Goal: Communication & Community: Connect with others

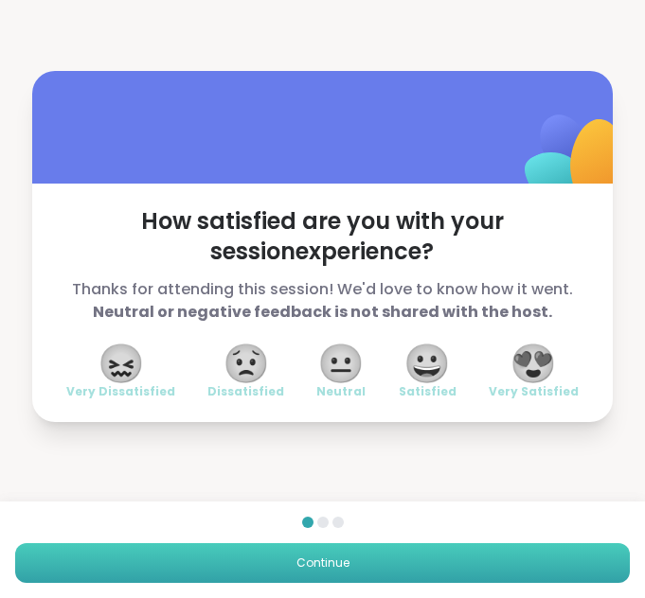
drag, startPoint x: 0, startPoint y: 0, endPoint x: 422, endPoint y: 555, distance: 697.0
click at [422, 555] on button "Continue" at bounding box center [322, 563] width 614 height 40
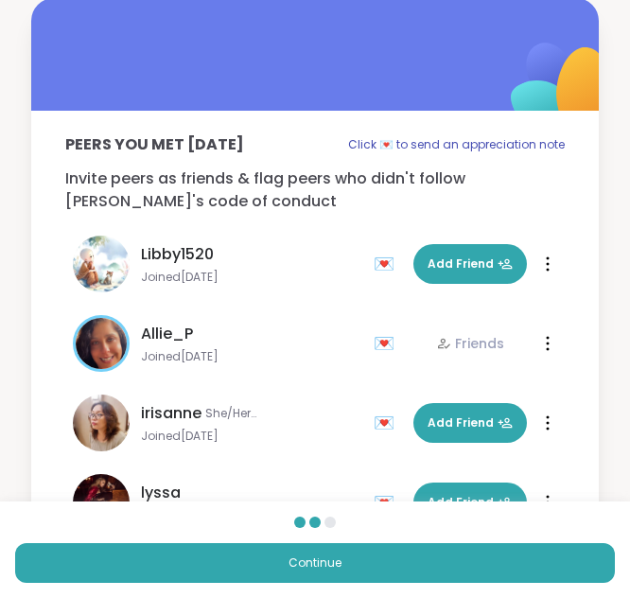
scroll to position [113, 0]
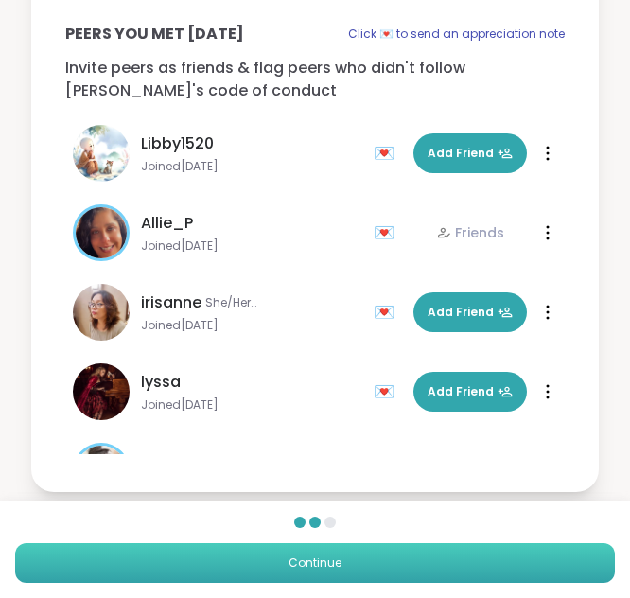
click at [420, 566] on button "Continue" at bounding box center [315, 563] width 600 height 40
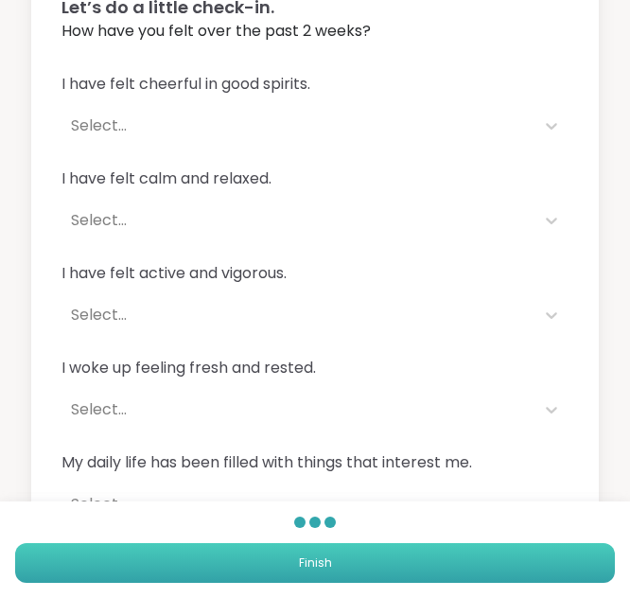
scroll to position [142, 0]
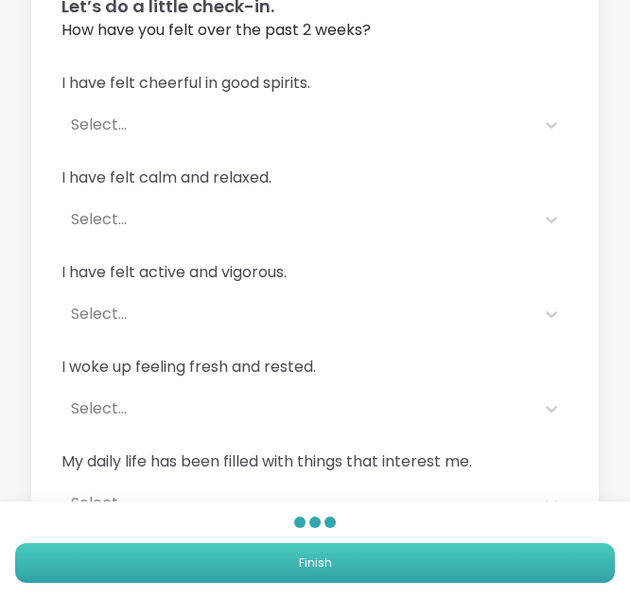
click at [408, 560] on button "Finish" at bounding box center [315, 563] width 600 height 40
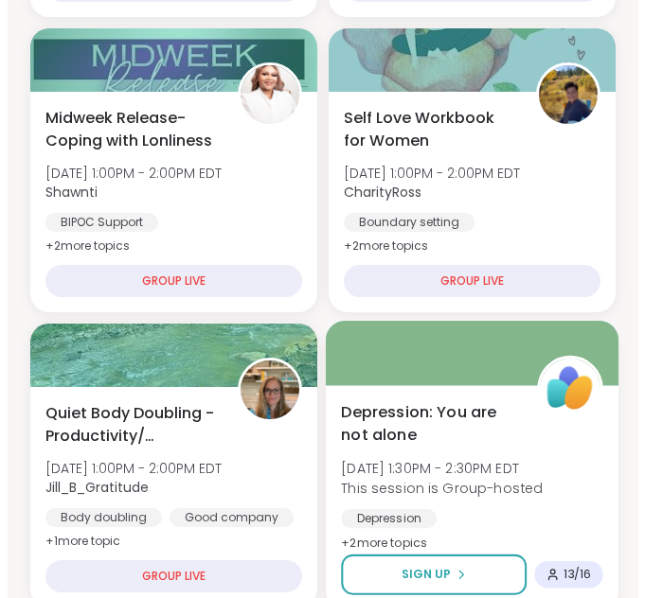
scroll to position [874, 0]
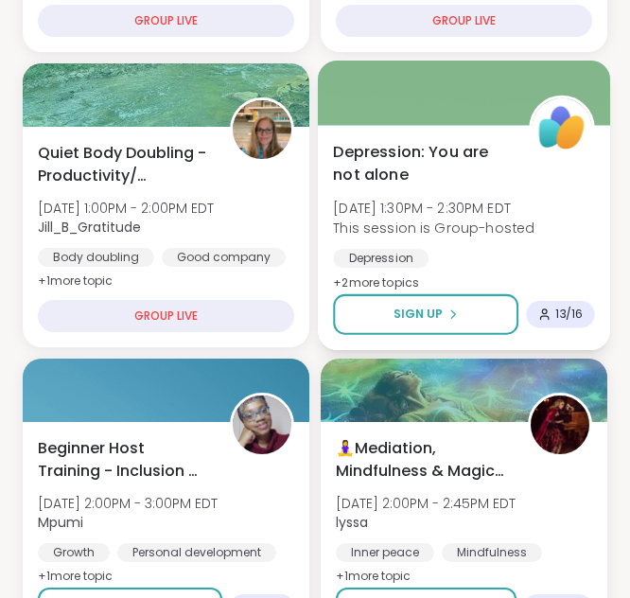
click at [481, 250] on div "Depression General mental health Self-care" at bounding box center [463, 272] width 261 height 46
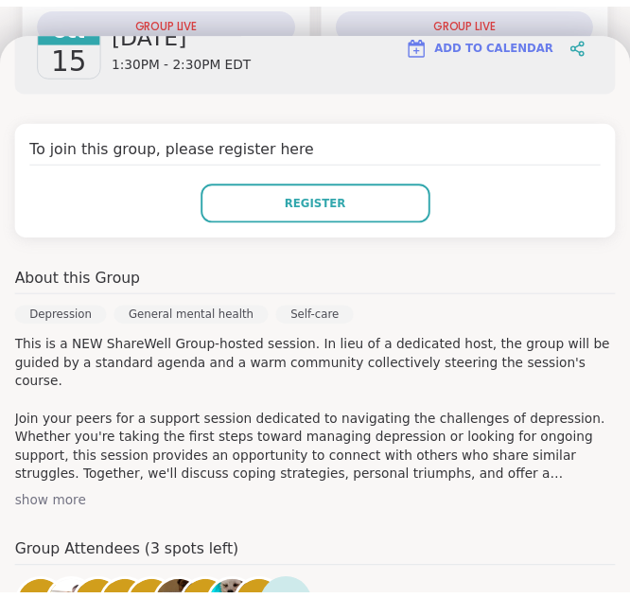
scroll to position [311, 0]
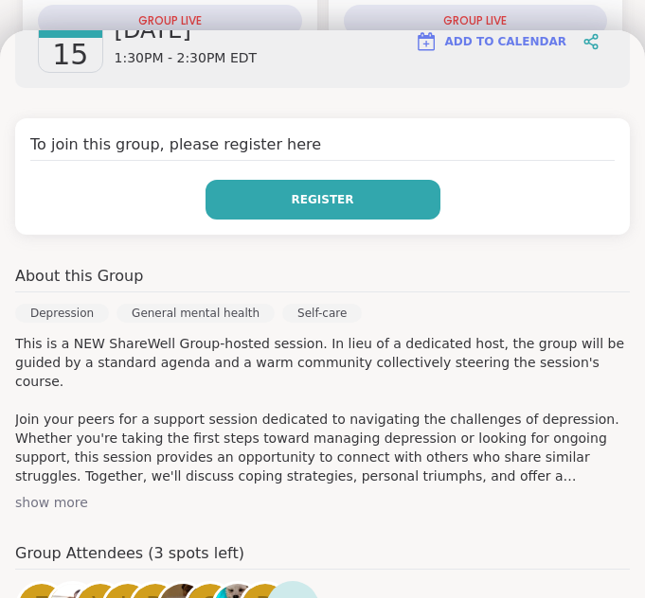
click at [353, 192] on button "Register" at bounding box center [322, 200] width 235 height 40
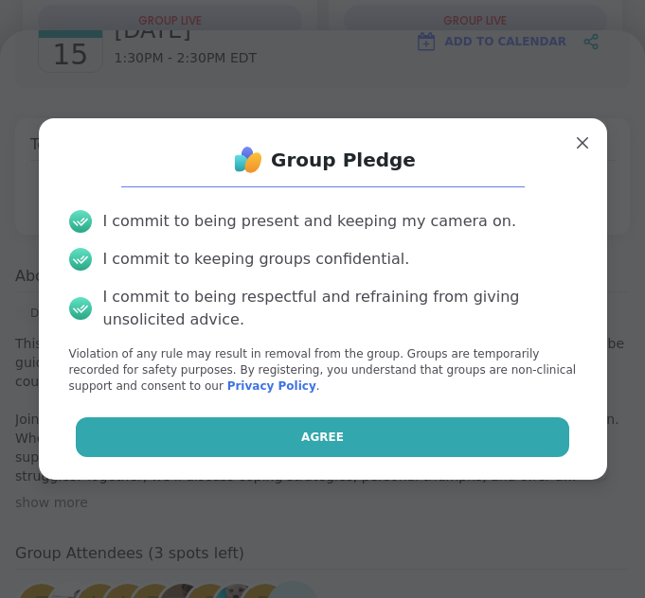
click at [320, 423] on button "Agree" at bounding box center [322, 437] width 493 height 40
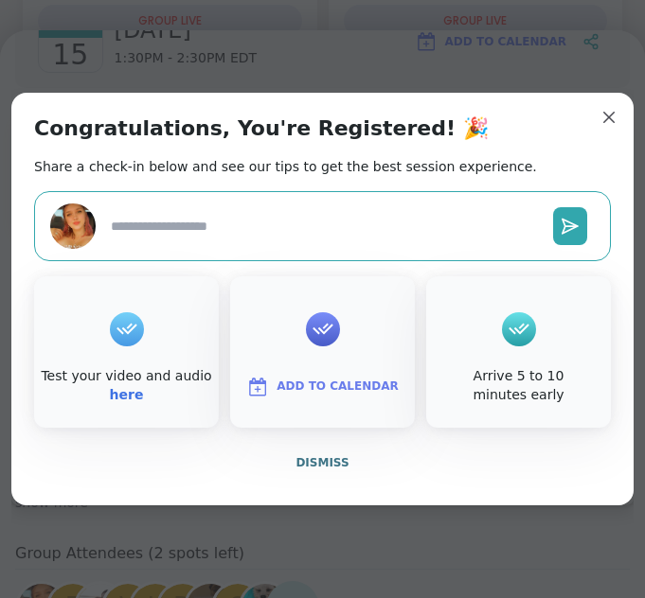
type textarea "*"
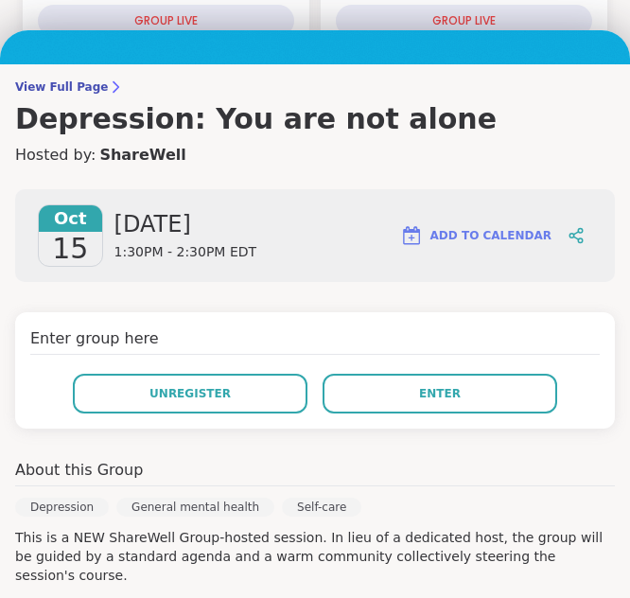
scroll to position [104, 0]
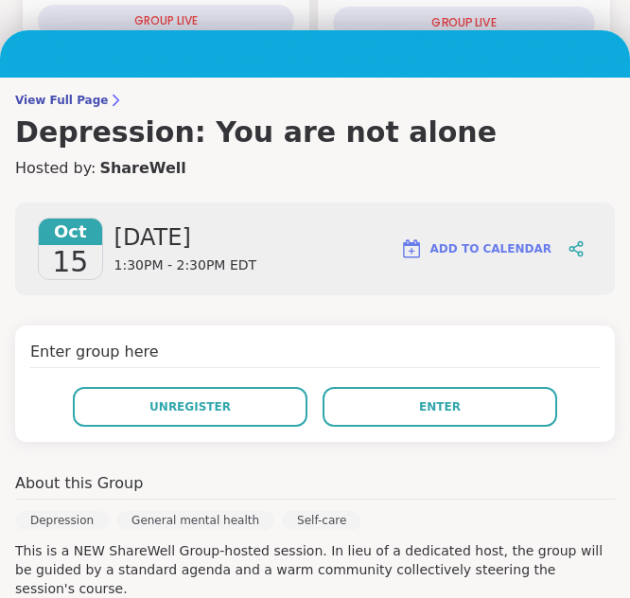
click at [572, 9] on div "GROUP LIVE" at bounding box center [463, 23] width 261 height 33
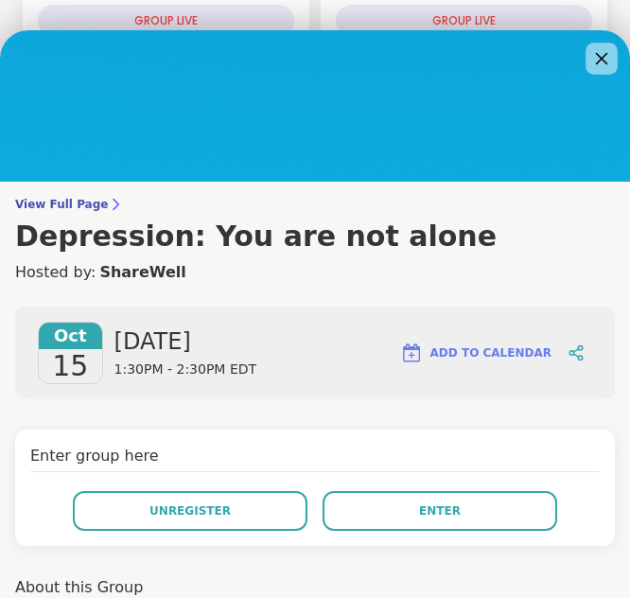
click at [590, 52] on icon at bounding box center [602, 58] width 24 height 24
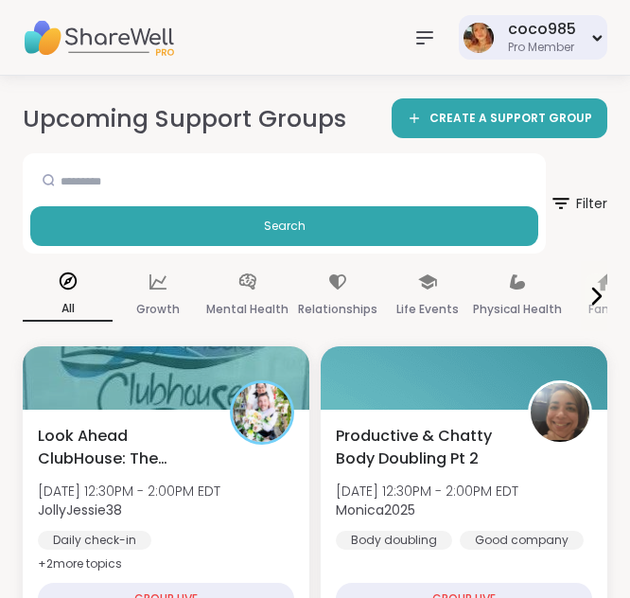
click at [537, 58] on div "coco985 Pro Member" at bounding box center [533, 37] width 149 height 44
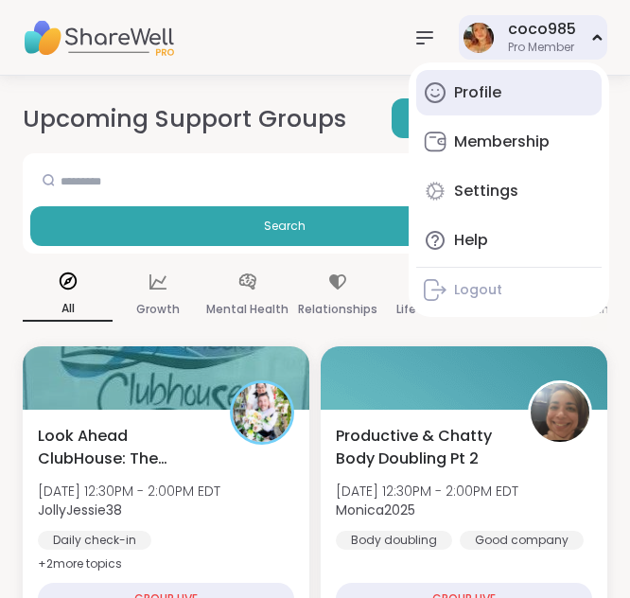
click at [502, 84] on link "Profile" at bounding box center [508, 92] width 185 height 45
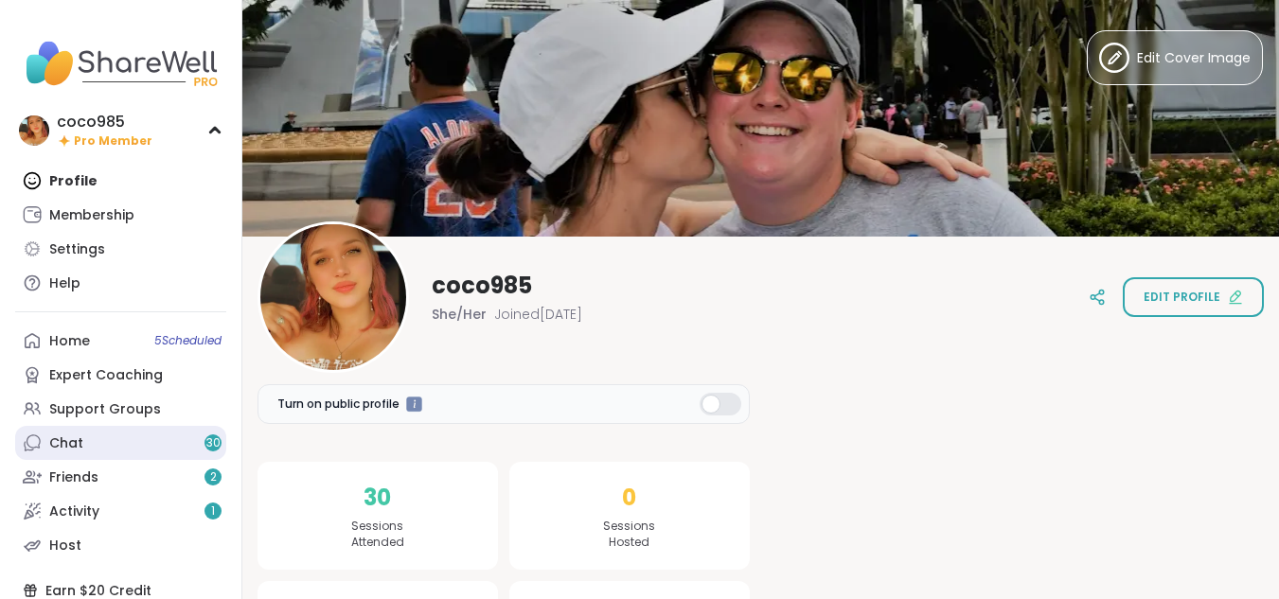
click at [140, 444] on link "Chat 30" at bounding box center [120, 443] width 211 height 34
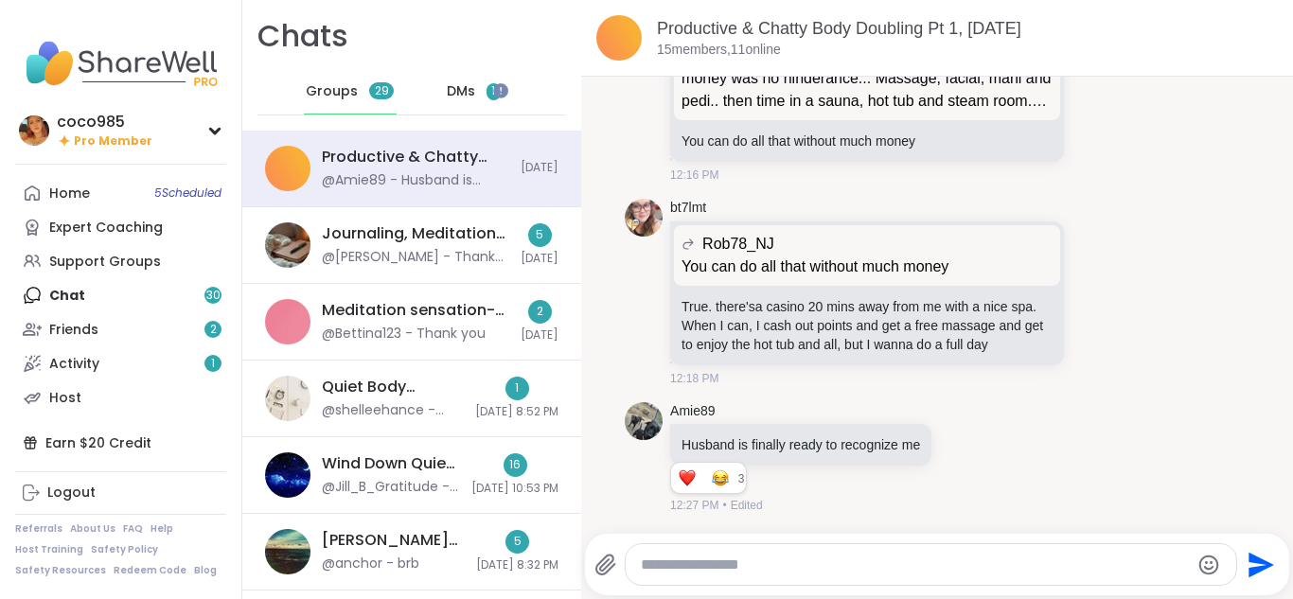
click at [457, 88] on span "DMs" at bounding box center [461, 91] width 28 height 19
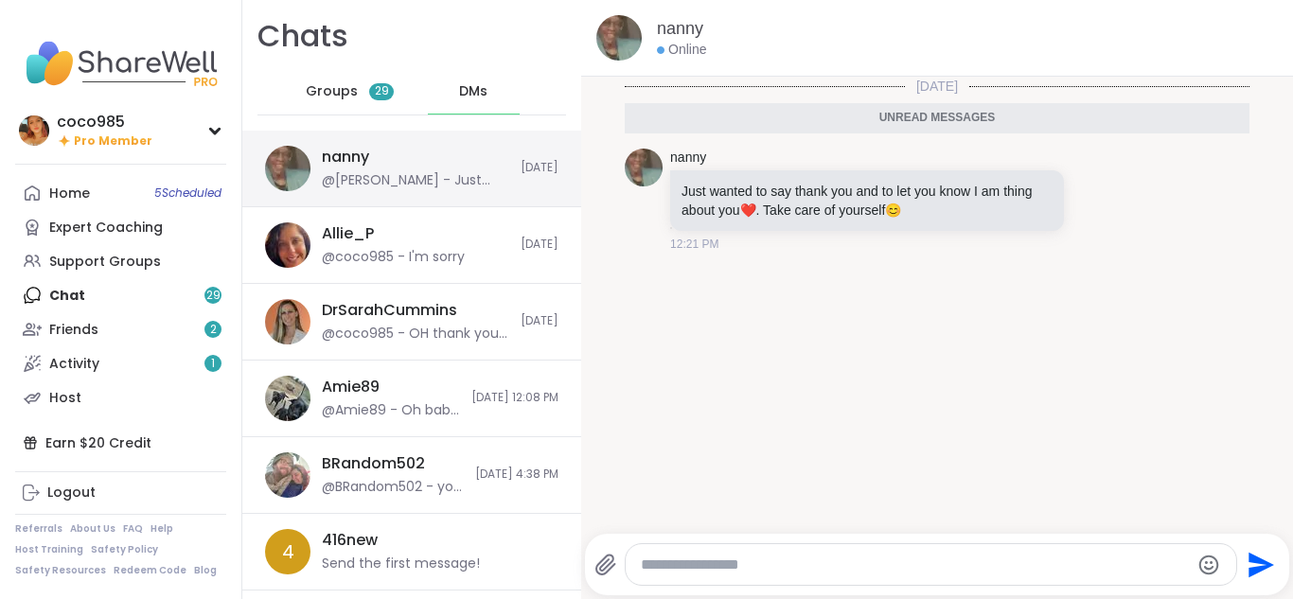
click at [449, 176] on div "@nanny - Just wanted to say thank you and to let you know I am thing about you❤…" at bounding box center [415, 180] width 187 height 19
click at [644, 552] on div at bounding box center [931, 564] width 610 height 41
click at [644, 560] on textarea "Type your message" at bounding box center [915, 565] width 549 height 19
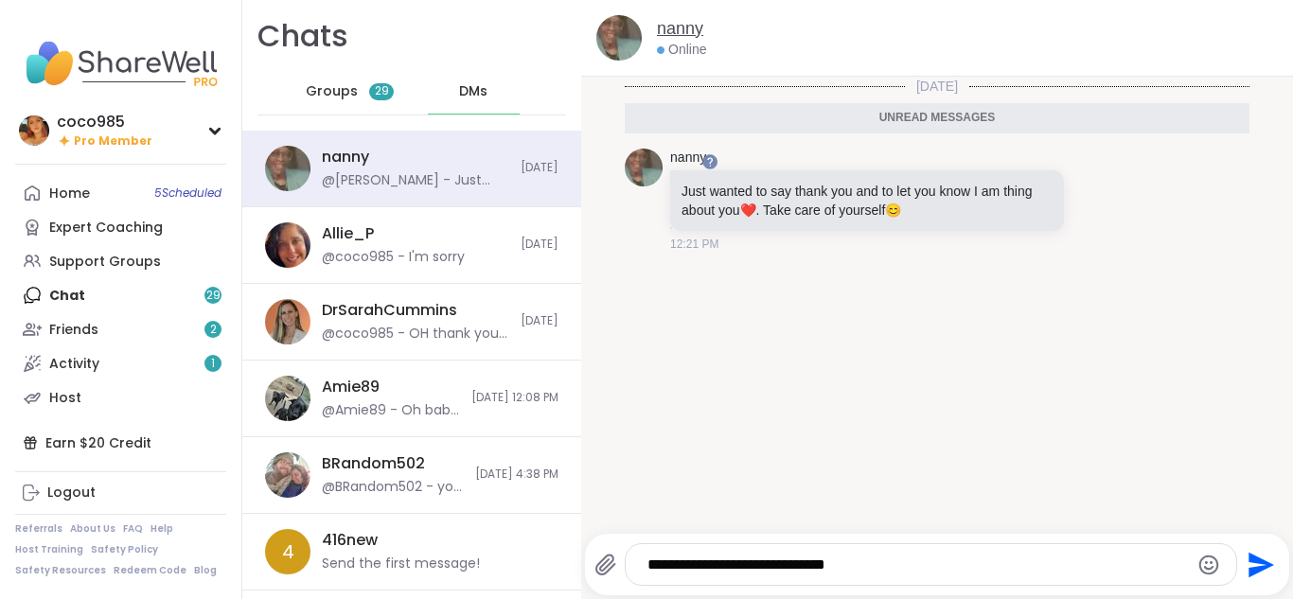
type textarea "**********"
click at [644, 28] on link "nanny" at bounding box center [680, 29] width 46 height 24
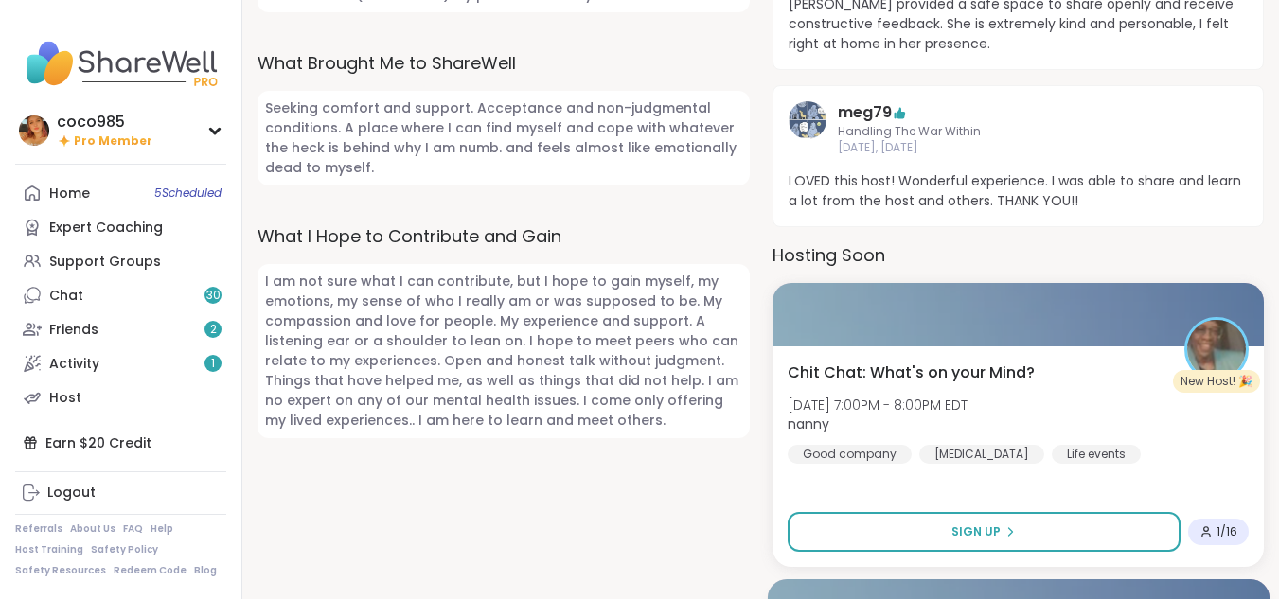
scroll to position [965, 0]
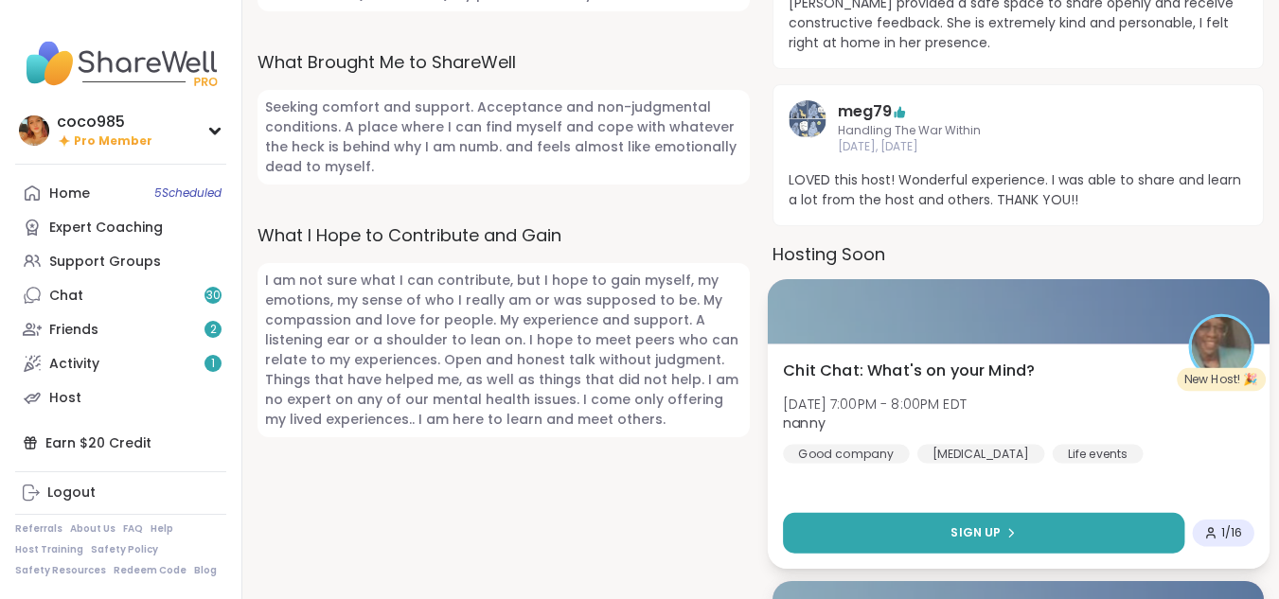
click at [644, 515] on button "Sign Up" at bounding box center [983, 533] width 401 height 41
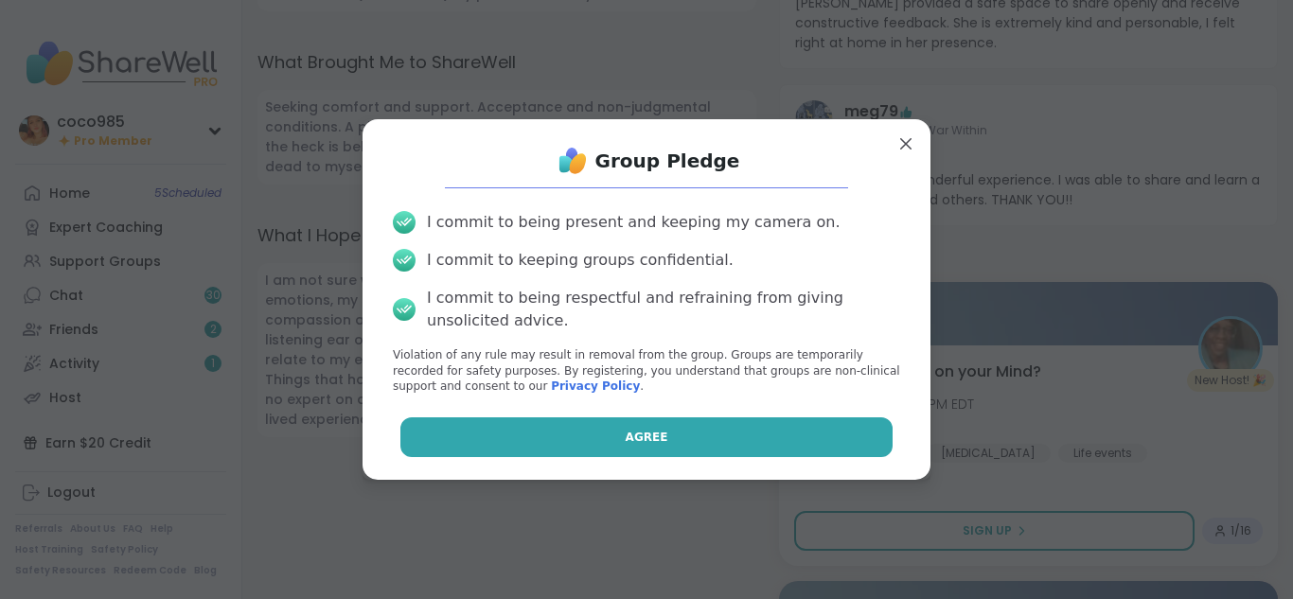
click at [644, 440] on button "Agree" at bounding box center [646, 437] width 493 height 40
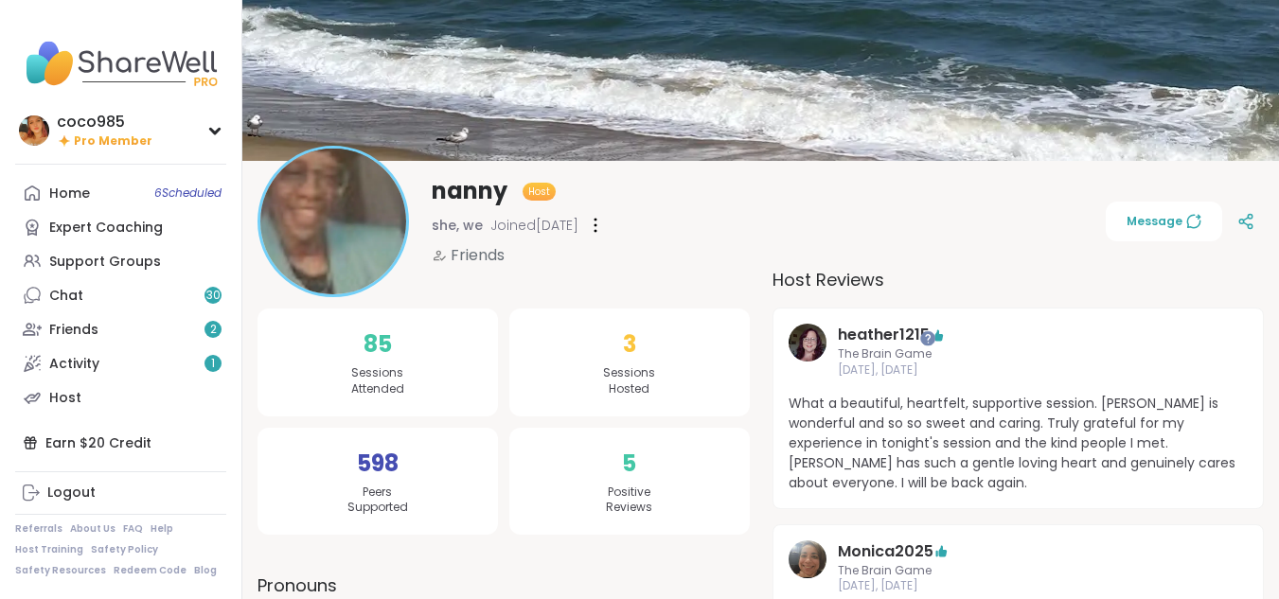
scroll to position [0, 0]
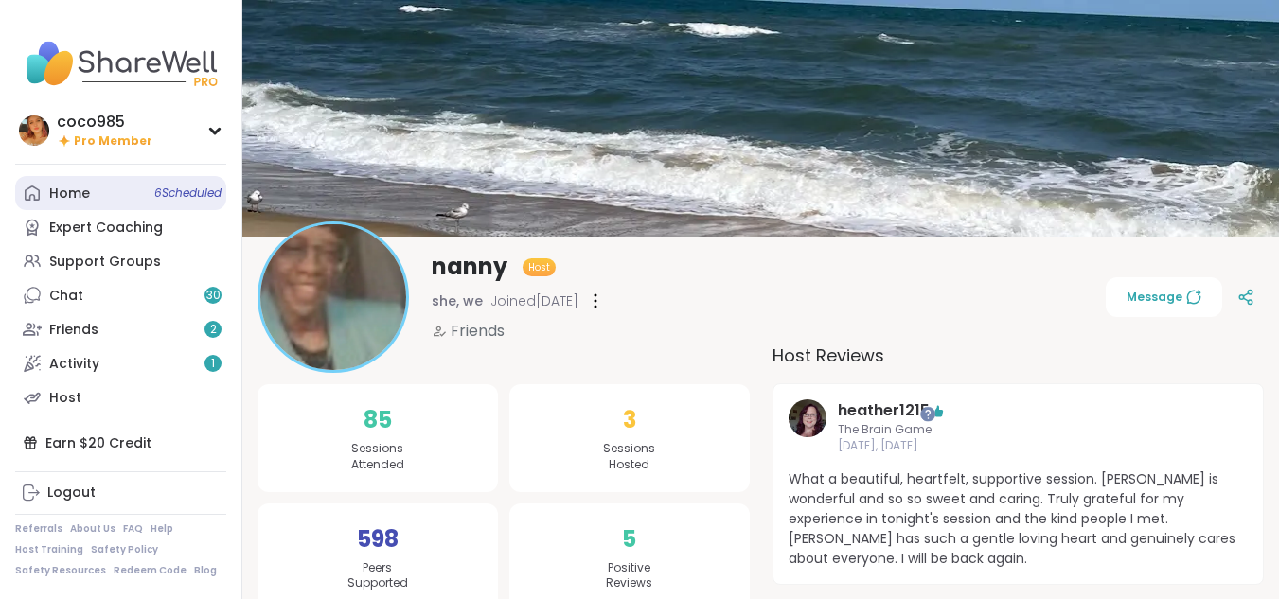
click at [133, 184] on link "Home 6 Scheduled" at bounding box center [120, 193] width 211 height 34
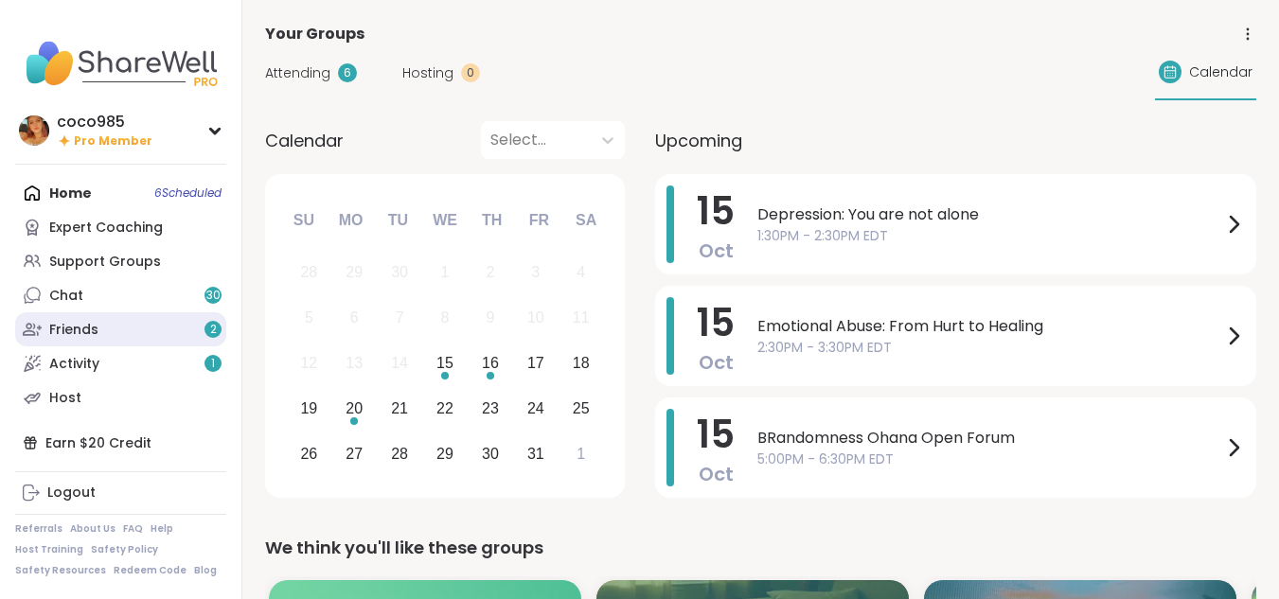
click at [88, 321] on div "Friends 2" at bounding box center [73, 330] width 49 height 19
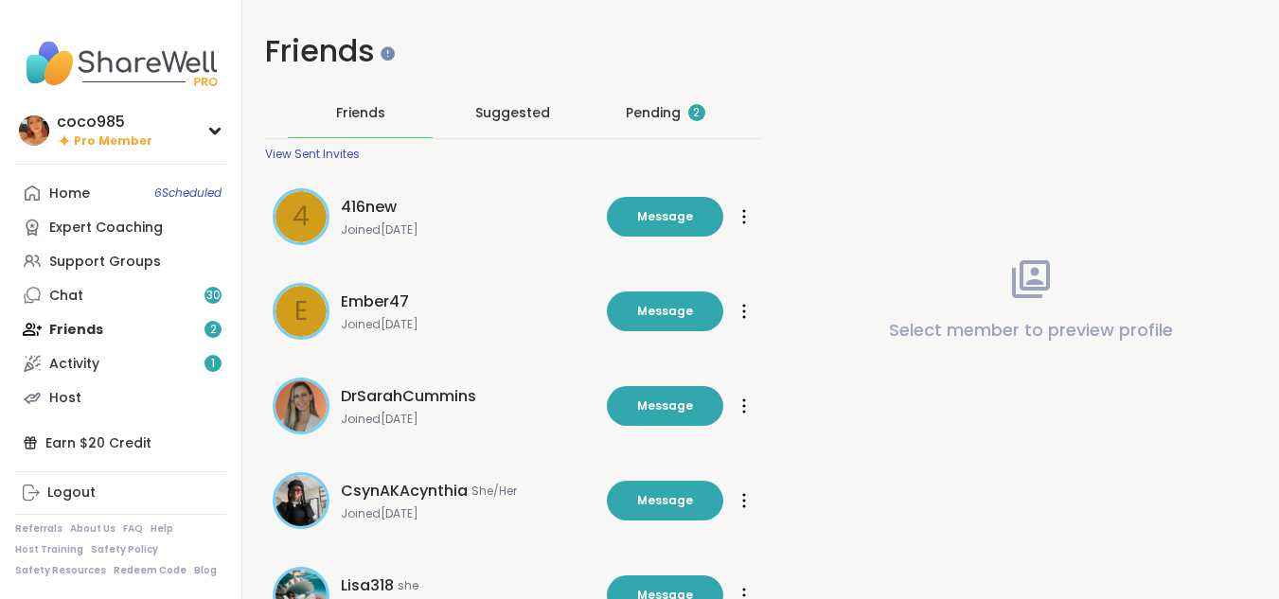
click at [625, 109] on div "Pending 2" at bounding box center [664, 112] width 145 height 49
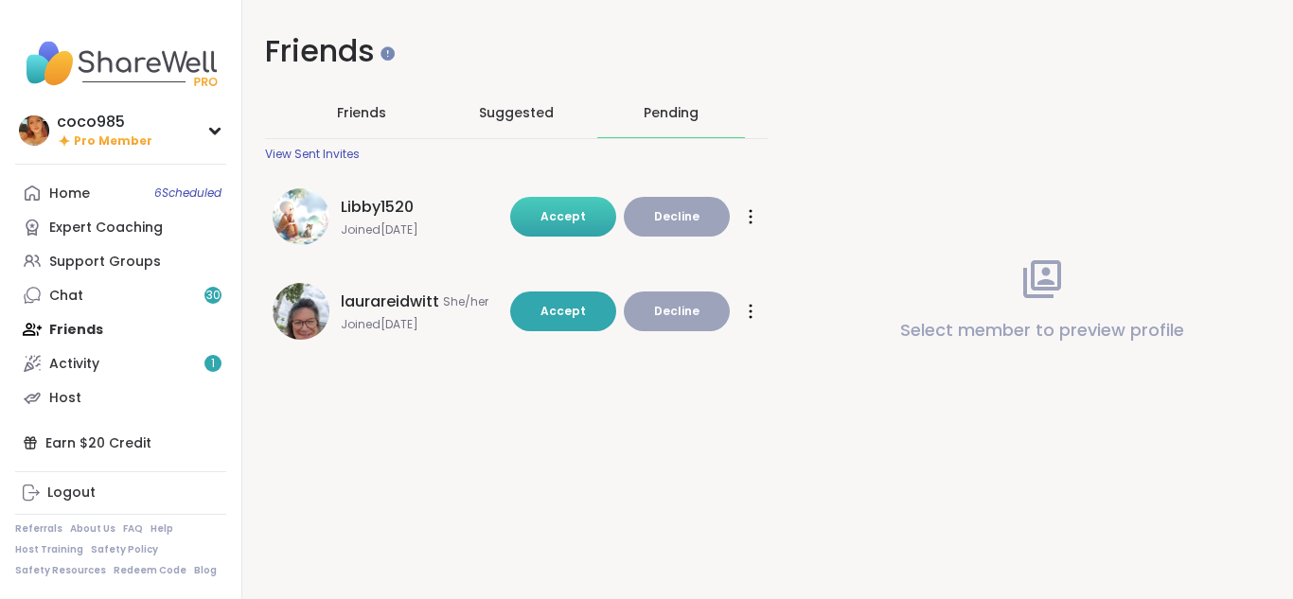
click at [574, 222] on span "Accept" at bounding box center [562, 216] width 45 height 16
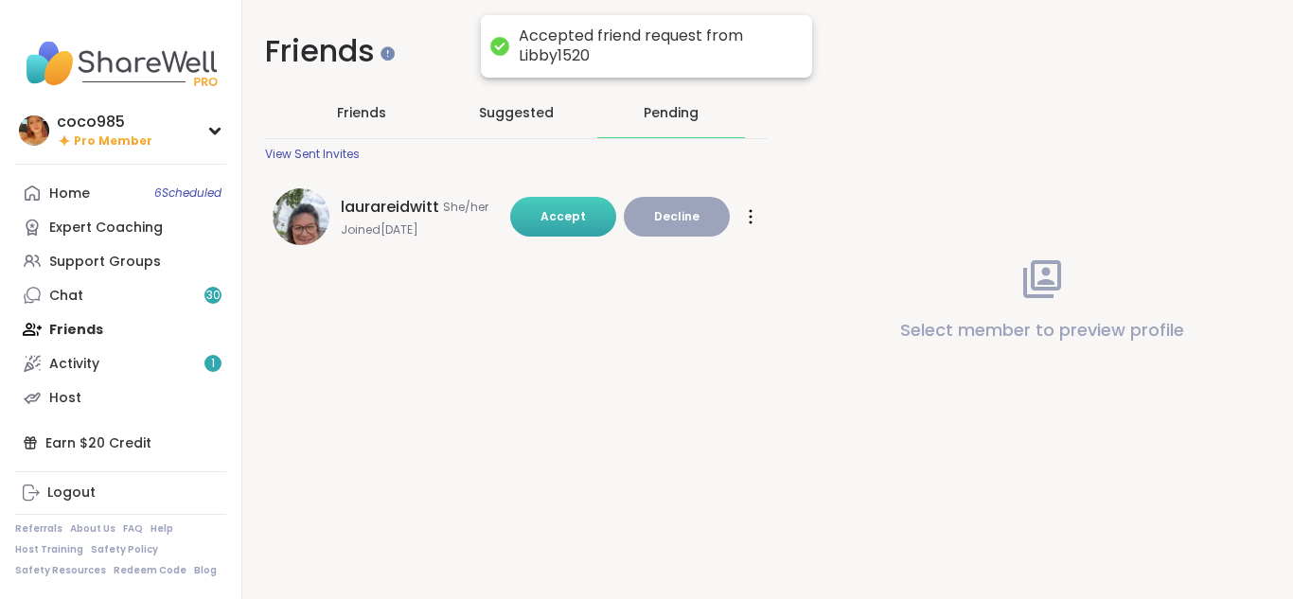
click at [564, 215] on span "Accept" at bounding box center [562, 216] width 45 height 16
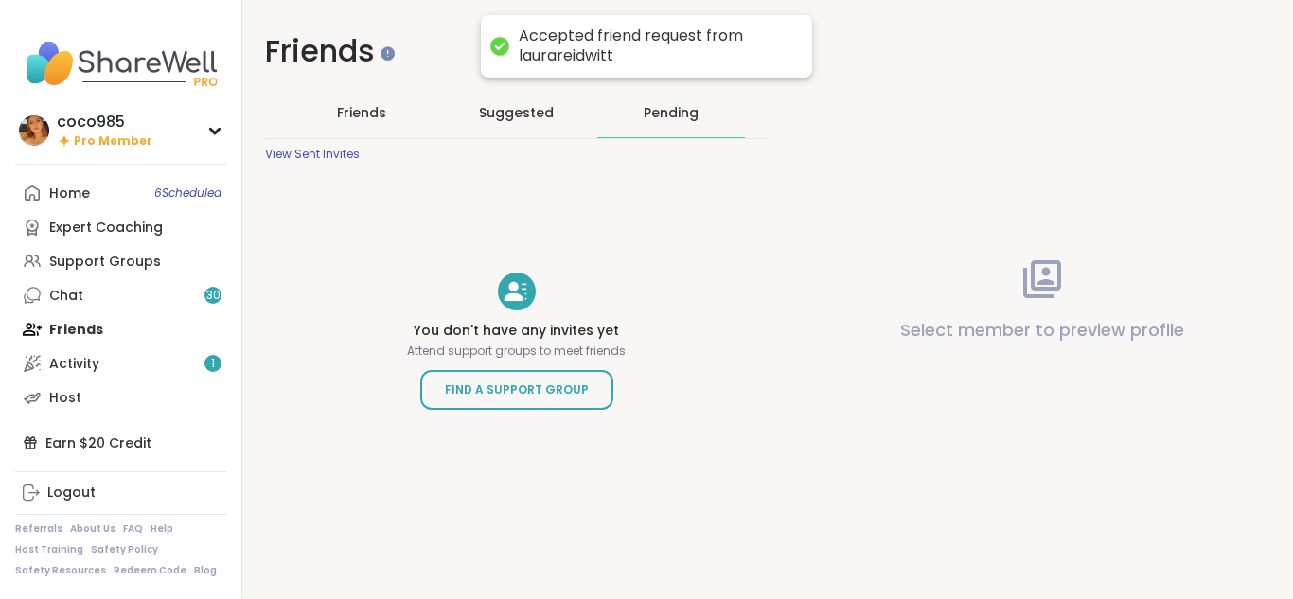
click at [540, 124] on div "Suggested" at bounding box center [517, 112] width 148 height 49
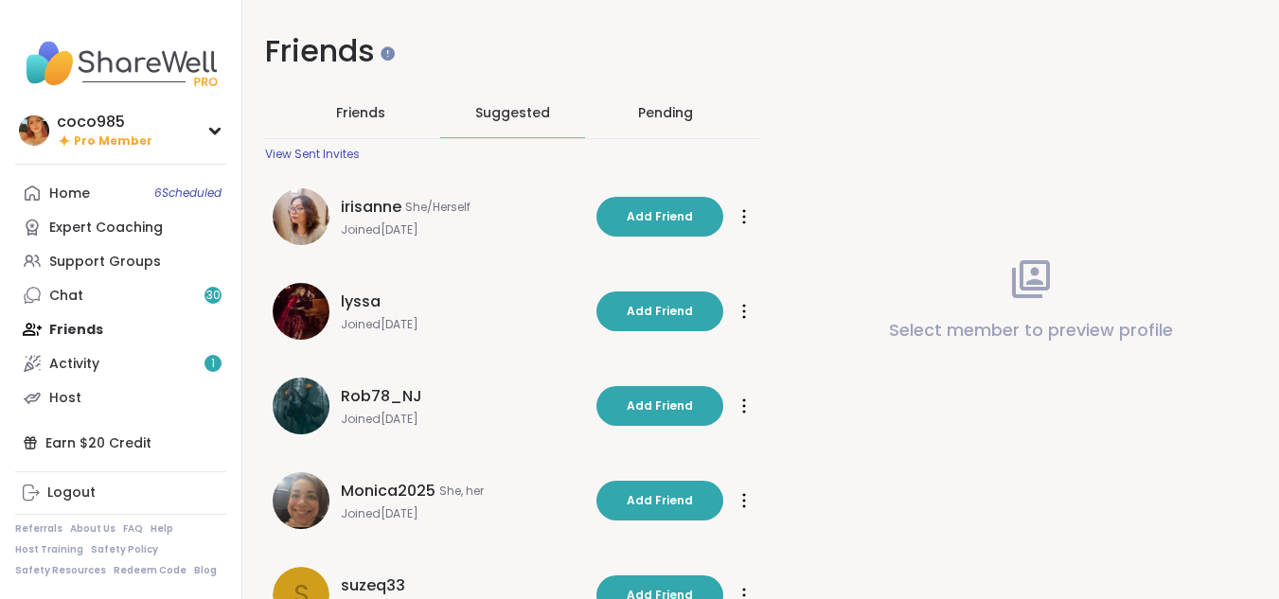
click at [389, 110] on div "Friends" at bounding box center [360, 112] width 145 height 49
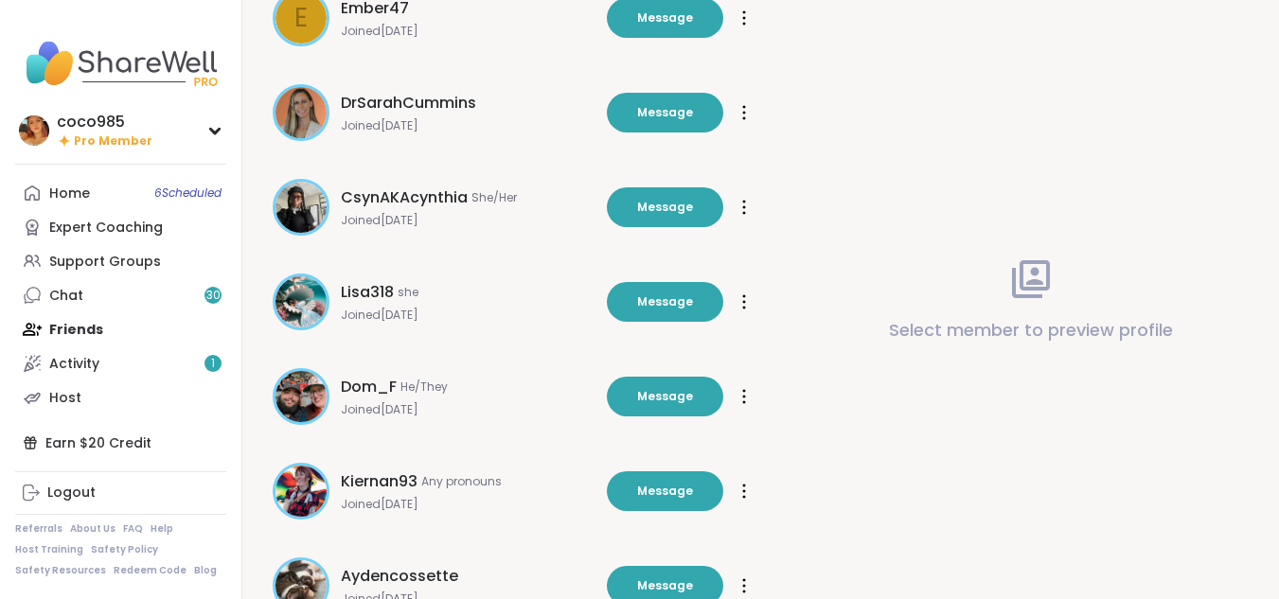
scroll to position [297, 0]
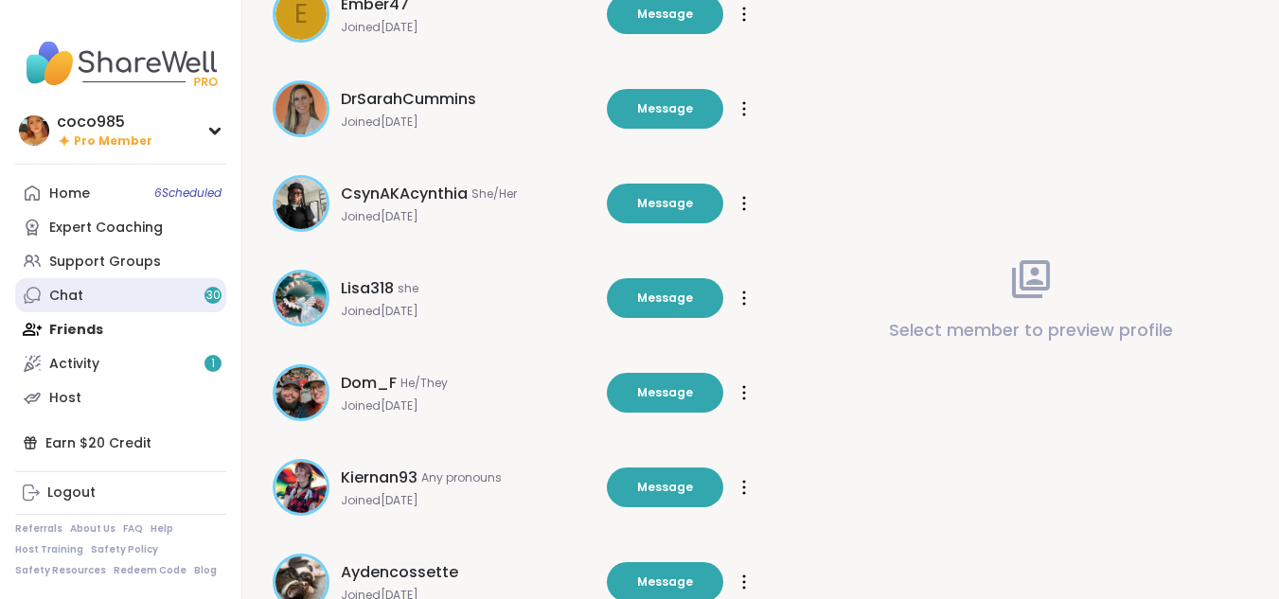
click at [140, 311] on link "Chat 30" at bounding box center [120, 295] width 211 height 34
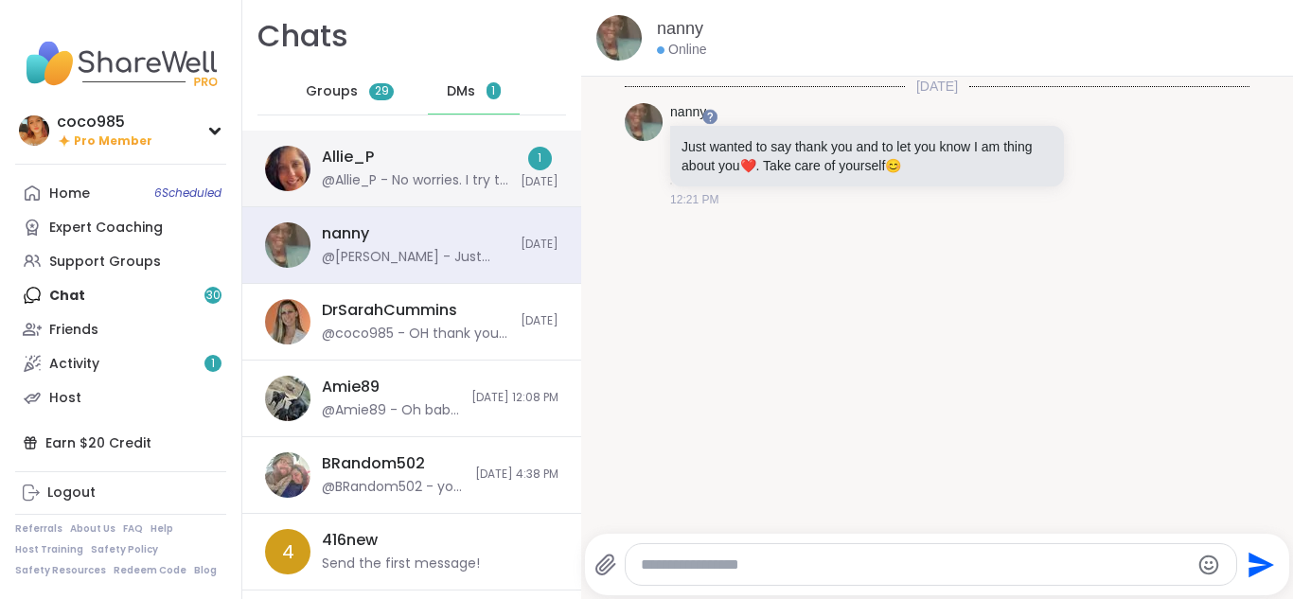
click at [406, 178] on div "@Allie_P - No worries. I try to invite people I know first because sessions get…" at bounding box center [415, 180] width 187 height 19
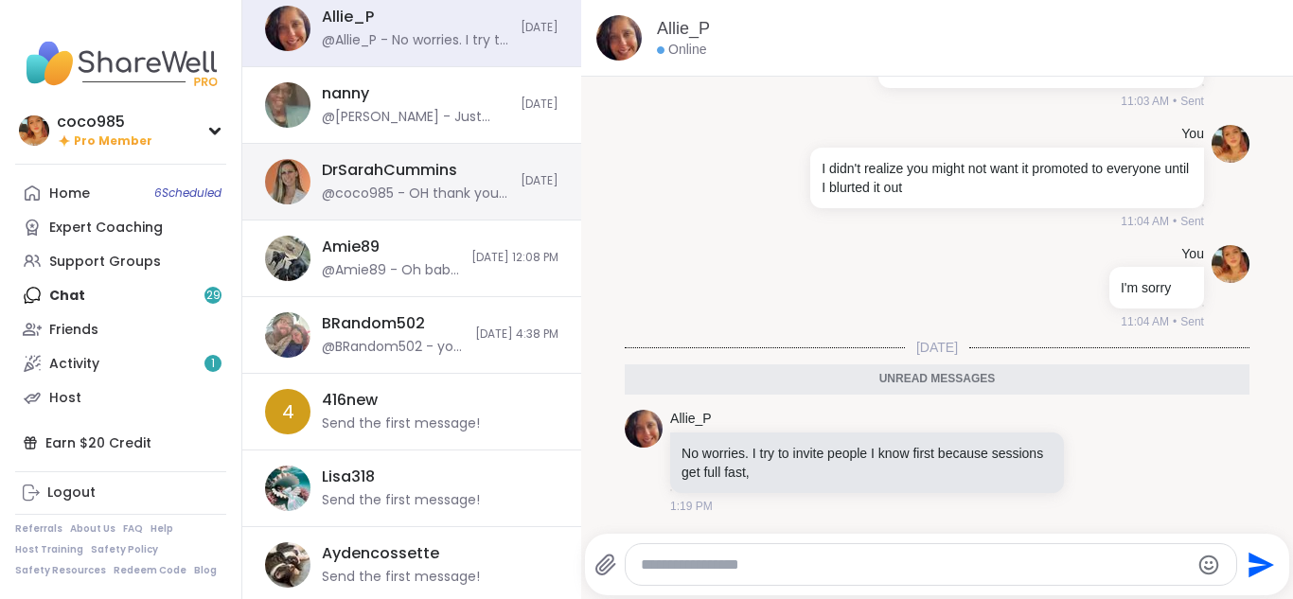
scroll to position [213, 0]
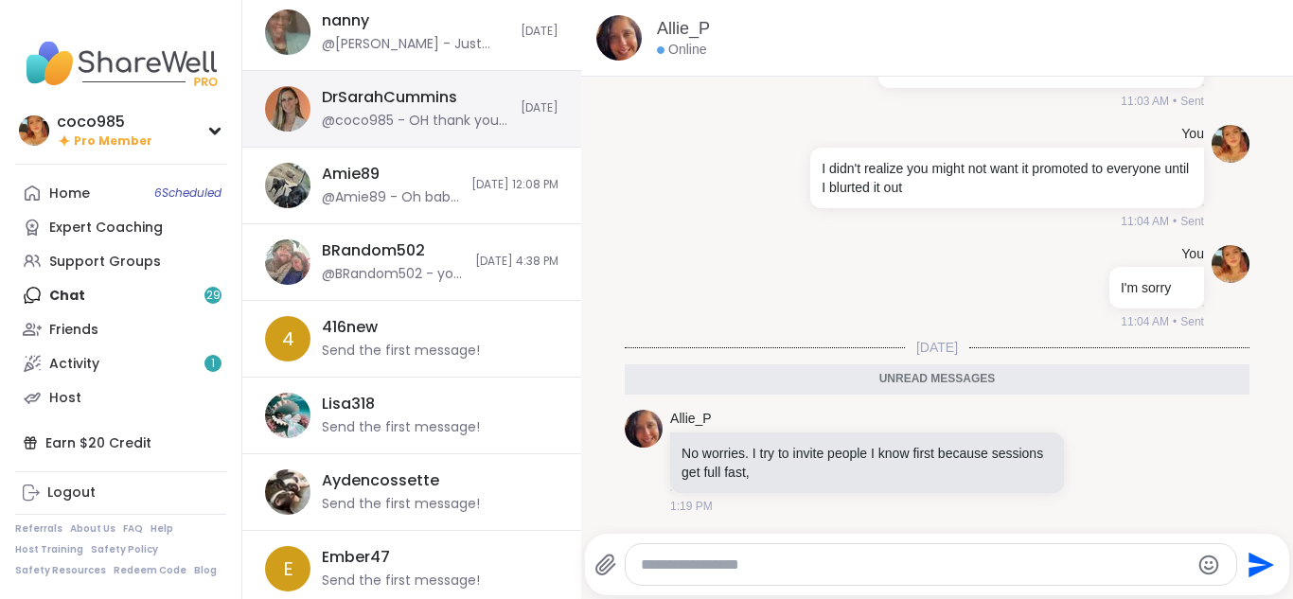
click at [439, 283] on div "BRandom502 @BRandom502 - you did what you felt was right and I appreciate it. I…" at bounding box center [411, 262] width 339 height 77
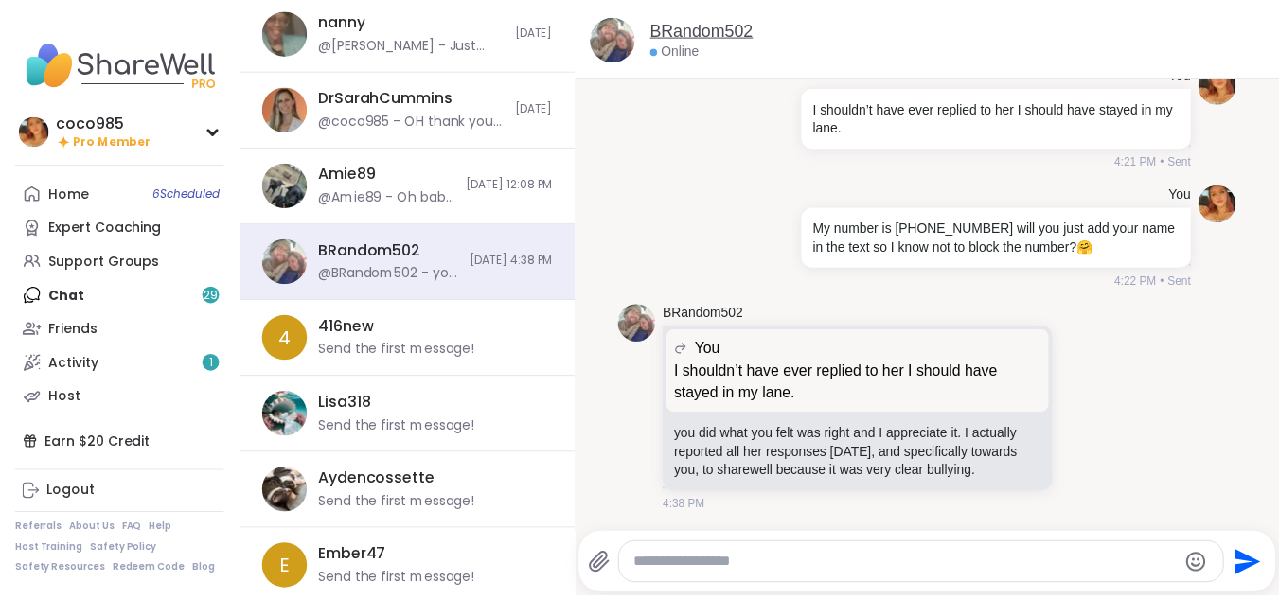
scroll to position [0, 0]
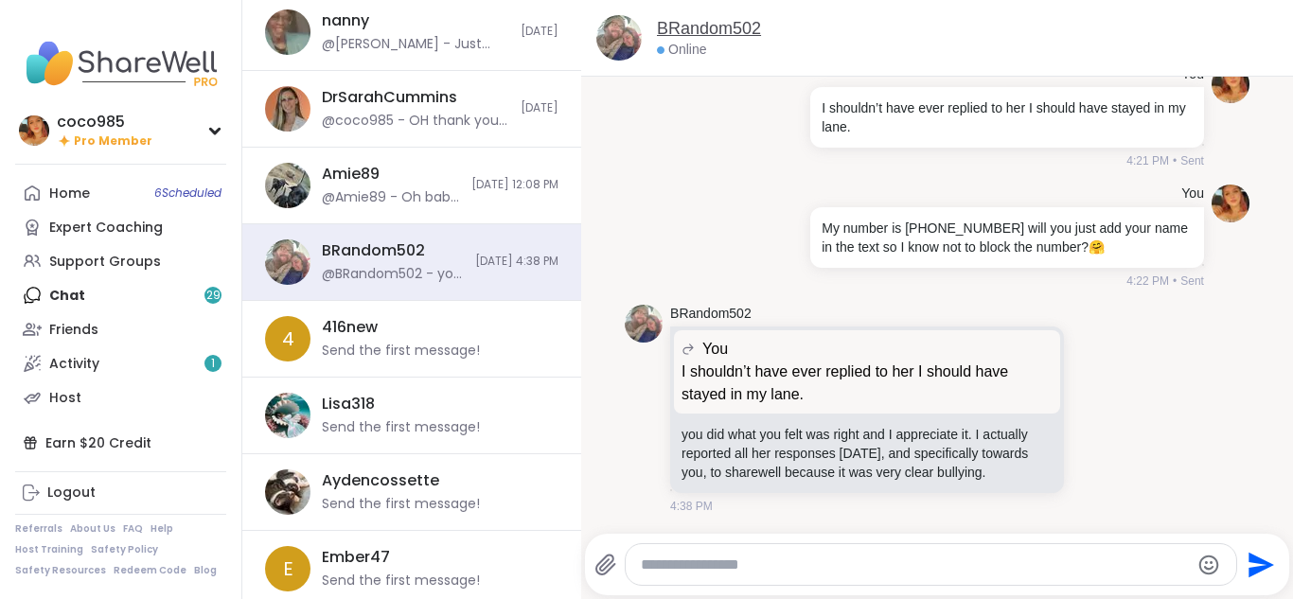
click at [644, 26] on link "BRandom502" at bounding box center [709, 29] width 104 height 24
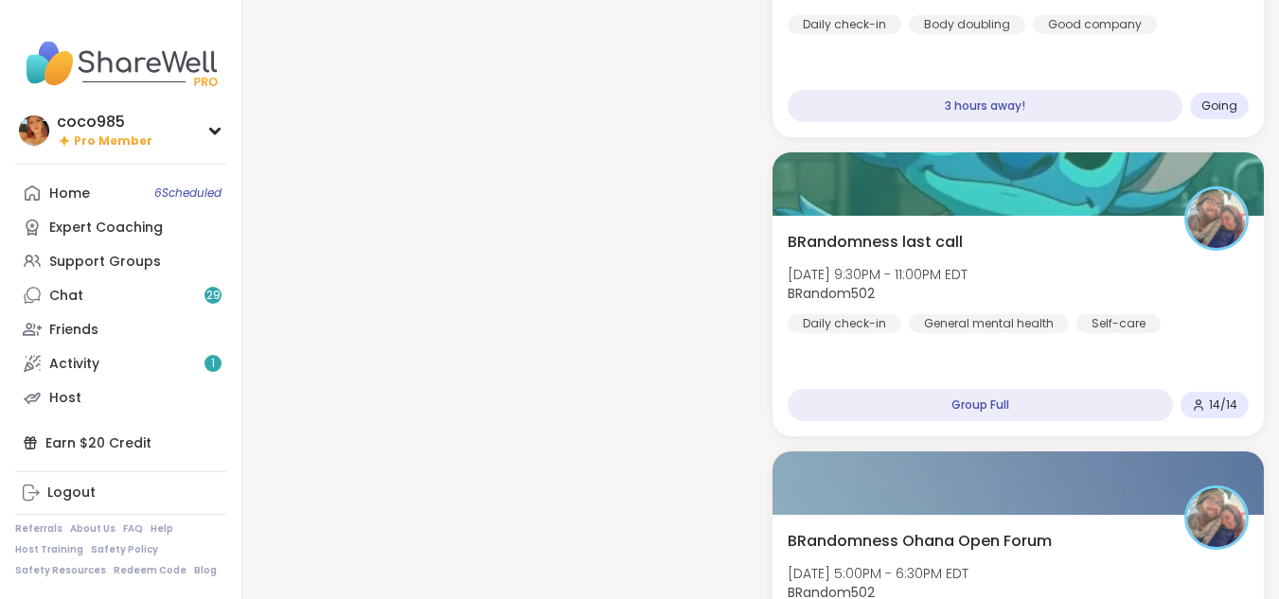
scroll to position [1892, 0]
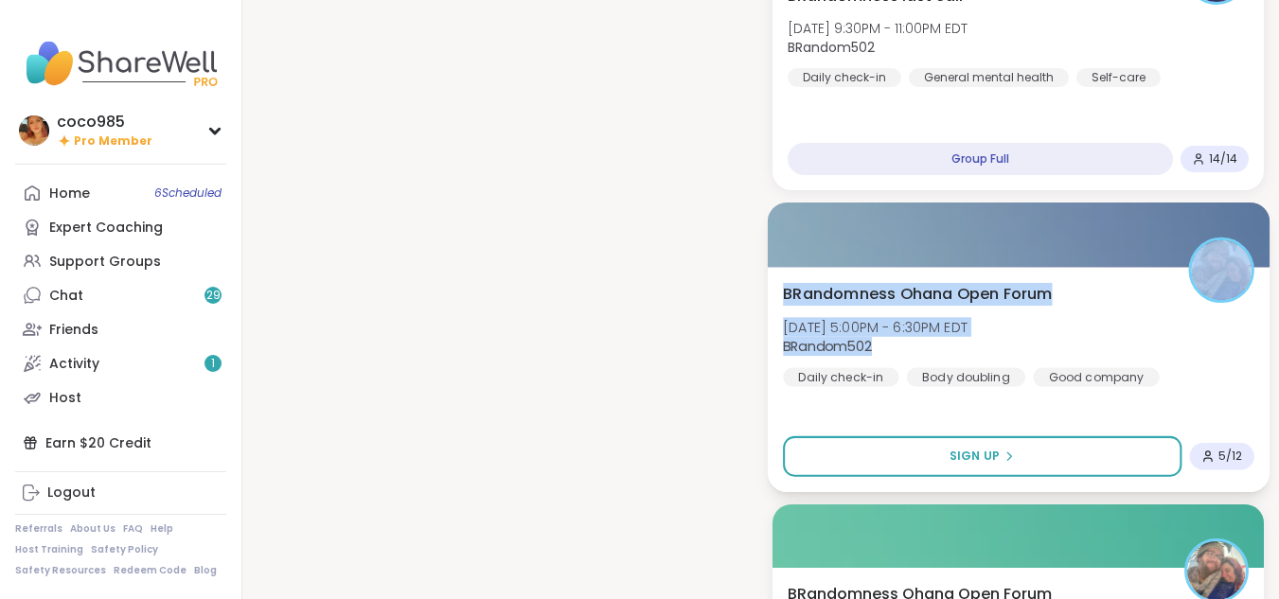
drag, startPoint x: 833, startPoint y: 266, endPoint x: 905, endPoint y: 353, distance: 112.9
click at [644, 353] on div "BRandomness Ohana Open Forum Thu, Oct 16 | 5:00PM - 6:30PM EDT BRandom502 Daily…" at bounding box center [1018, 348] width 502 height 290
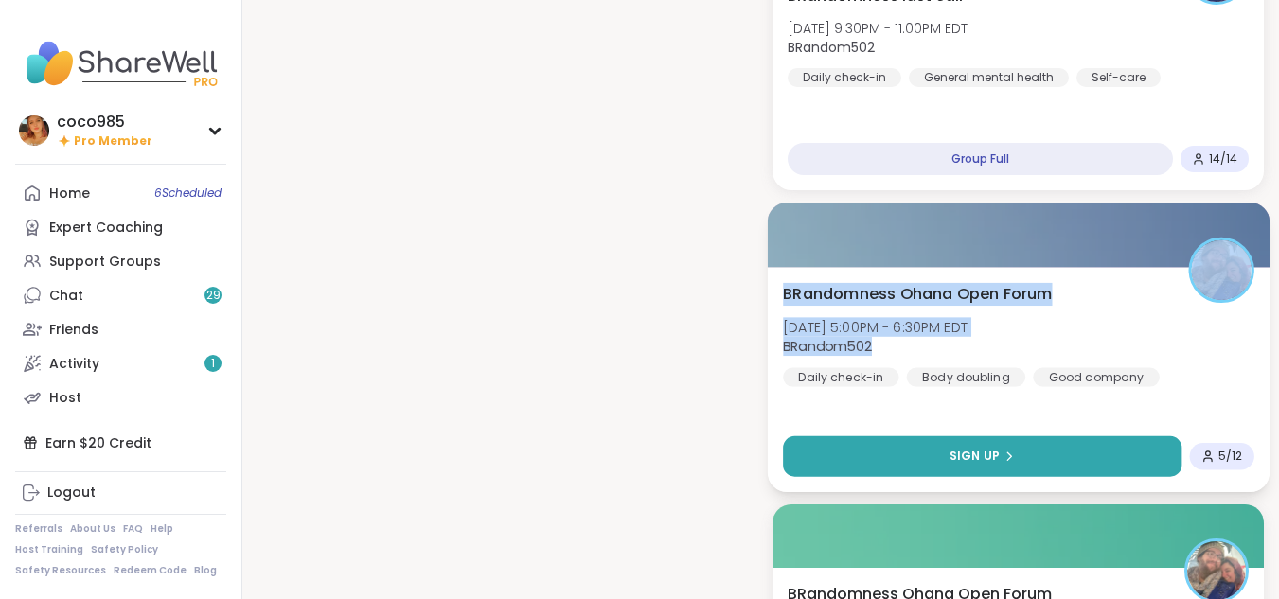
click at [644, 450] on span "Sign Up" at bounding box center [973, 456] width 50 height 17
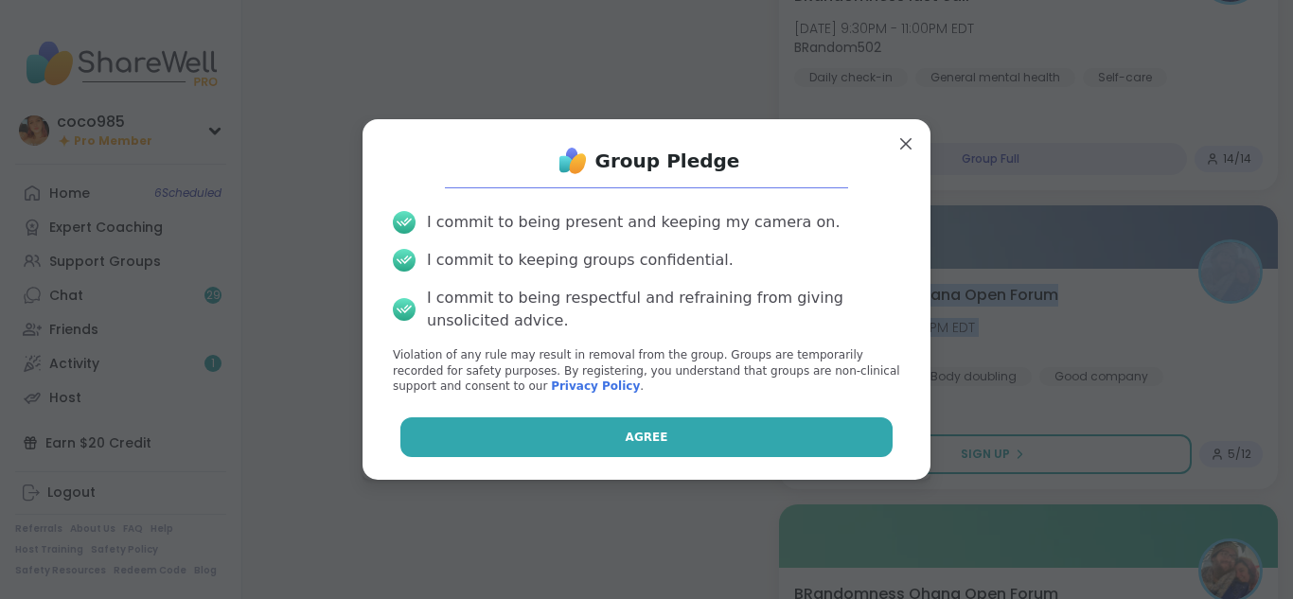
click at [644, 454] on button "Agree" at bounding box center [646, 437] width 493 height 40
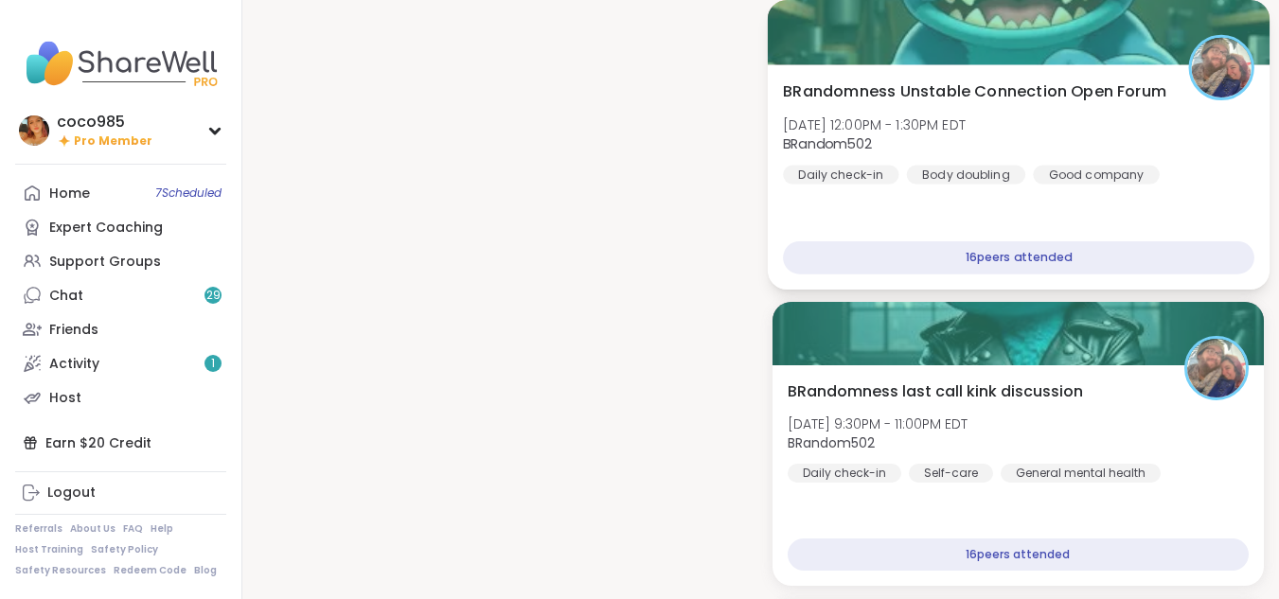
scroll to position [7007, 0]
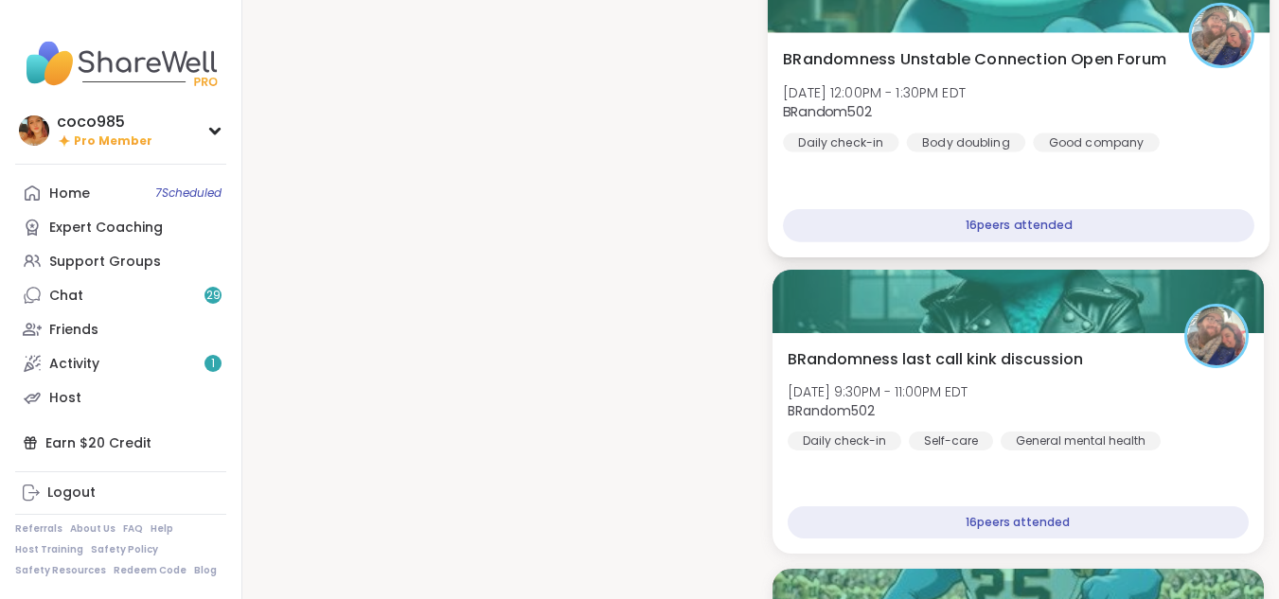
click at [644, 415] on div "BRandomness last call kink discussion Sat, Oct 11 | 9:30PM - 11:00PM EDT BRando…" at bounding box center [1018, 399] width 462 height 102
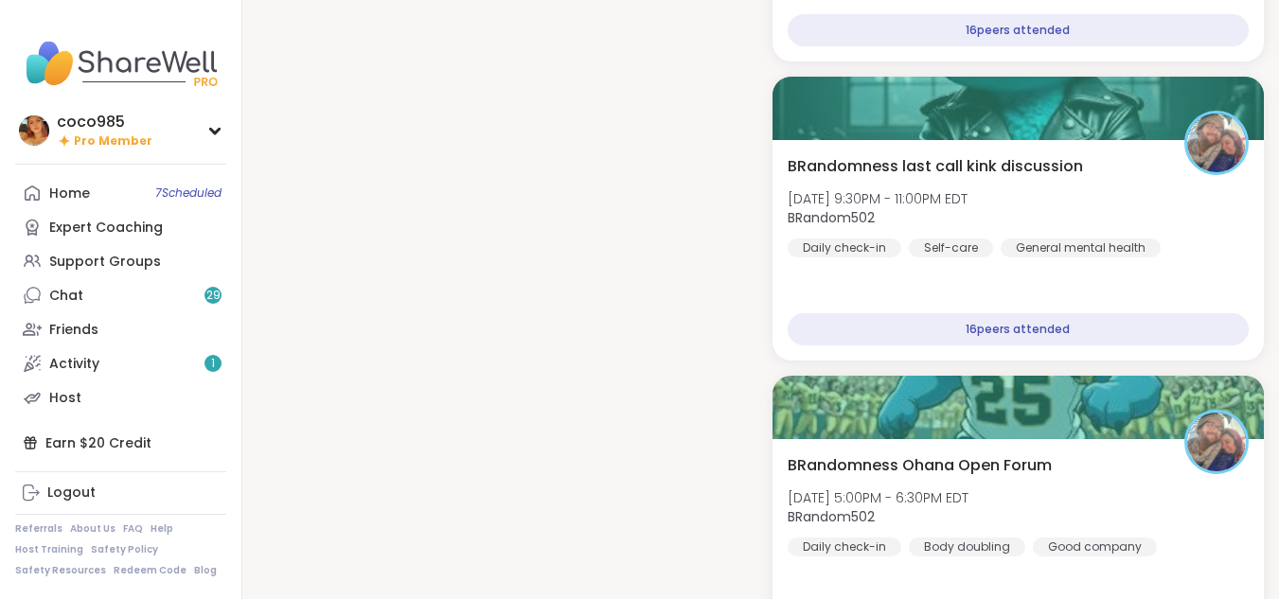
scroll to position [7215, 0]
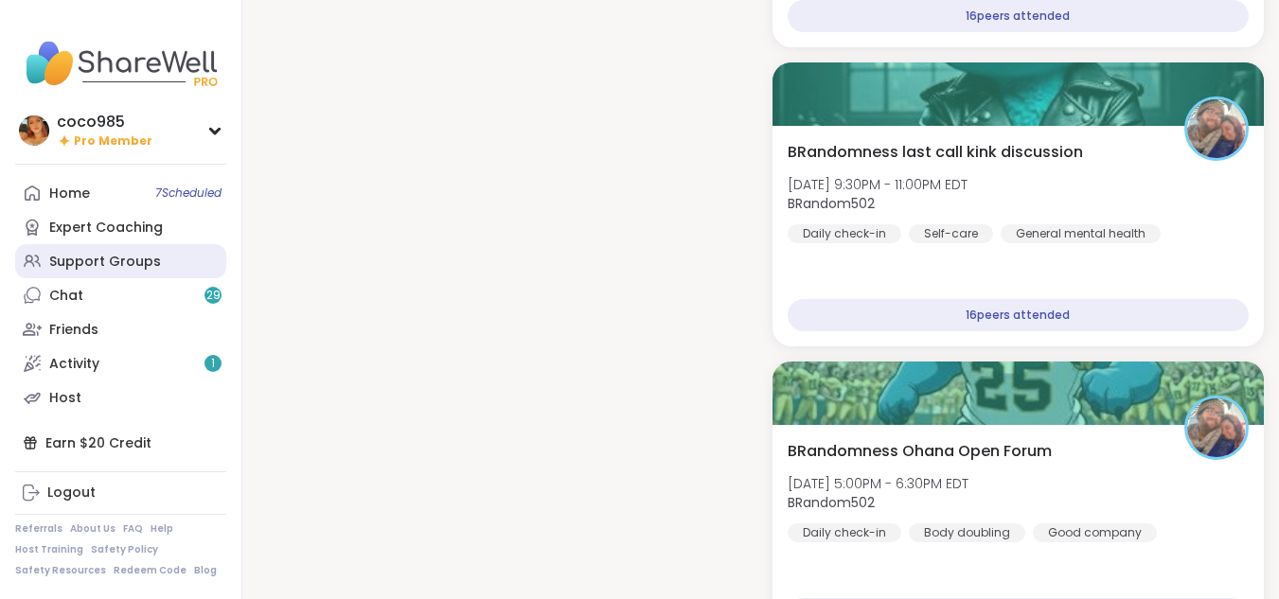
click at [92, 253] on div "Support Groups" at bounding box center [105, 262] width 112 height 19
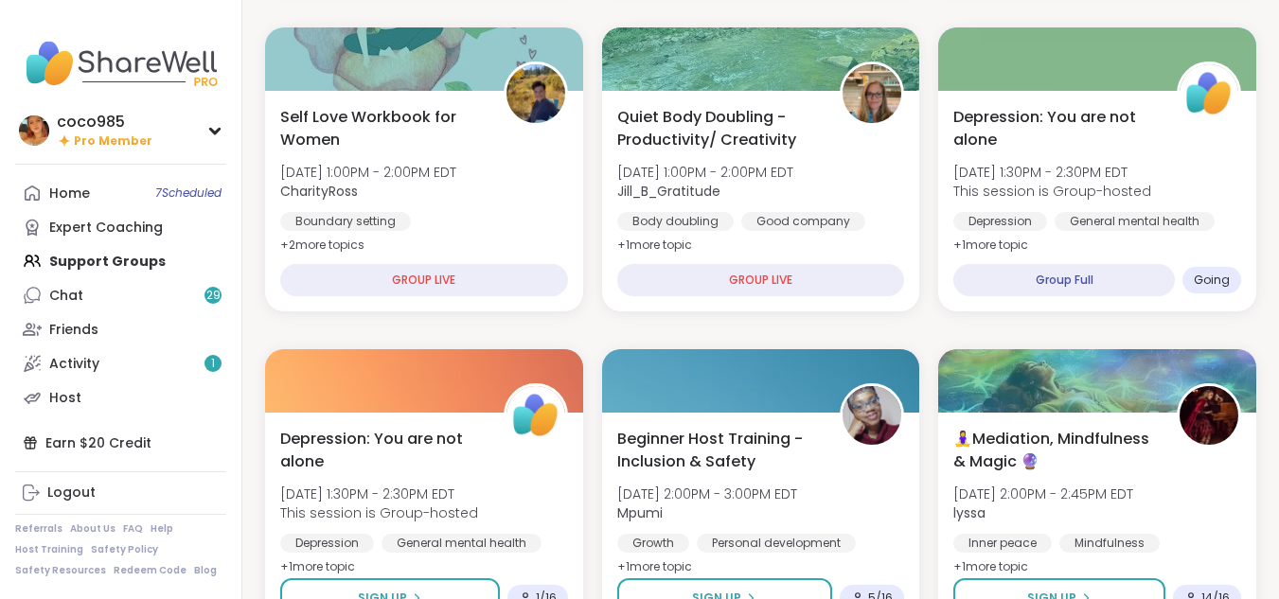
scroll to position [538, 0]
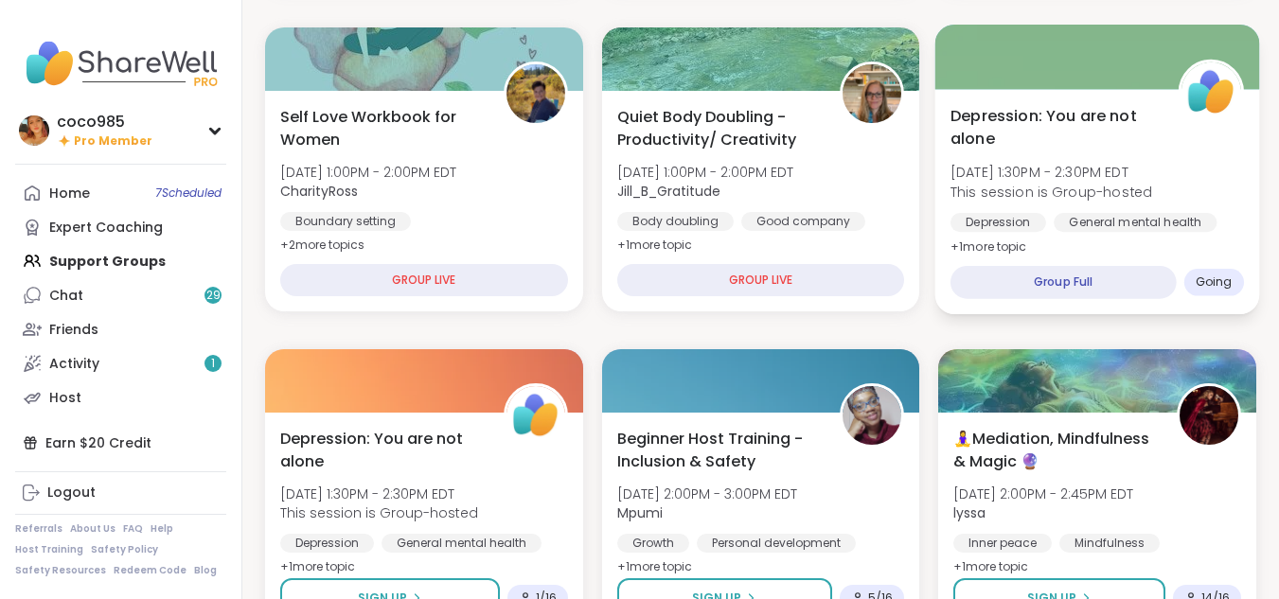
click at [644, 191] on span "This session is Group-hosted" at bounding box center [1051, 191] width 202 height 19
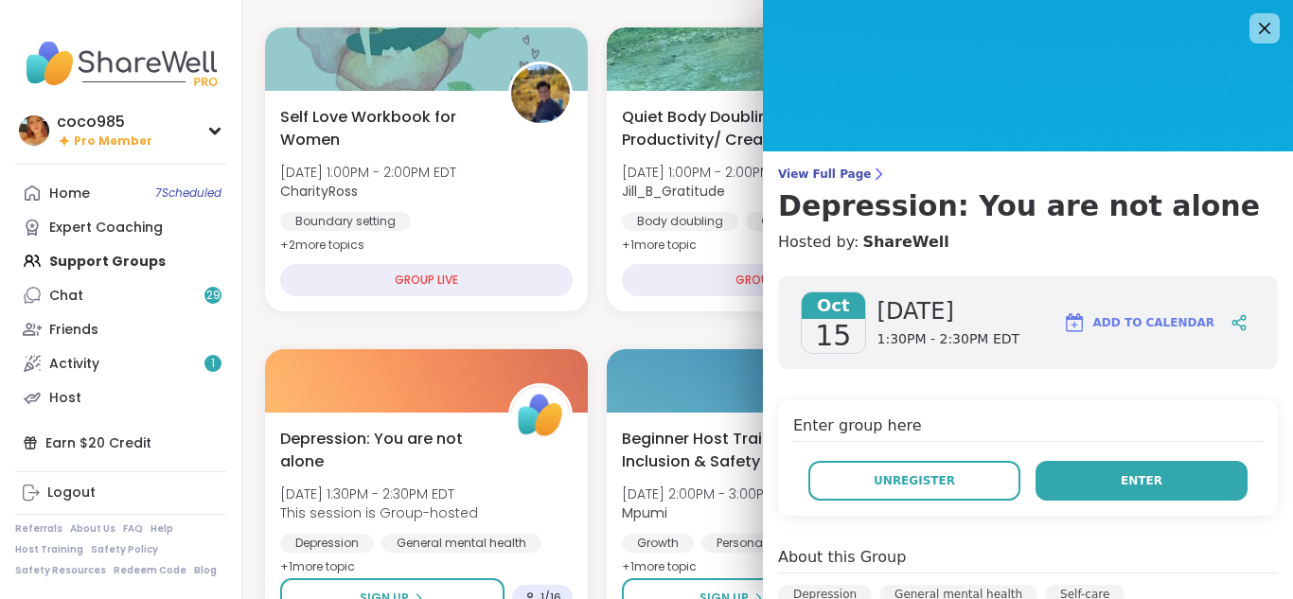
click at [644, 490] on button "Enter" at bounding box center [1141, 481] width 212 height 40
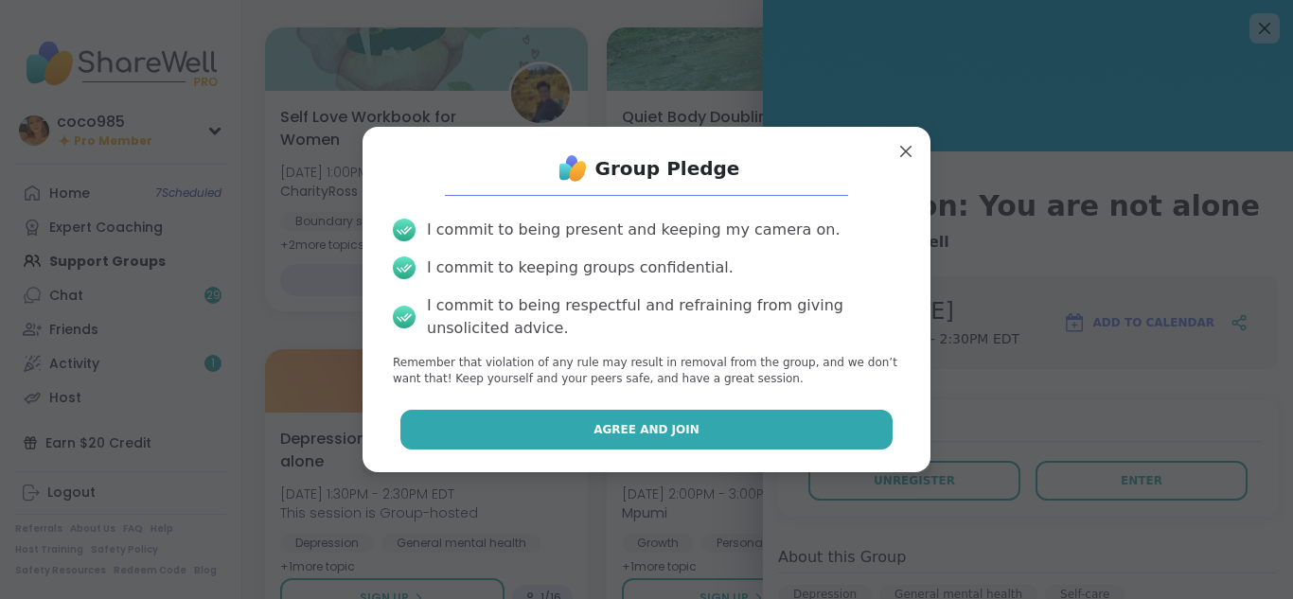
click at [644, 429] on button "Agree and Join" at bounding box center [646, 430] width 493 height 40
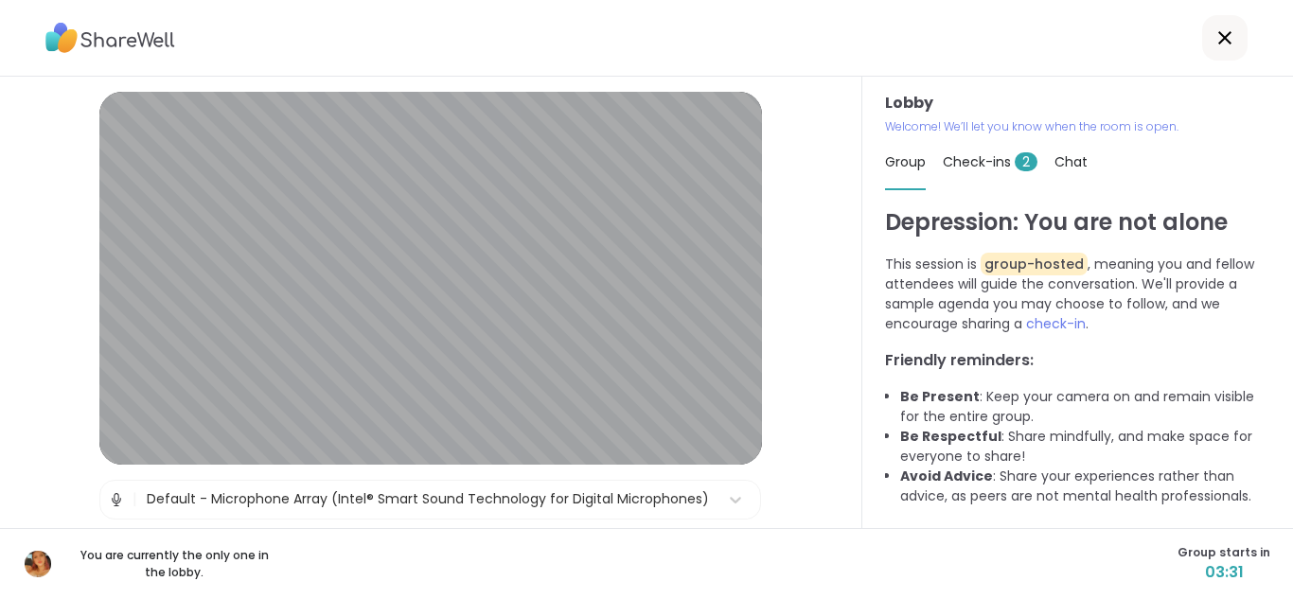
click at [644, 160] on span "Check-ins 2" at bounding box center [990, 161] width 95 height 19
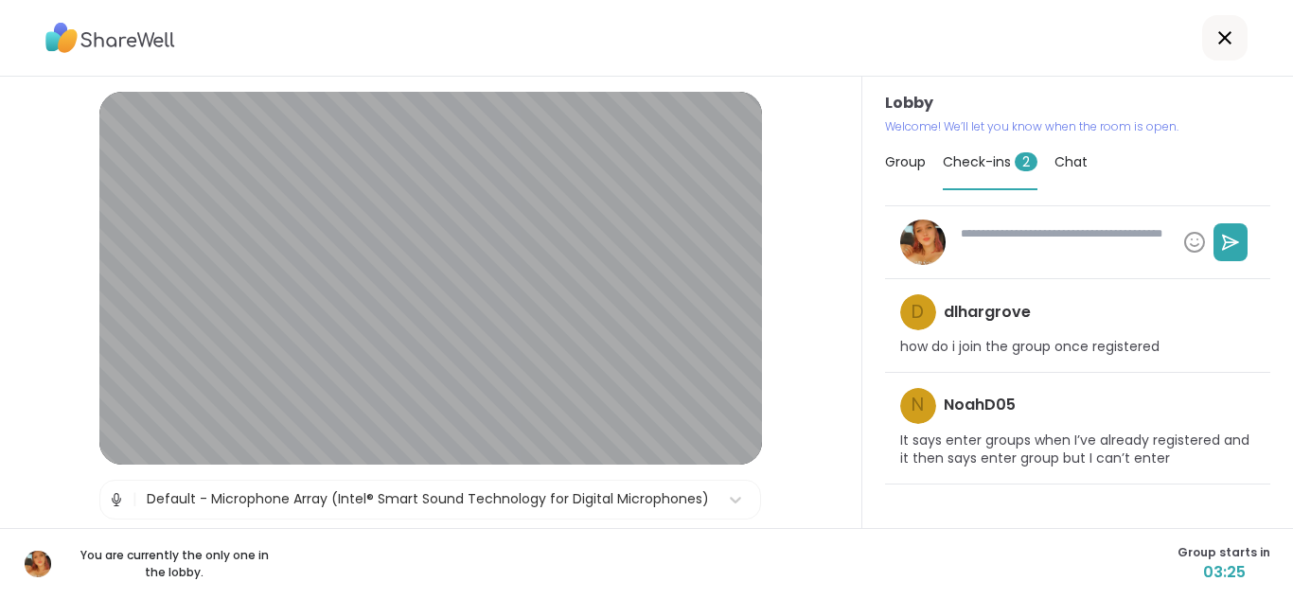
click at [644, 158] on span "Group" at bounding box center [905, 161] width 41 height 19
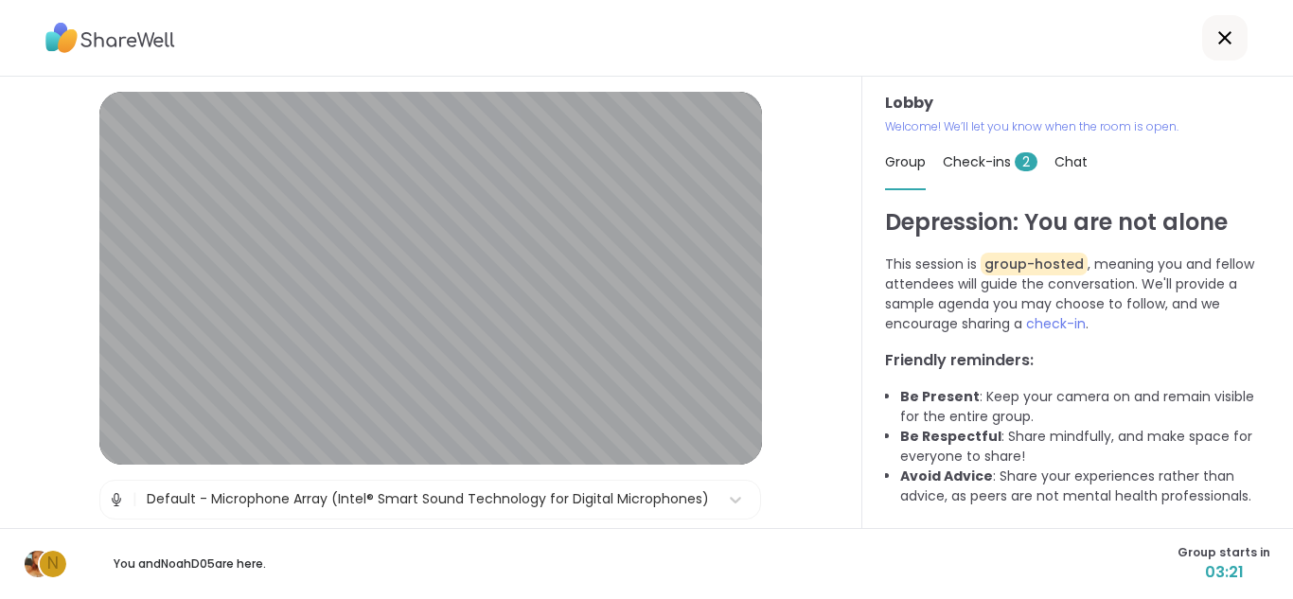
click at [644, 156] on span "Chat" at bounding box center [1070, 161] width 33 height 19
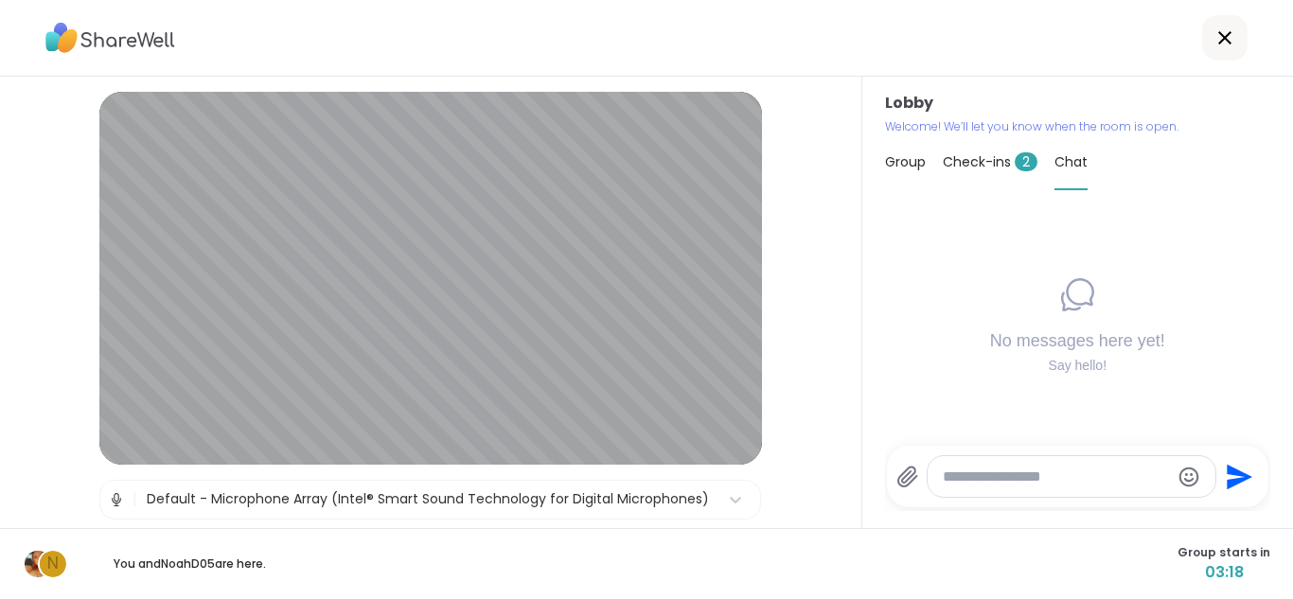
click at [644, 157] on span "Check-ins 2" at bounding box center [990, 161] width 95 height 19
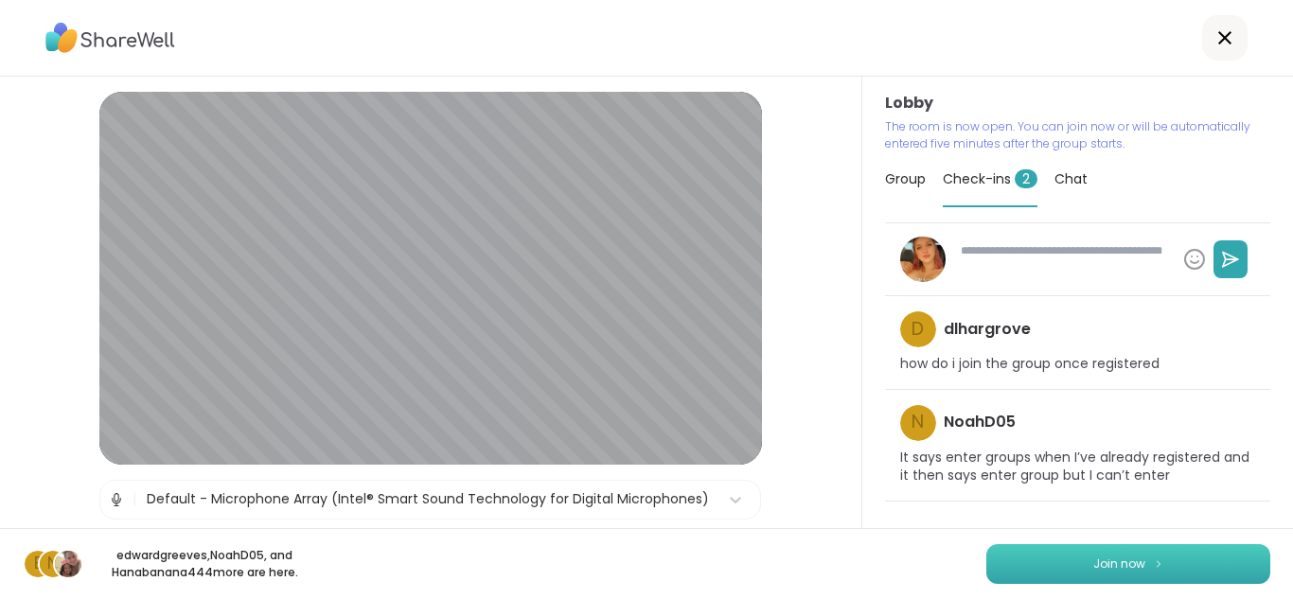
click at [644, 568] on button "Join now" at bounding box center [1128, 564] width 284 height 40
type textarea "*"
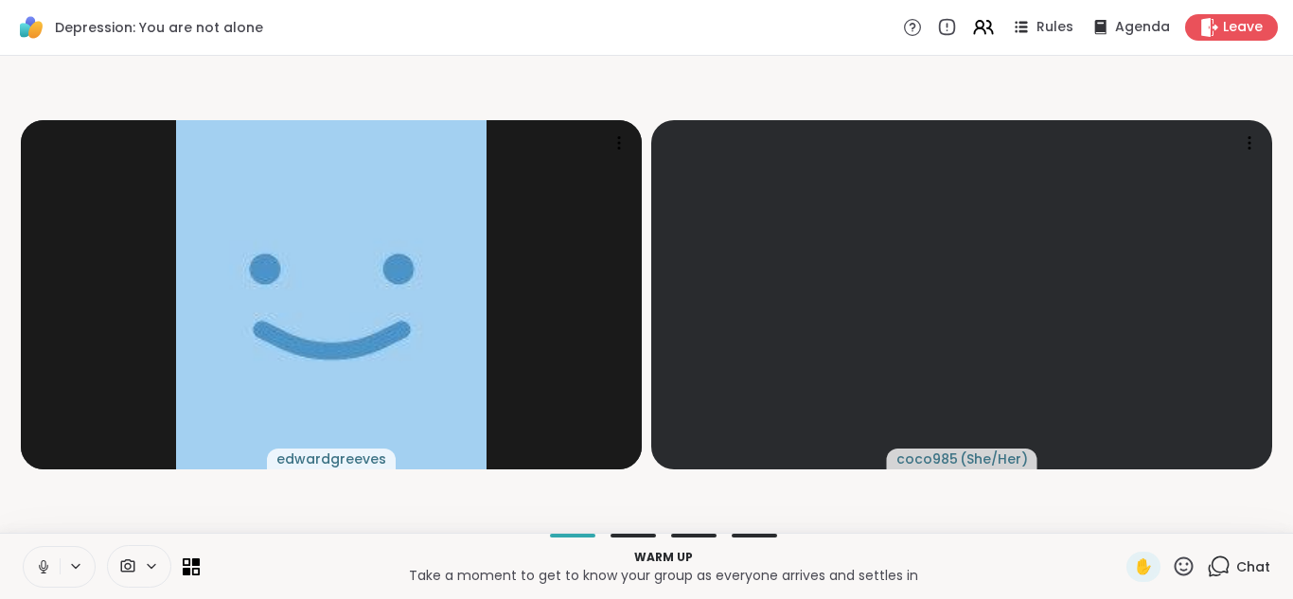
click at [46, 565] on icon at bounding box center [43, 566] width 17 height 17
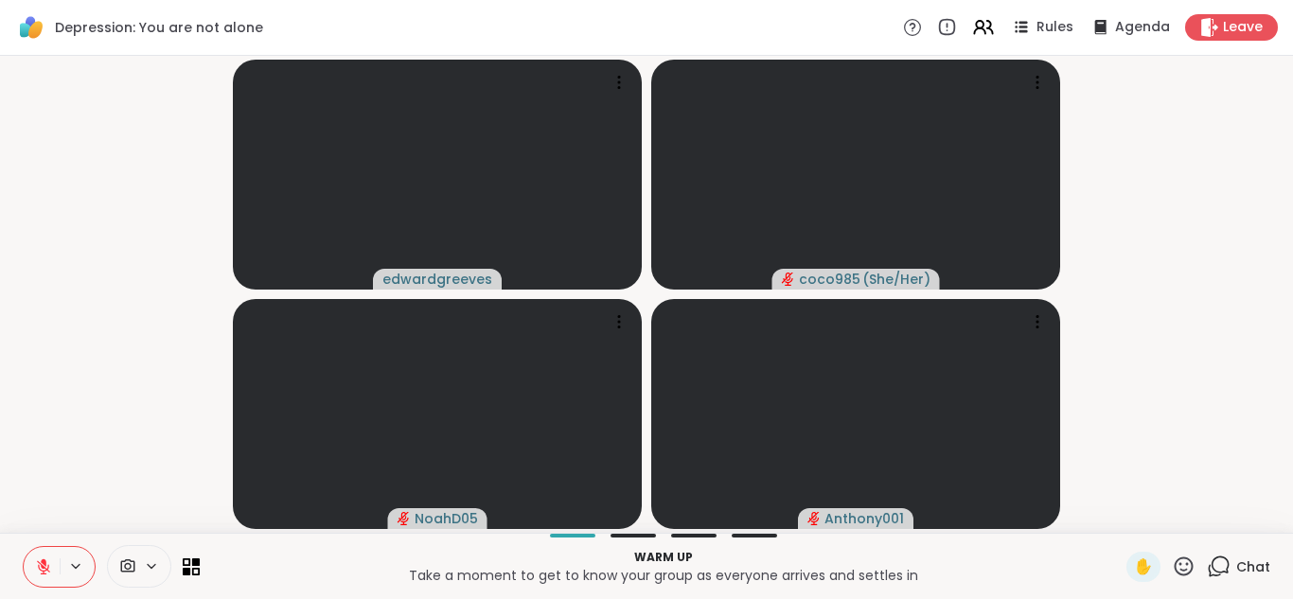
click at [41, 571] on icon at bounding box center [43, 566] width 17 height 17
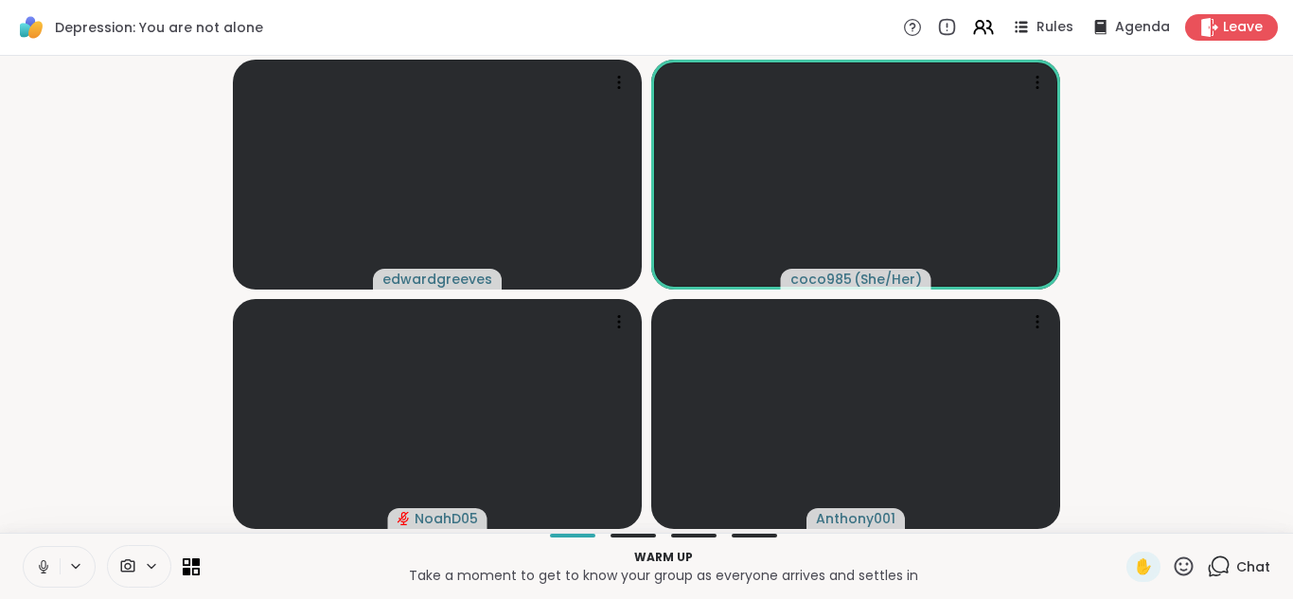
drag, startPoint x: 41, startPoint y: 571, endPoint x: 17, endPoint y: 550, distance: 31.5
click at [17, 550] on div "Warm up Take a moment to get to know your group as everyone arrives and settles…" at bounding box center [646, 566] width 1293 height 66
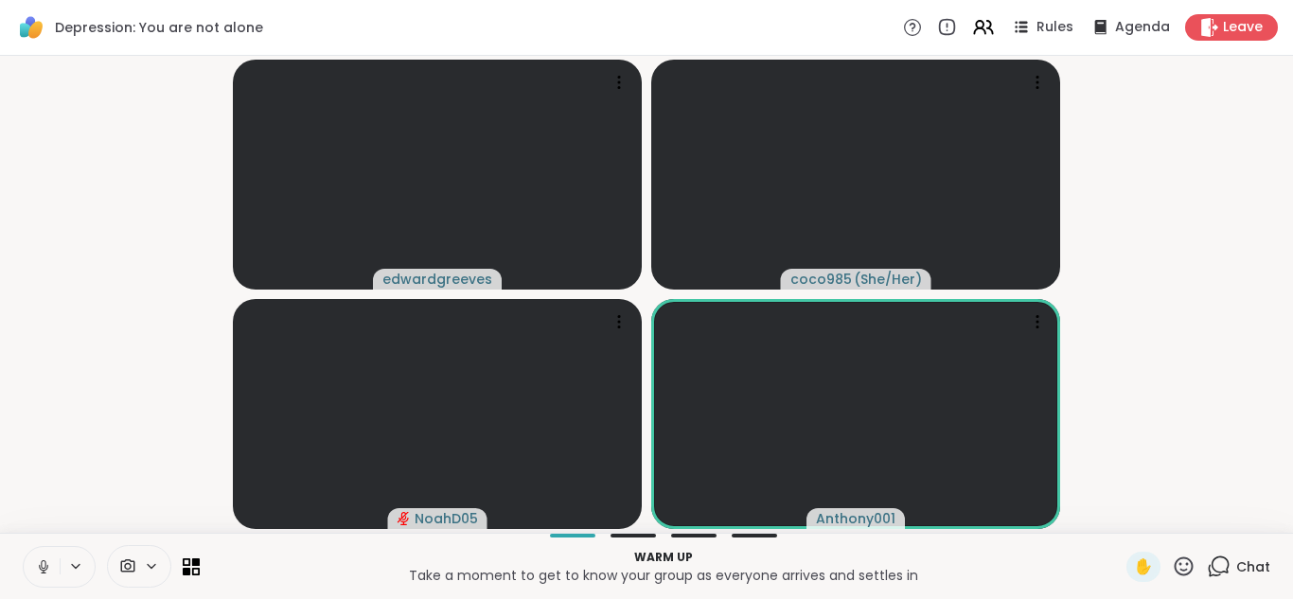
click at [41, 566] on icon at bounding box center [43, 566] width 17 height 17
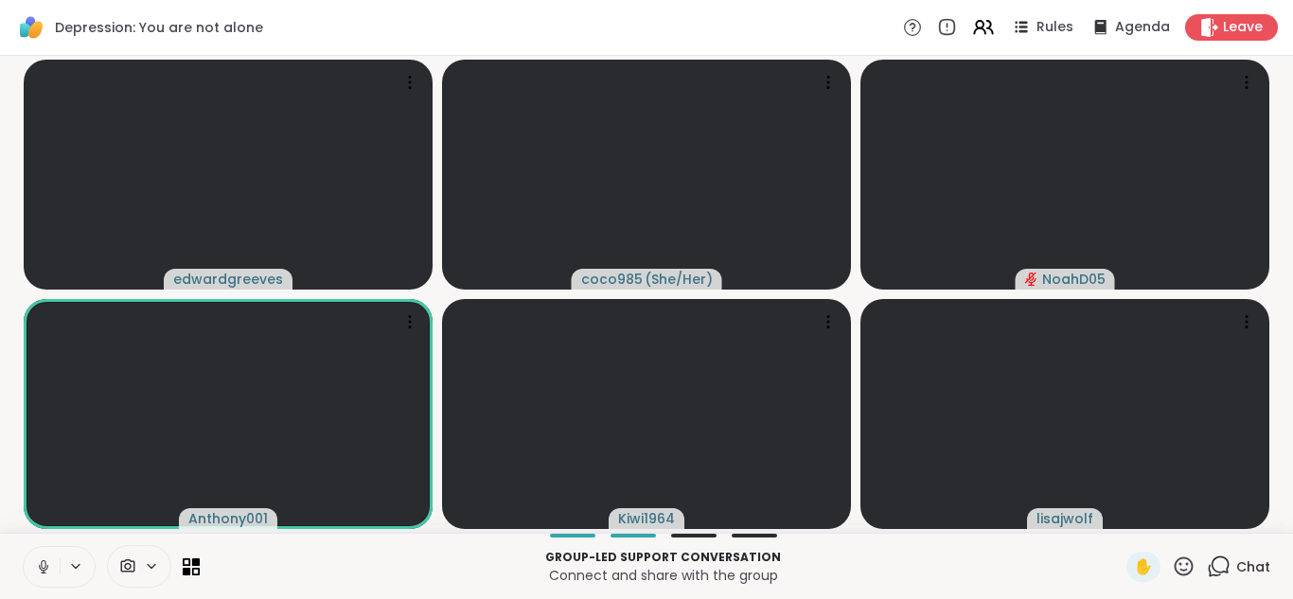
click at [43, 570] on icon at bounding box center [43, 567] width 9 height 6
click at [43, 570] on icon at bounding box center [43, 566] width 17 height 17
click at [43, 570] on icon at bounding box center [43, 567] width 9 height 6
click at [43, 570] on icon at bounding box center [43, 566] width 17 height 17
click at [43, 570] on icon at bounding box center [43, 567] width 9 height 6
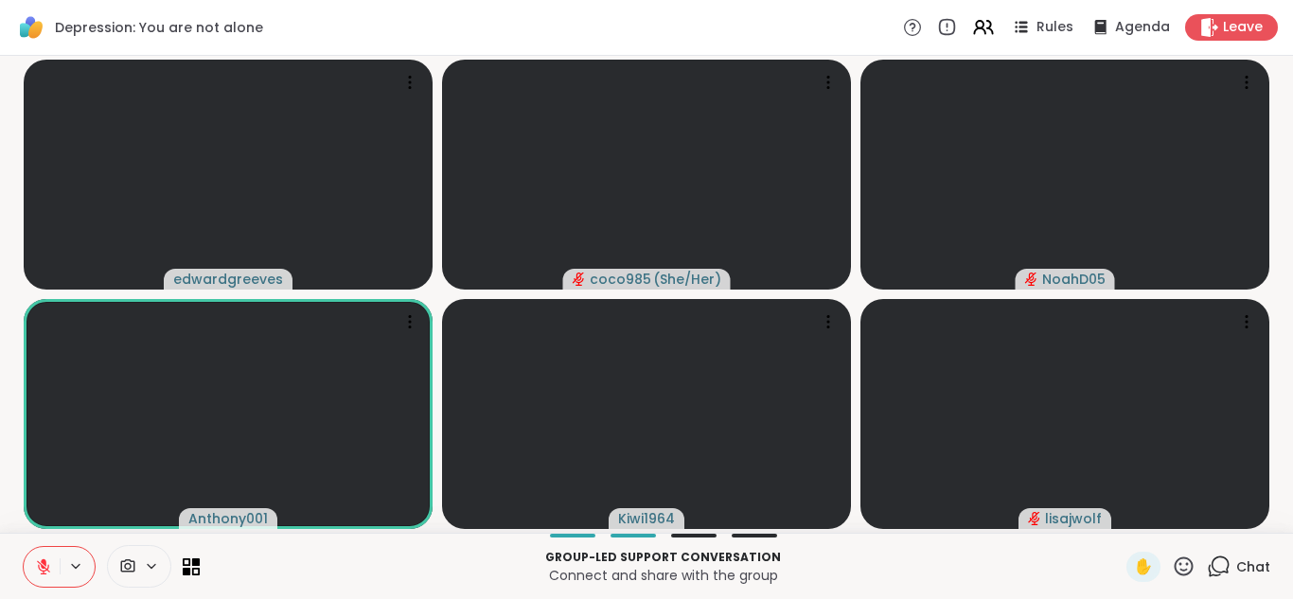
drag, startPoint x: 34, startPoint y: 570, endPoint x: 6, endPoint y: 532, distance: 47.3
click at [6, 532] on div "edwardgreeves coco985 ( She/Her ) NoahD05 Anthony001 Kiwi1964 lisajwolf" at bounding box center [646, 294] width 1293 height 477
click at [44, 575] on button at bounding box center [42, 567] width 36 height 40
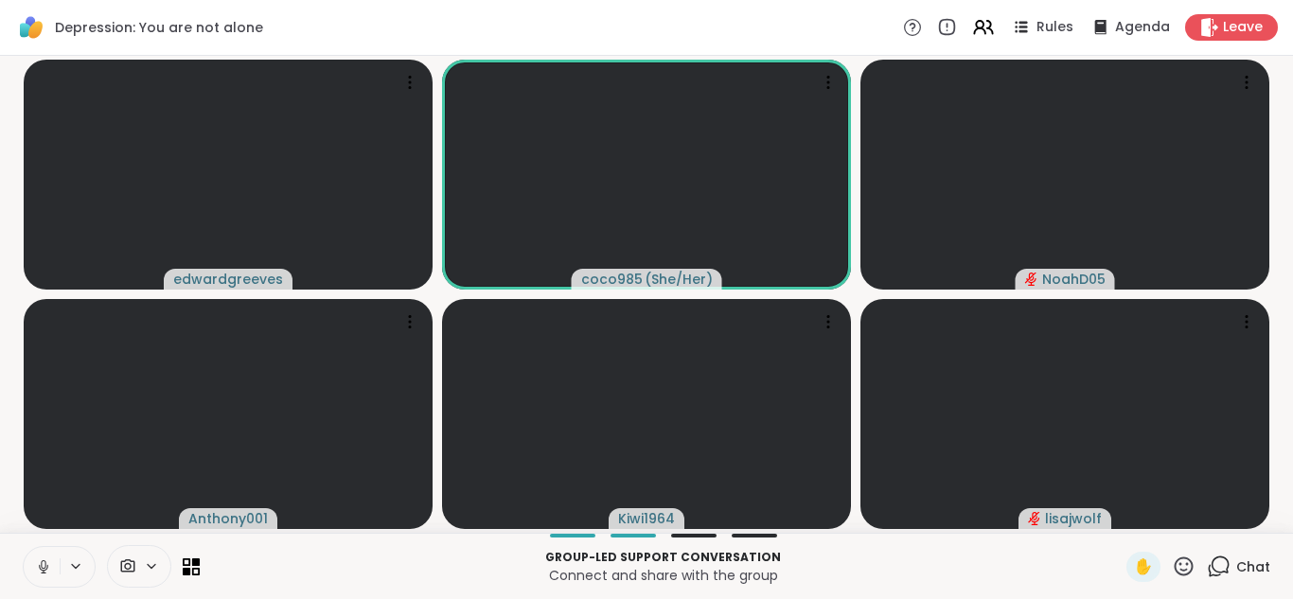
click at [44, 575] on button at bounding box center [42, 567] width 36 height 40
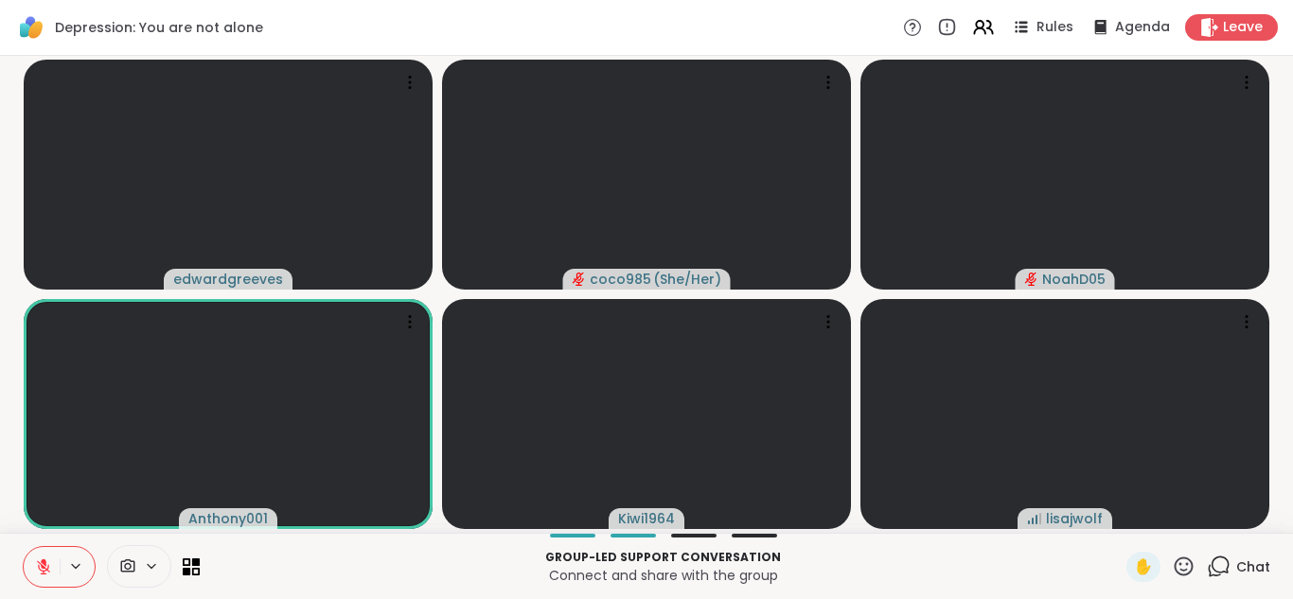
click at [44, 575] on button at bounding box center [42, 567] width 36 height 40
drag, startPoint x: 44, startPoint y: 575, endPoint x: 29, endPoint y: 565, distance: 18.4
click at [29, 565] on button at bounding box center [42, 567] width 36 height 40
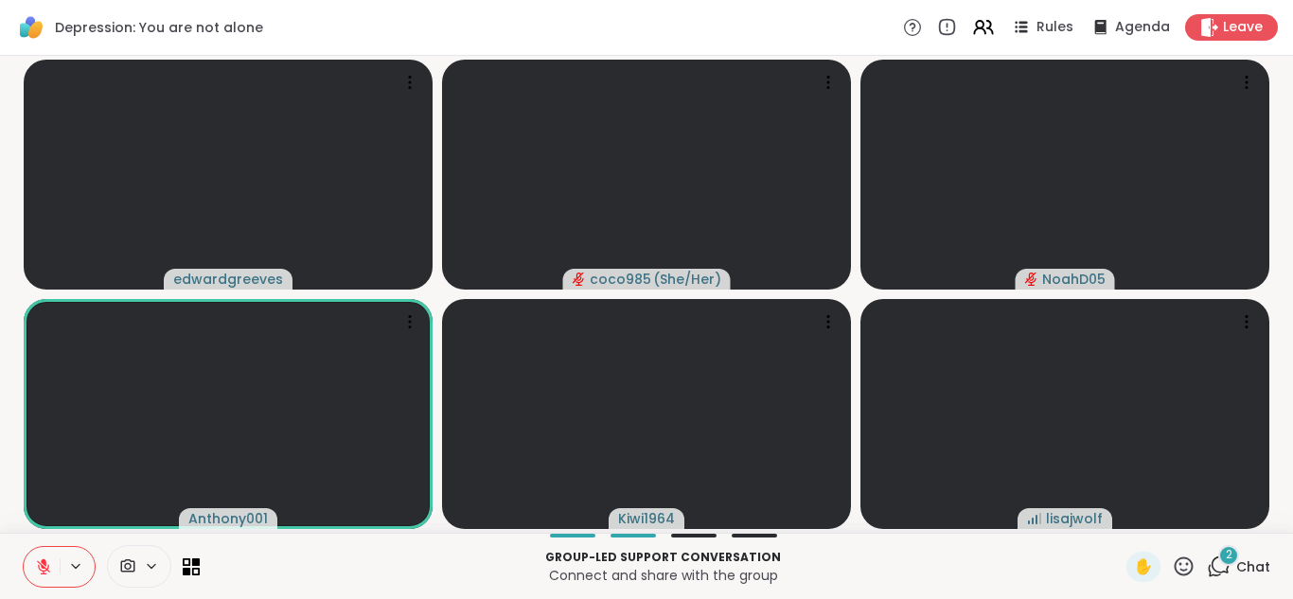
click at [48, 572] on icon at bounding box center [43, 566] width 17 height 17
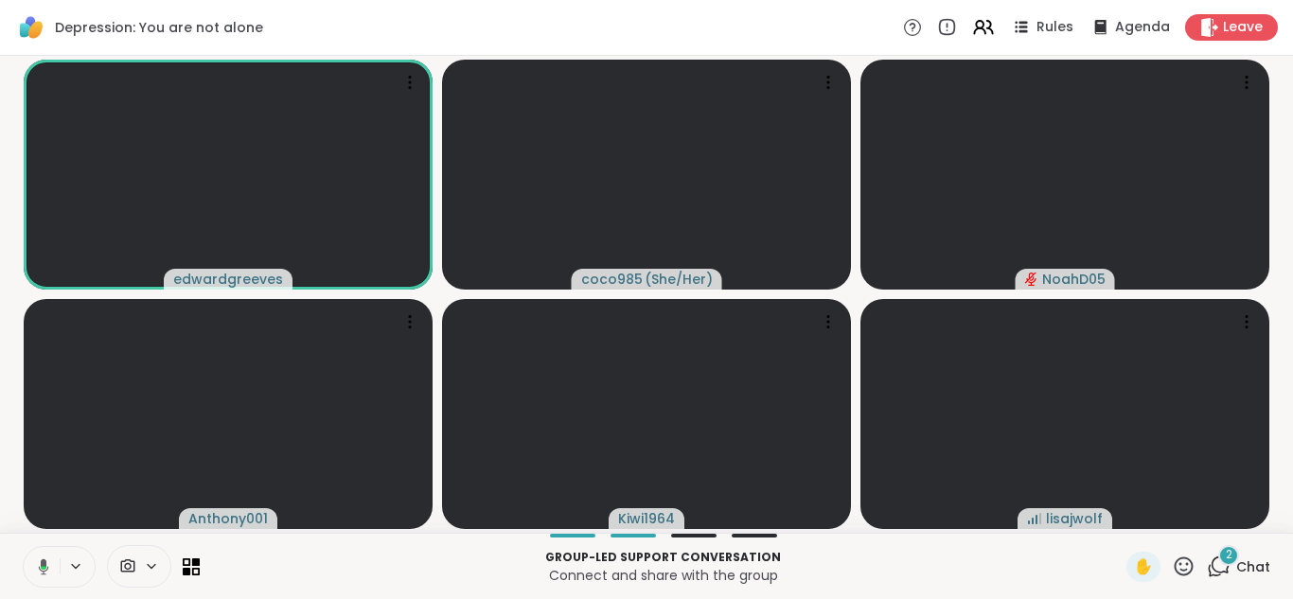
click at [644, 576] on div "2 Chat" at bounding box center [1238, 567] width 63 height 30
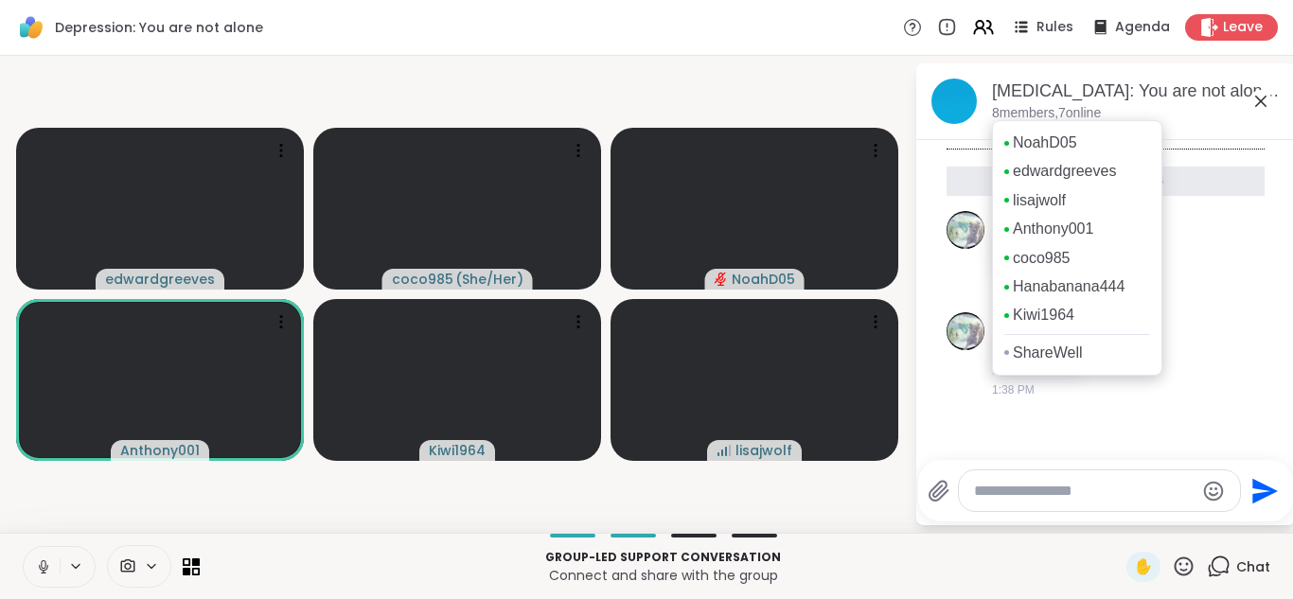
click at [644, 106] on p "8 members, 7 online" at bounding box center [1046, 113] width 109 height 19
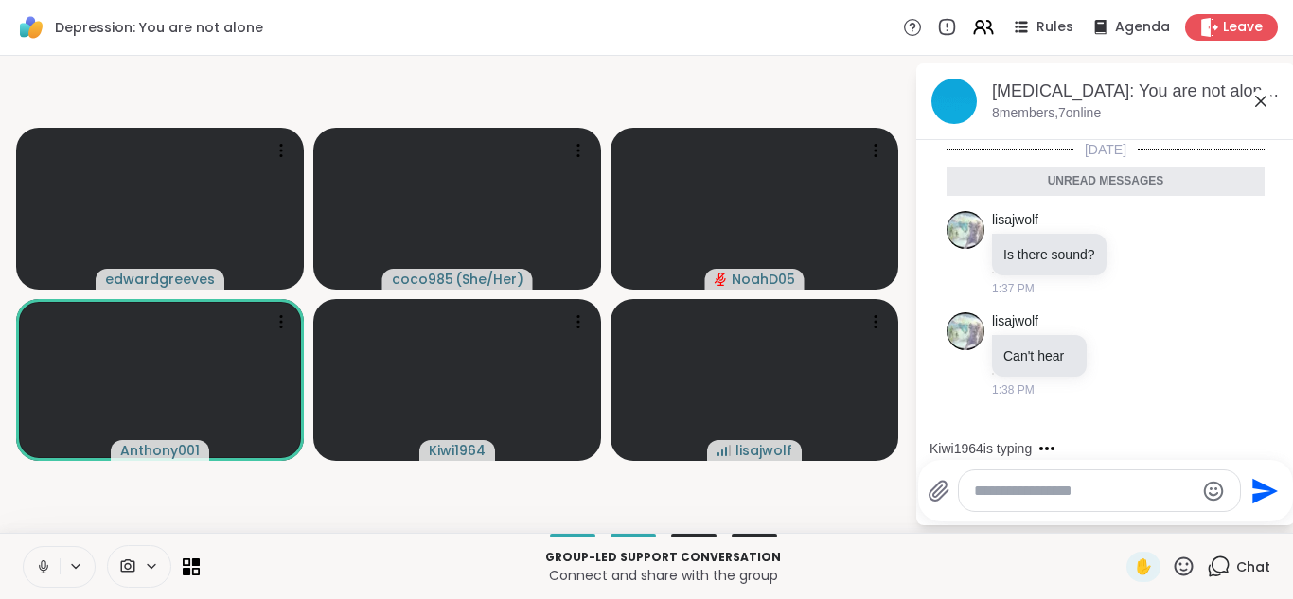
click at [34, 564] on button at bounding box center [42, 567] width 36 height 40
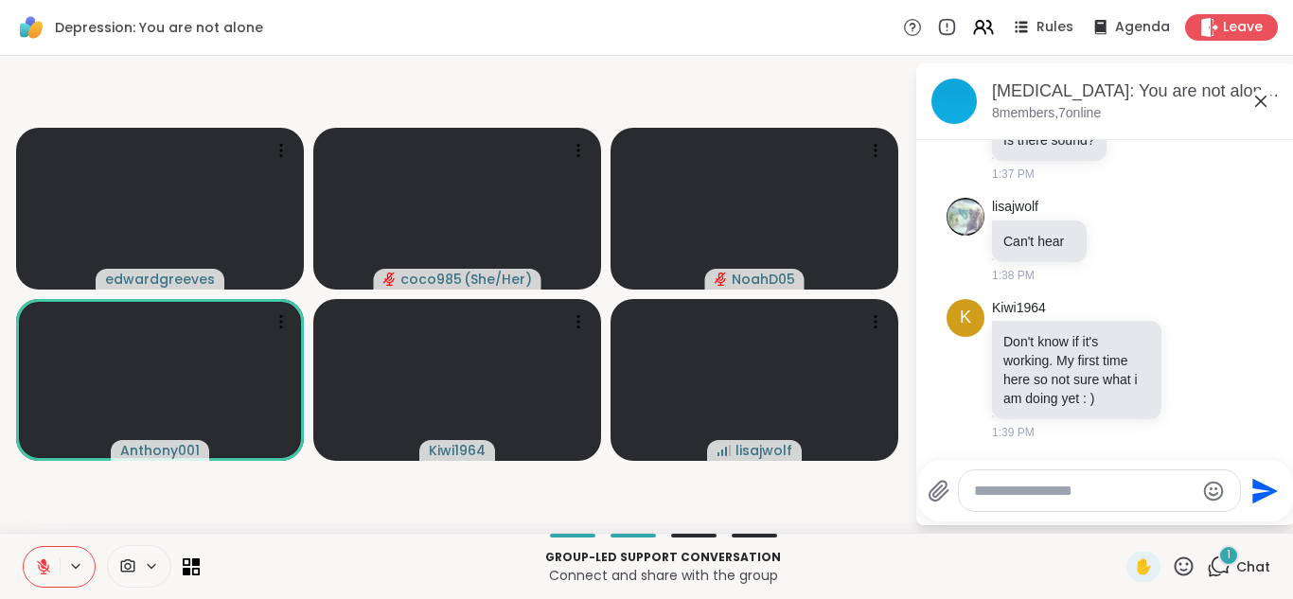
scroll to position [70, 0]
click at [50, 582] on button at bounding box center [42, 567] width 36 height 40
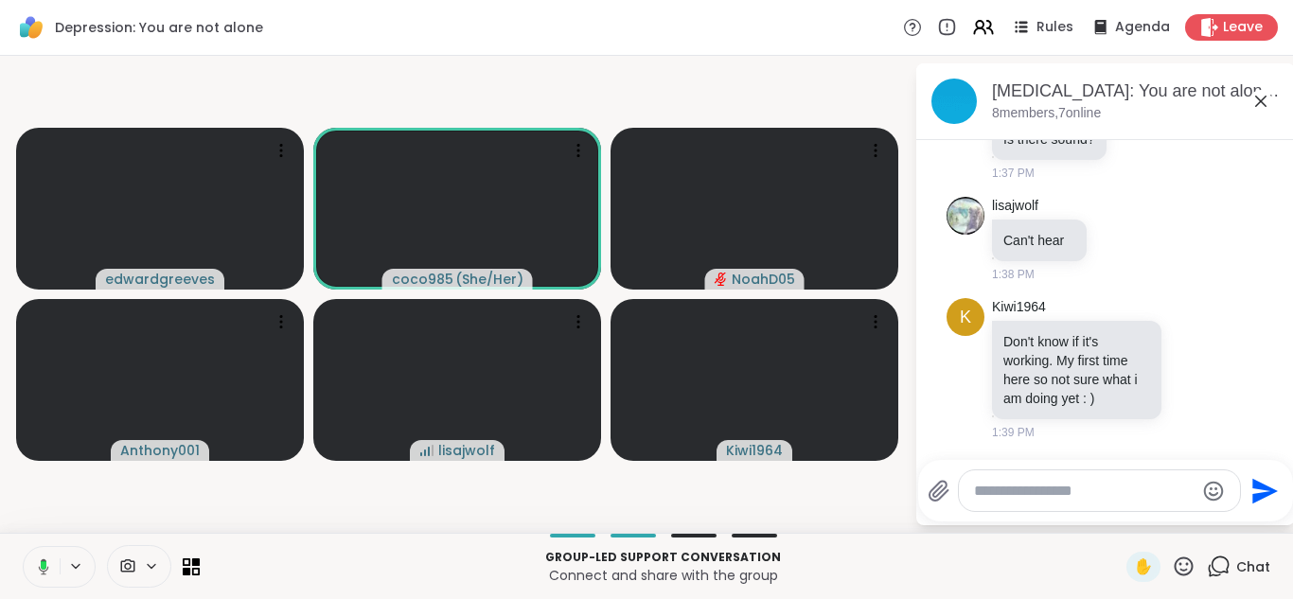
click at [644, 105] on icon at bounding box center [1260, 101] width 11 height 11
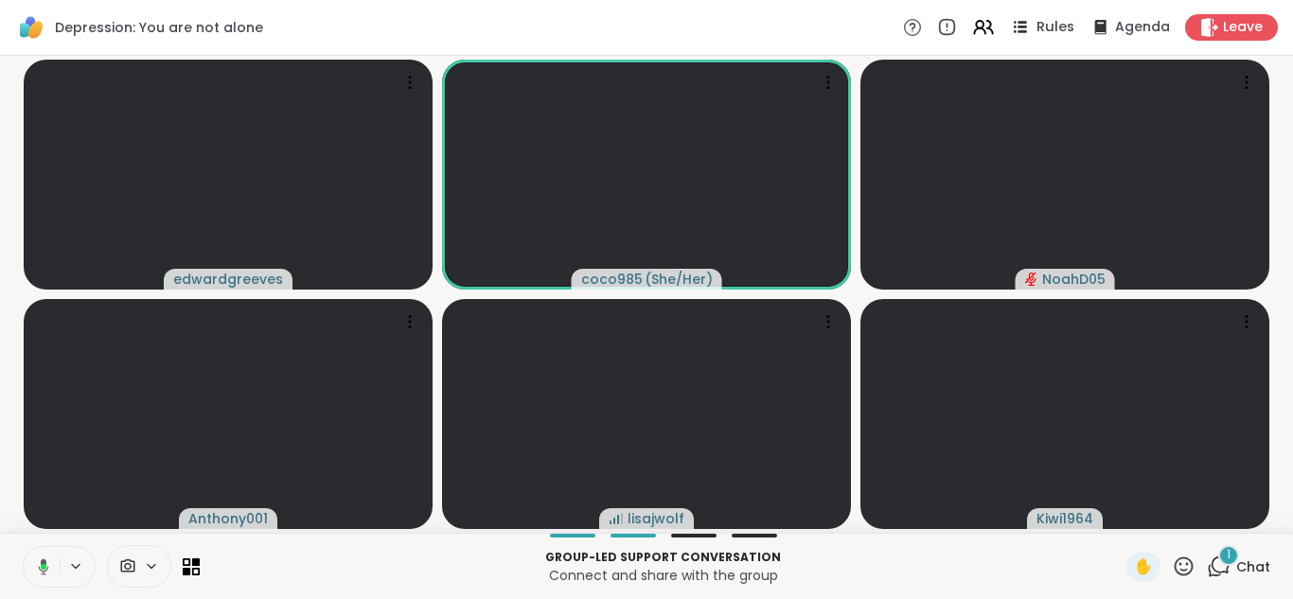
click at [644, 36] on span "Rules" at bounding box center [1055, 28] width 39 height 20
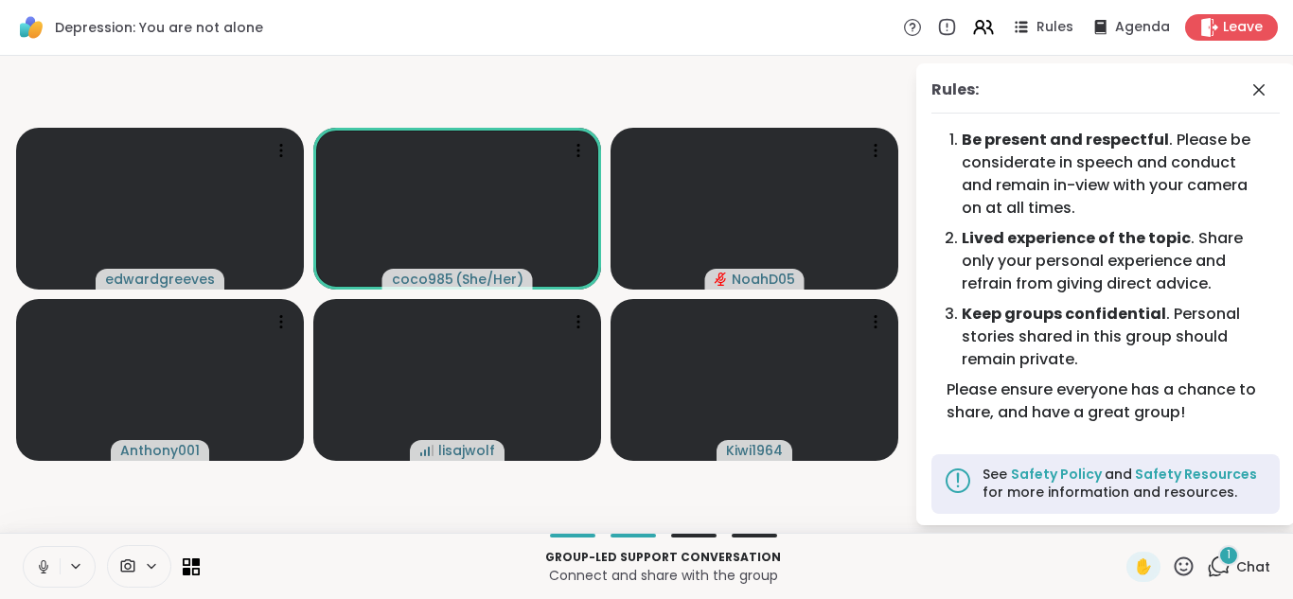
scroll to position [4, 0]
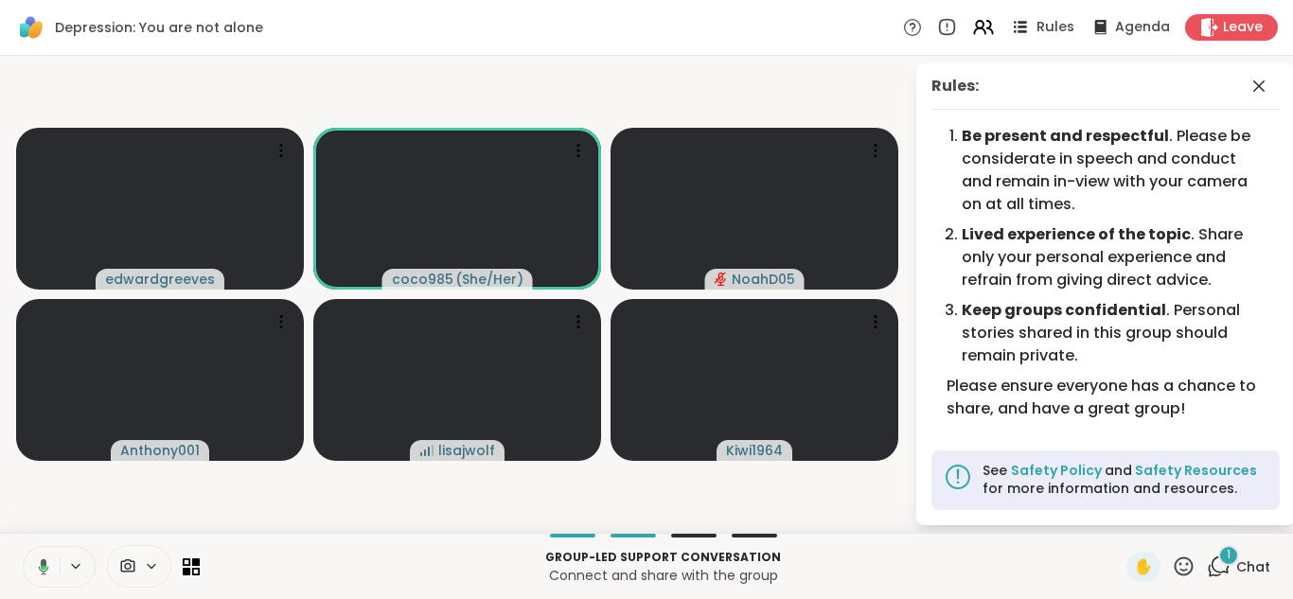
click at [644, 33] on span "Rules" at bounding box center [1055, 28] width 39 height 20
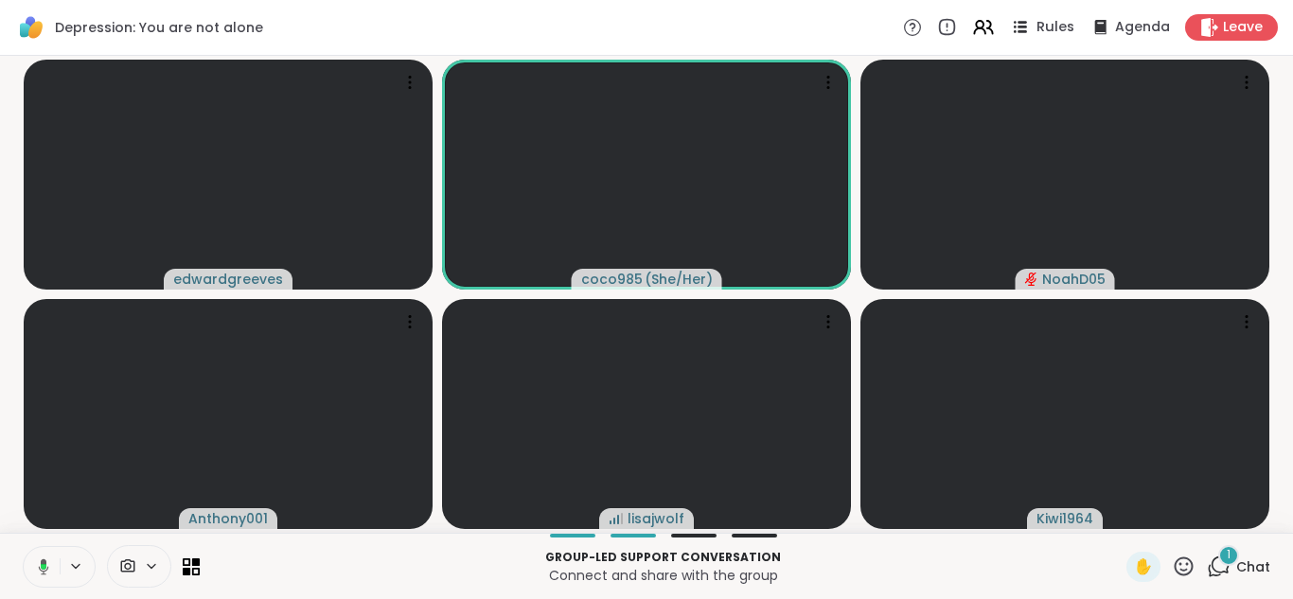
click at [644, 33] on span "Rules" at bounding box center [1055, 28] width 39 height 20
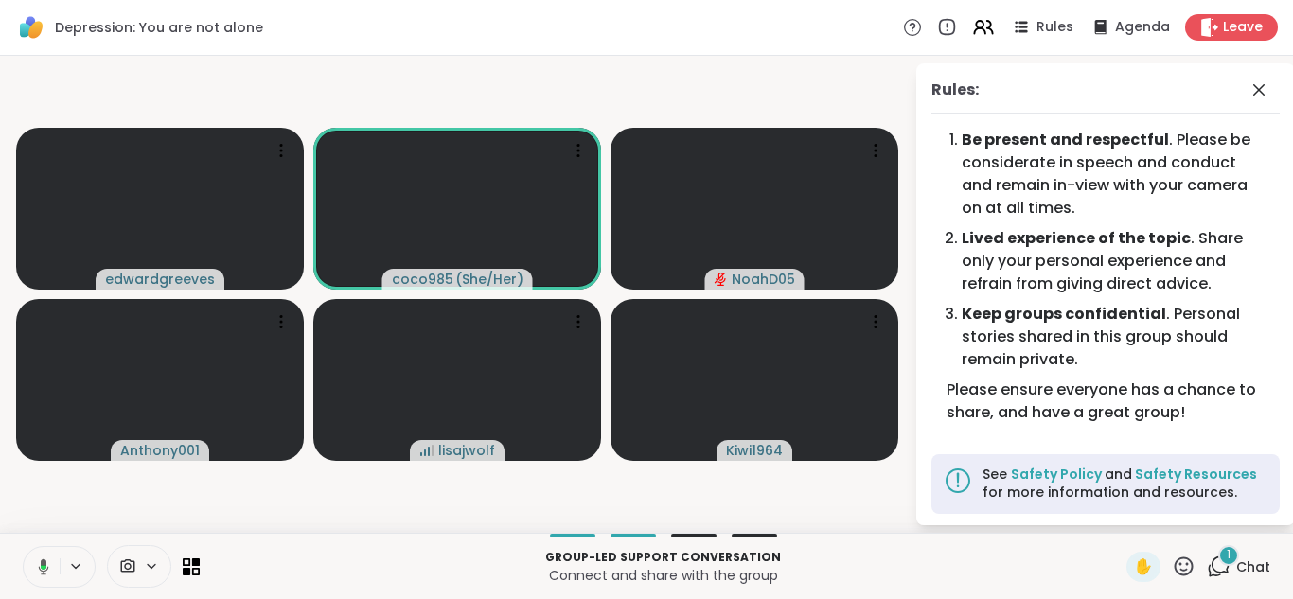
click at [644, 576] on icon at bounding box center [1219, 567] width 24 height 24
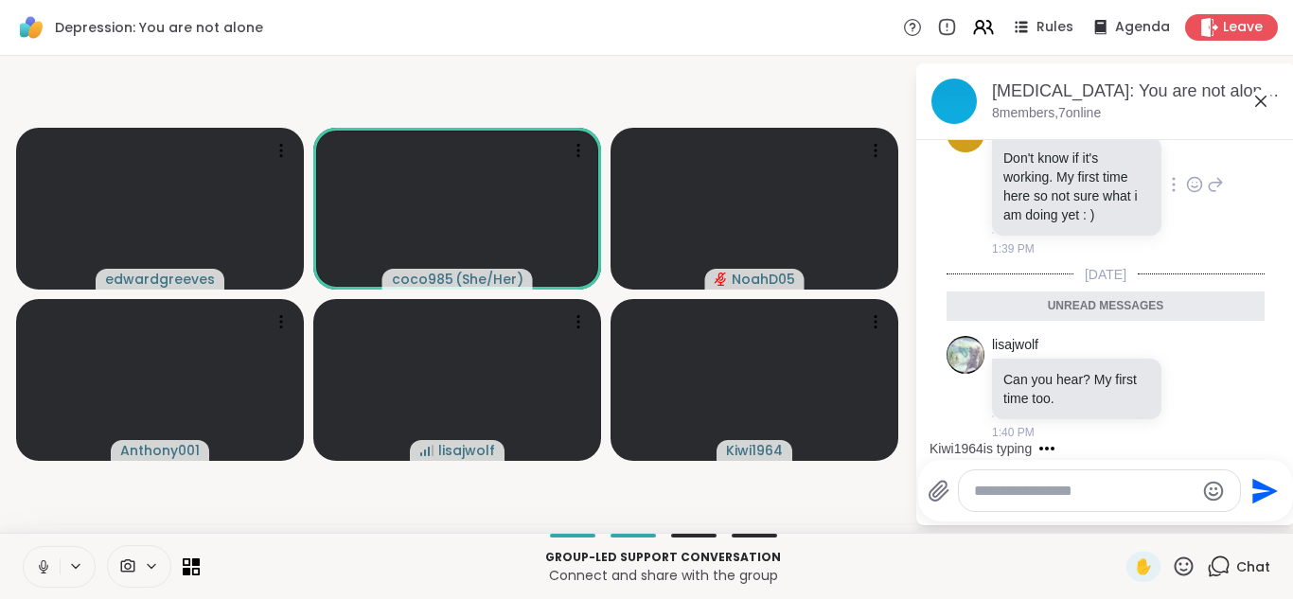
scroll to position [254, 0]
click at [52, 567] on button at bounding box center [42, 567] width 36 height 40
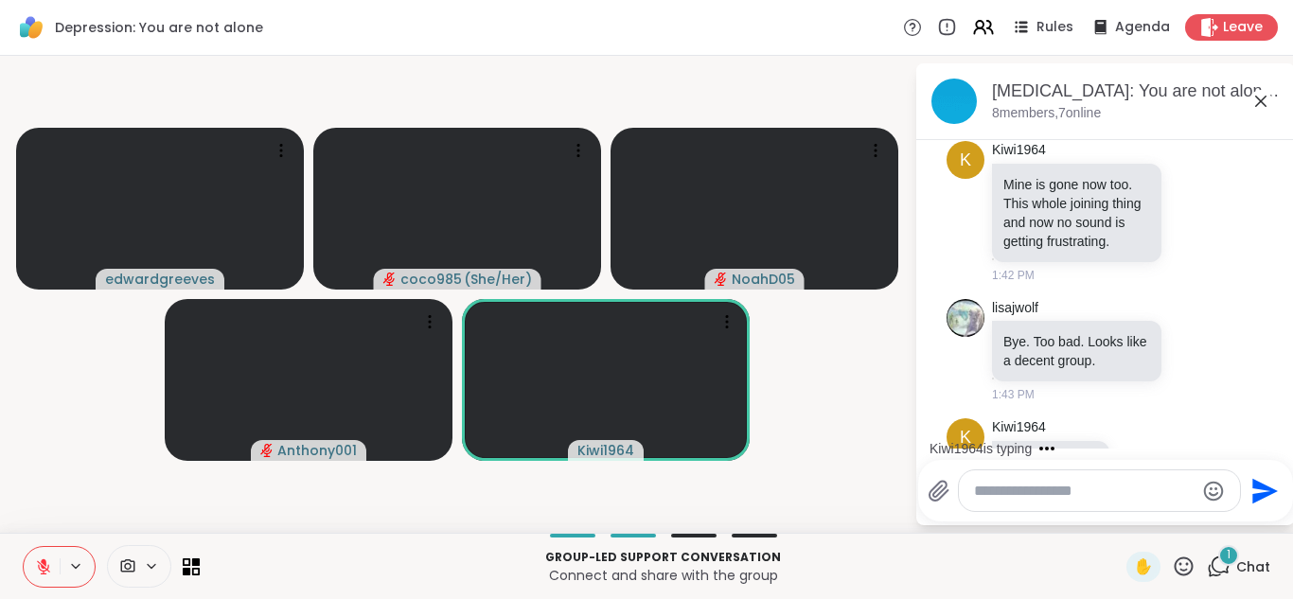
scroll to position [984, 0]
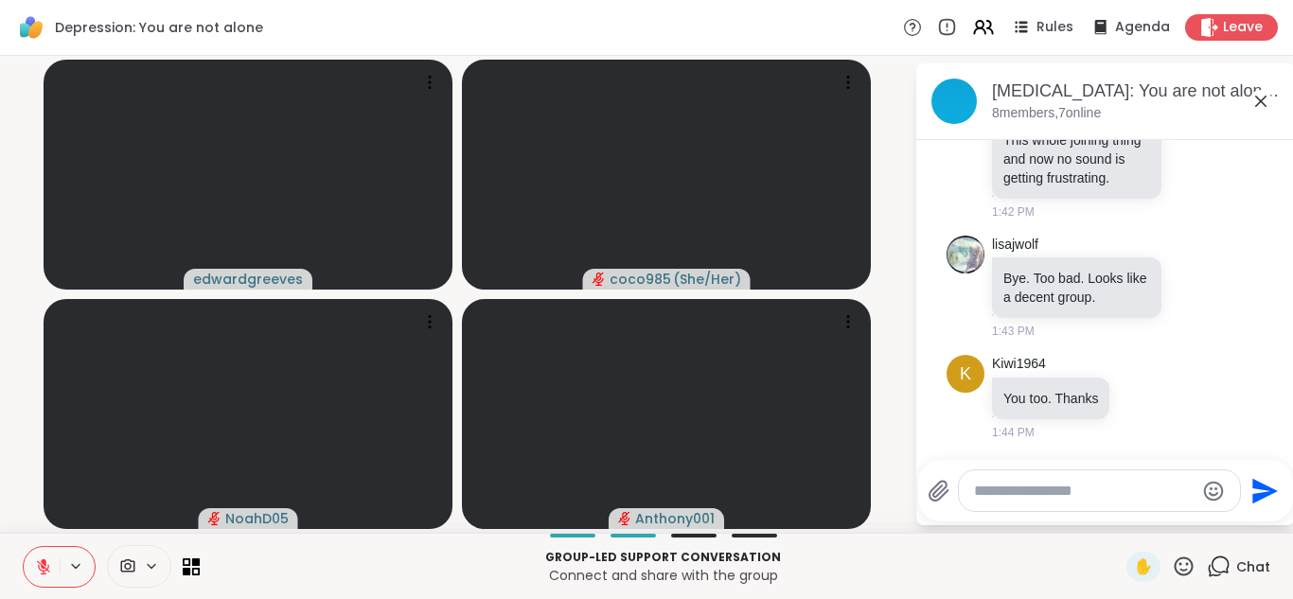
click at [33, 578] on button at bounding box center [42, 567] width 36 height 40
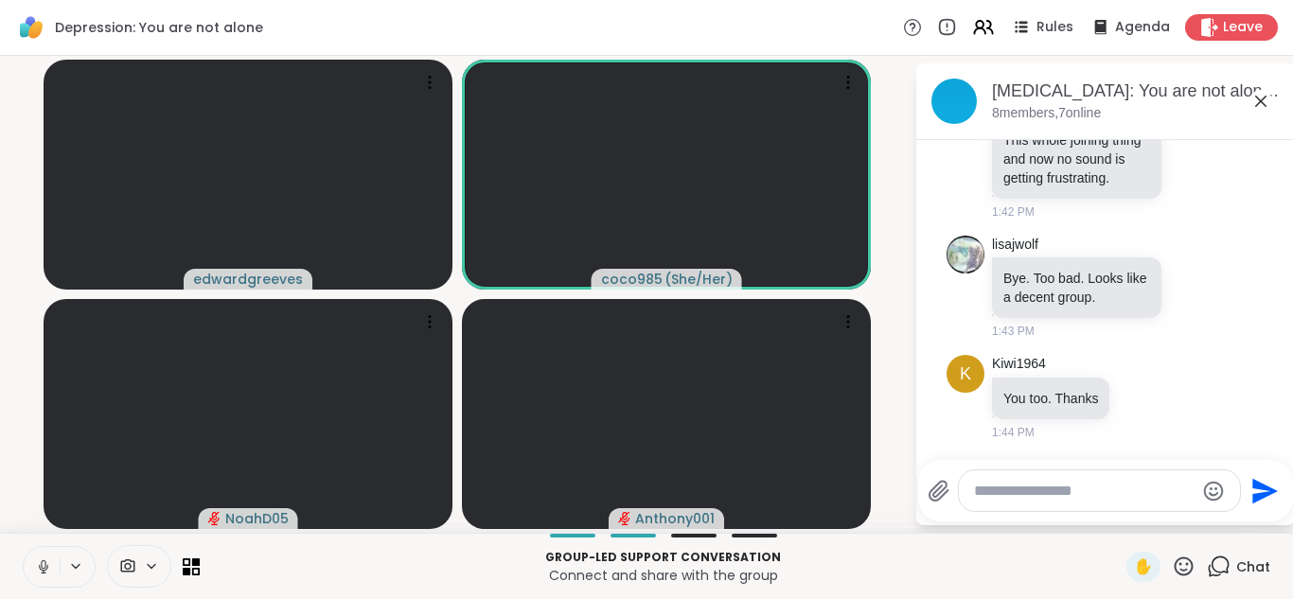
click at [33, 578] on button at bounding box center [42, 567] width 36 height 40
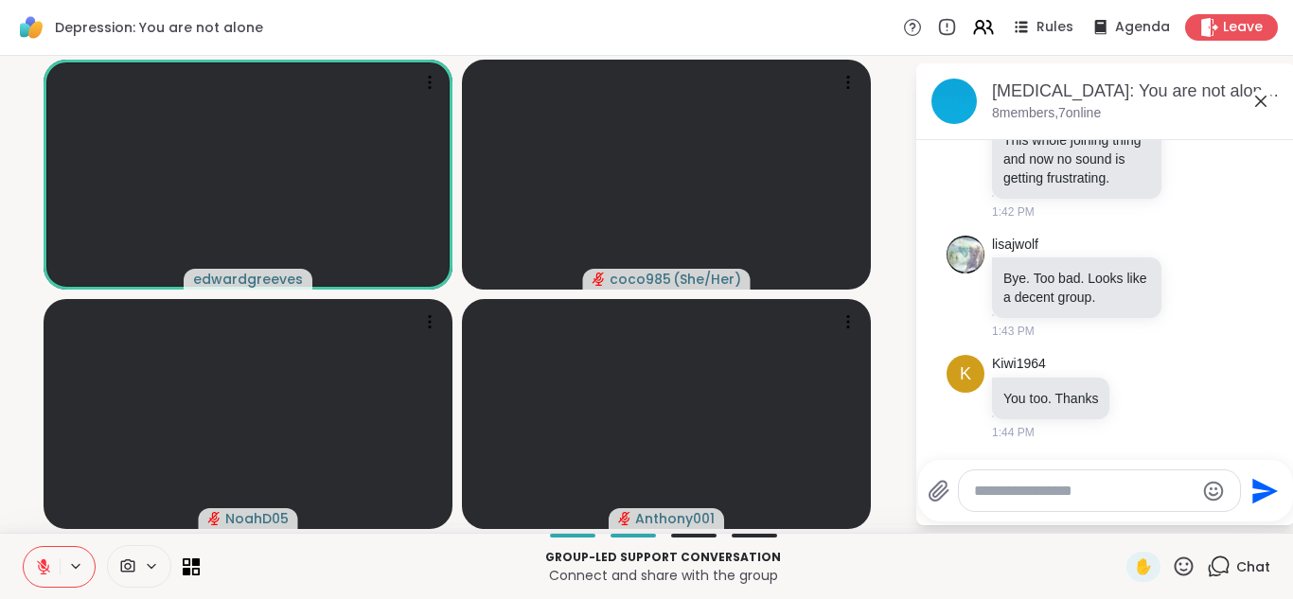
click at [644, 539] on div "Group-led support conversation Connect and share with the group ✋ Chat" at bounding box center [646, 566] width 1293 height 66
click at [644, 534] on div at bounding box center [693, 536] width 45 height 4
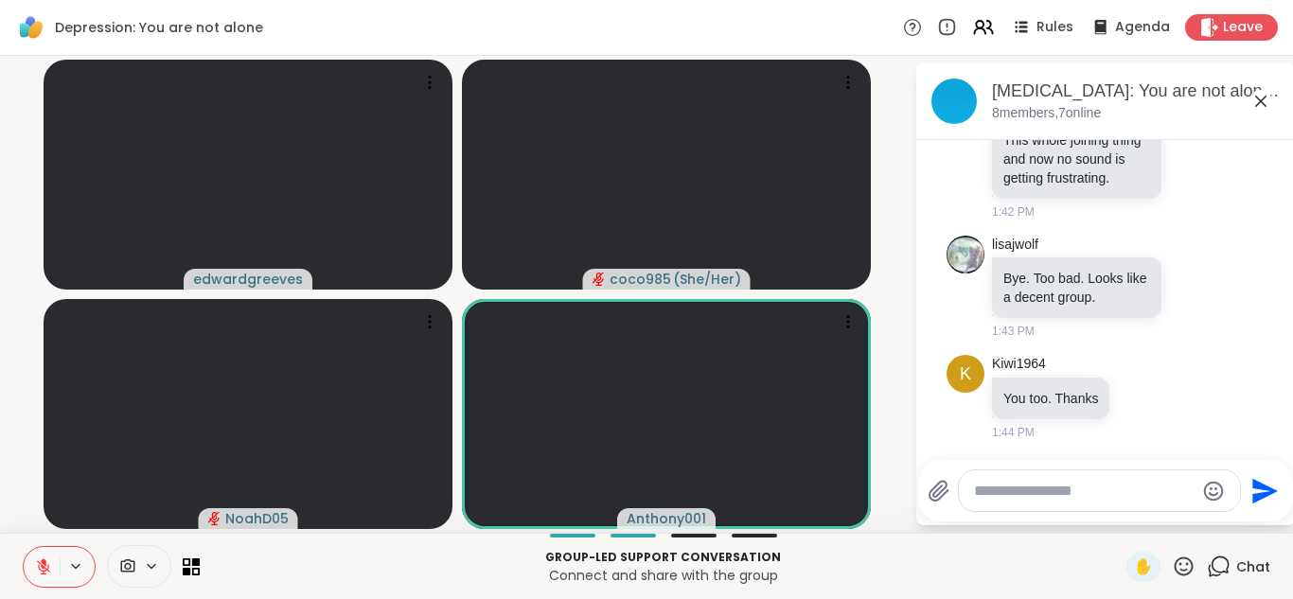
click at [50, 560] on icon at bounding box center [43, 566] width 17 height 17
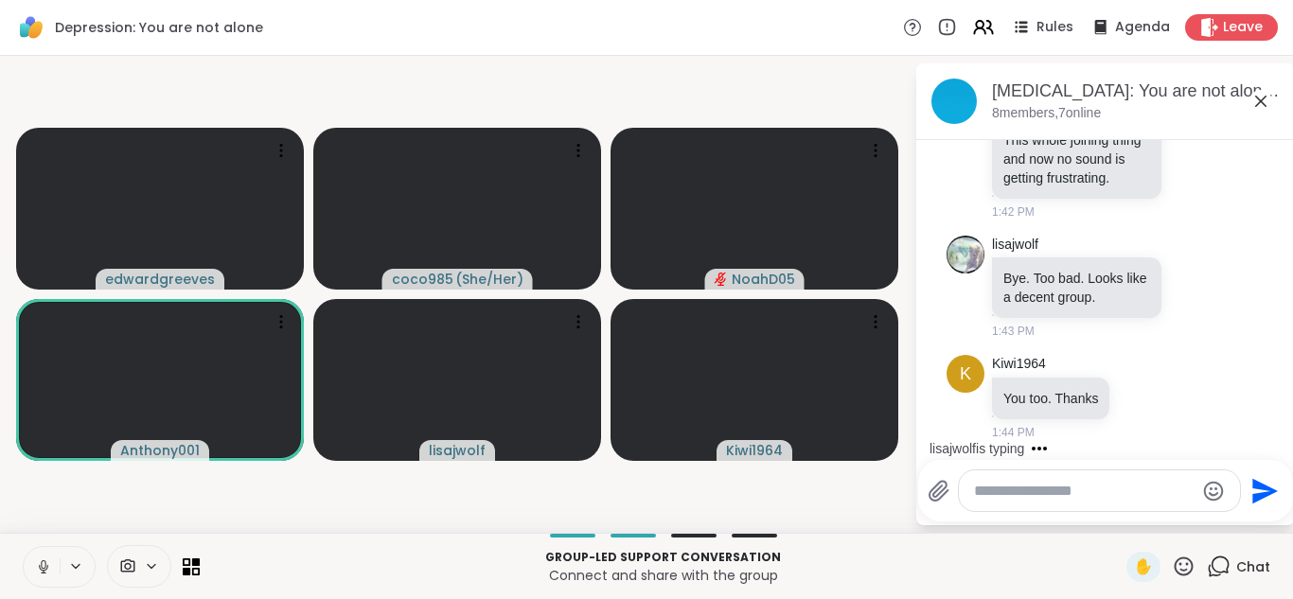
click at [44, 572] on icon at bounding box center [43, 566] width 17 height 17
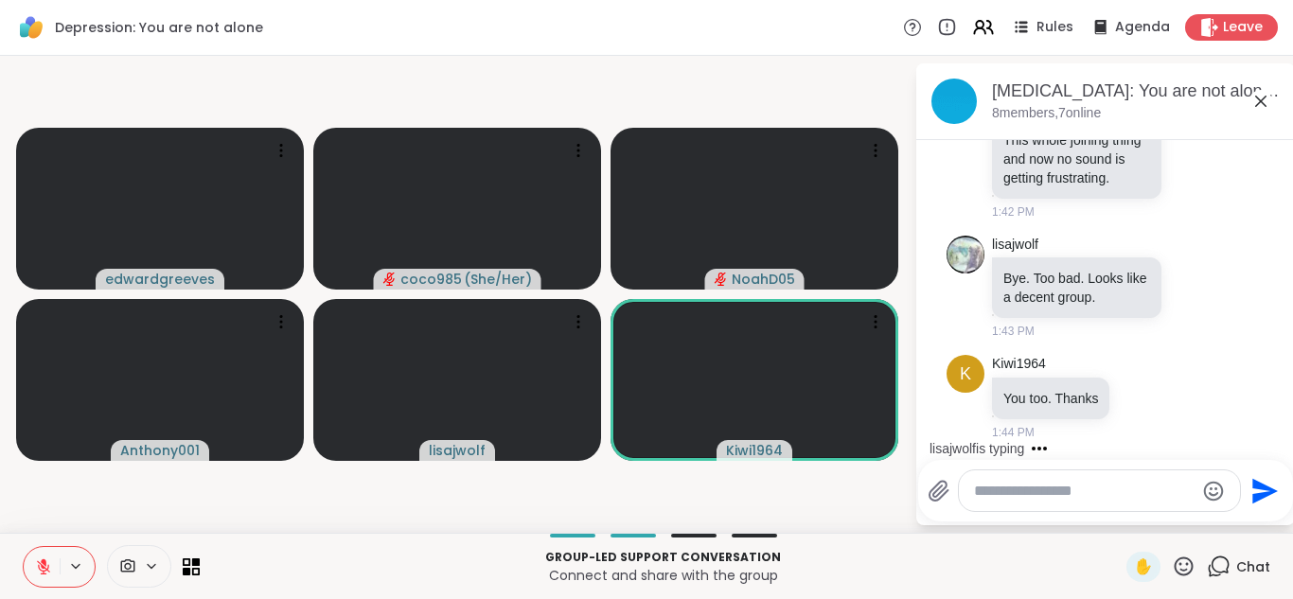
scroll to position [1086, 0]
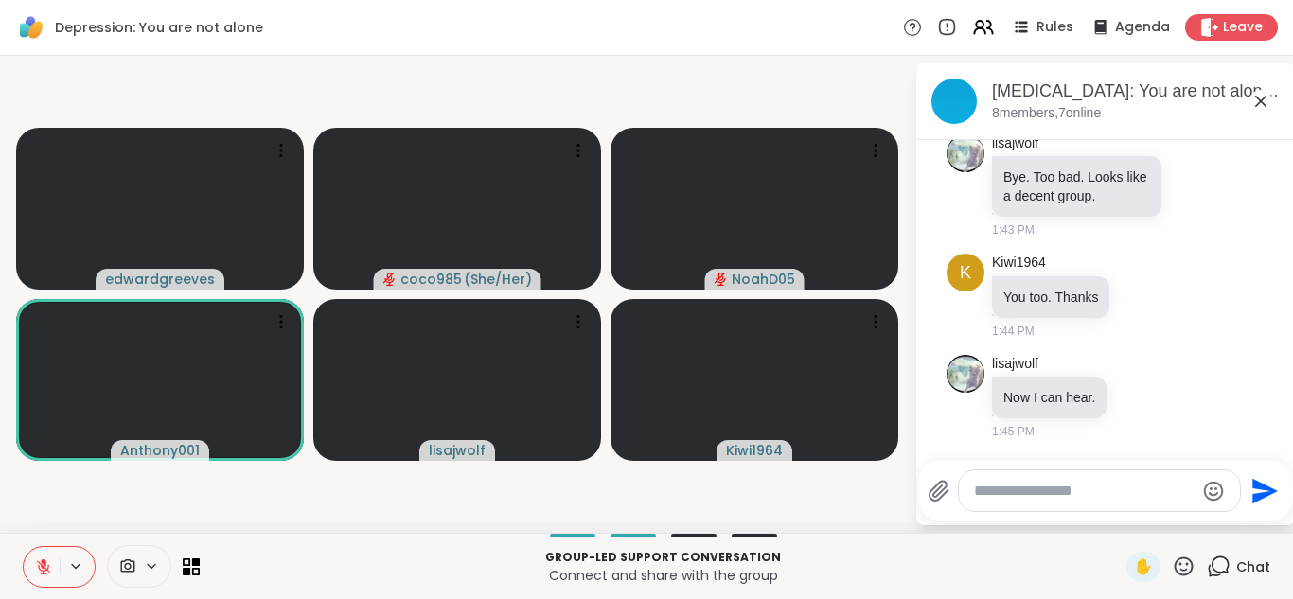
click at [44, 572] on icon at bounding box center [43, 566] width 17 height 17
click at [48, 566] on icon at bounding box center [43, 566] width 17 height 17
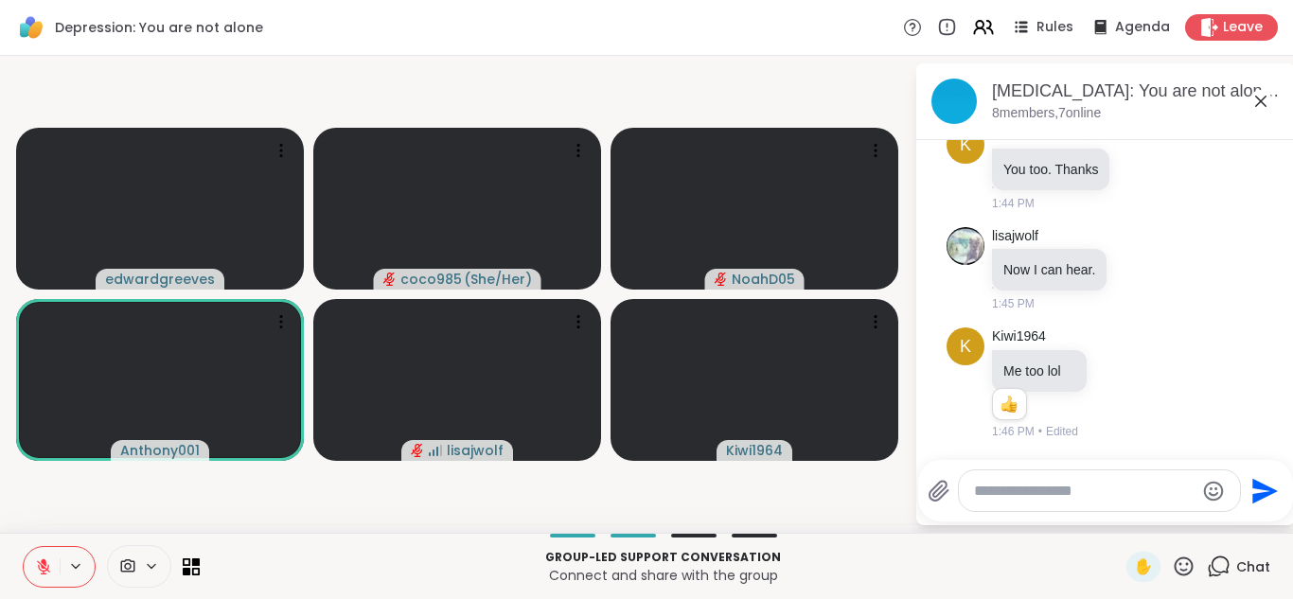
scroll to position [1213, 0]
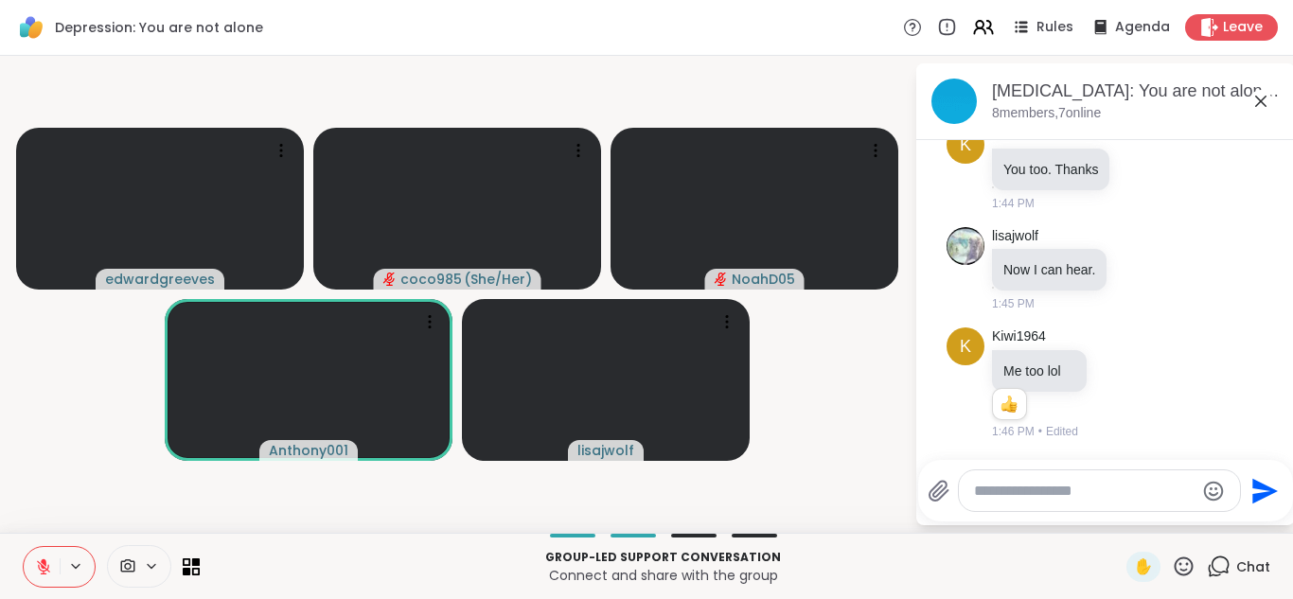
click at [35, 571] on icon at bounding box center [43, 566] width 17 height 17
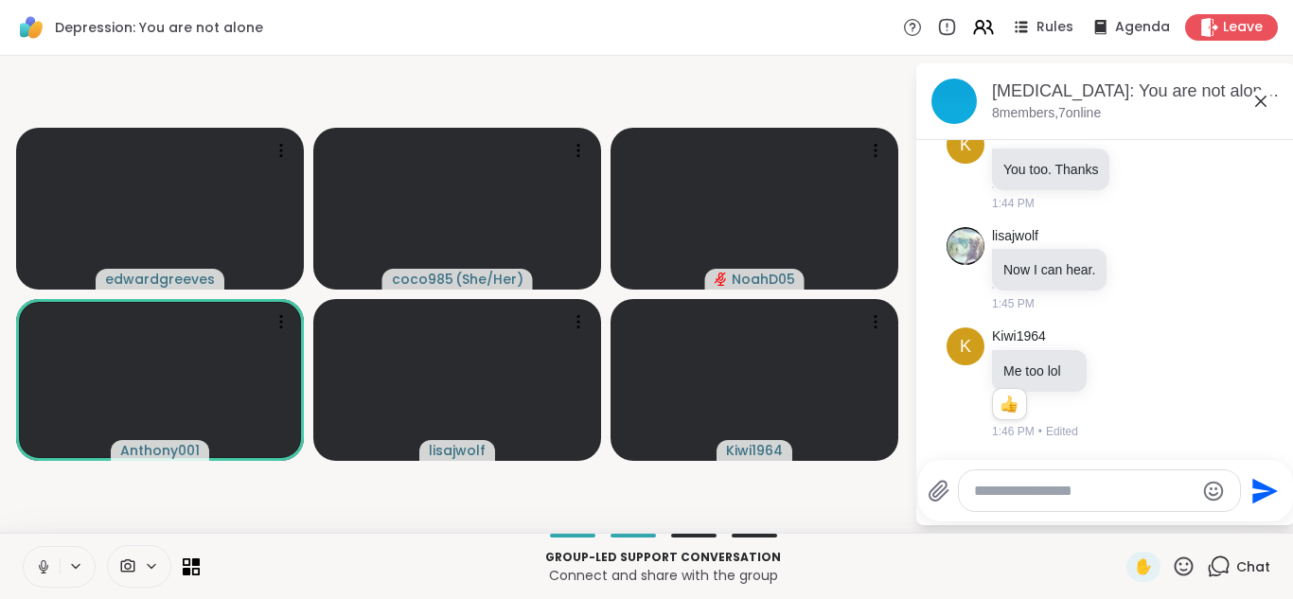
click at [35, 571] on icon at bounding box center [43, 566] width 17 height 17
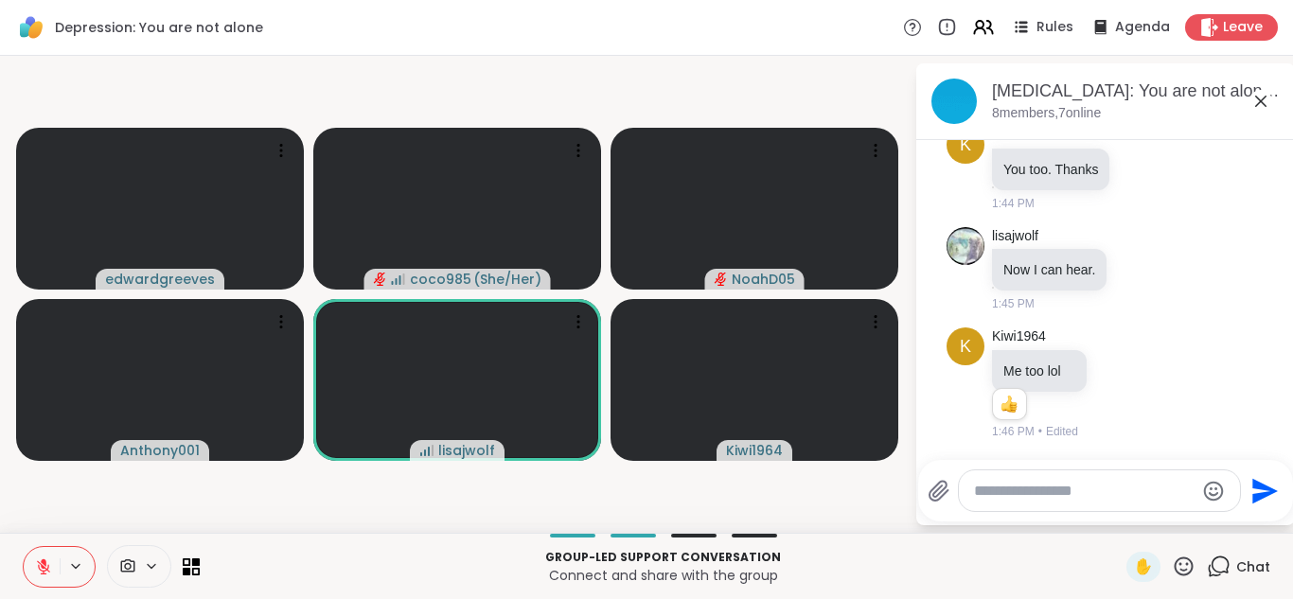
click at [35, 571] on icon at bounding box center [43, 566] width 17 height 17
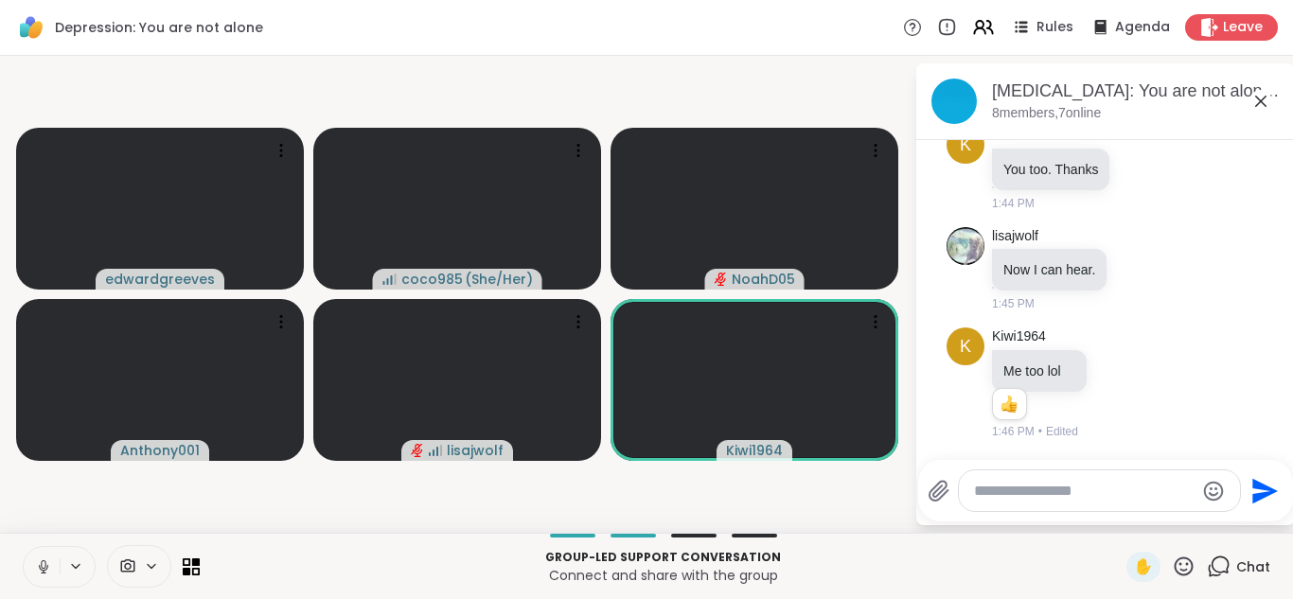
click at [35, 571] on icon at bounding box center [43, 566] width 17 height 17
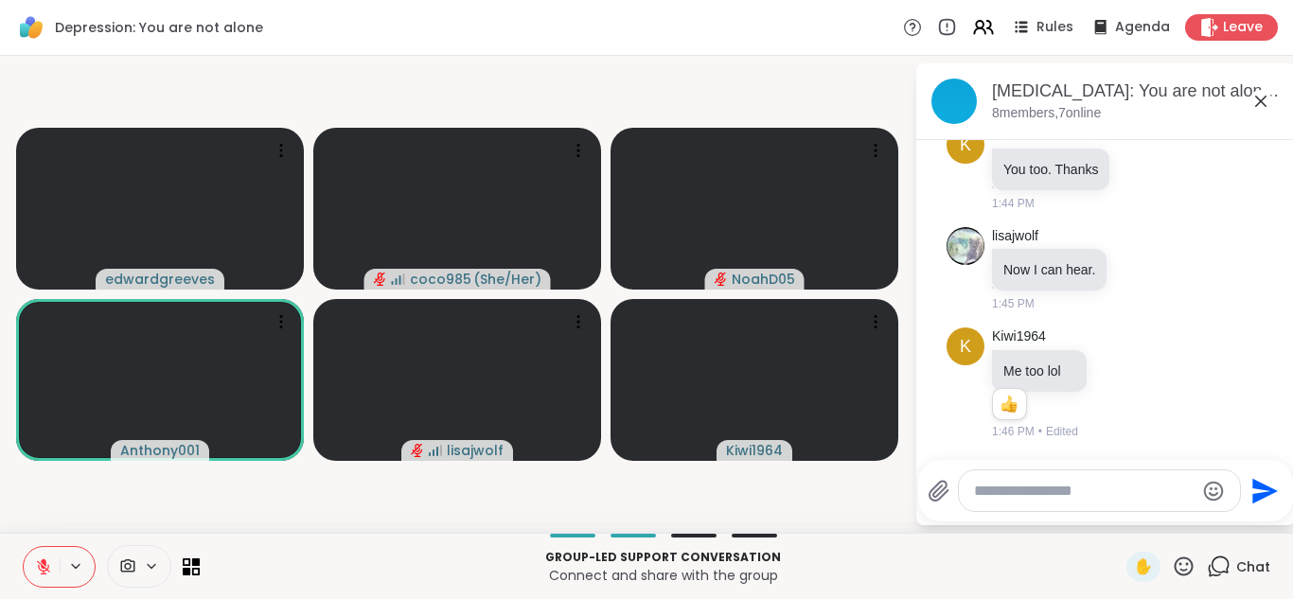
click at [35, 571] on icon at bounding box center [43, 566] width 17 height 17
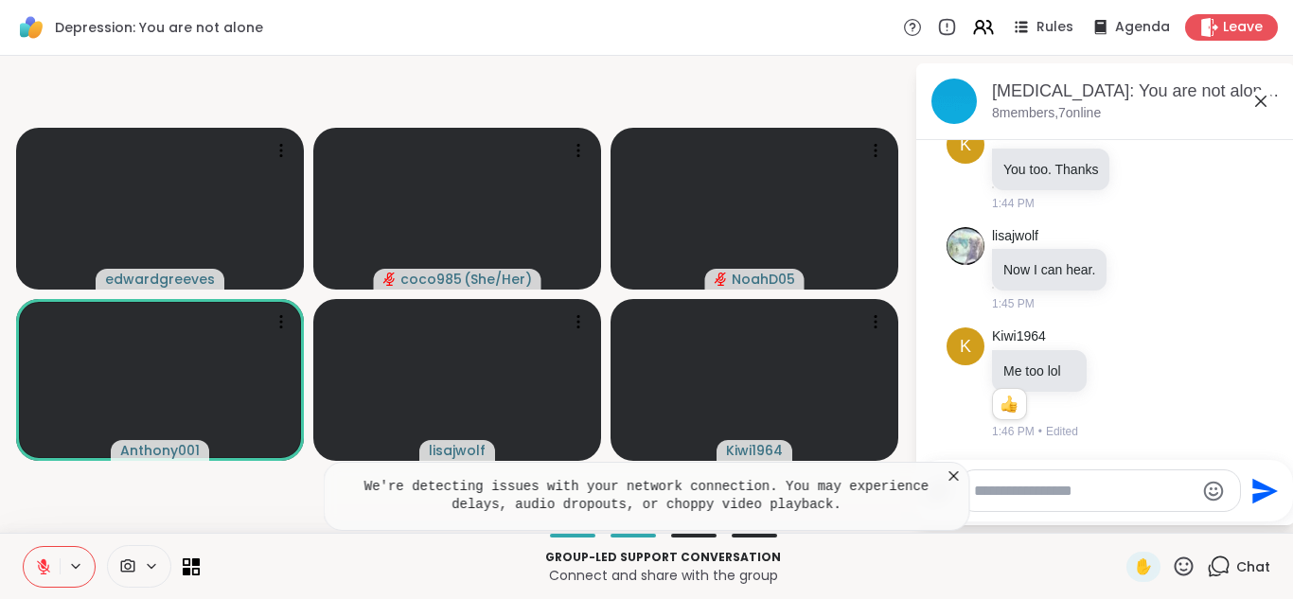
click at [35, 571] on icon at bounding box center [43, 566] width 17 height 17
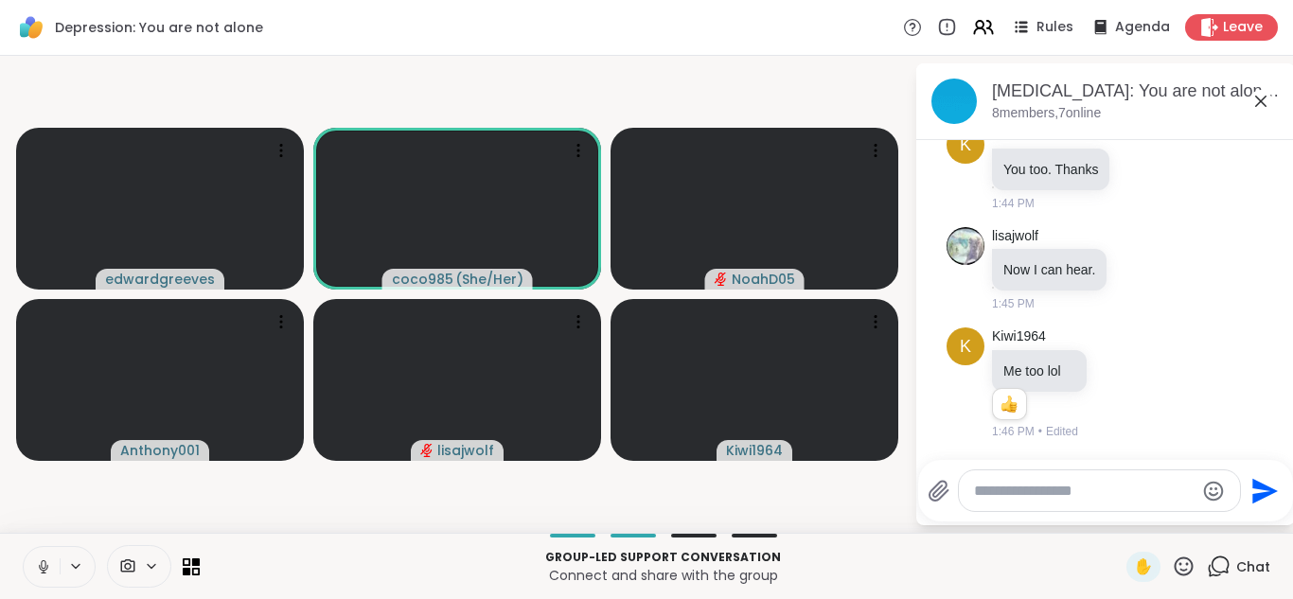
click at [36, 569] on icon at bounding box center [43, 566] width 17 height 17
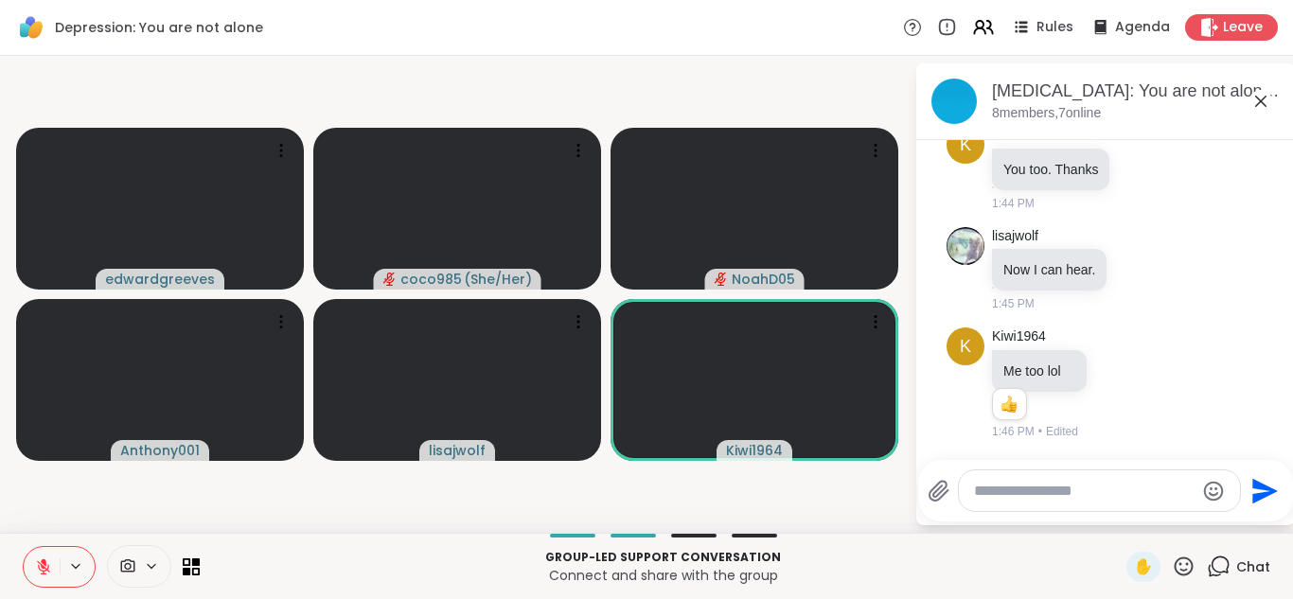
click at [36, 569] on icon at bounding box center [43, 566] width 17 height 17
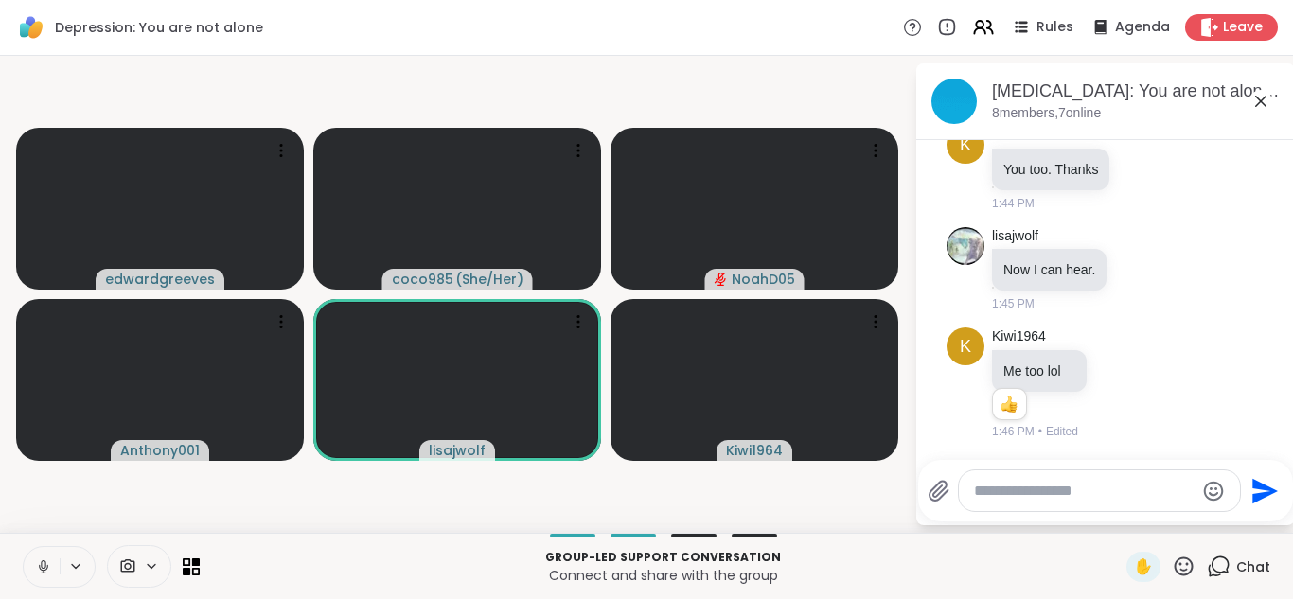
drag, startPoint x: 36, startPoint y: 569, endPoint x: 0, endPoint y: 575, distance: 36.6
click at [0, 575] on div "Group-led support conversation Connect and share with the group ✋ Chat" at bounding box center [646, 566] width 1293 height 66
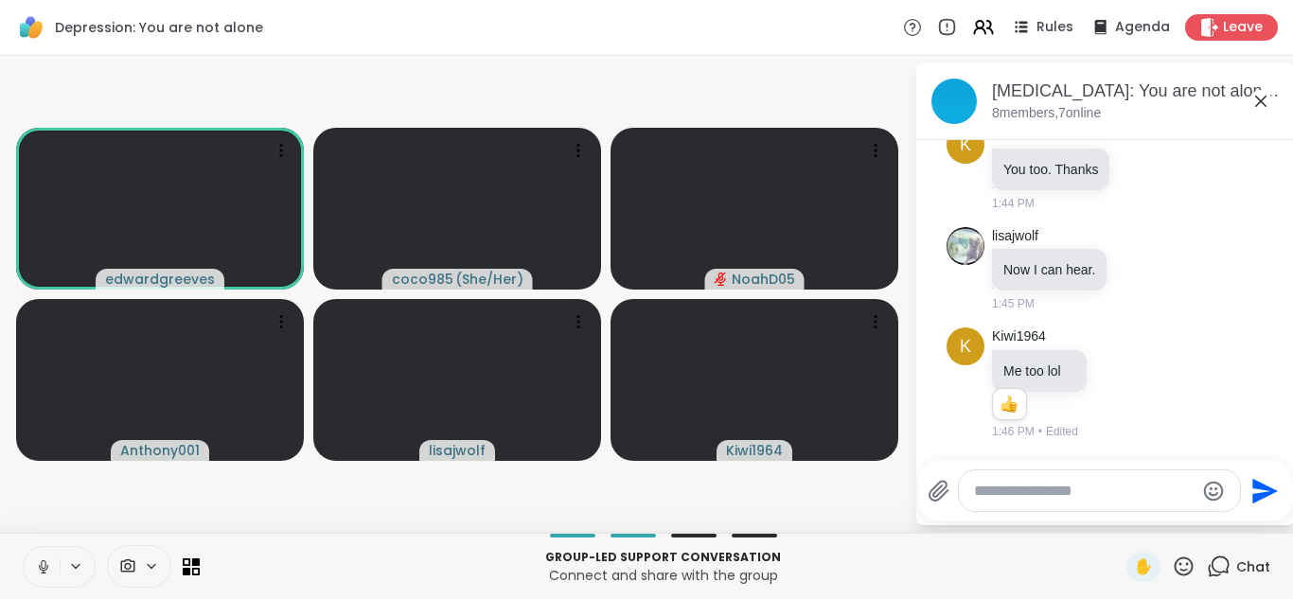
click at [40, 574] on icon at bounding box center [43, 566] width 17 height 17
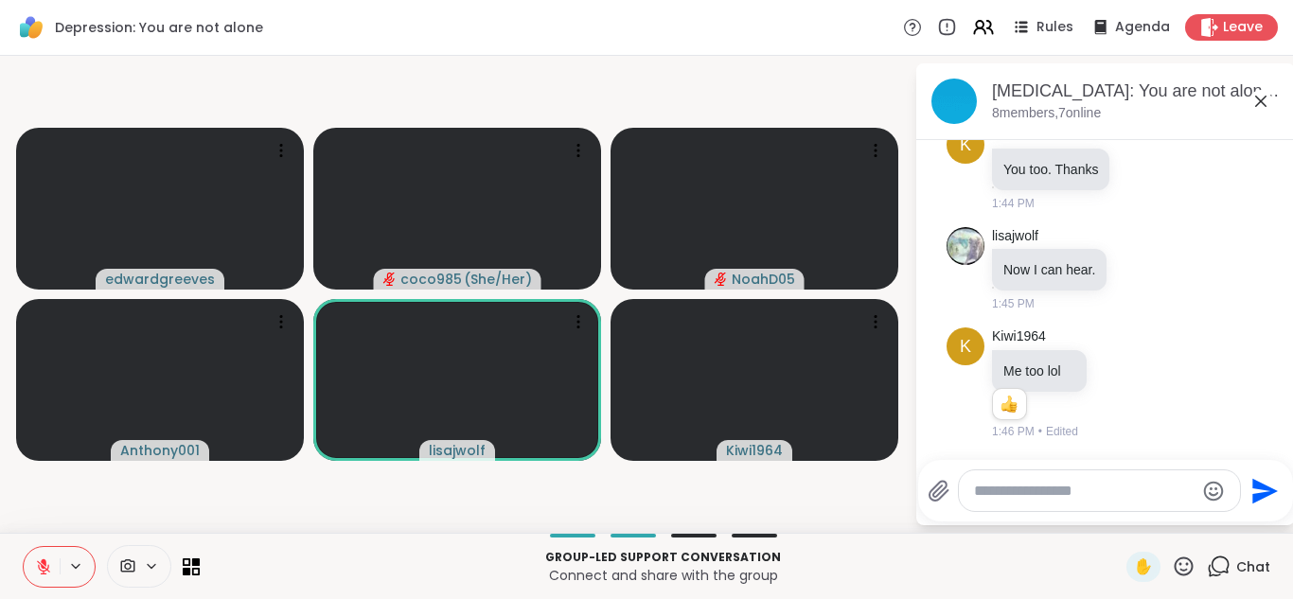
click at [40, 574] on icon at bounding box center [43, 566] width 17 height 17
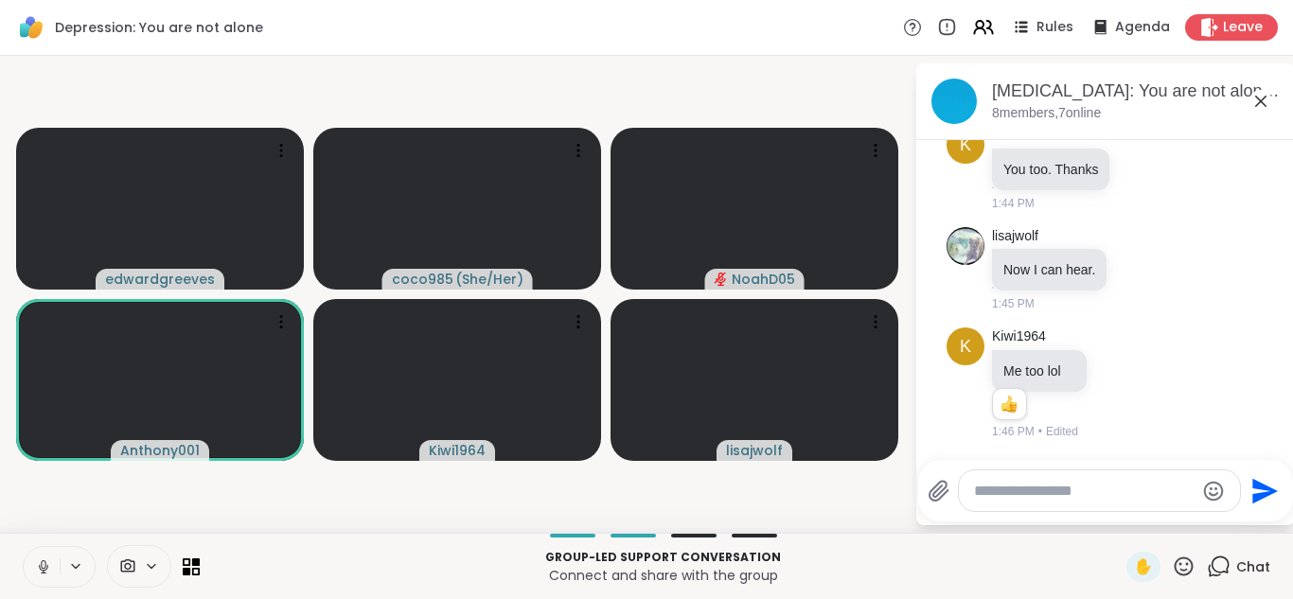
click at [40, 574] on icon at bounding box center [43, 566] width 17 height 17
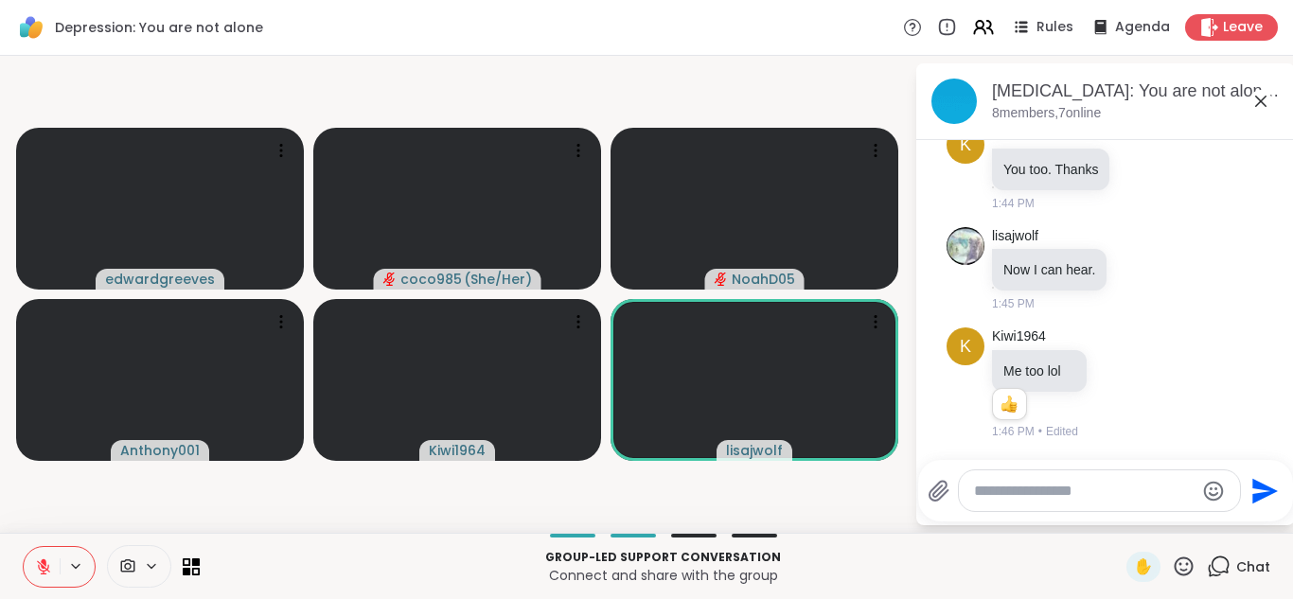
click at [40, 574] on icon at bounding box center [43, 566] width 17 height 17
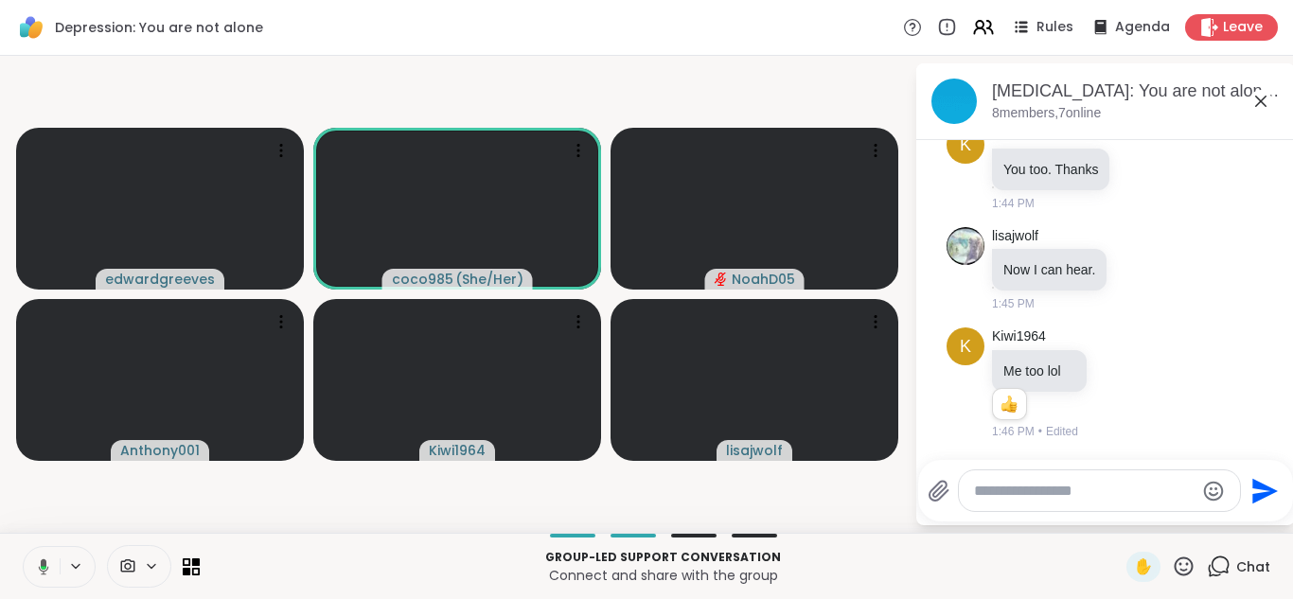
click at [40, 574] on icon at bounding box center [40, 566] width 17 height 17
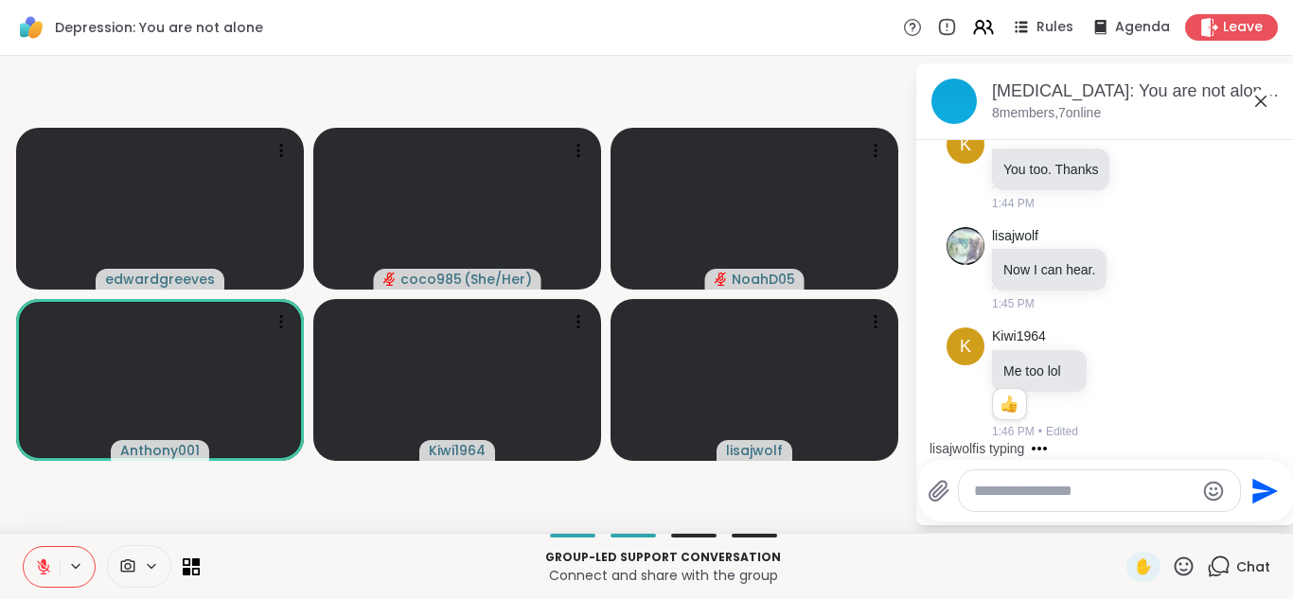
scroll to position [1314, 0]
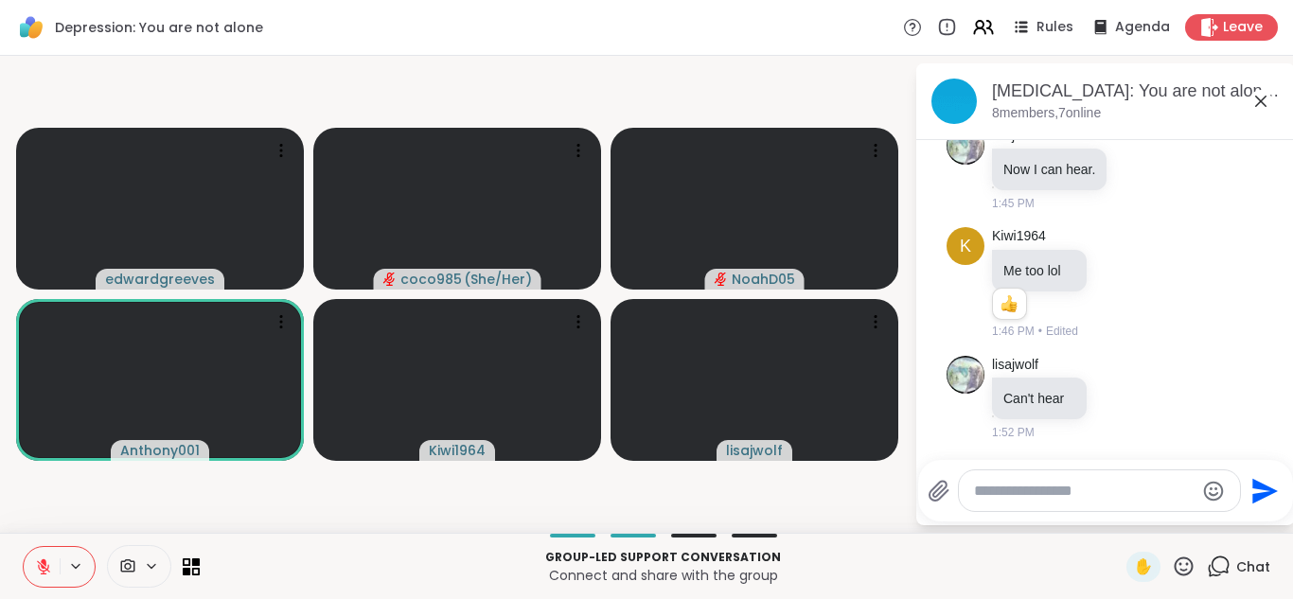
click at [40, 574] on icon at bounding box center [43, 566] width 17 height 17
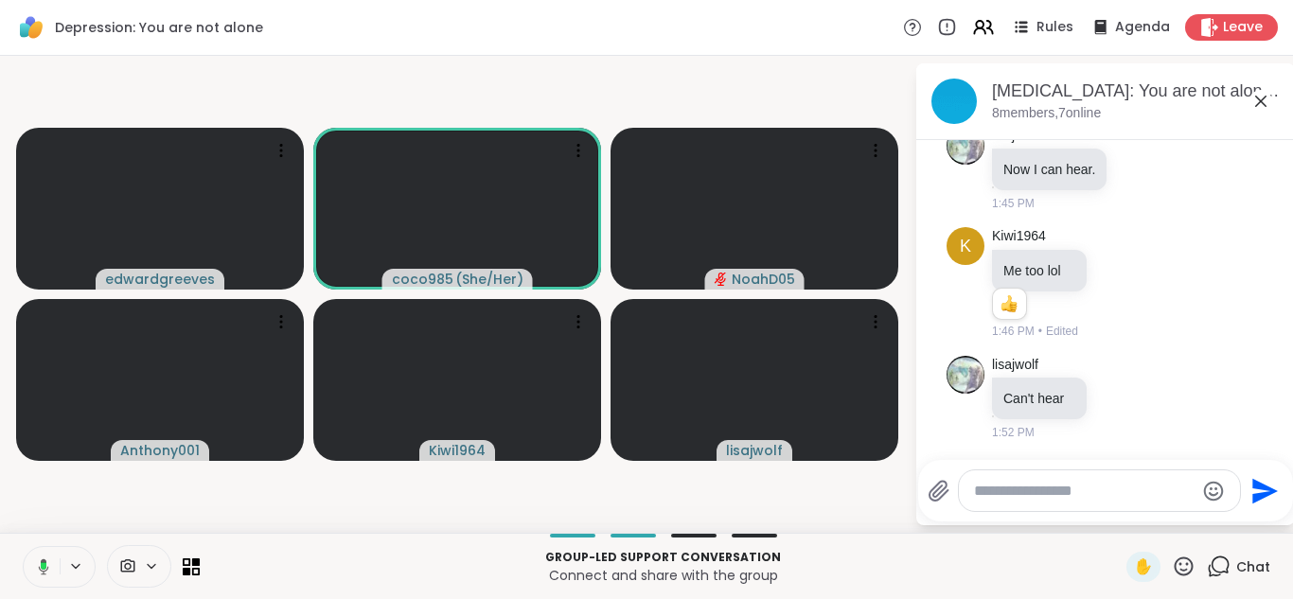
click at [40, 574] on icon at bounding box center [40, 566] width 17 height 17
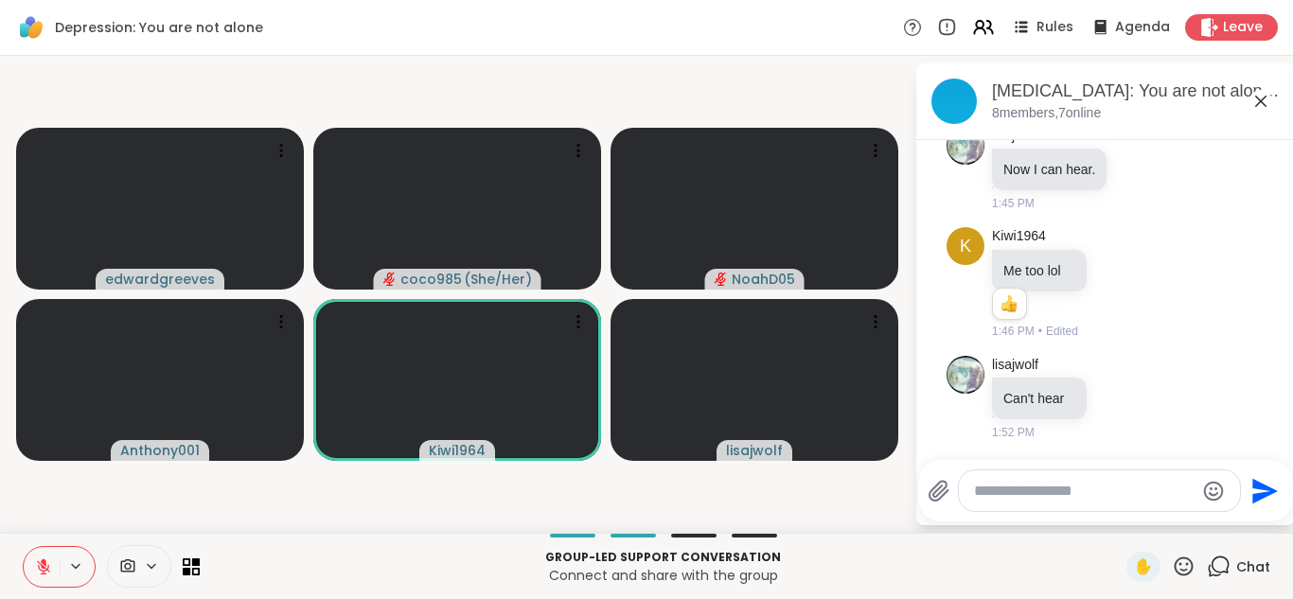
click at [40, 574] on icon at bounding box center [43, 566] width 17 height 17
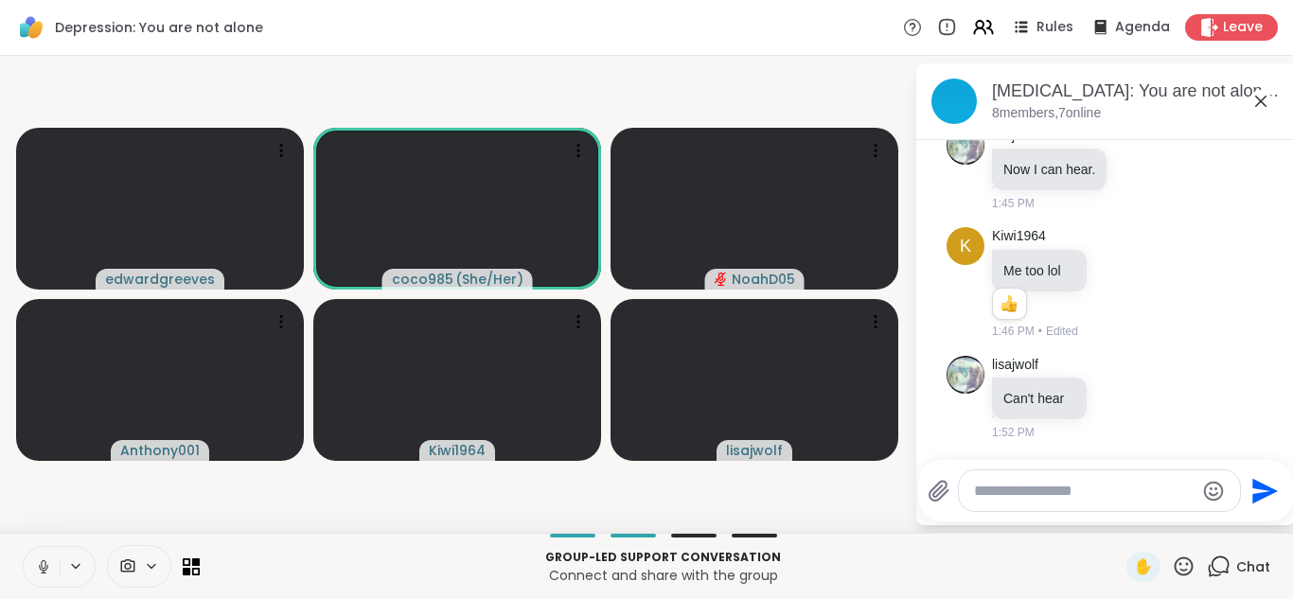
click at [42, 569] on icon at bounding box center [43, 566] width 17 height 17
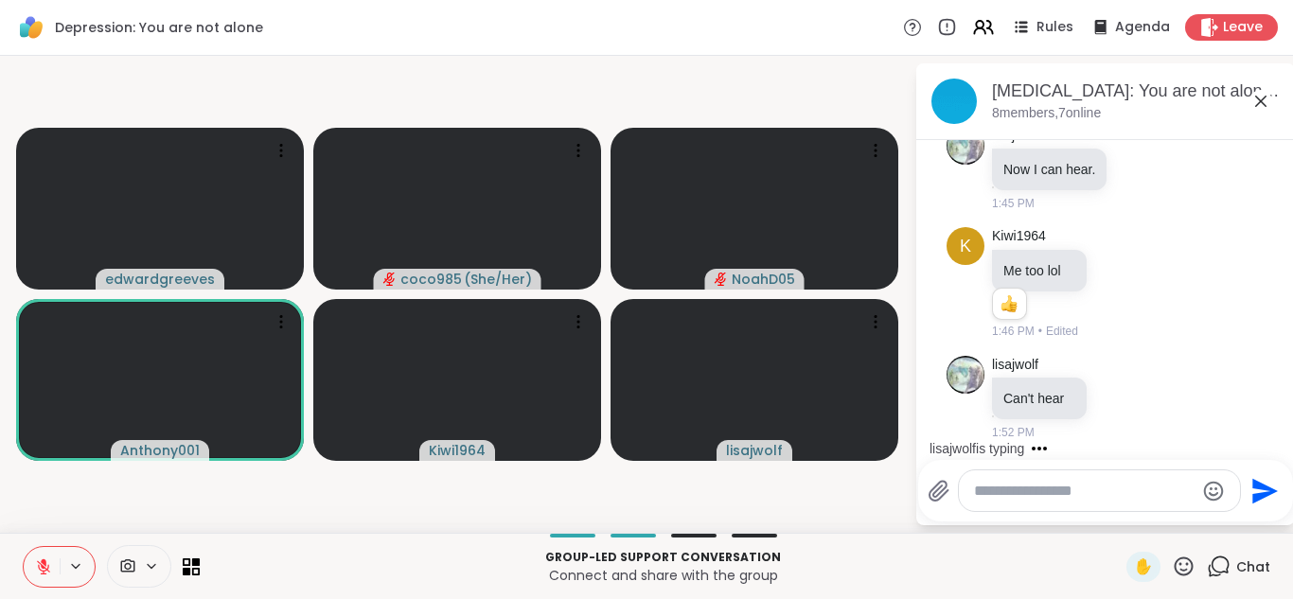
click at [38, 558] on icon at bounding box center [43, 566] width 17 height 17
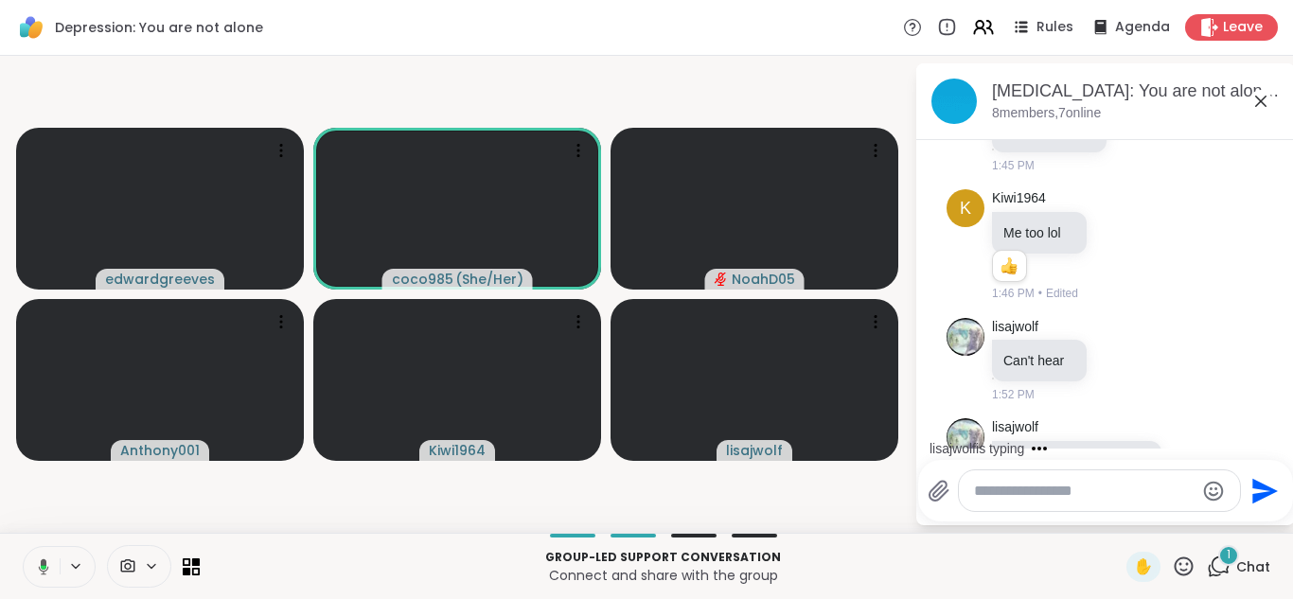
scroll to position [1453, 0]
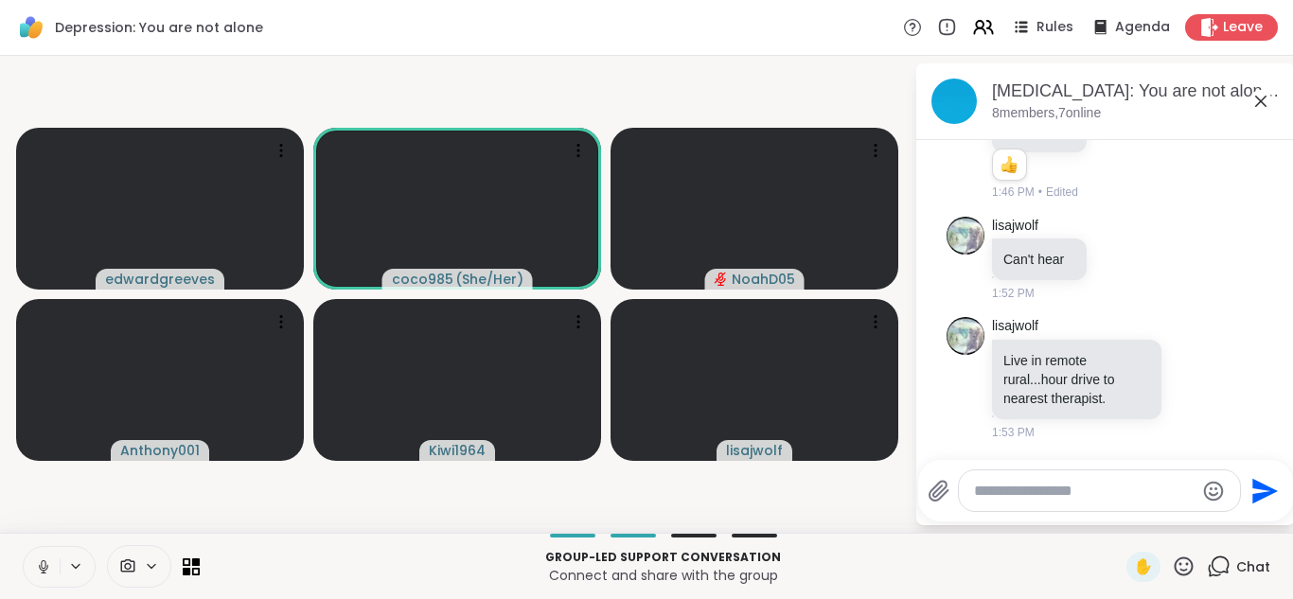
click at [37, 564] on icon at bounding box center [43, 566] width 17 height 17
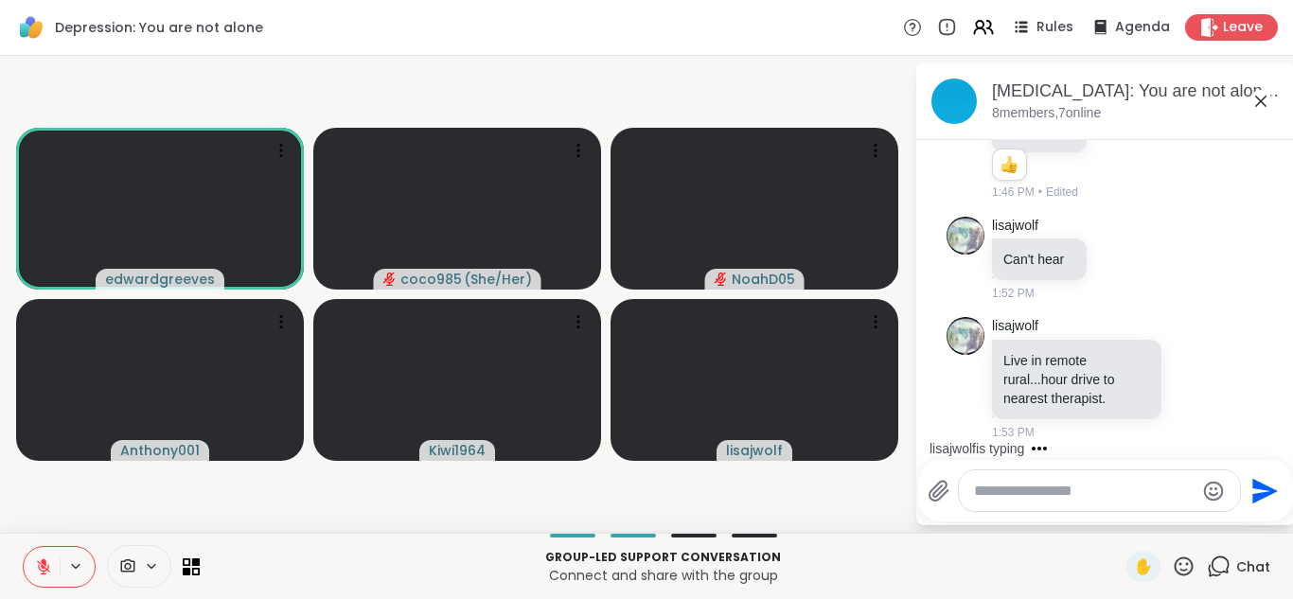
scroll to position [1554, 0]
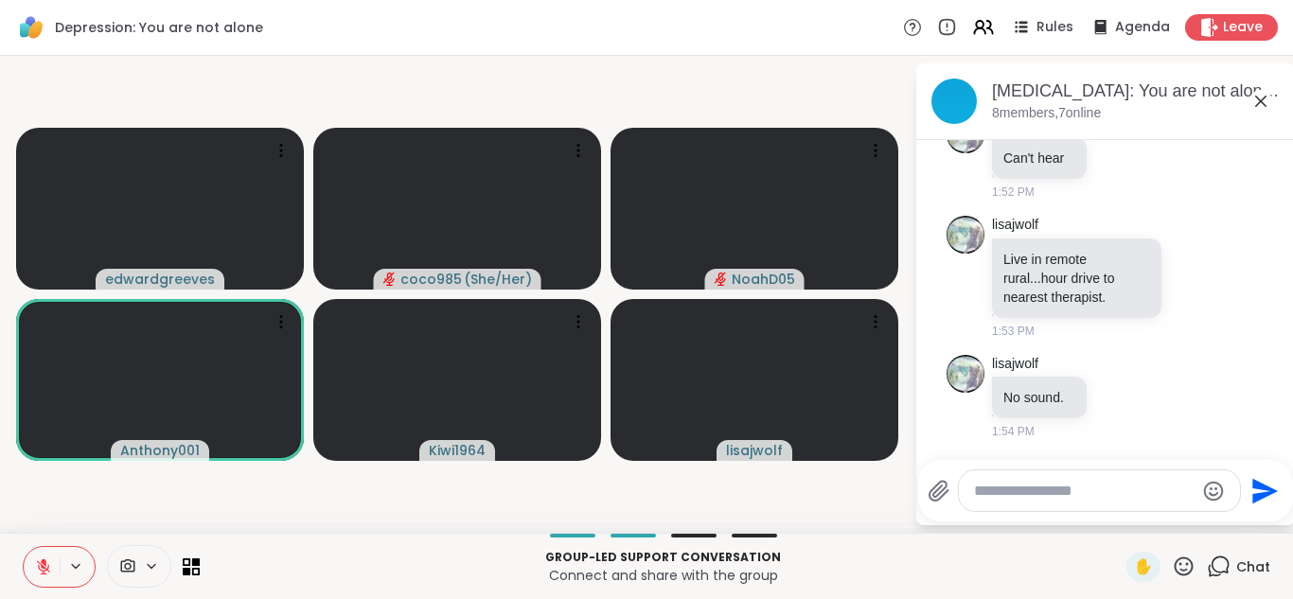
click at [41, 556] on button at bounding box center [42, 567] width 36 height 40
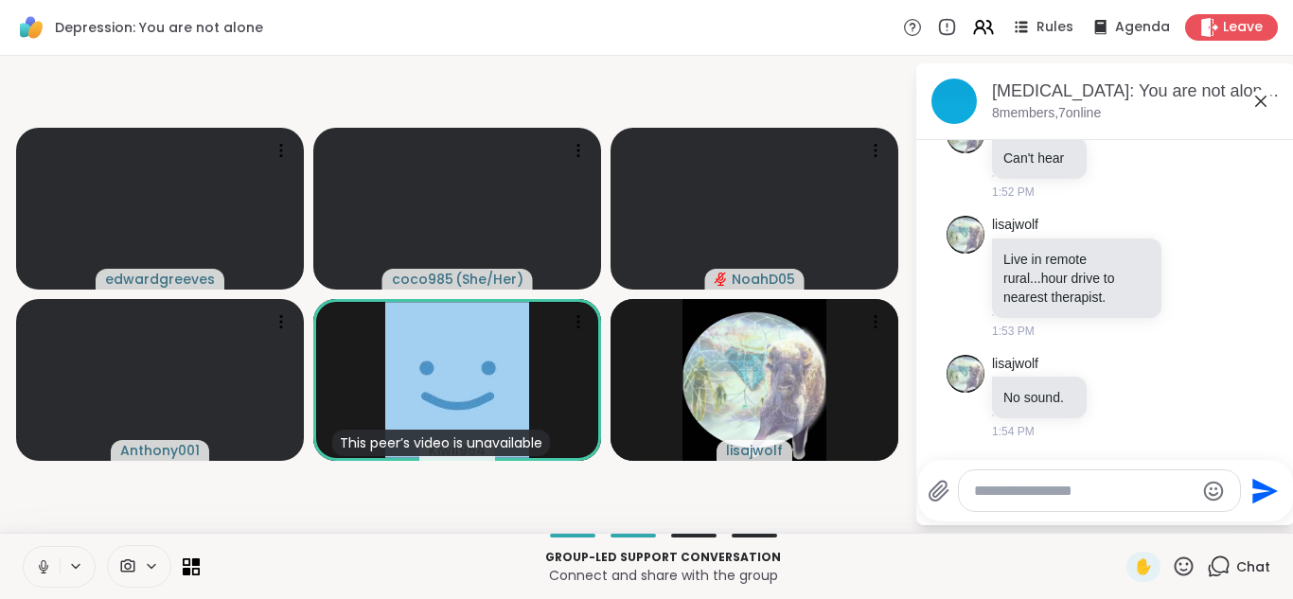
click at [33, 571] on button at bounding box center [42, 567] width 36 height 40
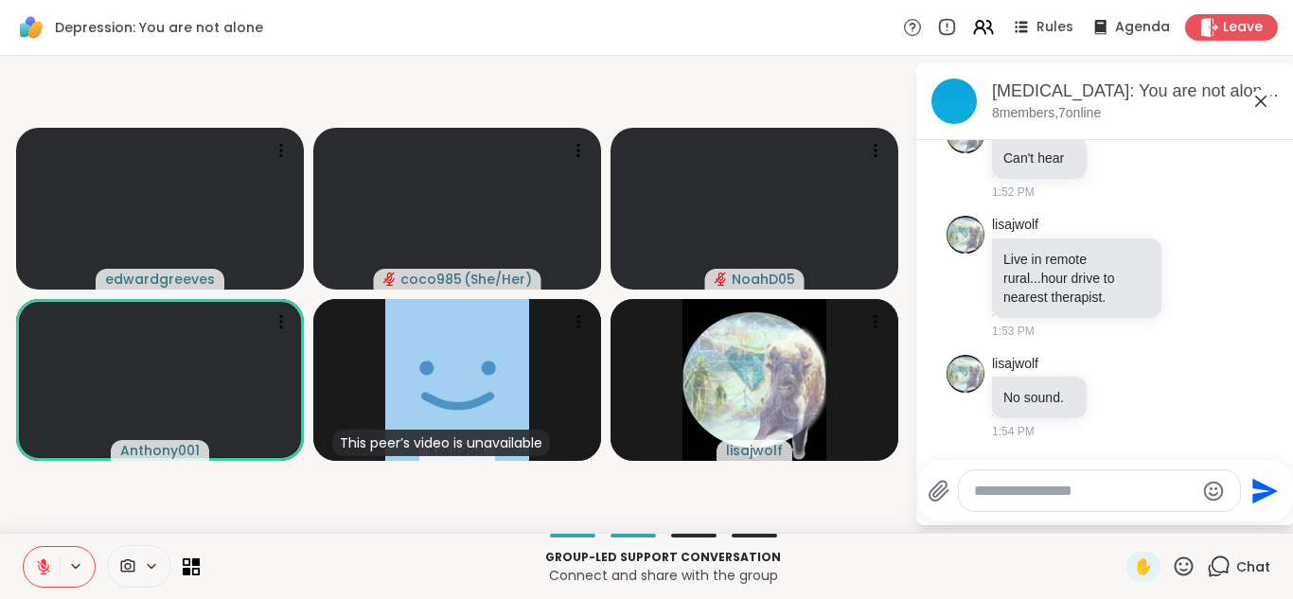
click at [40, 569] on icon at bounding box center [43, 566] width 13 height 13
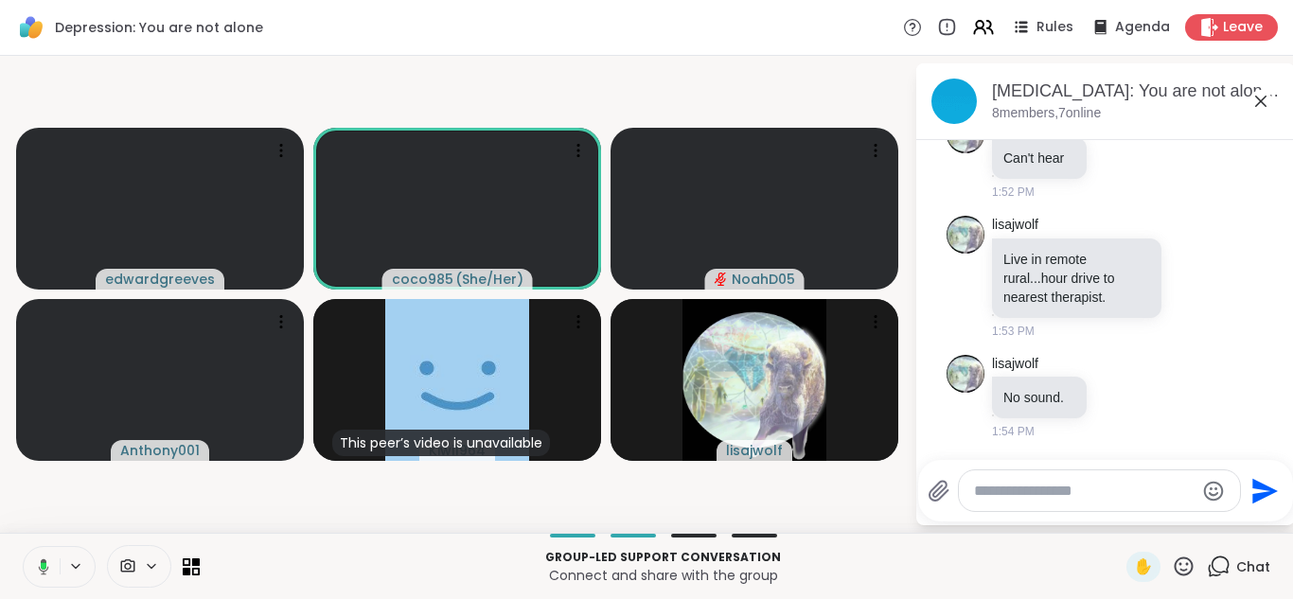
click at [40, 569] on icon at bounding box center [44, 566] width 10 height 16
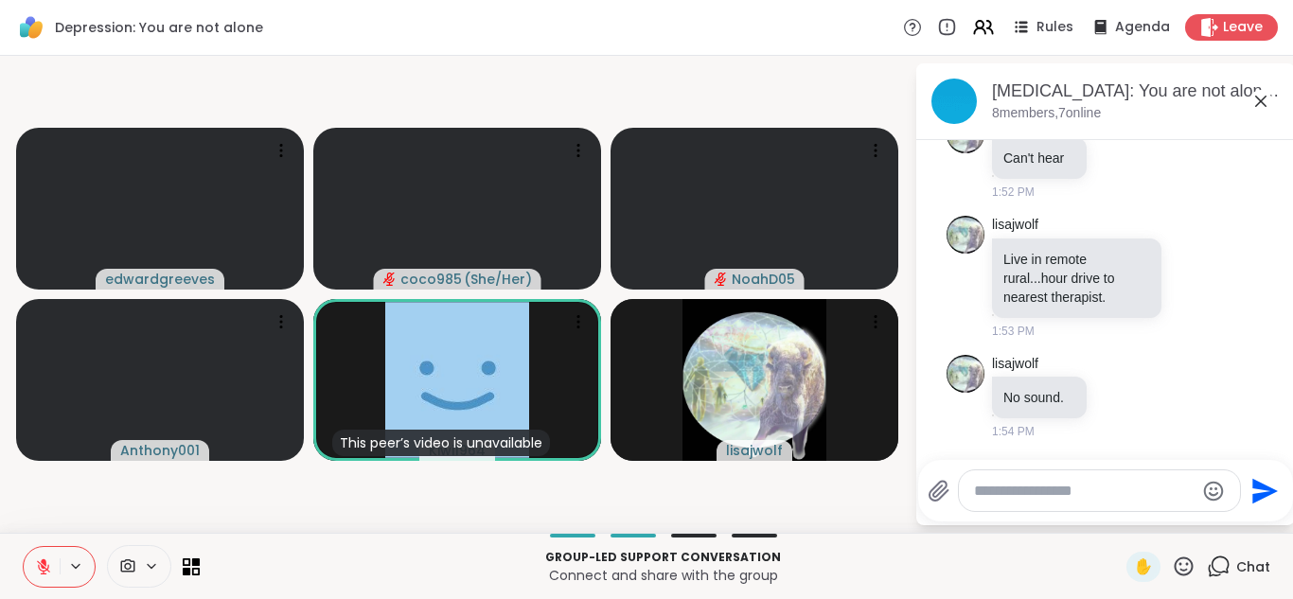
click at [40, 569] on icon at bounding box center [43, 566] width 13 height 13
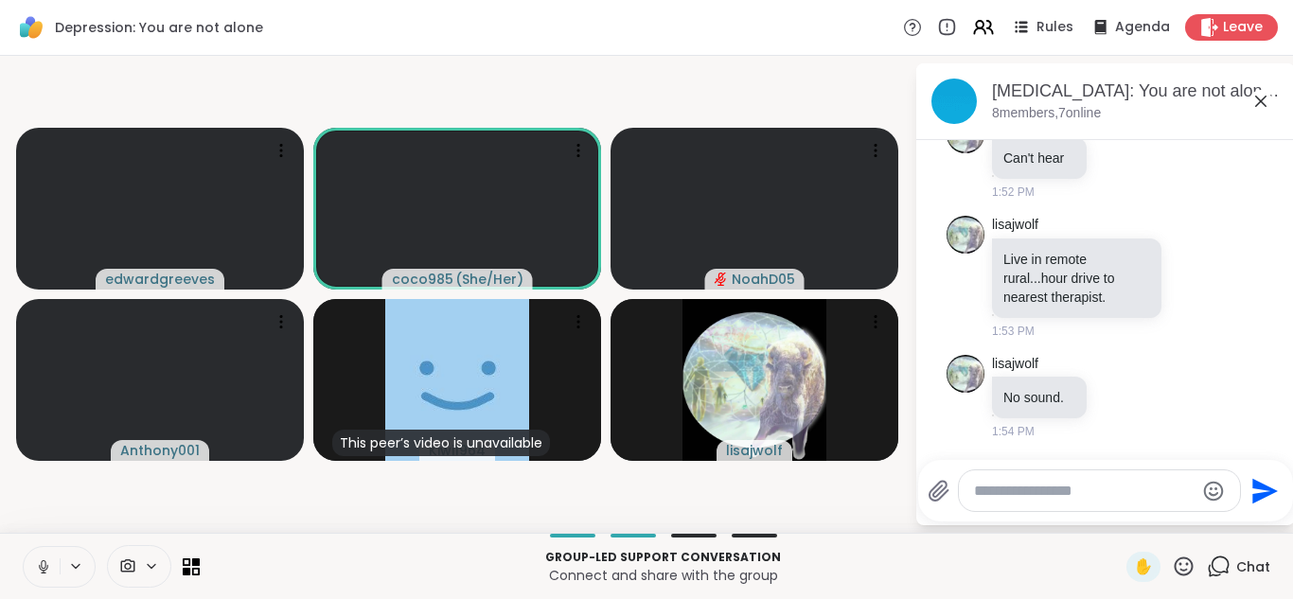
click at [40, 569] on icon at bounding box center [43, 566] width 17 height 17
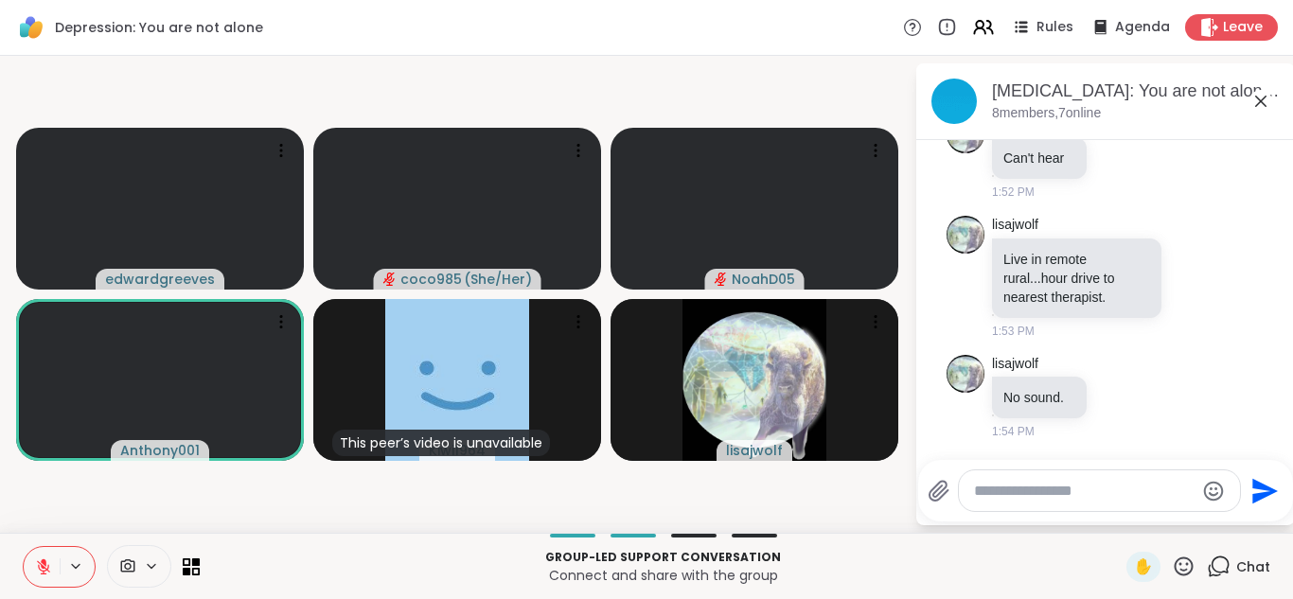
click at [40, 569] on icon at bounding box center [43, 566] width 13 height 13
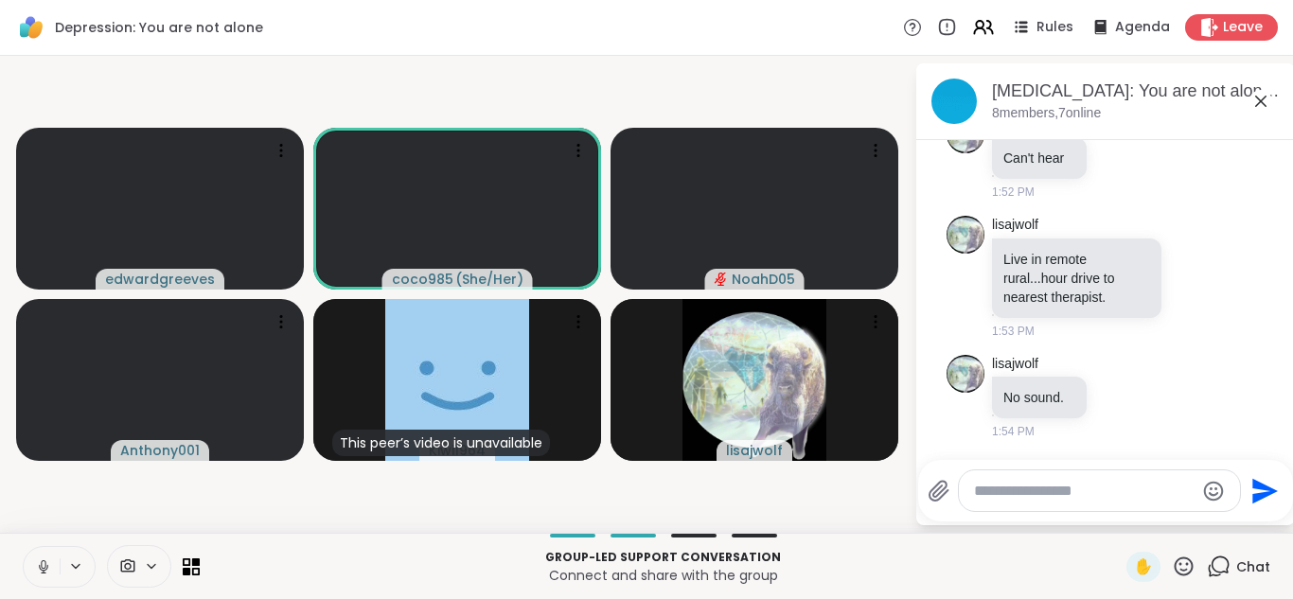
click at [40, 569] on icon at bounding box center [43, 566] width 17 height 17
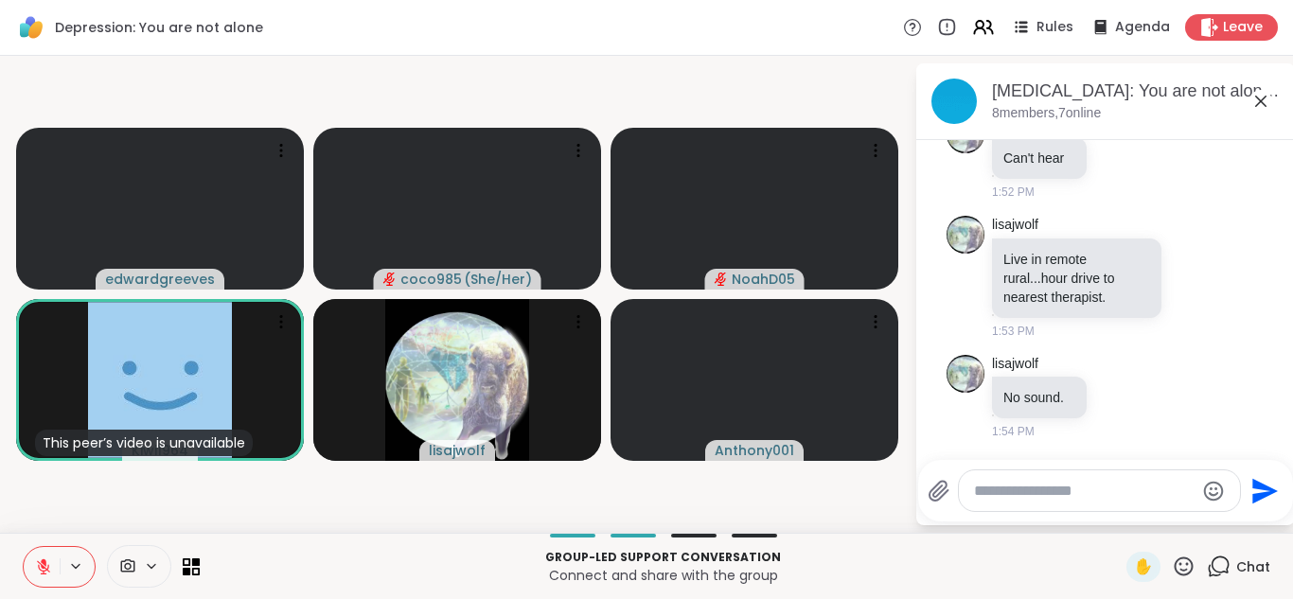
click at [44, 574] on icon at bounding box center [43, 566] width 13 height 13
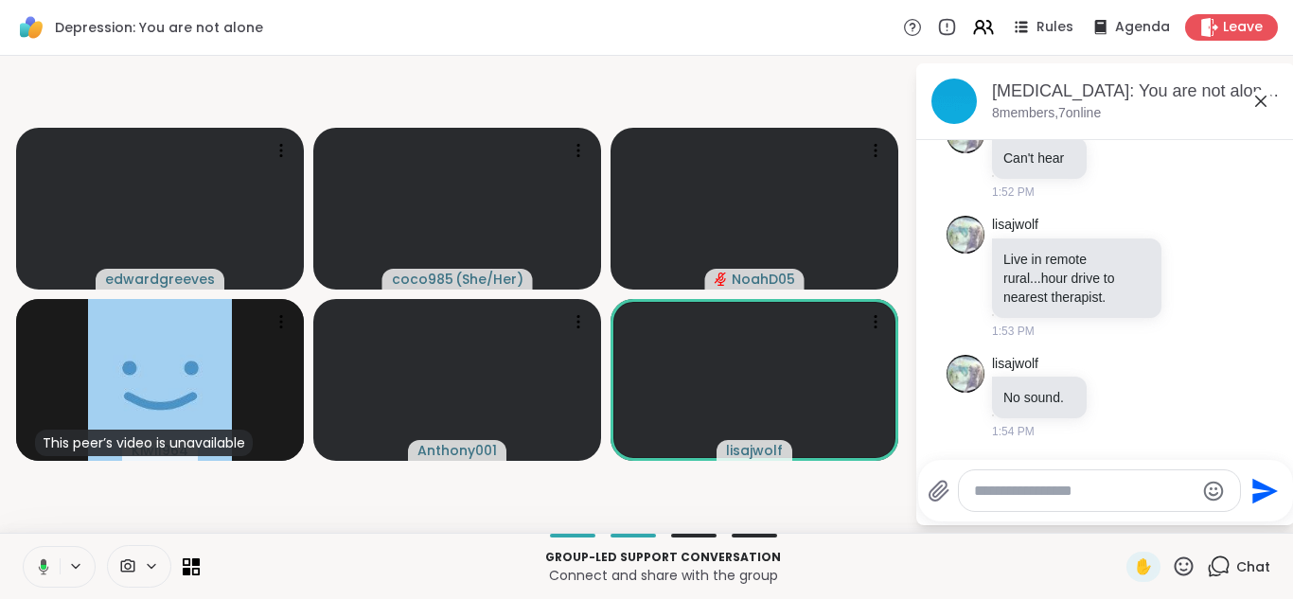
click at [644, 486] on textarea "Type your message" at bounding box center [1084, 491] width 221 height 19
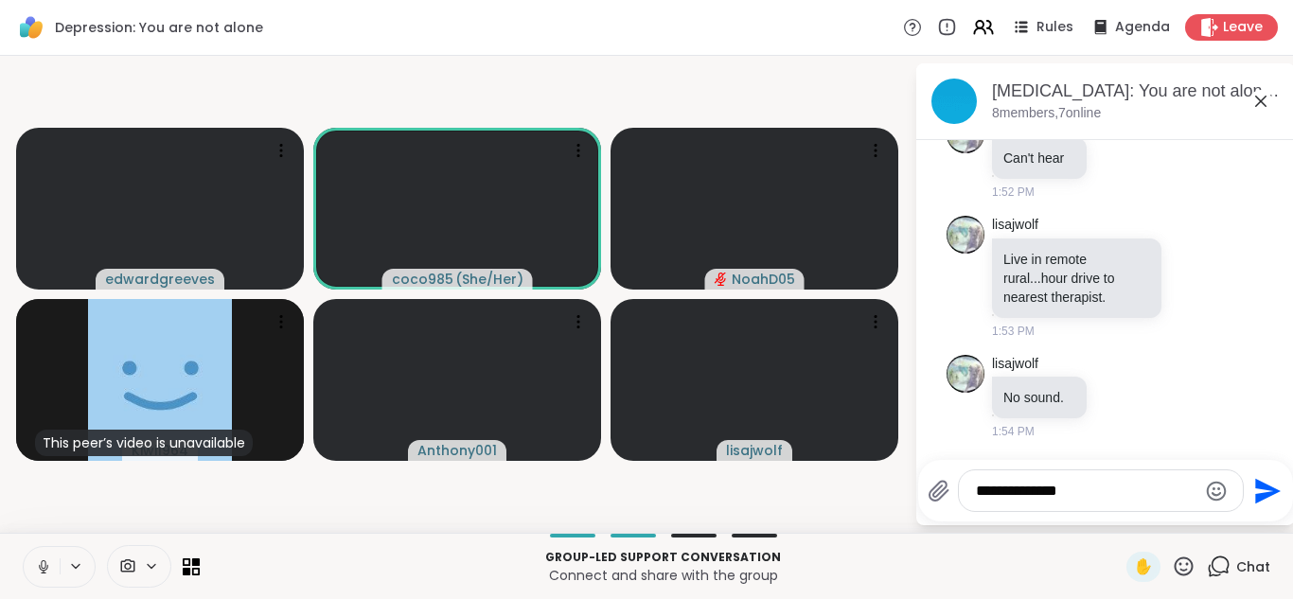
type textarea "**********"
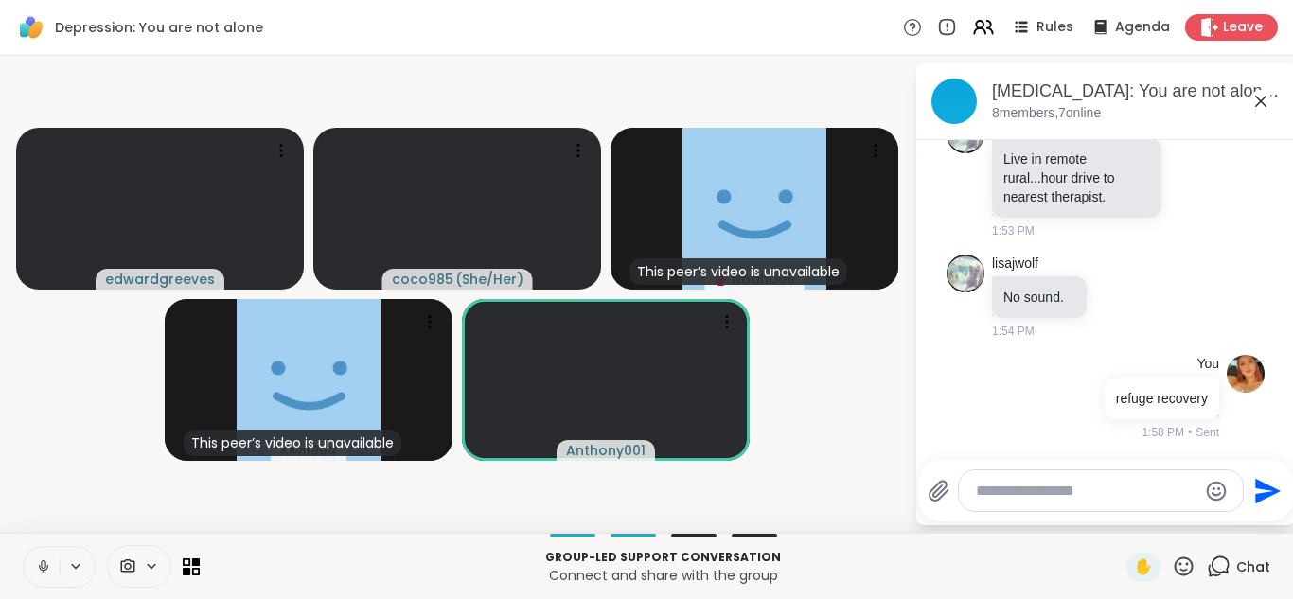
click at [50, 562] on icon at bounding box center [43, 566] width 17 height 17
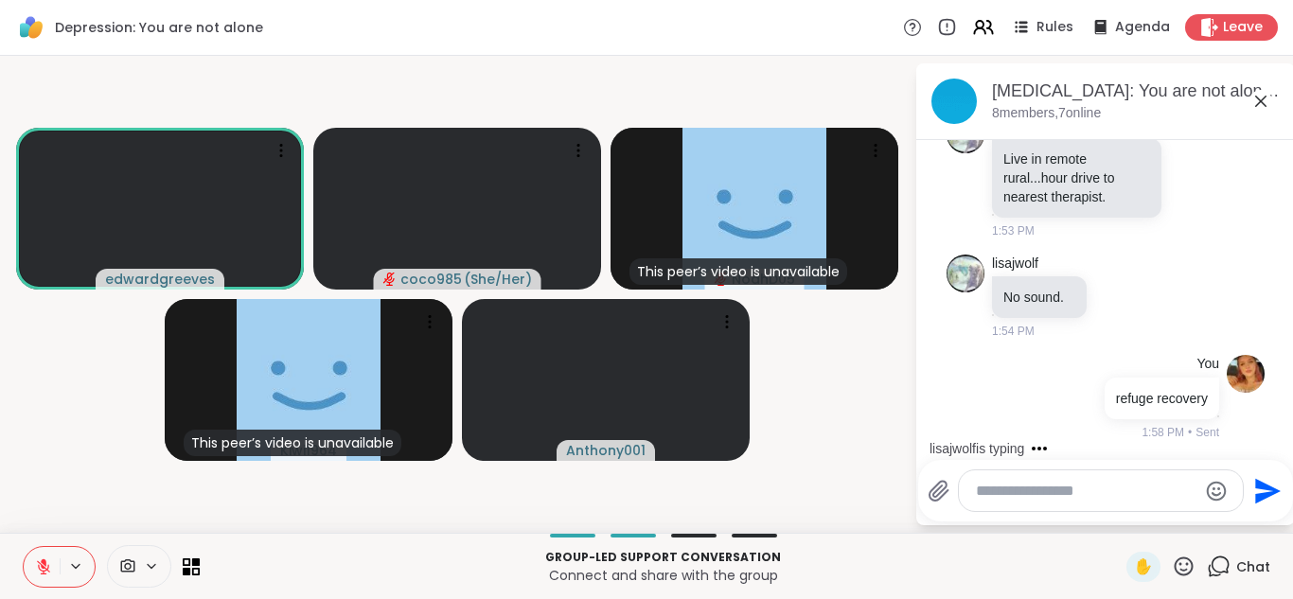
scroll to position [1756, 0]
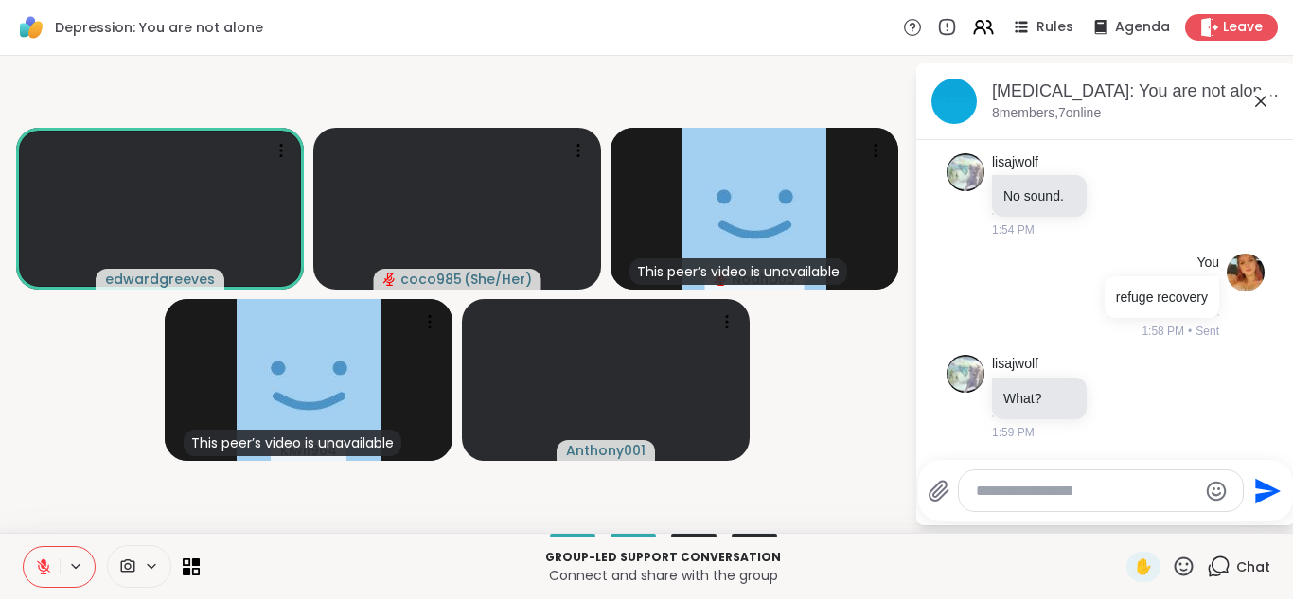
click at [36, 570] on icon at bounding box center [43, 566] width 17 height 17
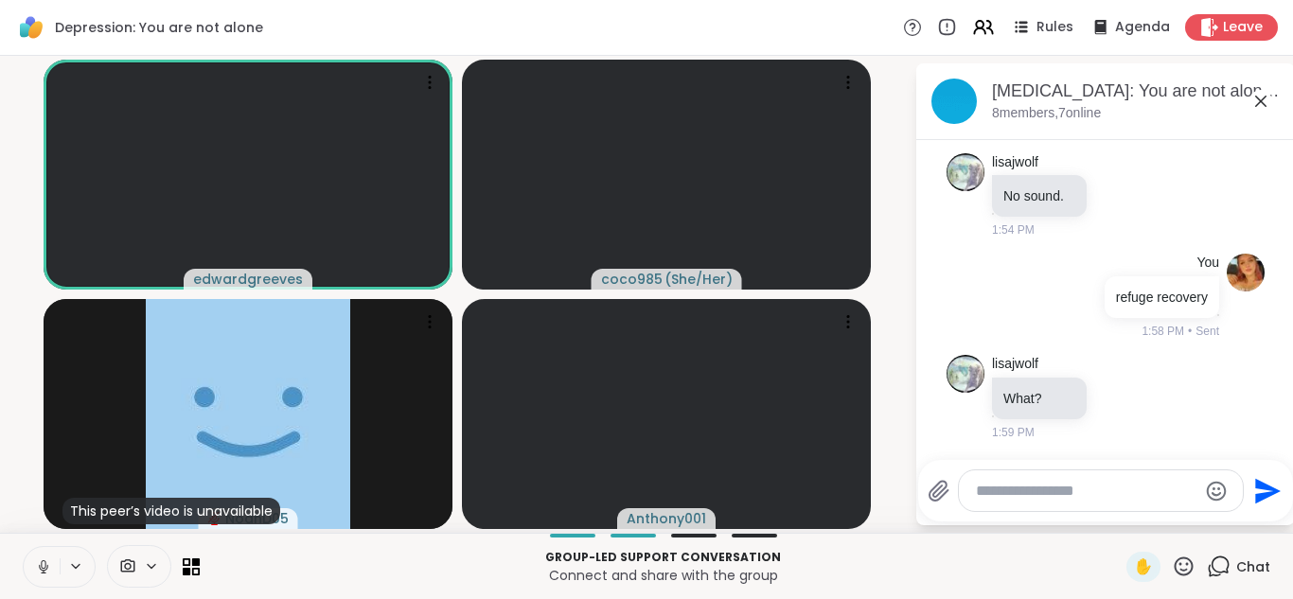
click at [44, 571] on icon at bounding box center [43, 572] width 1 height 4
click at [44, 571] on icon at bounding box center [43, 566] width 13 height 13
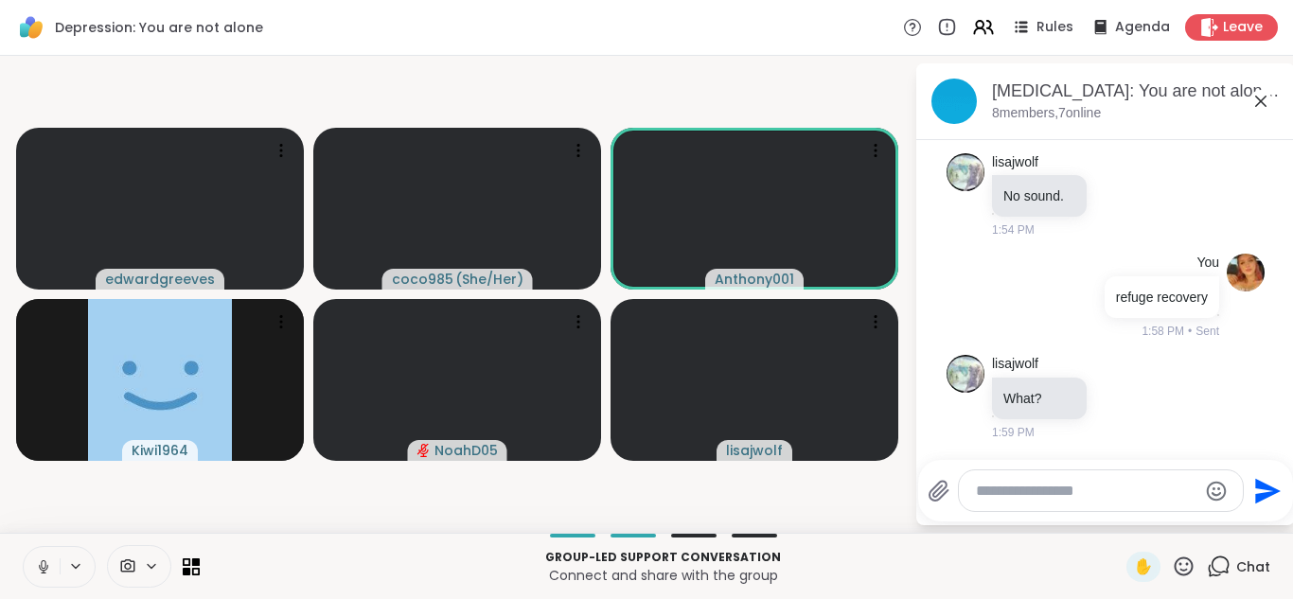
click at [40, 576] on button at bounding box center [42, 567] width 36 height 40
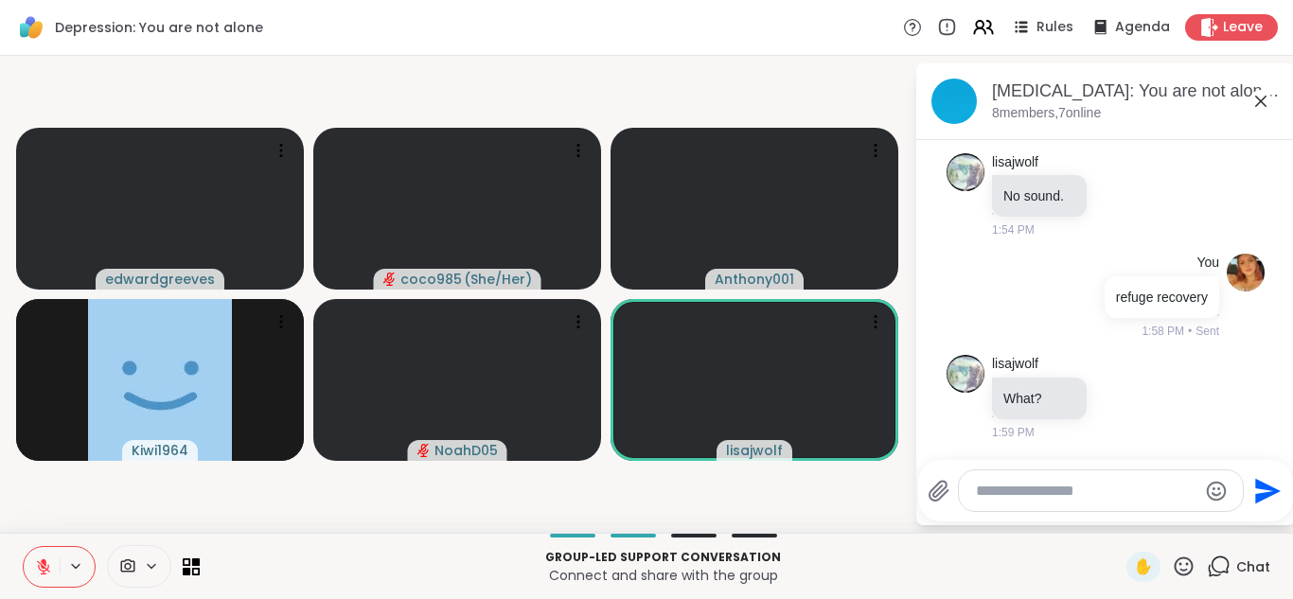
click at [36, 558] on icon at bounding box center [43, 566] width 17 height 17
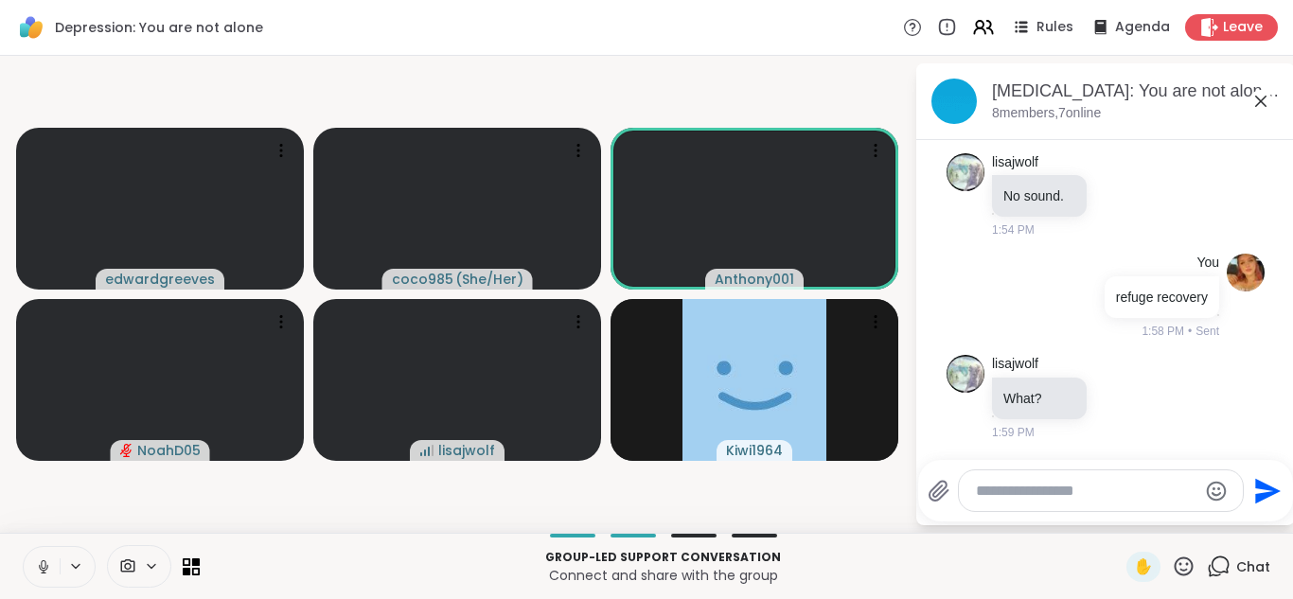
click at [49, 575] on button at bounding box center [42, 567] width 36 height 40
click at [39, 558] on icon at bounding box center [43, 566] width 17 height 17
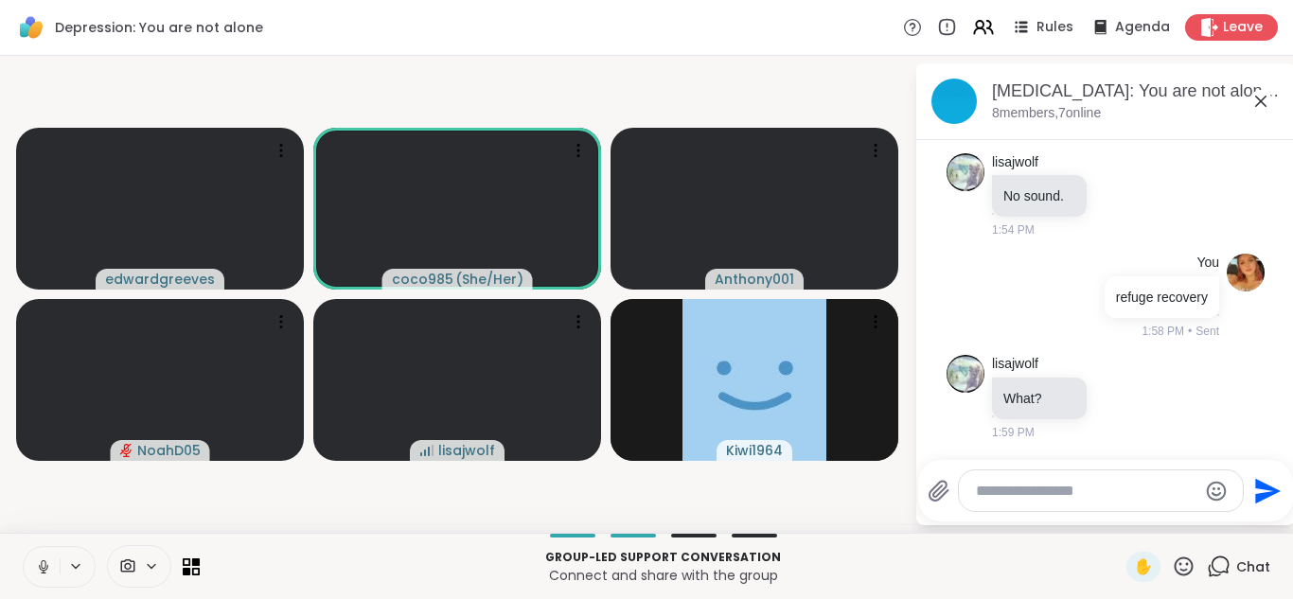
click at [55, 575] on button at bounding box center [42, 567] width 36 height 40
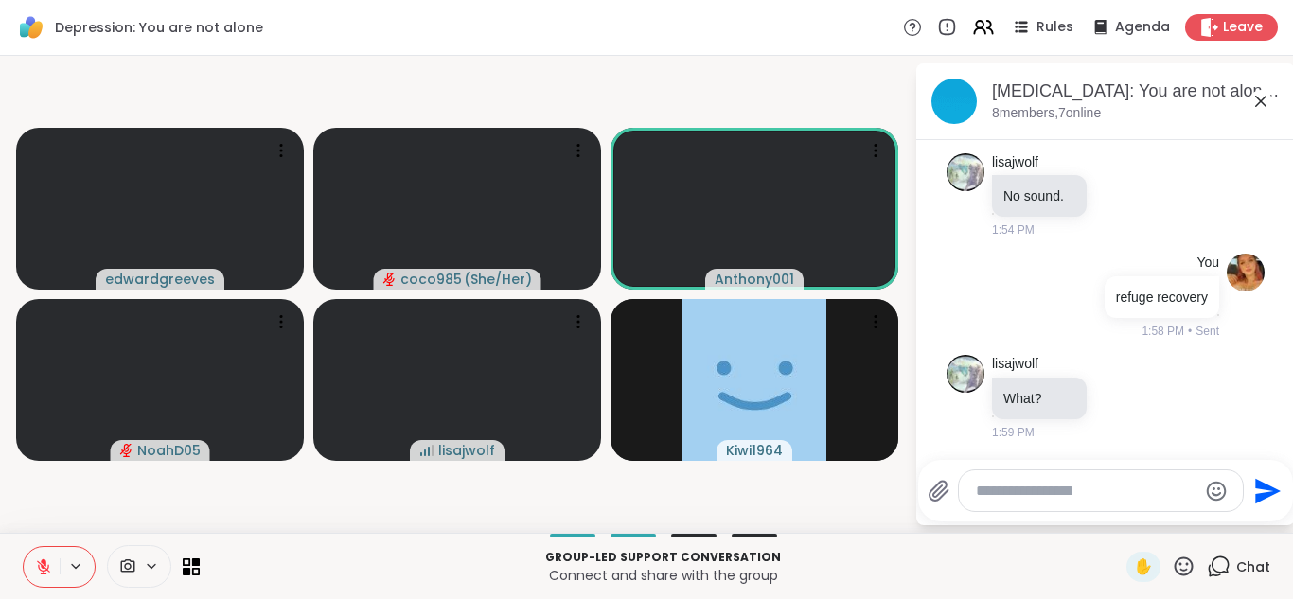
click at [53, 554] on button at bounding box center [42, 567] width 36 height 40
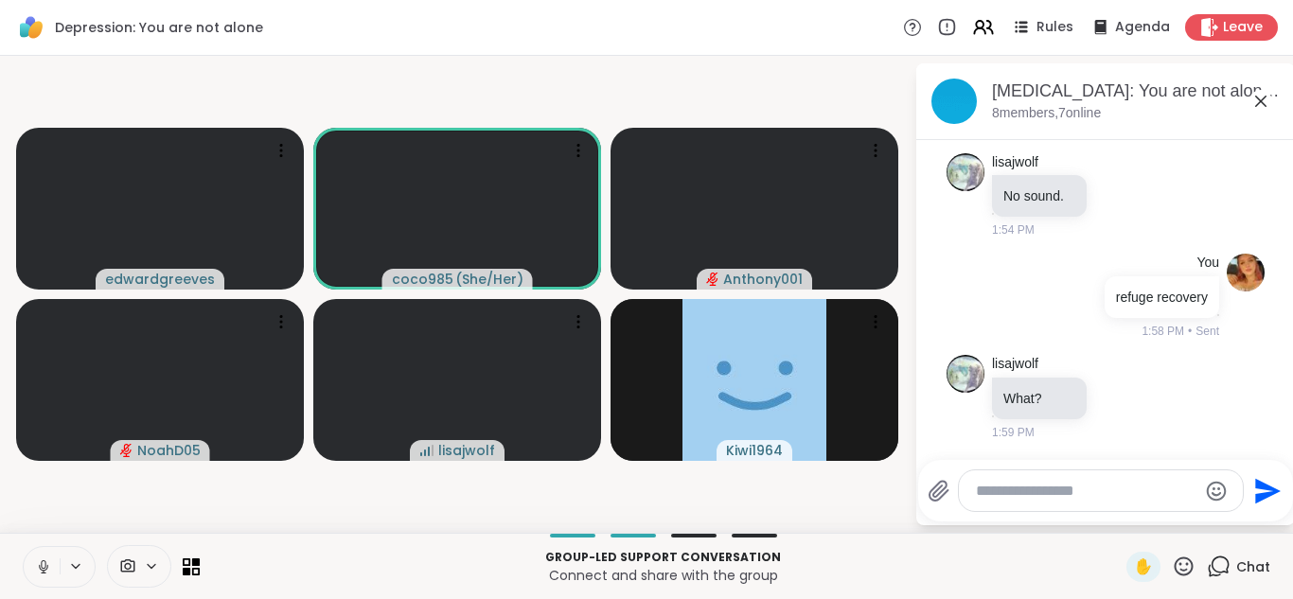
click at [44, 568] on icon at bounding box center [43, 564] width 5 height 9
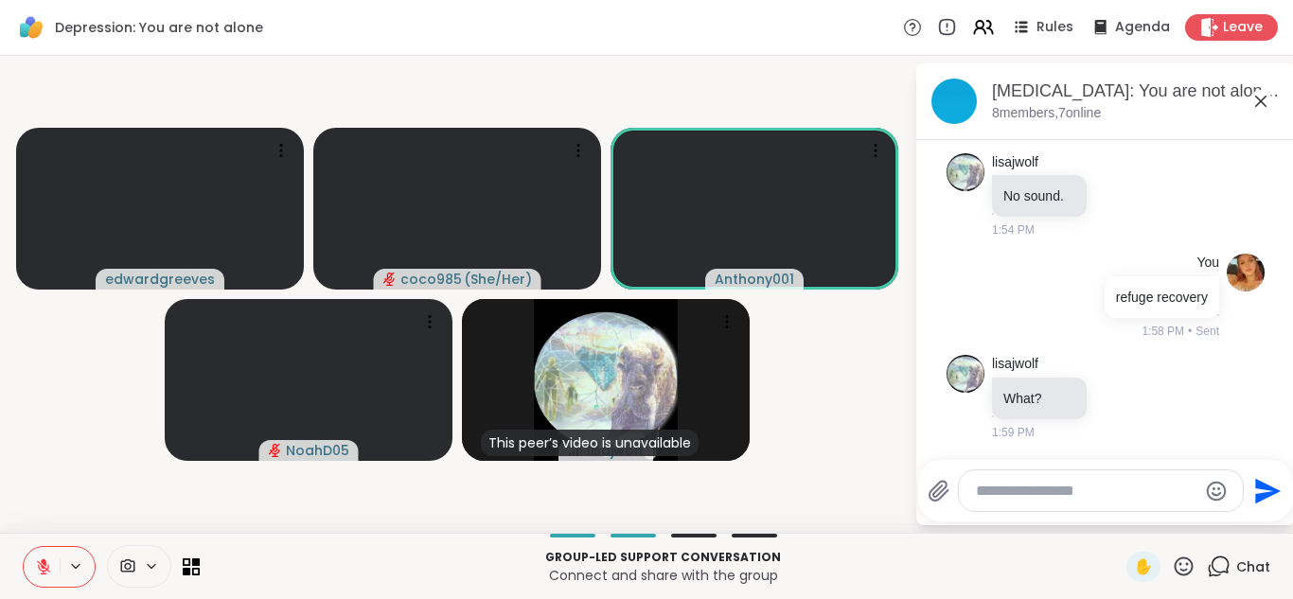
click at [644, 500] on textarea "Type your message" at bounding box center [1086, 491] width 221 height 19
type textarea "**********"
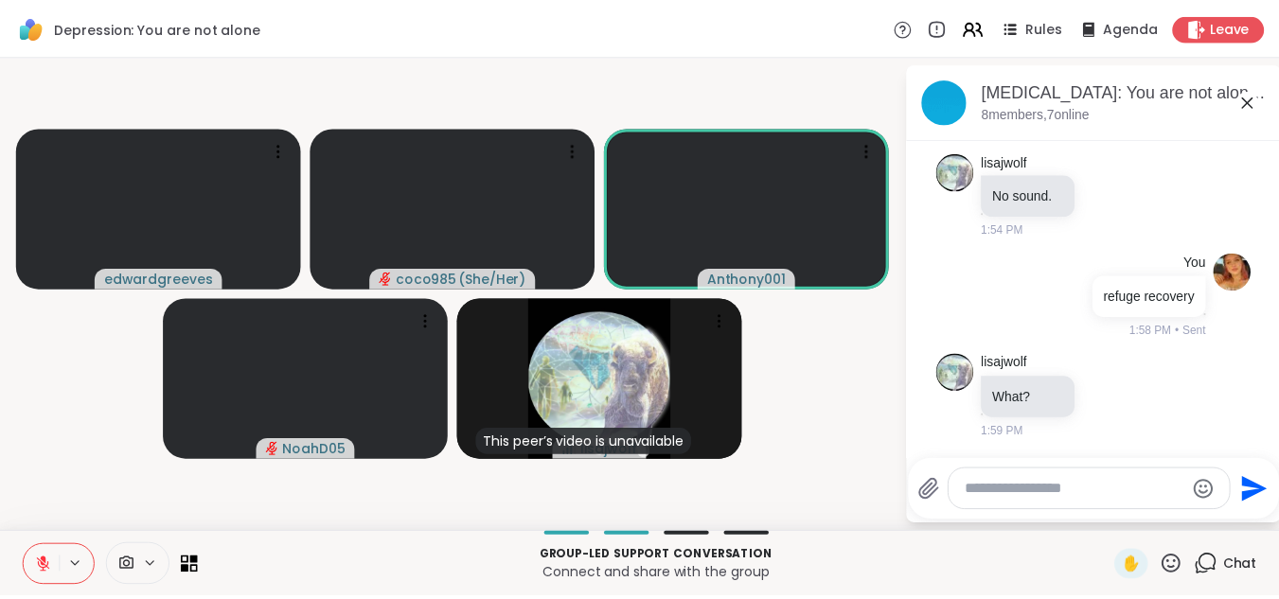
scroll to position [1856, 0]
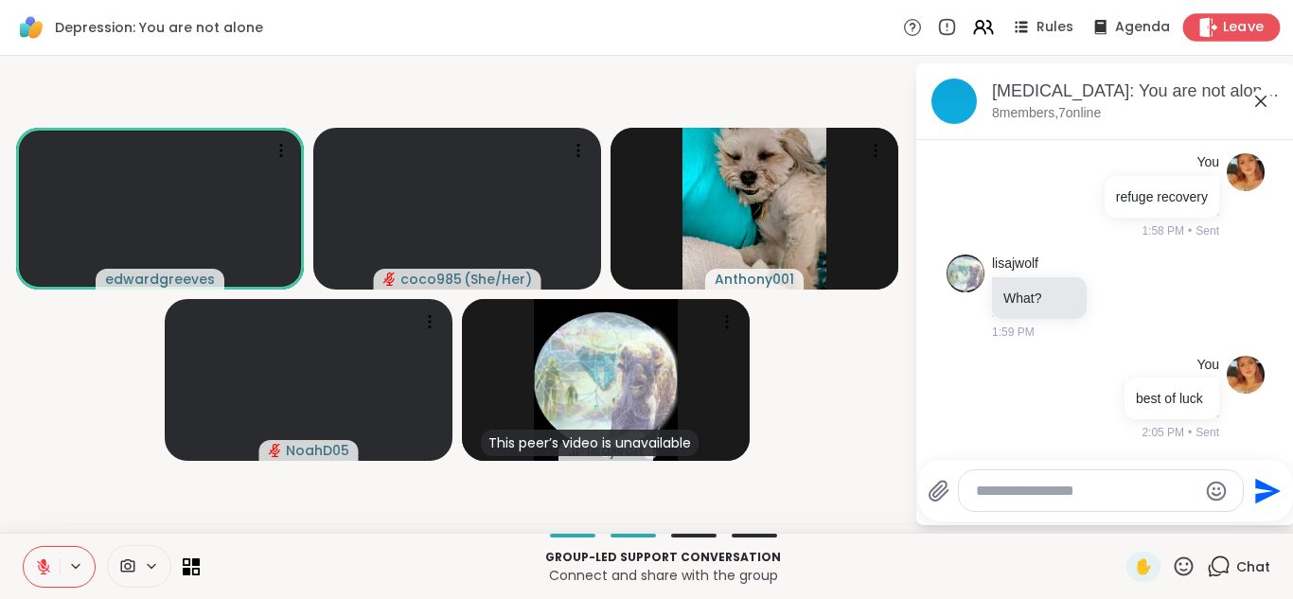
click at [644, 29] on div "Leave" at bounding box center [1231, 26] width 97 height 27
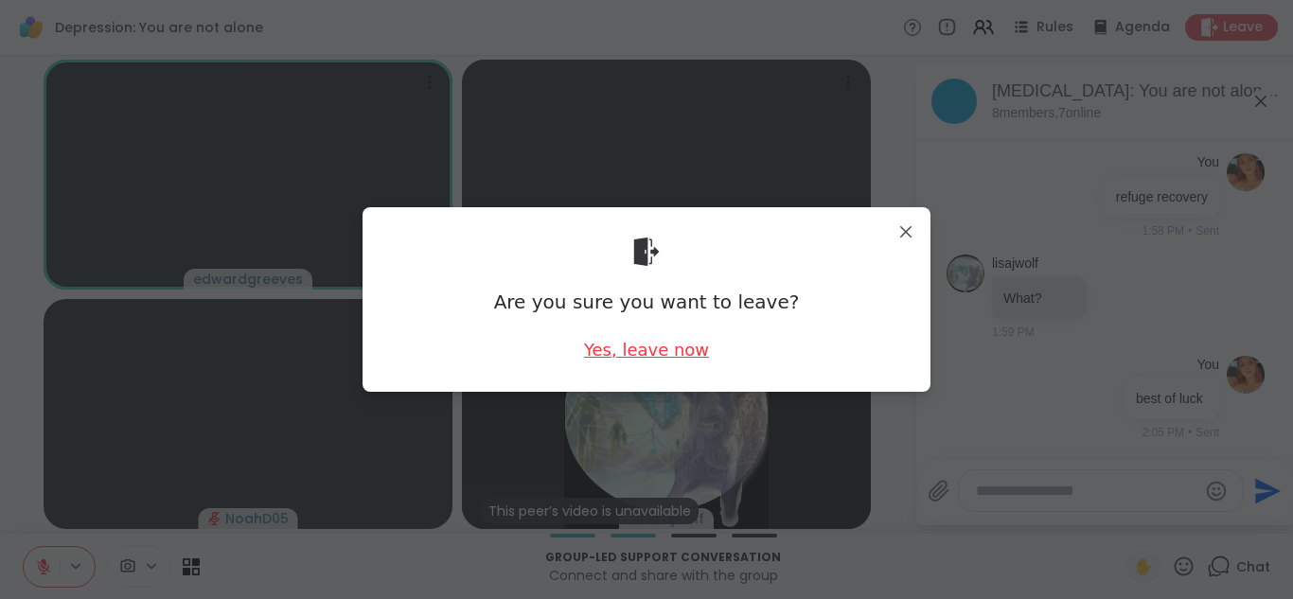
click at [643, 360] on div "Yes, leave now" at bounding box center [646, 350] width 125 height 24
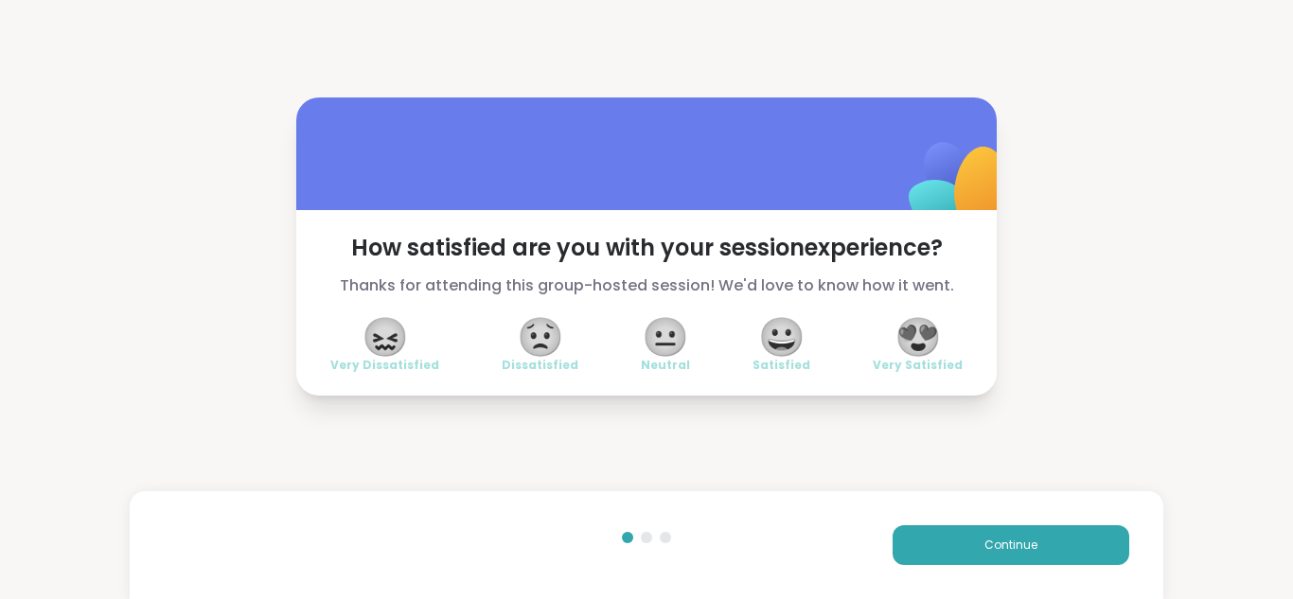
click at [380, 350] on span "😖" at bounding box center [385, 337] width 47 height 34
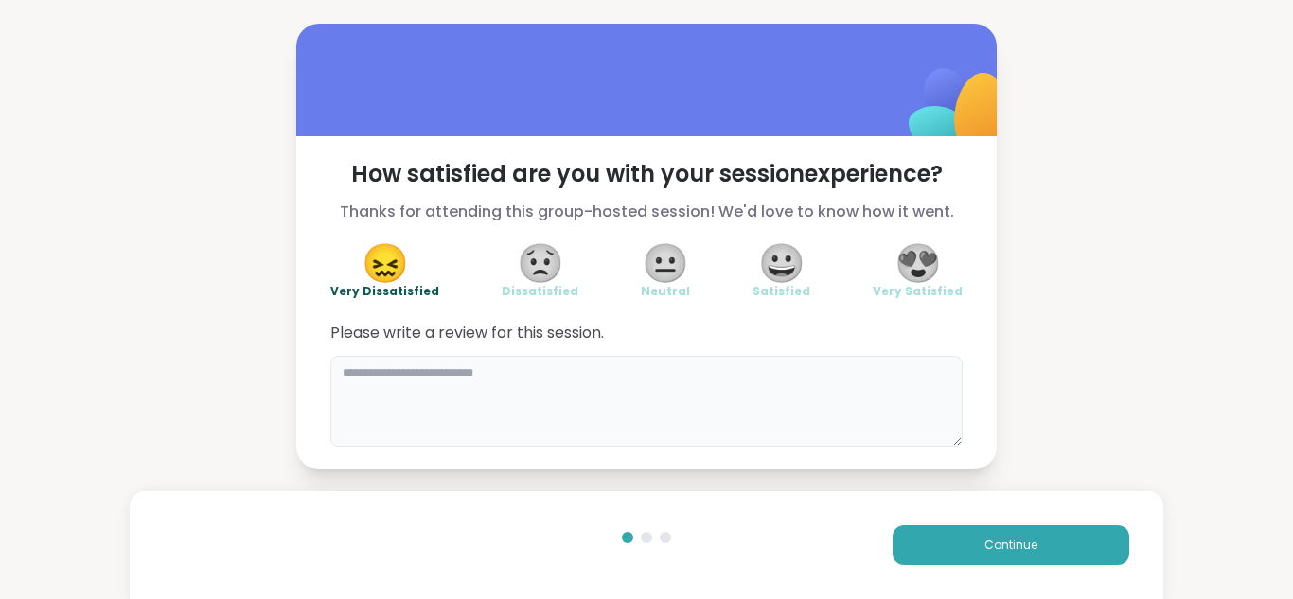
click at [512, 409] on textarea at bounding box center [646, 401] width 632 height 91
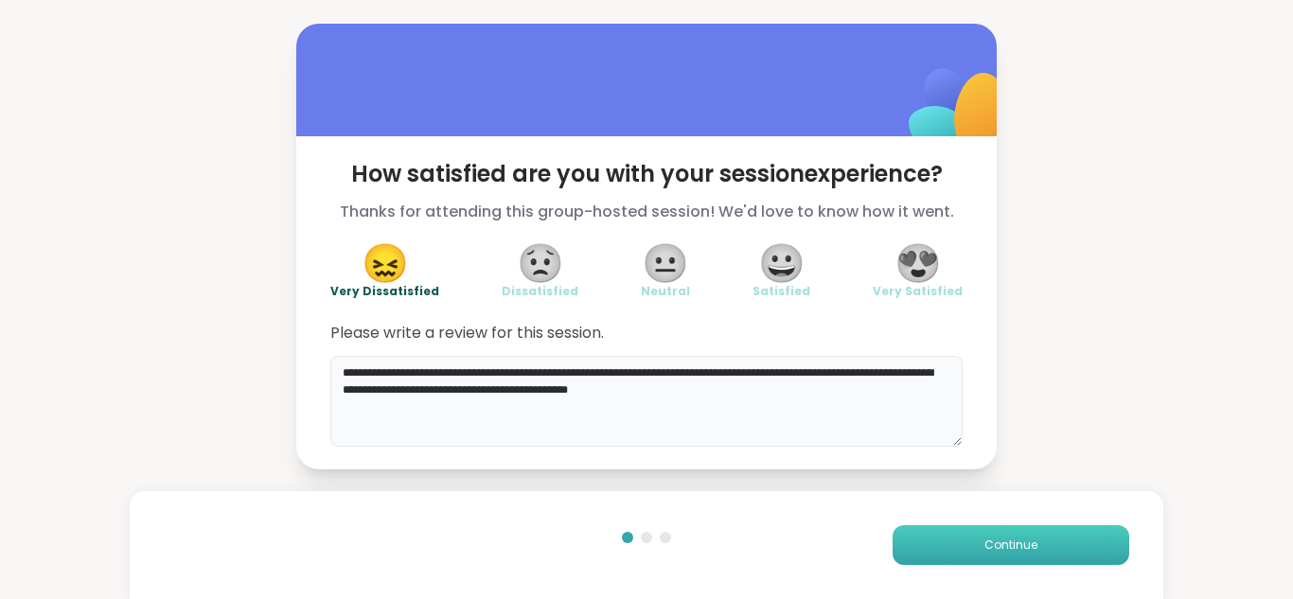
type textarea "**********"
click at [644, 539] on button "Continue" at bounding box center [1010, 545] width 237 height 40
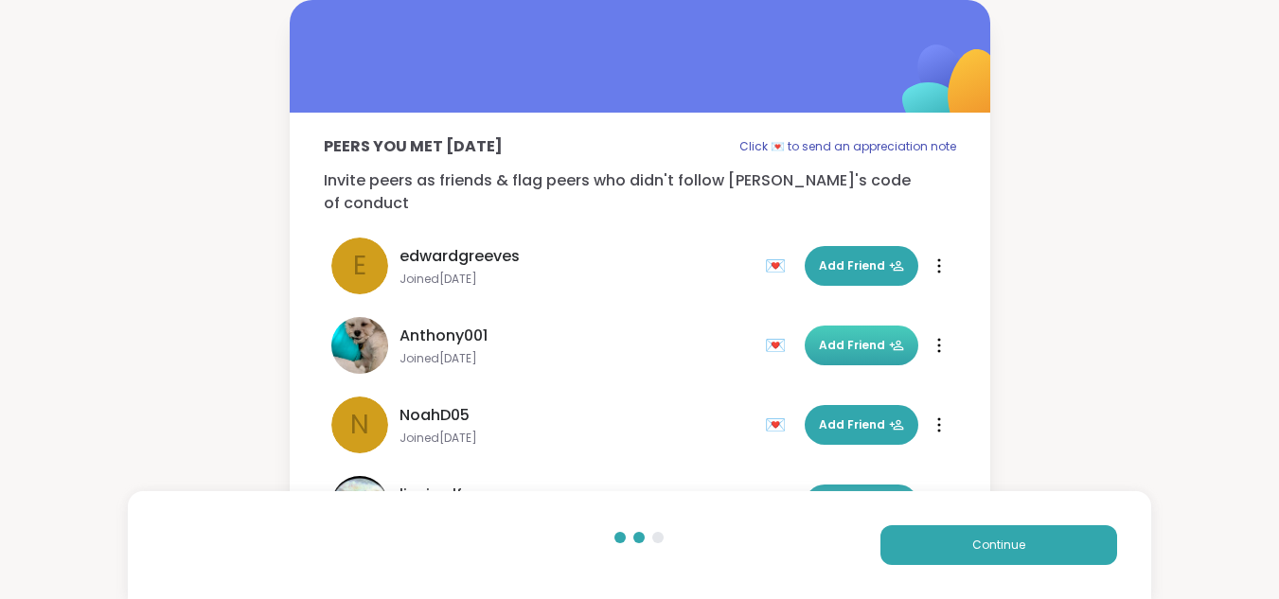
click at [644, 337] on span "Add Friend" at bounding box center [861, 345] width 85 height 17
click at [644, 545] on span "Continue" at bounding box center [998, 545] width 53 height 17
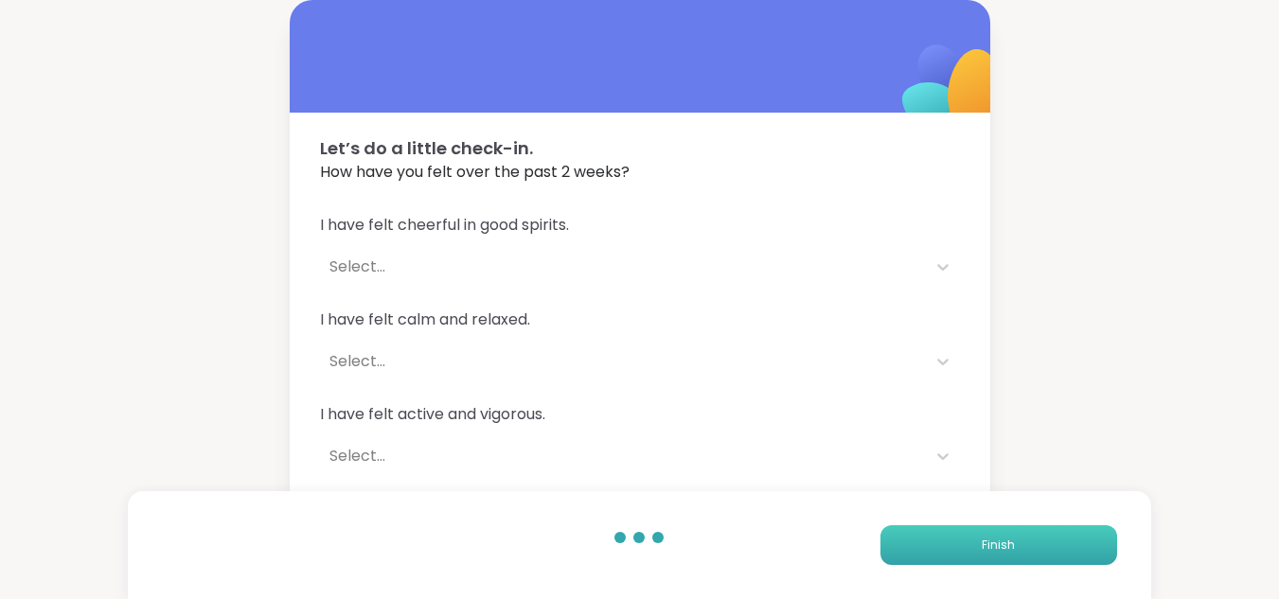
click at [644, 545] on button "Finish" at bounding box center [998, 545] width 237 height 40
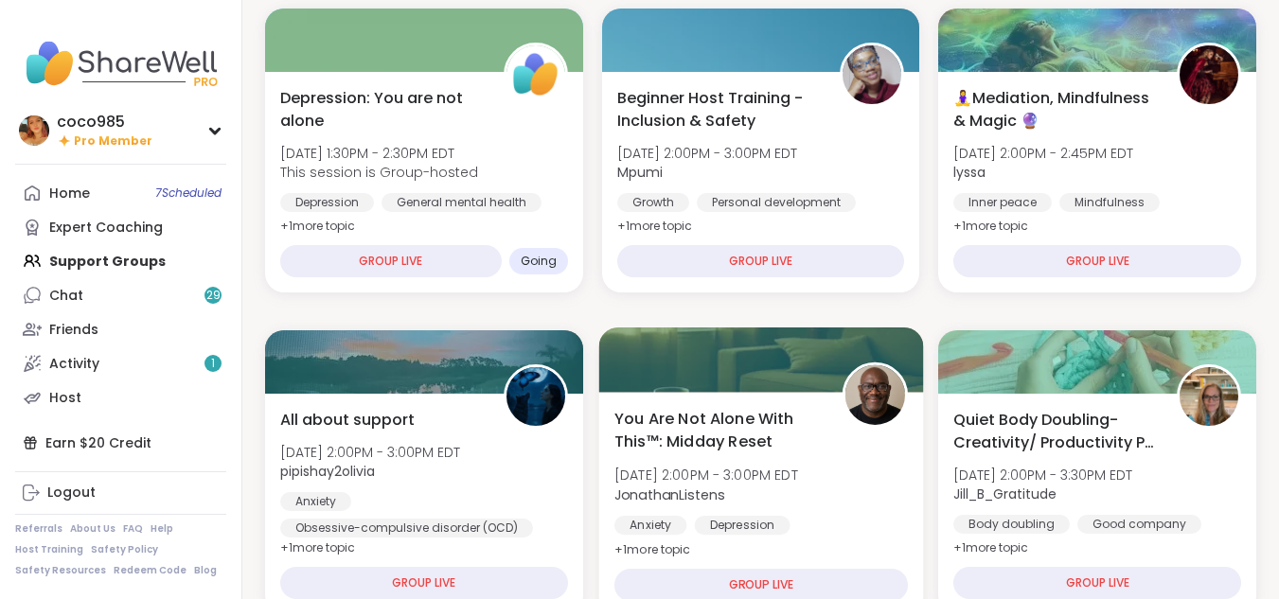
scroll to position [233, 0]
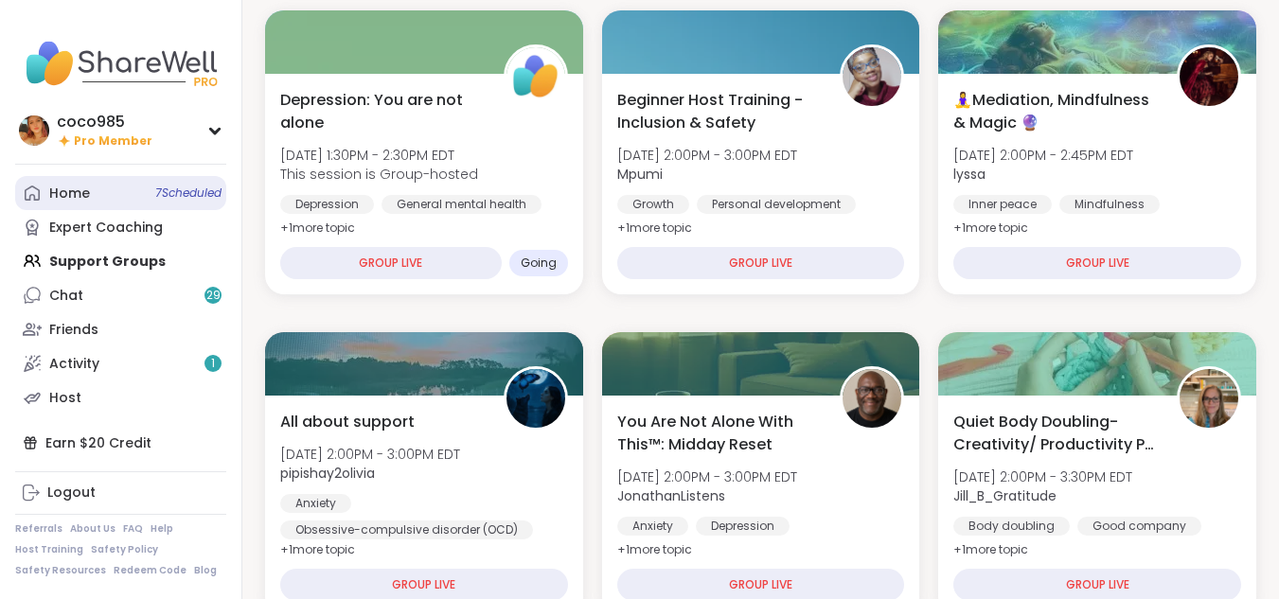
click at [203, 189] on span "7 Scheduled" at bounding box center [188, 192] width 66 height 15
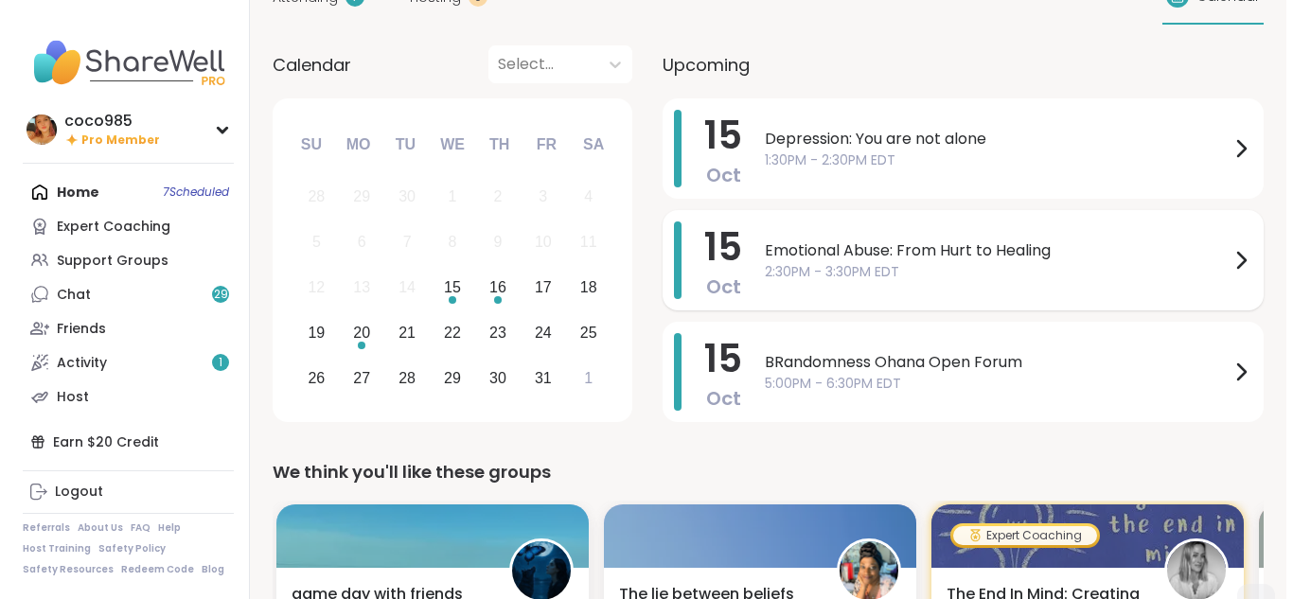
scroll to position [73, 0]
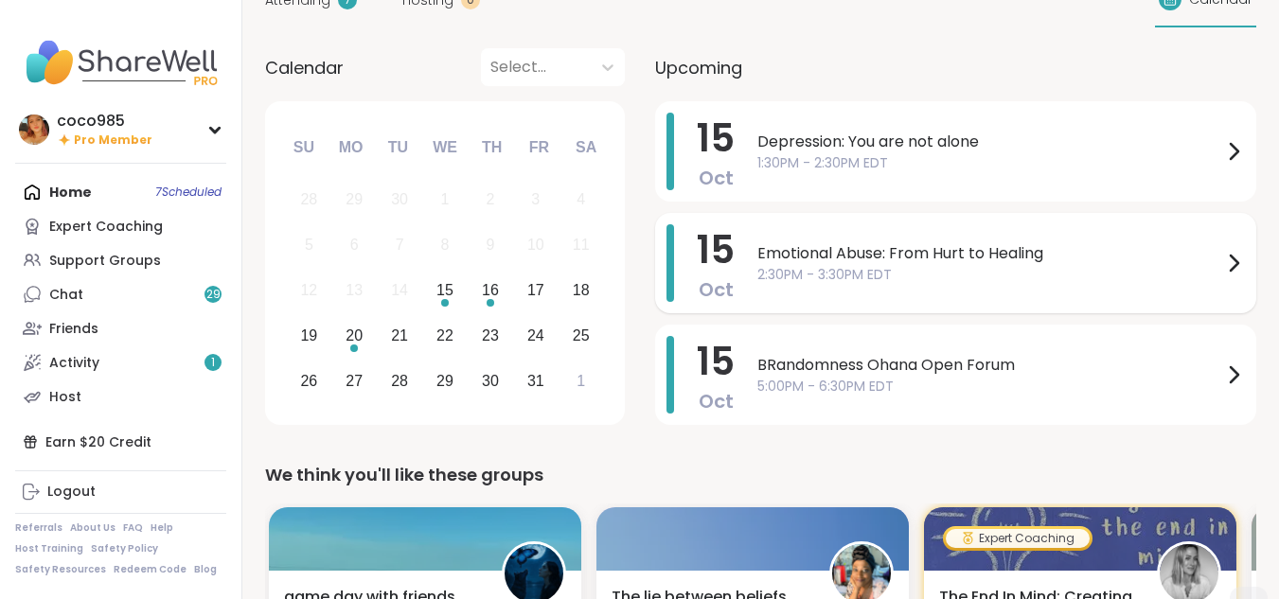
click at [644, 271] on span "2:30PM - 3:30PM EDT" at bounding box center [989, 275] width 465 height 20
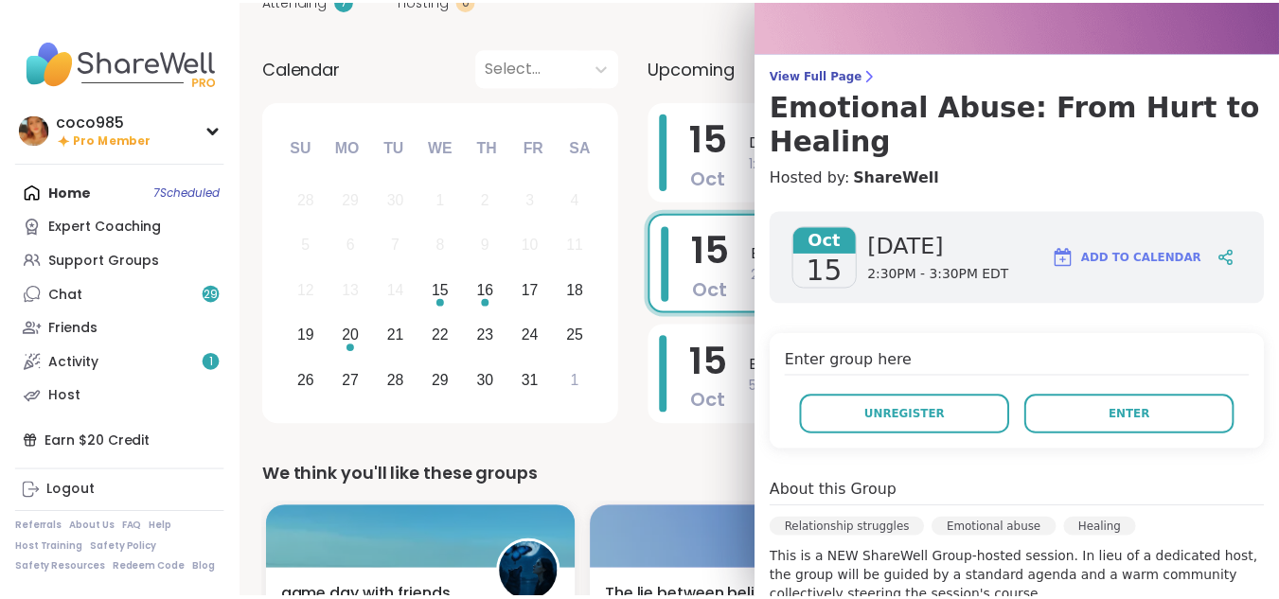
scroll to position [100, 0]
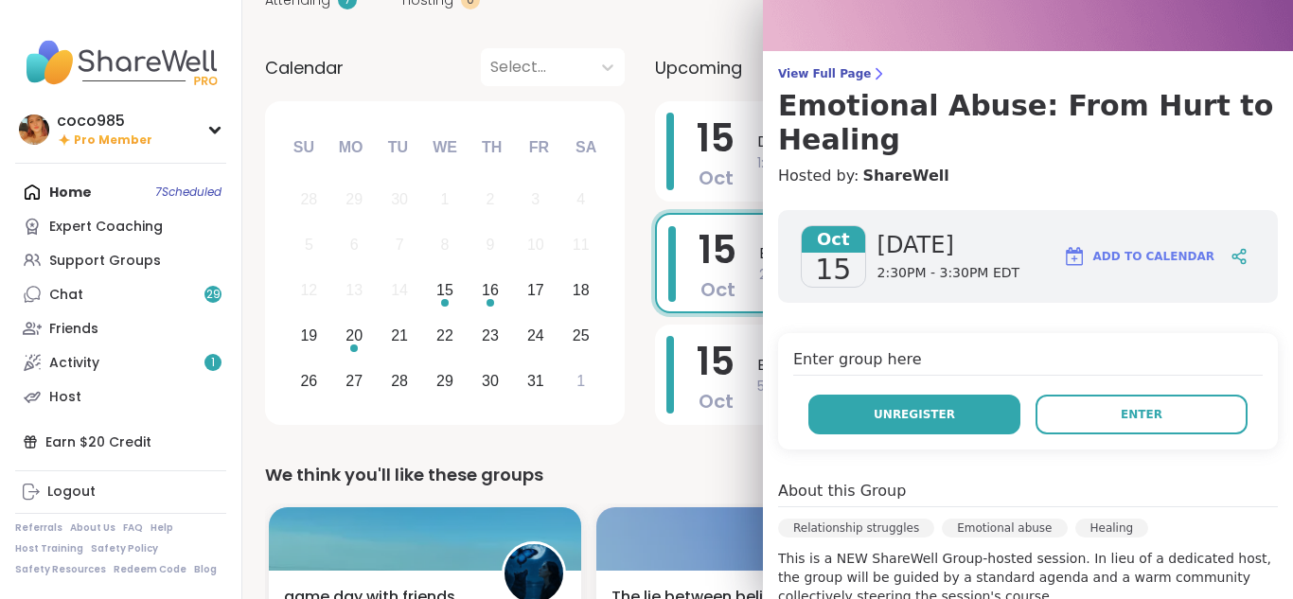
click at [644, 410] on span "Unregister" at bounding box center [914, 414] width 81 height 17
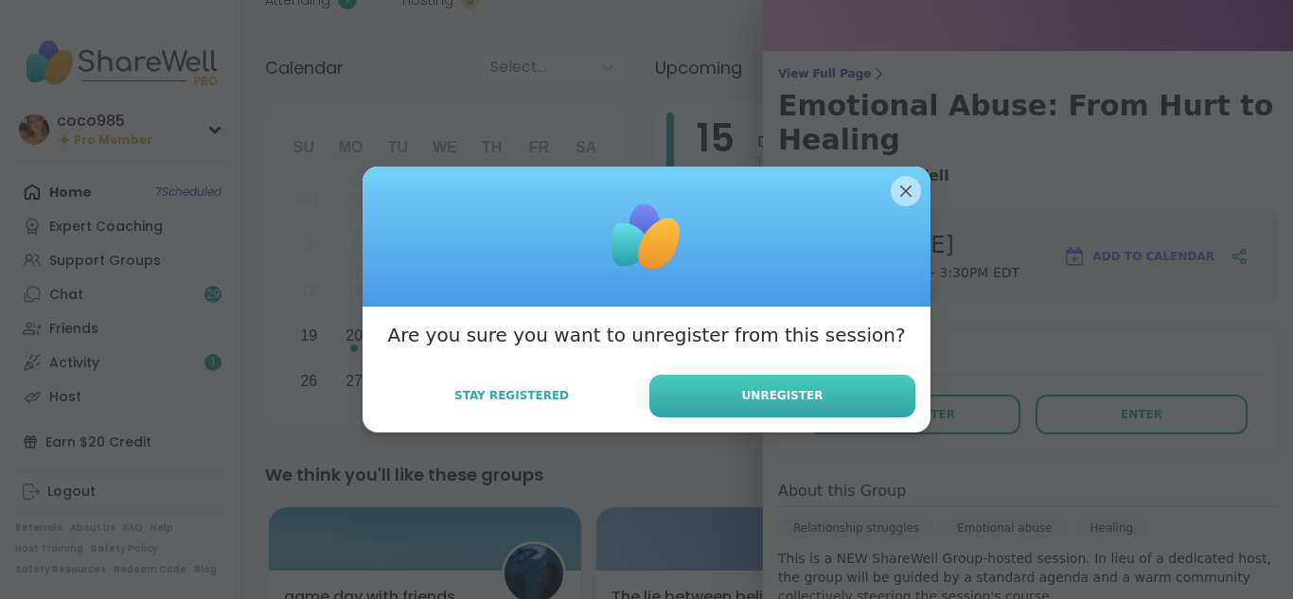
click at [644, 377] on button "Unregister" at bounding box center [782, 396] width 266 height 43
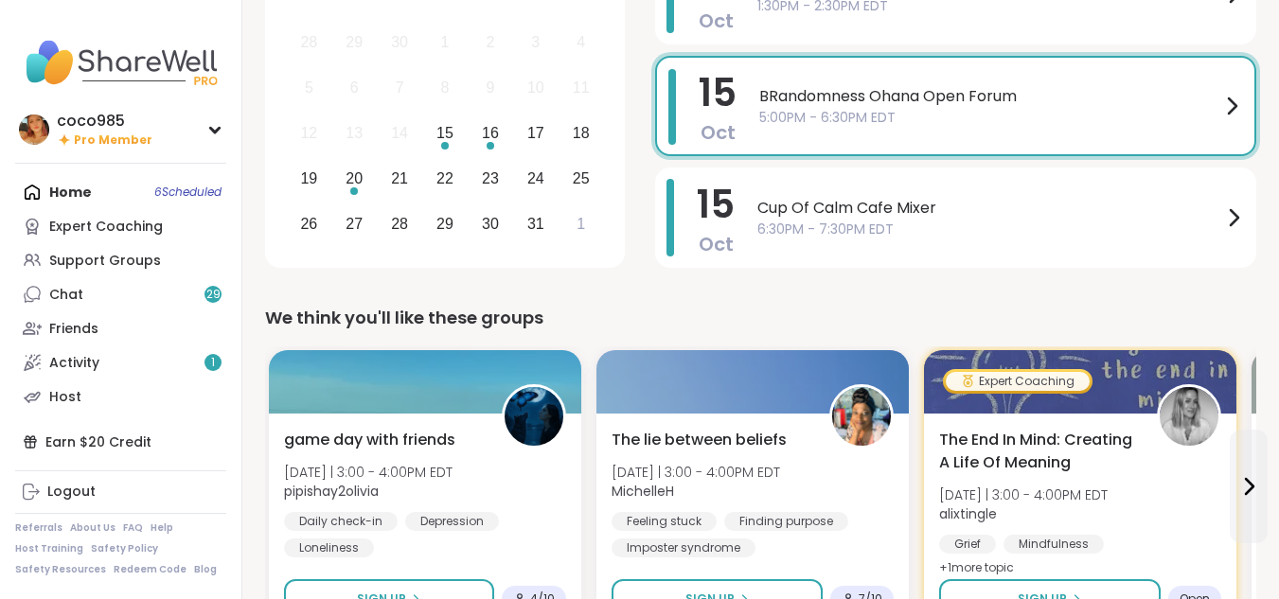
scroll to position [469, 0]
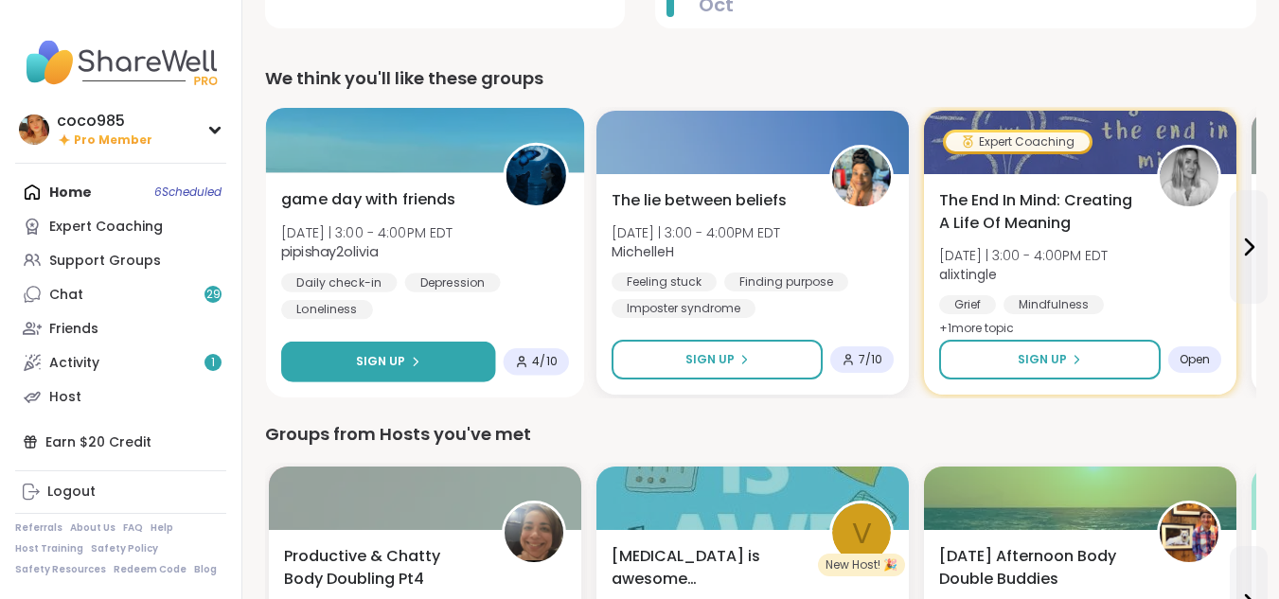
click at [471, 360] on button "Sign Up" at bounding box center [388, 362] width 214 height 41
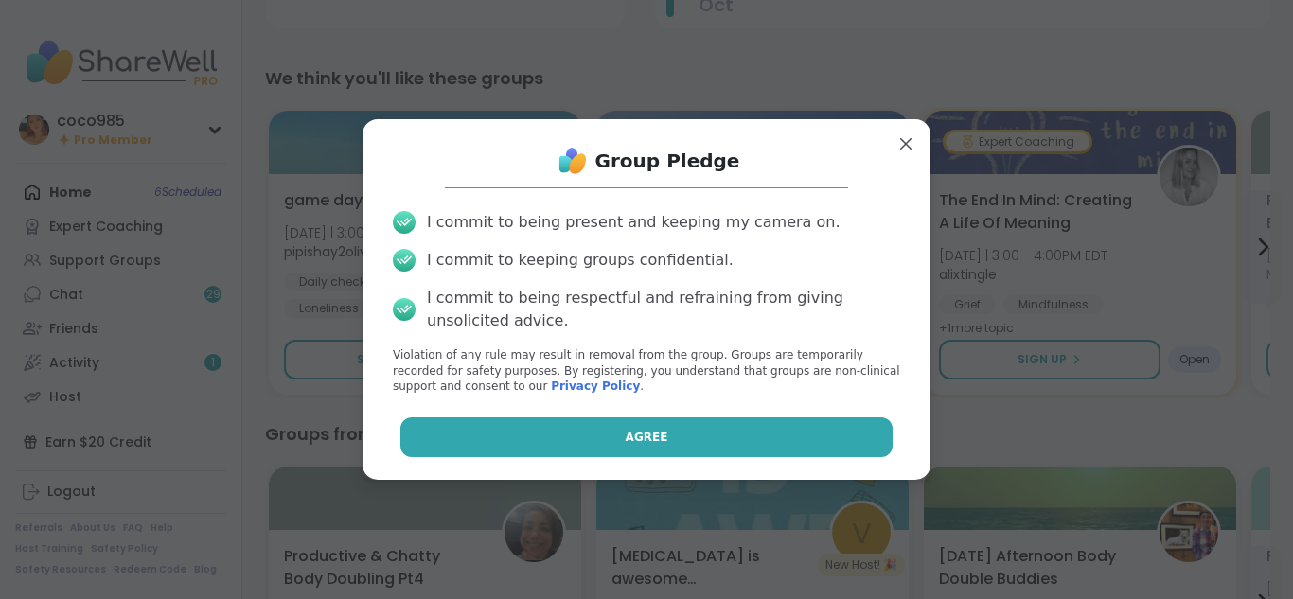
click at [549, 448] on button "Agree" at bounding box center [646, 437] width 493 height 40
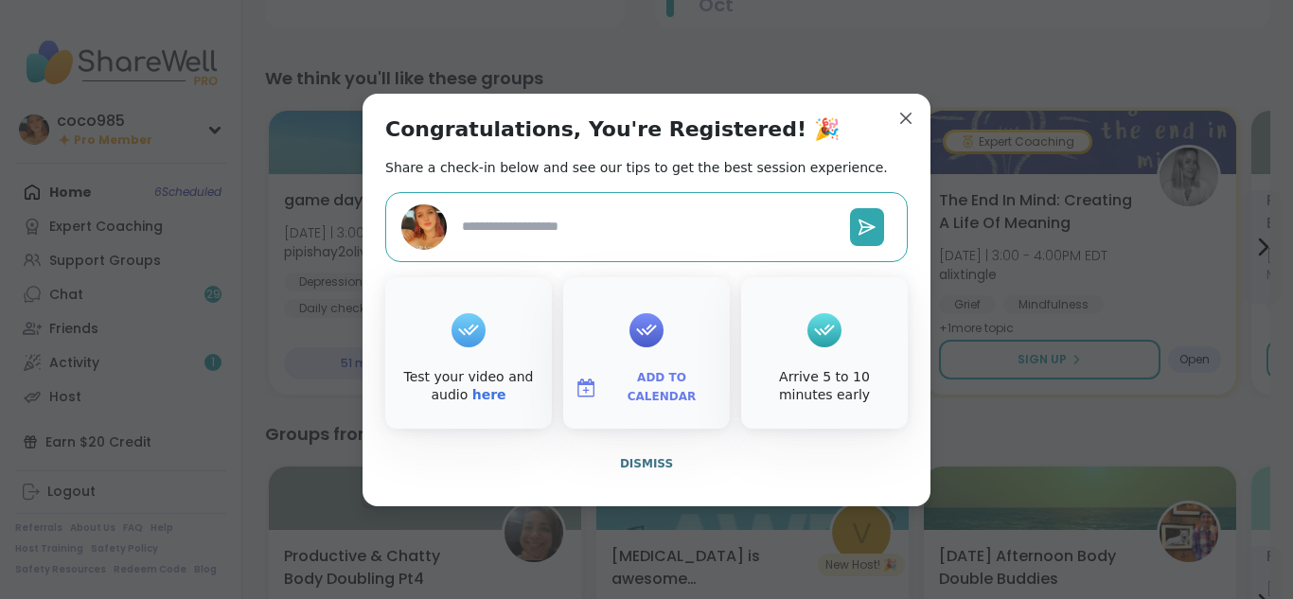
type textarea "*"
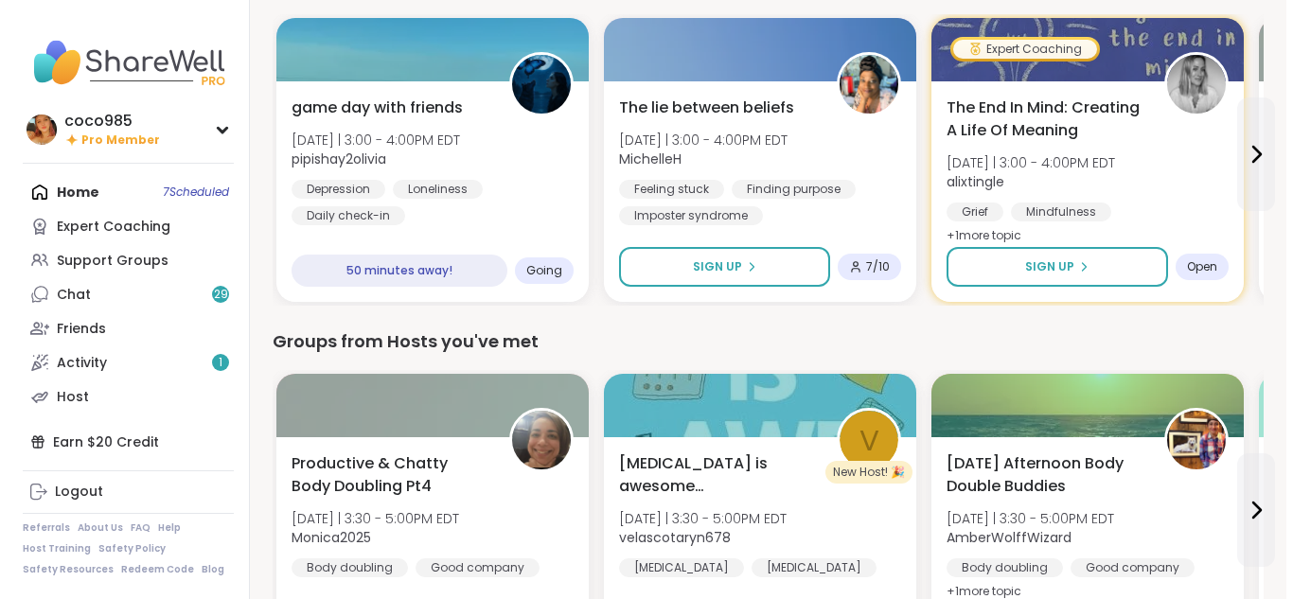
scroll to position [561, 0]
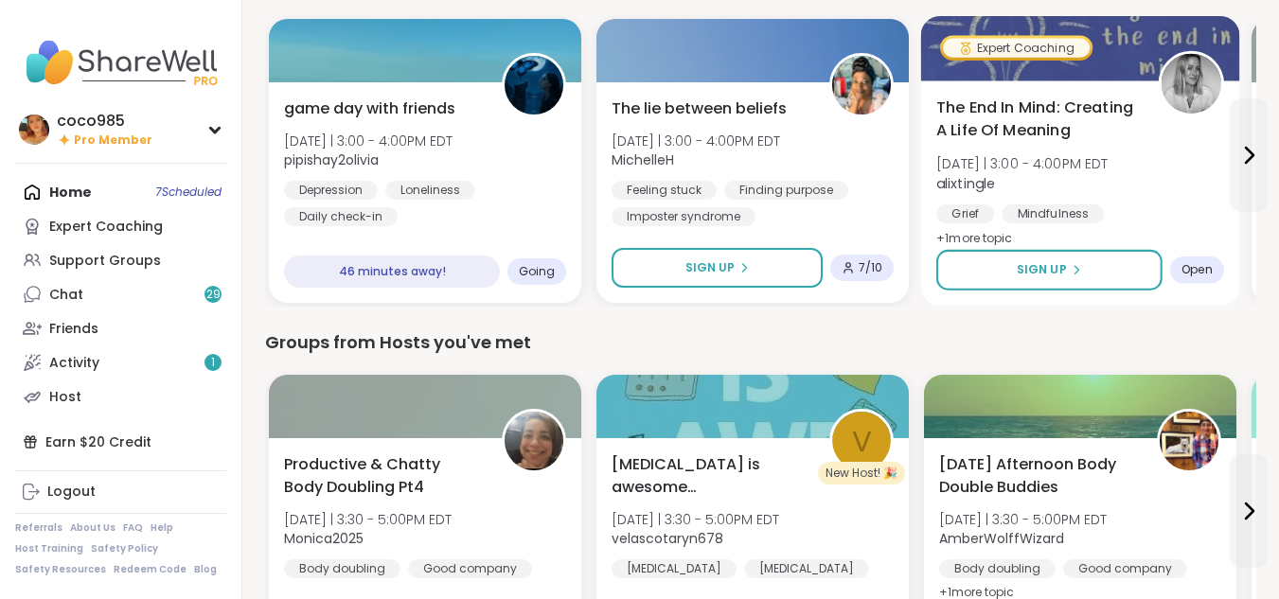
click at [644, 183] on span "alixtingle" at bounding box center [1022, 182] width 172 height 19
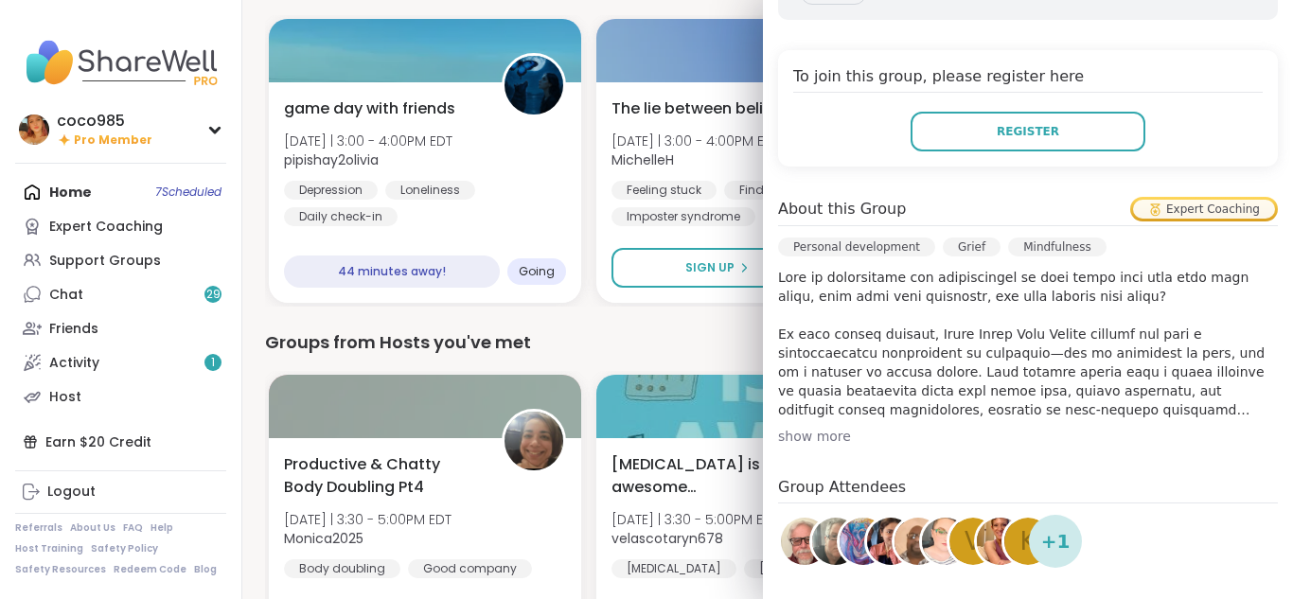
scroll to position [385, 0]
click at [644, 443] on div "show more" at bounding box center [1028, 434] width 500 height 19
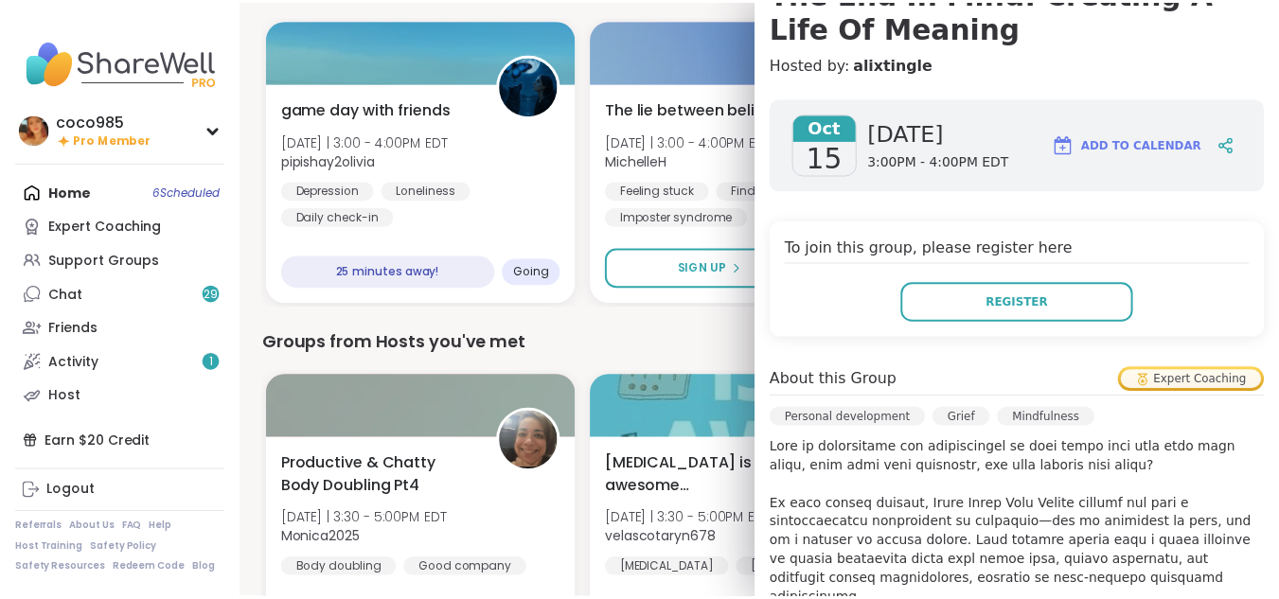
scroll to position [0, 0]
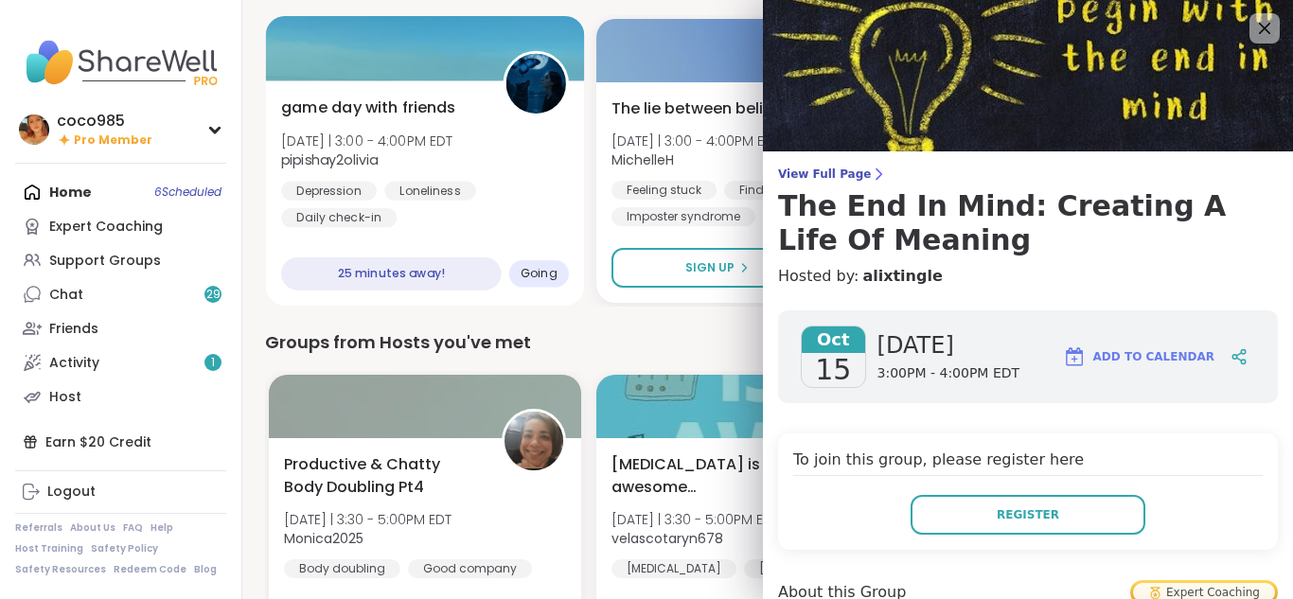
click at [504, 182] on div "Depression Loneliness Daily check-in" at bounding box center [425, 204] width 288 height 46
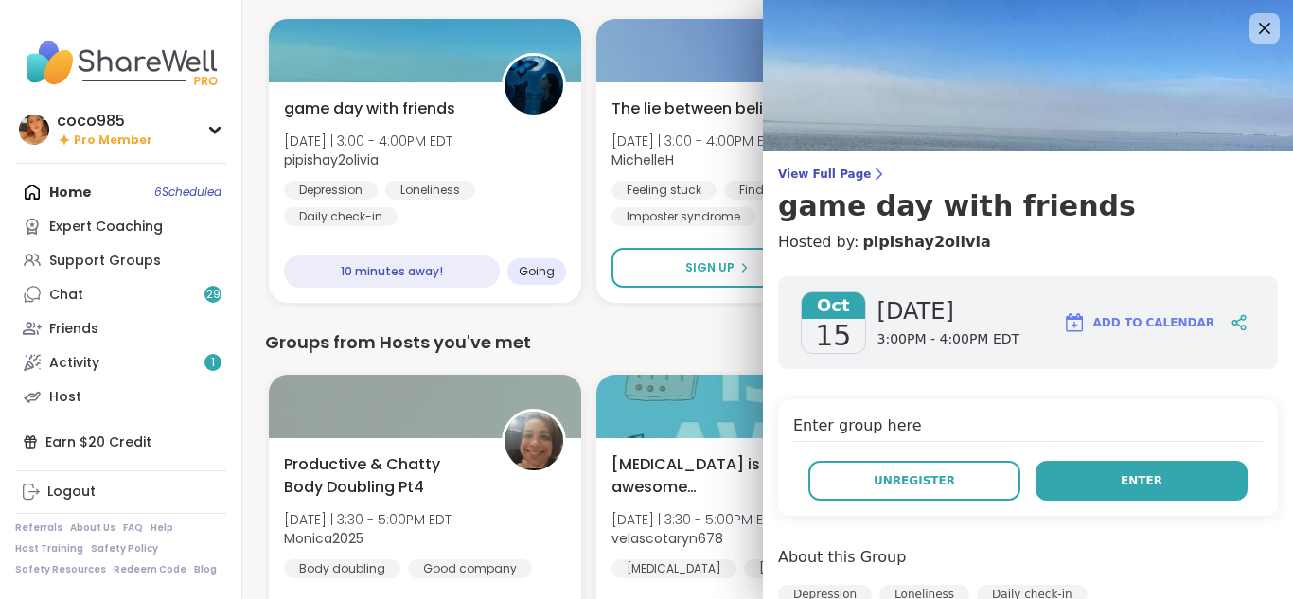
click at [644, 472] on button "Enter" at bounding box center [1141, 481] width 212 height 40
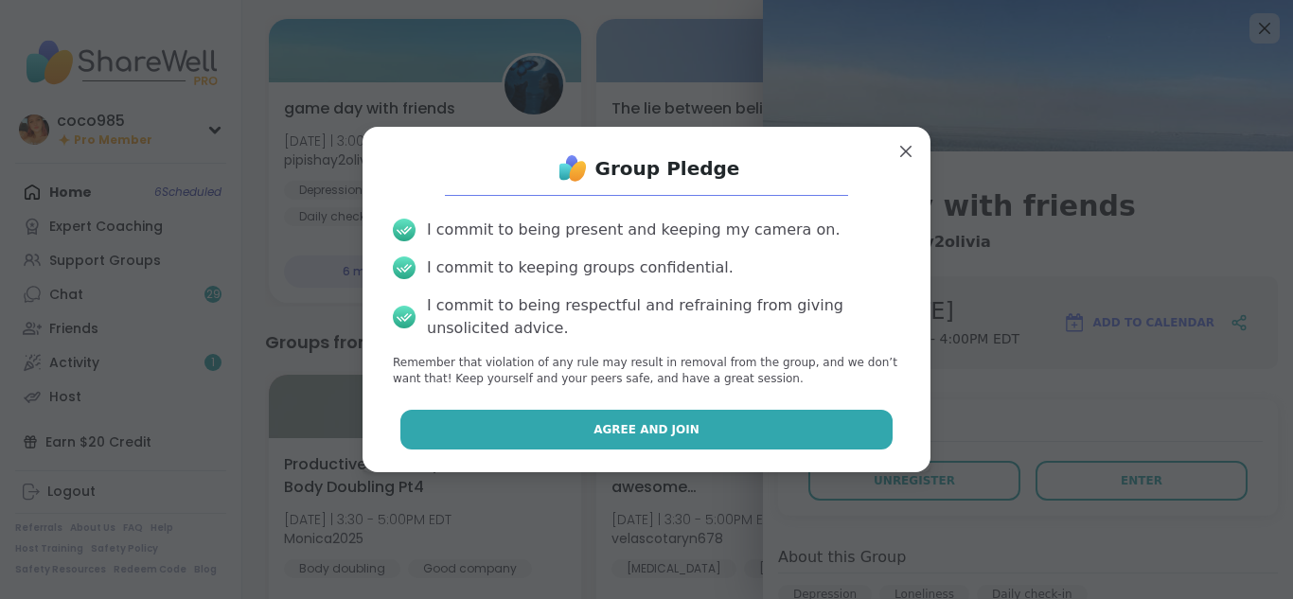
click at [644, 428] on button "Agree and Join" at bounding box center [646, 430] width 493 height 40
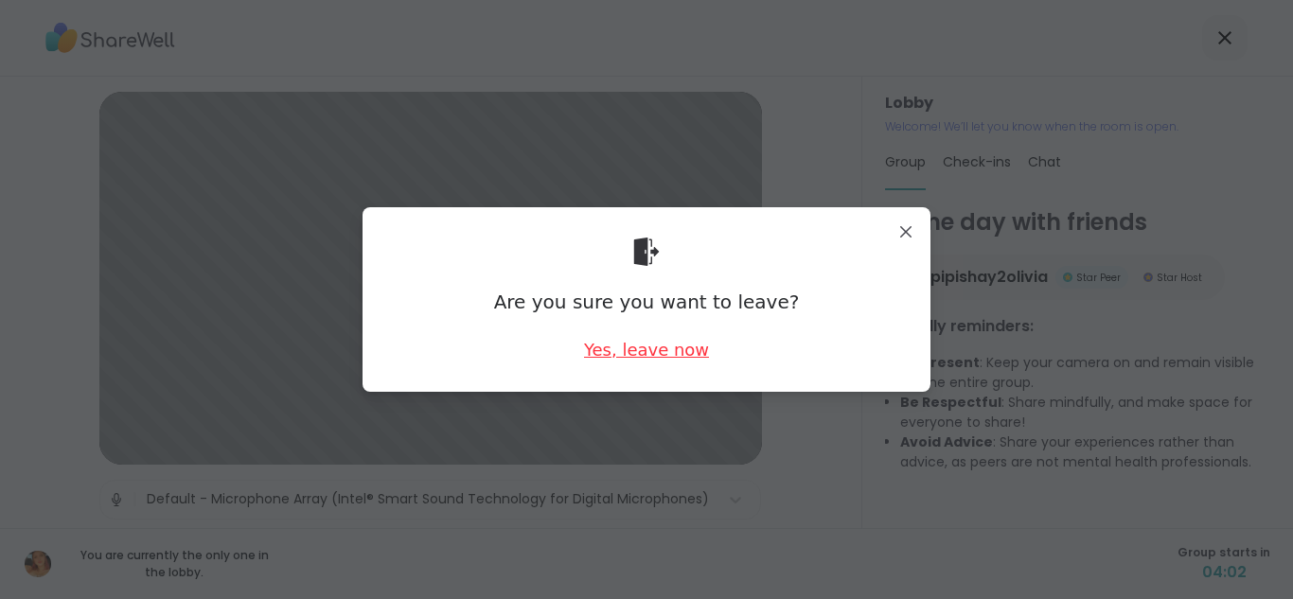
click at [585, 353] on div "Yes, leave now" at bounding box center [646, 350] width 125 height 24
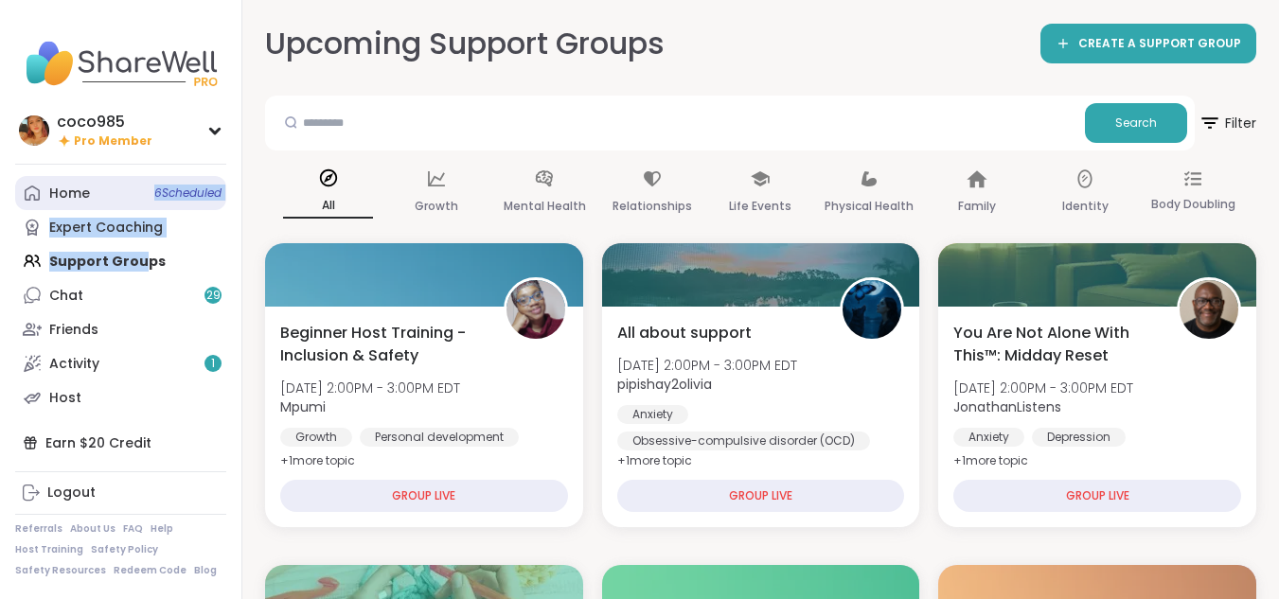
drag, startPoint x: 138, startPoint y: 263, endPoint x: 137, endPoint y: 193, distance: 70.0
click at [137, 193] on div "Home 6 Scheduled Expert Coaching Support Groups Chat 29 Friends Activity 1 Host" at bounding box center [120, 295] width 211 height 238
click at [137, 193] on link "Home 6 Scheduled" at bounding box center [120, 193] width 211 height 34
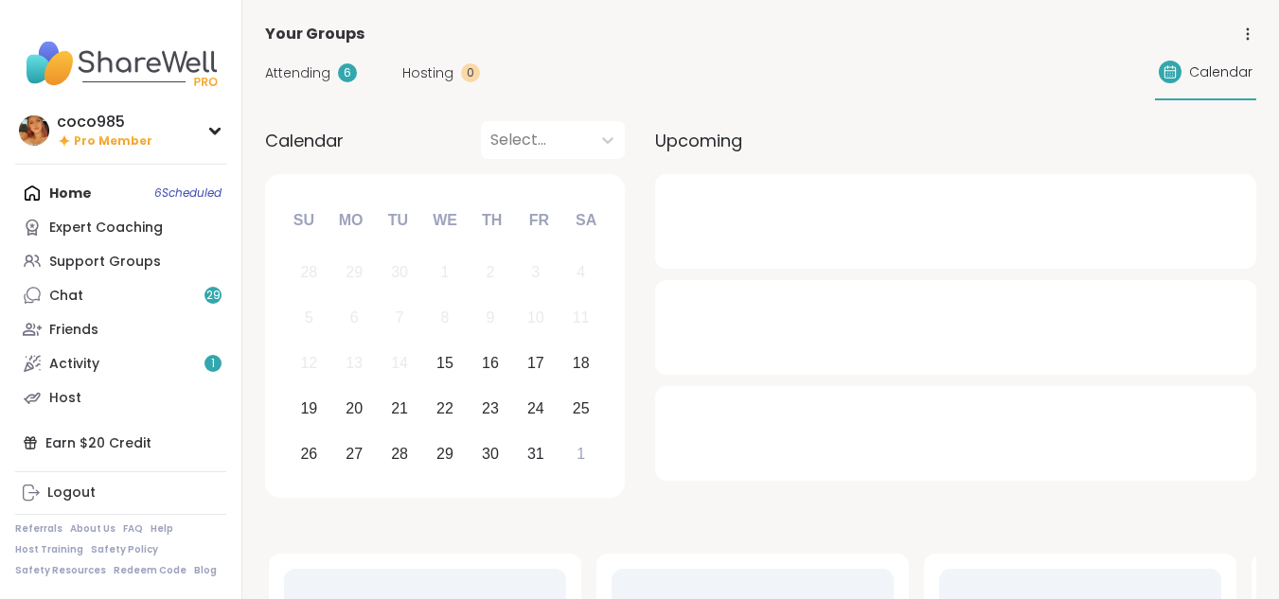
click at [180, 189] on div "Home 6 Scheduled Expert Coaching Support Groups Chat 29 Friends Activity 1 Host" at bounding box center [120, 295] width 211 height 238
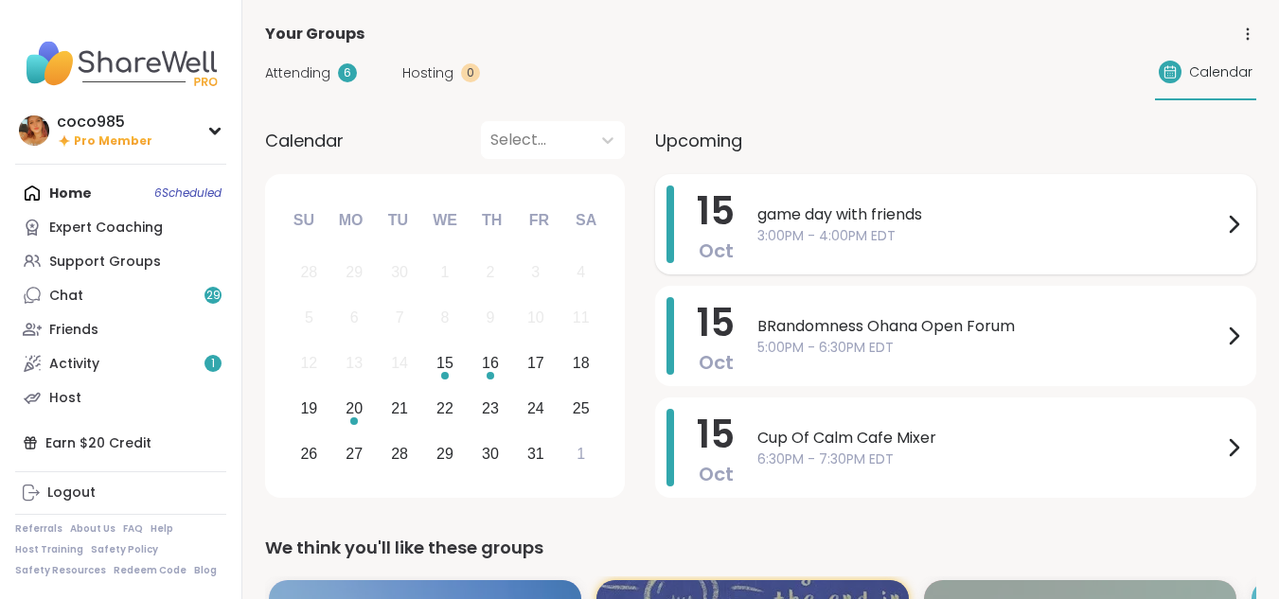
click at [644, 239] on span "3:00PM - 4:00PM EDT" at bounding box center [989, 236] width 465 height 20
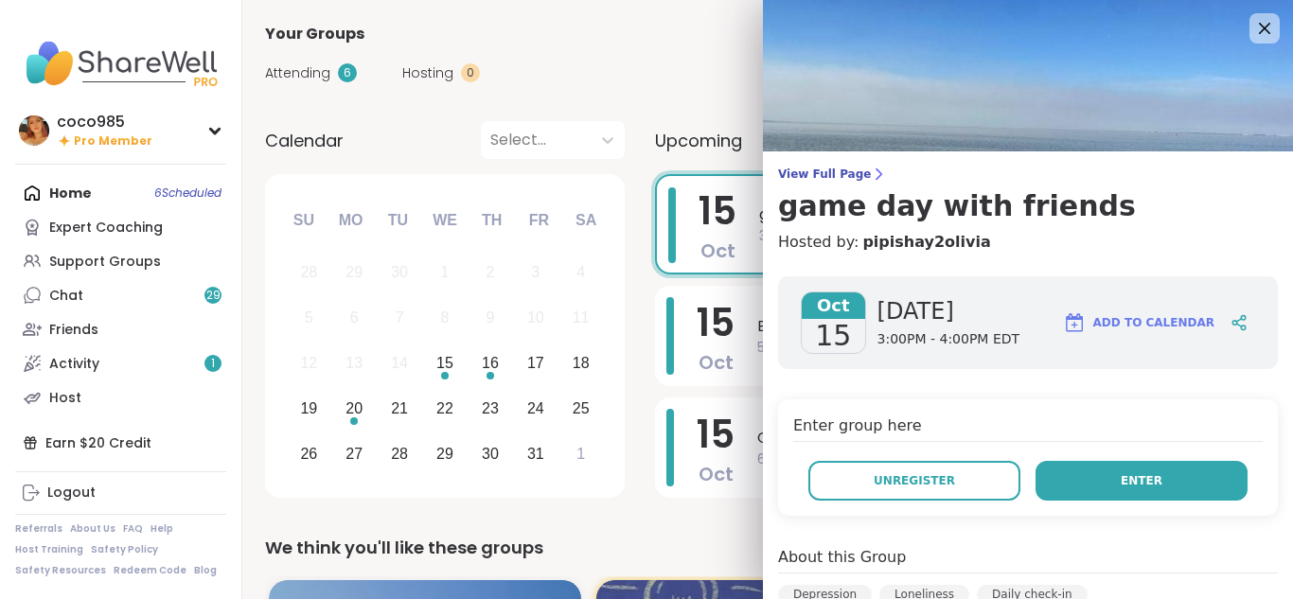
click at [644, 469] on button "Enter" at bounding box center [1141, 481] width 212 height 40
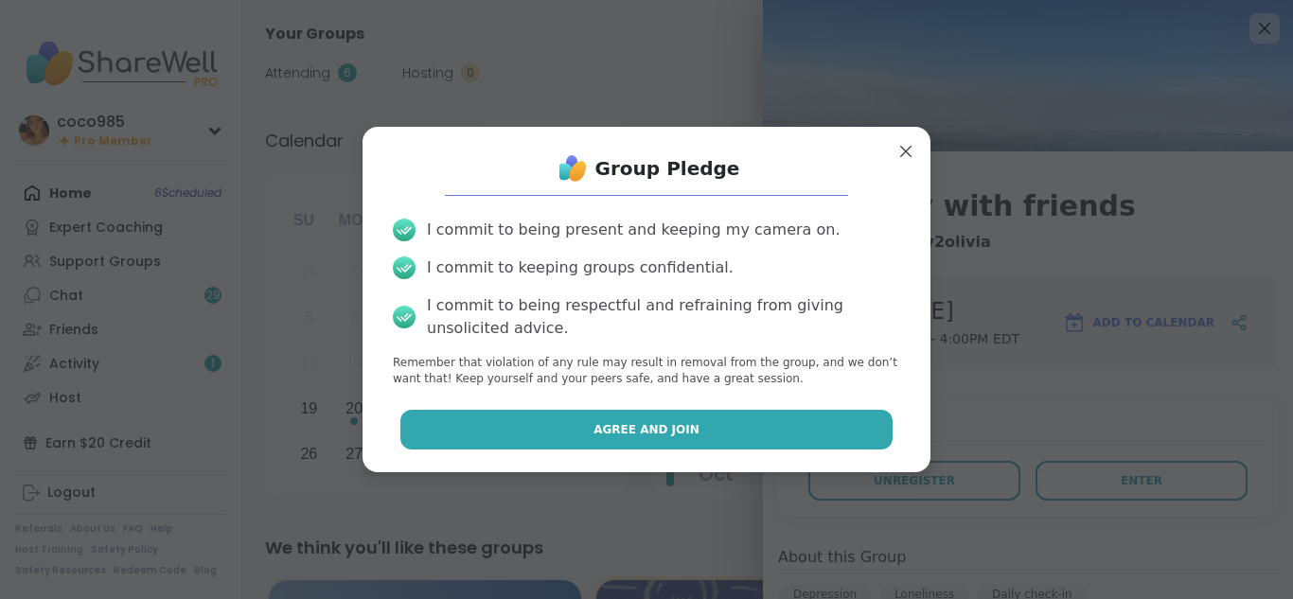
click at [644, 429] on button "Agree and Join" at bounding box center [646, 430] width 493 height 40
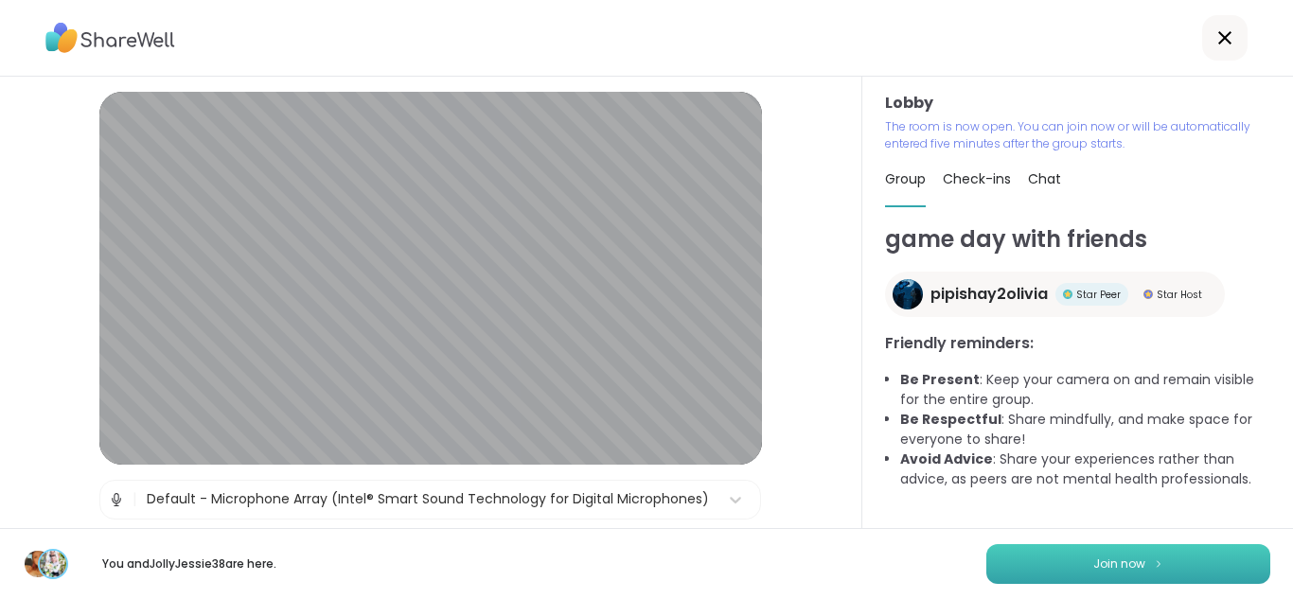
click at [644, 570] on button "Join now" at bounding box center [1128, 564] width 284 height 40
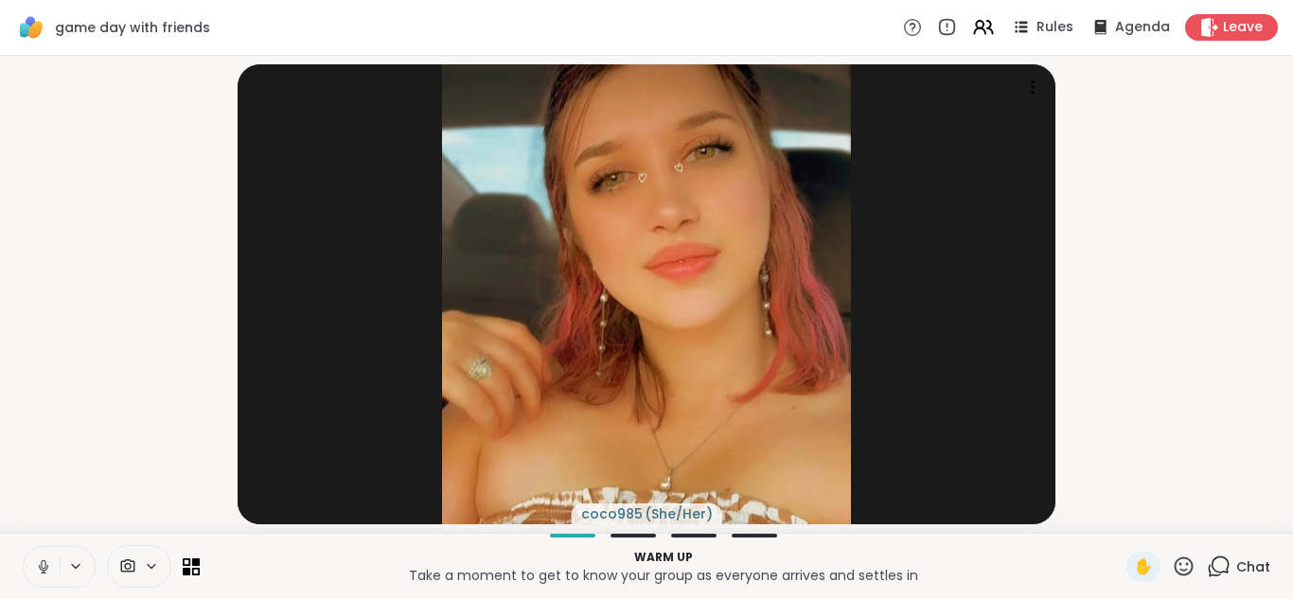
click at [43, 567] on icon at bounding box center [43, 566] width 17 height 17
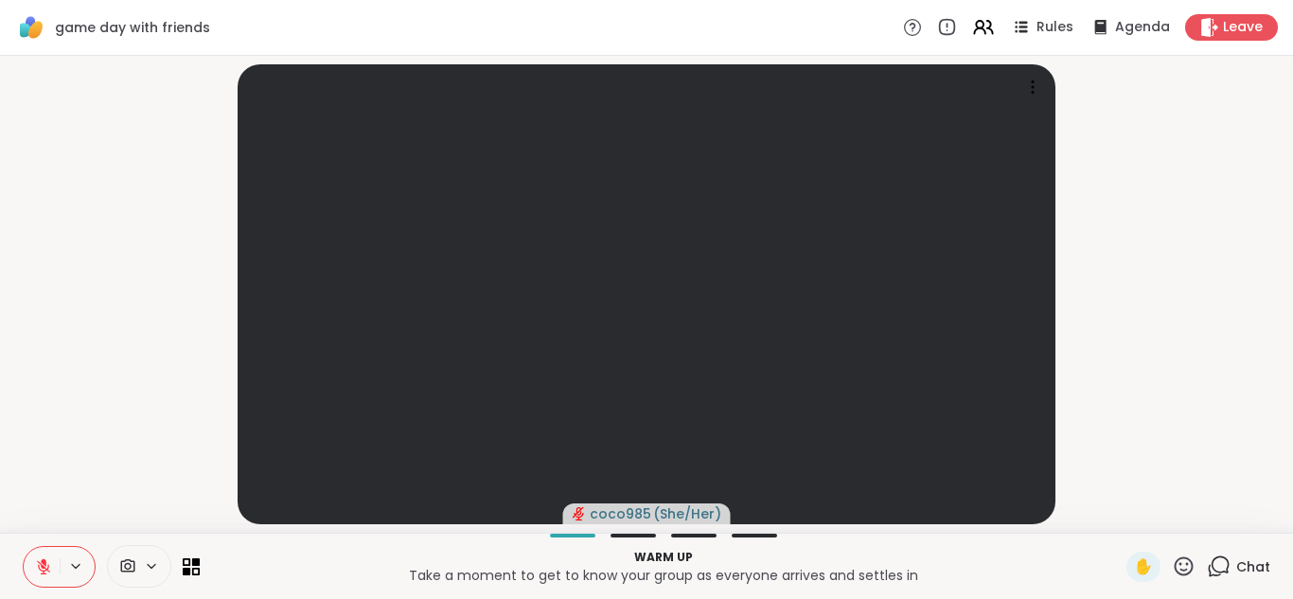
click at [644, 568] on span "Chat" at bounding box center [1253, 566] width 34 height 19
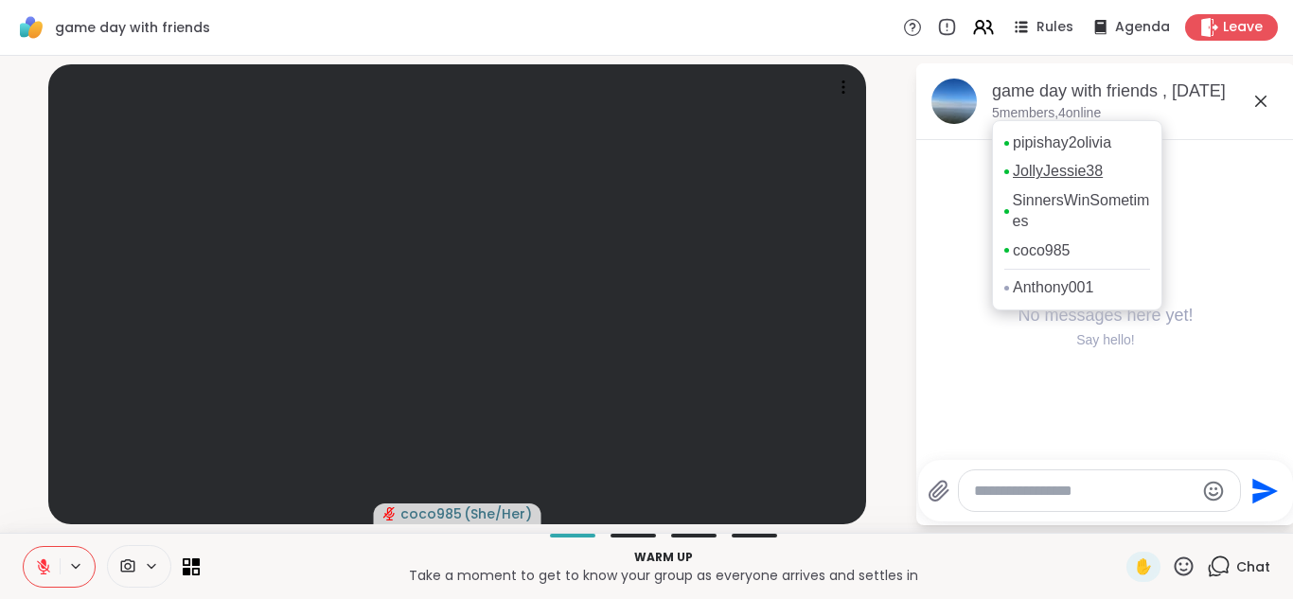
click at [644, 174] on link "JollyJessie38" at bounding box center [1058, 171] width 90 height 21
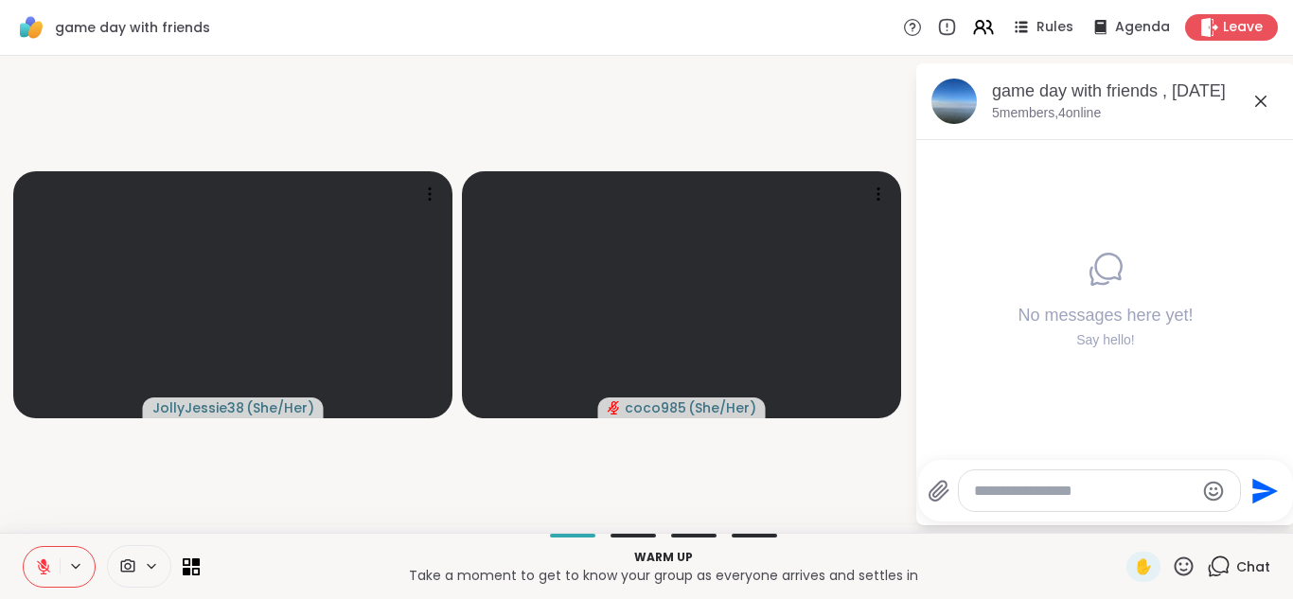
click at [47, 566] on icon at bounding box center [43, 566] width 17 height 17
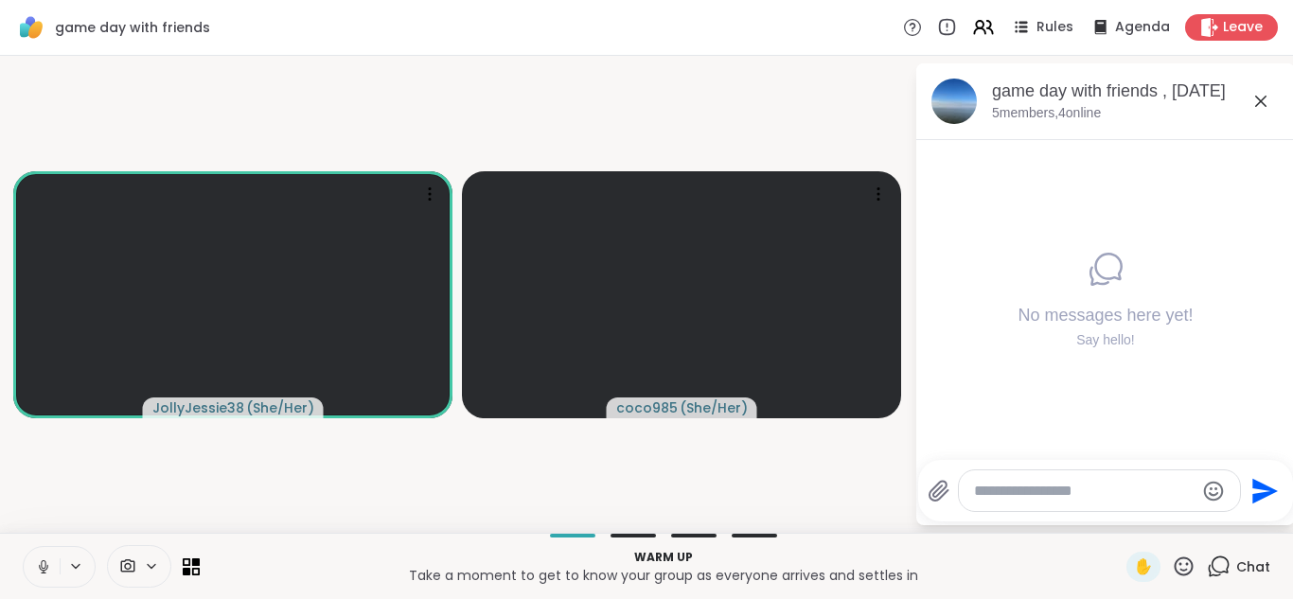
click at [47, 566] on icon at bounding box center [43, 567] width 9 height 6
click at [58, 566] on button at bounding box center [42, 567] width 36 height 40
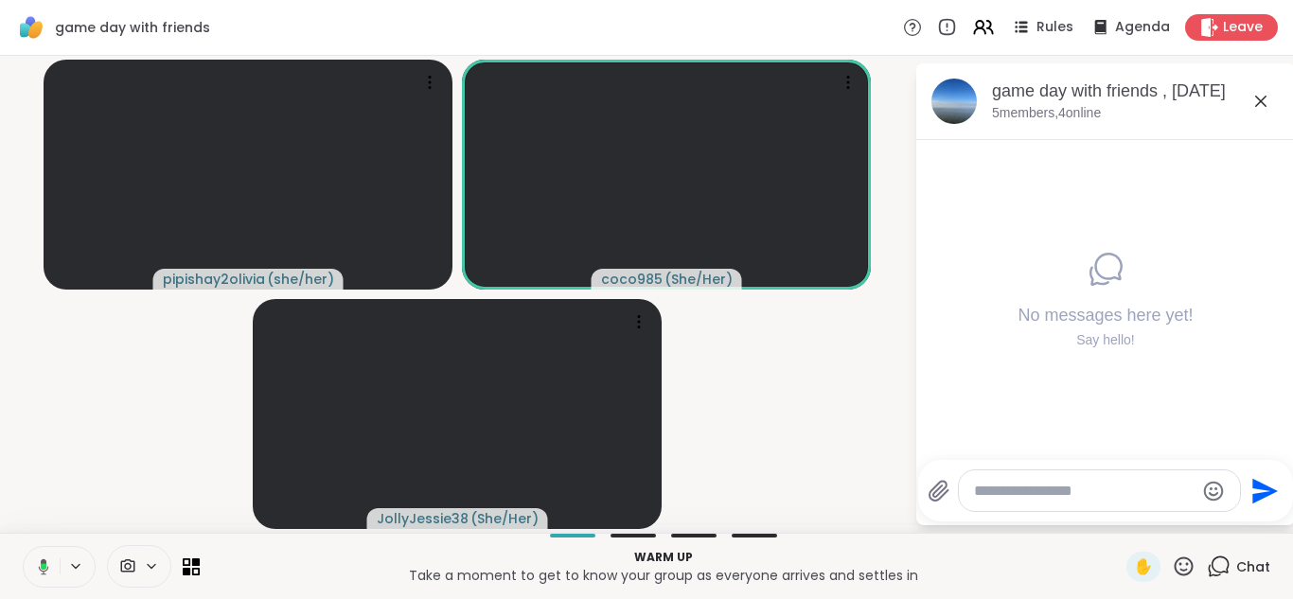
click at [36, 573] on icon at bounding box center [40, 566] width 17 height 17
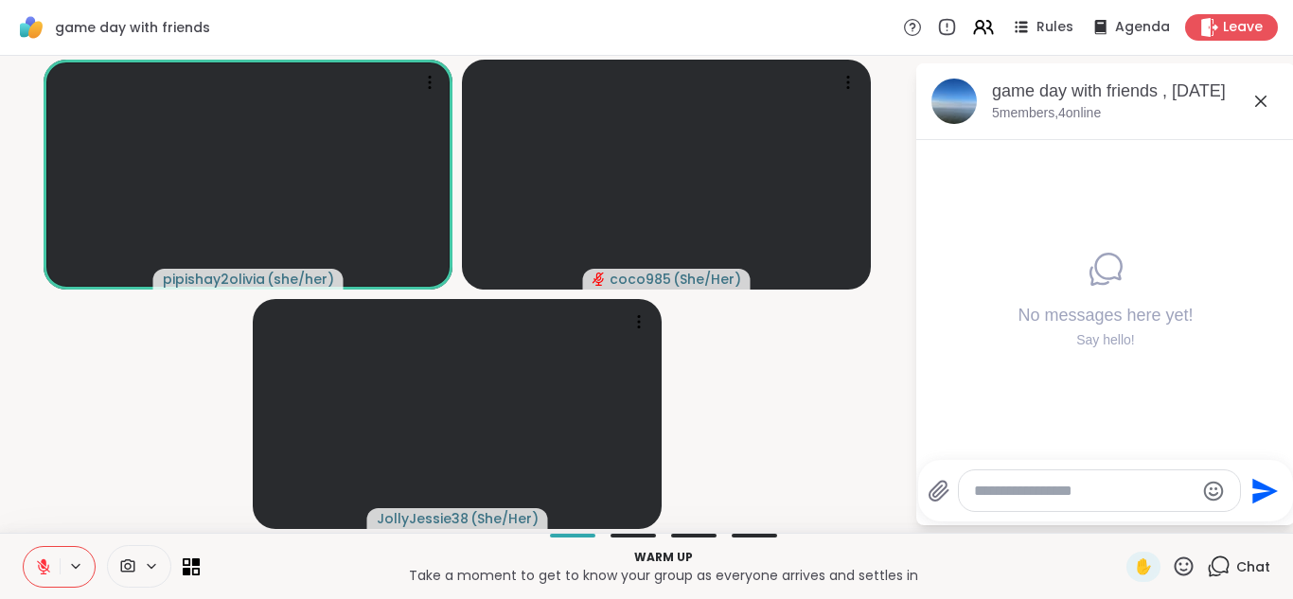
click at [36, 573] on icon at bounding box center [43, 566] width 17 height 17
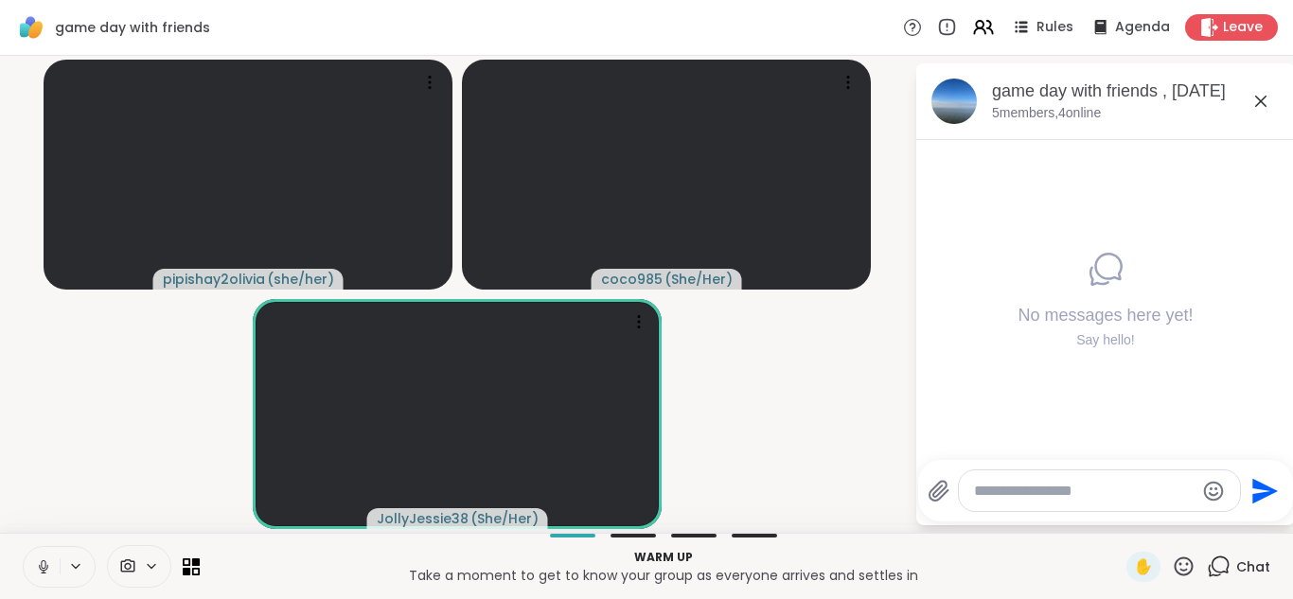
click at [44, 563] on icon at bounding box center [43, 566] width 17 height 17
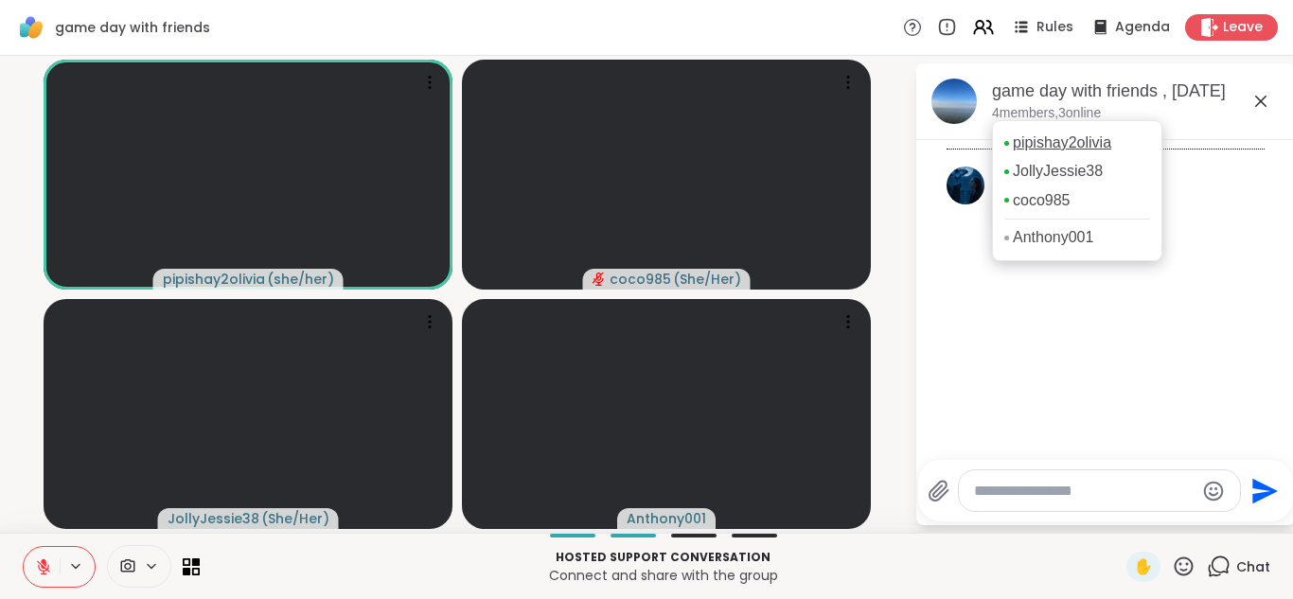
click at [644, 146] on link "pipishay2olivia" at bounding box center [1062, 142] width 98 height 21
click at [644, 234] on link "Anthony001" at bounding box center [1053, 237] width 80 height 21
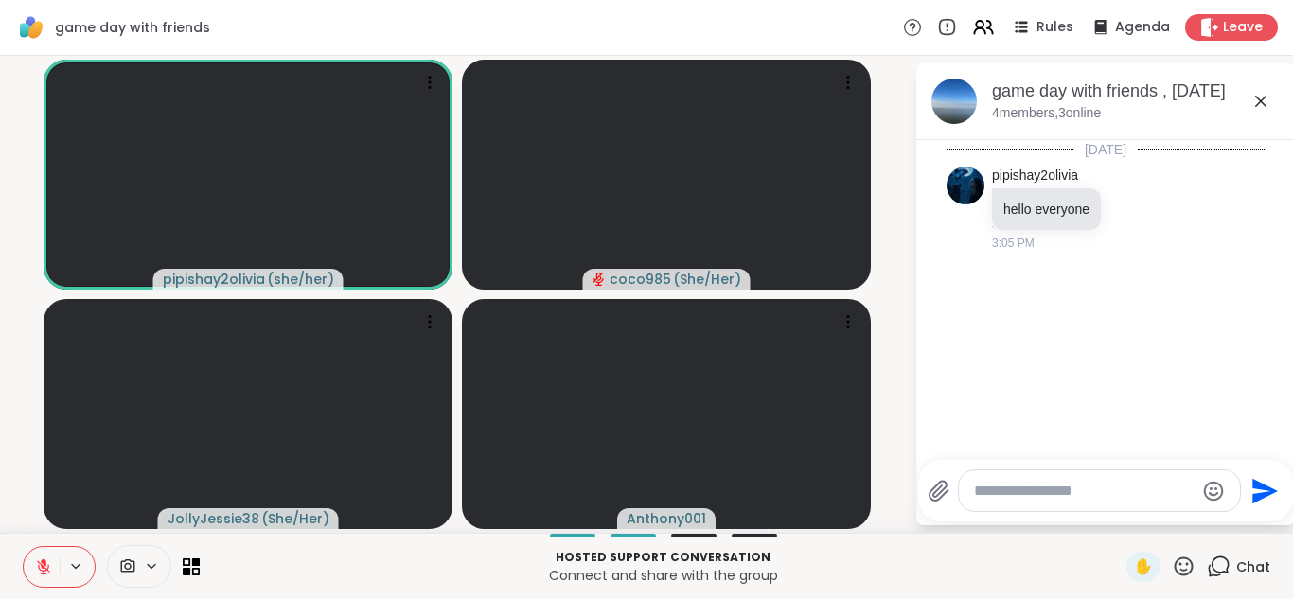
click at [644, 495] on textarea "Type your message" at bounding box center [1084, 491] width 221 height 19
type textarea "**********"
click at [44, 569] on icon at bounding box center [43, 566] width 17 height 17
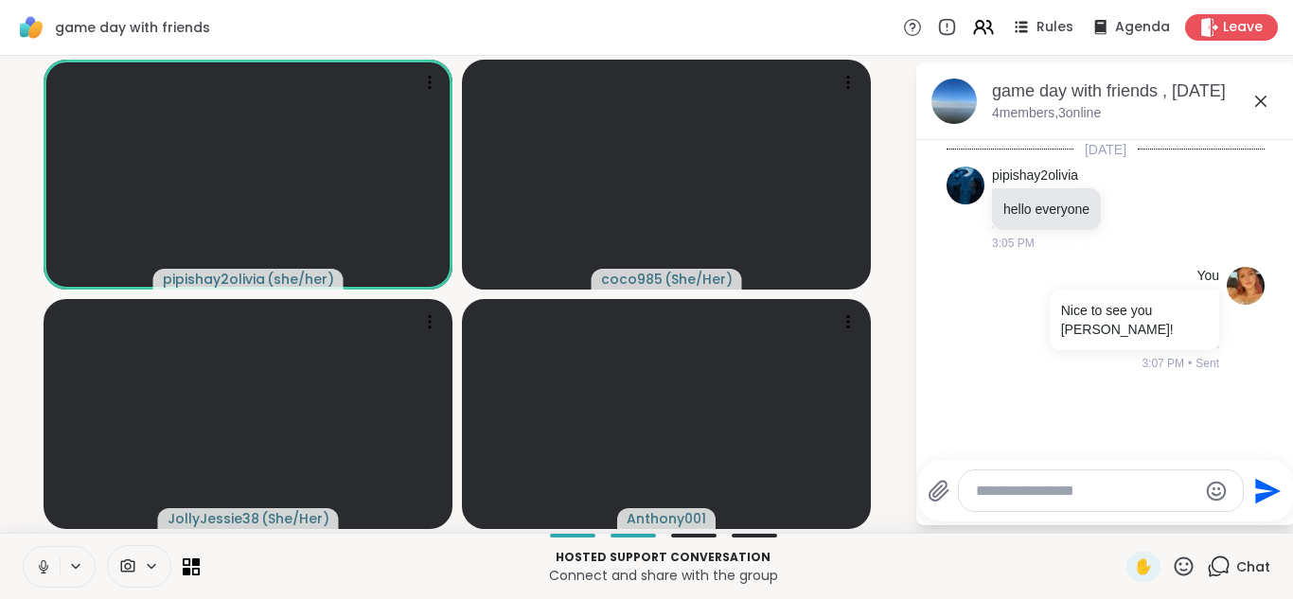
click at [44, 569] on icon at bounding box center [43, 566] width 17 height 17
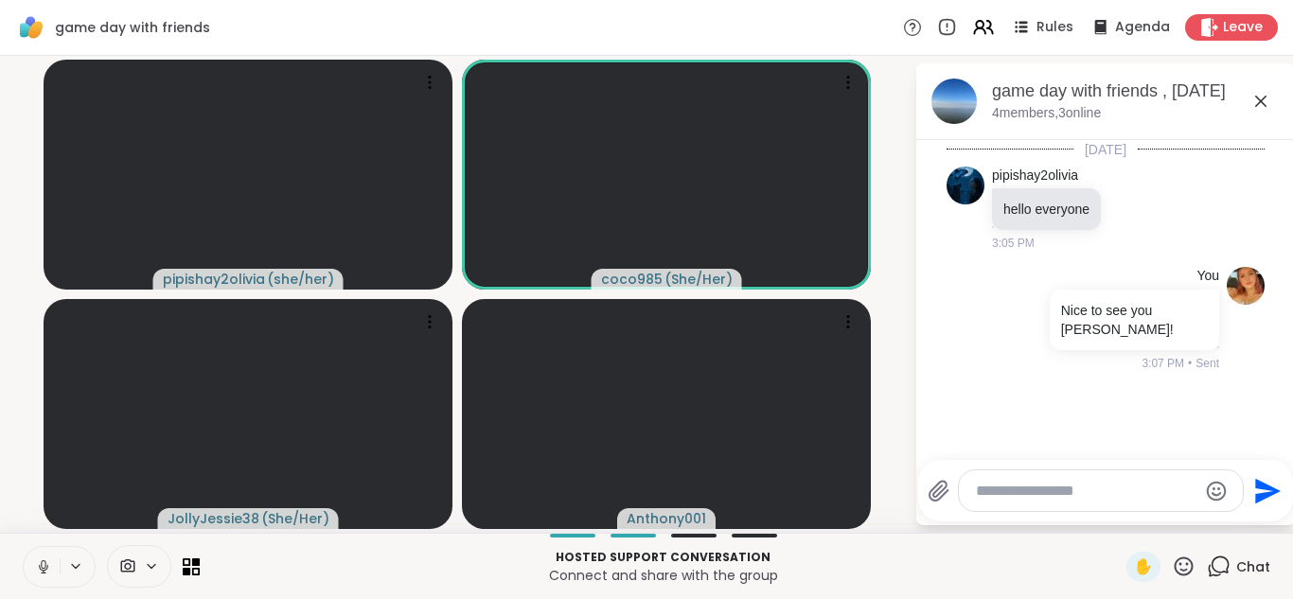
click at [44, 569] on icon at bounding box center [43, 566] width 17 height 17
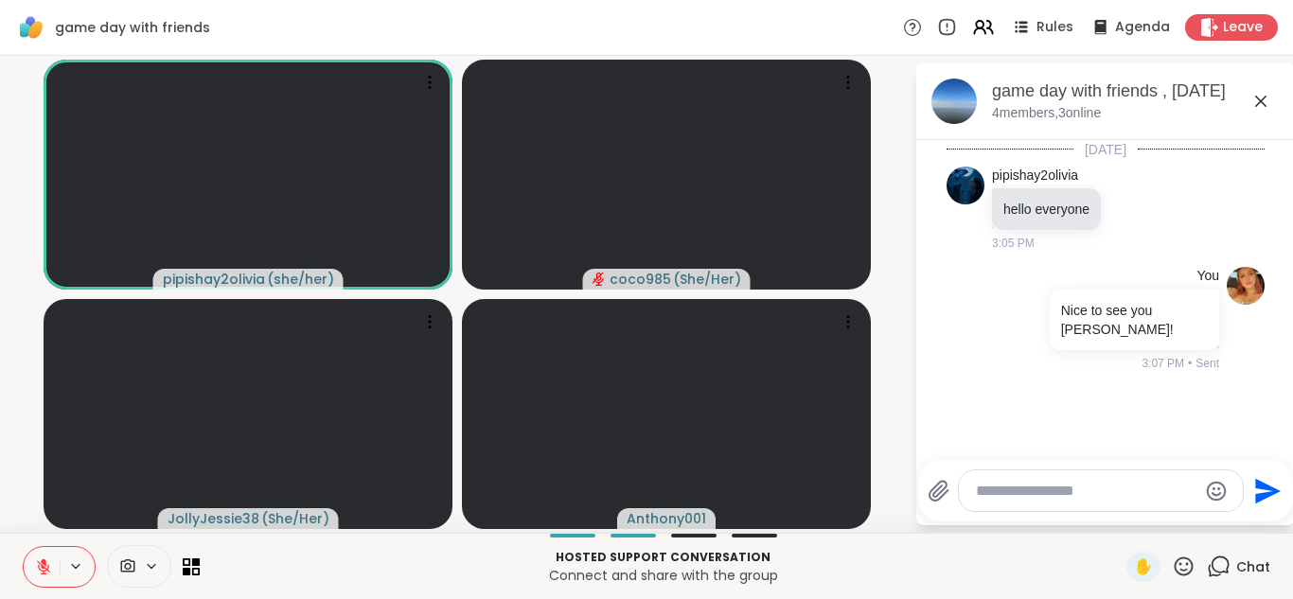
drag, startPoint x: 971, startPoint y: 9, endPoint x: 463, endPoint y: 557, distance: 748.1
click at [463, 557] on p "Hosted support conversation" at bounding box center [663, 557] width 904 height 17
click at [644, 579] on div "✋" at bounding box center [1143, 567] width 34 height 30
click at [644, 574] on span "✋" at bounding box center [1143, 567] width 19 height 23
click at [63, 567] on button at bounding box center [77, 566] width 35 height 16
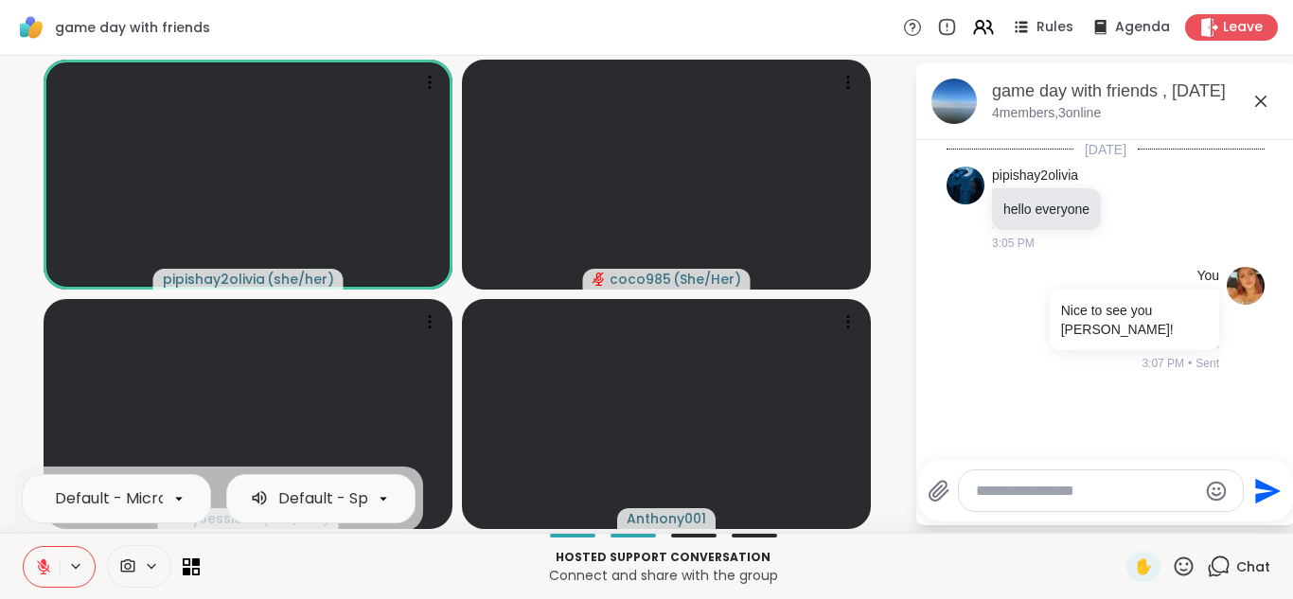
click at [44, 569] on icon at bounding box center [43, 566] width 17 height 17
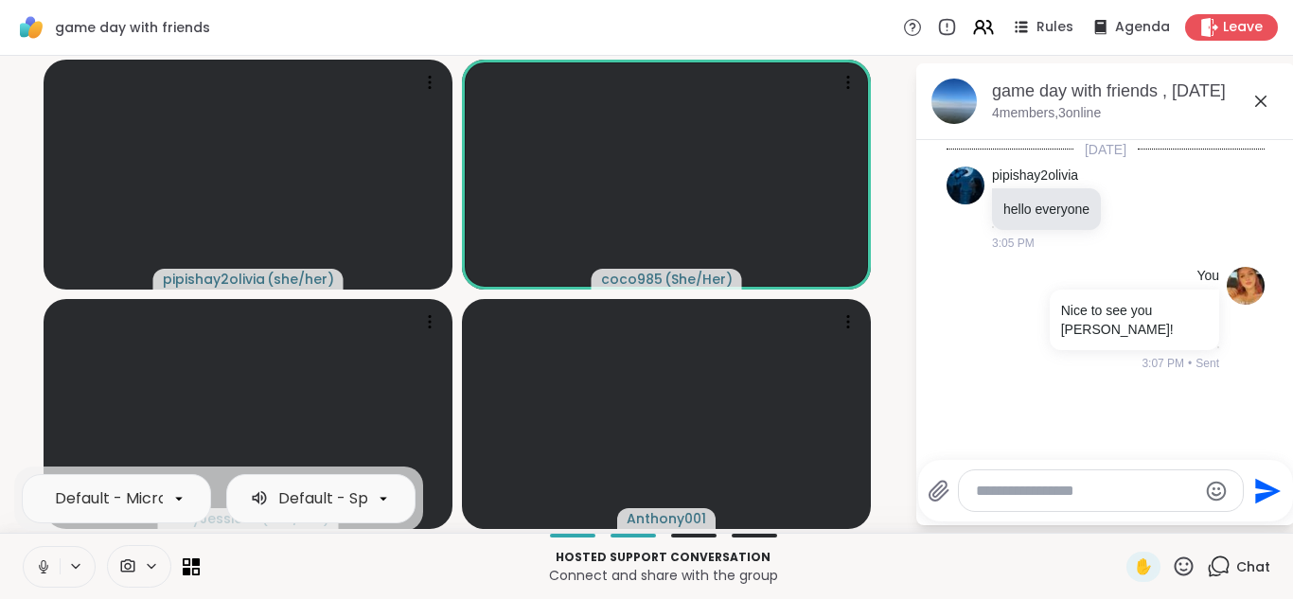
click at [40, 579] on button at bounding box center [42, 567] width 36 height 40
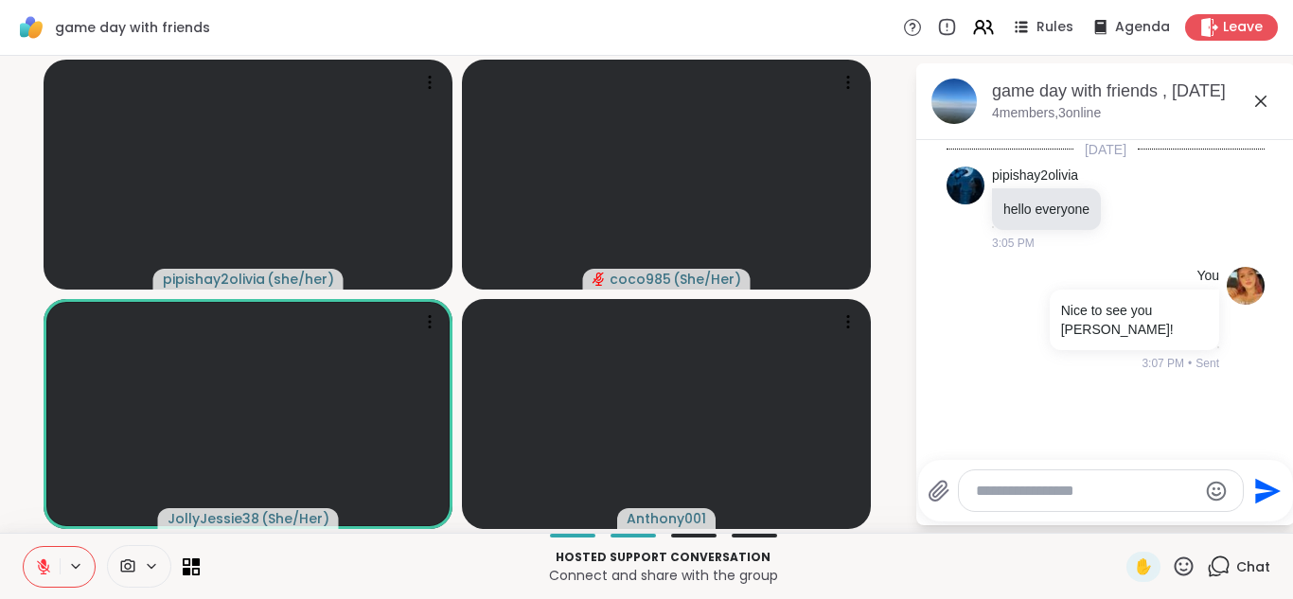
click at [296, 572] on p "Connect and share with the group" at bounding box center [663, 575] width 904 height 19
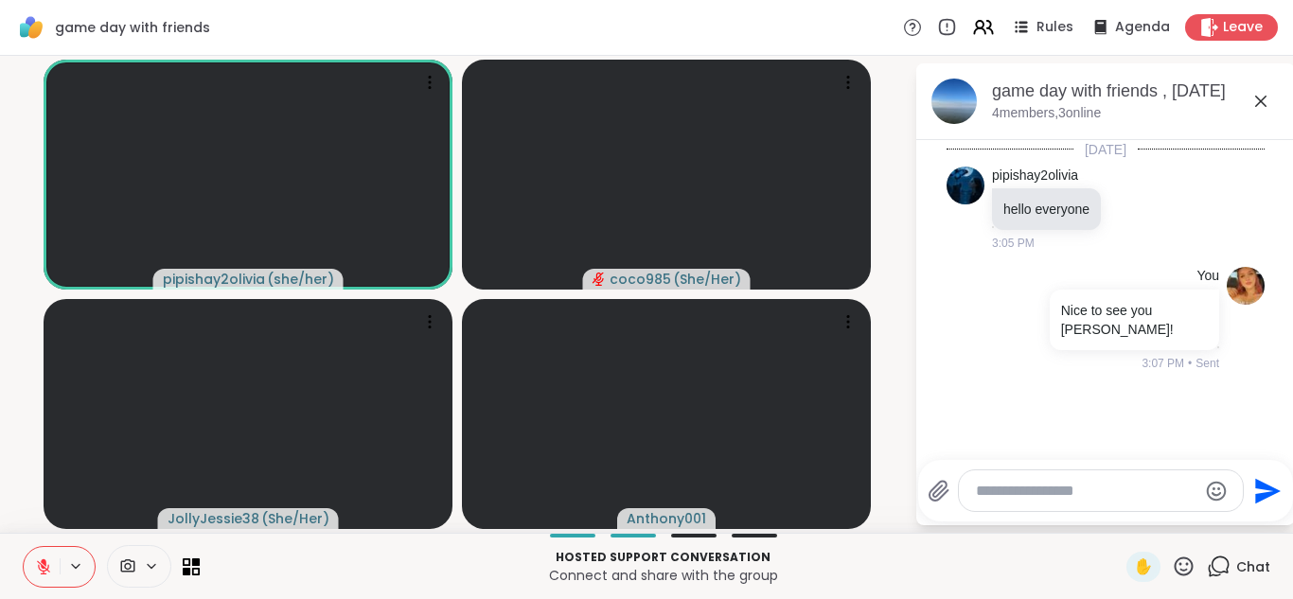
click at [35, 549] on button at bounding box center [42, 567] width 36 height 40
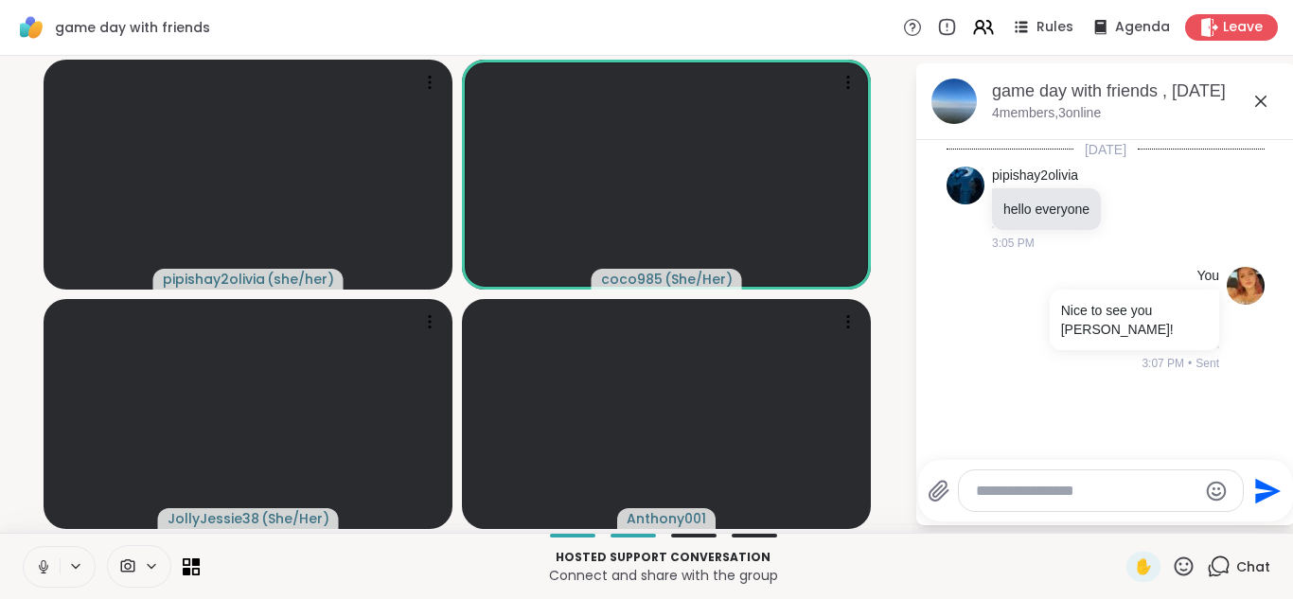
click at [42, 567] on icon at bounding box center [43, 564] width 5 height 9
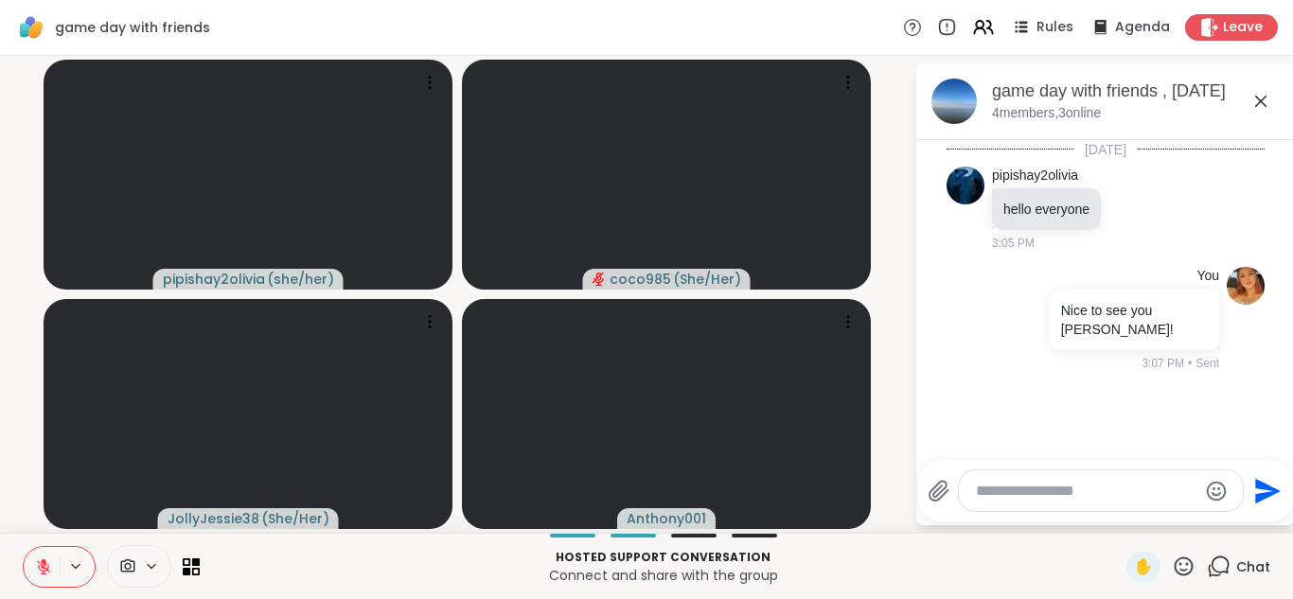
click at [42, 567] on icon at bounding box center [43, 566] width 13 height 13
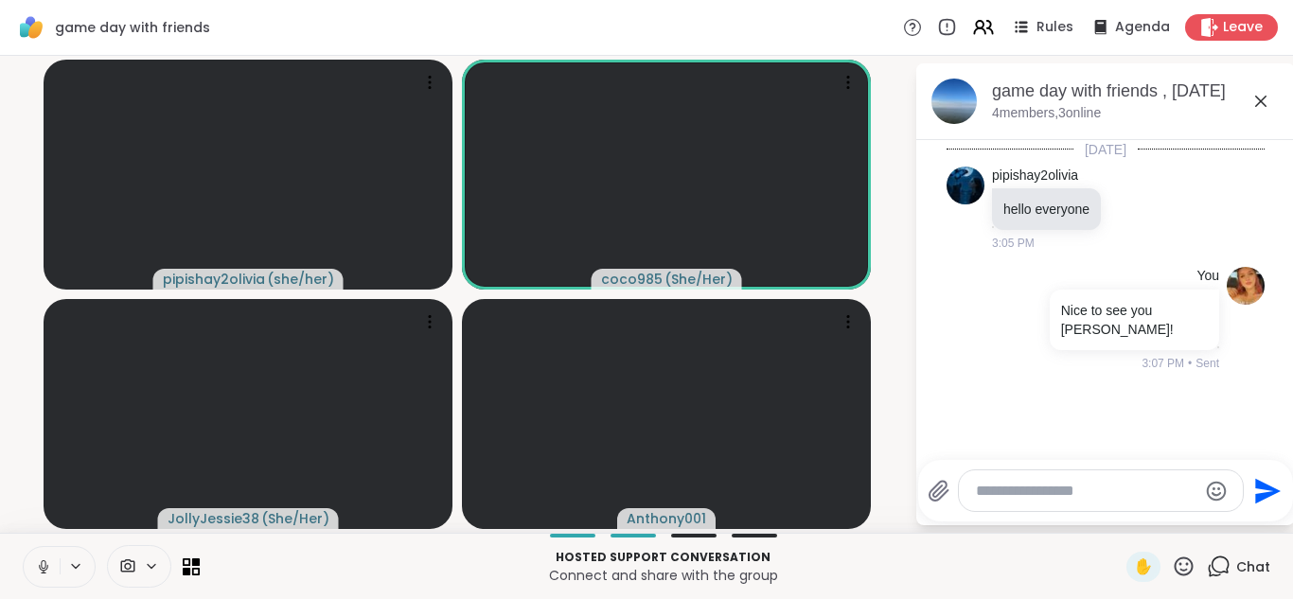
click at [42, 567] on icon at bounding box center [43, 564] width 5 height 9
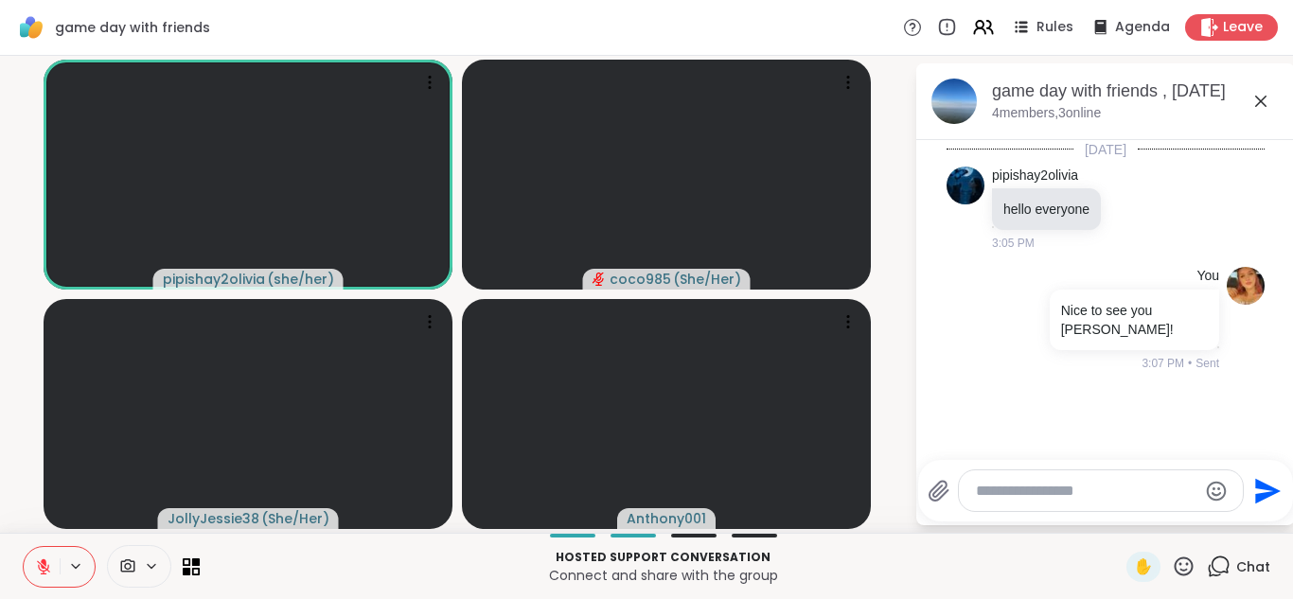
click at [42, 567] on icon at bounding box center [43, 566] width 13 height 13
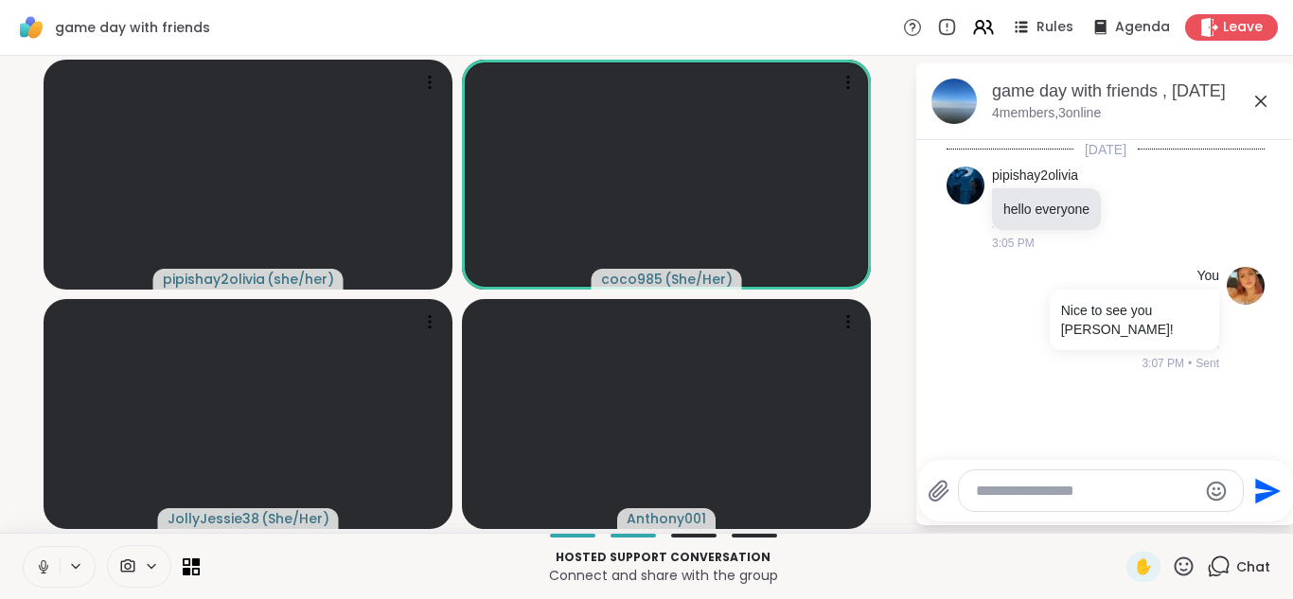
click at [42, 567] on icon at bounding box center [43, 564] width 5 height 9
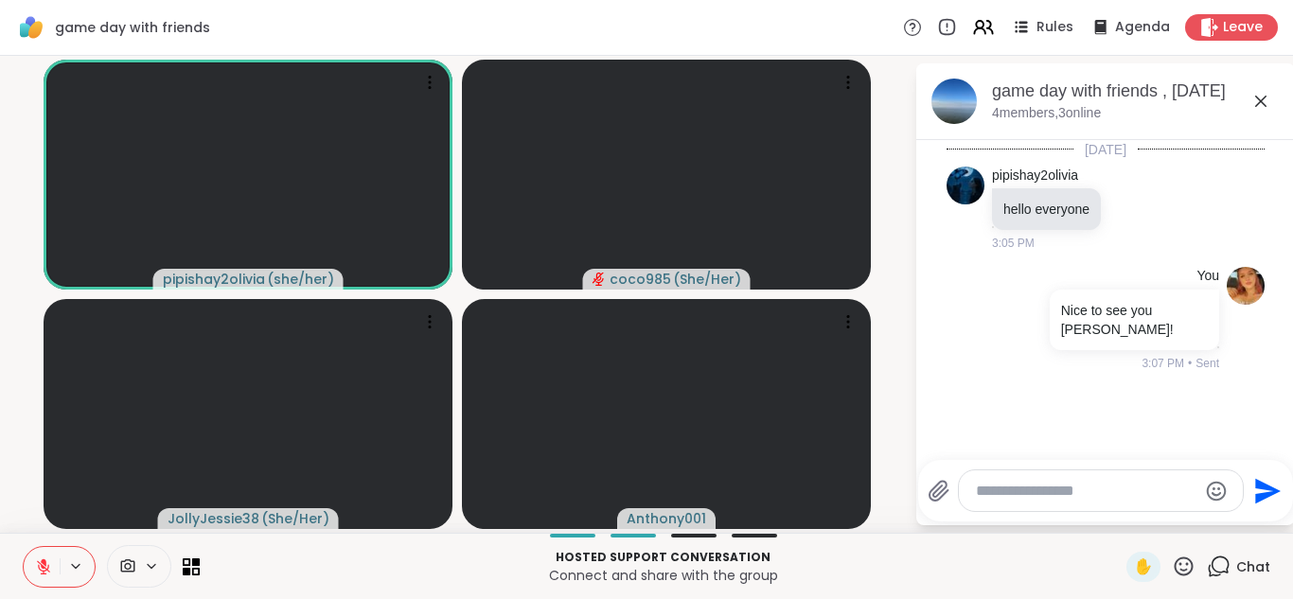
click at [42, 567] on icon at bounding box center [43, 566] width 13 height 13
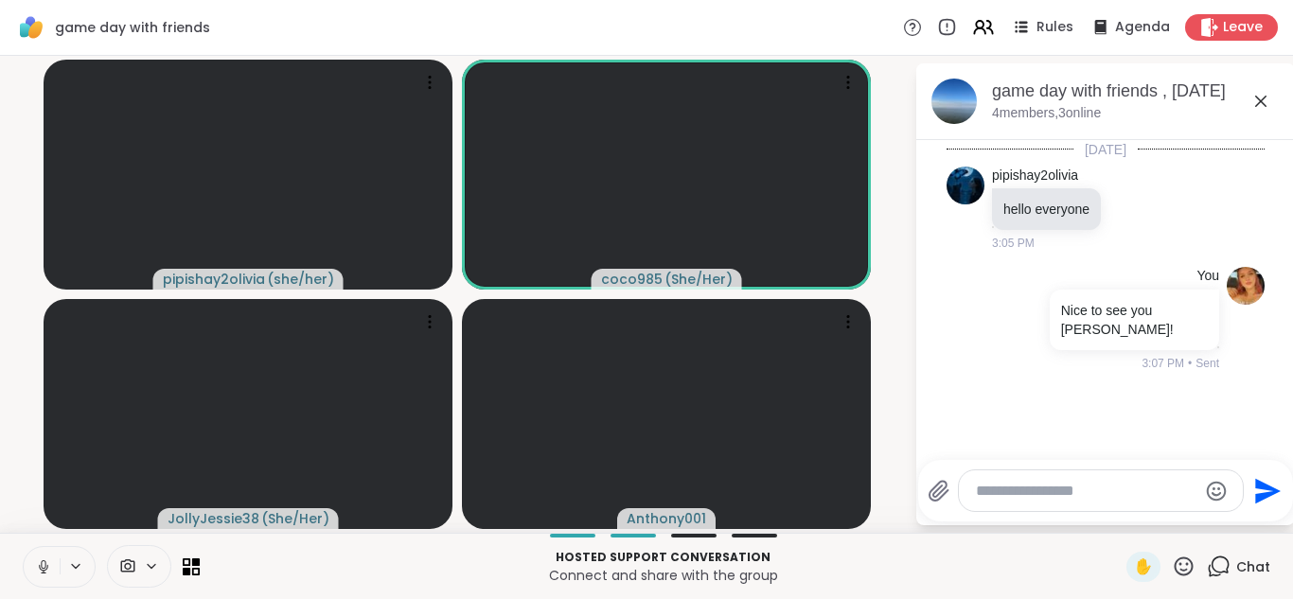
click at [42, 567] on icon at bounding box center [43, 564] width 5 height 9
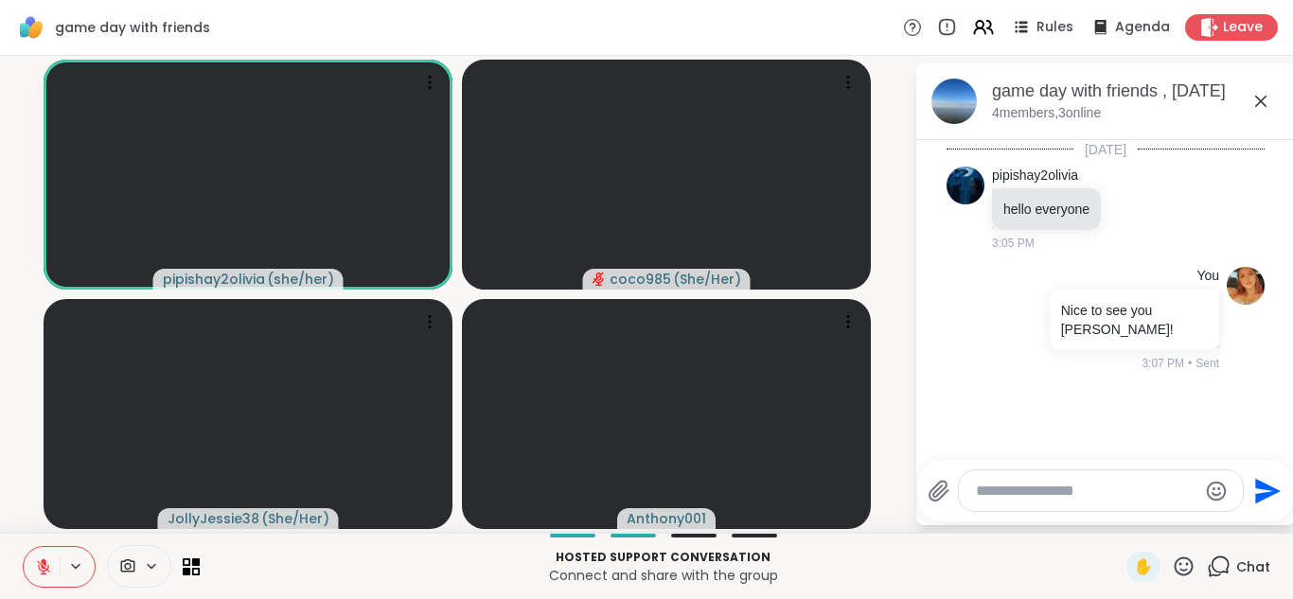
click at [42, 567] on icon at bounding box center [43, 566] width 13 height 13
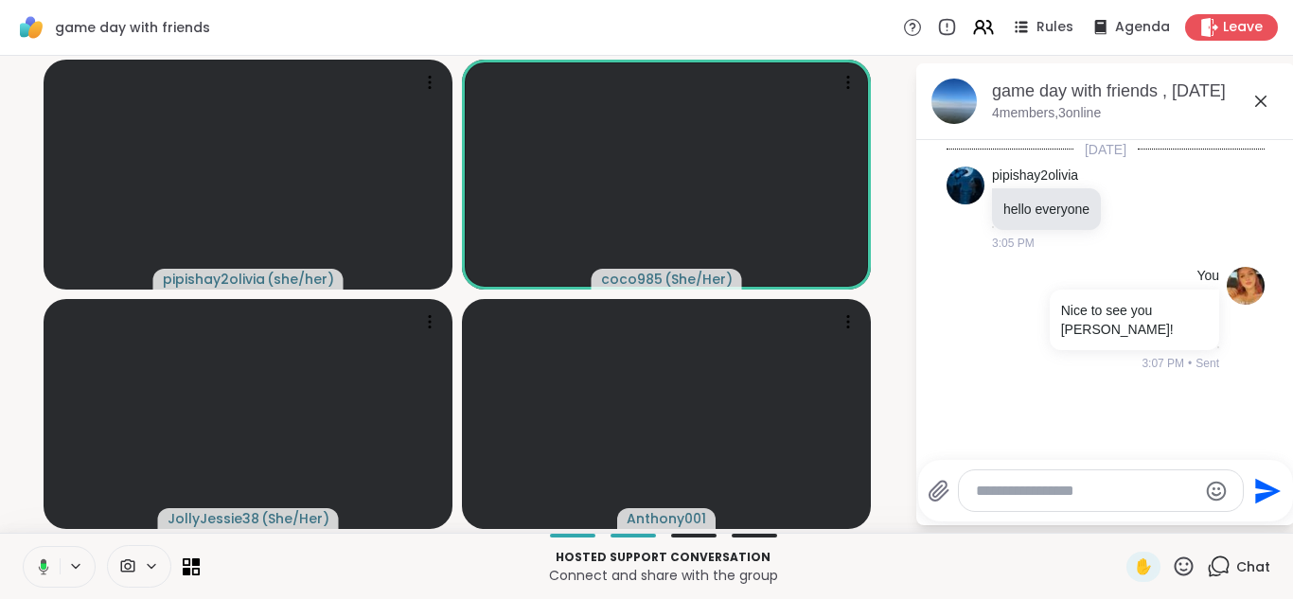
click at [41, 568] on icon at bounding box center [40, 566] width 17 height 17
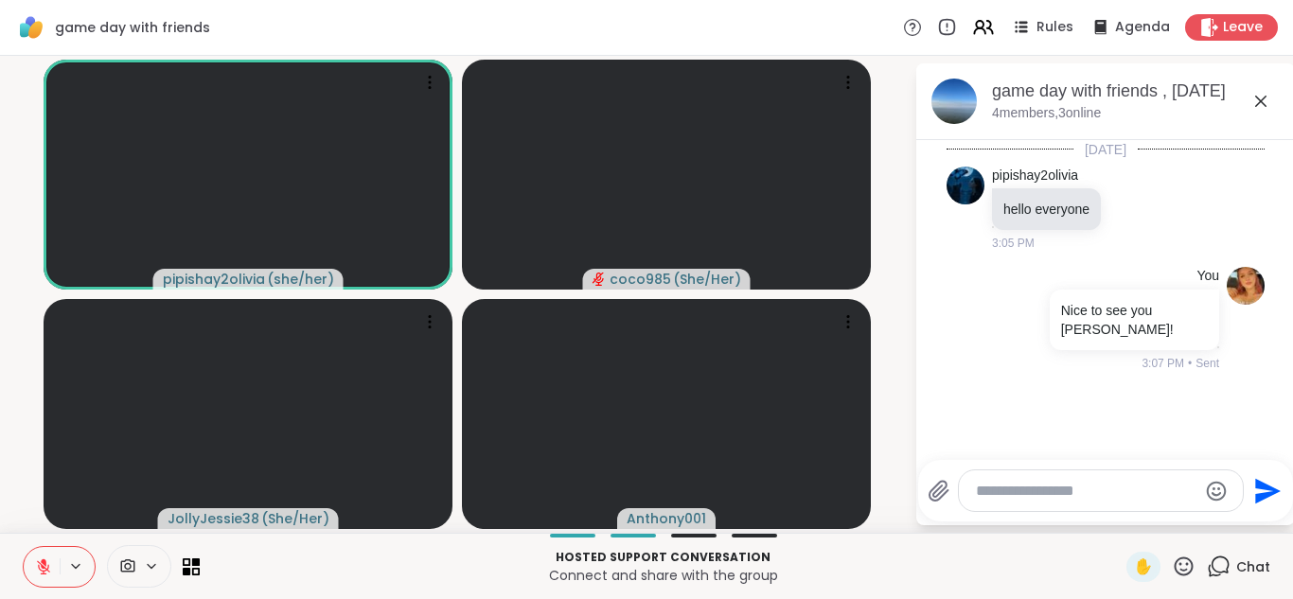
click at [58, 570] on button at bounding box center [42, 567] width 36 height 40
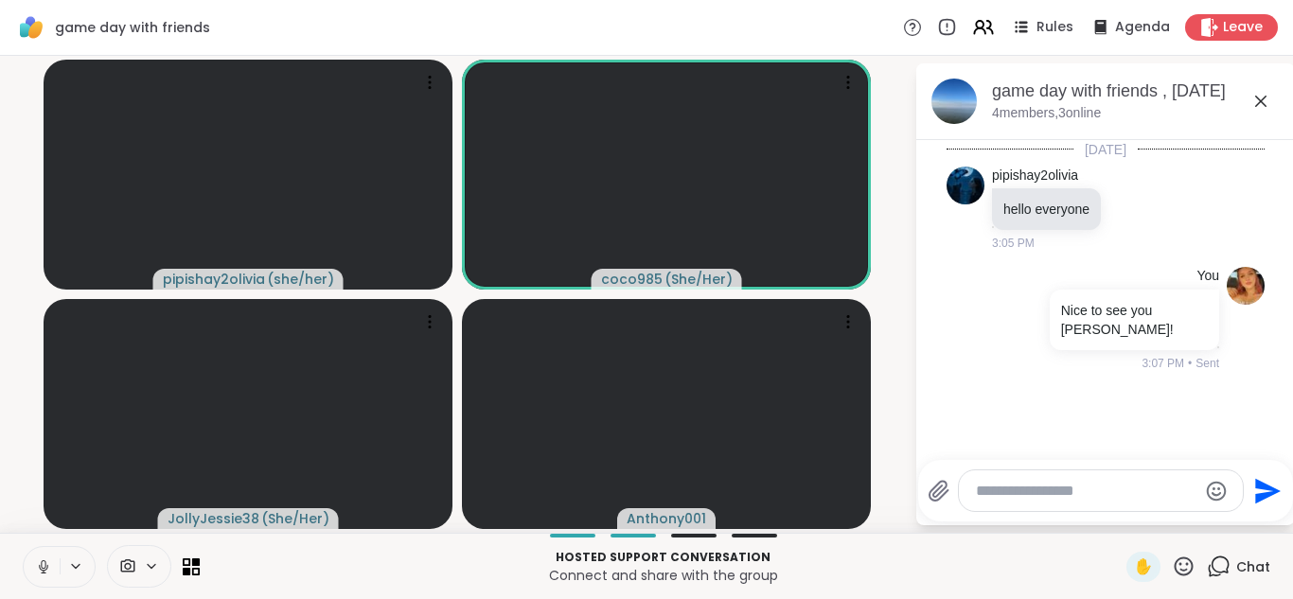
click at [58, 570] on button at bounding box center [42, 567] width 36 height 40
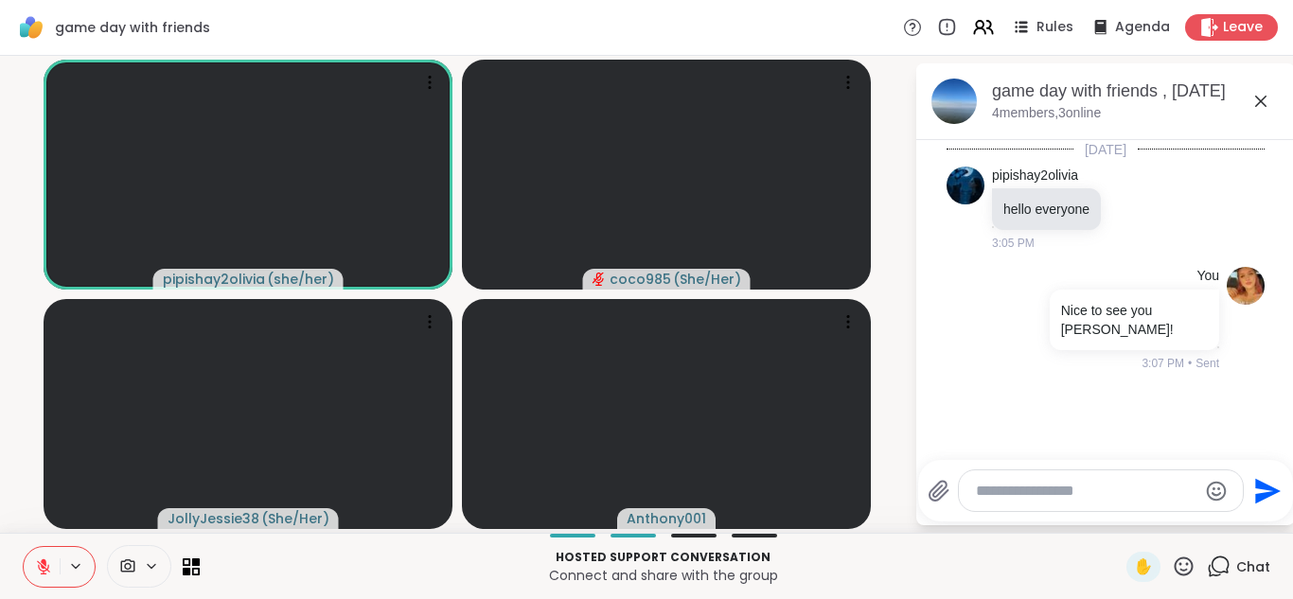
click at [58, 570] on button at bounding box center [42, 567] width 36 height 40
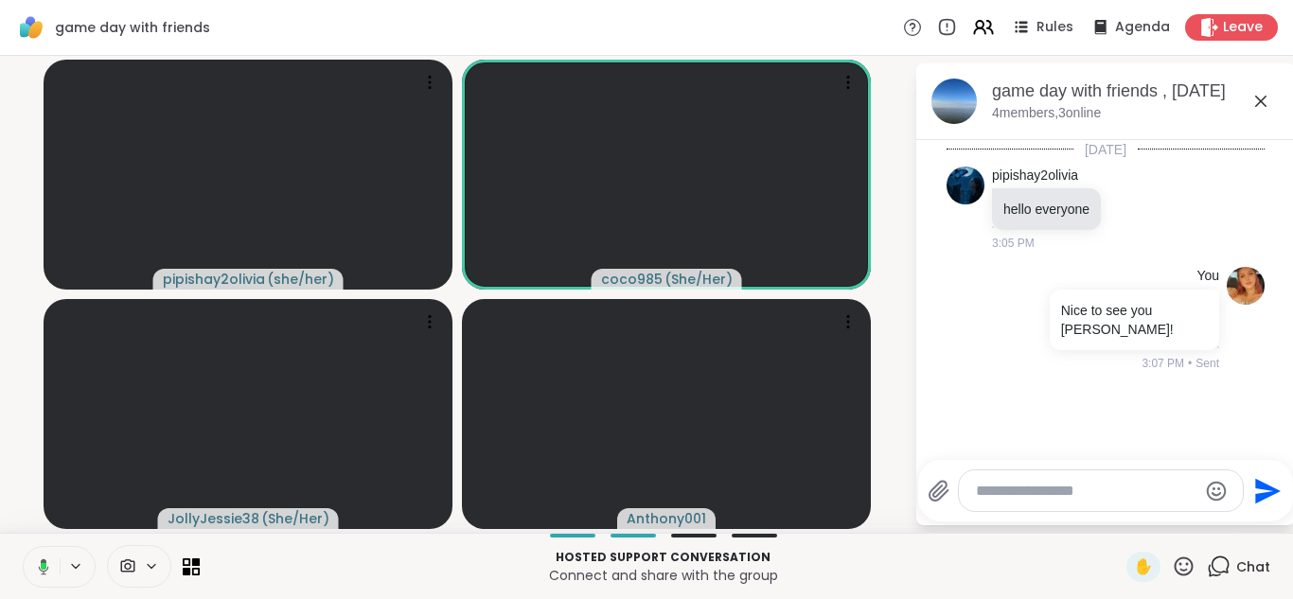
click at [58, 570] on button at bounding box center [40, 567] width 39 height 40
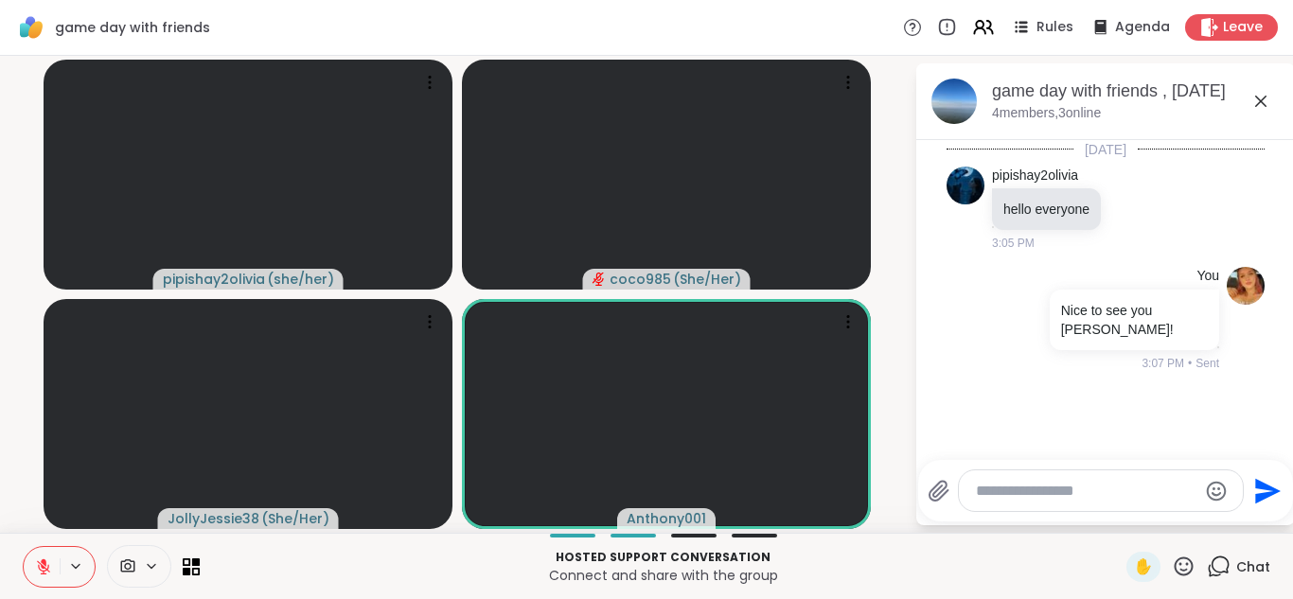
click at [48, 567] on icon at bounding box center [43, 566] width 13 height 13
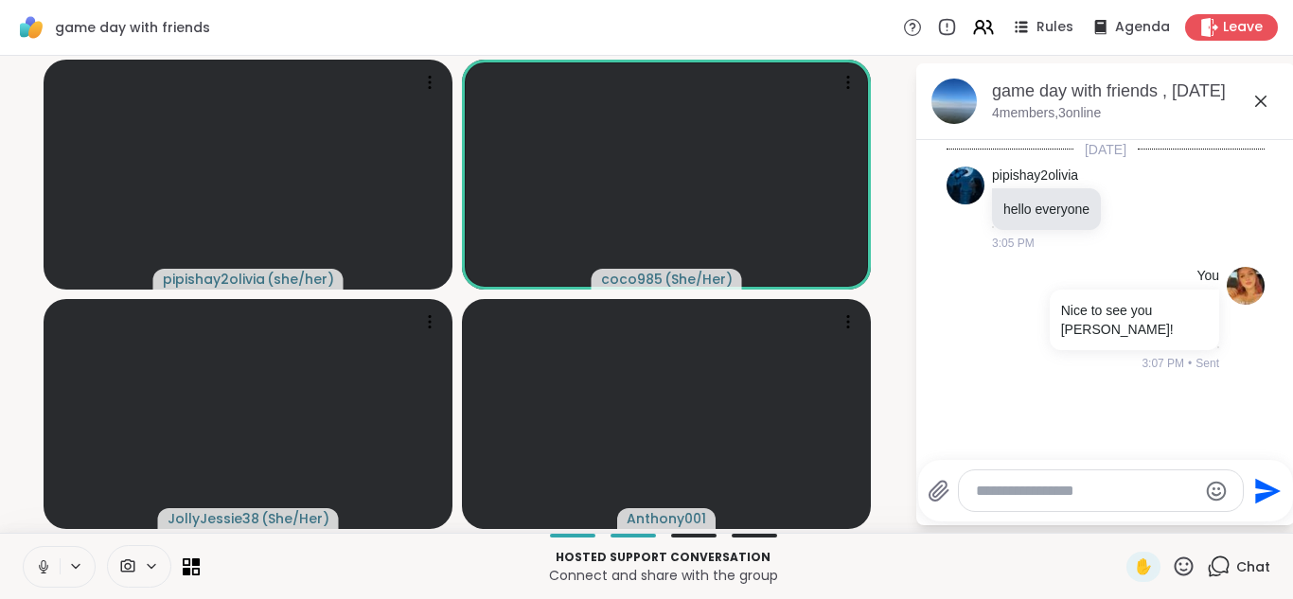
click at [48, 567] on icon at bounding box center [43, 566] width 17 height 17
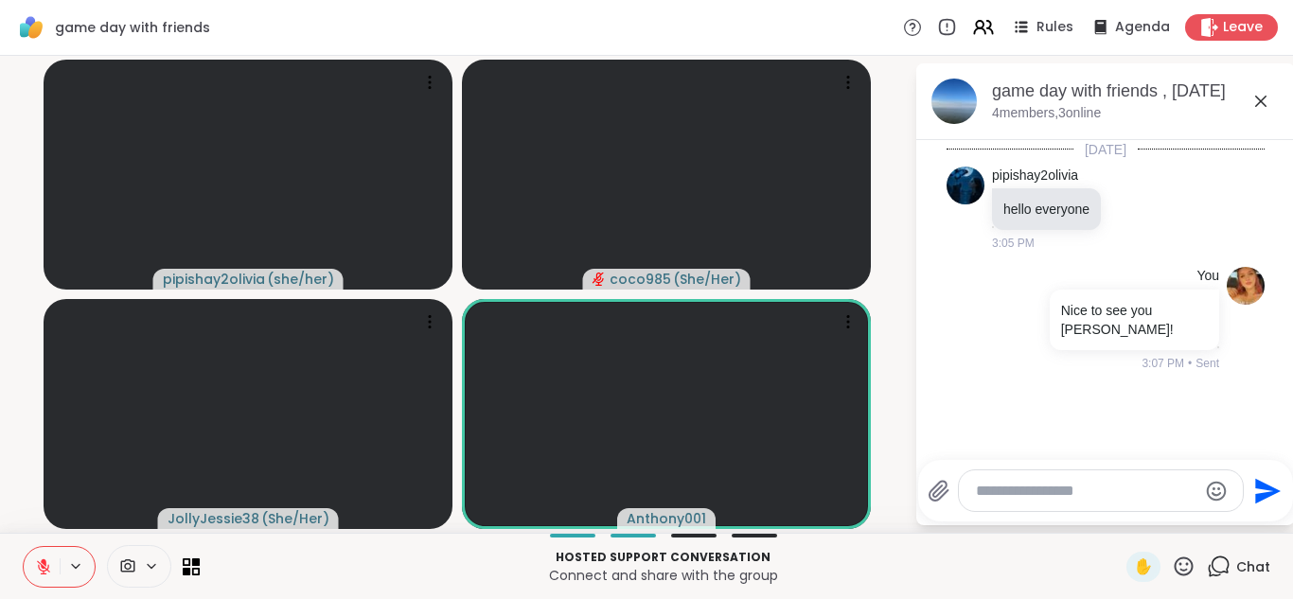
drag, startPoint x: 48, startPoint y: 567, endPoint x: 9, endPoint y: 550, distance: 43.2
click at [9, 550] on div "Hosted support conversation Connect and share with the group ✋ Chat" at bounding box center [646, 566] width 1293 height 66
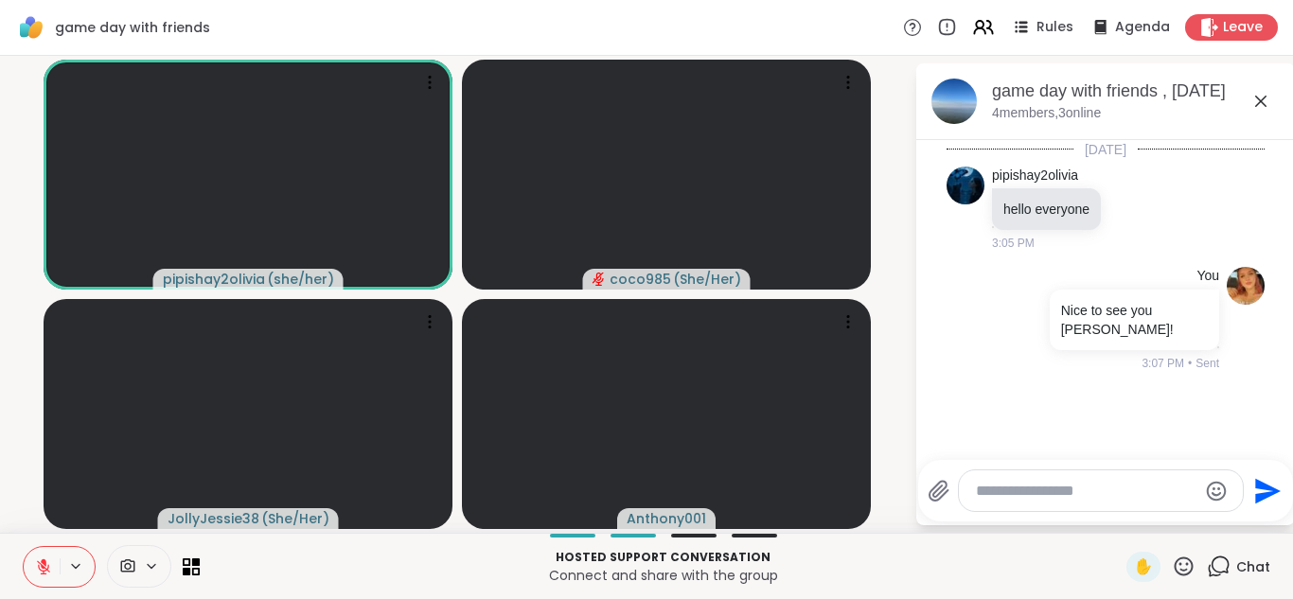
click at [36, 573] on icon at bounding box center [43, 566] width 17 height 17
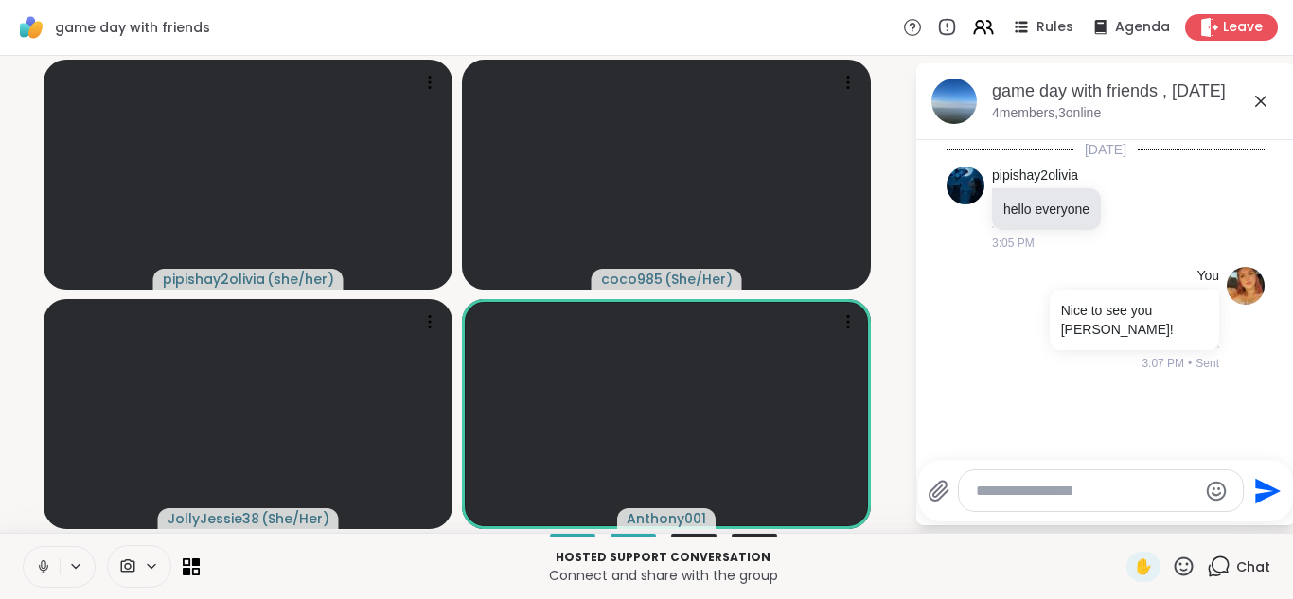
click at [36, 573] on icon at bounding box center [43, 566] width 17 height 17
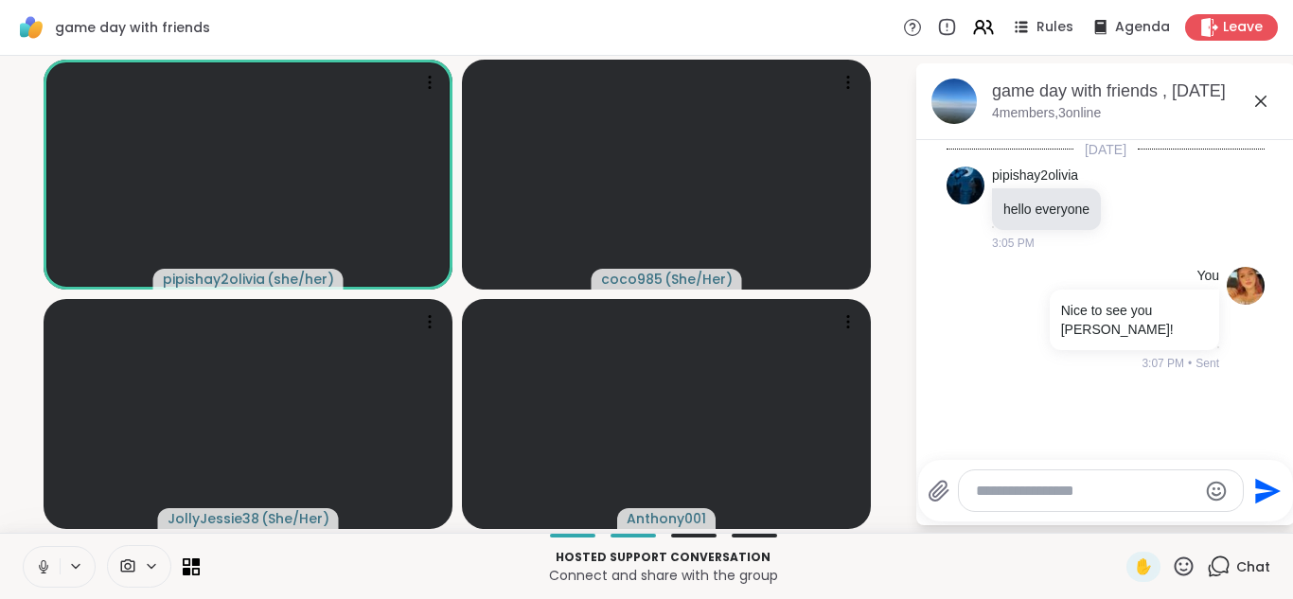
click at [36, 573] on icon at bounding box center [43, 566] width 17 height 17
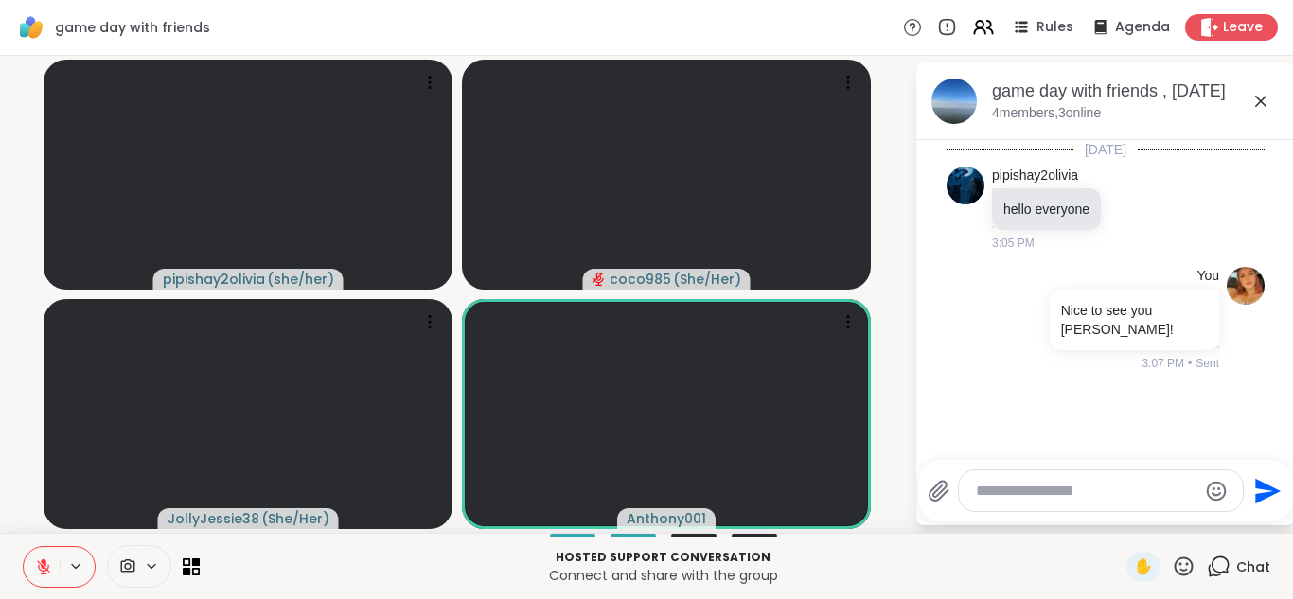
click at [36, 573] on icon at bounding box center [43, 566] width 17 height 17
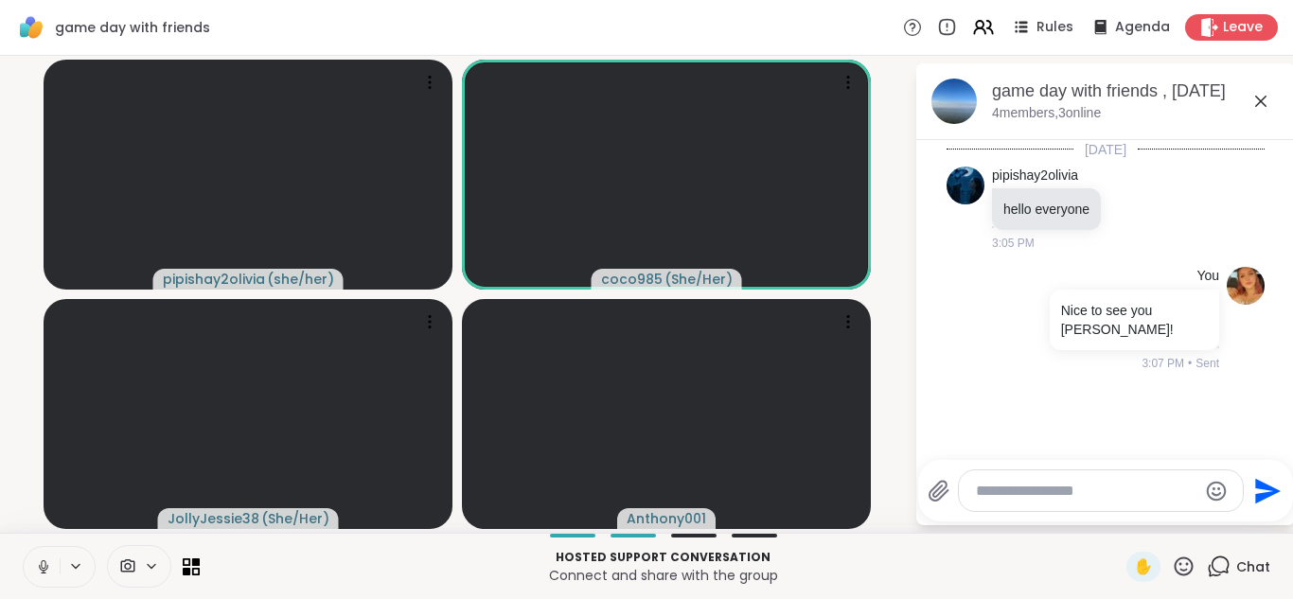
click at [44, 567] on icon at bounding box center [43, 566] width 17 height 17
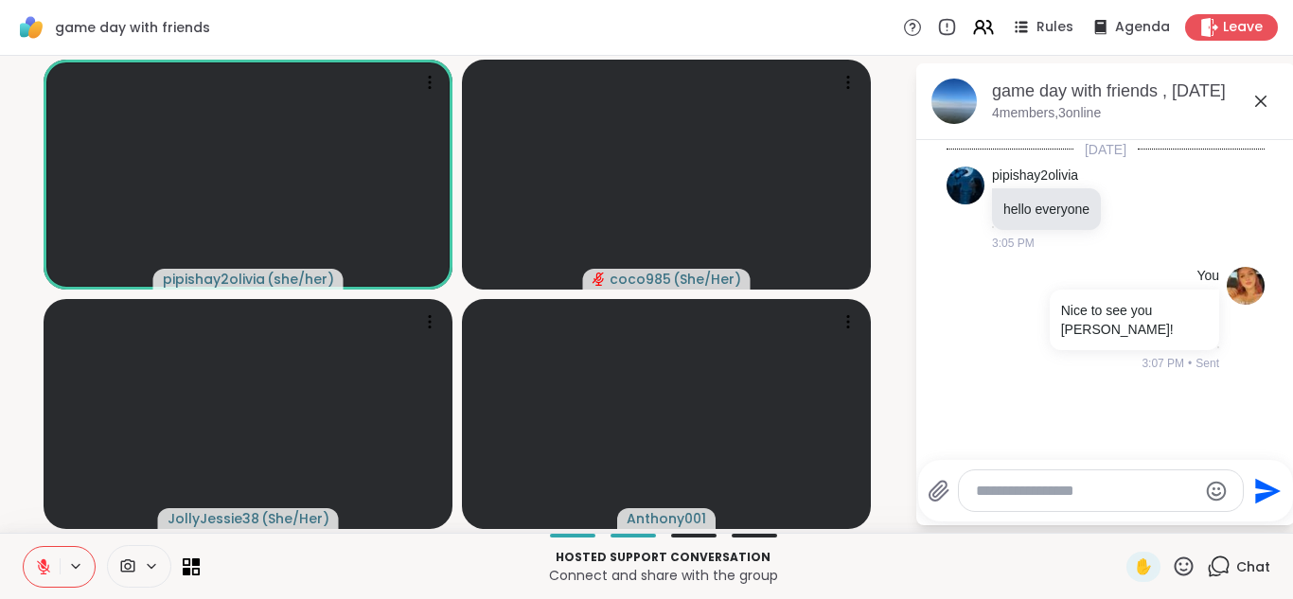
click at [44, 567] on icon at bounding box center [43, 566] width 13 height 13
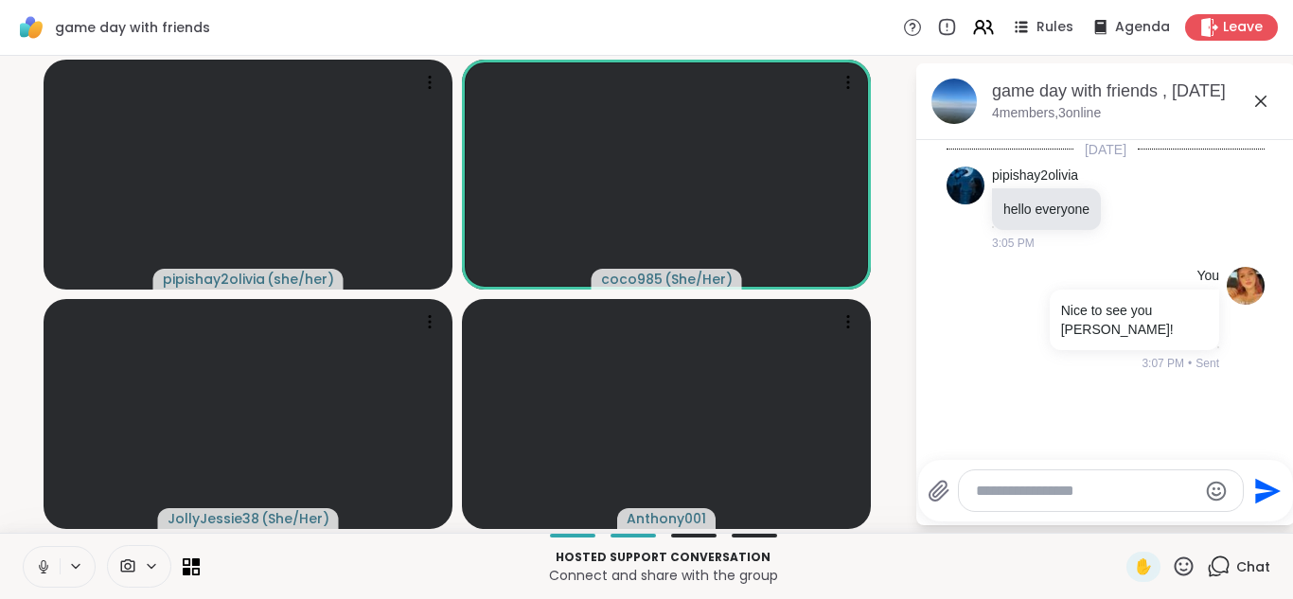
click at [44, 567] on icon at bounding box center [43, 566] width 17 height 17
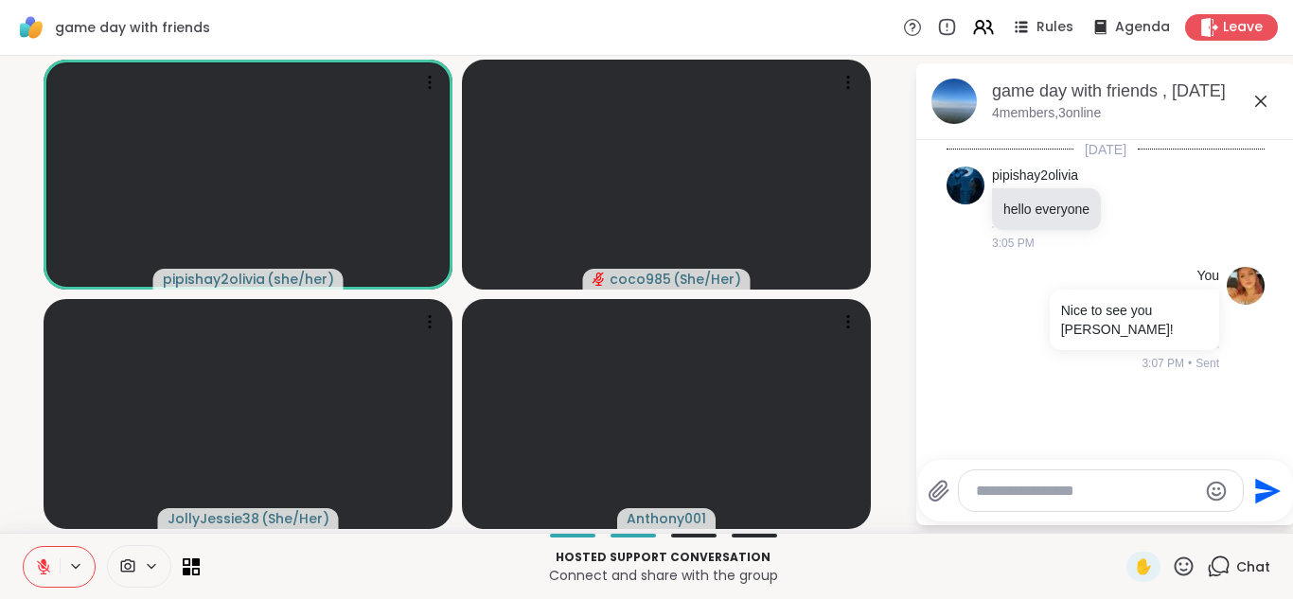
click at [44, 567] on icon at bounding box center [43, 566] width 13 height 13
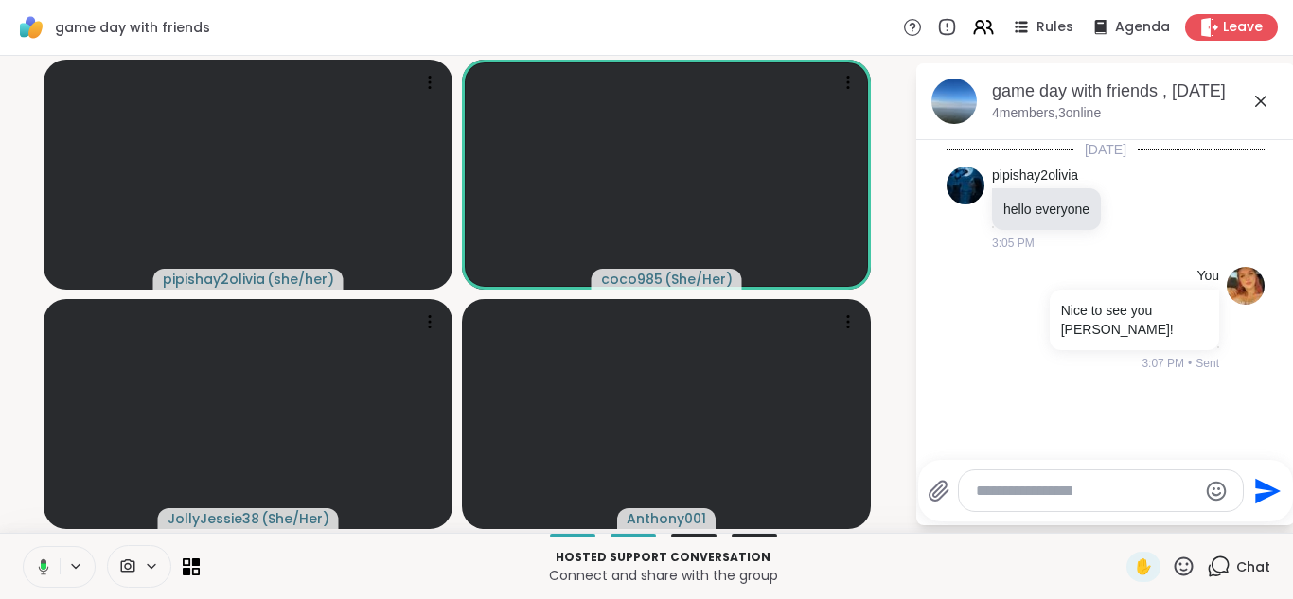
click at [44, 567] on icon at bounding box center [44, 566] width 6 height 7
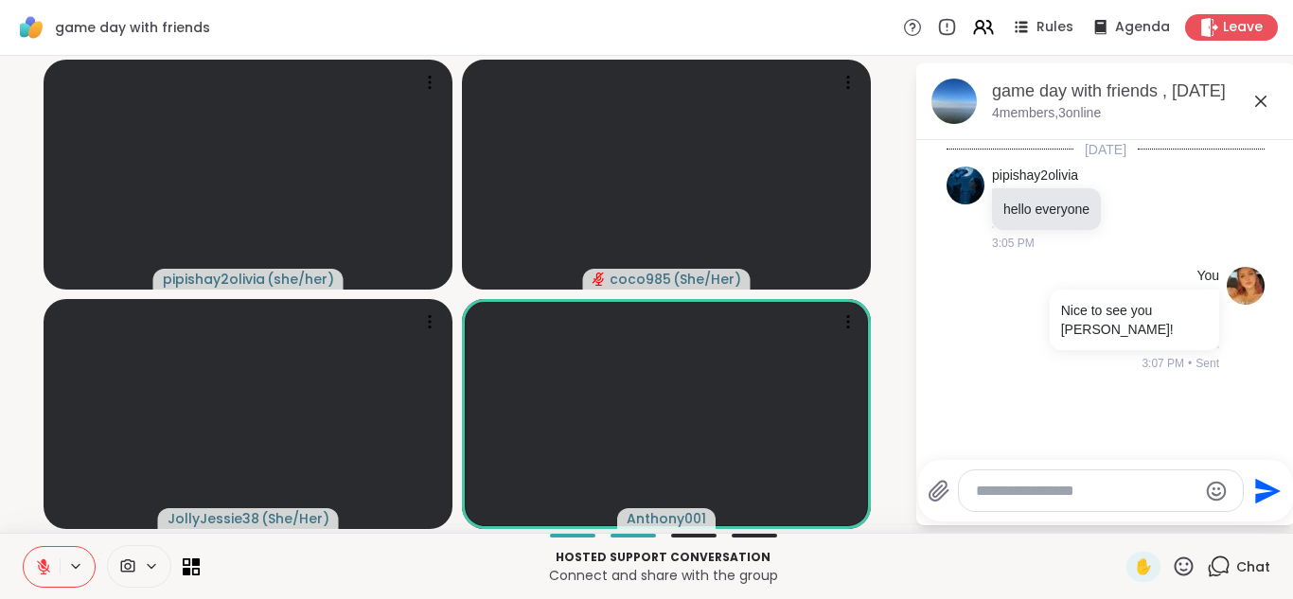
click at [44, 567] on icon at bounding box center [43, 566] width 13 height 13
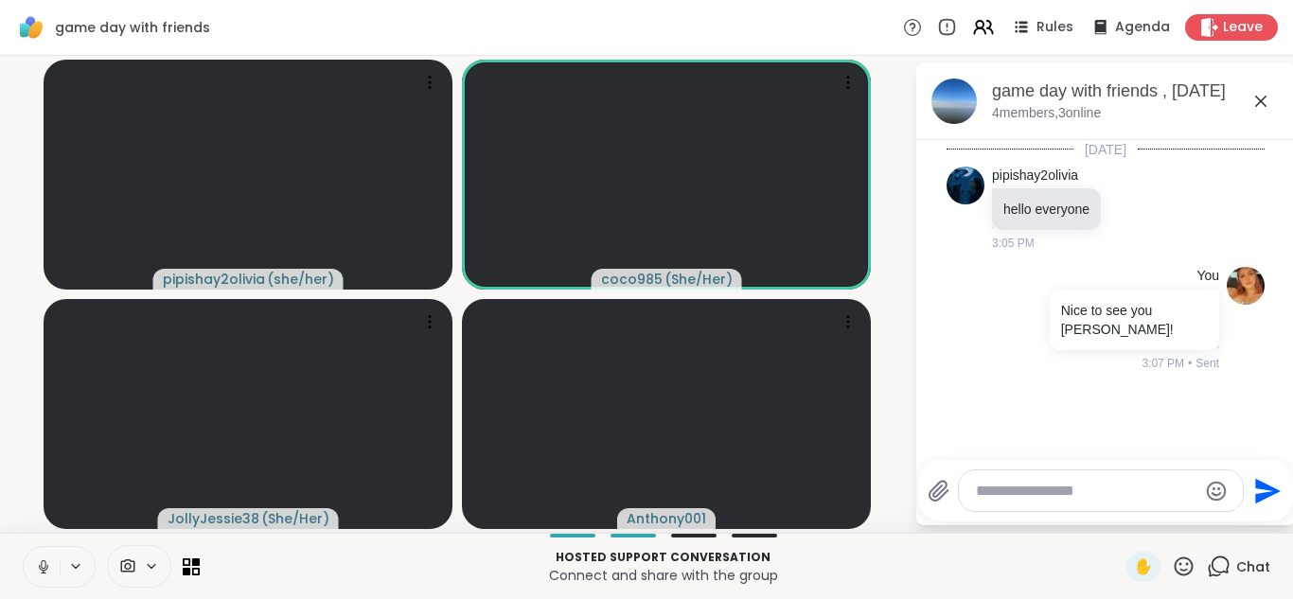
click at [34, 557] on button at bounding box center [42, 567] width 36 height 40
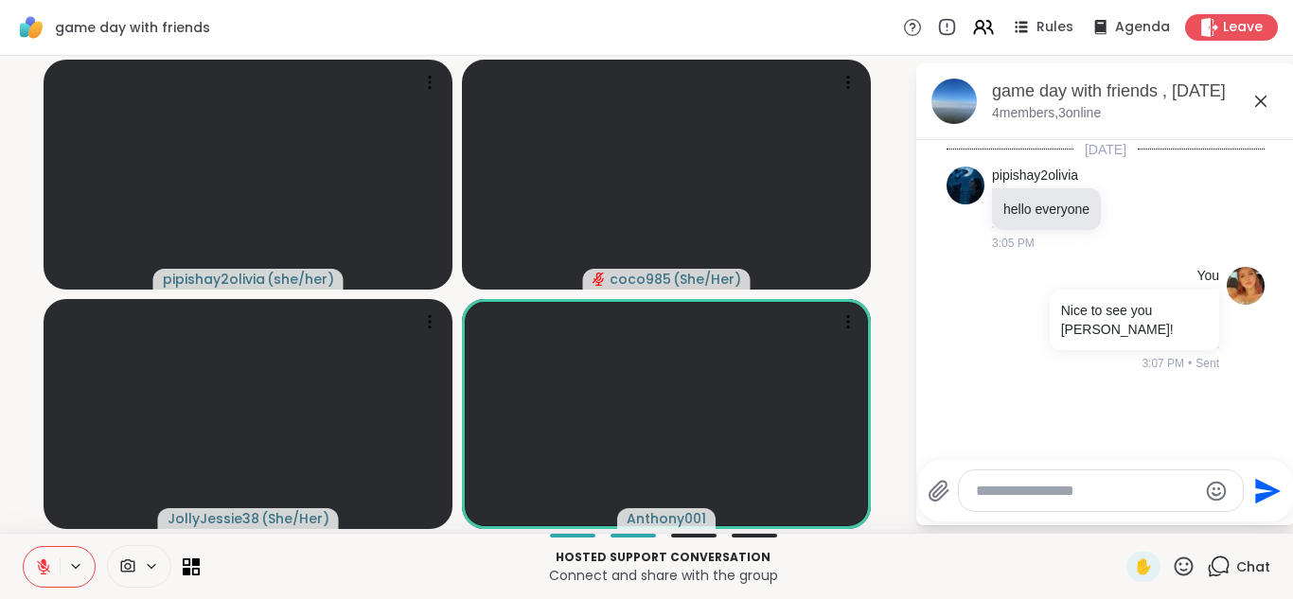
click at [39, 571] on icon at bounding box center [43, 566] width 17 height 17
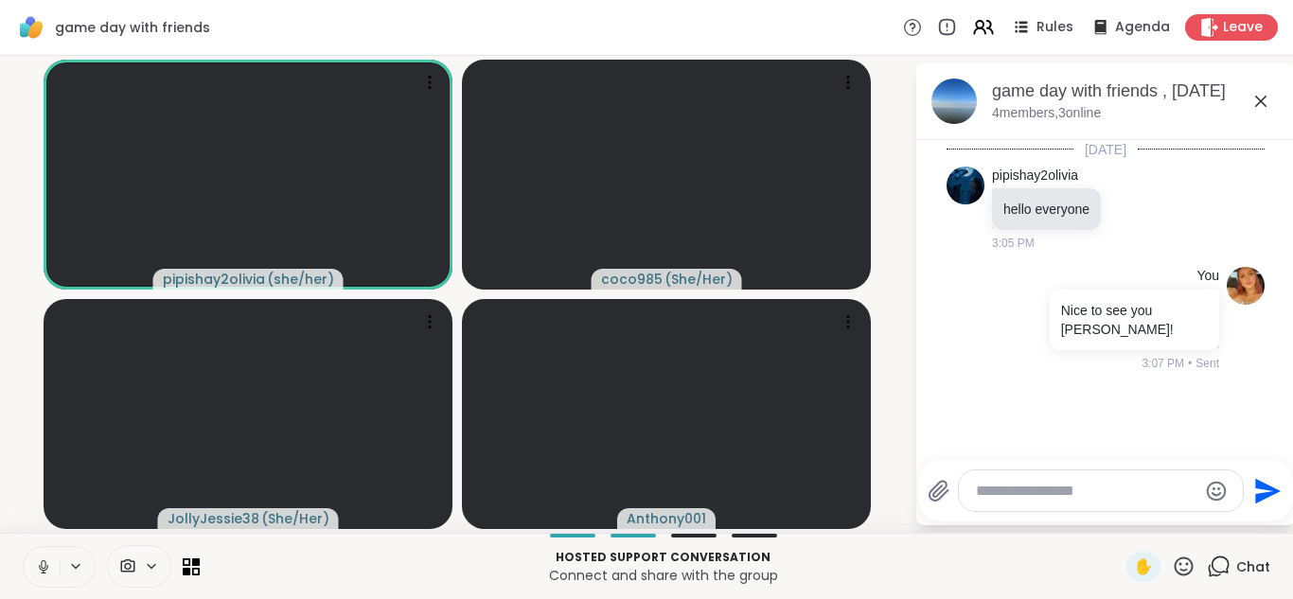
click at [39, 571] on icon at bounding box center [43, 566] width 17 height 17
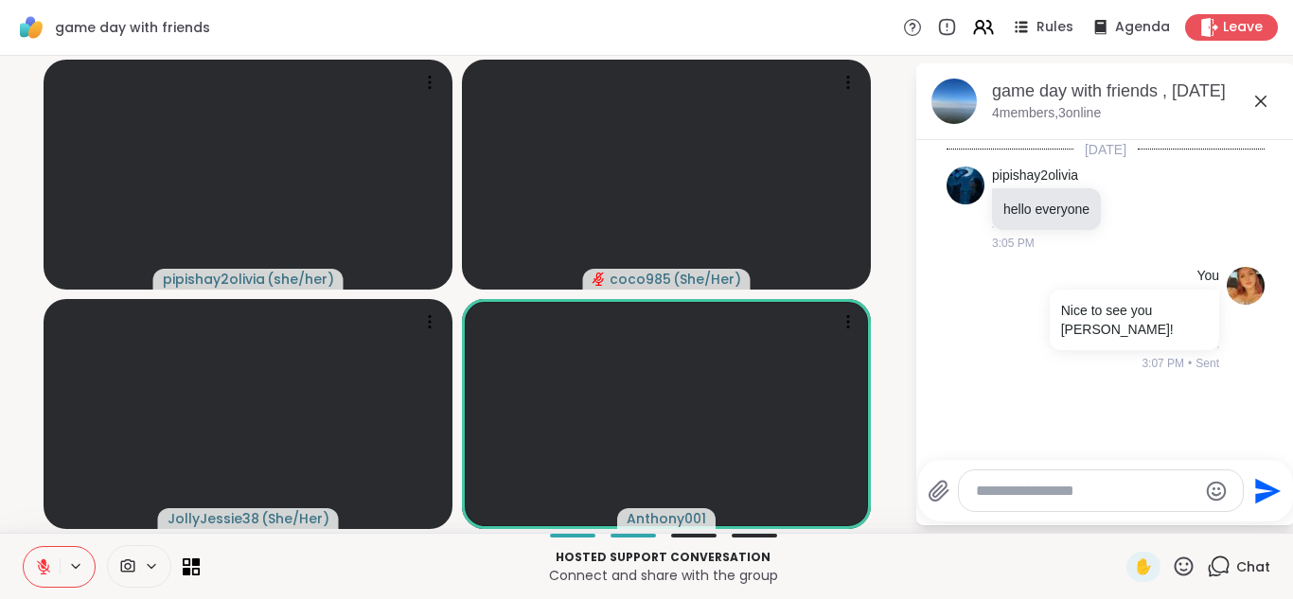
click at [39, 571] on icon at bounding box center [43, 566] width 17 height 17
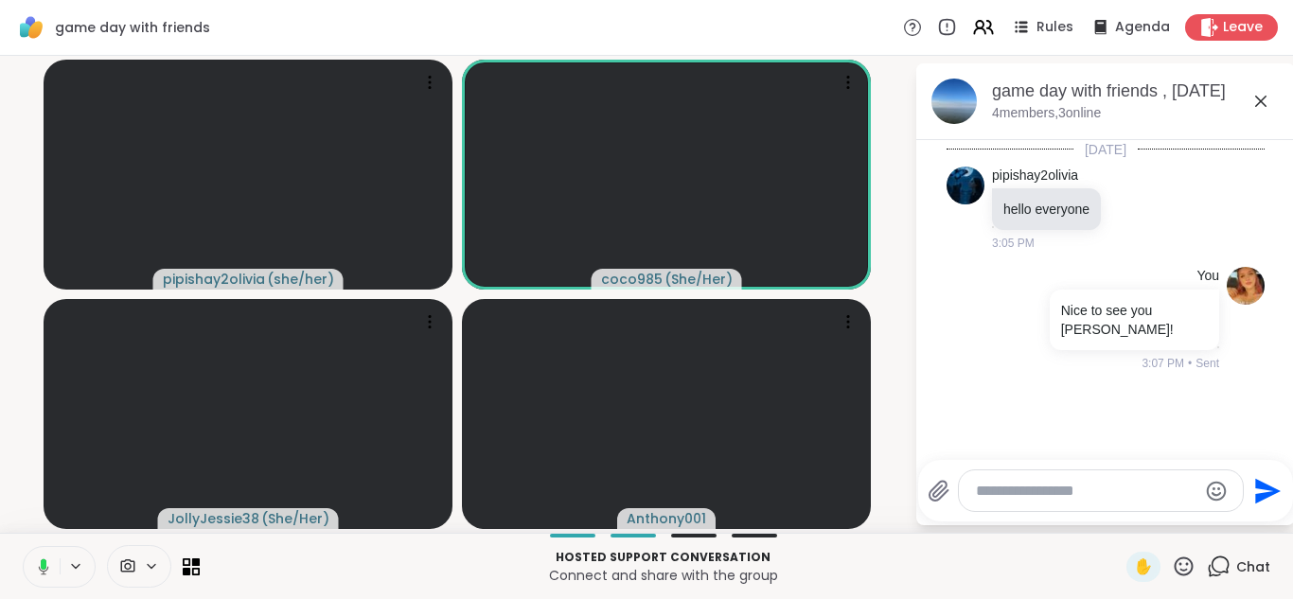
click at [39, 571] on icon at bounding box center [40, 566] width 17 height 17
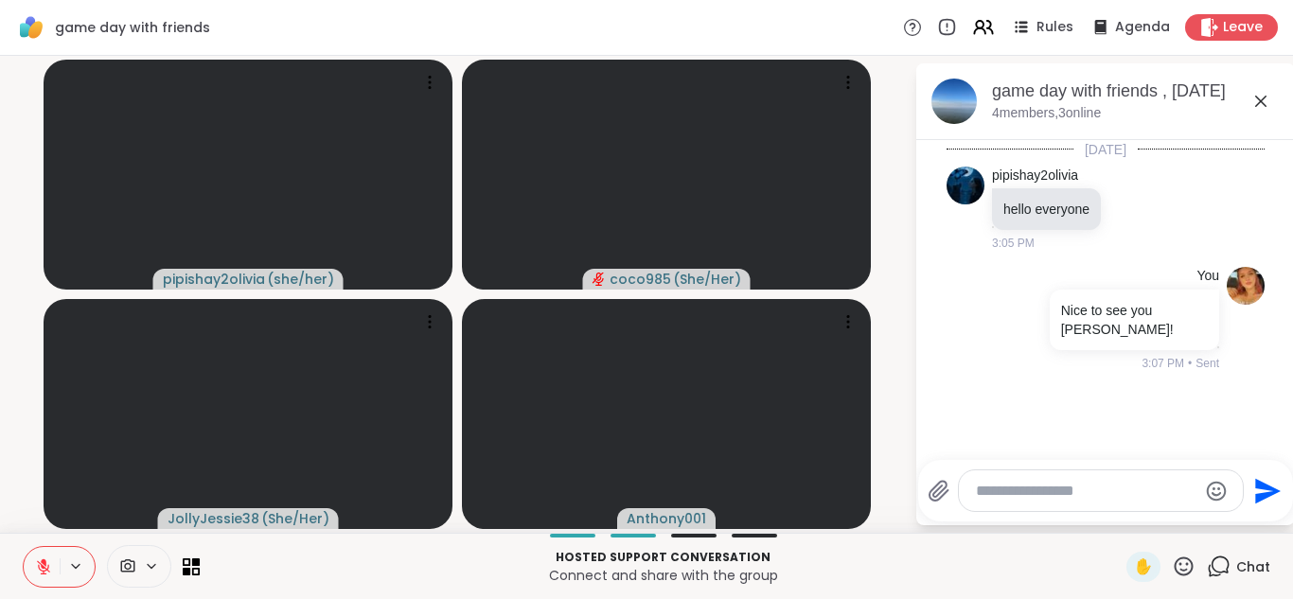
click at [39, 571] on icon at bounding box center [43, 566] width 17 height 17
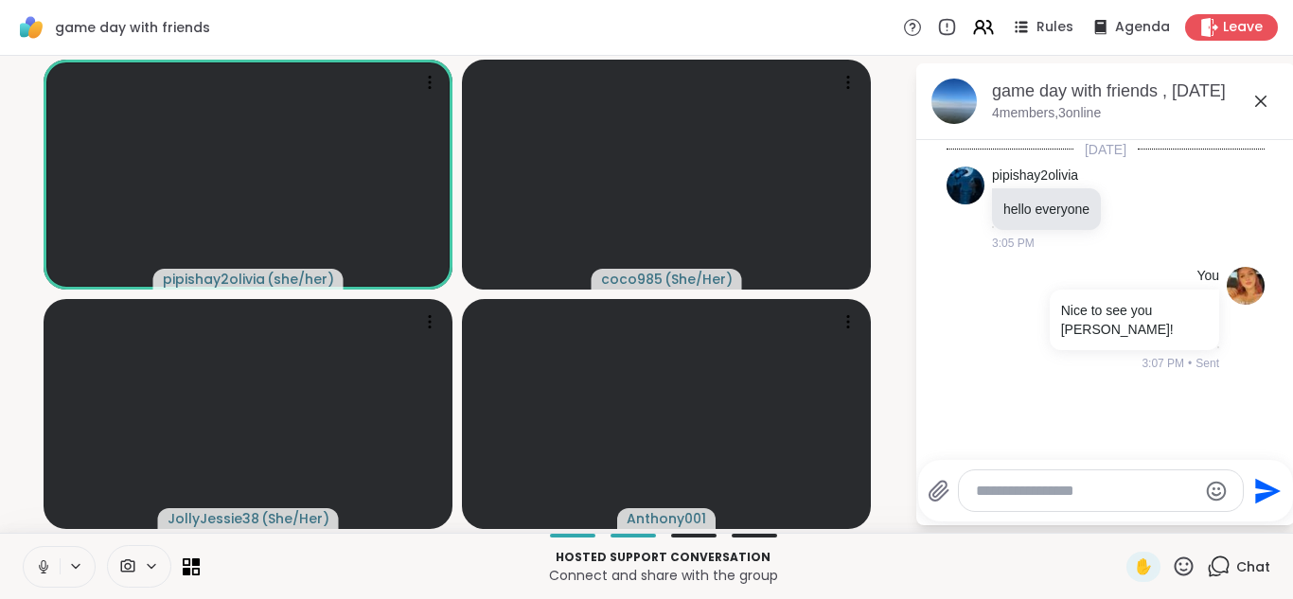
click at [39, 571] on icon at bounding box center [43, 566] width 17 height 17
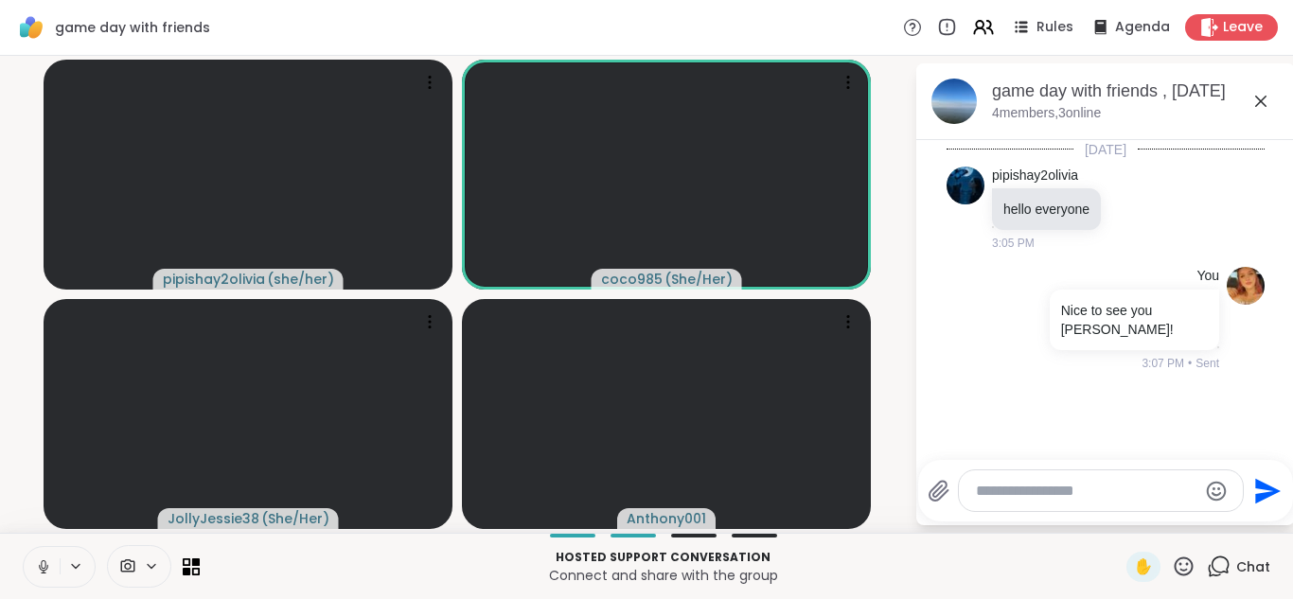
click at [39, 571] on icon at bounding box center [43, 566] width 17 height 17
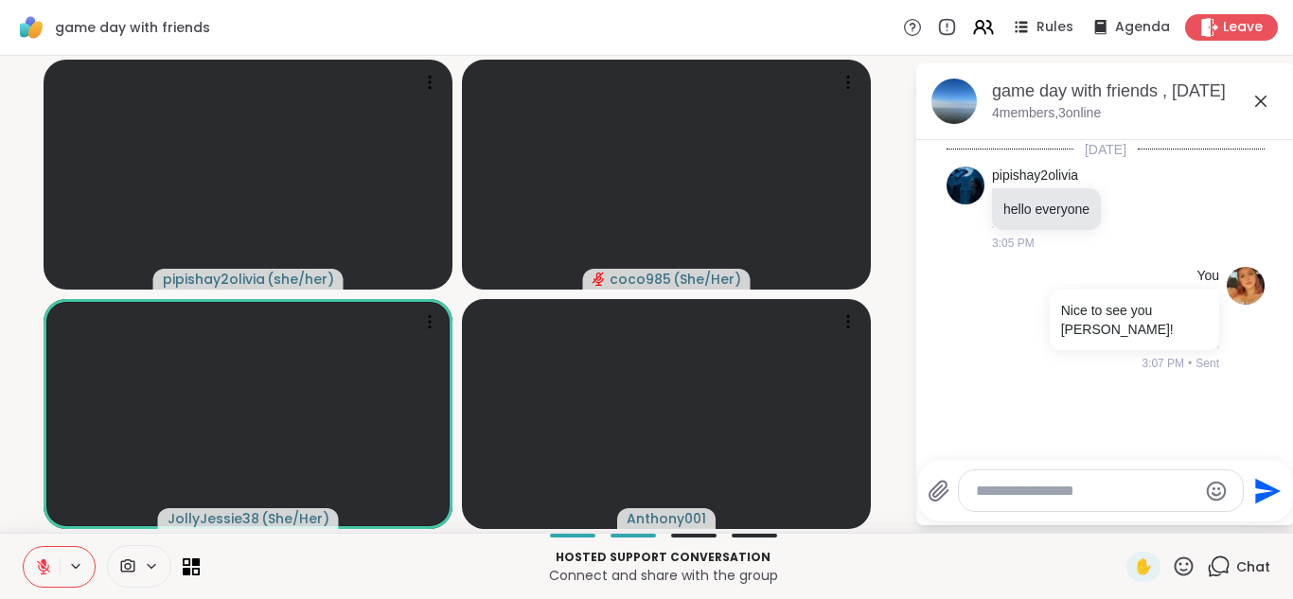
click at [39, 571] on icon at bounding box center [43, 566] width 17 height 17
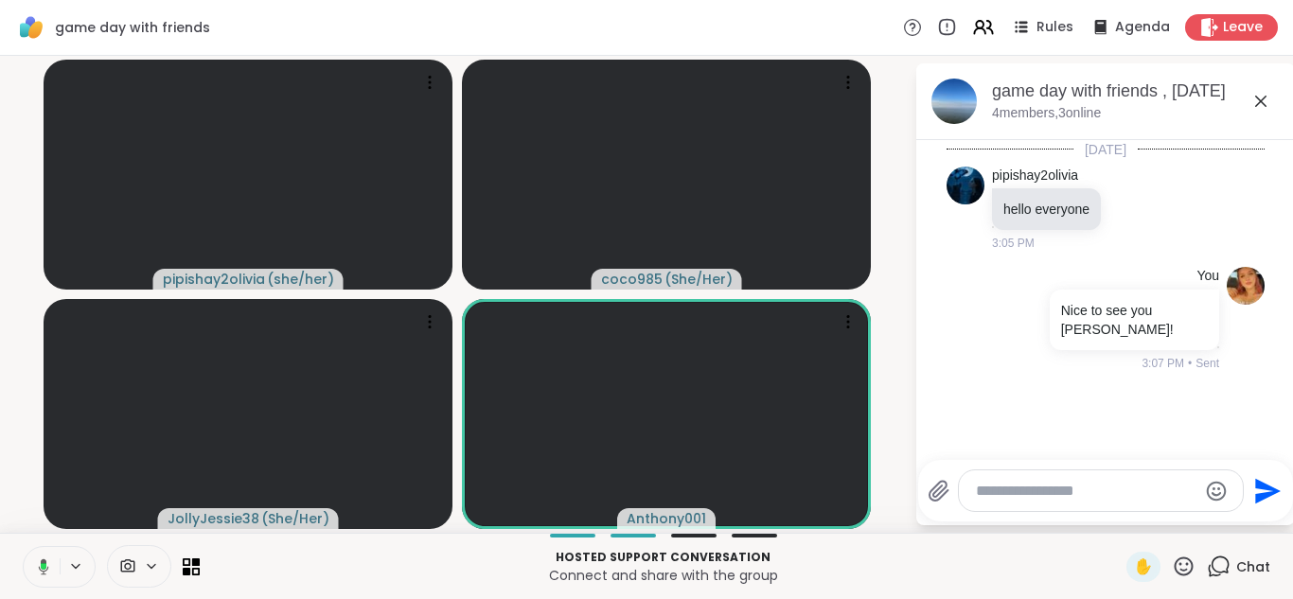
click at [44, 562] on icon at bounding box center [44, 566] width 10 height 16
click at [44, 562] on icon at bounding box center [44, 562] width 6 height 8
click at [44, 562] on icon at bounding box center [43, 566] width 17 height 17
click at [44, 562] on icon at bounding box center [44, 562] width 6 height 8
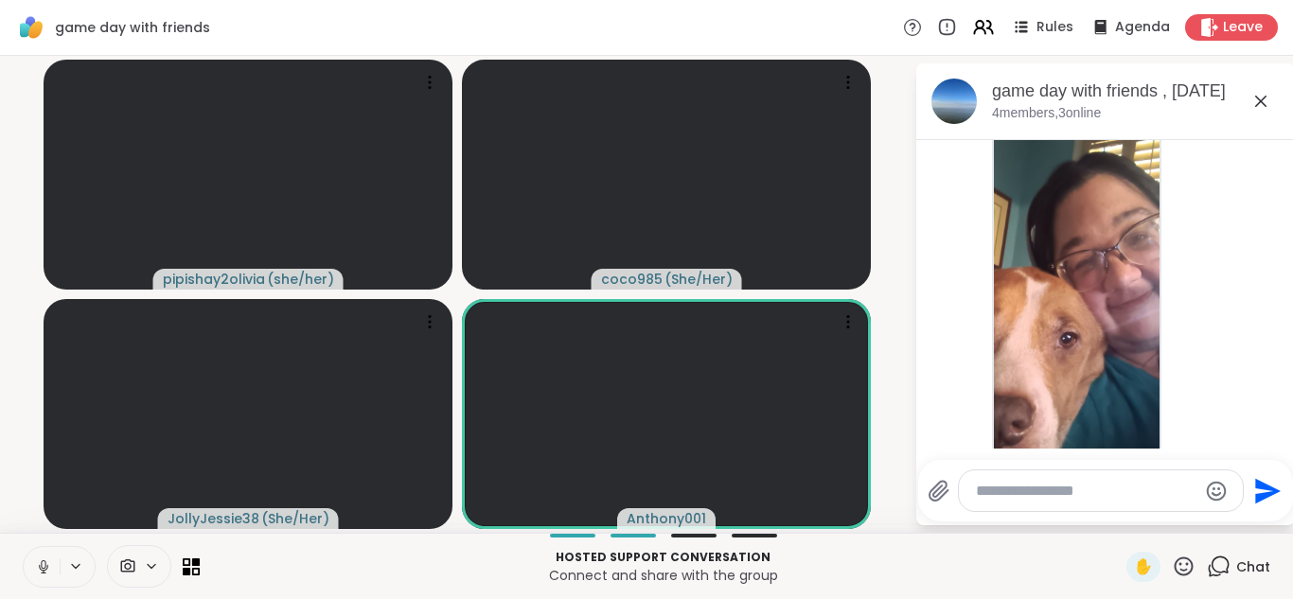
scroll to position [4015, 0]
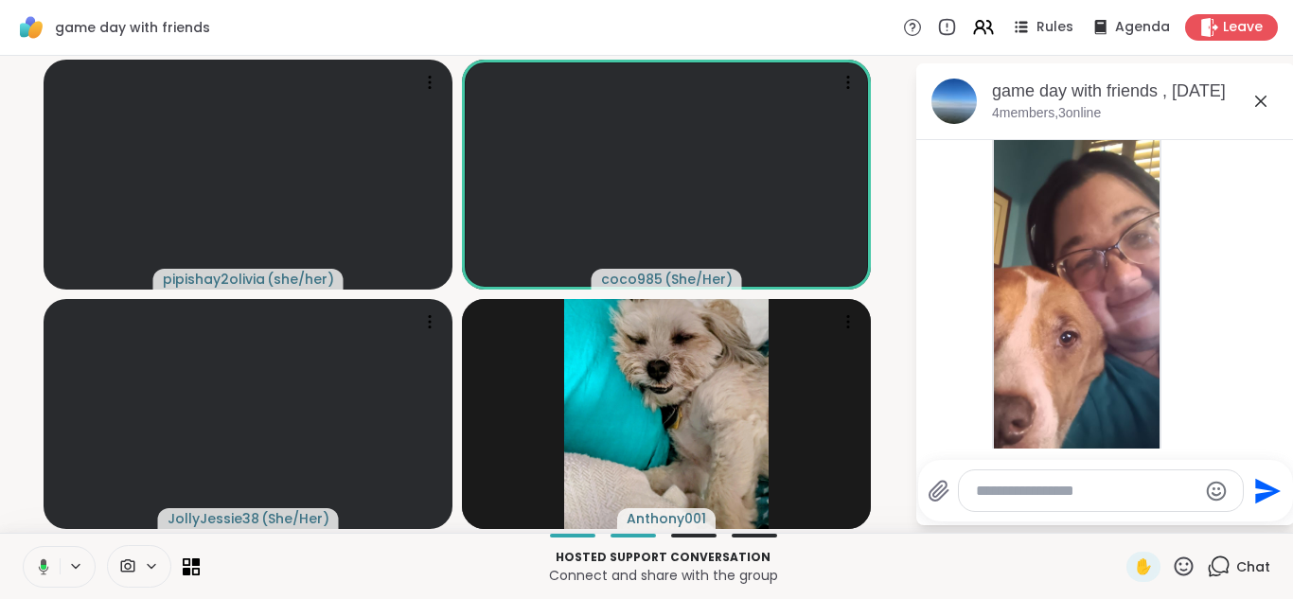
drag, startPoint x: 1225, startPoint y: 287, endPoint x: 1245, endPoint y: 298, distance: 23.7
click at [644, 298] on li "JollyJessie38 3:40 PM" at bounding box center [1106, 323] width 344 height 528
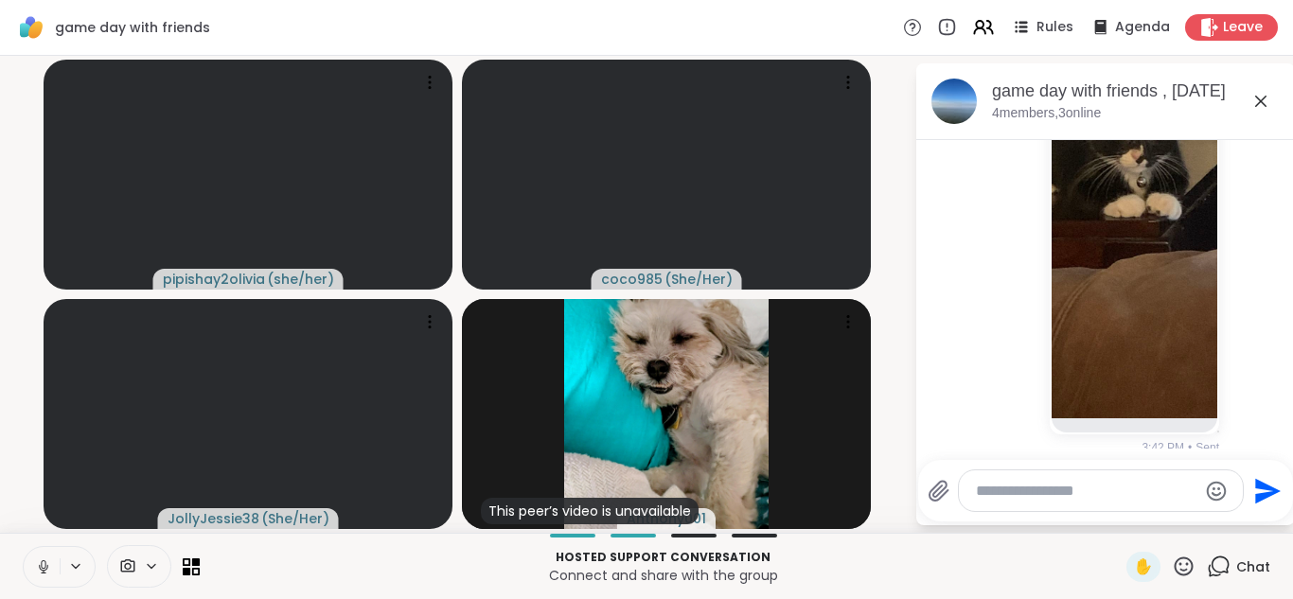
scroll to position [5208, 0]
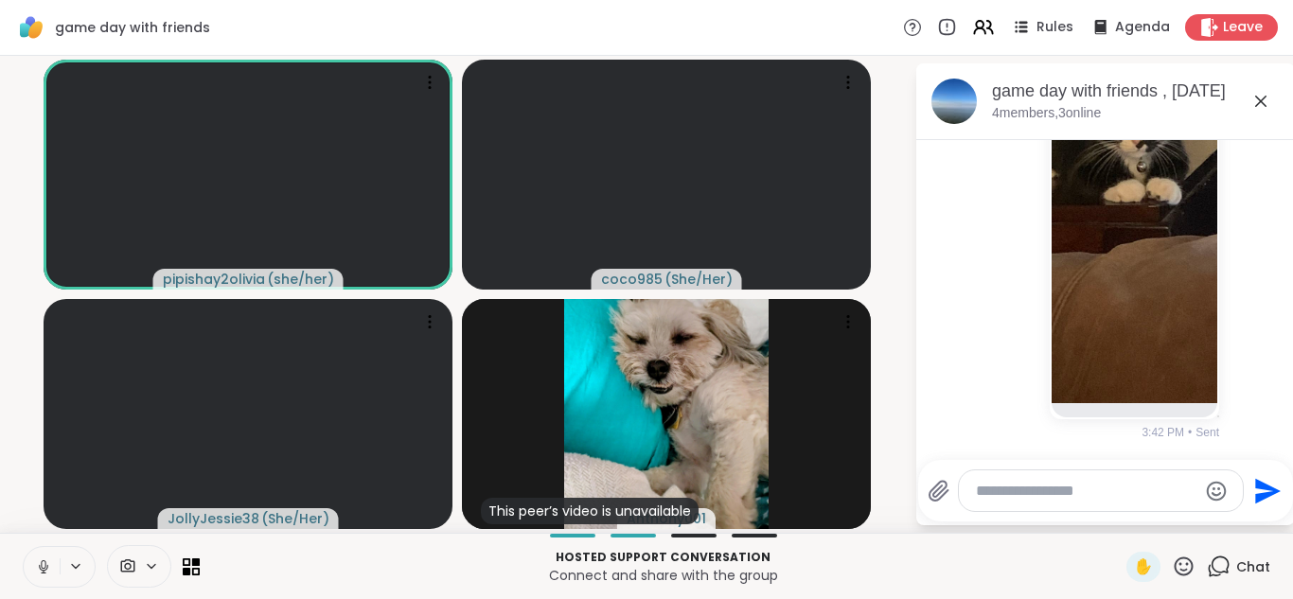
click at [48, 574] on icon at bounding box center [43, 566] width 17 height 17
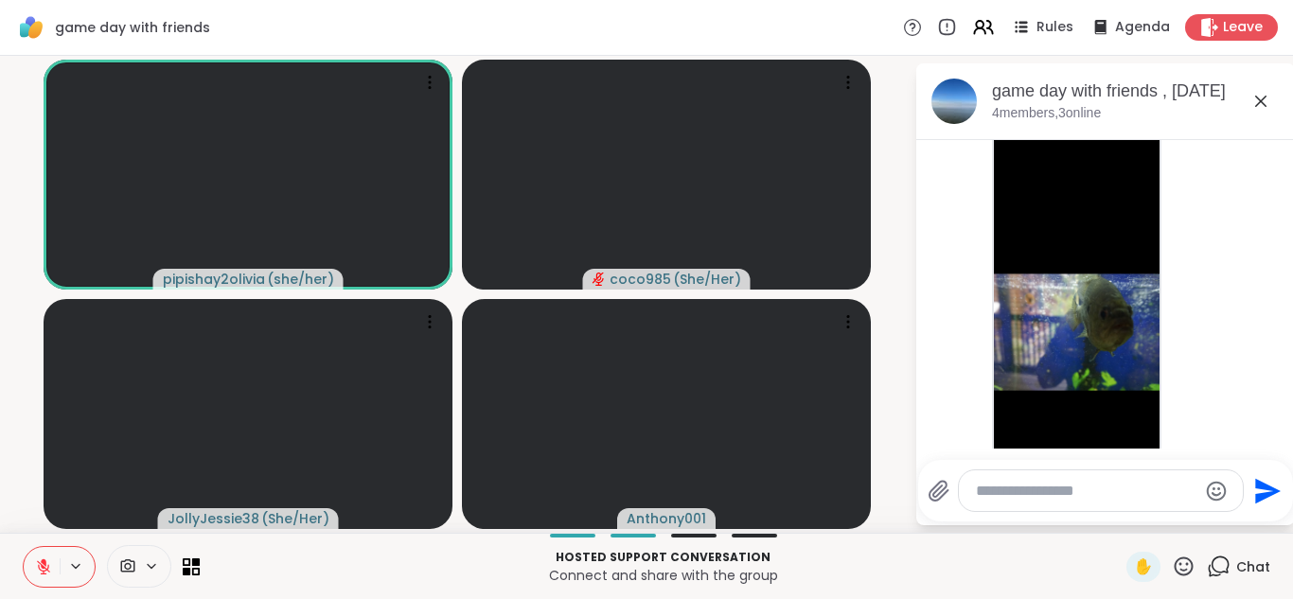
scroll to position [6107, 0]
click at [47, 574] on icon at bounding box center [43, 566] width 17 height 17
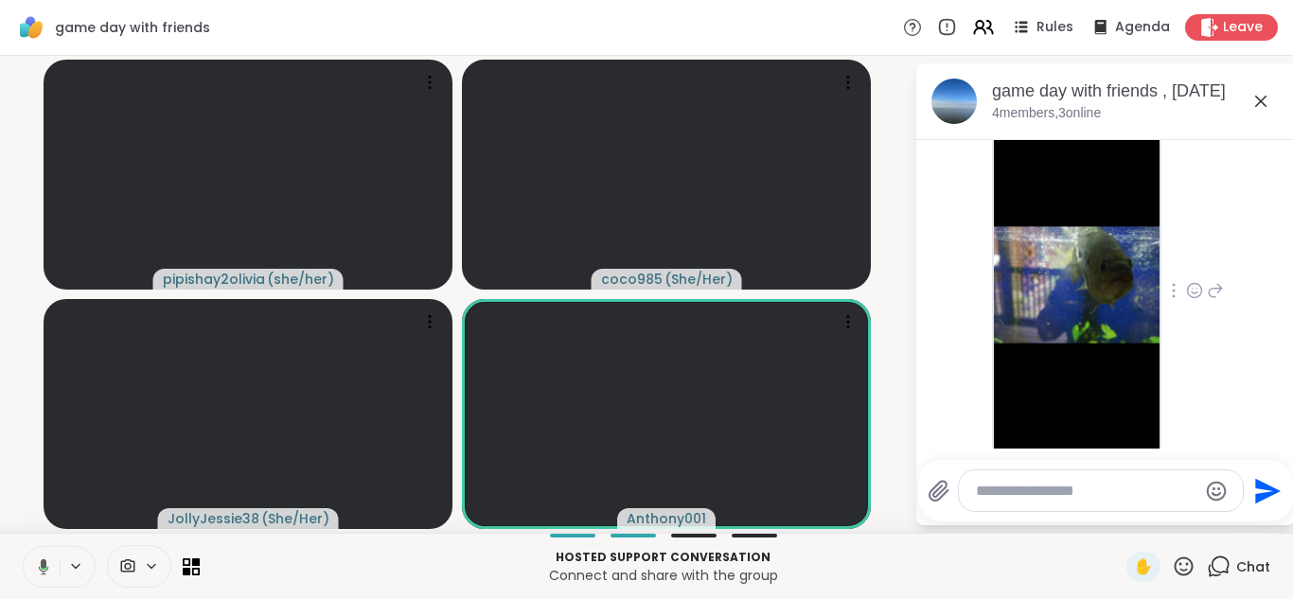
scroll to position [6263, 0]
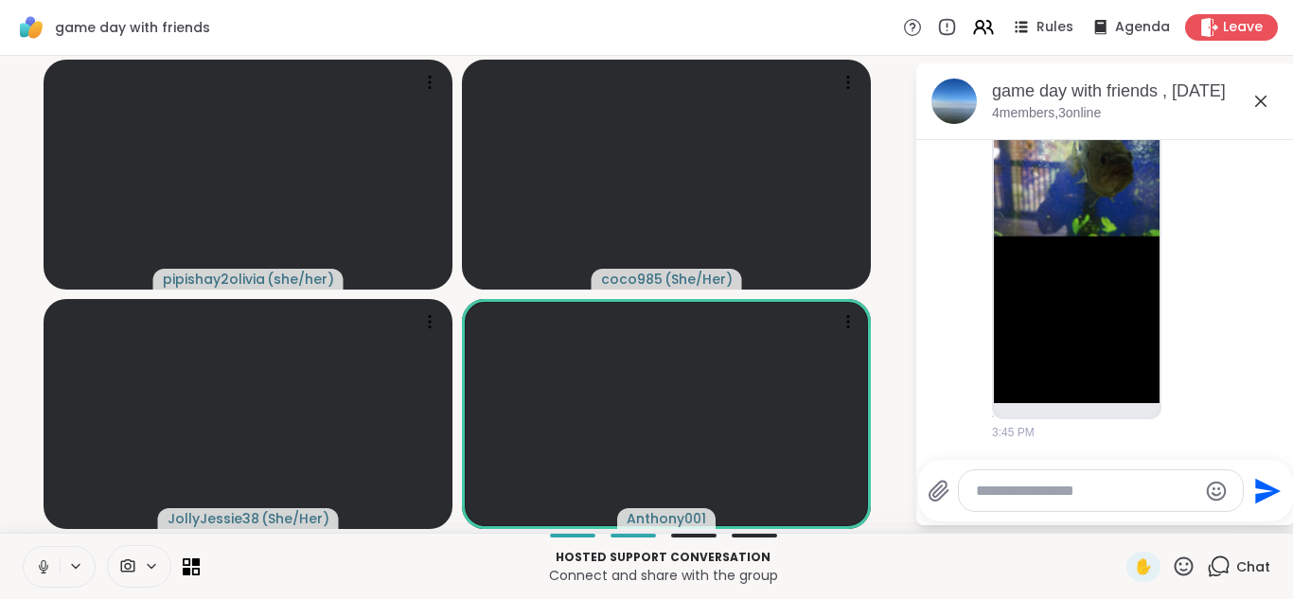
click at [38, 586] on button at bounding box center [42, 567] width 36 height 40
click at [39, 571] on icon at bounding box center [43, 566] width 17 height 17
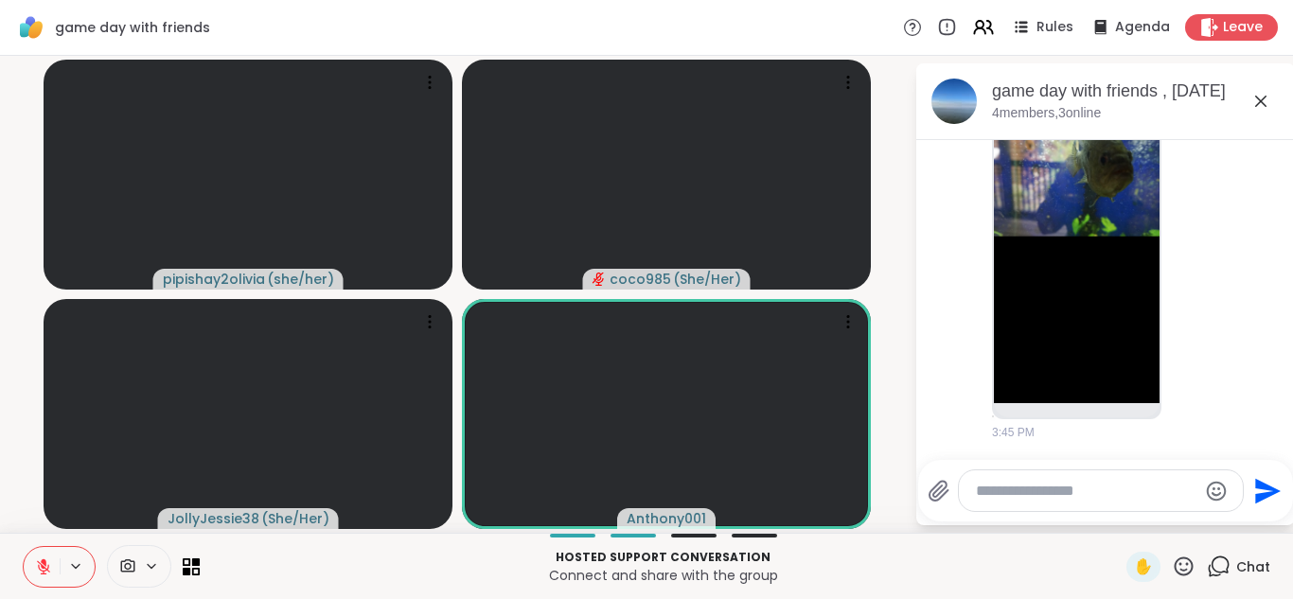
click at [39, 571] on icon at bounding box center [43, 566] width 17 height 17
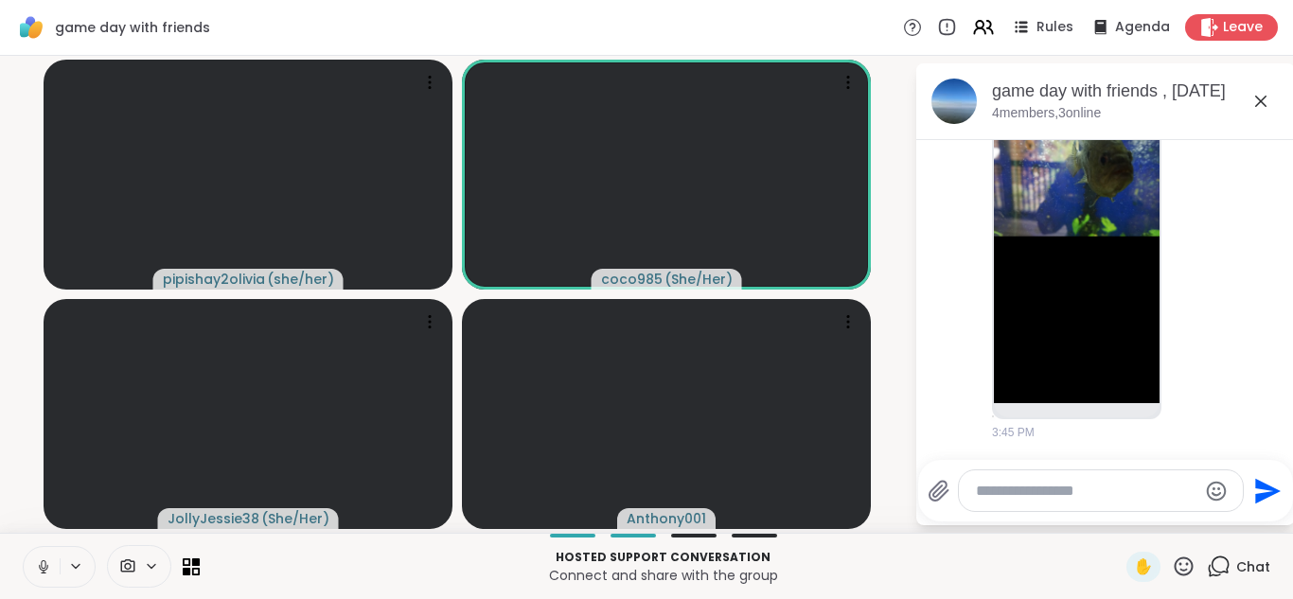
click at [33, 567] on button at bounding box center [42, 567] width 36 height 40
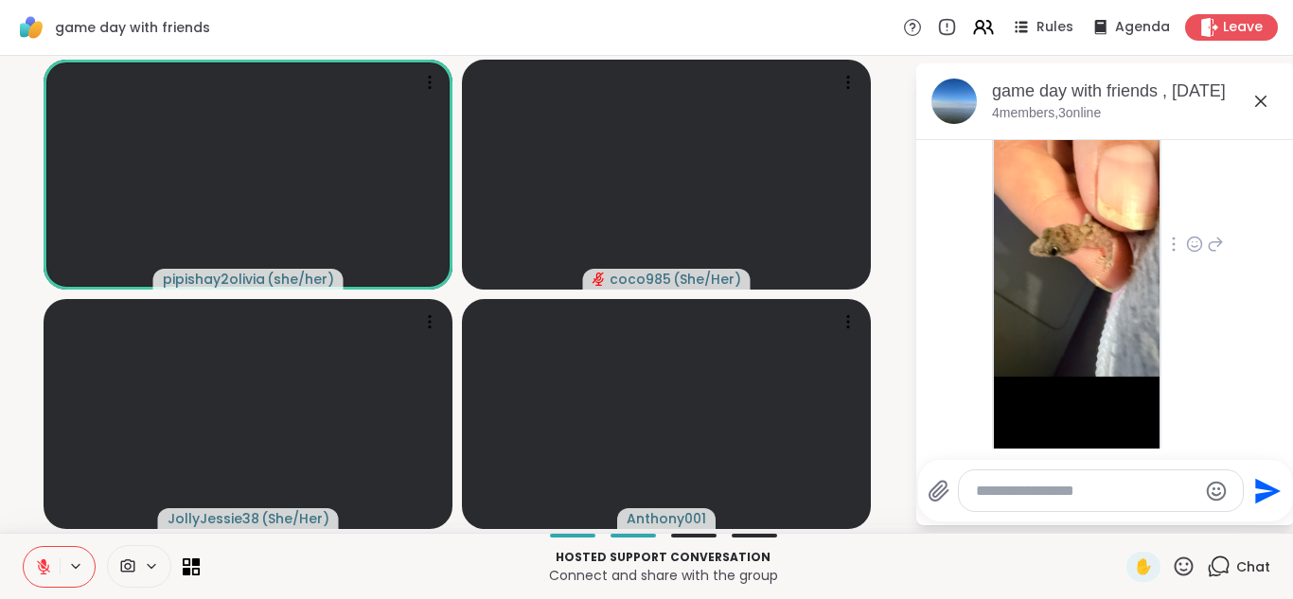
scroll to position [6792, 0]
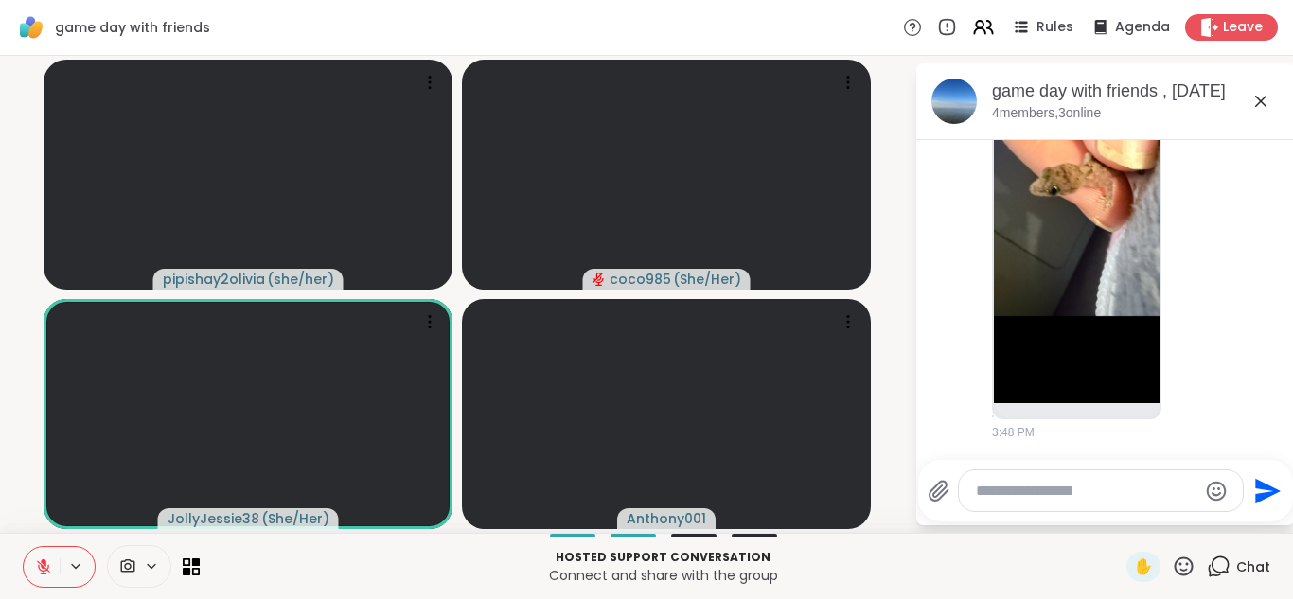
click at [45, 569] on icon at bounding box center [43, 566] width 17 height 17
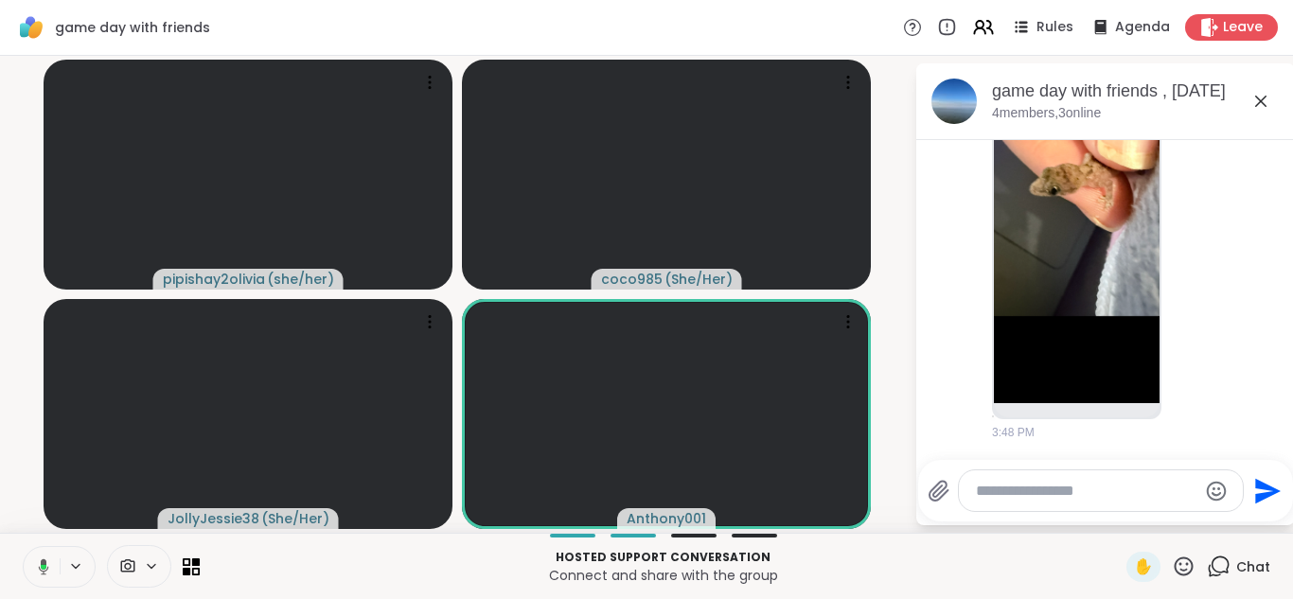
click at [45, 569] on icon at bounding box center [40, 566] width 17 height 17
click at [45, 569] on icon at bounding box center [43, 566] width 17 height 17
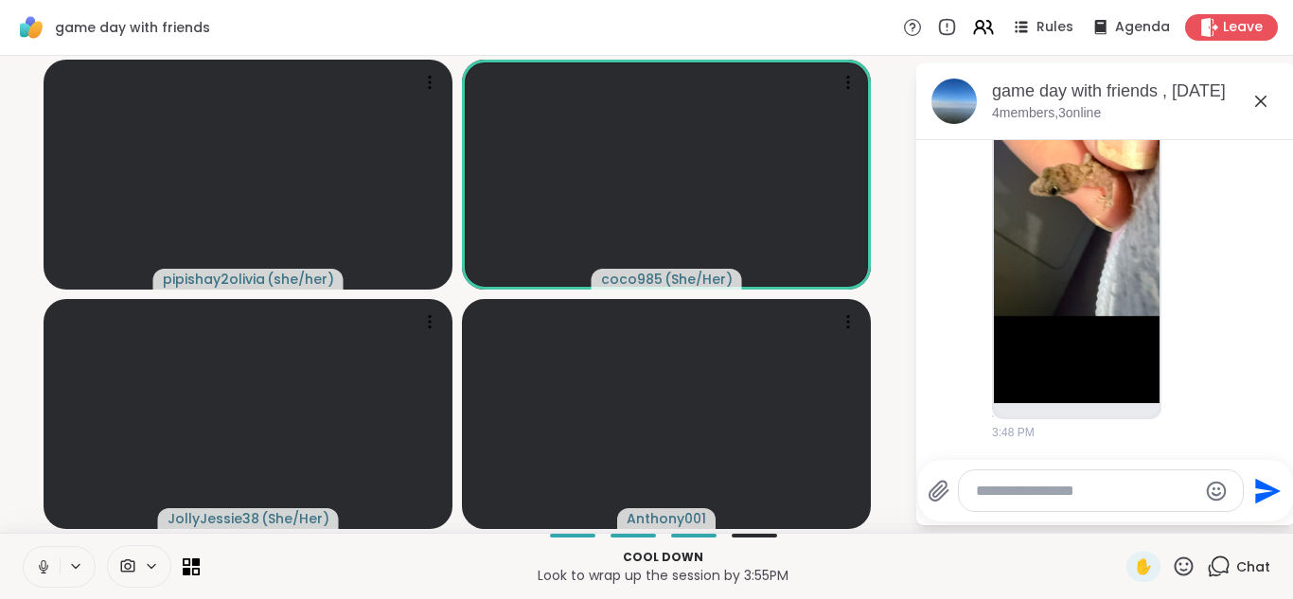
click at [44, 573] on icon at bounding box center [43, 572] width 1 height 4
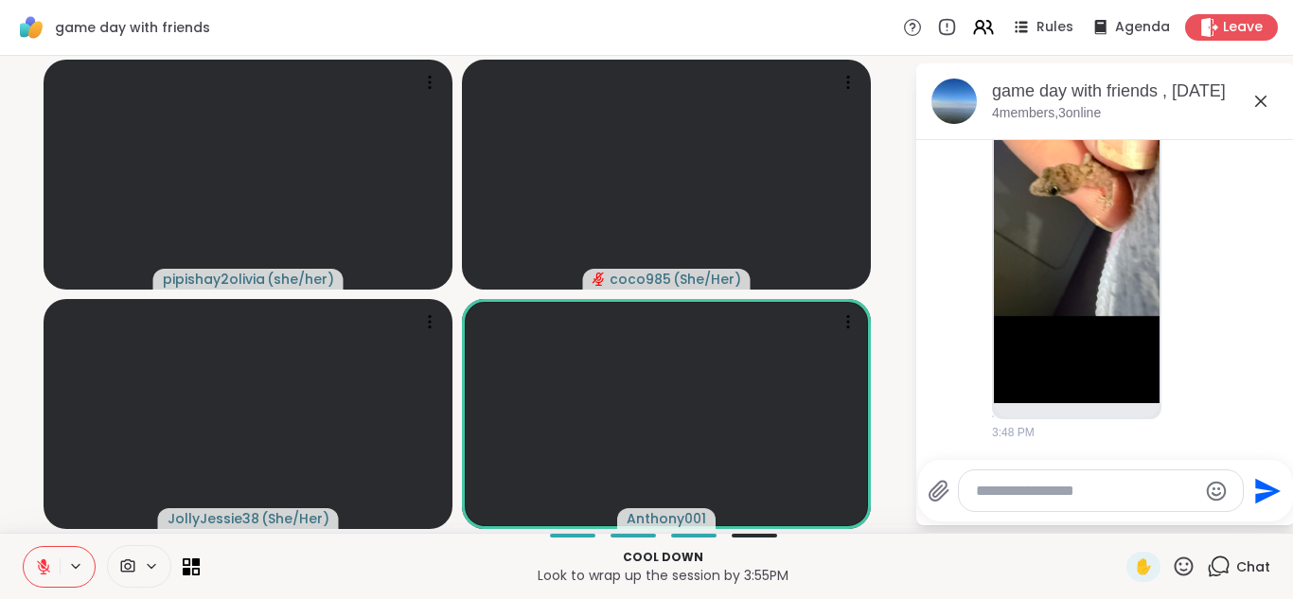
drag, startPoint x: 44, startPoint y: 573, endPoint x: 35, endPoint y: 564, distance: 12.0
click at [35, 564] on icon at bounding box center [43, 566] width 17 height 17
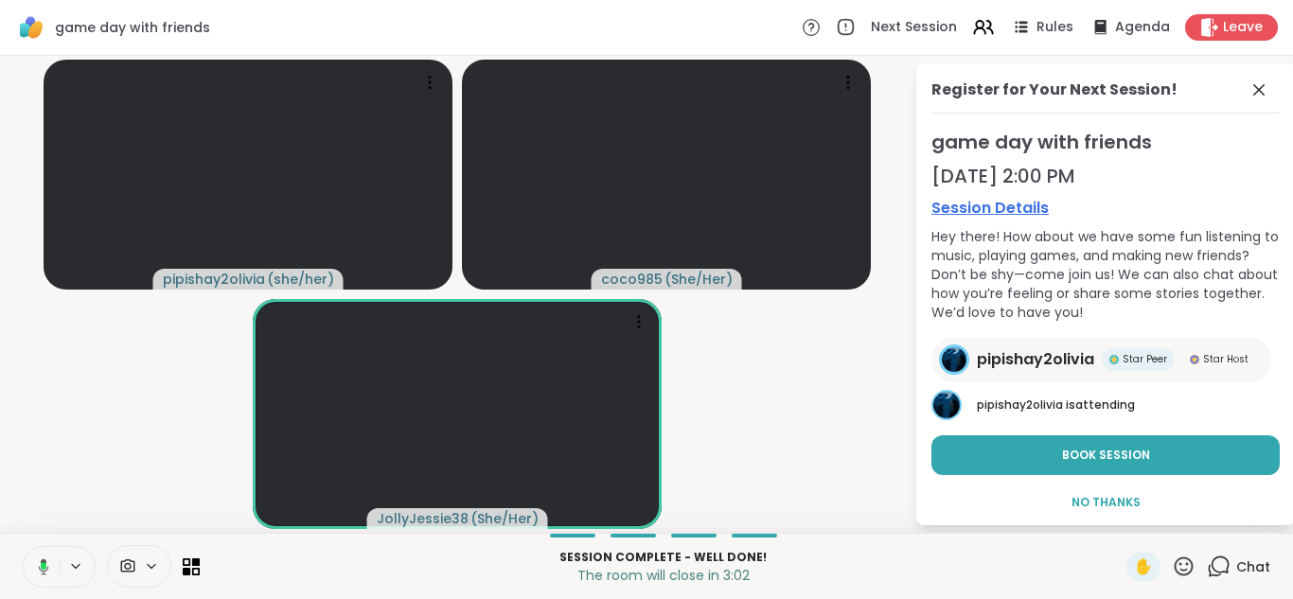
click at [644, 367] on span "pipishay2olivia" at bounding box center [1035, 359] width 117 height 23
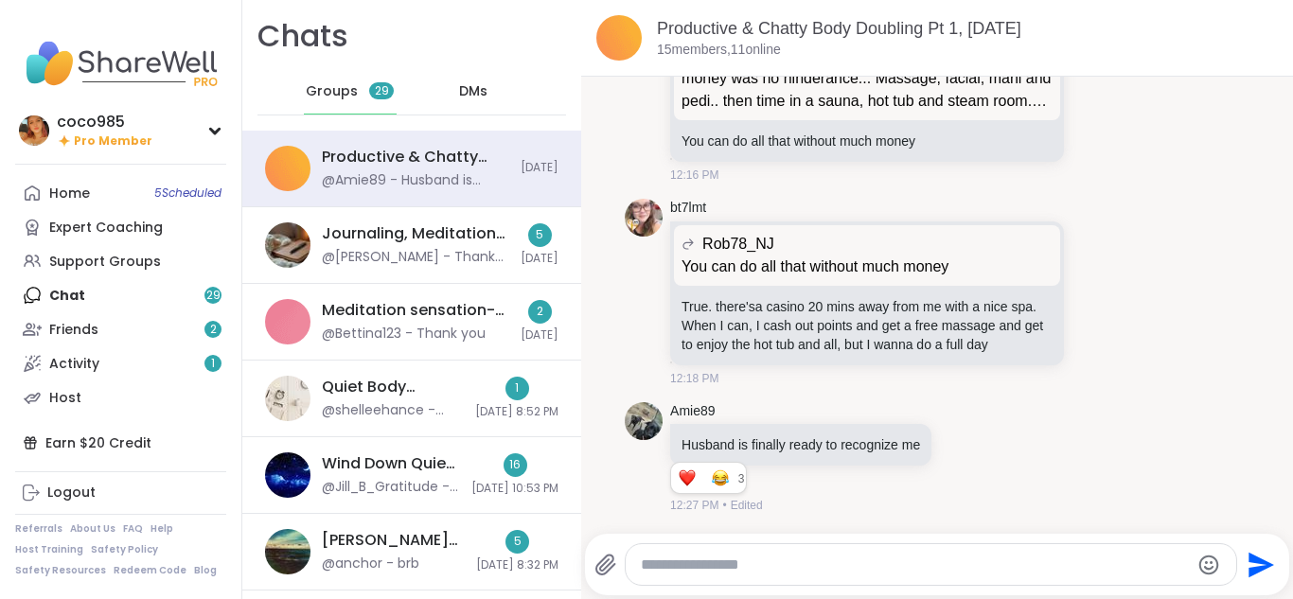
click at [463, 105] on div "DMs" at bounding box center [474, 91] width 93 height 45
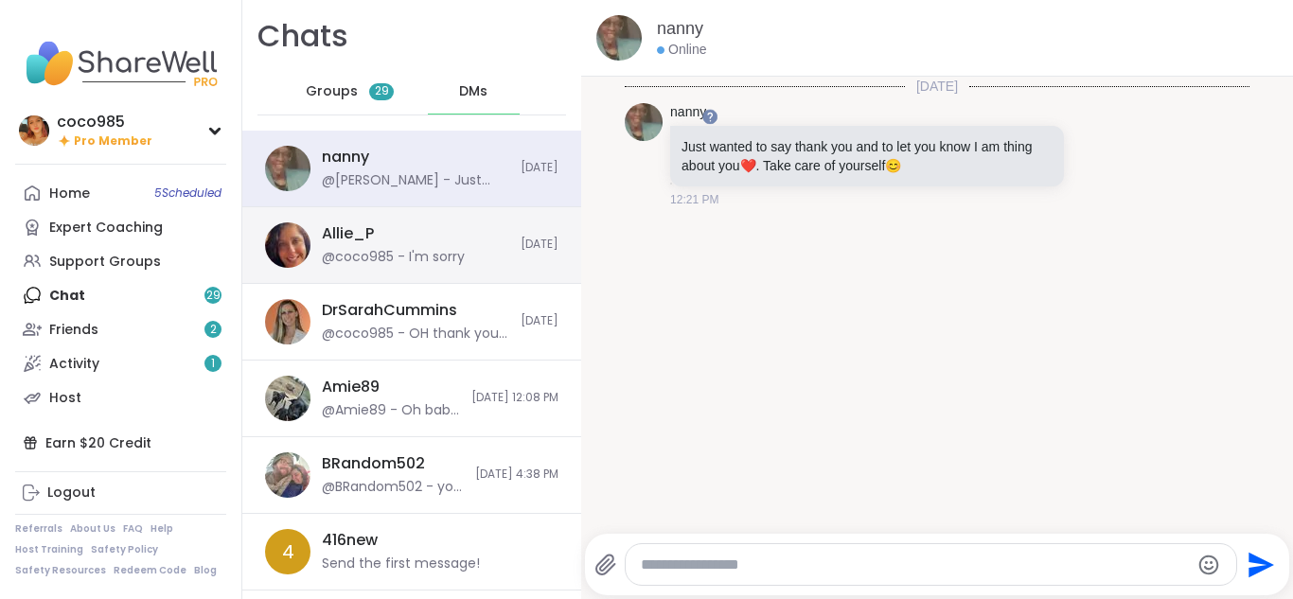
click at [420, 274] on div "Allie_P @coco985 - I'm sorry Today" at bounding box center [411, 245] width 339 height 77
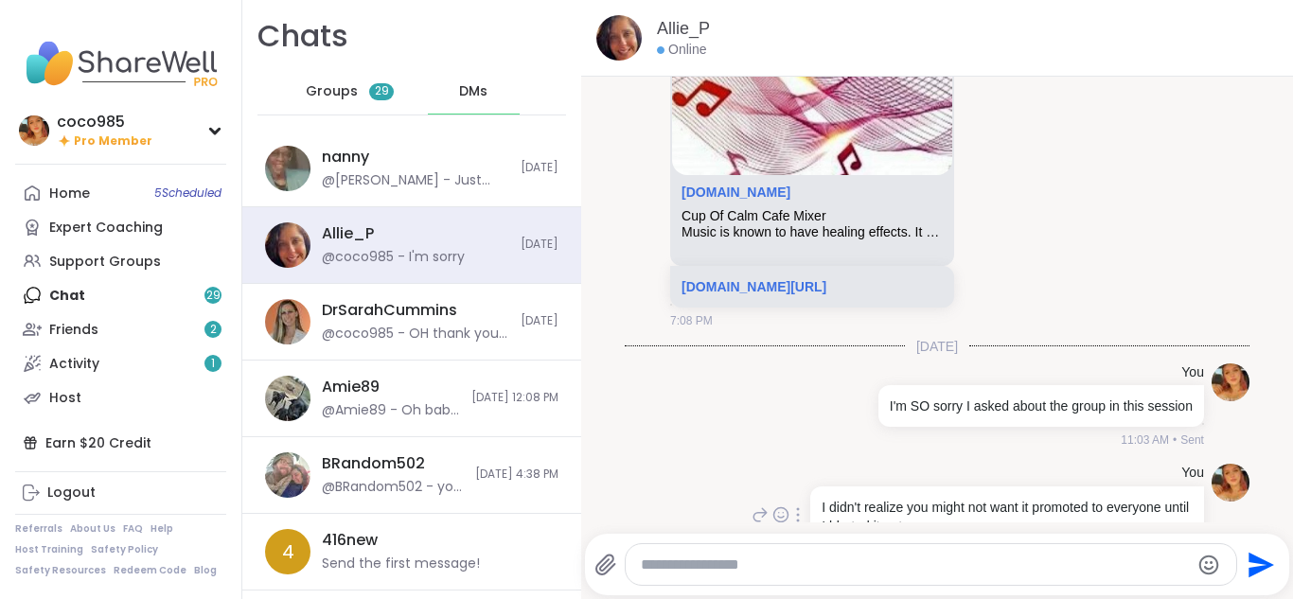
scroll to position [3077, 0]
click at [848, 295] on p "sharewellnow.com/session/40cd850d-026b-4cf3-885b-3206bf2497cf" at bounding box center [811, 285] width 261 height 19
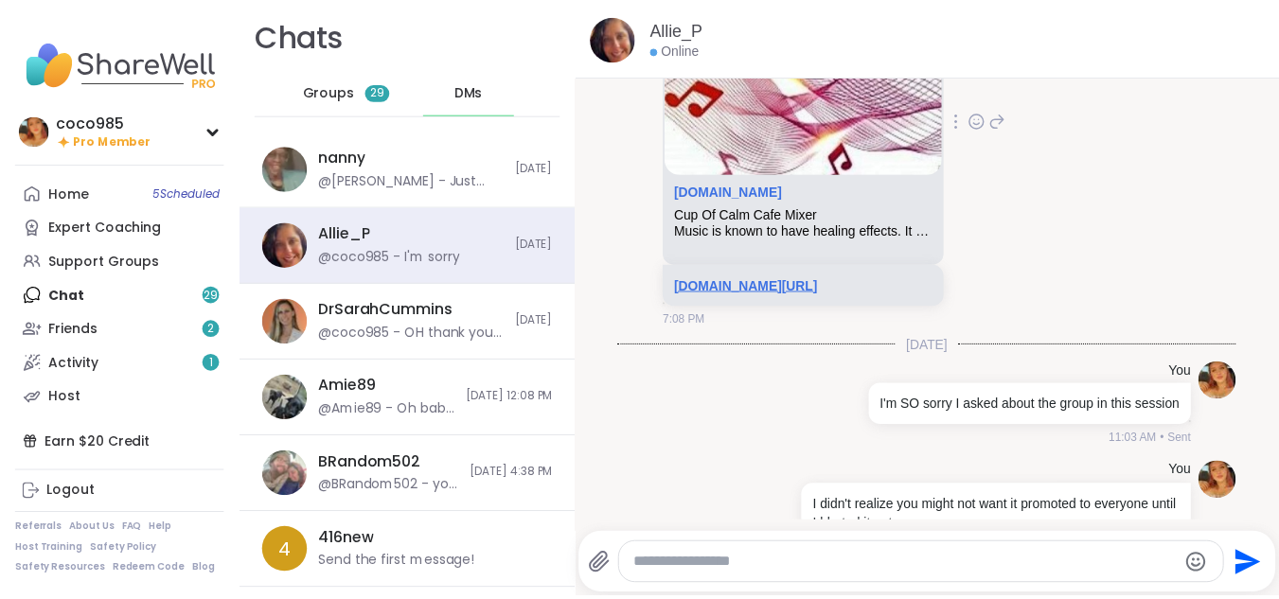
scroll to position [0, 0]
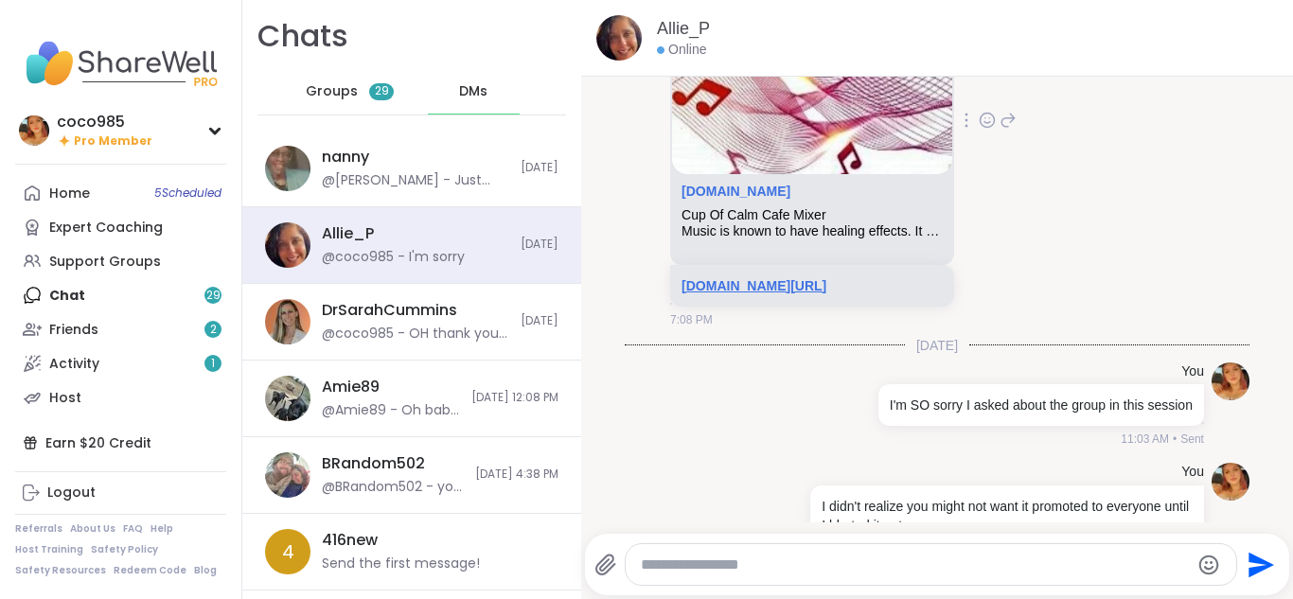
click at [826, 293] on link "sharewellnow.com/session/40cd850d-026b-4cf3-885b-3206bf2497cf" at bounding box center [753, 285] width 145 height 15
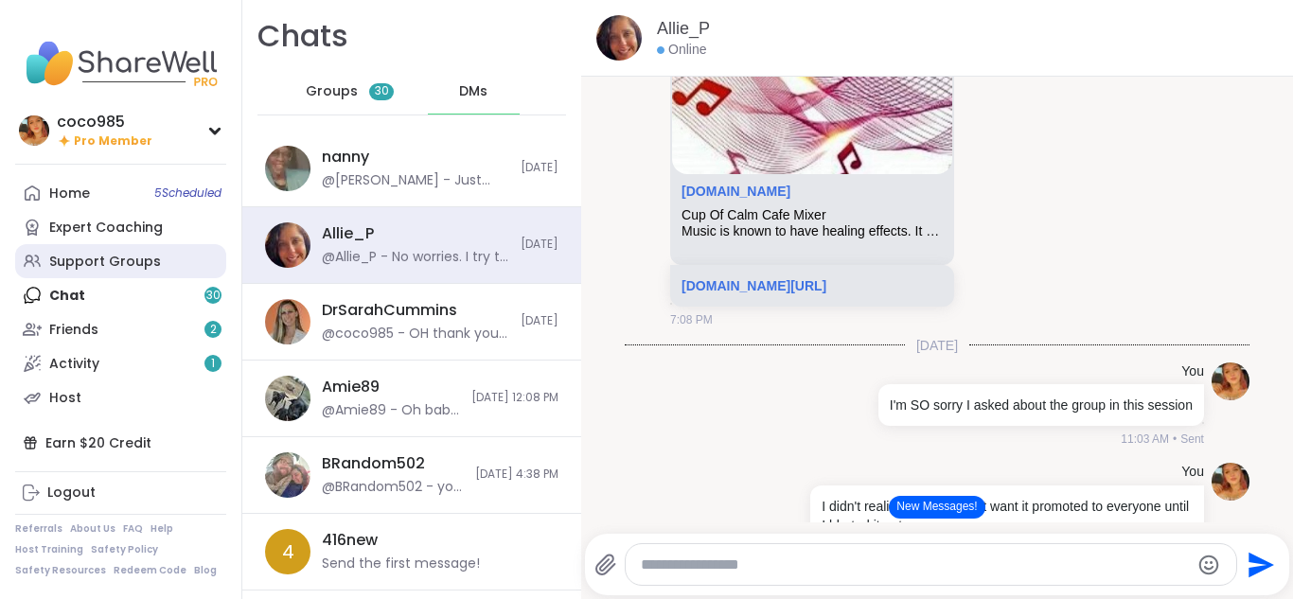
click at [105, 271] on div "Support Groups" at bounding box center [105, 262] width 112 height 19
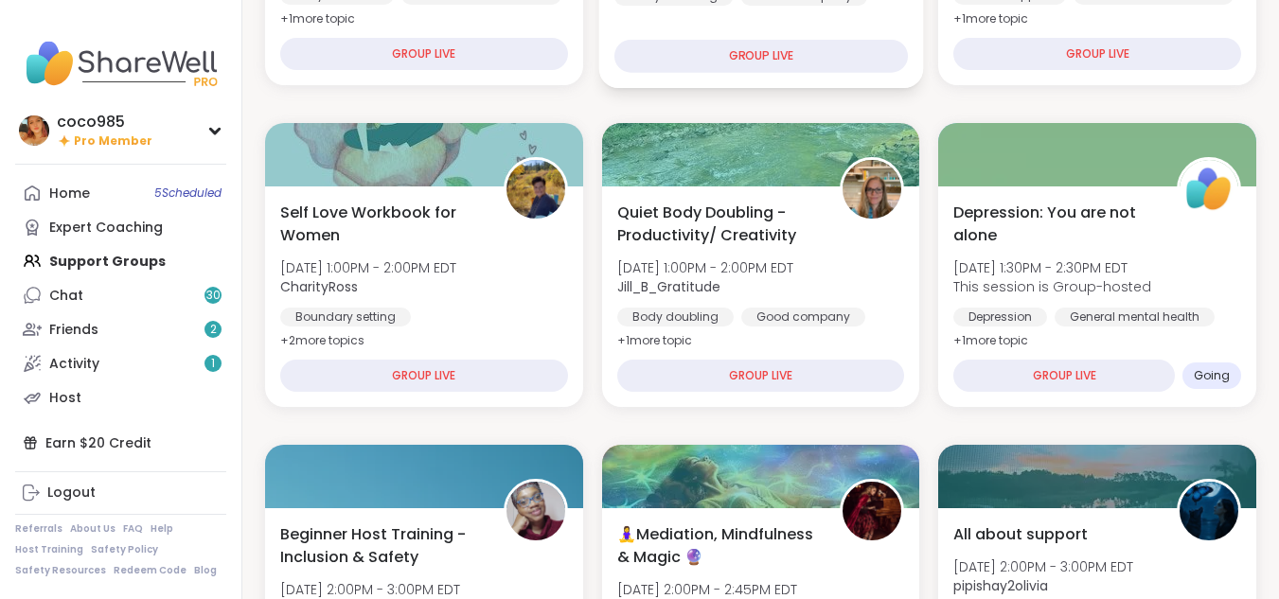
scroll to position [441, 0]
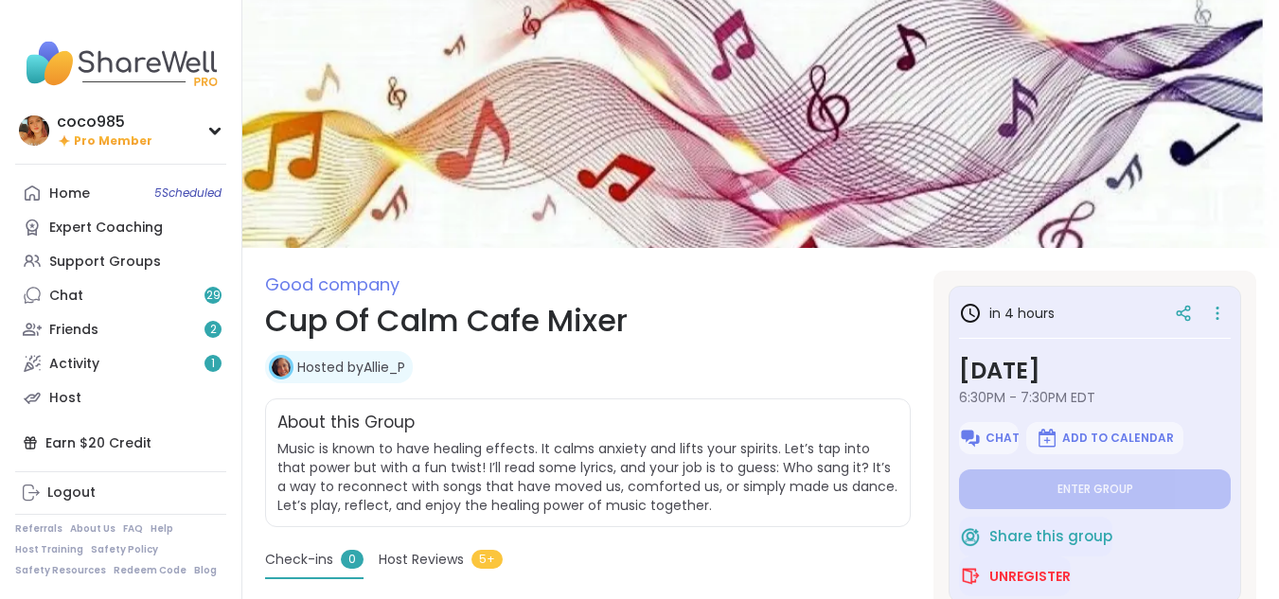
type textarea "*"
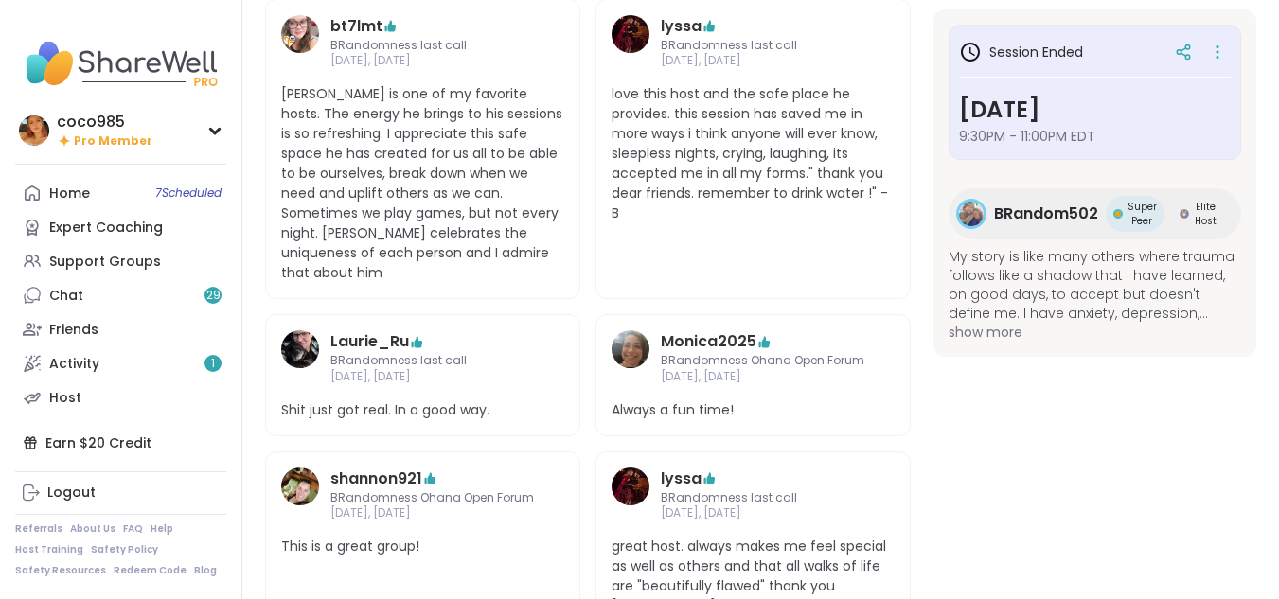
scroll to position [680, 0]
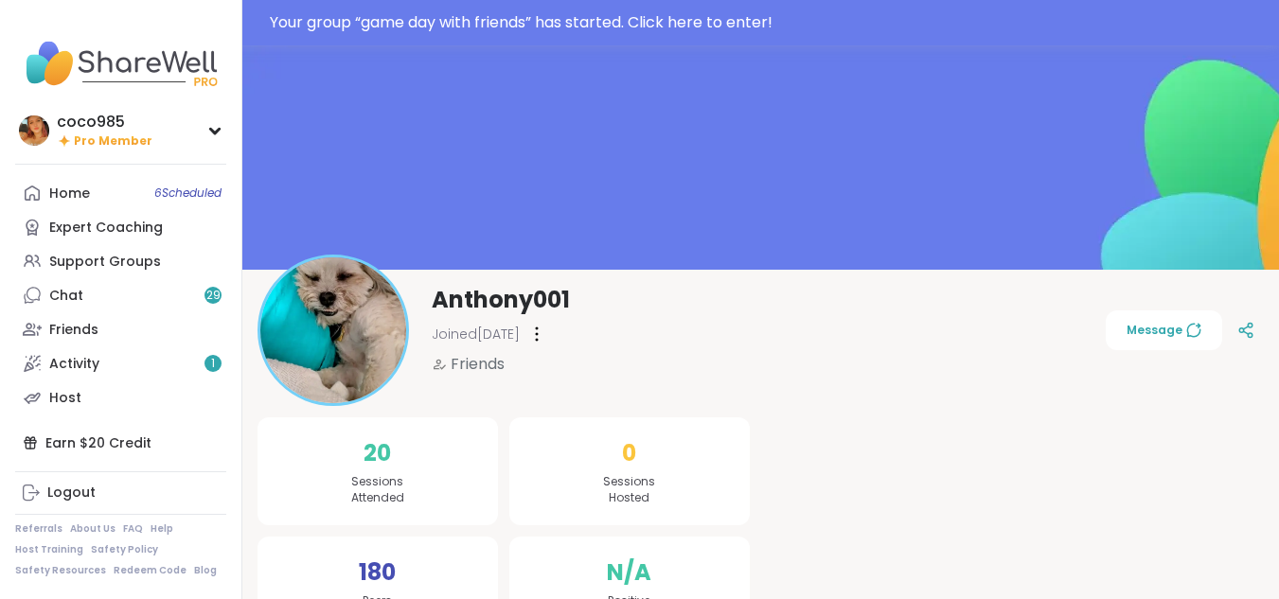
scroll to position [76, 0]
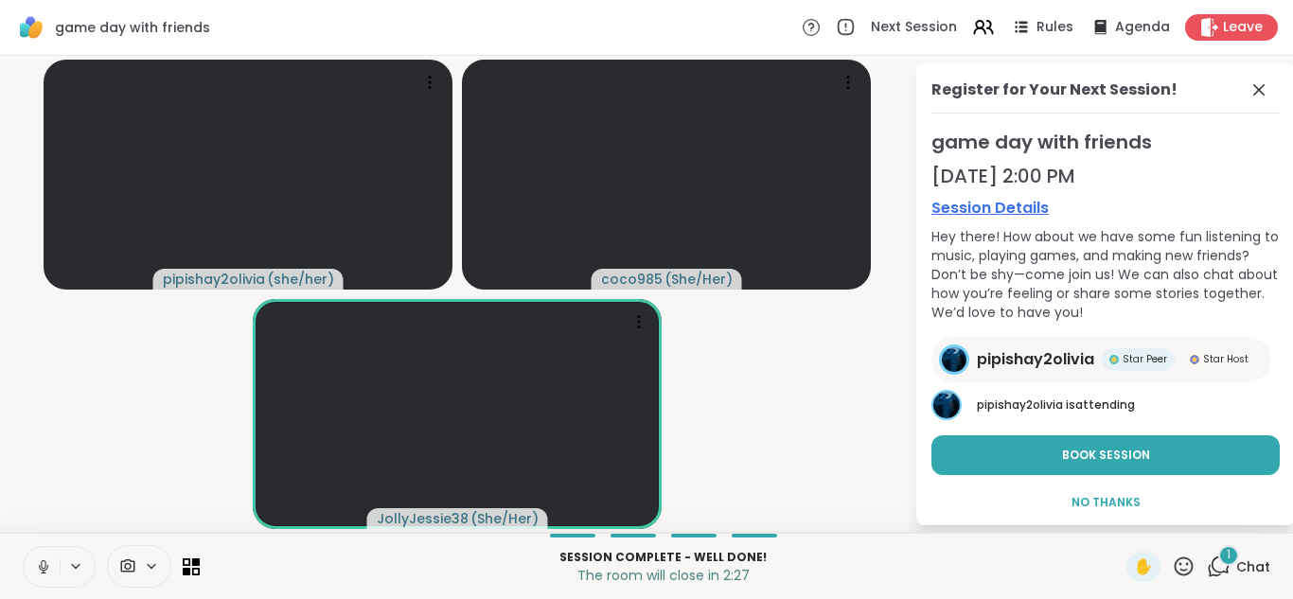
scroll to position [7, 0]
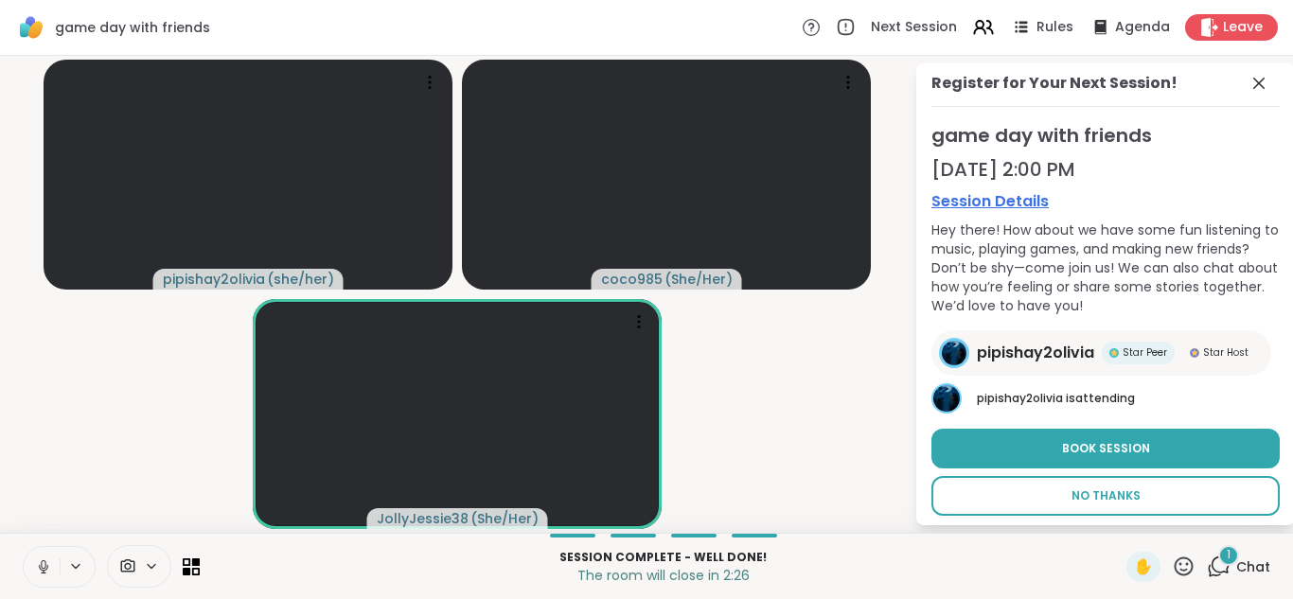
click at [1109, 501] on span "No Thanks" at bounding box center [1105, 495] width 69 height 17
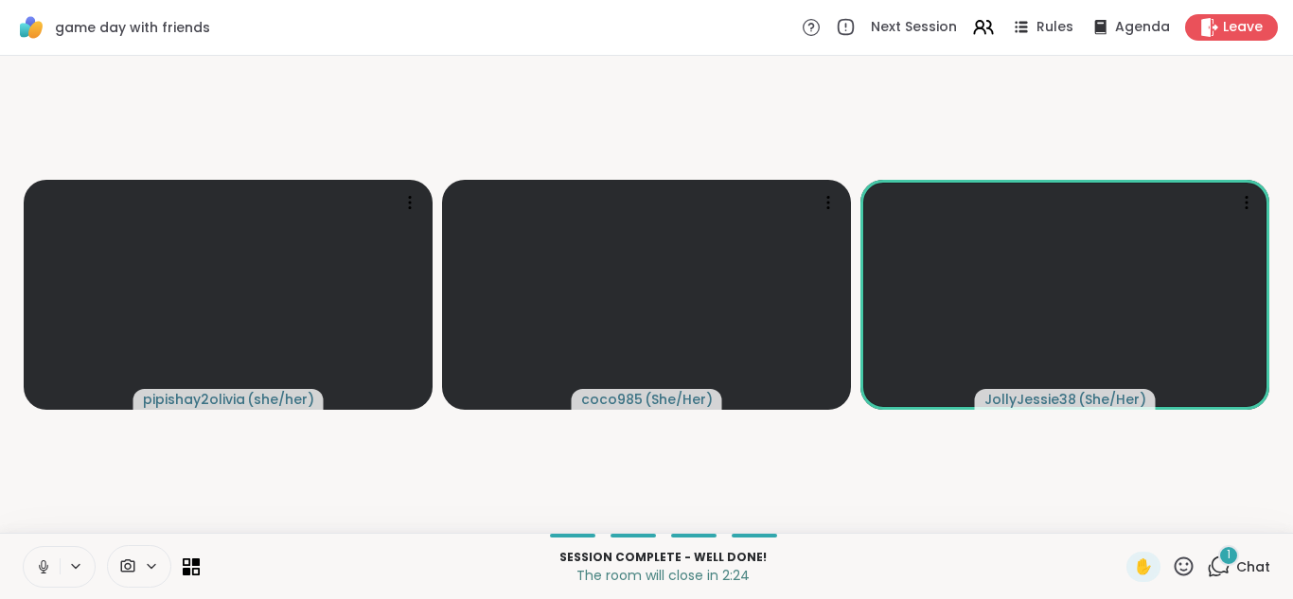
click at [1236, 568] on span "Chat" at bounding box center [1253, 566] width 34 height 19
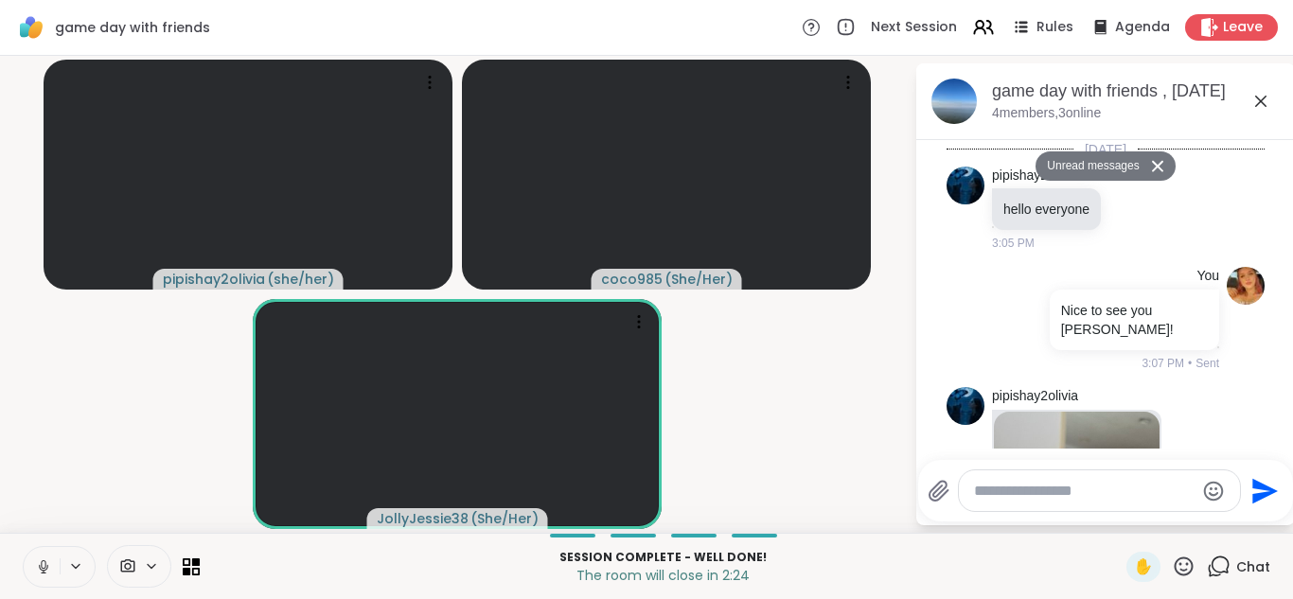
scroll to position [7322, 0]
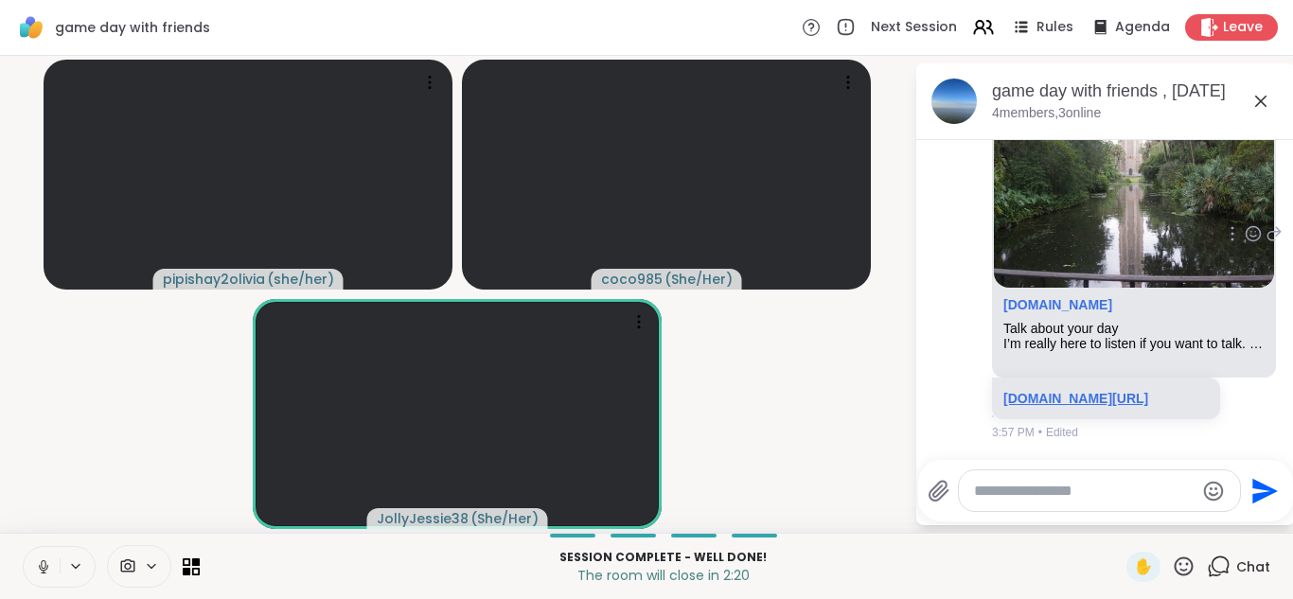
scroll to position [7744, 0]
click at [1072, 391] on link "sharewellnow.com/series/9edc19b3-a4e4-4364-a391-7f4089e942c5" at bounding box center [1075, 398] width 145 height 15
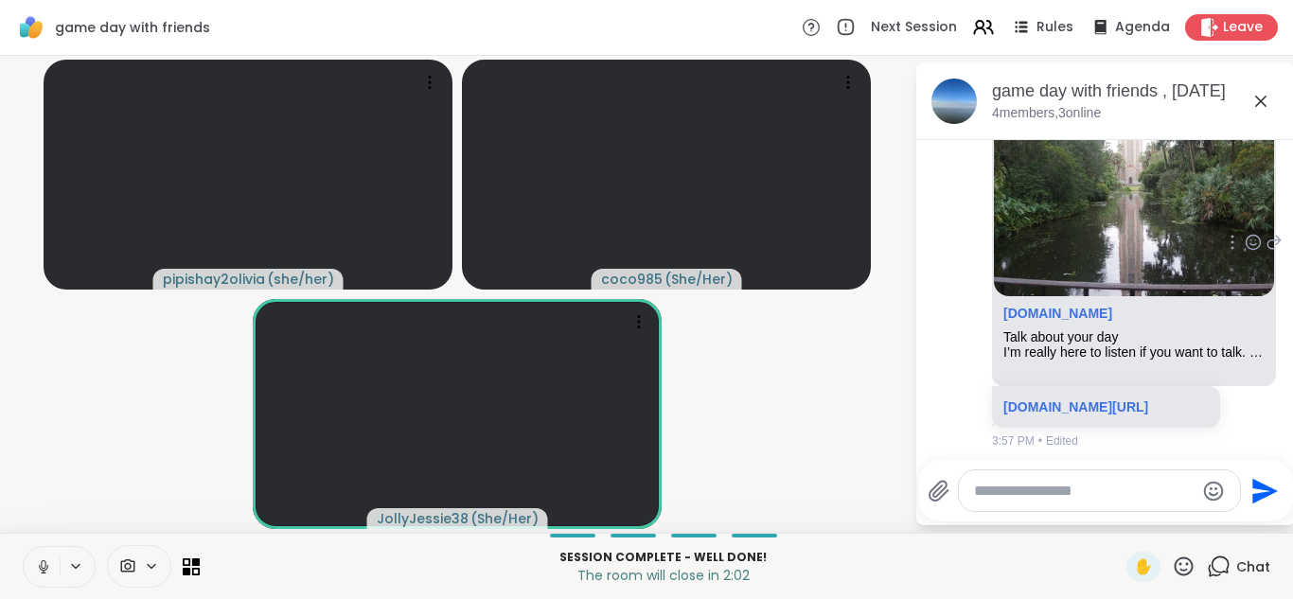
scroll to position [7658, 0]
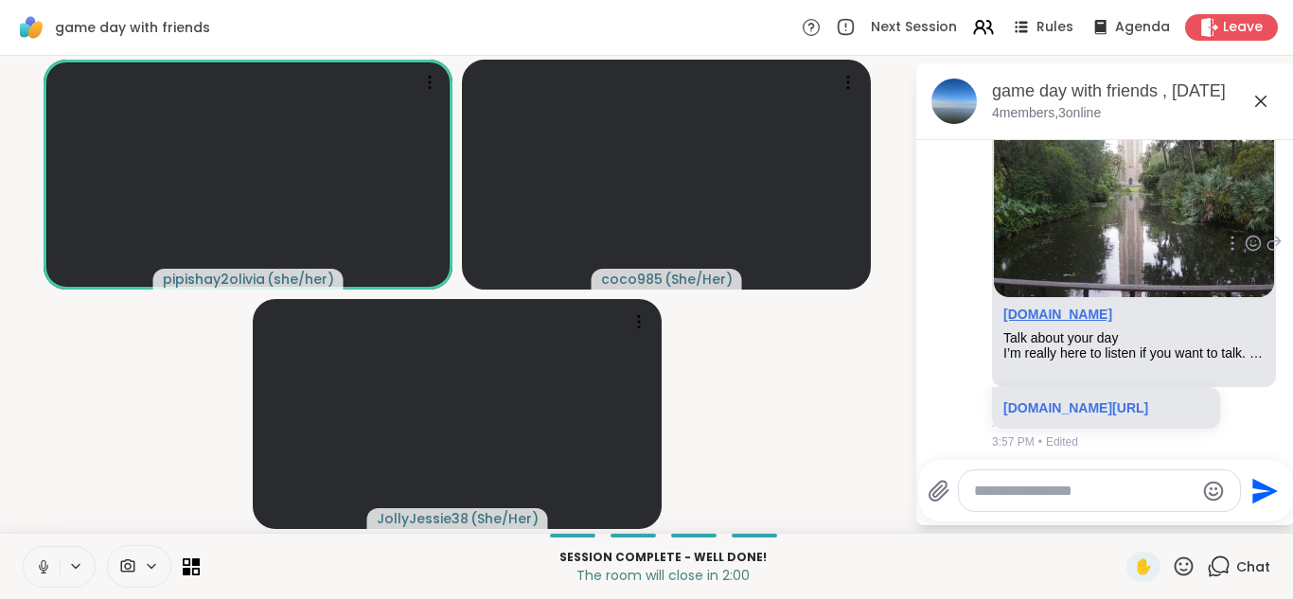
click at [1053, 322] on link "sharewellnow.com" at bounding box center [1057, 314] width 109 height 15
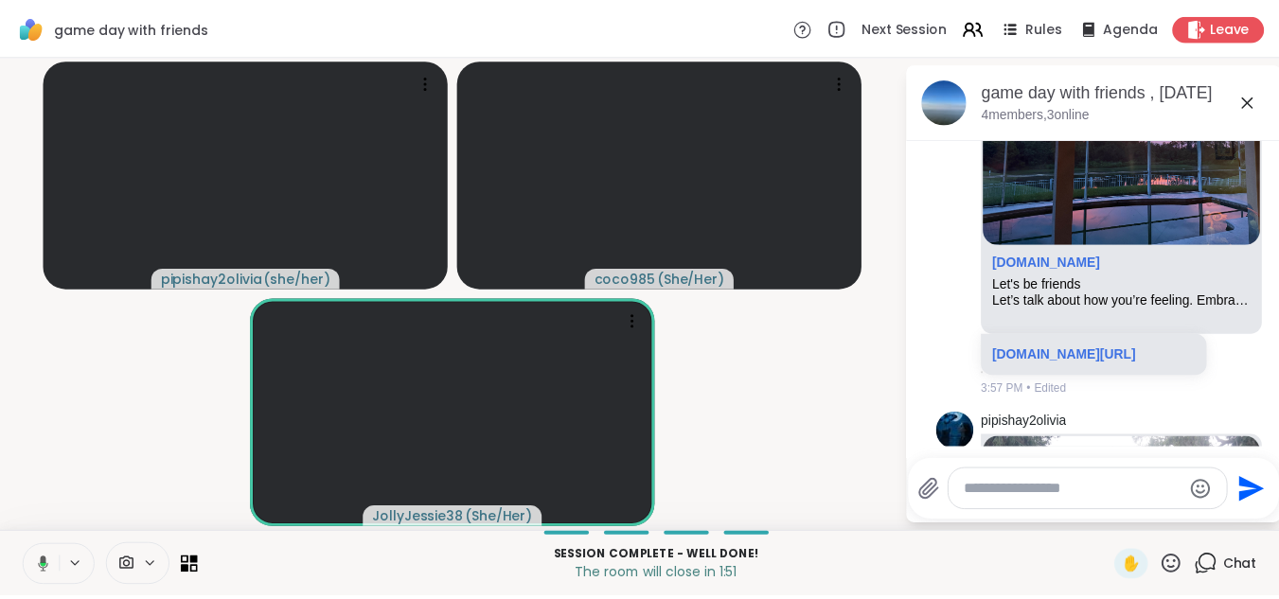
scroll to position [7281, 0]
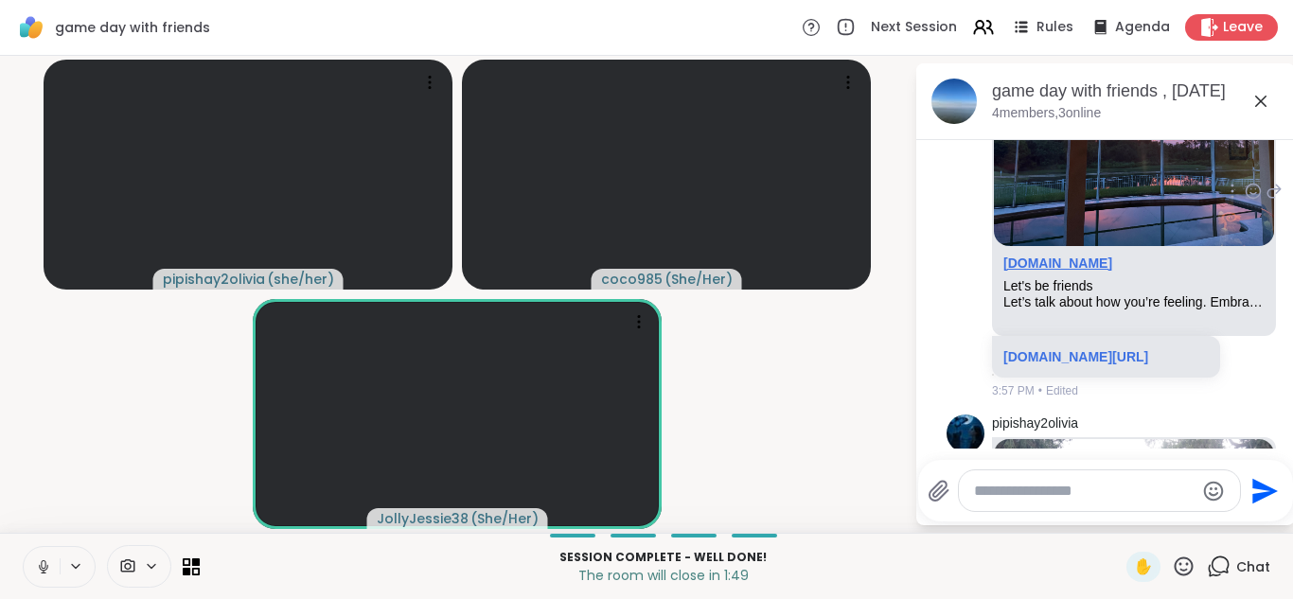
click at [1069, 266] on link "sharewellnow.com" at bounding box center [1057, 263] width 109 height 15
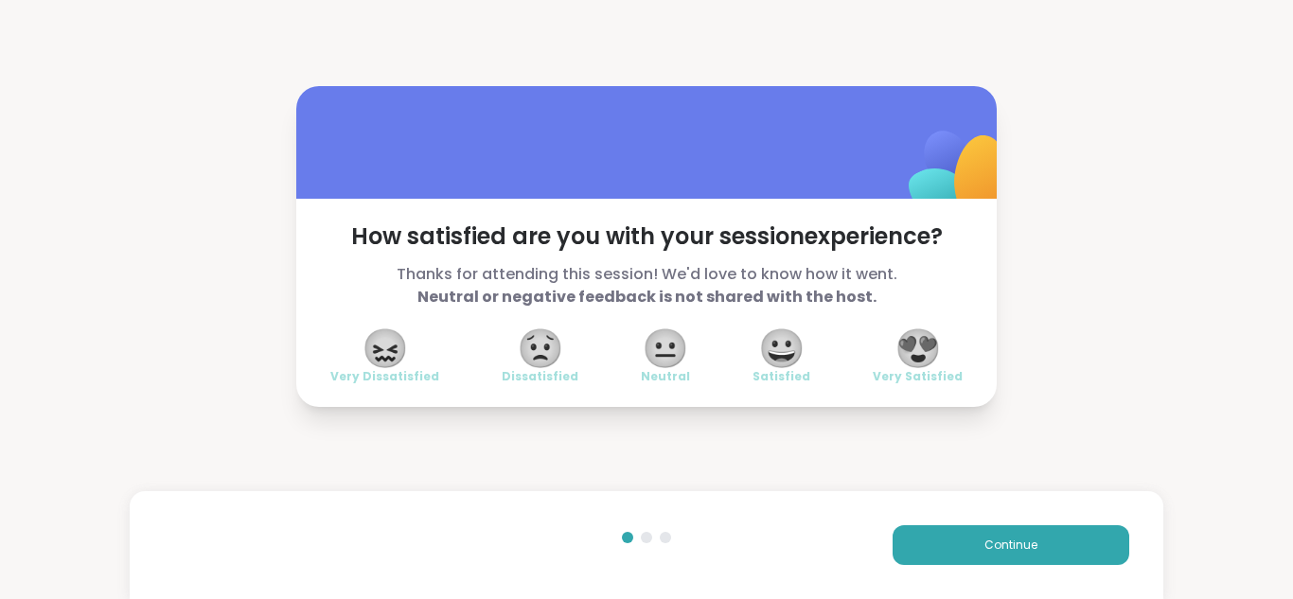
click at [934, 331] on span "😍" at bounding box center [917, 348] width 47 height 34
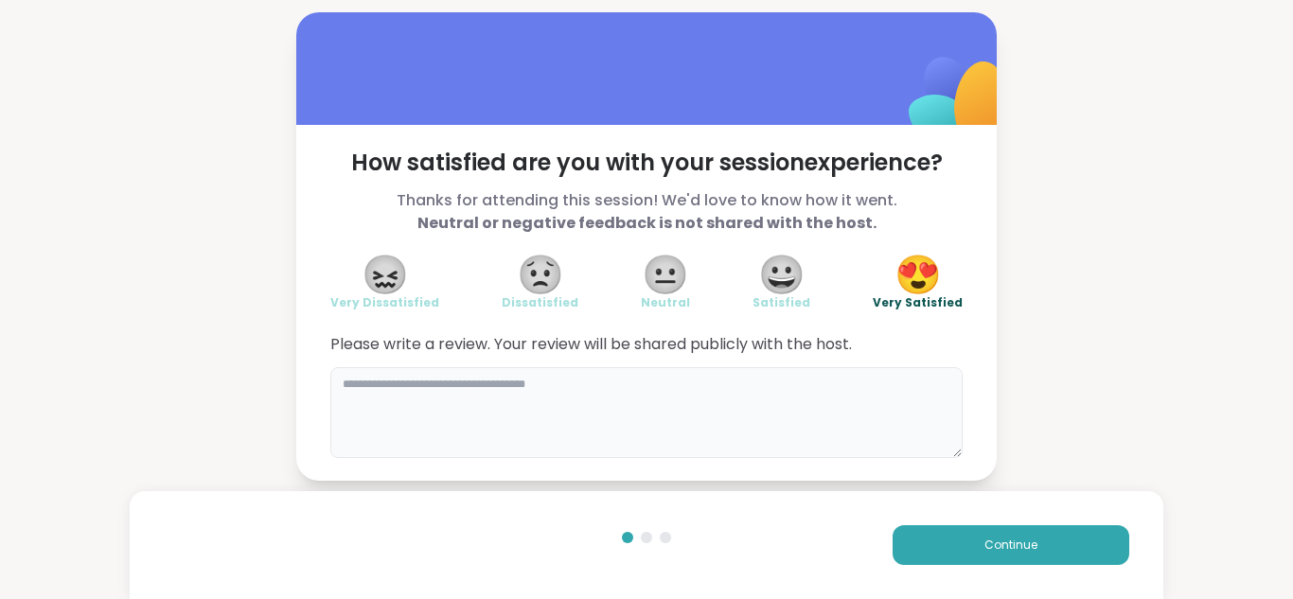
click at [795, 412] on textarea at bounding box center [646, 412] width 632 height 91
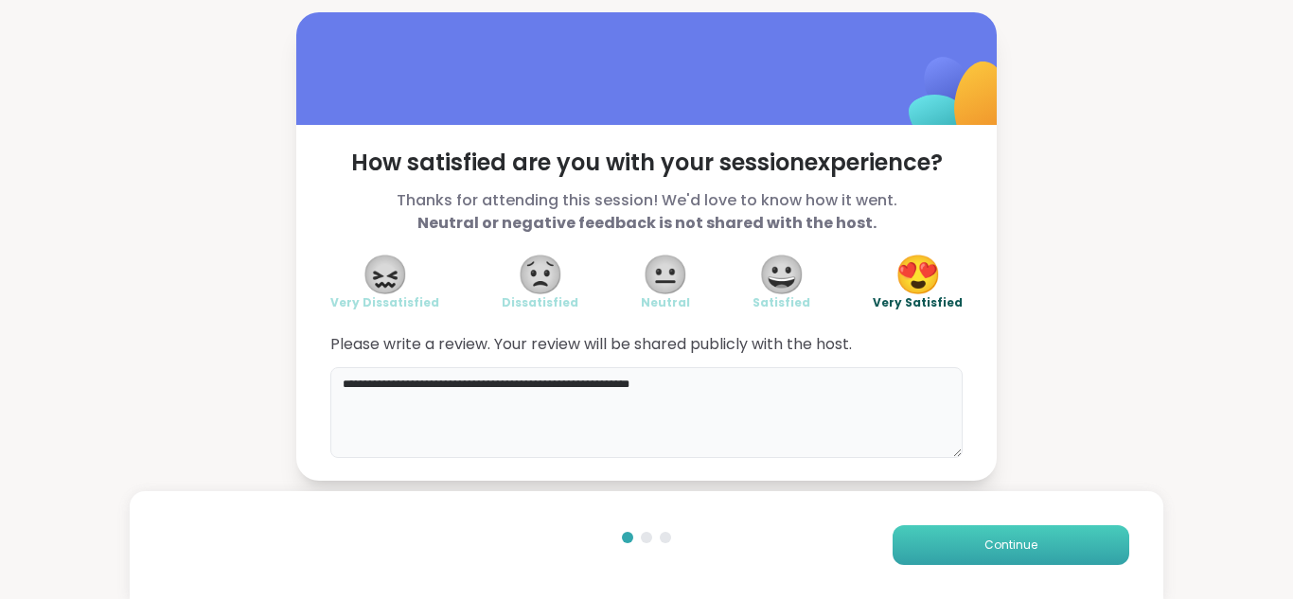
type textarea "**********"
click at [955, 537] on button "Continue" at bounding box center [1010, 545] width 237 height 40
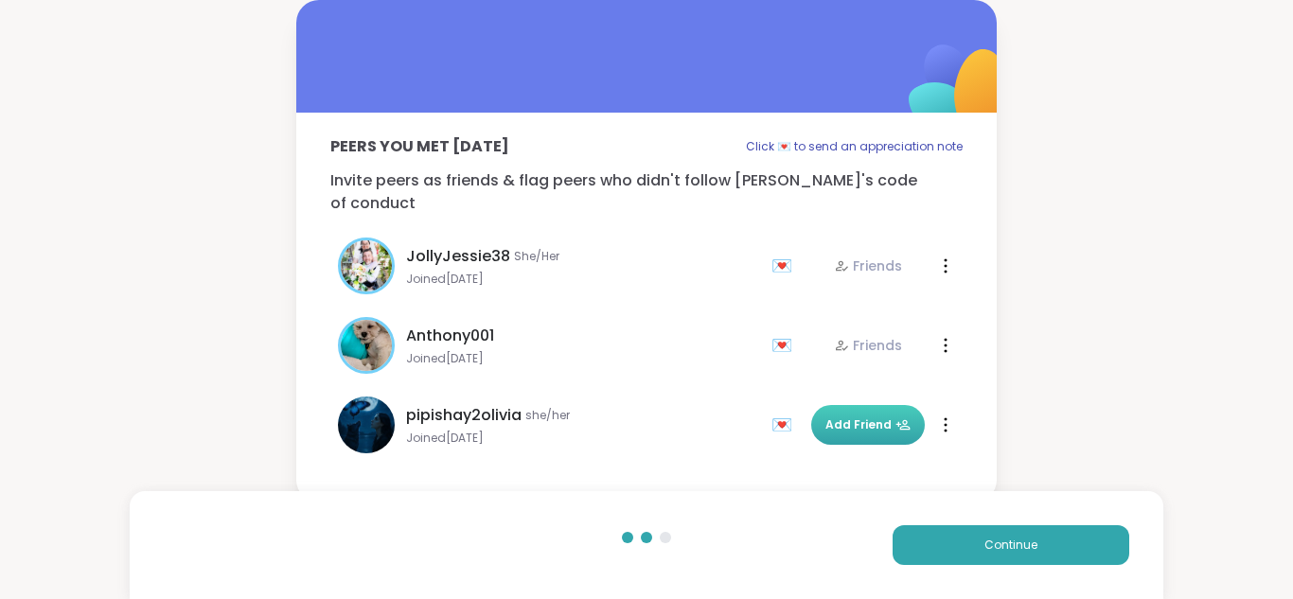
click at [854, 419] on button "Add Friend" at bounding box center [868, 425] width 114 height 40
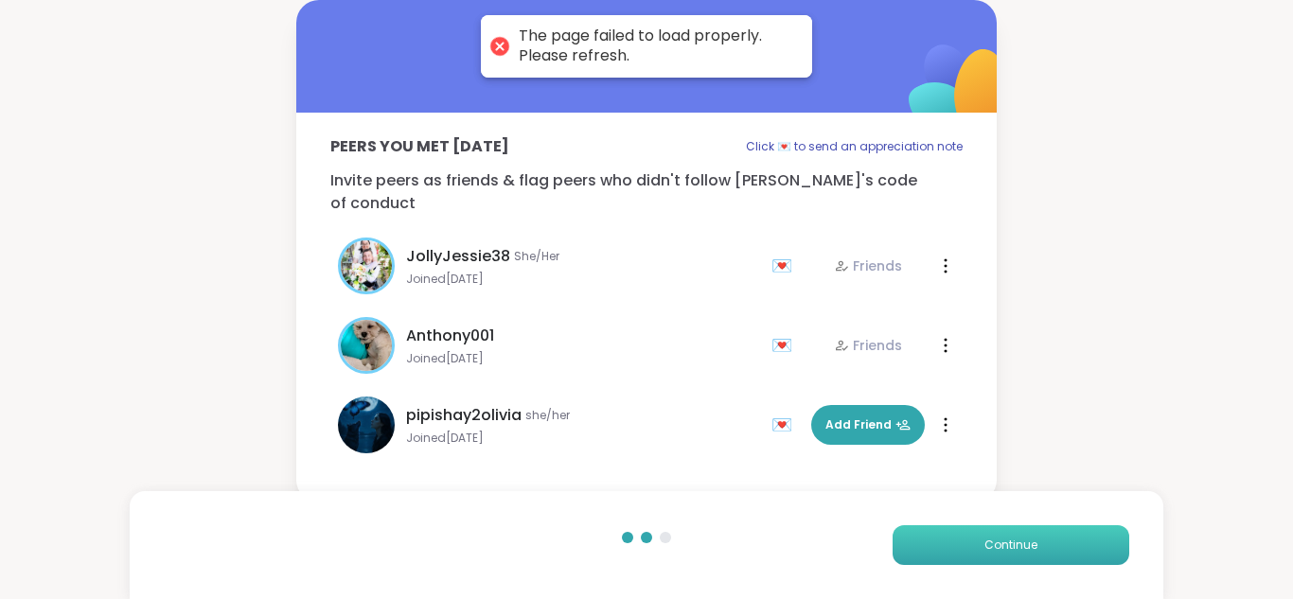
click at [955, 549] on button "Continue" at bounding box center [1010, 545] width 237 height 40
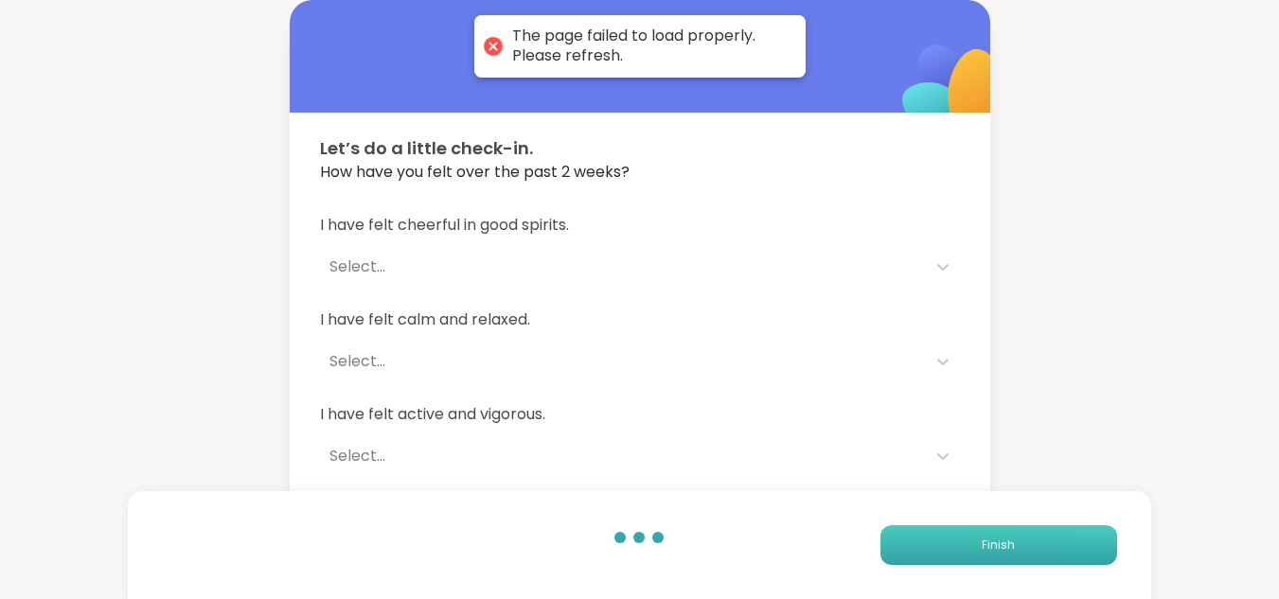
click at [951, 538] on button "Finish" at bounding box center [998, 545] width 237 height 40
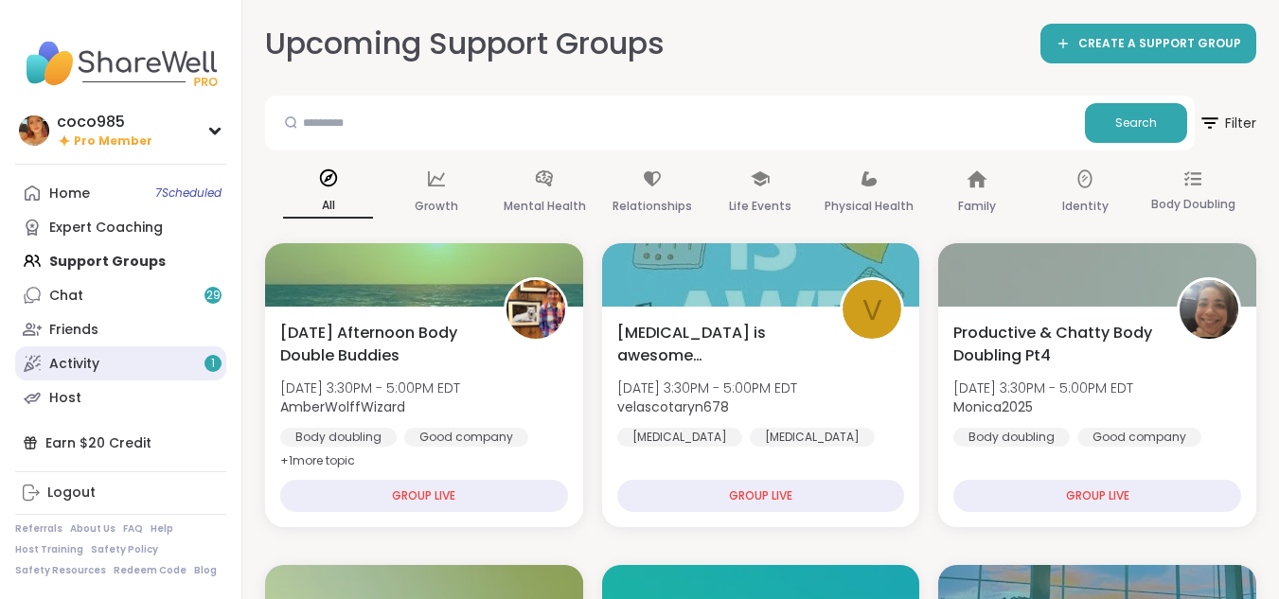
click at [137, 358] on link "Activity 1" at bounding box center [120, 363] width 211 height 34
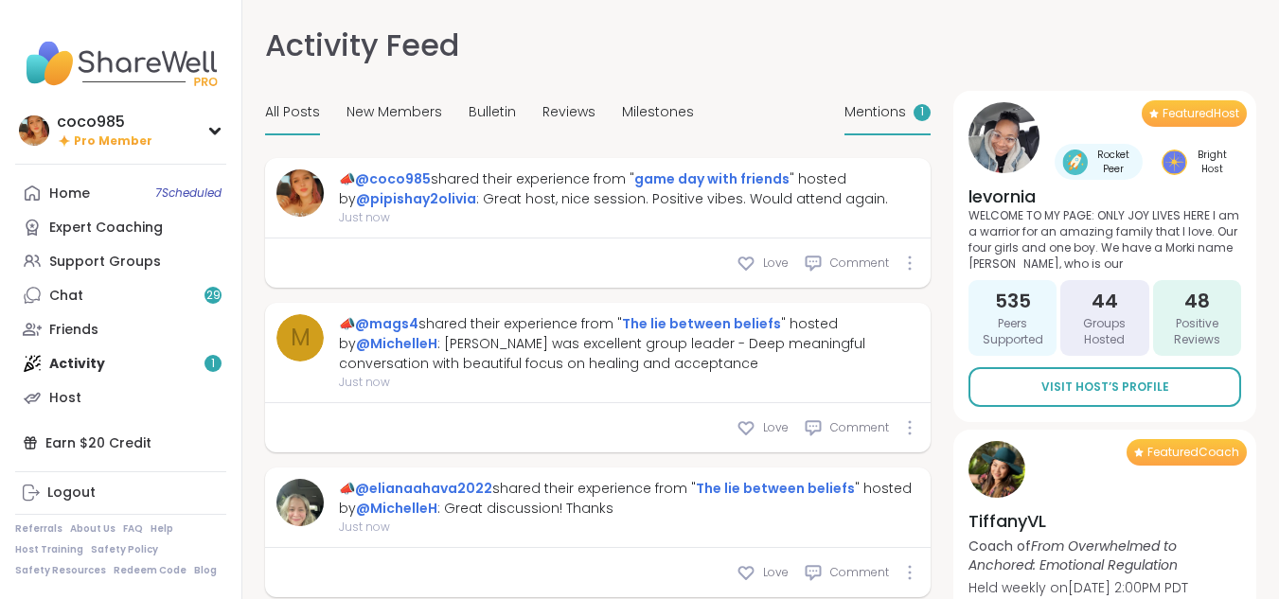
click at [871, 94] on div "Mentions 1" at bounding box center [887, 113] width 86 height 44
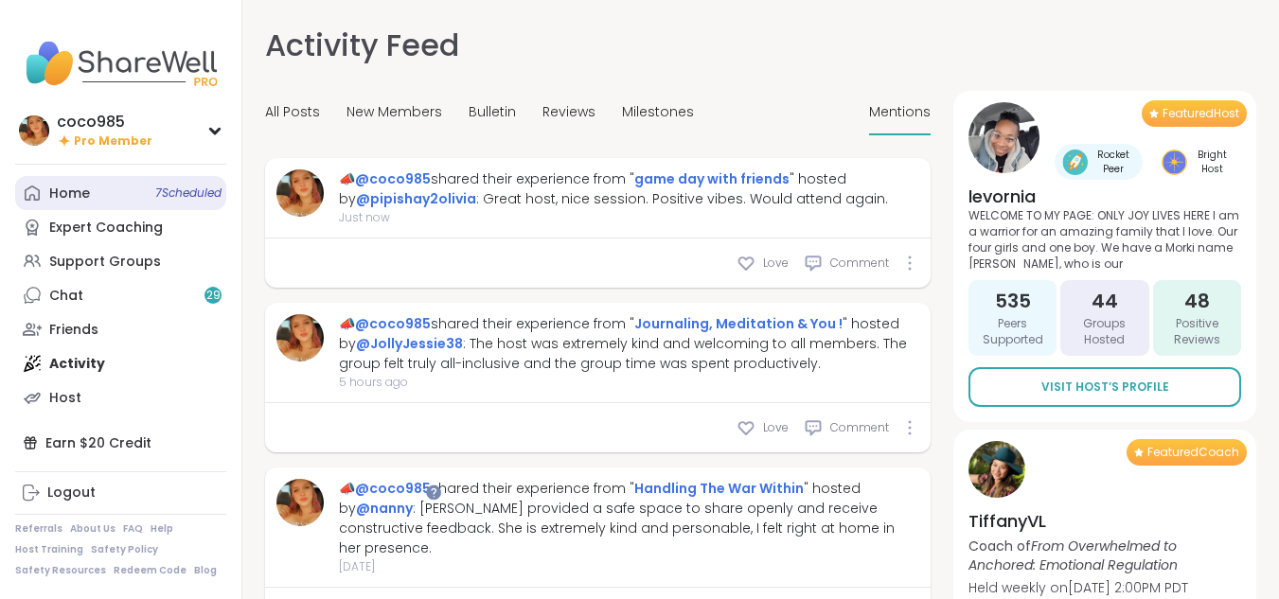
click at [92, 189] on link "Home 7 Scheduled" at bounding box center [120, 193] width 211 height 34
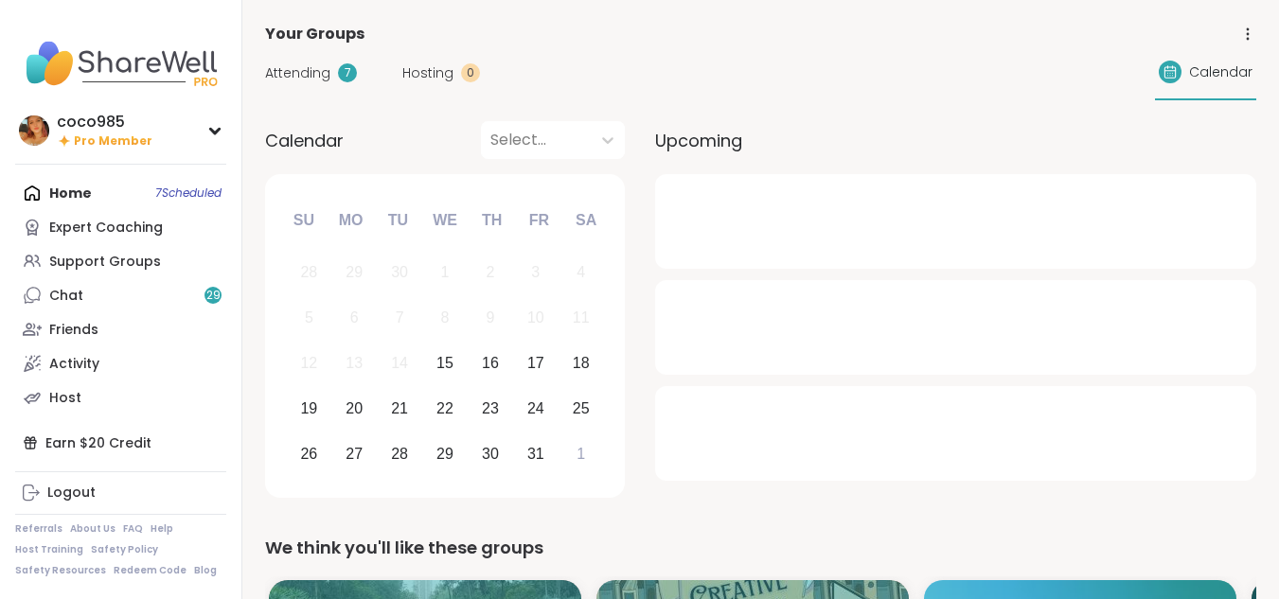
click at [308, 75] on span "Attending" at bounding box center [297, 73] width 65 height 20
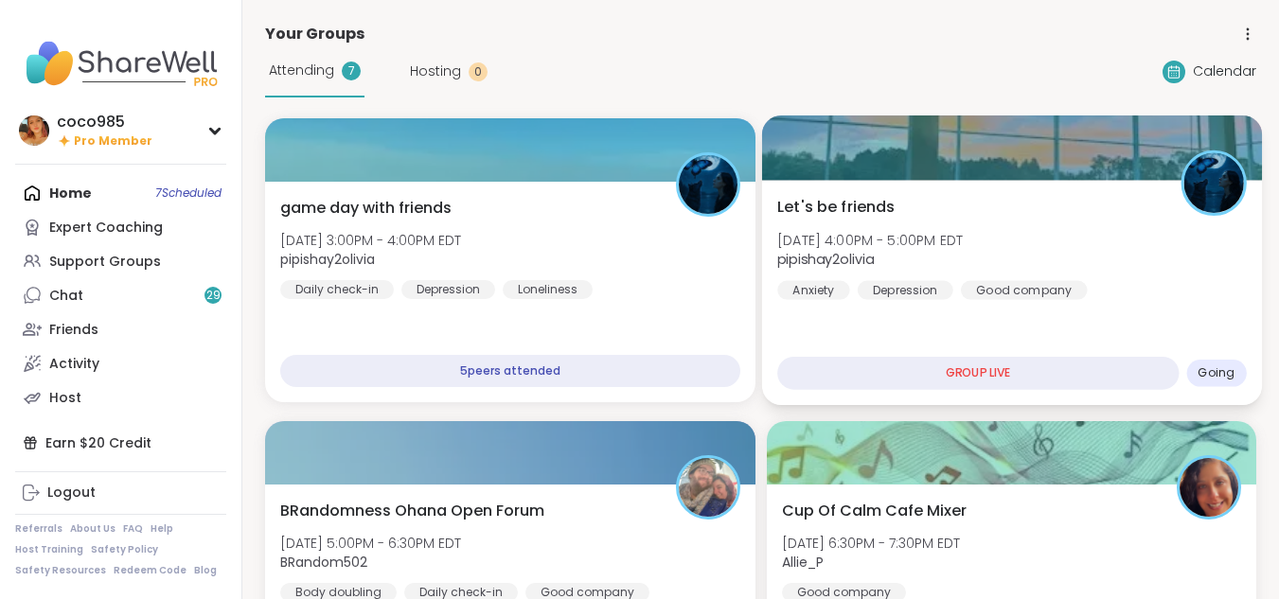
click at [929, 233] on span "Wed, Oct 15 | 4:00PM - 5:00PM EDT" at bounding box center [869, 239] width 185 height 19
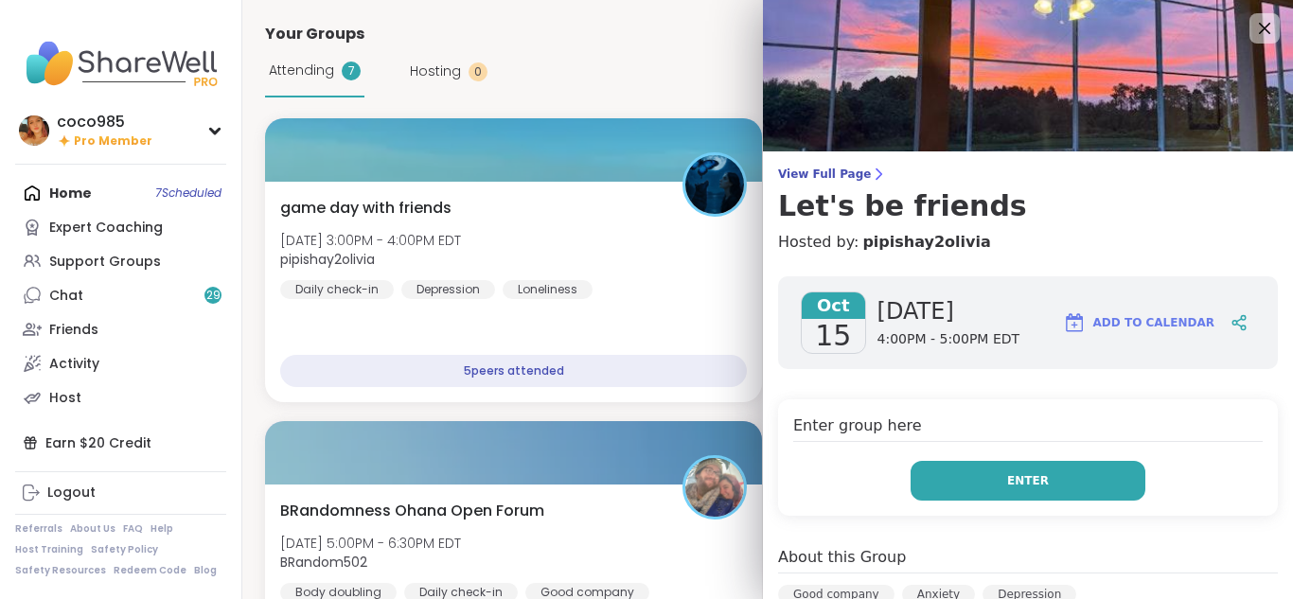
click at [950, 495] on button "Enter" at bounding box center [1027, 481] width 235 height 40
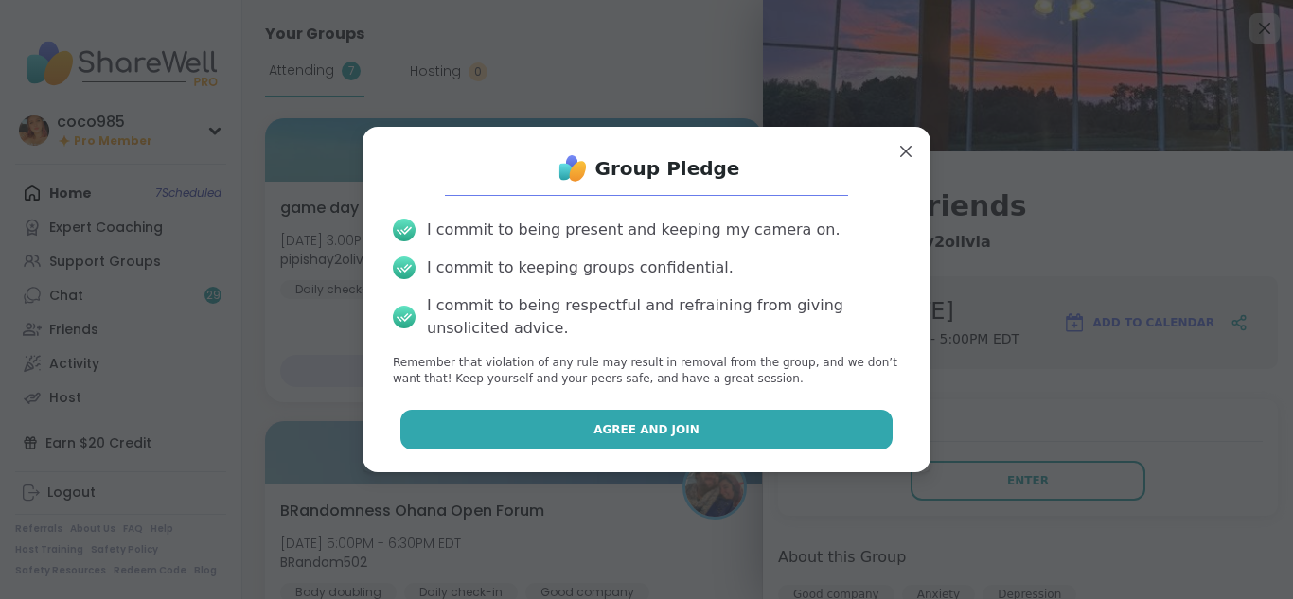
click at [706, 442] on button "Agree and Join" at bounding box center [646, 430] width 493 height 40
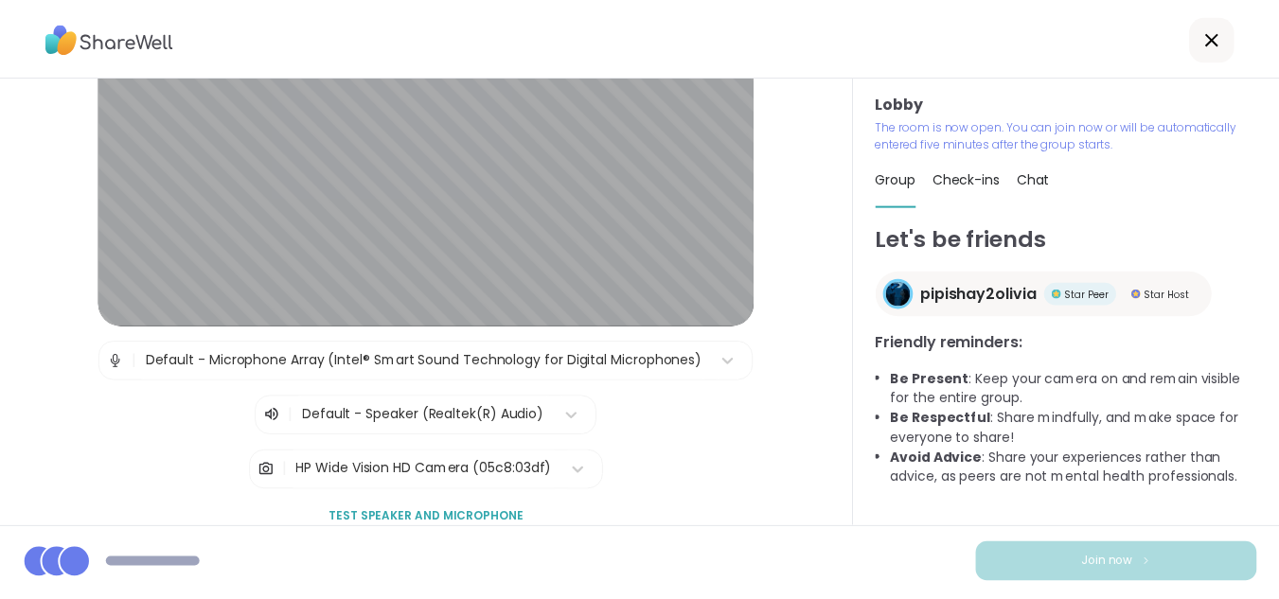
scroll to position [139, 0]
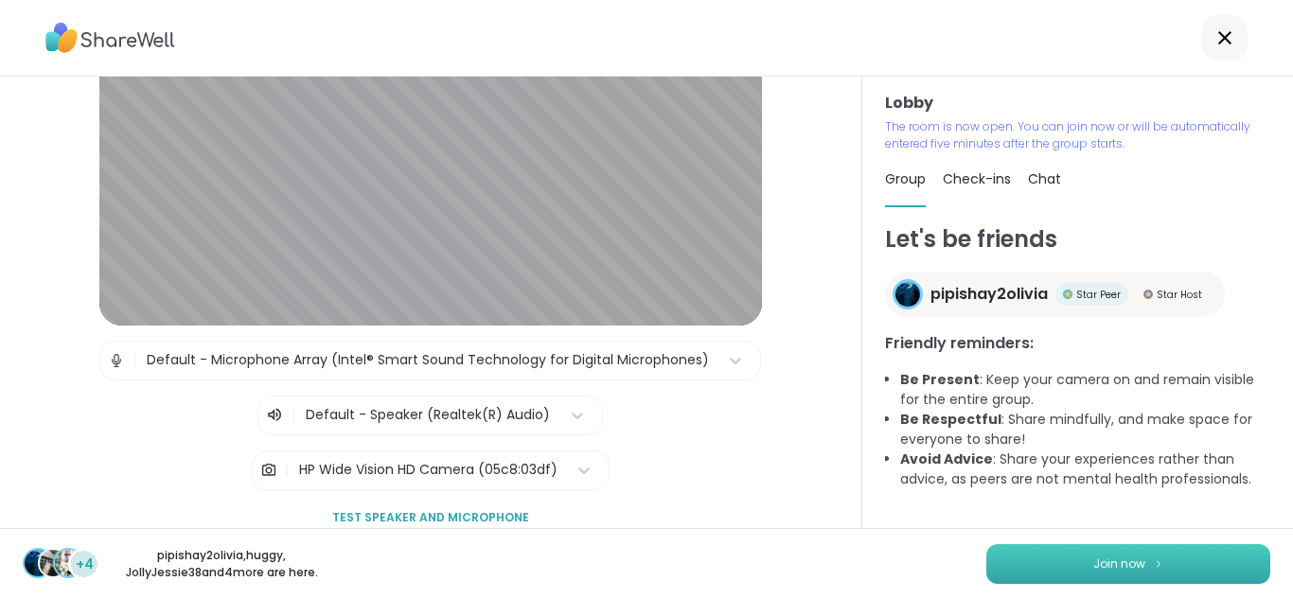
drag, startPoint x: 614, startPoint y: 479, endPoint x: 1196, endPoint y: 573, distance: 589.5
click at [1196, 573] on button "Join now" at bounding box center [1128, 564] width 284 height 40
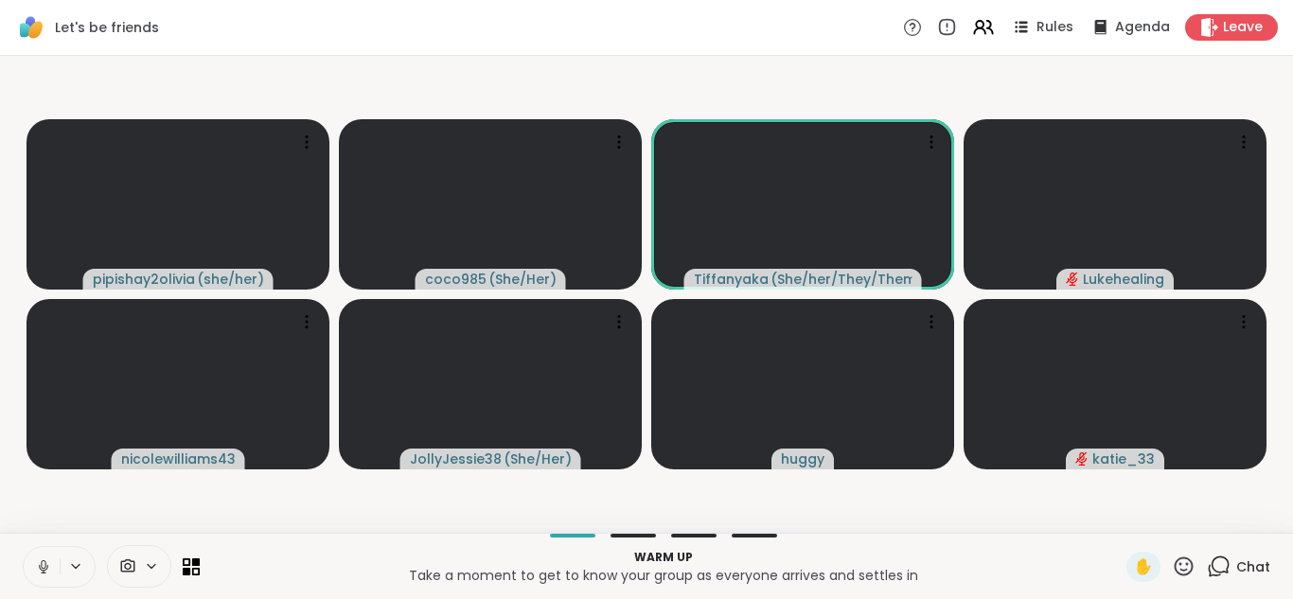
click at [49, 562] on icon at bounding box center [43, 566] width 17 height 17
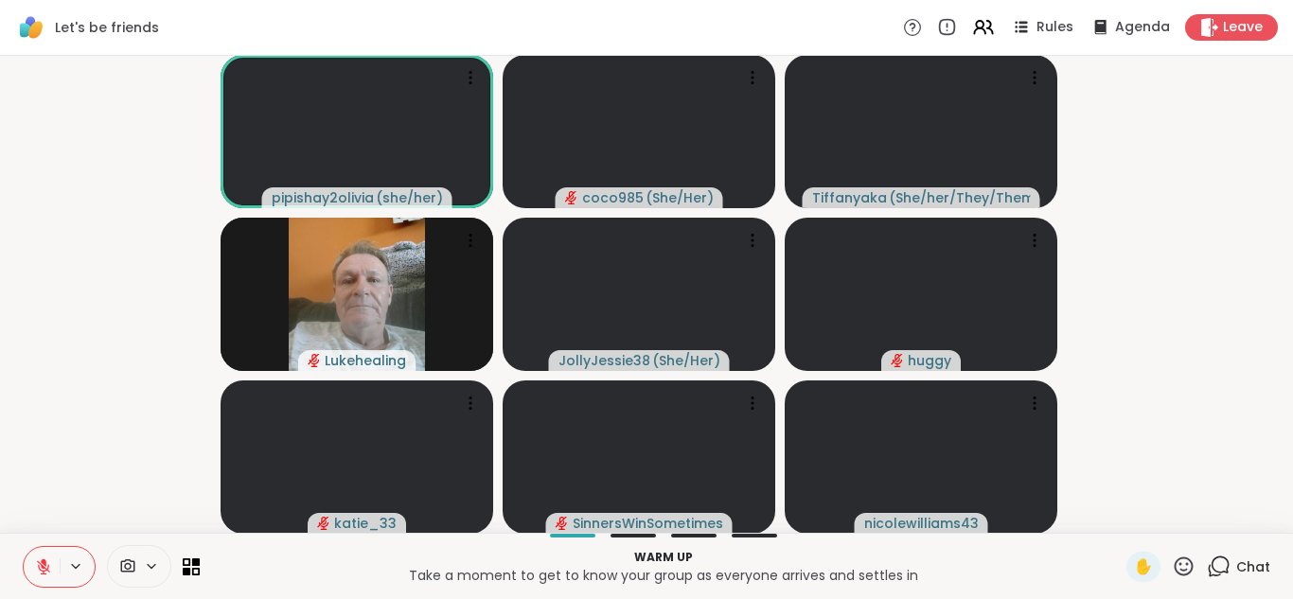
click at [53, 565] on button at bounding box center [42, 567] width 36 height 40
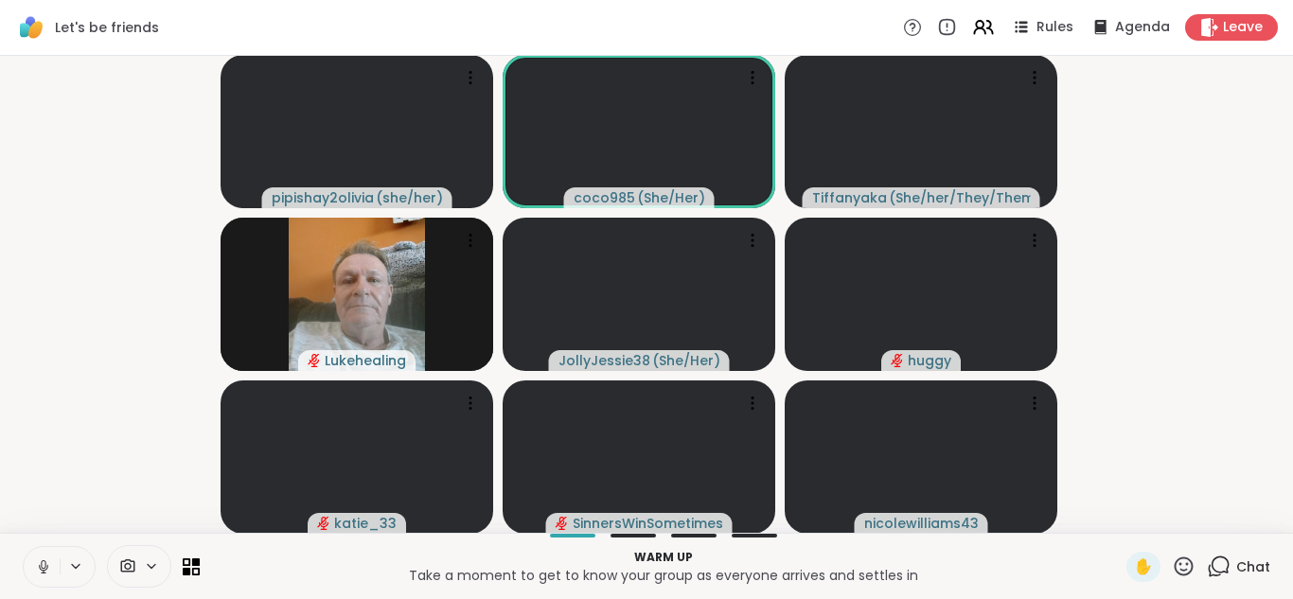
click at [55, 576] on button at bounding box center [42, 567] width 36 height 40
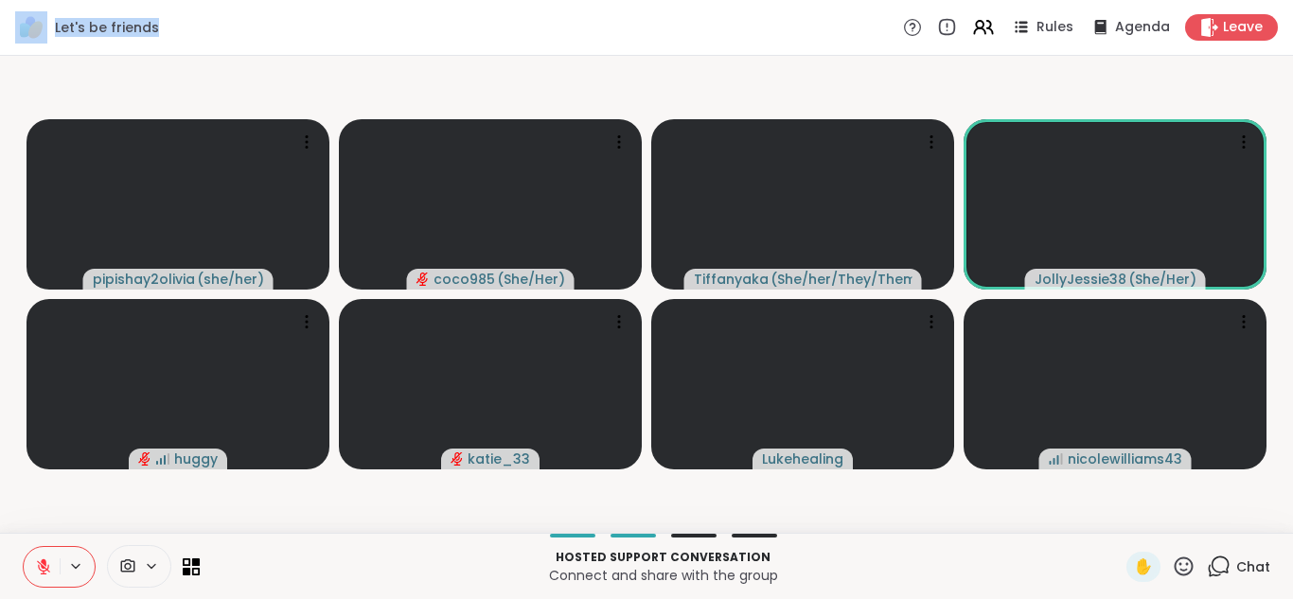
drag, startPoint x: 164, startPoint y: 23, endPoint x: 50, endPoint y: 35, distance: 114.2
click at [50, 35] on div "Let's be friends Rules Agenda Leave" at bounding box center [646, 28] width 1293 height 56
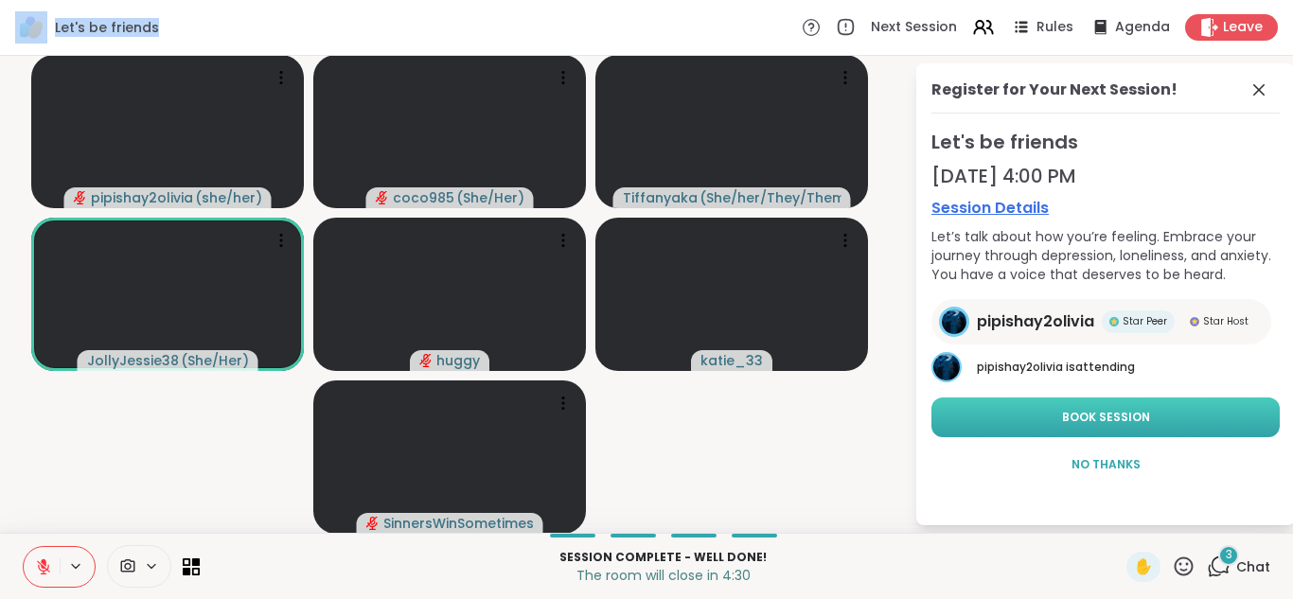
click at [1134, 423] on button "Book Session" at bounding box center [1105, 417] width 348 height 40
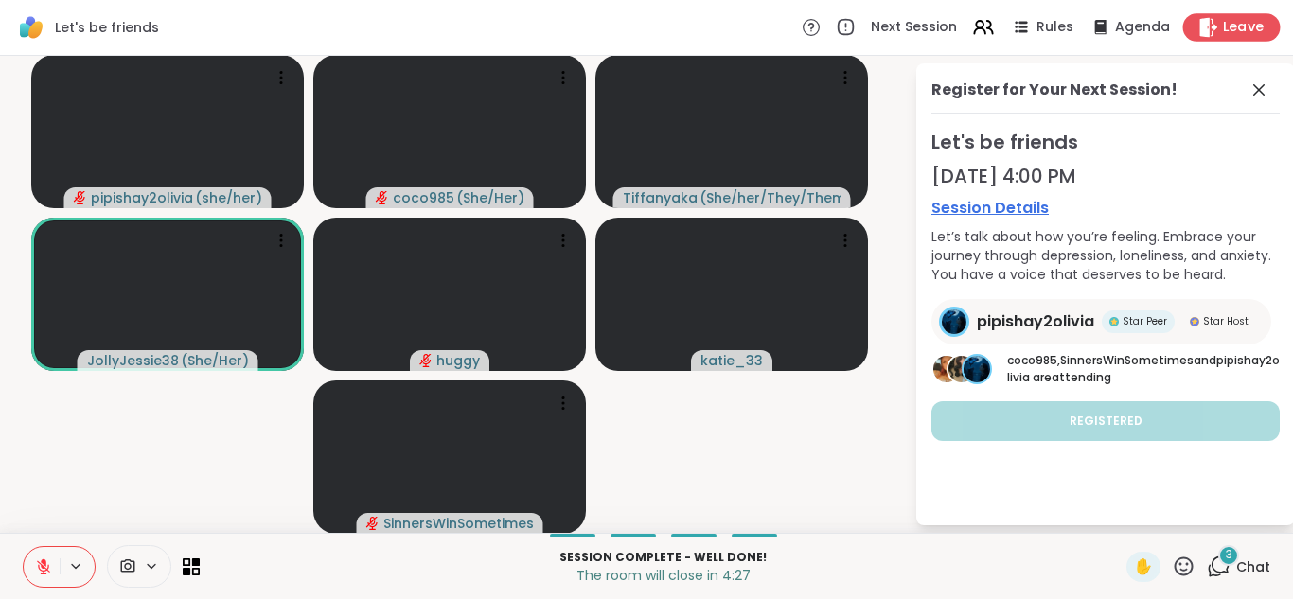
click at [1198, 28] on icon at bounding box center [1208, 27] width 20 height 20
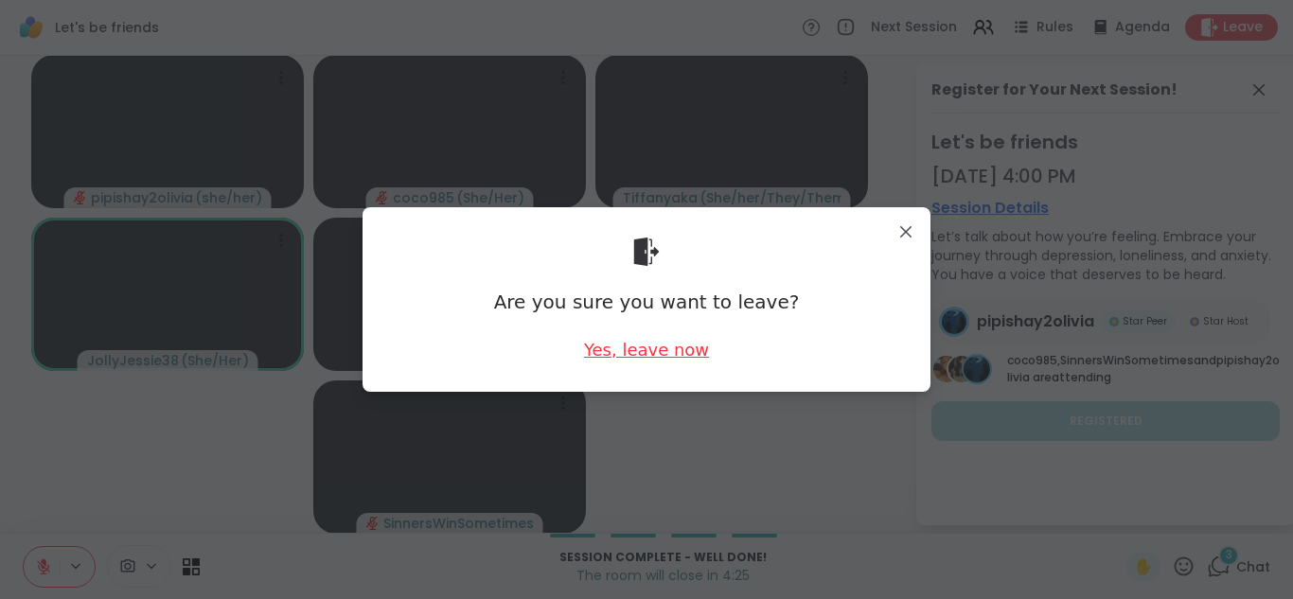
click at [687, 350] on div "Yes, leave now" at bounding box center [646, 350] width 125 height 24
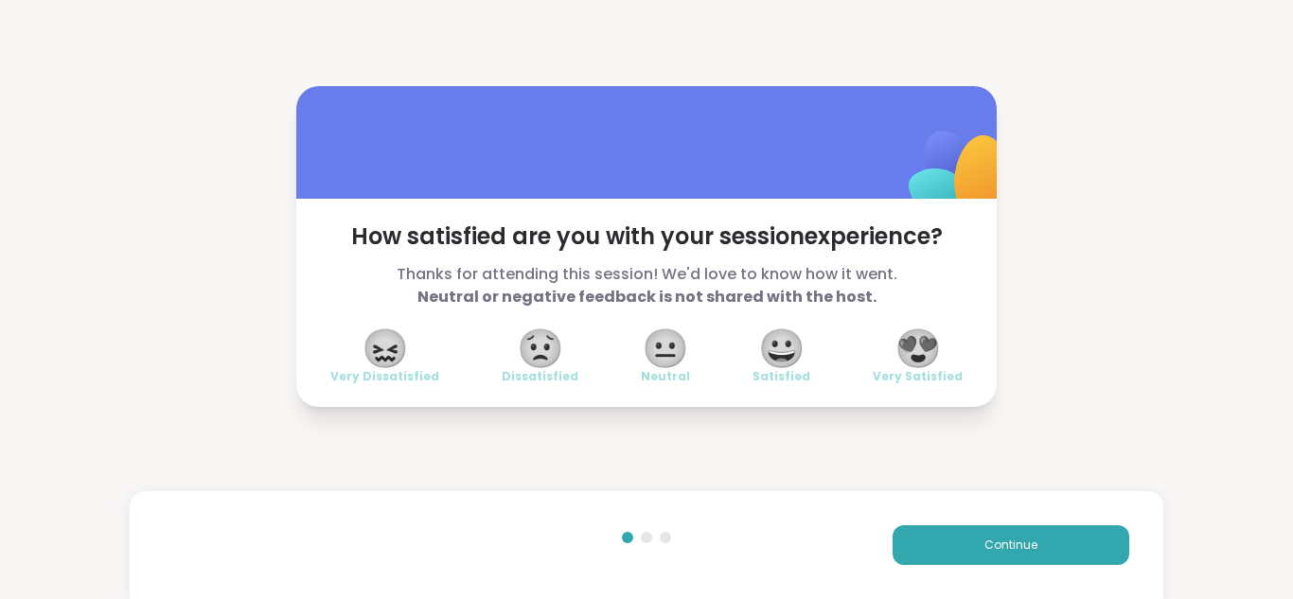
click at [897, 341] on span "😍" at bounding box center [917, 348] width 47 height 34
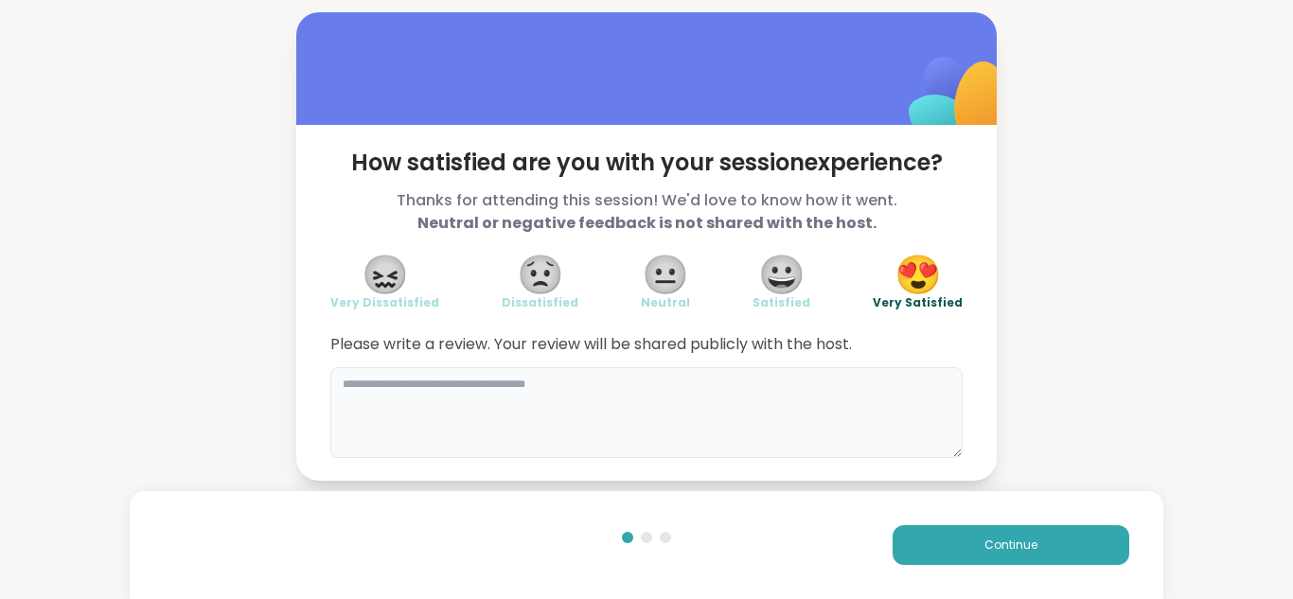
click at [598, 386] on textarea at bounding box center [646, 412] width 632 height 91
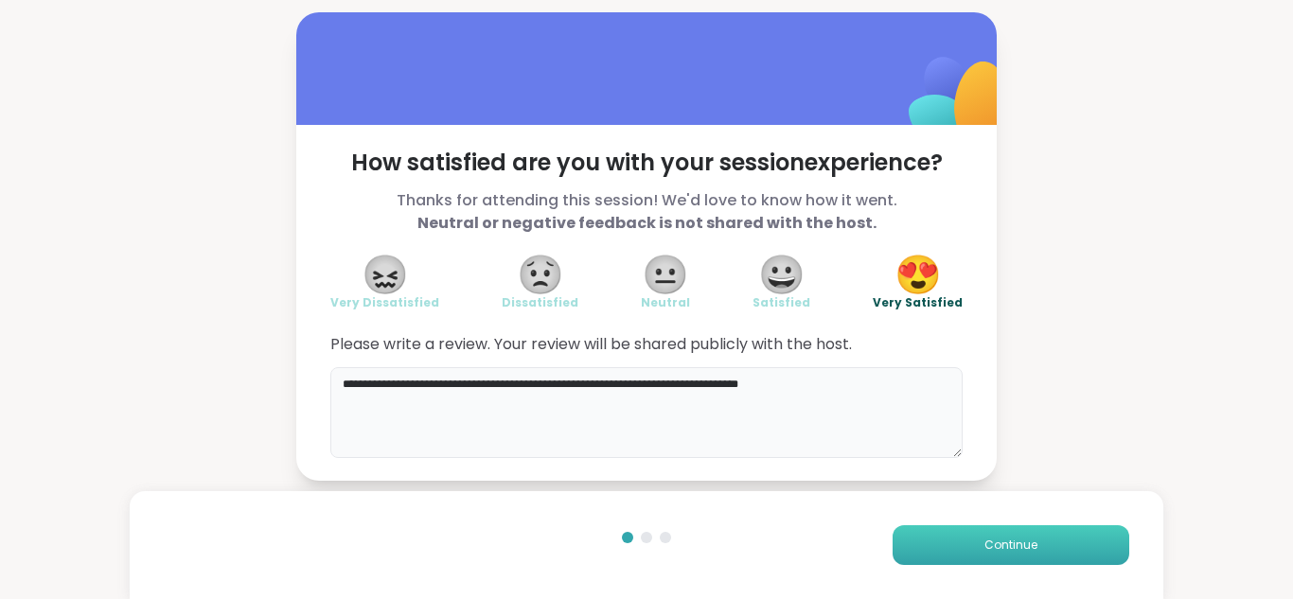
type textarea "**********"
click at [1046, 525] on button "Continue" at bounding box center [1010, 545] width 237 height 40
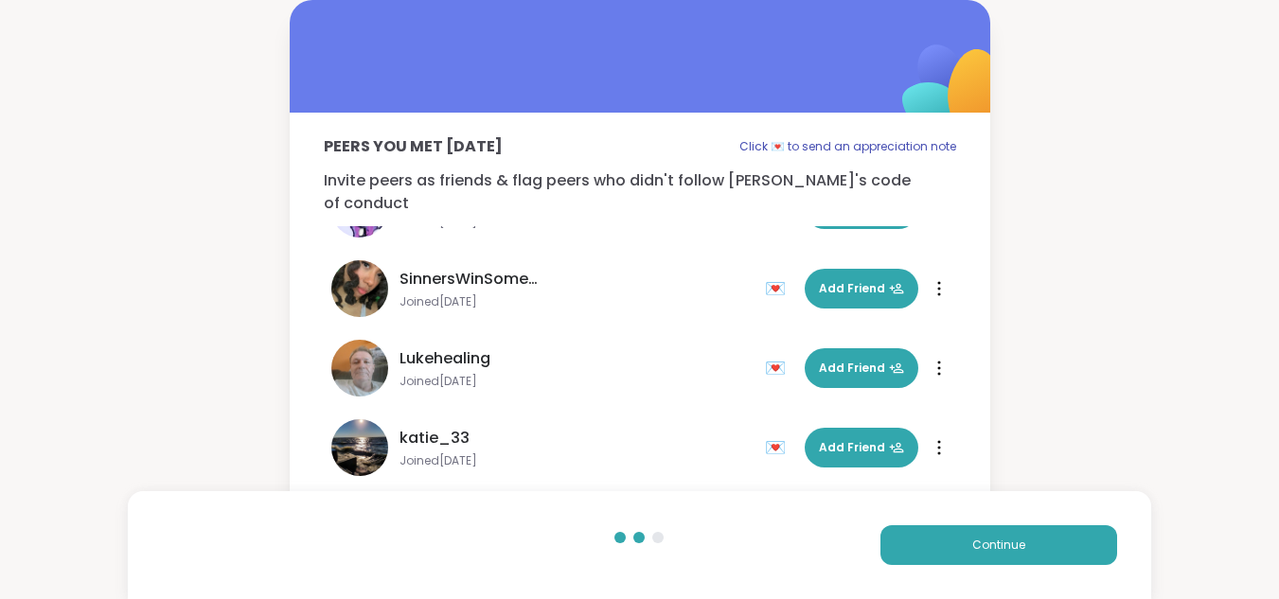
scroll to position [89, 0]
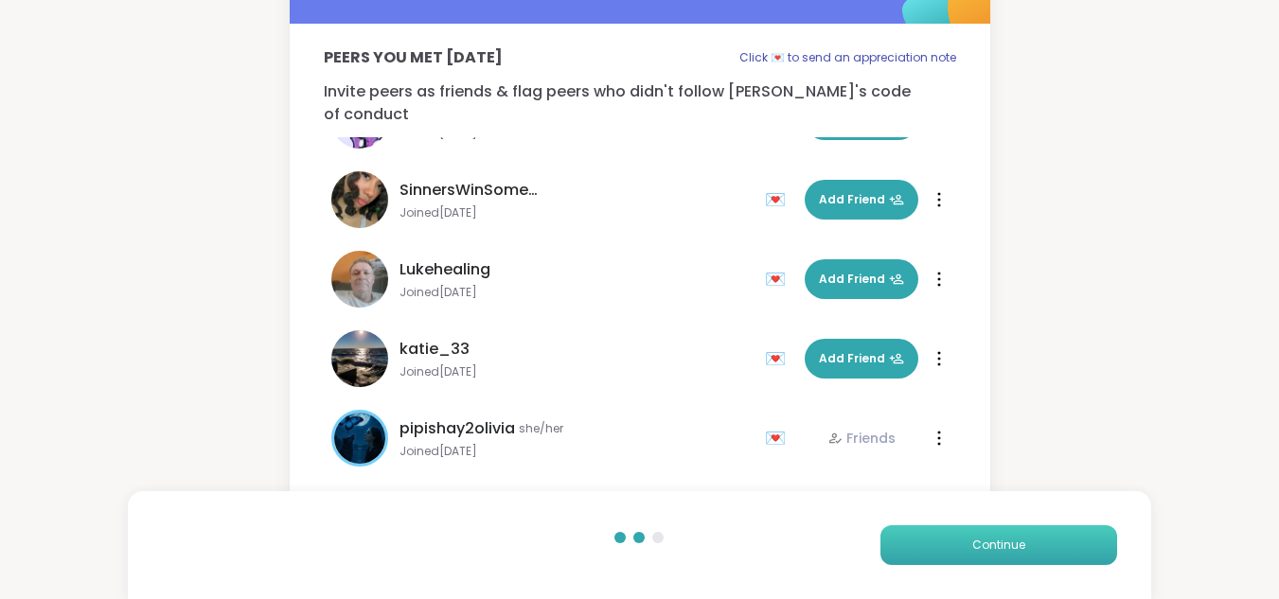
click at [942, 543] on button "Continue" at bounding box center [998, 545] width 237 height 40
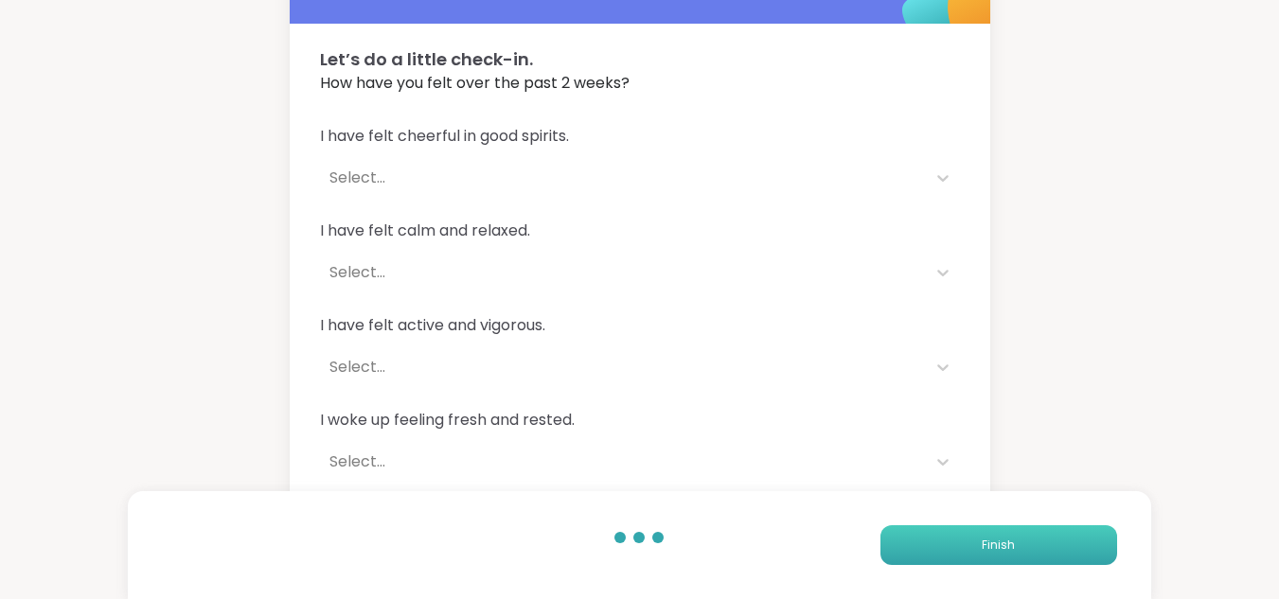
click at [942, 543] on button "Finish" at bounding box center [998, 545] width 237 height 40
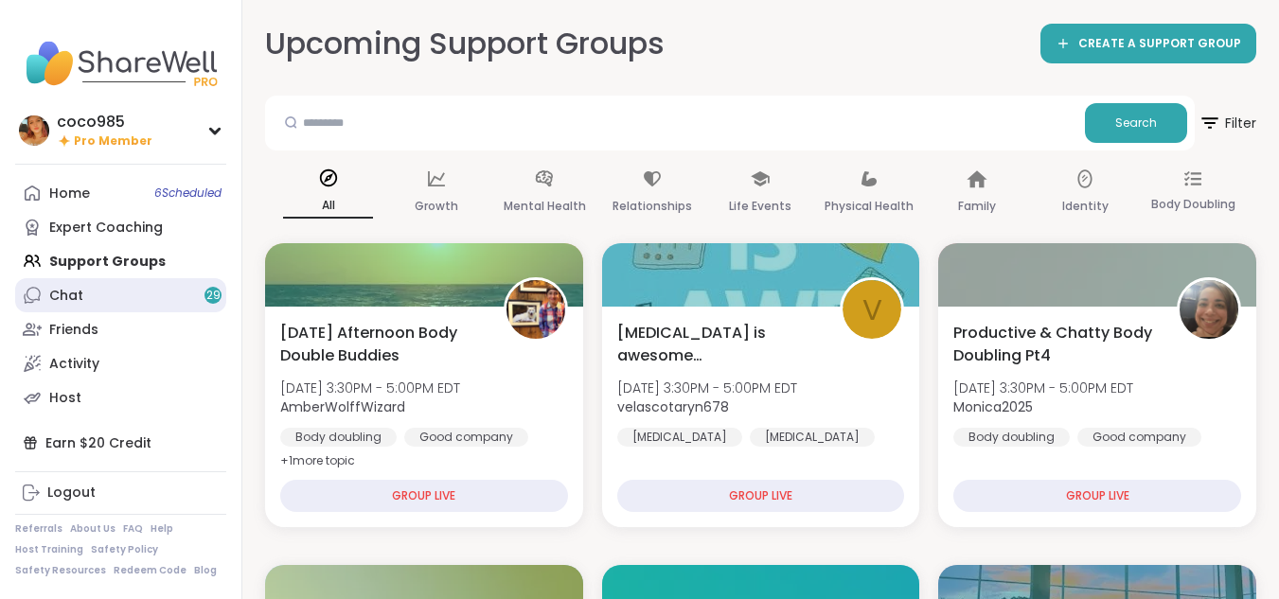
click at [163, 294] on link "Chat 29" at bounding box center [120, 295] width 211 height 34
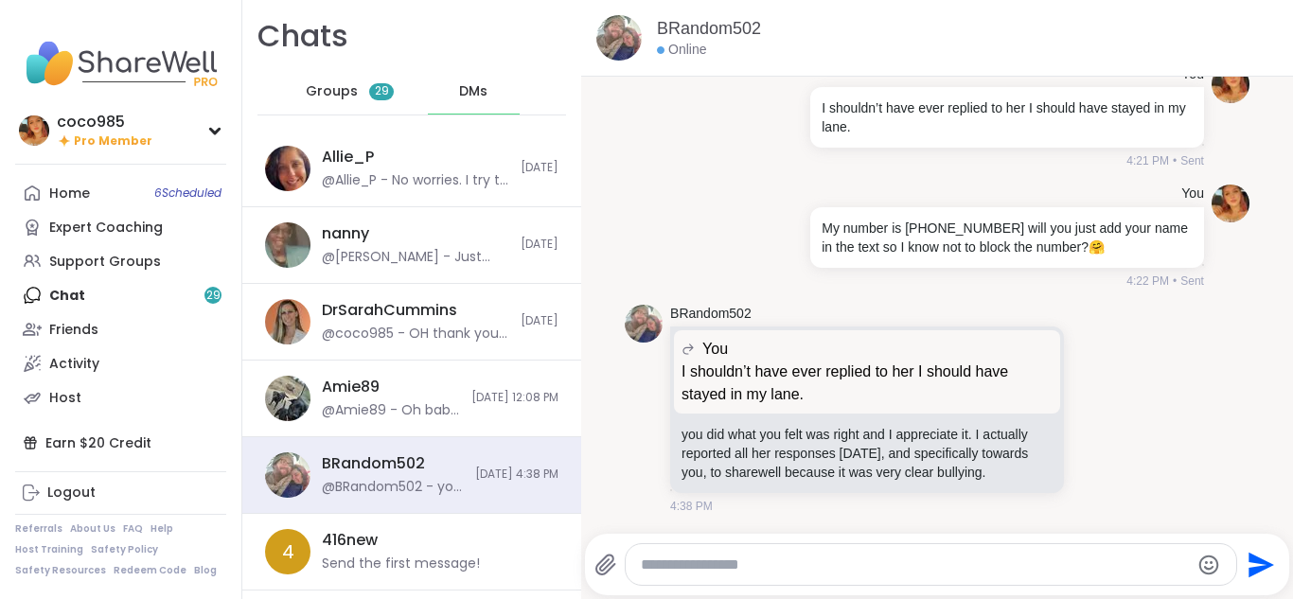
click at [321, 84] on span "Groups" at bounding box center [332, 91] width 52 height 19
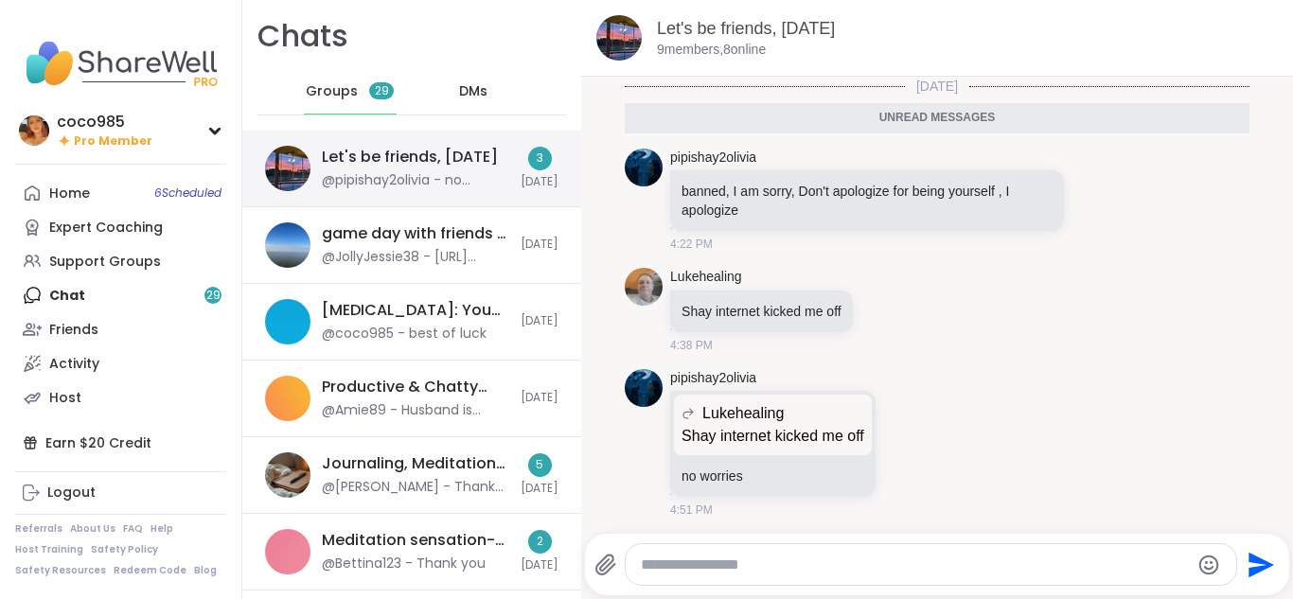
scroll to position [4, 0]
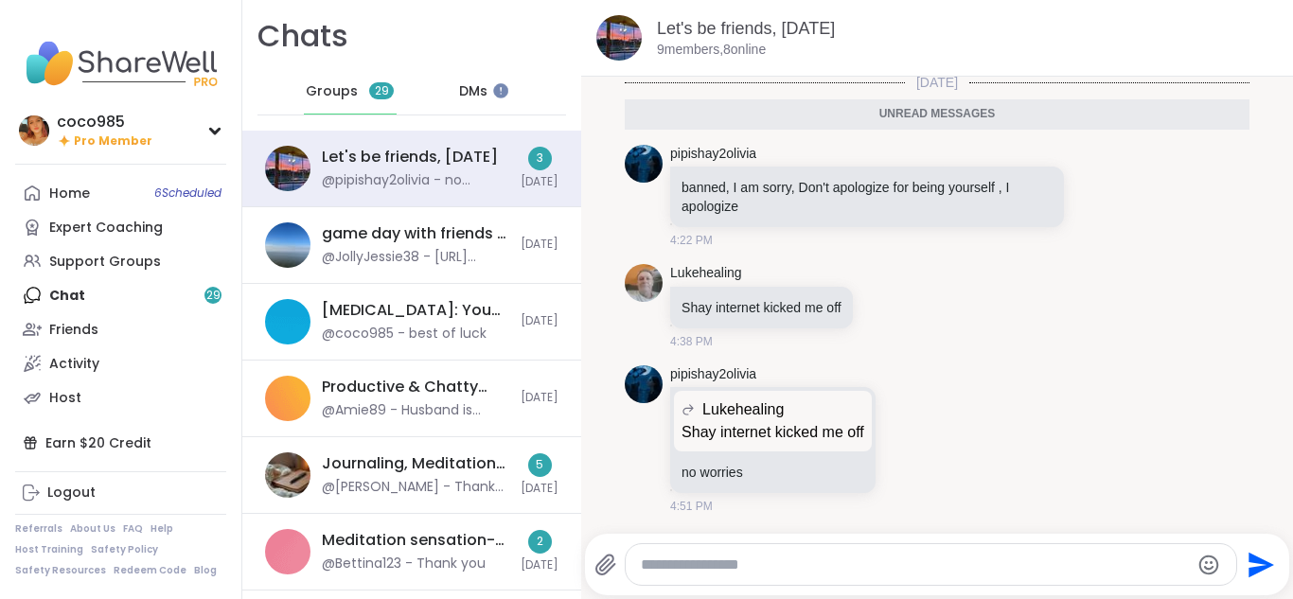
click at [94, 293] on div "Home 6 Scheduled Expert Coaching Support Groups Chat 29 Friends Activity Host" at bounding box center [120, 295] width 211 height 238
click at [86, 268] on div "Support Groups" at bounding box center [105, 262] width 112 height 19
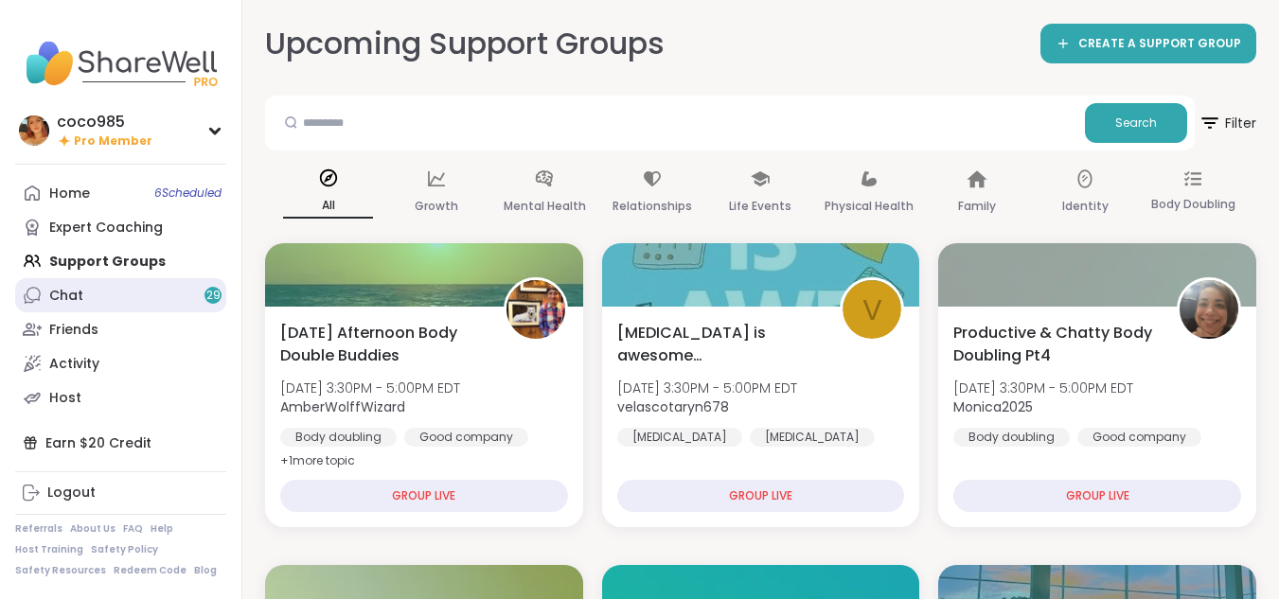
click at [123, 296] on link "Chat 29" at bounding box center [120, 295] width 211 height 34
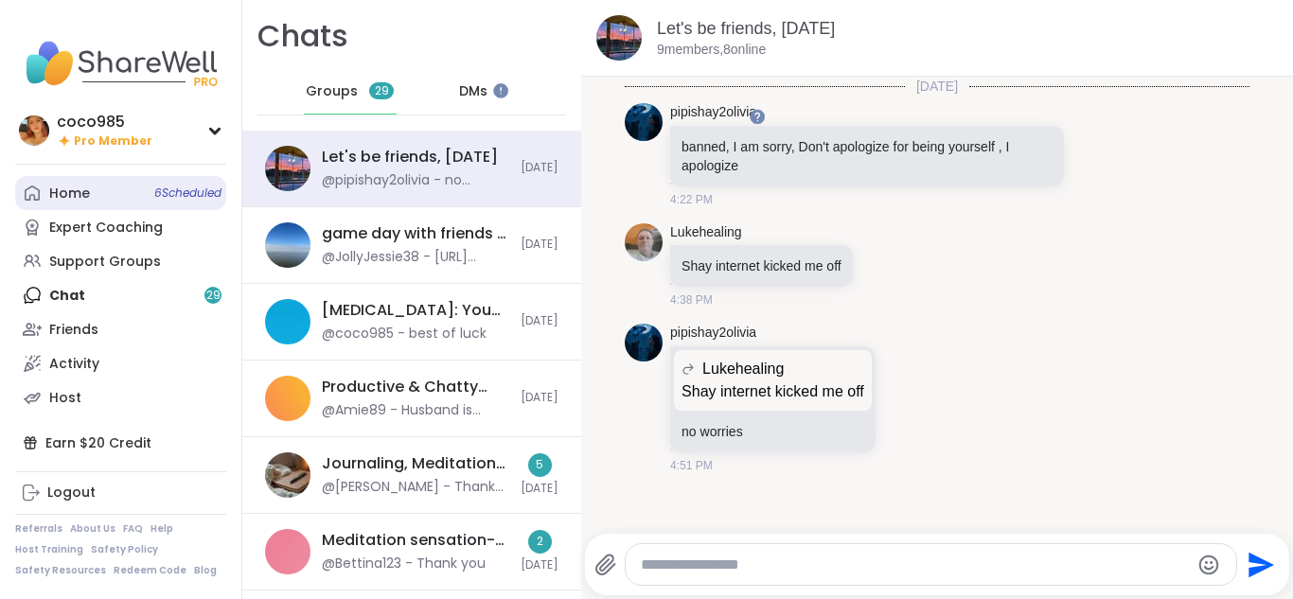
click at [80, 196] on div "Home 6 Scheduled" at bounding box center [69, 194] width 41 height 19
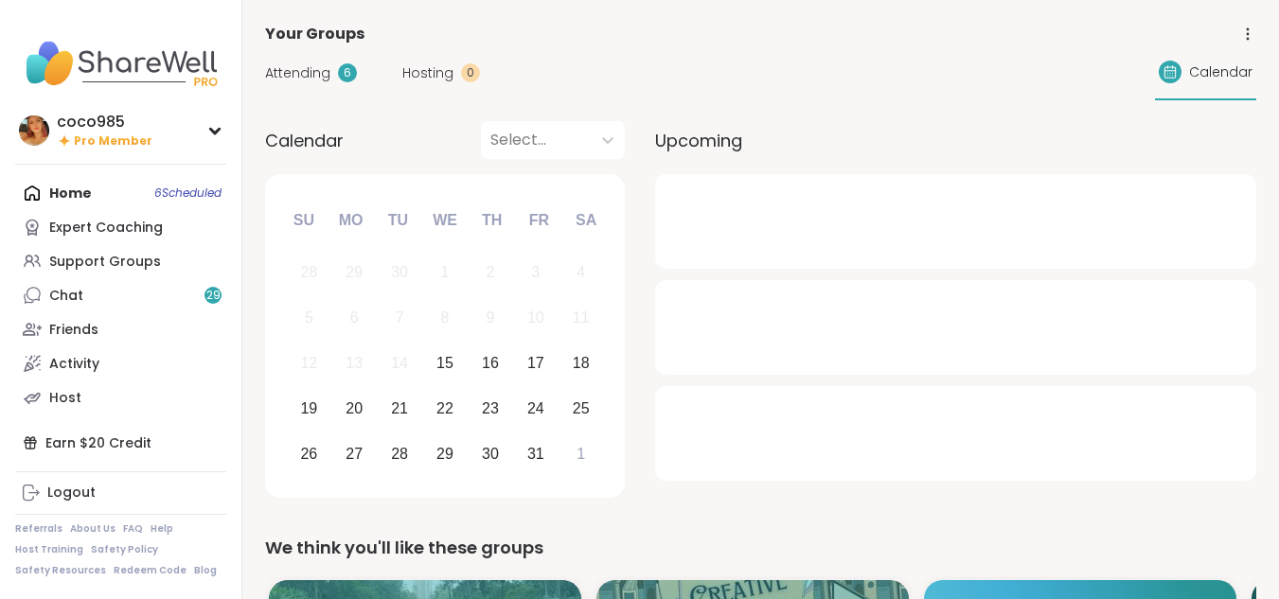
click at [340, 80] on div "6" at bounding box center [347, 72] width 19 height 19
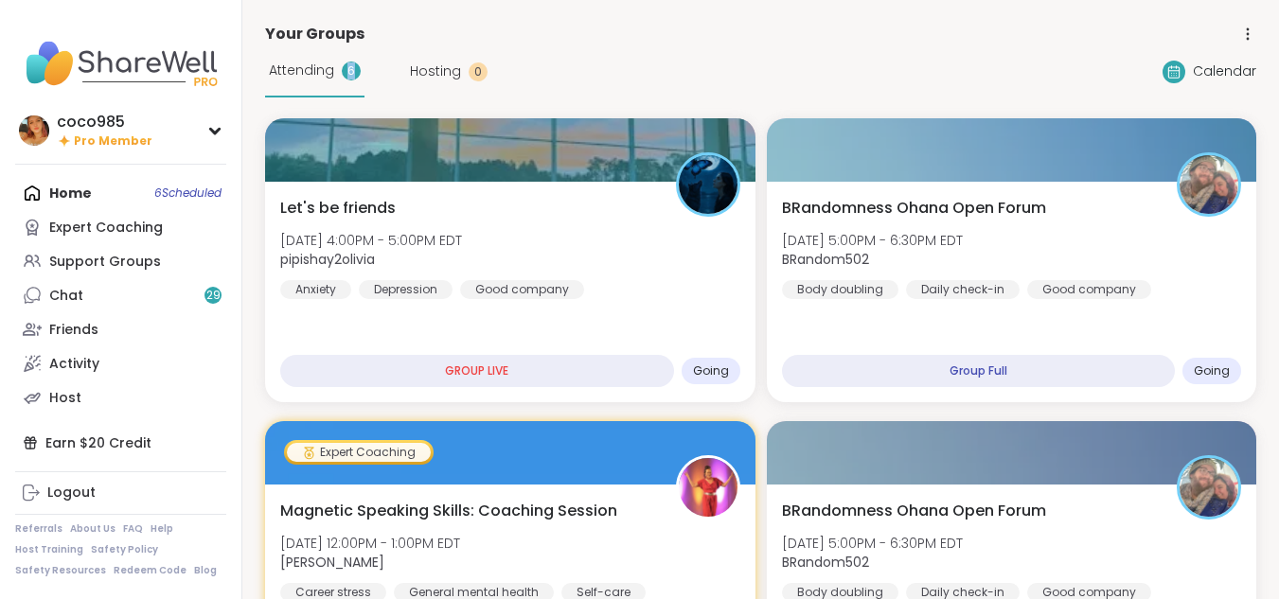
click at [340, 80] on div "Attending 6" at bounding box center [314, 71] width 99 height 52
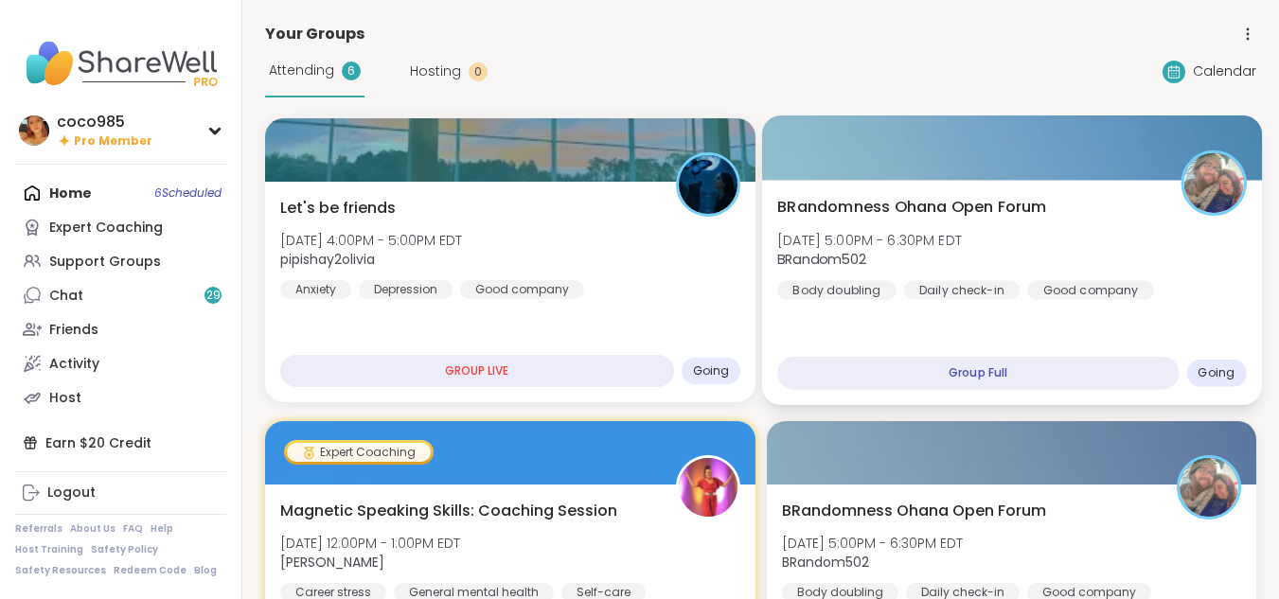
click at [873, 271] on div "BRandomness Ohana Open Forum Wed, Oct 15 | 5:00PM - 6:30PM EDT BRandom502 Body …" at bounding box center [1011, 248] width 468 height 104
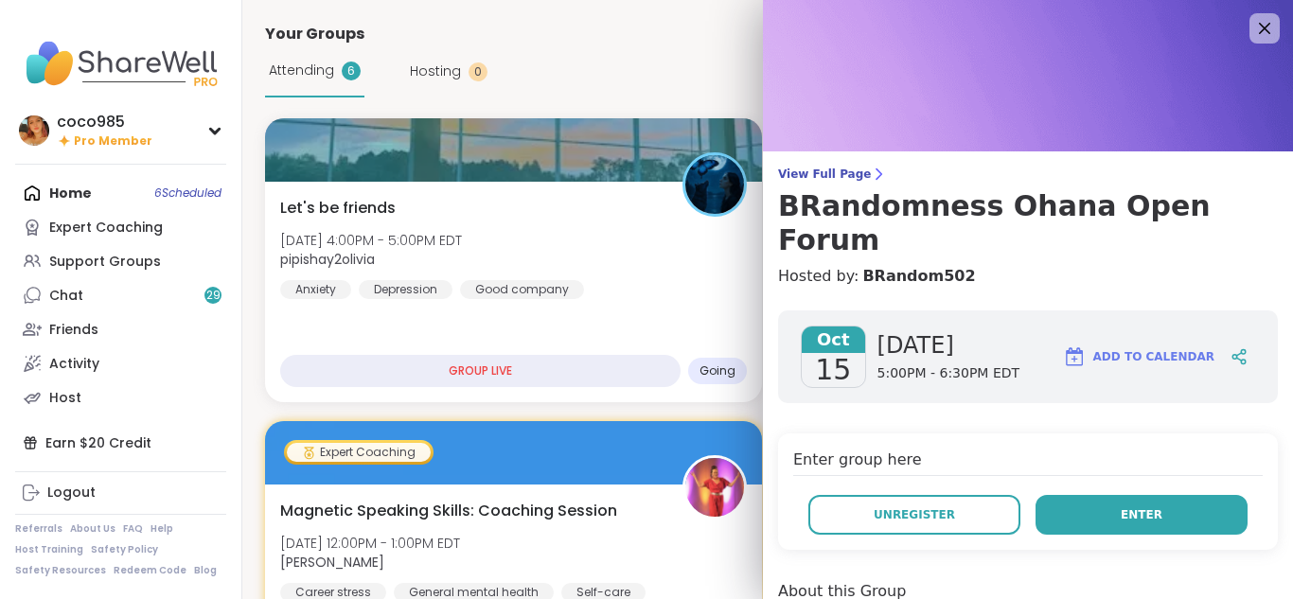
click at [1094, 495] on button "Enter" at bounding box center [1141, 515] width 212 height 40
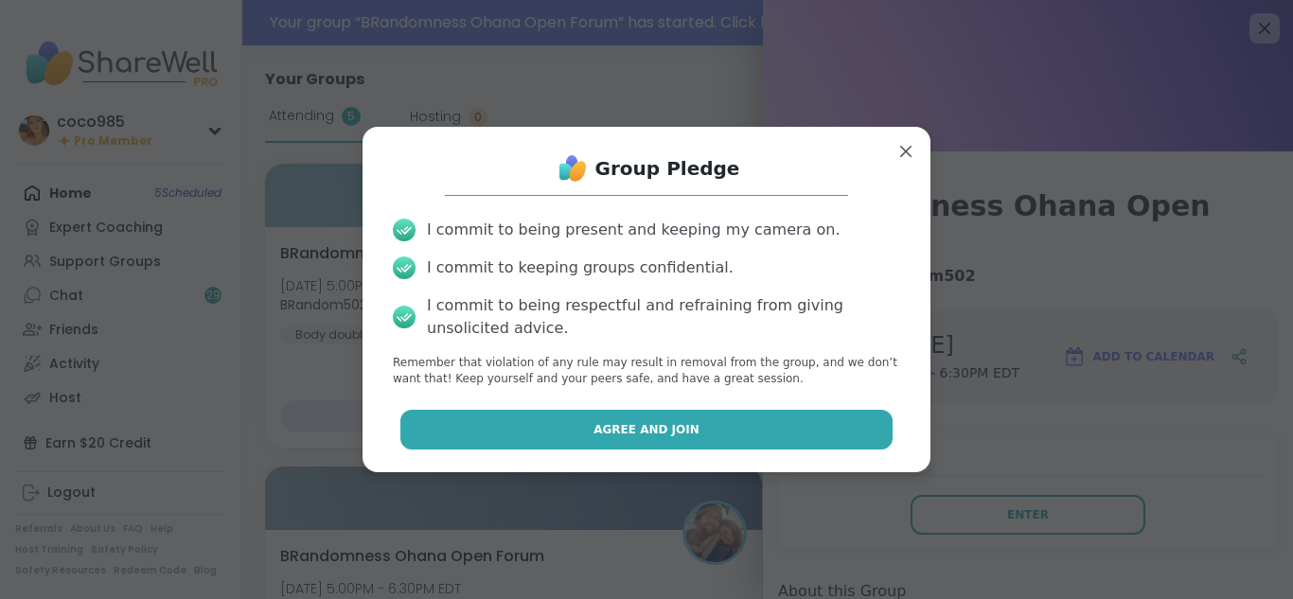
click at [736, 433] on button "Agree and Join" at bounding box center [646, 430] width 493 height 40
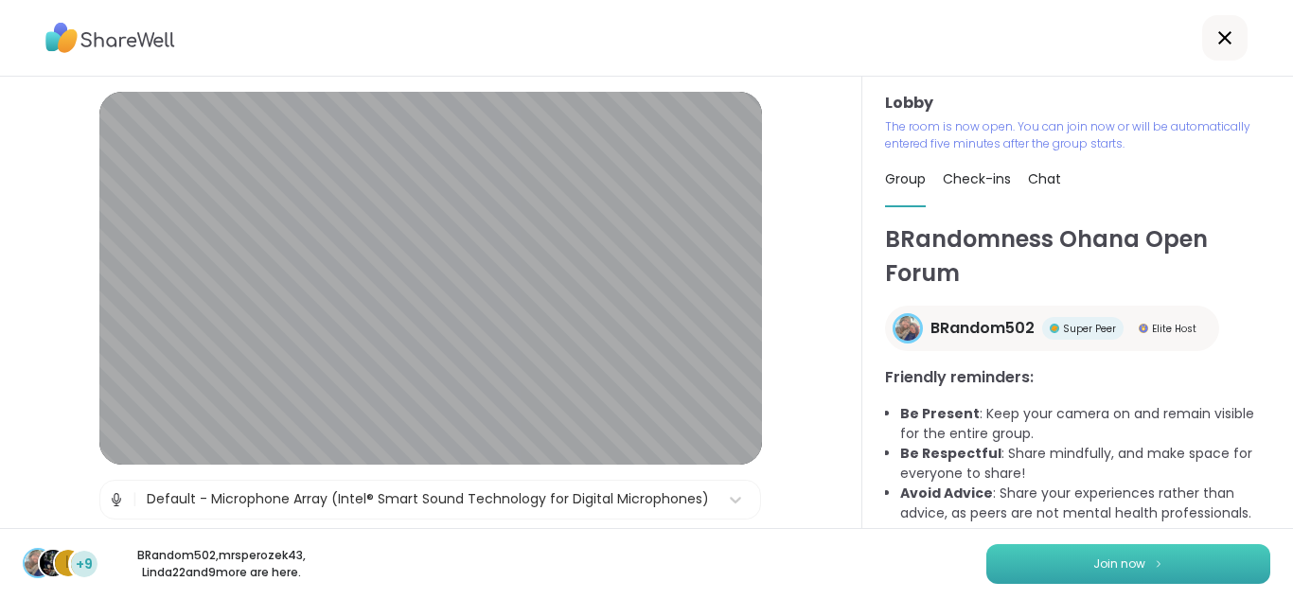
click at [1153, 568] on img at bounding box center [1158, 563] width 11 height 10
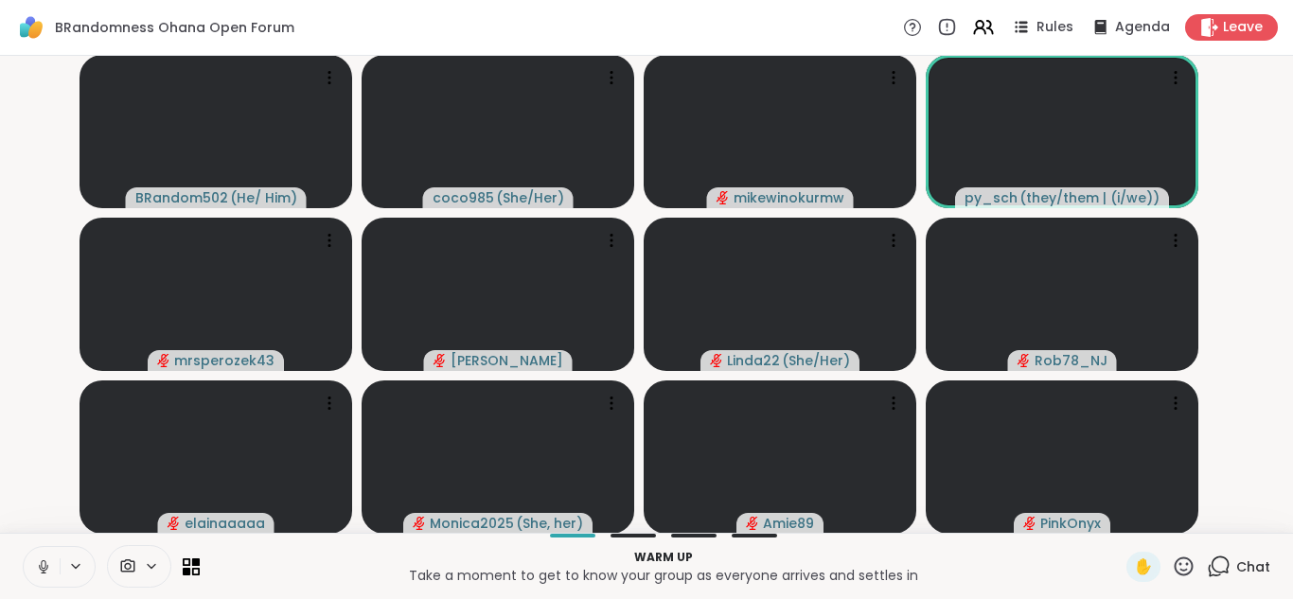
click at [44, 564] on icon at bounding box center [43, 566] width 17 height 17
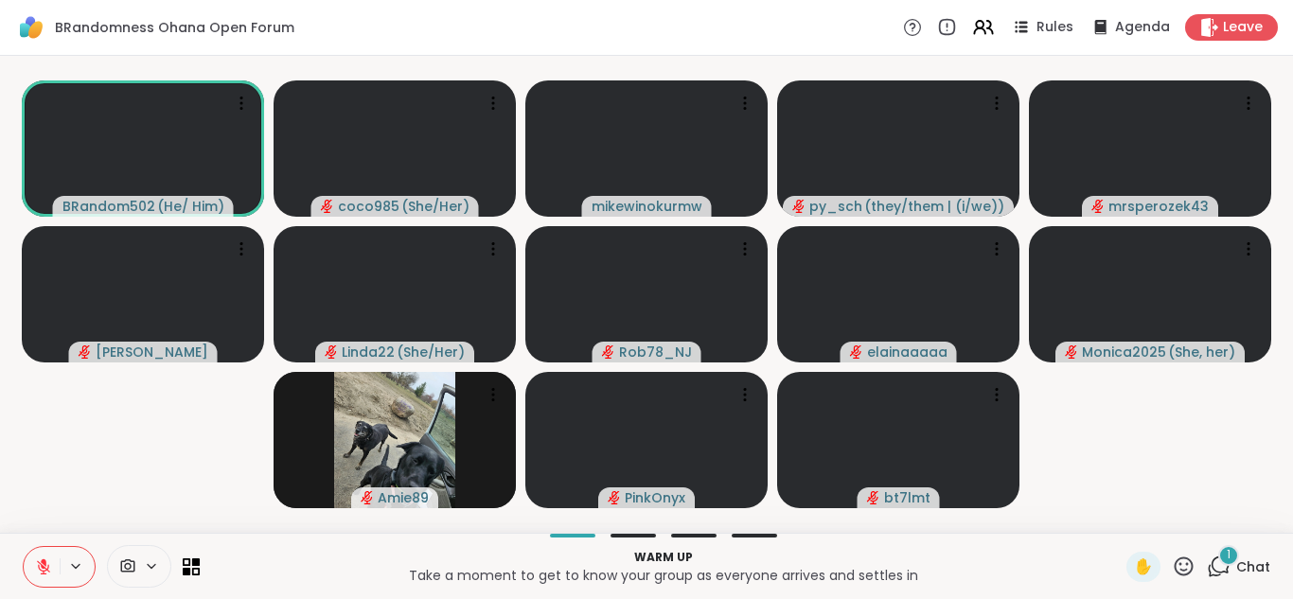
click at [1227, 557] on span "1" at bounding box center [1229, 555] width 4 height 16
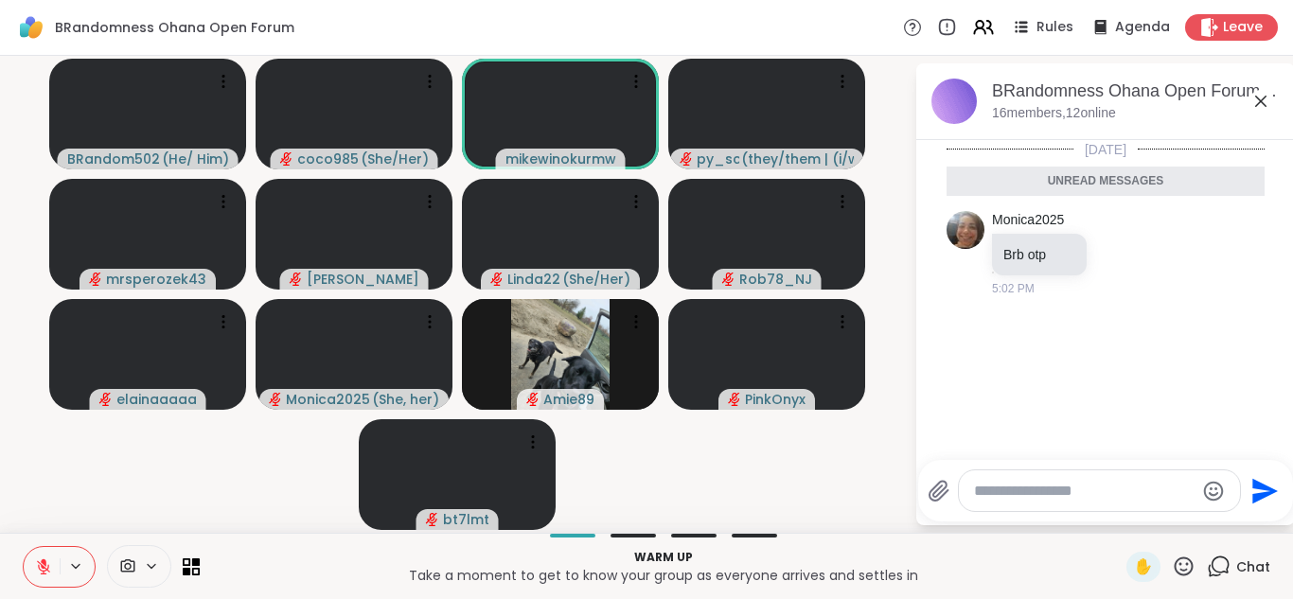
click at [1110, 497] on textarea "Type your message" at bounding box center [1084, 491] width 221 height 19
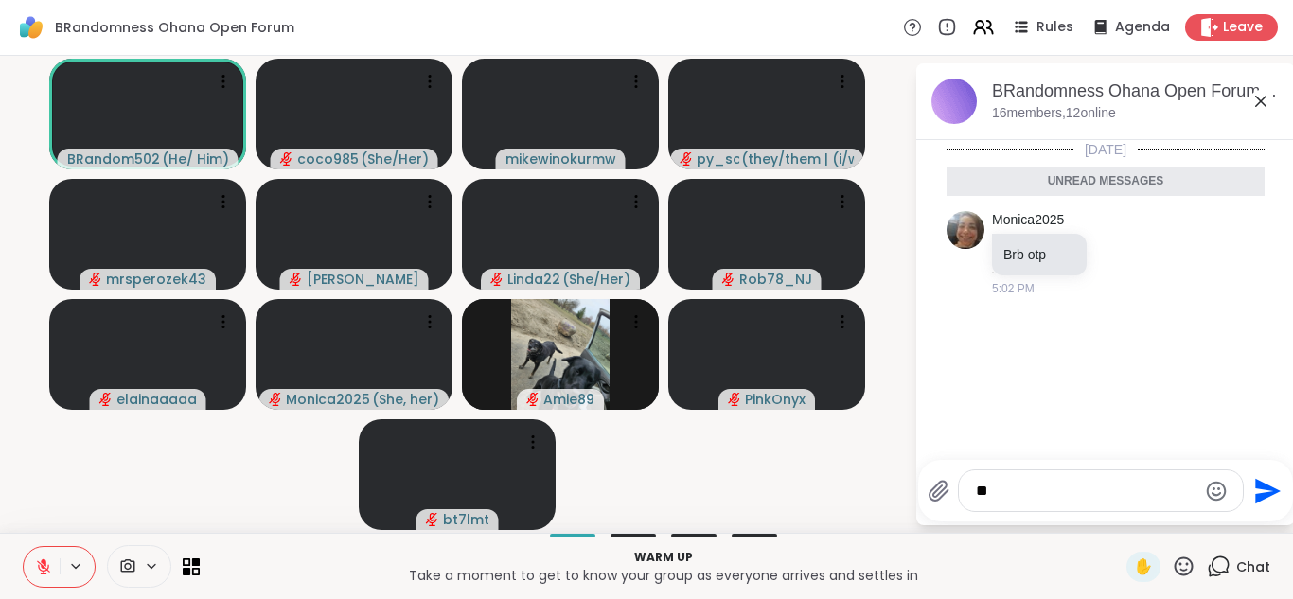
type textarea "***"
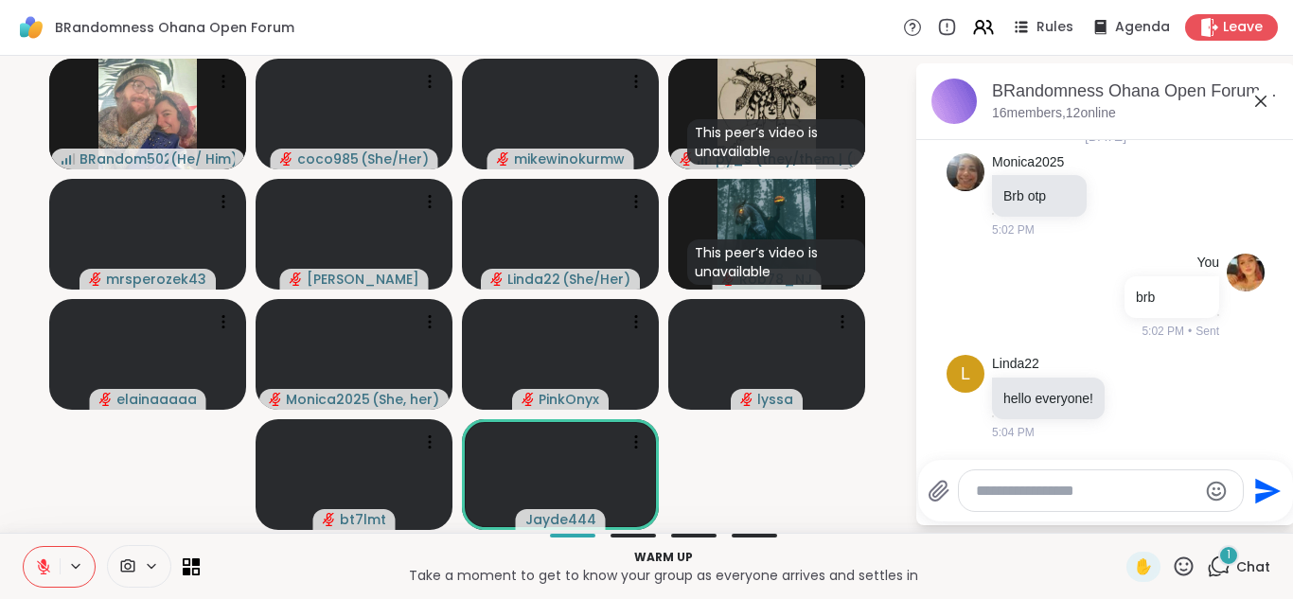
scroll to position [151, 0]
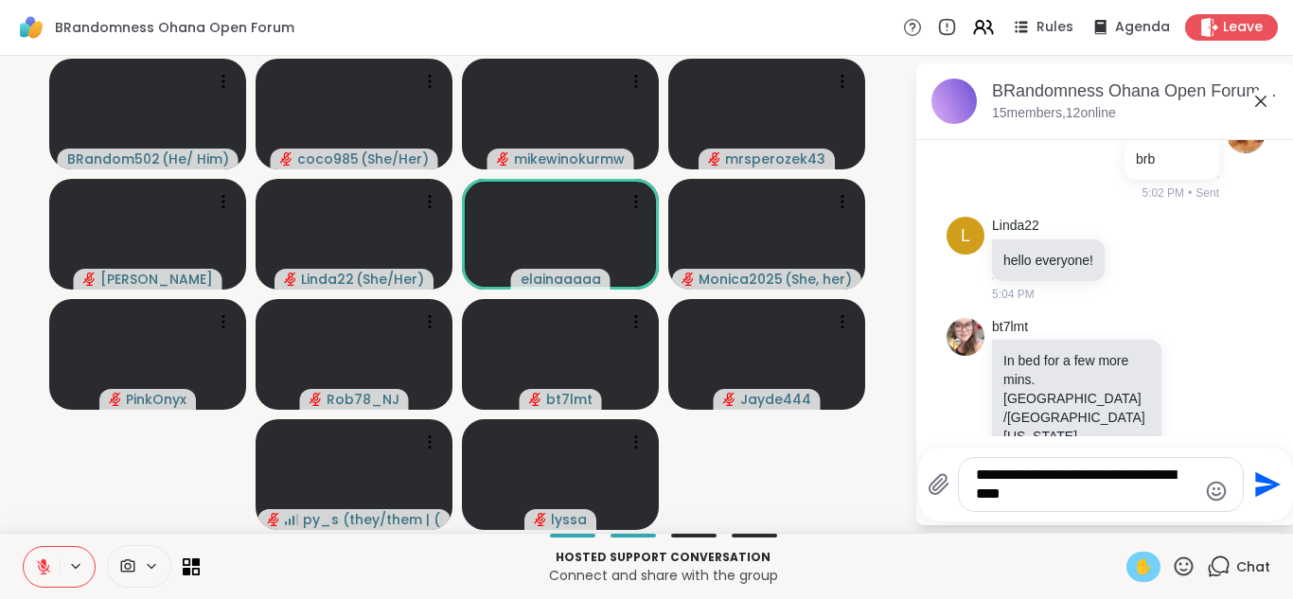
type textarea "**********"
click at [1141, 561] on div "✋" at bounding box center [1143, 567] width 34 height 30
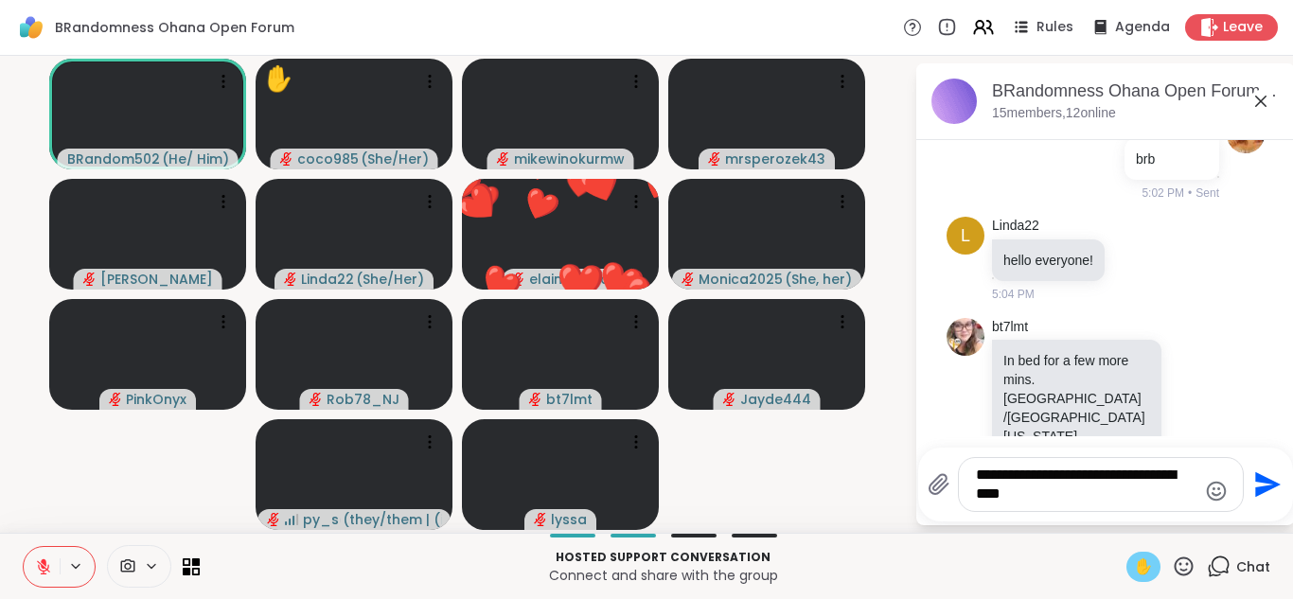
click at [1134, 570] on span "✋" at bounding box center [1143, 567] width 19 height 23
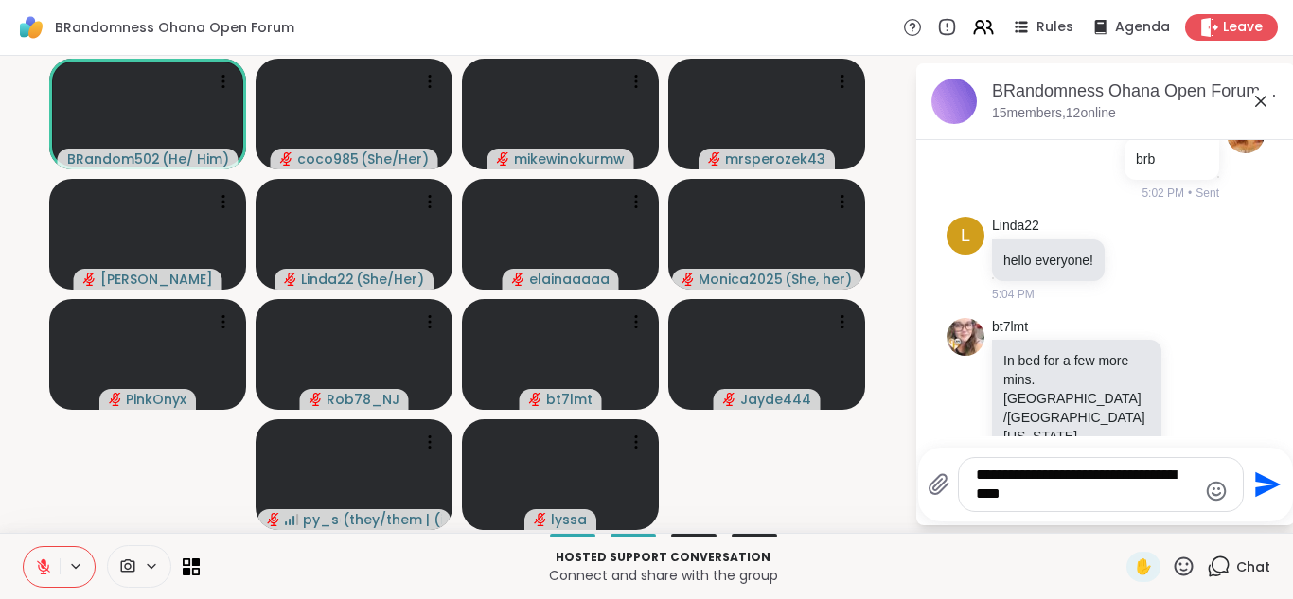
click at [34, 574] on button at bounding box center [42, 567] width 36 height 40
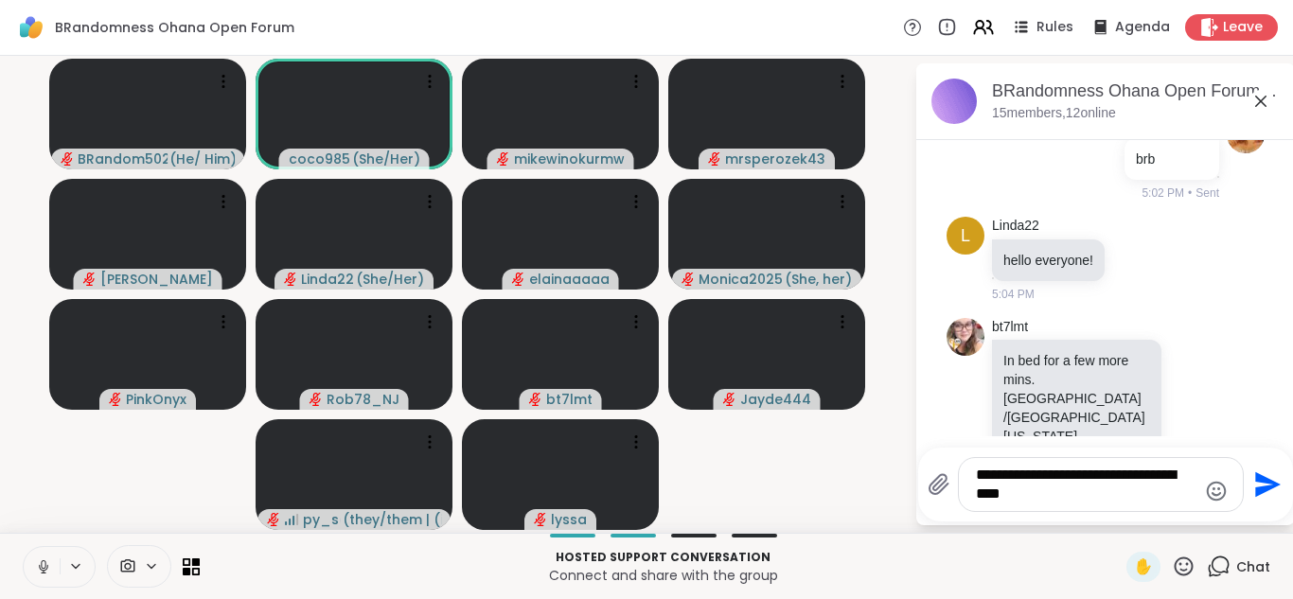
click at [34, 567] on button at bounding box center [42, 567] width 36 height 40
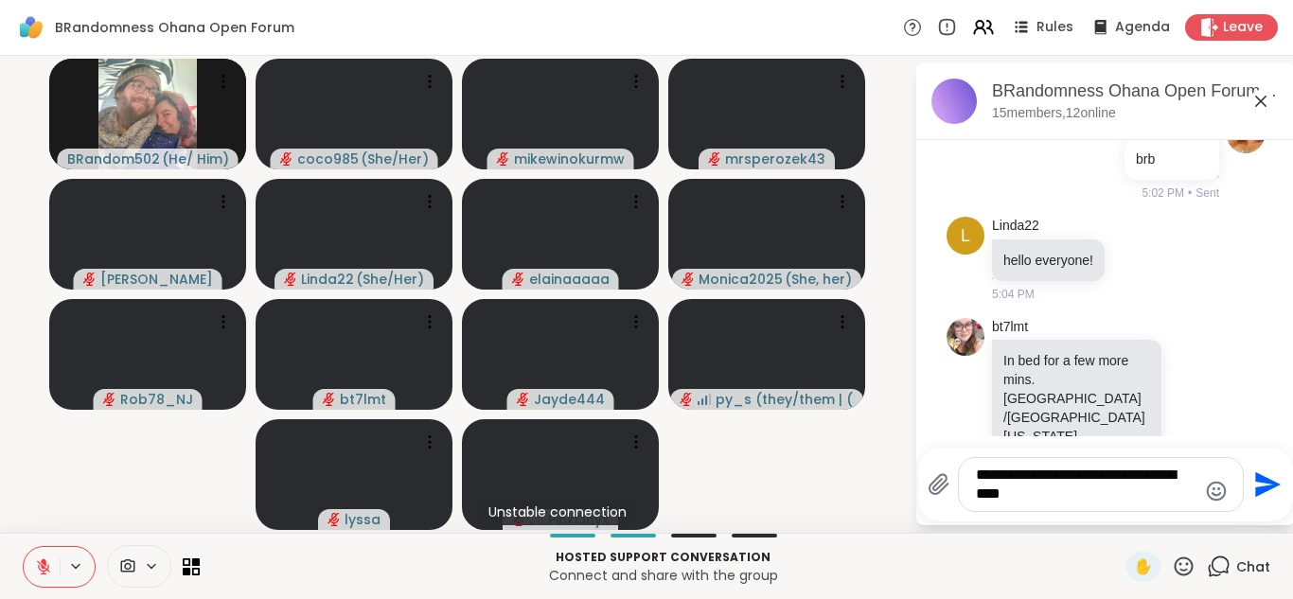
click at [34, 567] on button at bounding box center [42, 567] width 36 height 40
click at [34, 567] on icon at bounding box center [40, 566] width 17 height 17
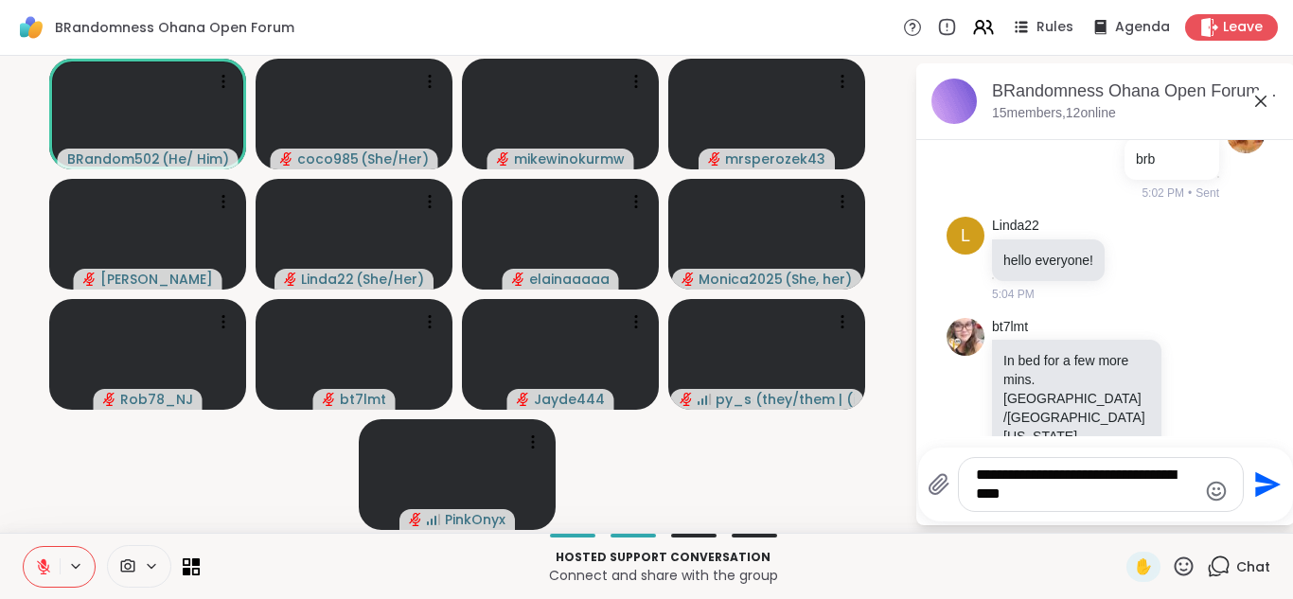
click at [21, 556] on div "Hosted support conversation Connect and share with the group ✋ Chat" at bounding box center [646, 566] width 1293 height 66
click at [30, 561] on button at bounding box center [42, 567] width 36 height 40
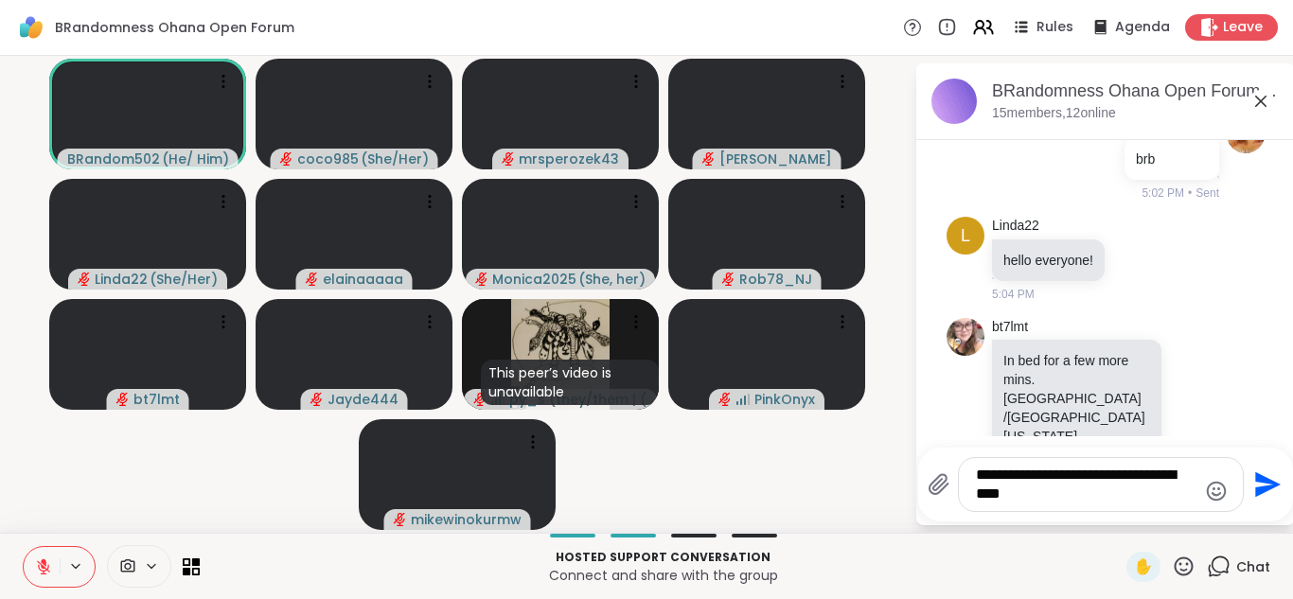
click at [30, 561] on button at bounding box center [42, 567] width 36 height 40
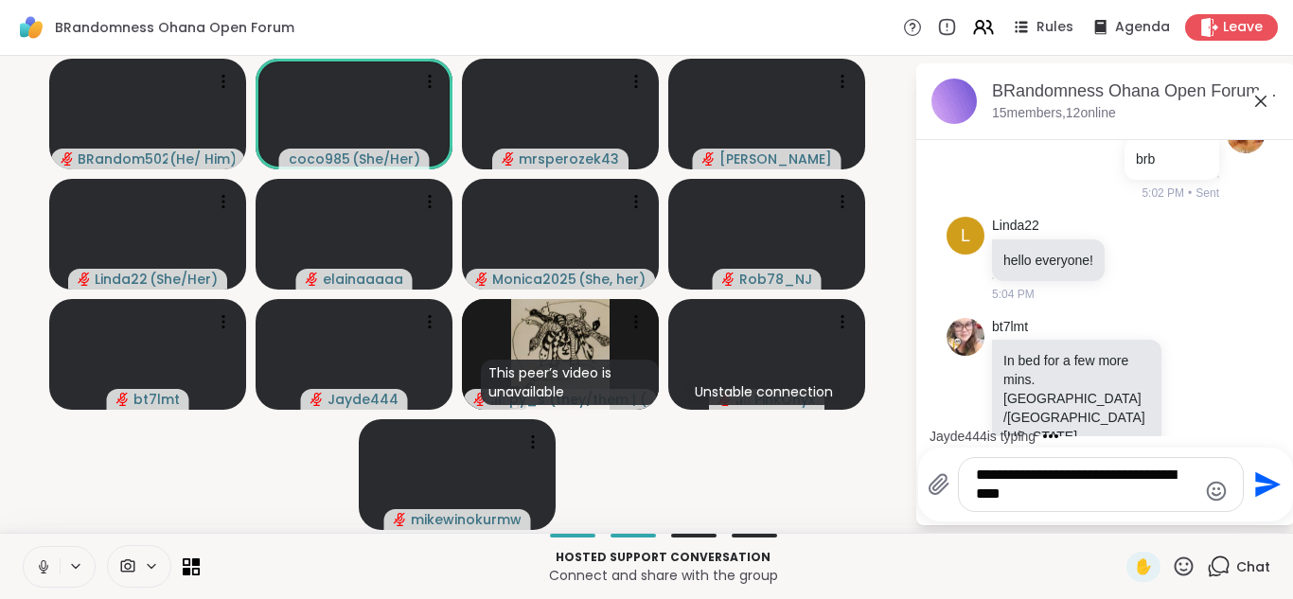
click at [30, 561] on button at bounding box center [42, 567] width 36 height 40
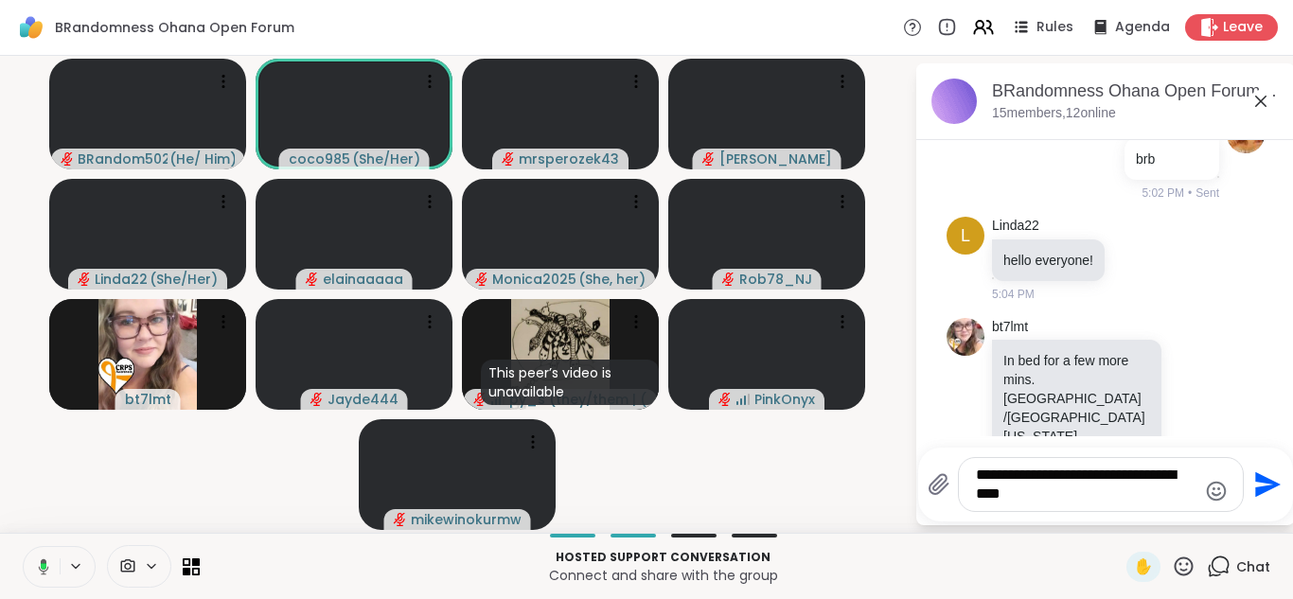
click at [30, 561] on button at bounding box center [40, 567] width 39 height 40
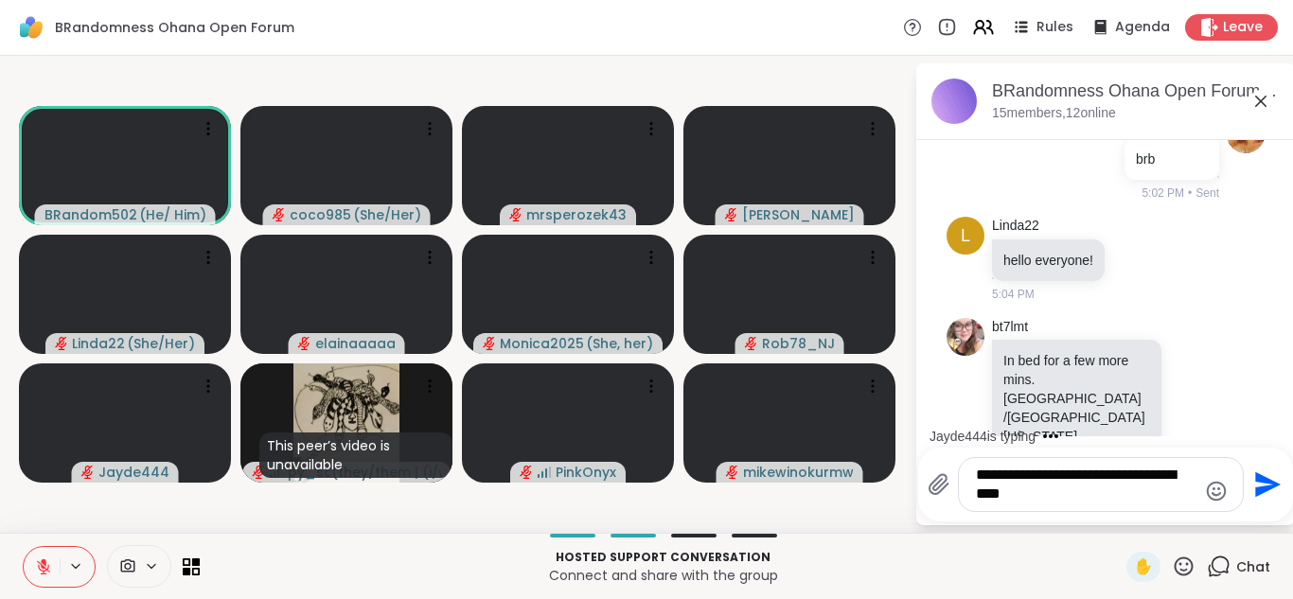
click at [30, 561] on button at bounding box center [42, 567] width 36 height 40
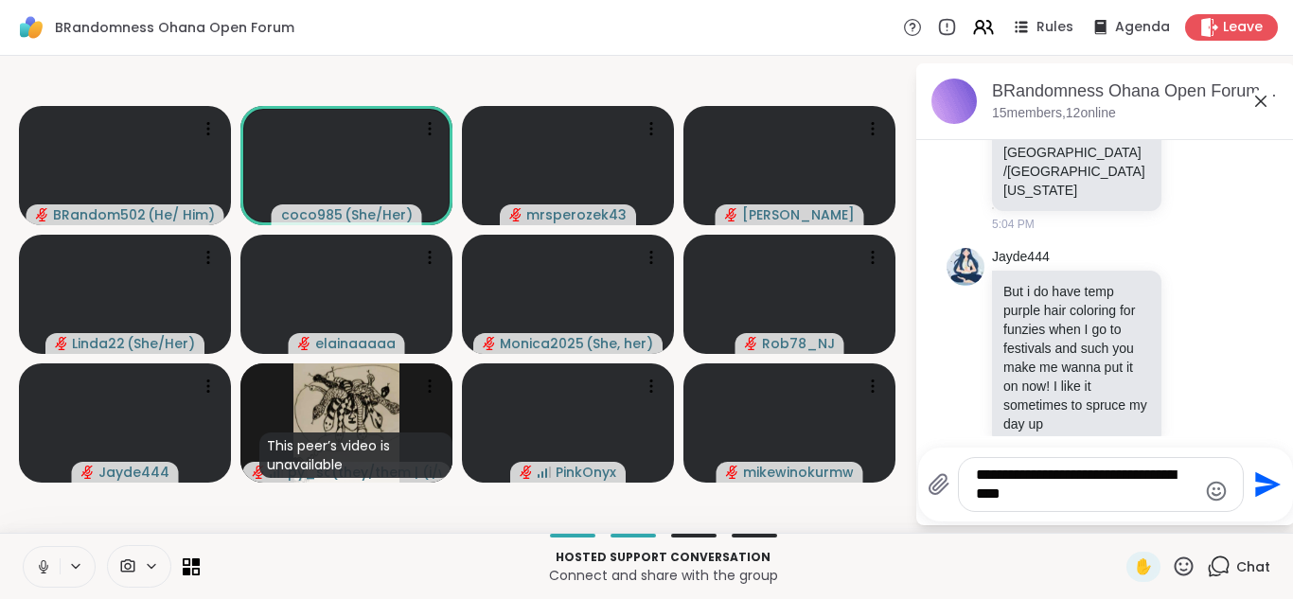
scroll to position [425, 0]
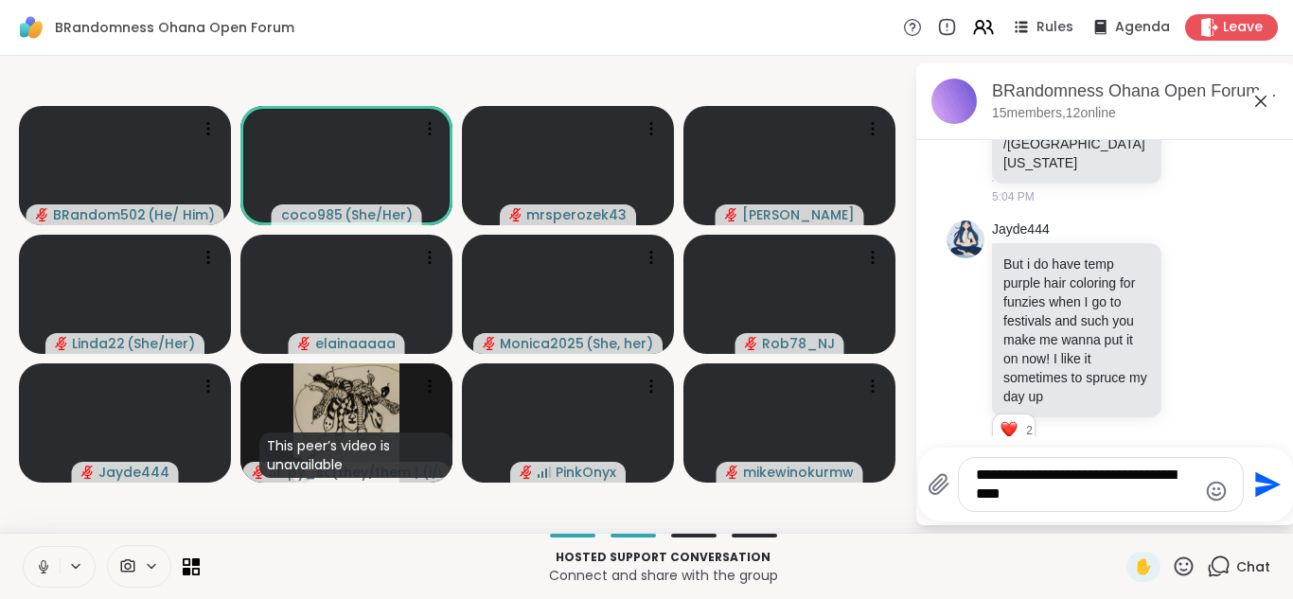
click at [26, 571] on button at bounding box center [42, 567] width 36 height 40
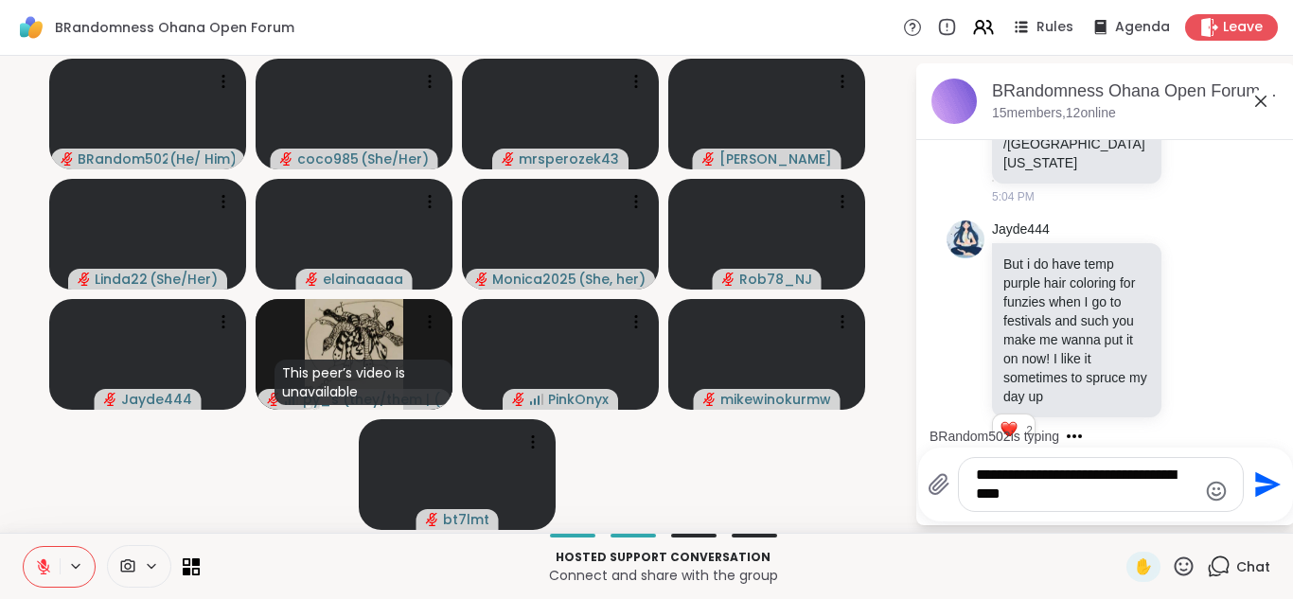
scroll to position [544, 0]
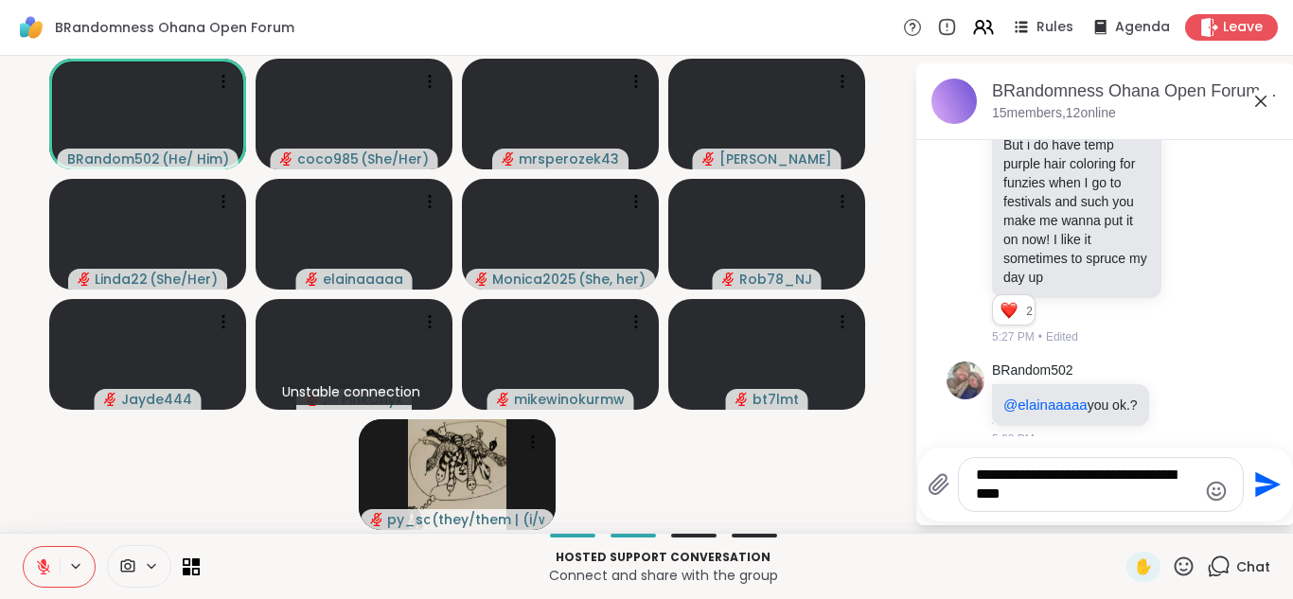
click at [29, 574] on button at bounding box center [42, 567] width 36 height 40
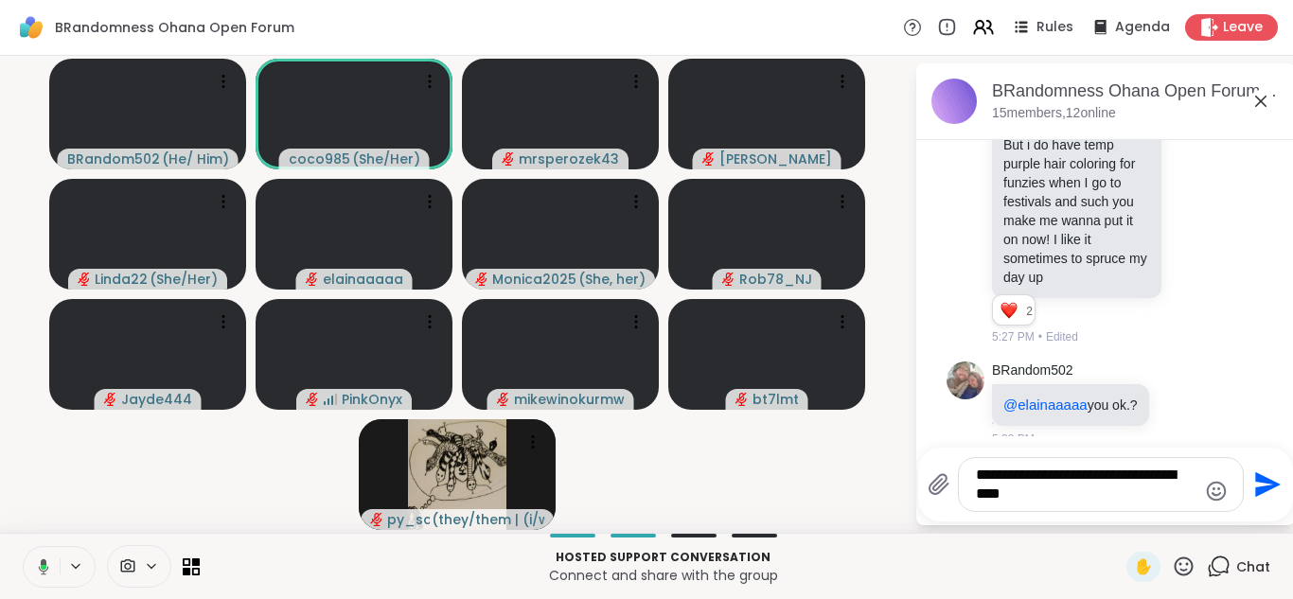
click at [29, 574] on button at bounding box center [40, 567] width 39 height 40
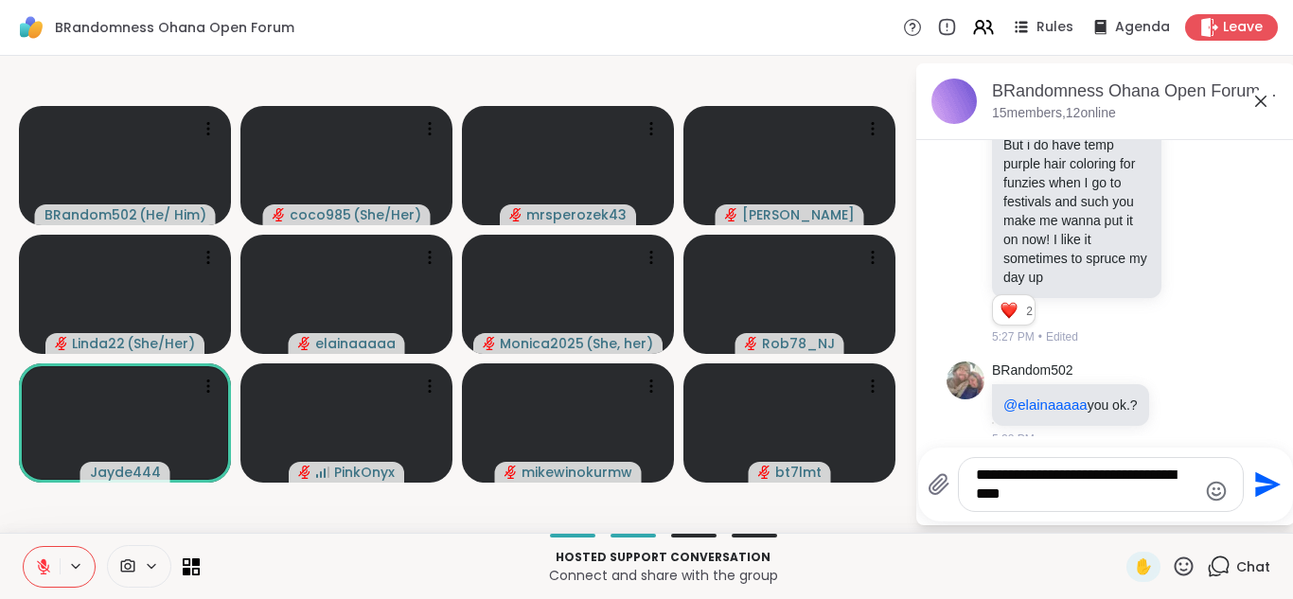
drag, startPoint x: 29, startPoint y: 574, endPoint x: 0, endPoint y: 568, distance: 30.1
click at [0, 568] on div "Hosted support conversation Connect and share with the group ✋ Chat" at bounding box center [646, 566] width 1293 height 66
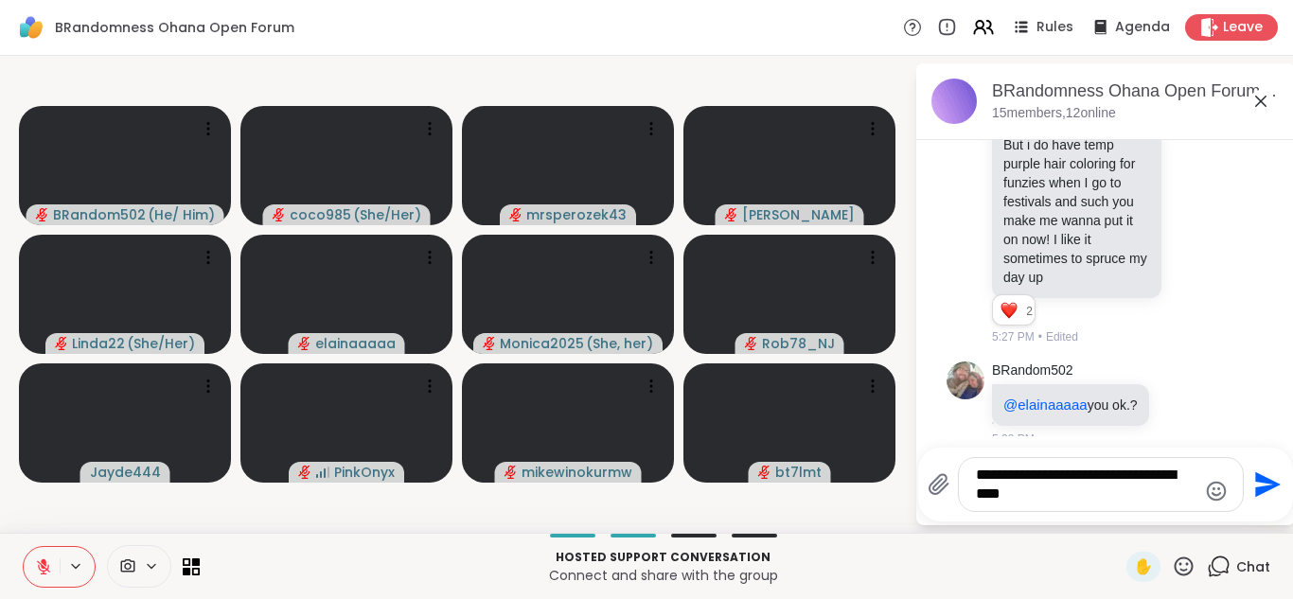
click at [67, 573] on button at bounding box center [77, 566] width 35 height 16
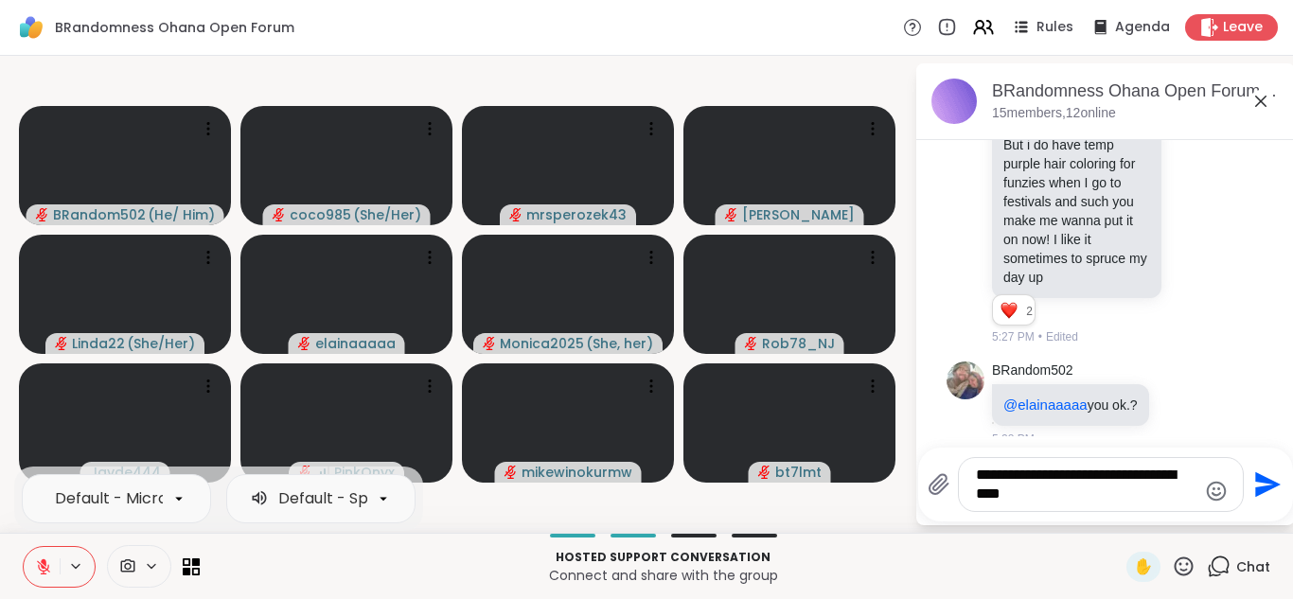
click at [67, 571] on button at bounding box center [77, 566] width 35 height 16
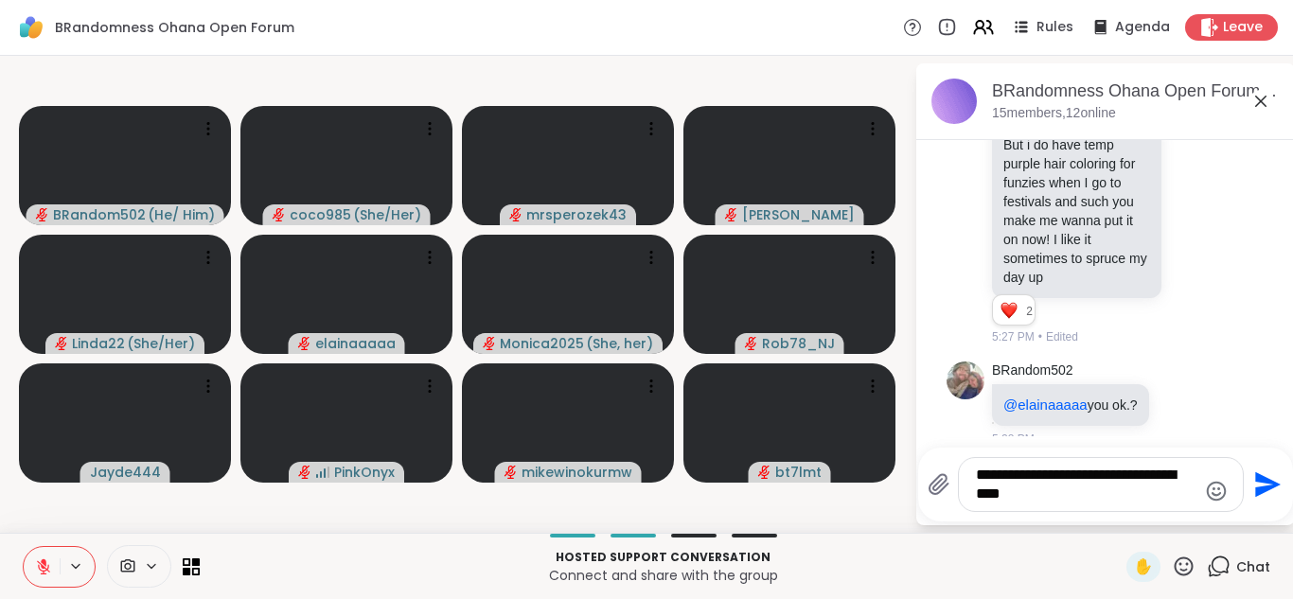
click at [44, 562] on icon at bounding box center [44, 562] width 6 height 8
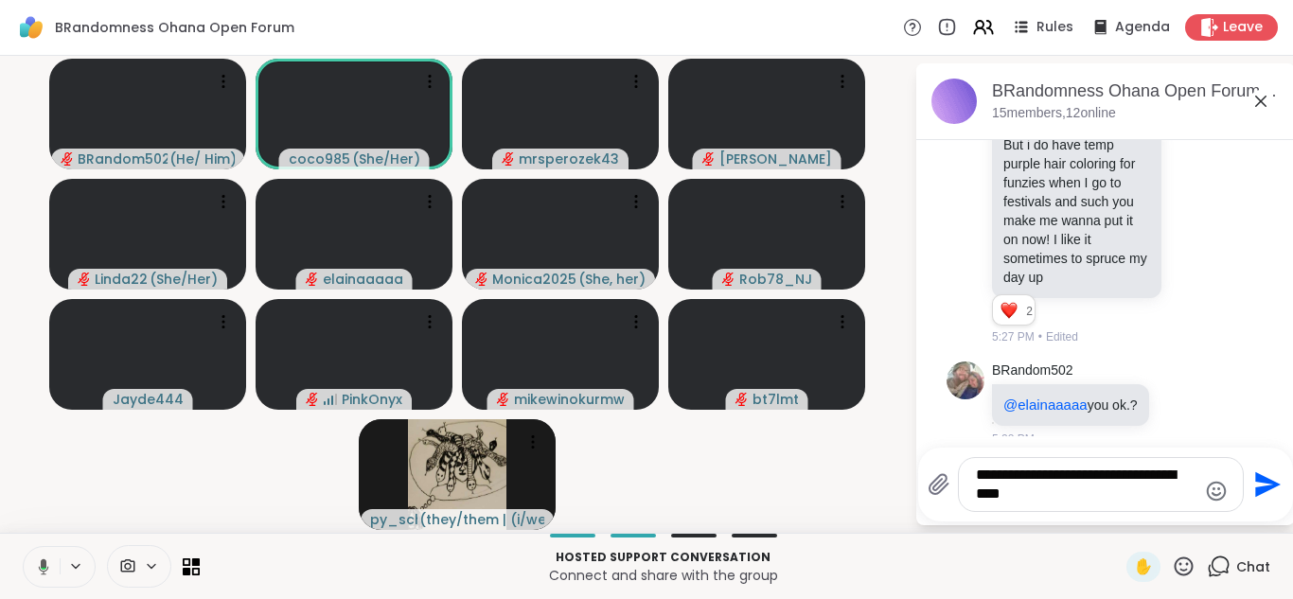
click at [44, 586] on button at bounding box center [40, 567] width 39 height 40
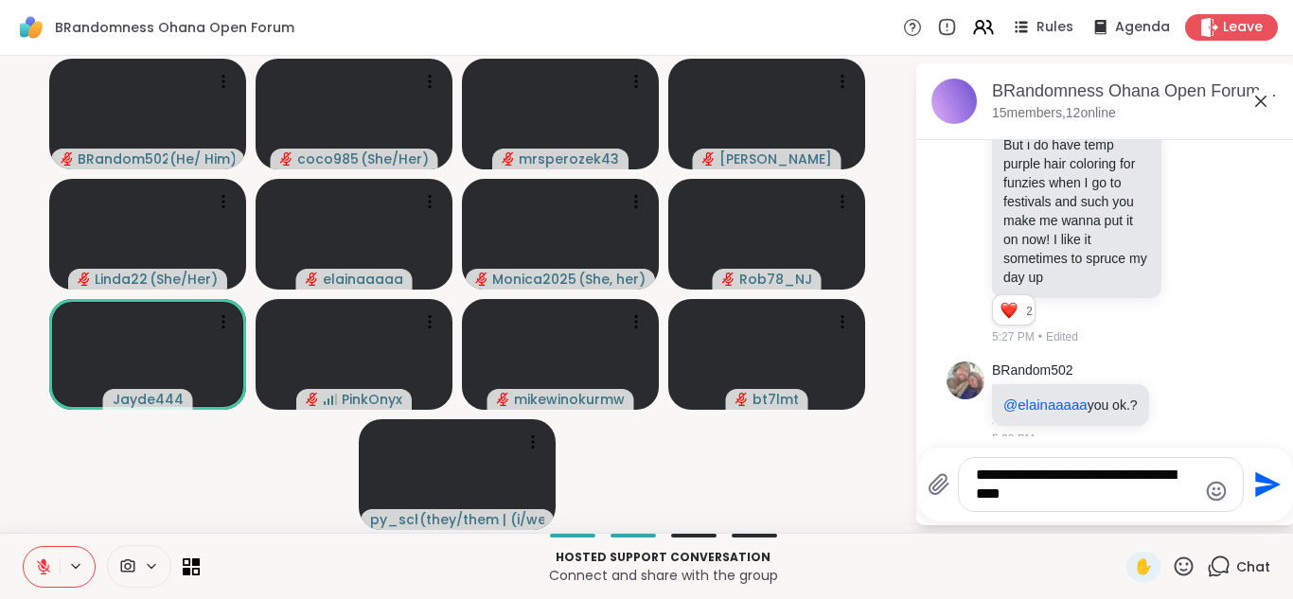
click at [56, 579] on button at bounding box center [42, 567] width 36 height 40
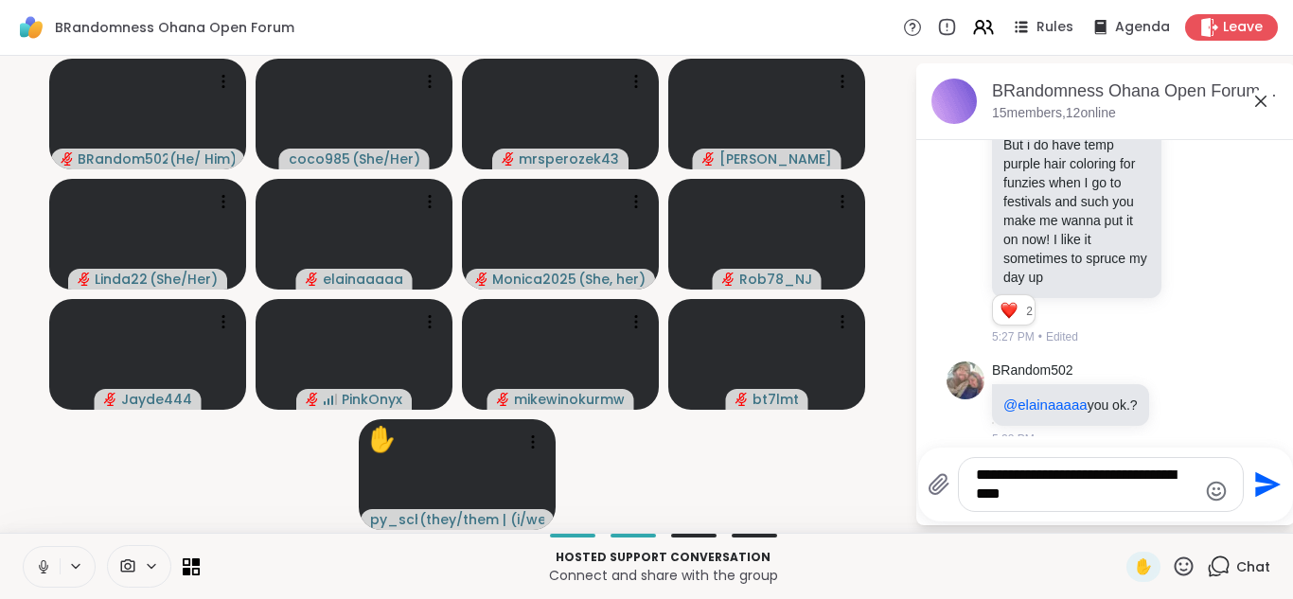
click at [58, 578] on button at bounding box center [42, 567] width 36 height 40
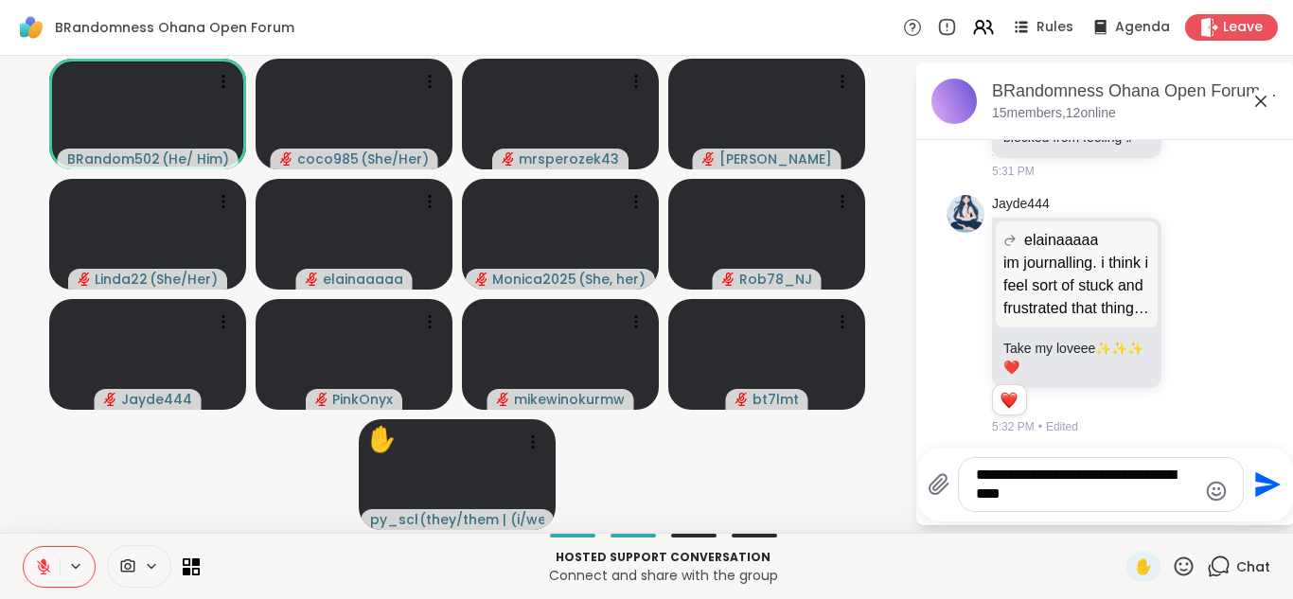
scroll to position [1130, 0]
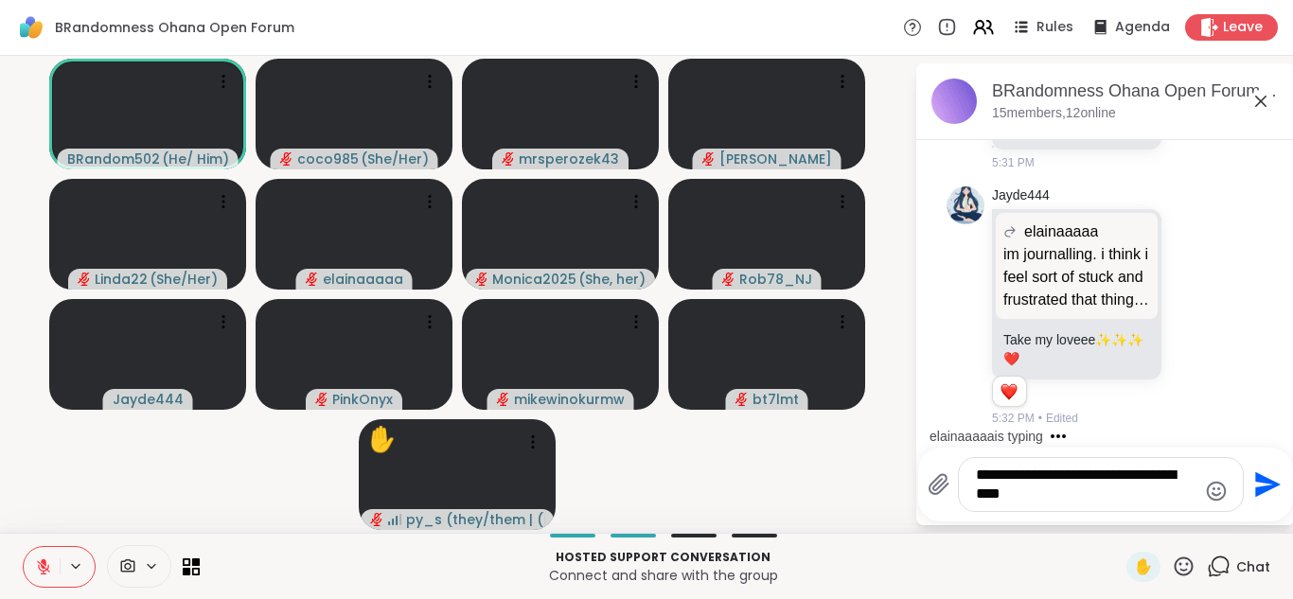
click at [698, 504] on video-player-container "BRandom502 ( He/ Him ) coco985 ( She/Her ) mrsperozek43 Donald Linda22 ( She/He…" at bounding box center [457, 294] width 892 height 462
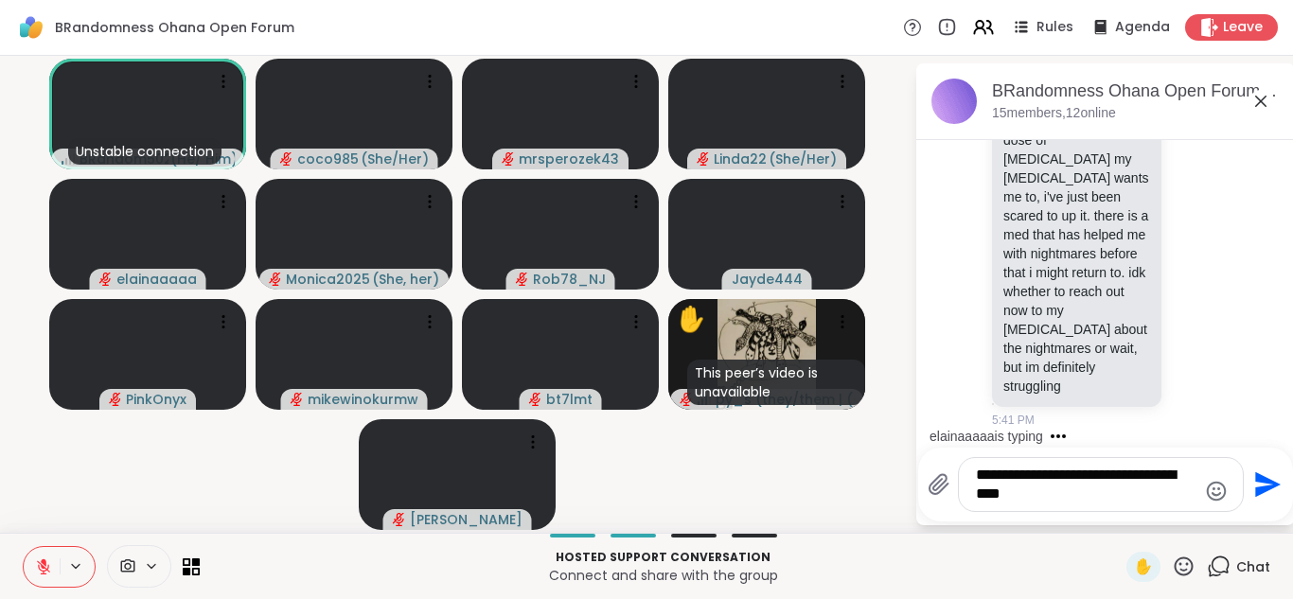
scroll to position [2278, 0]
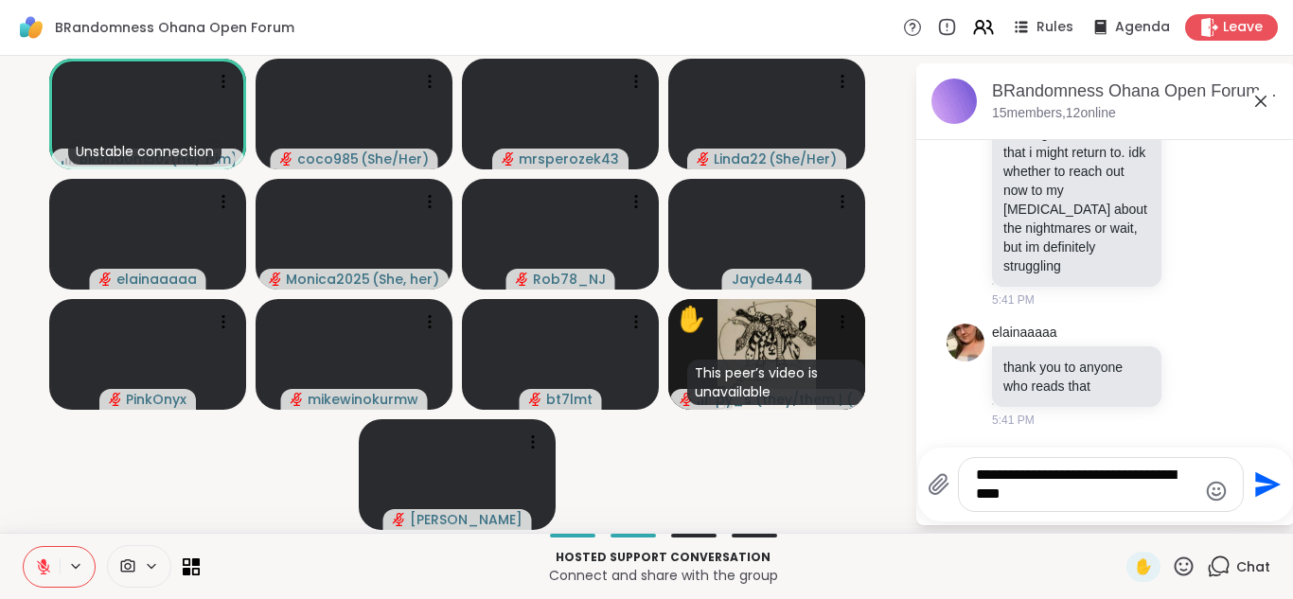
drag, startPoint x: 1063, startPoint y: 494, endPoint x: 915, endPoint y: 411, distance: 169.5
click at [915, 411] on div "Unstable connection BRandom502 ( He/ Him ) coco985 ( She/Her ) mrsperozek43 Lin…" at bounding box center [646, 294] width 1293 height 477
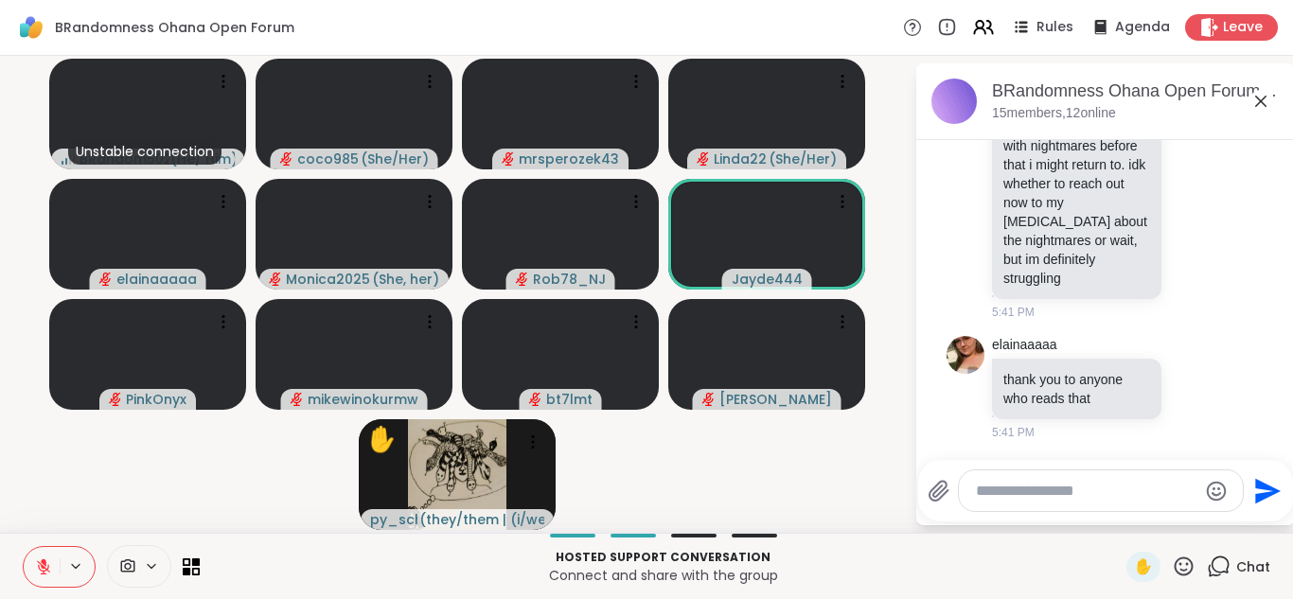
click at [42, 572] on icon at bounding box center [43, 566] width 17 height 17
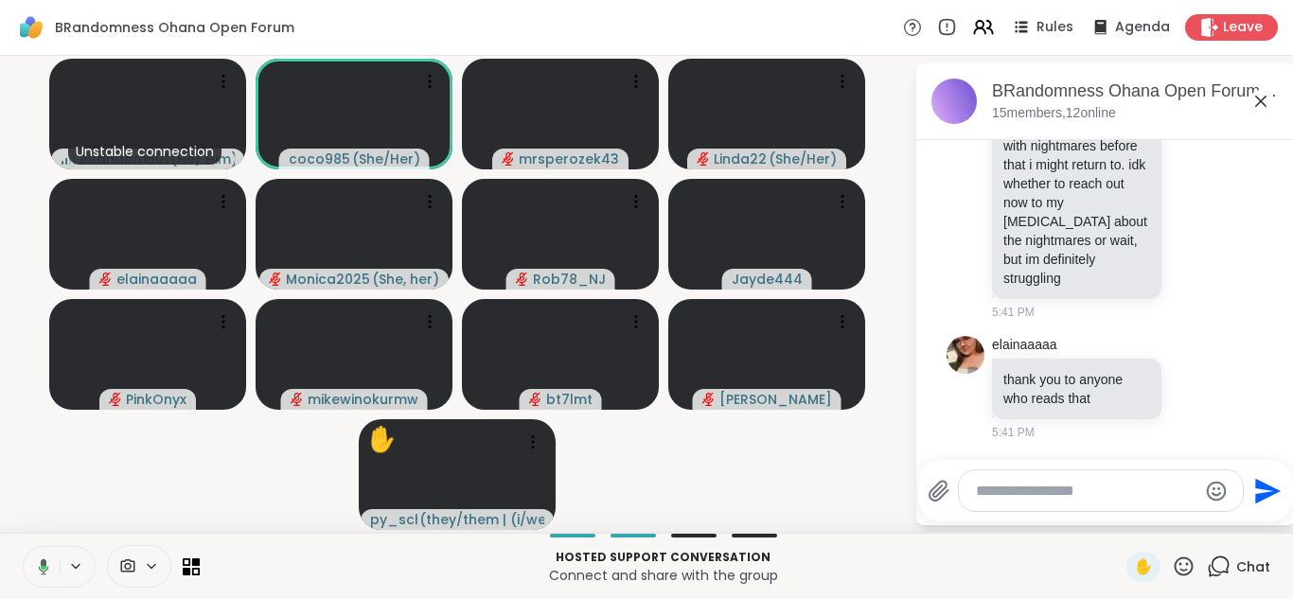
click at [42, 572] on icon at bounding box center [40, 566] width 17 height 17
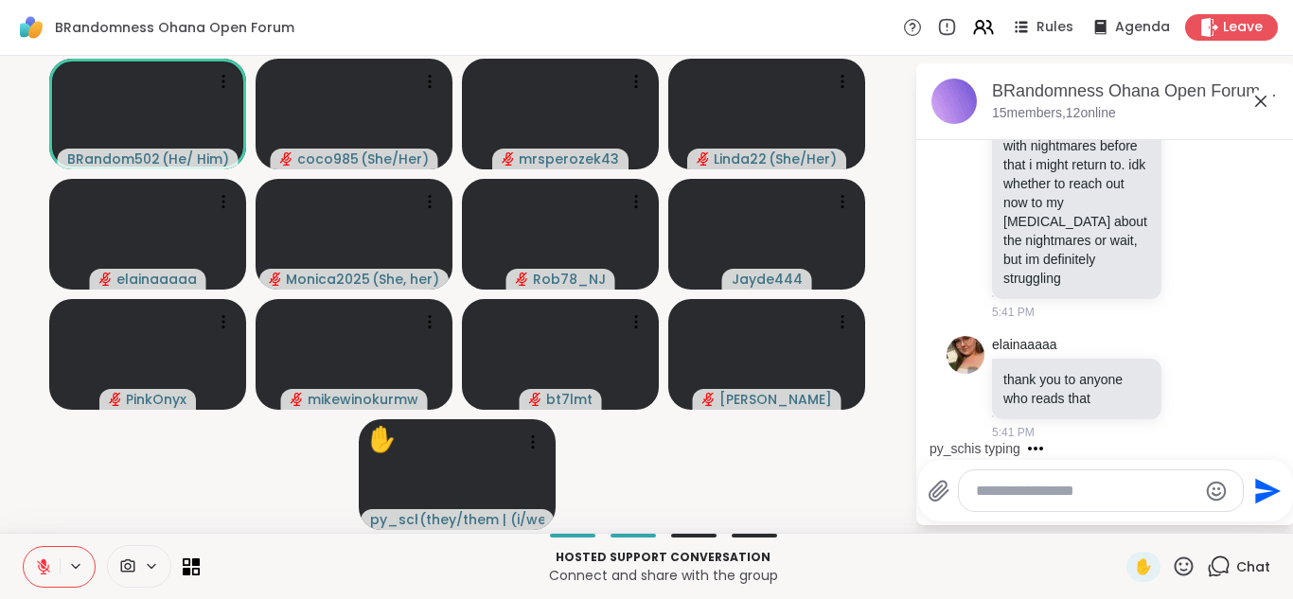
scroll to position [2423, 0]
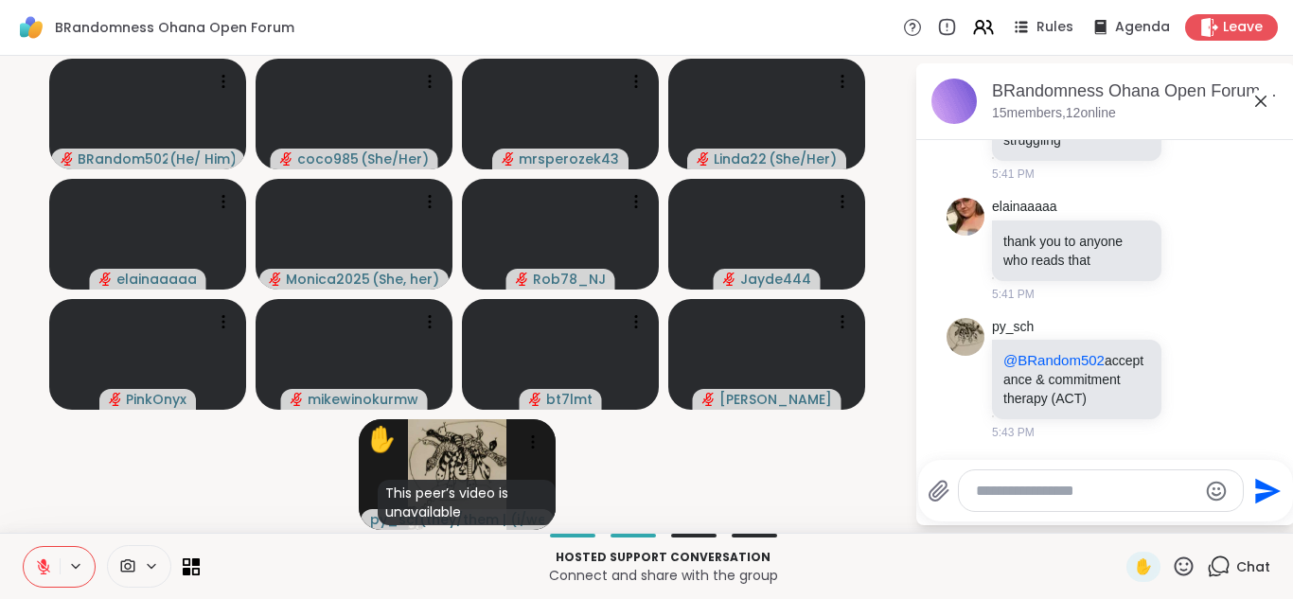
click at [42, 572] on icon at bounding box center [43, 566] width 17 height 17
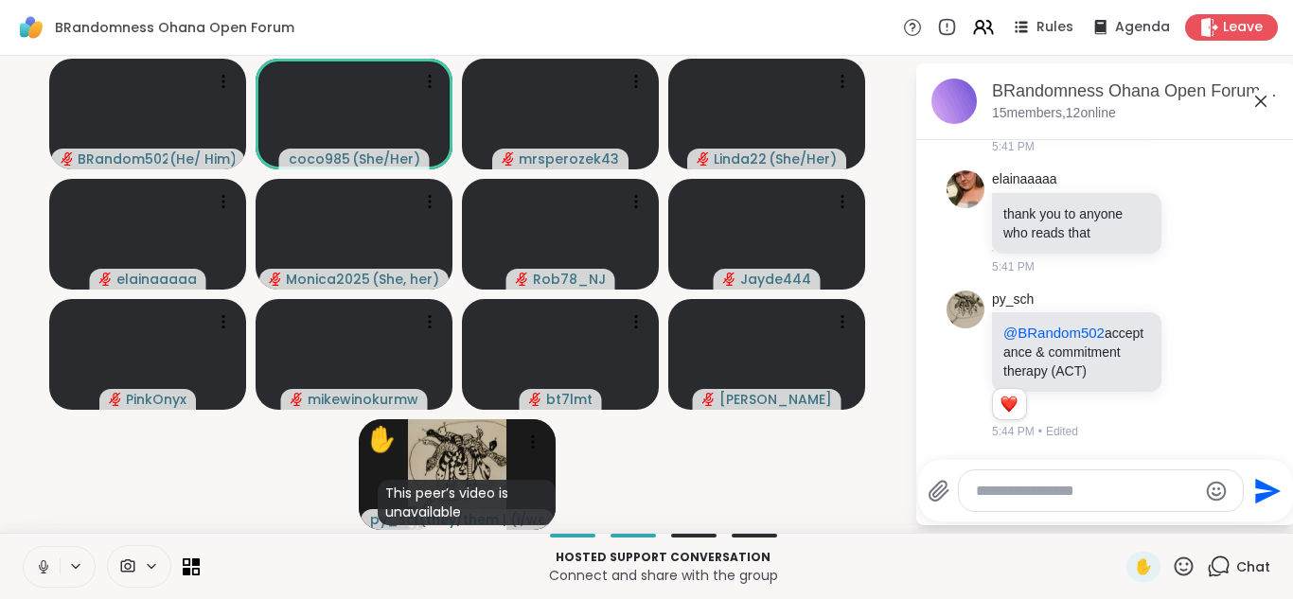
click at [42, 572] on icon at bounding box center [43, 566] width 17 height 17
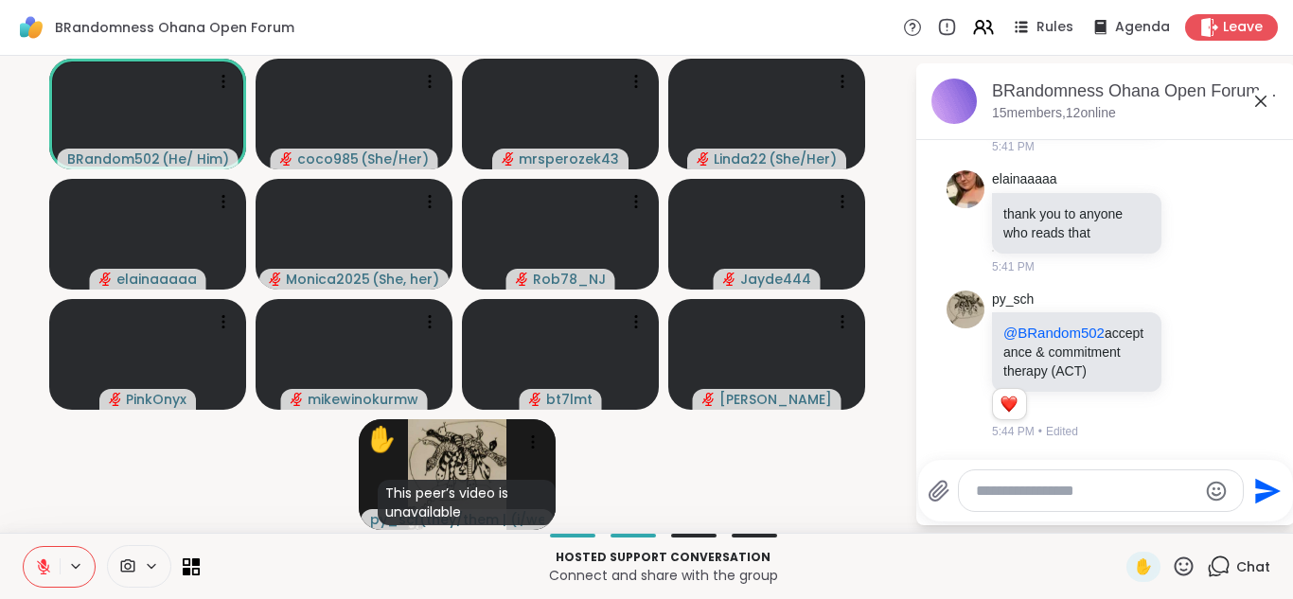
click at [42, 572] on icon at bounding box center [43, 566] width 17 height 17
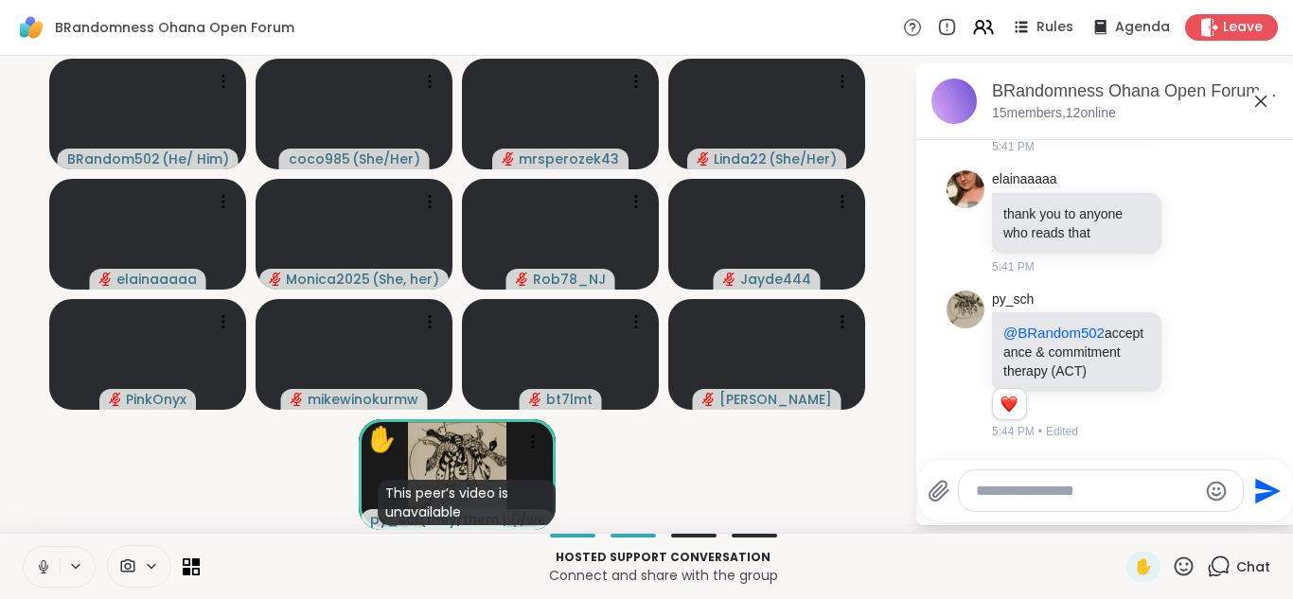
click at [42, 572] on icon at bounding box center [43, 566] width 17 height 17
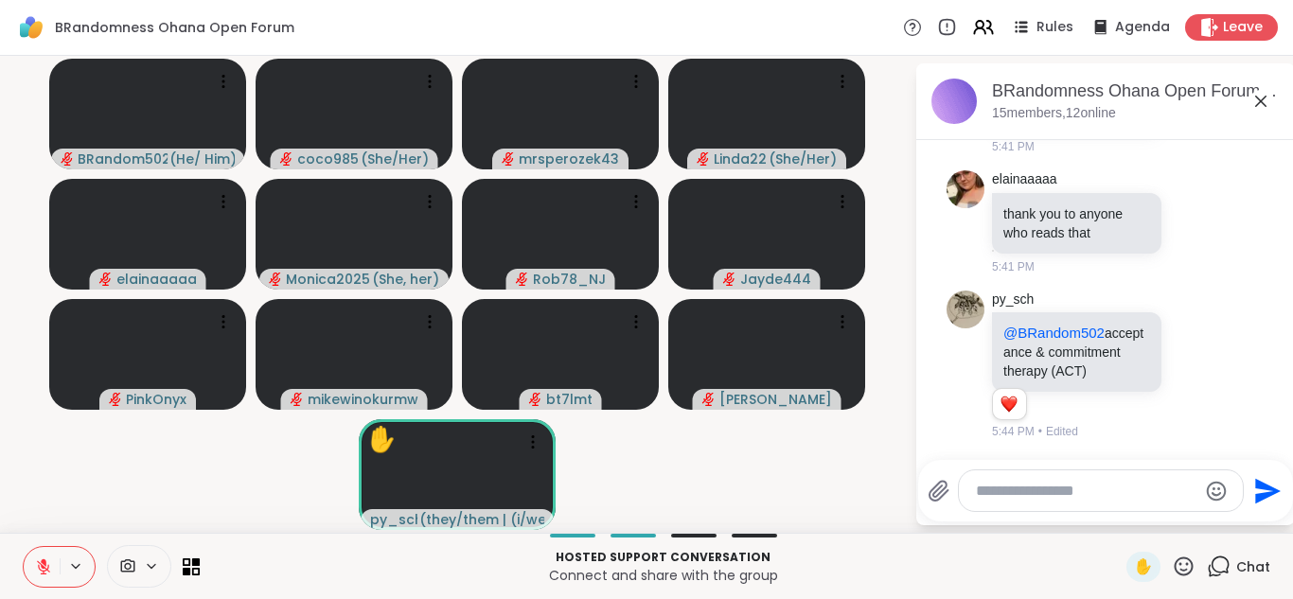
click at [42, 572] on icon at bounding box center [43, 566] width 17 height 17
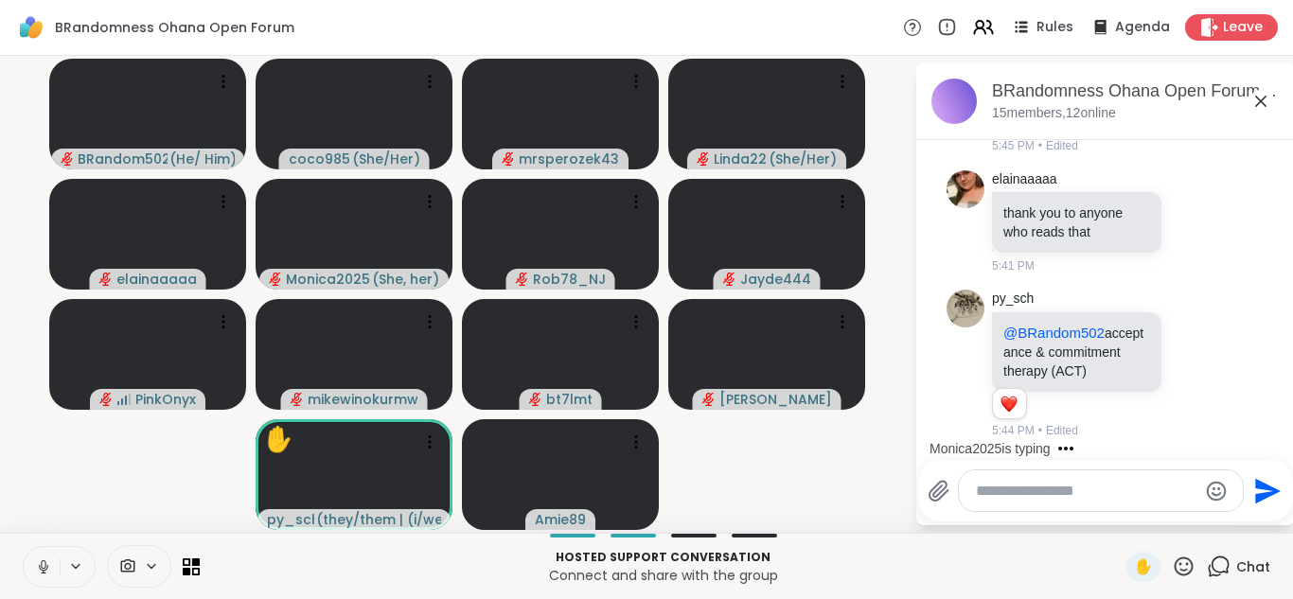
click at [42, 572] on icon at bounding box center [43, 566] width 17 height 17
click at [42, 572] on icon at bounding box center [40, 566] width 17 height 17
click at [42, 572] on icon at bounding box center [43, 566] width 17 height 17
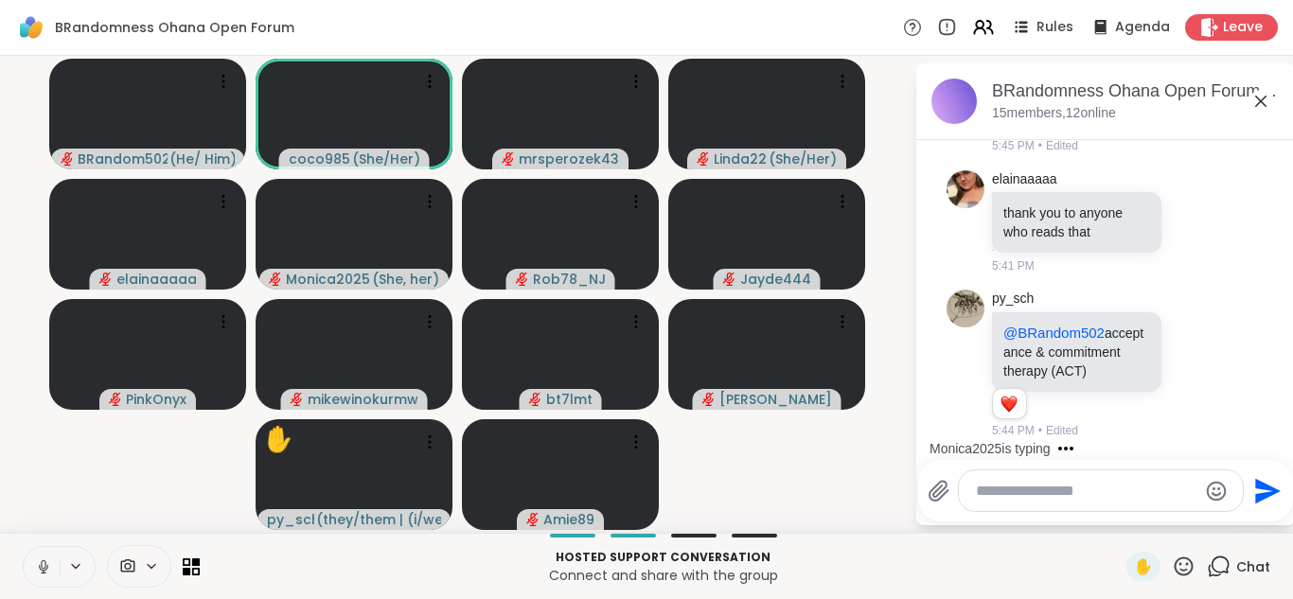
click at [42, 572] on icon at bounding box center [43, 566] width 17 height 17
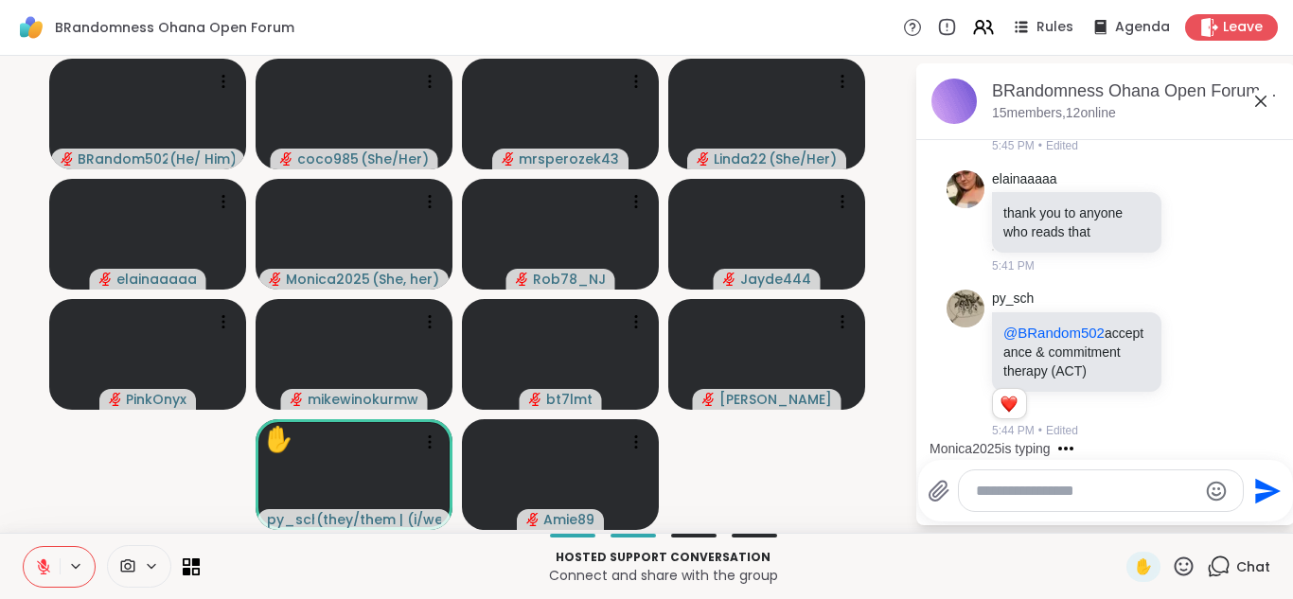
click at [42, 572] on icon at bounding box center [43, 566] width 17 height 17
click at [42, 572] on icon at bounding box center [40, 566] width 17 height 17
click at [42, 572] on icon at bounding box center [43, 566] width 17 height 17
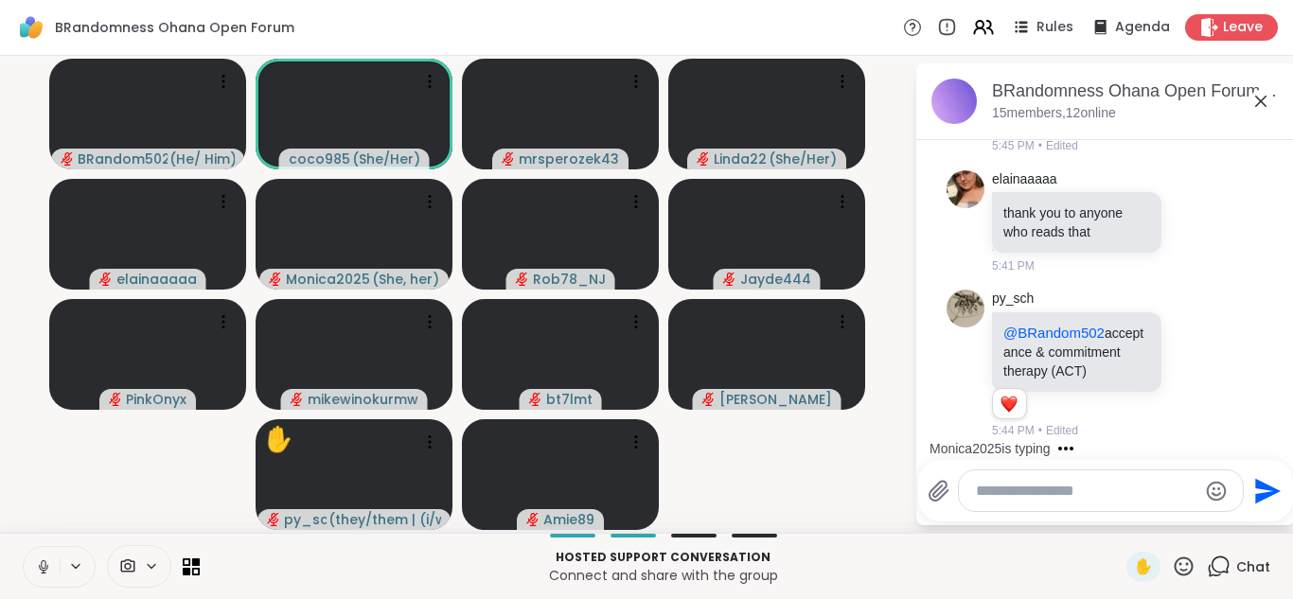
click at [44, 567] on icon at bounding box center [43, 566] width 17 height 17
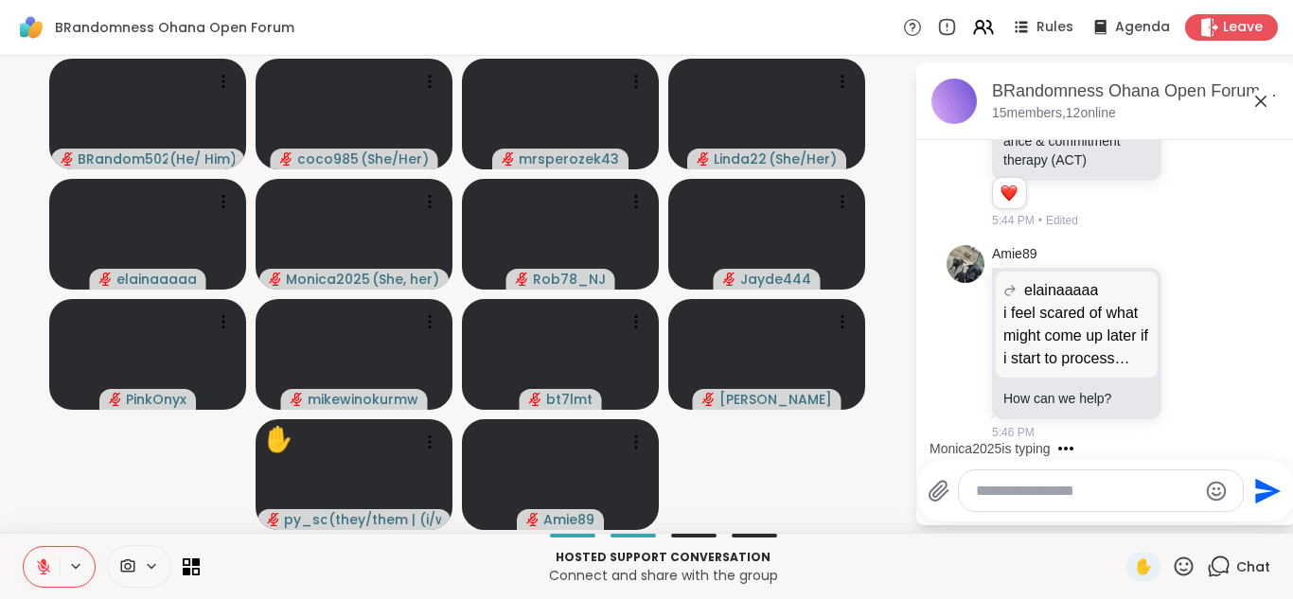
scroll to position [3096, 0]
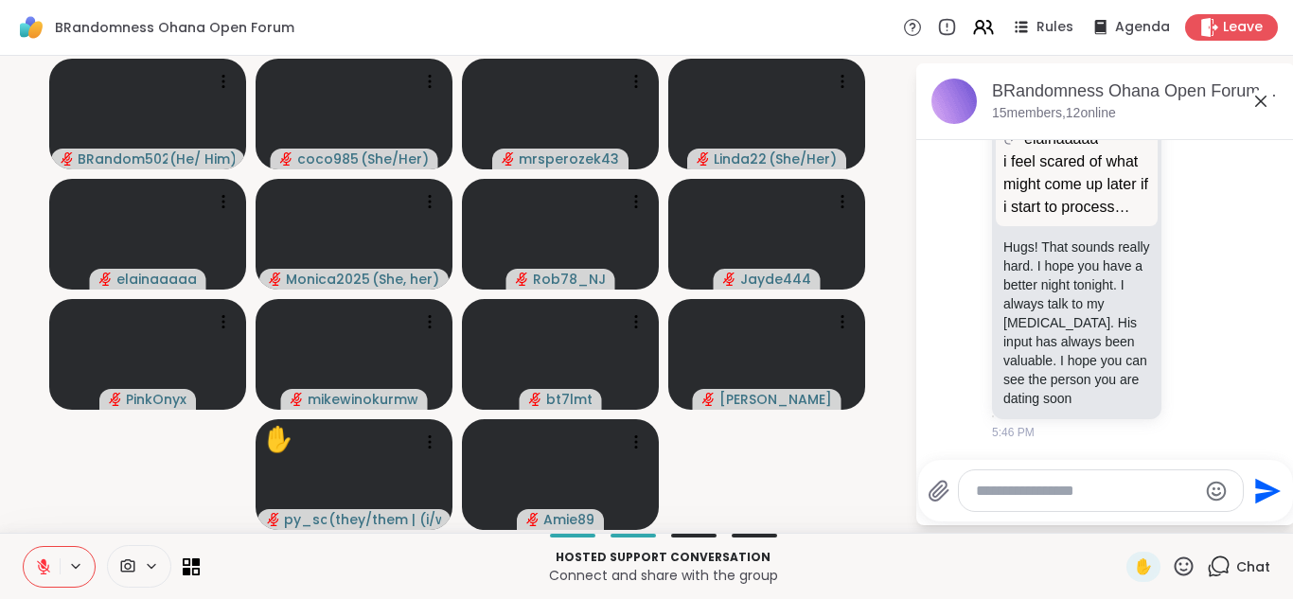
click at [44, 567] on icon at bounding box center [43, 566] width 13 height 13
click at [44, 567] on icon at bounding box center [43, 566] width 17 height 17
click at [44, 567] on icon at bounding box center [43, 566] width 13 height 13
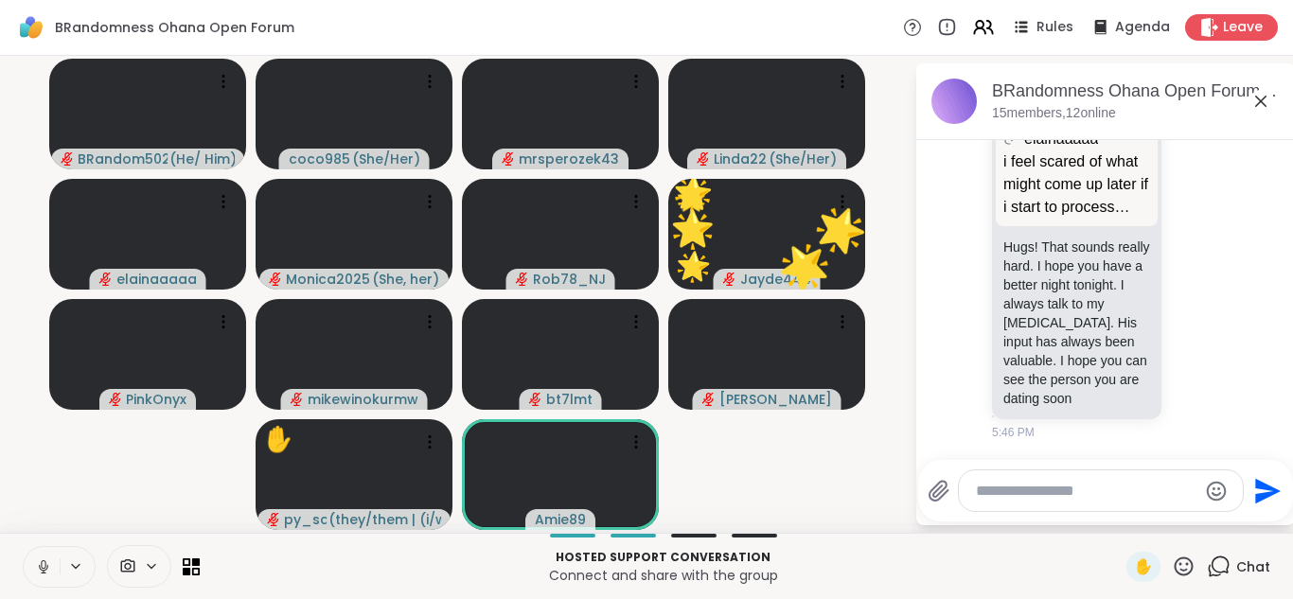
click at [44, 567] on icon at bounding box center [43, 566] width 17 height 17
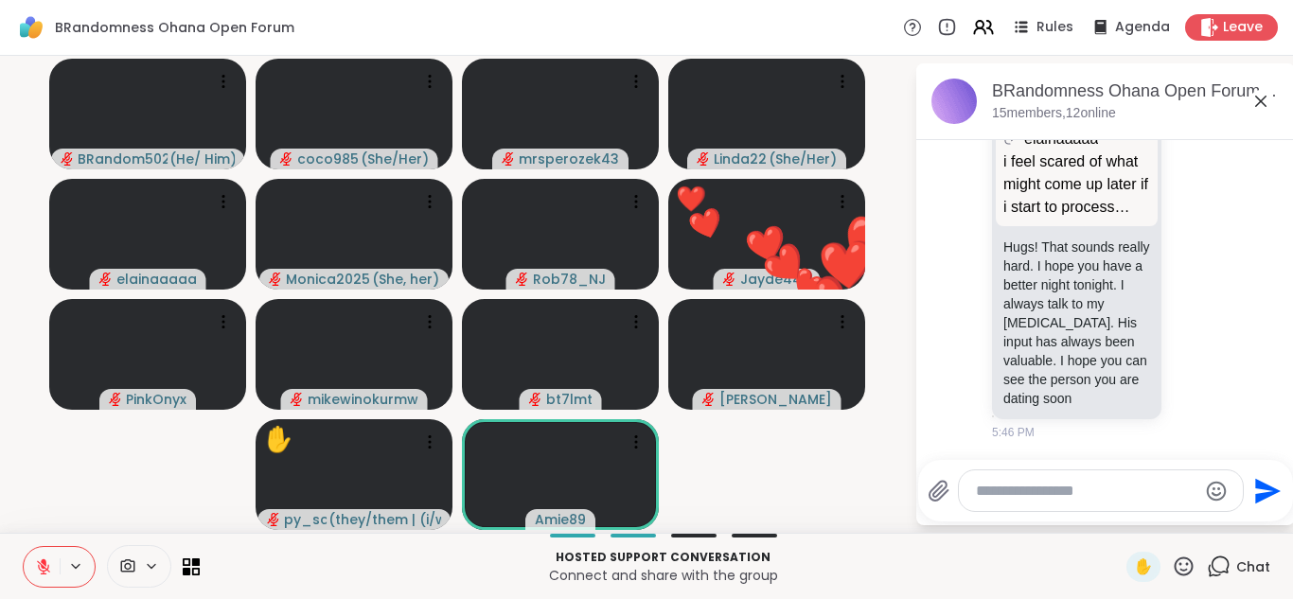
click at [44, 567] on icon at bounding box center [43, 566] width 13 height 13
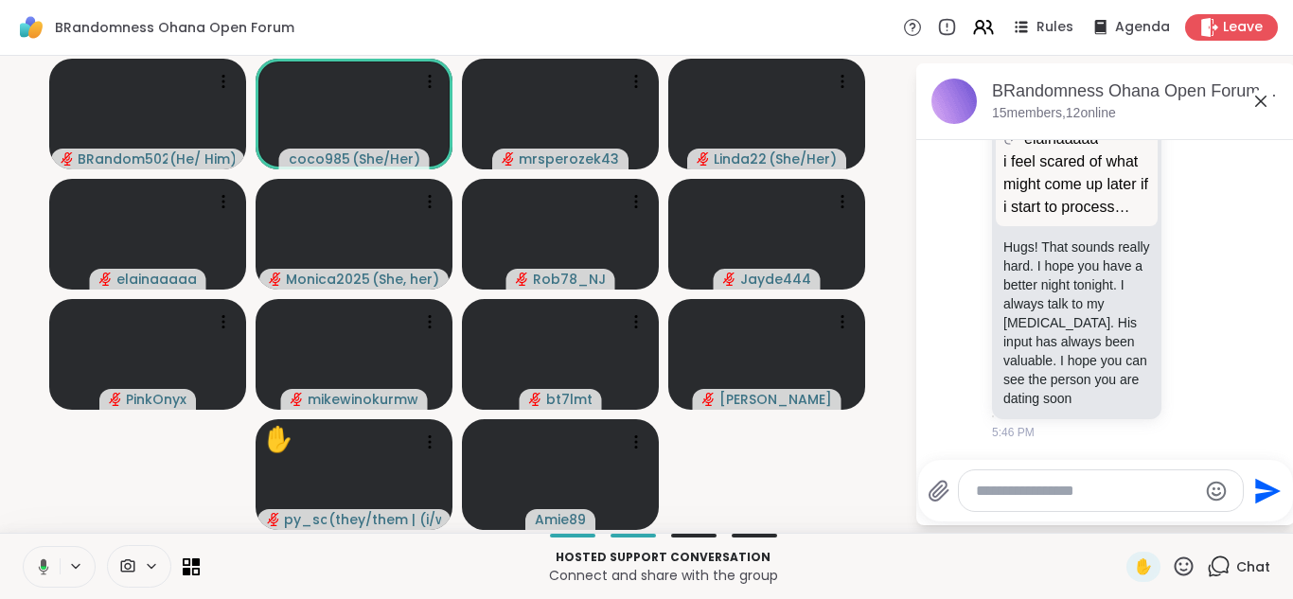
click at [43, 567] on icon at bounding box center [44, 568] width 6 height 4
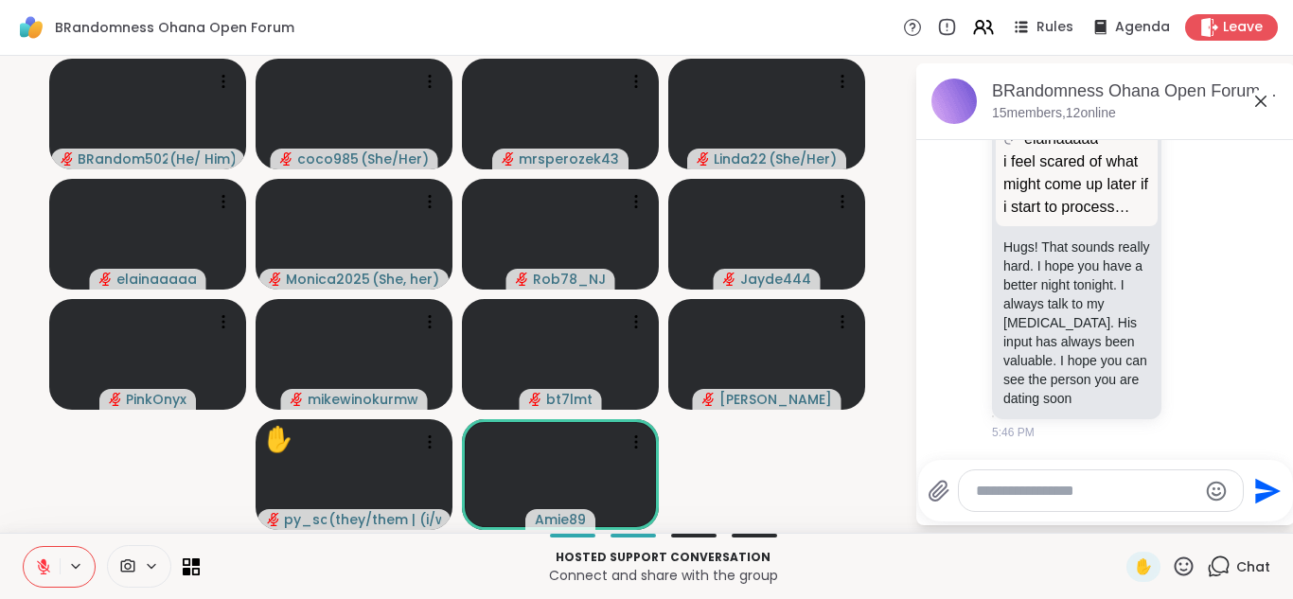
click at [43, 567] on icon at bounding box center [43, 566] width 13 height 13
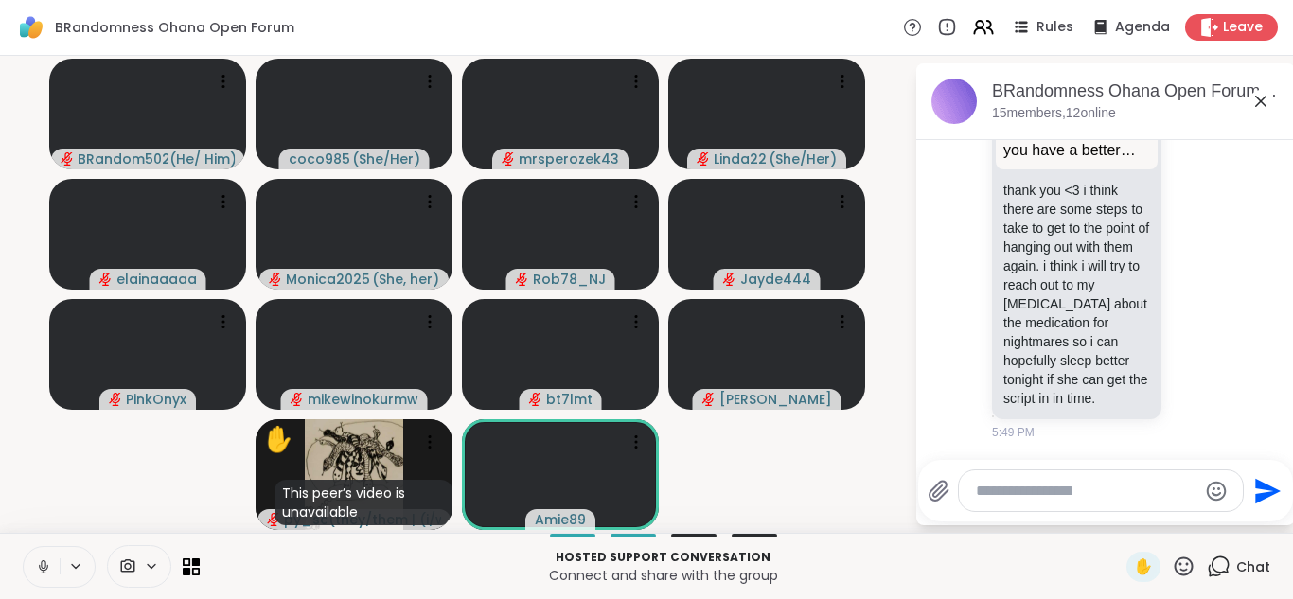
scroll to position [3809, 0]
click at [39, 492] on video-player-container "BRandom502 ( He/ Him ) coco985 ( She/Her ) mrsperozek43 Linda22 ( She/Her ) ela…" at bounding box center [457, 294] width 892 height 462
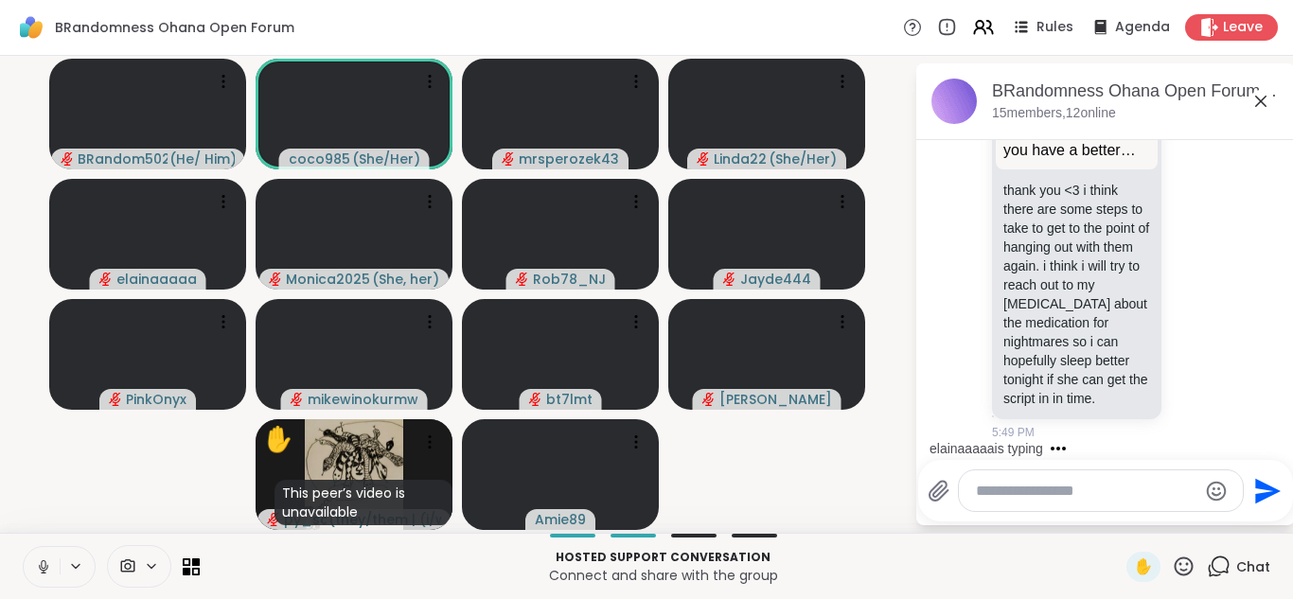
click at [44, 560] on icon at bounding box center [43, 564] width 5 height 9
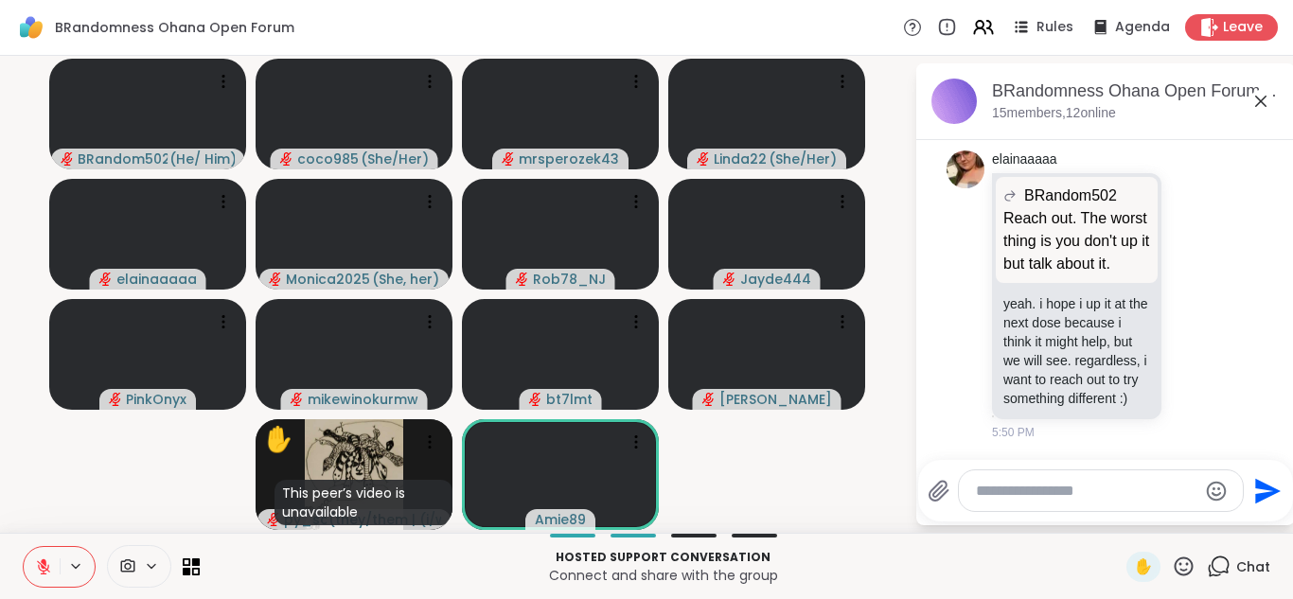
click at [44, 560] on icon at bounding box center [44, 562] width 6 height 8
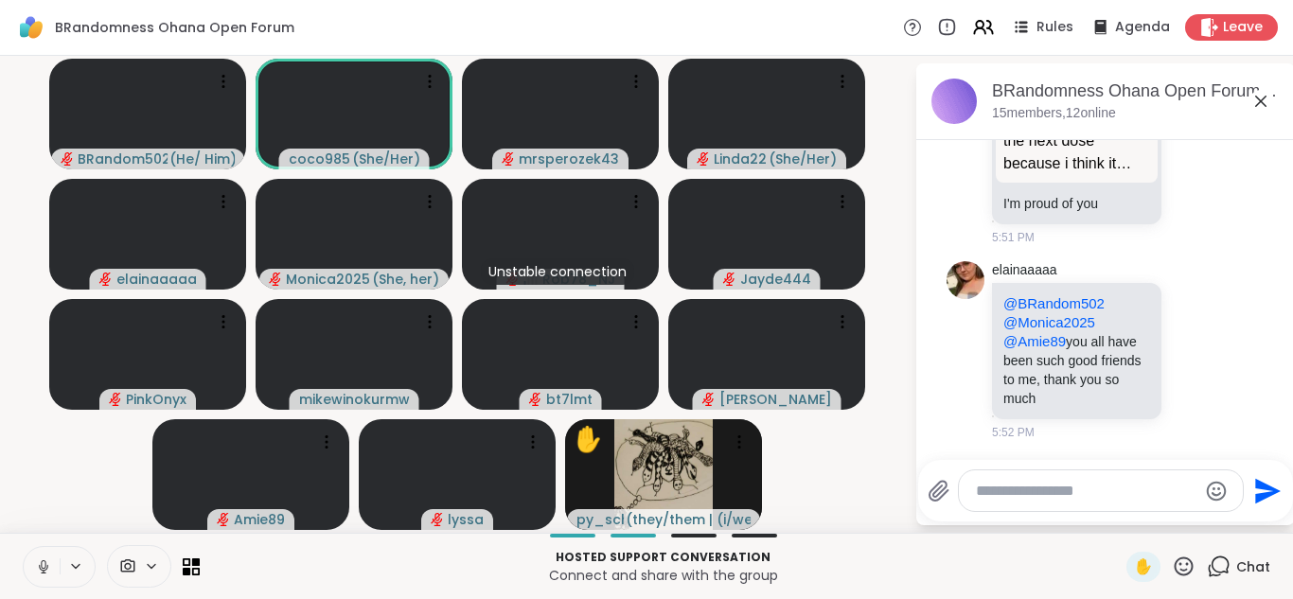
scroll to position [4956, 0]
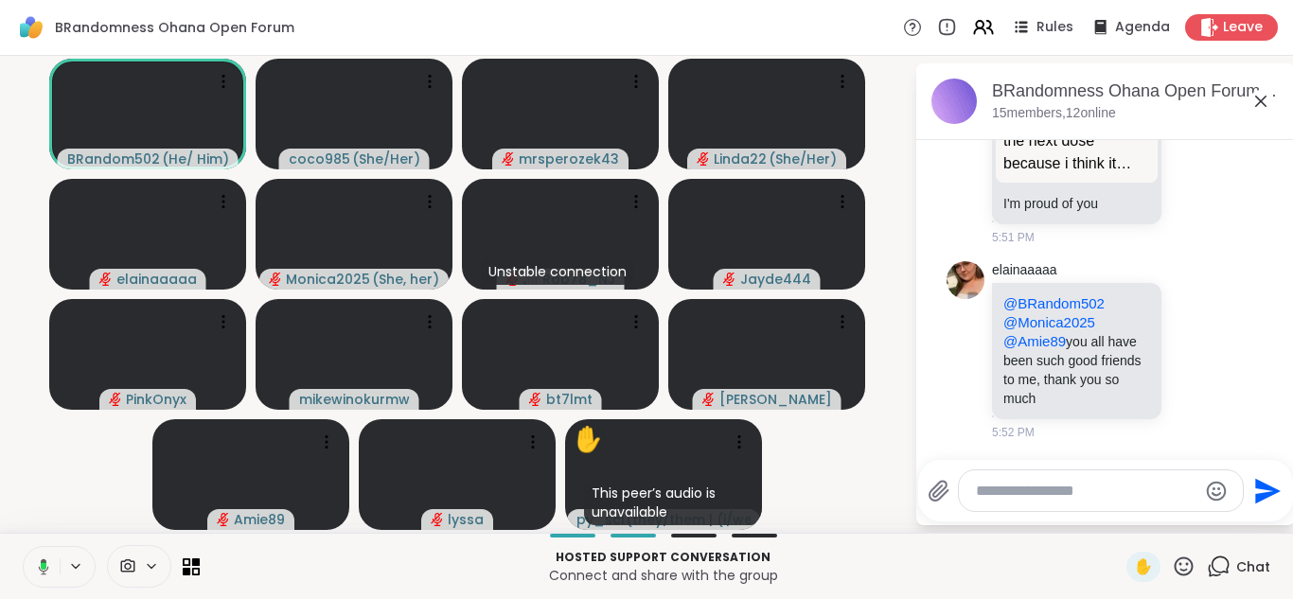
click at [44, 569] on icon at bounding box center [44, 566] width 6 height 8
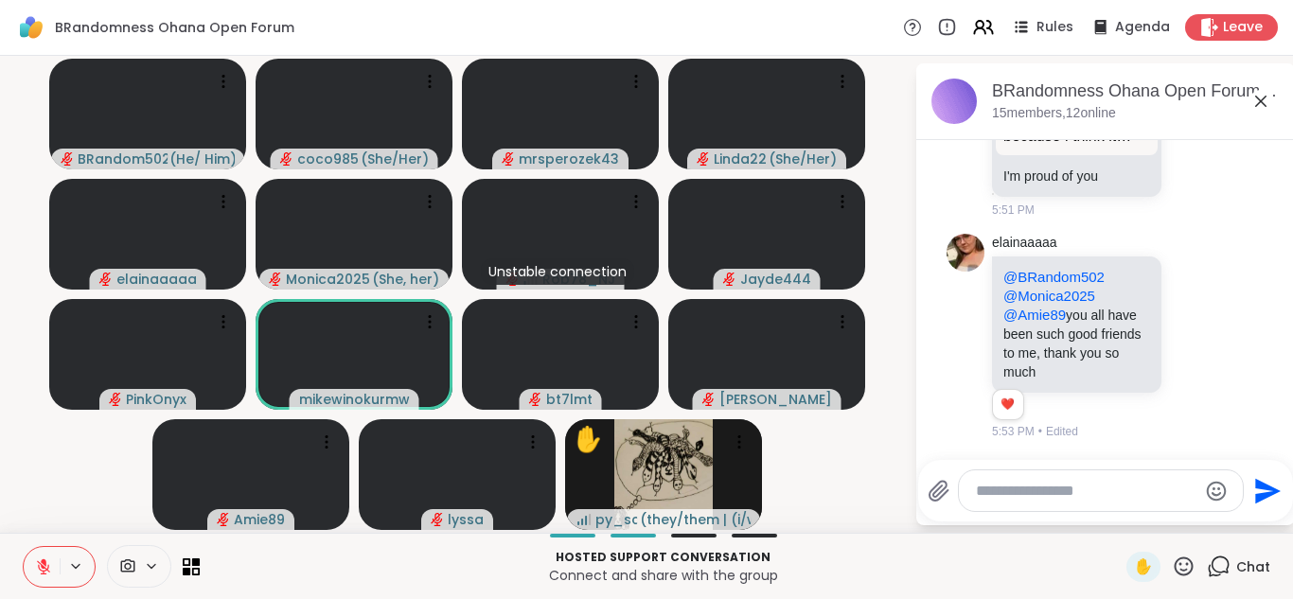
scroll to position [5010, 0]
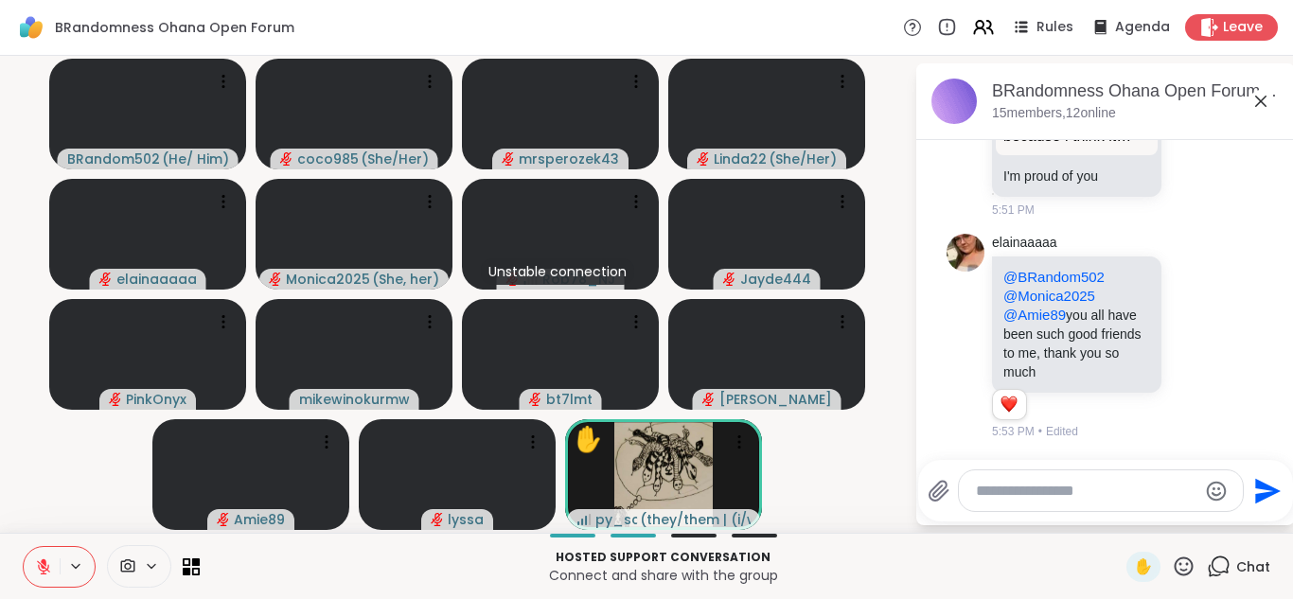
click at [47, 569] on icon at bounding box center [43, 566] width 13 height 13
click at [47, 569] on icon at bounding box center [43, 566] width 17 height 17
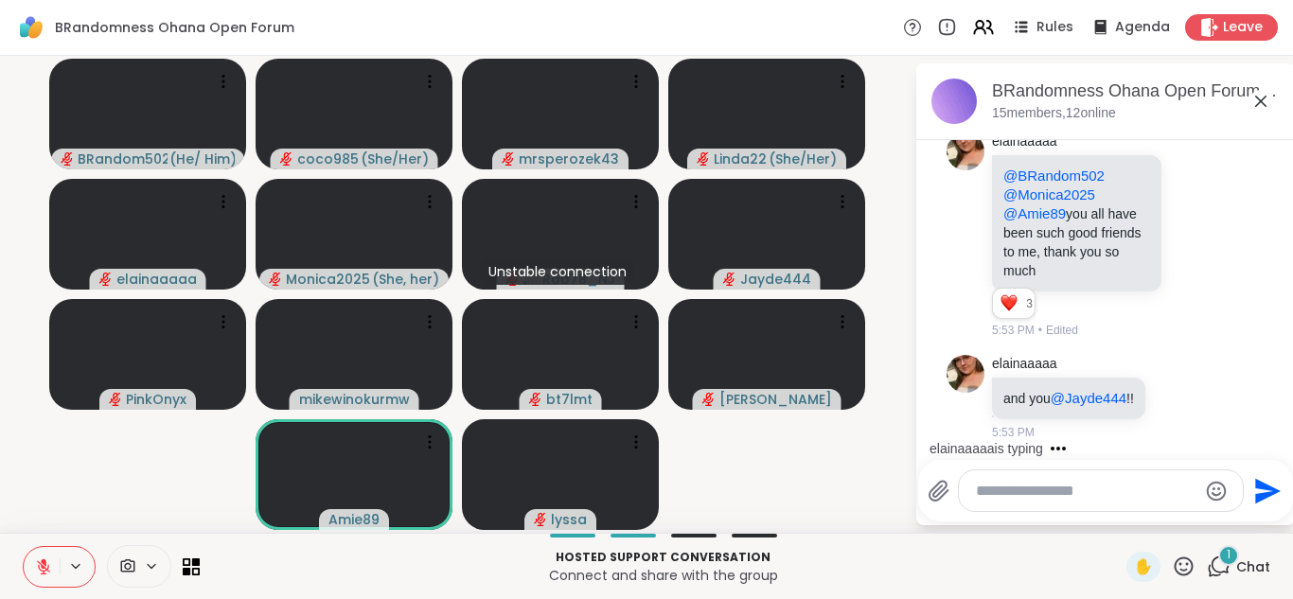
scroll to position [5131, 0]
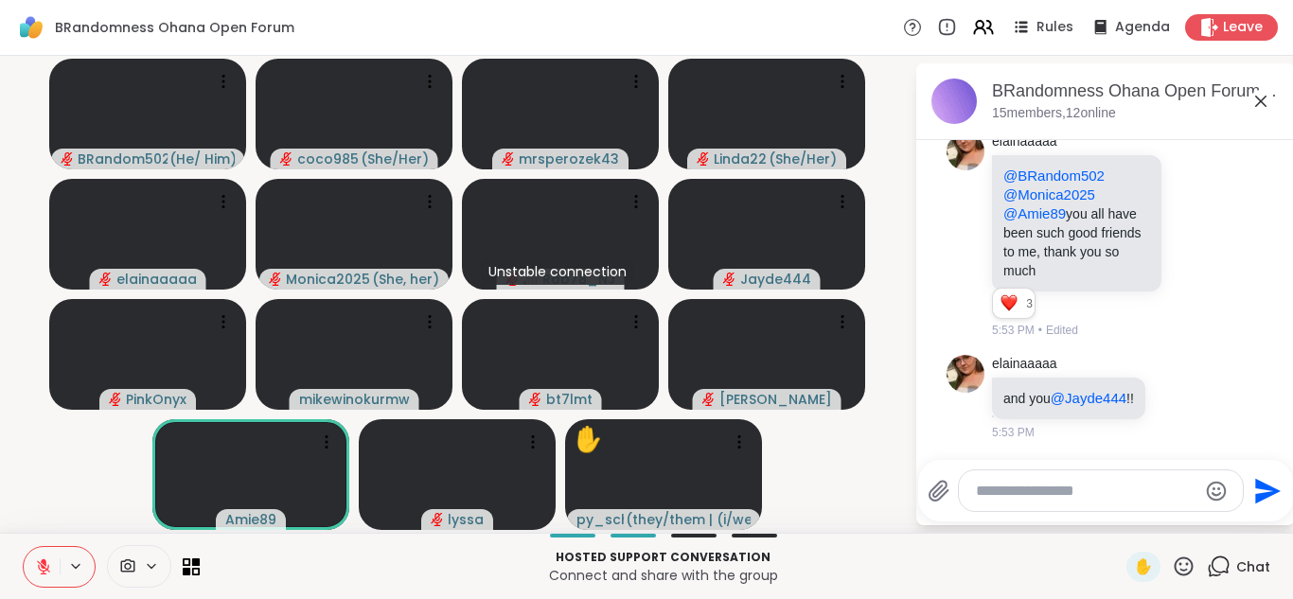
click at [47, 569] on icon at bounding box center [43, 566] width 13 height 13
click at [47, 569] on icon at bounding box center [43, 566] width 17 height 17
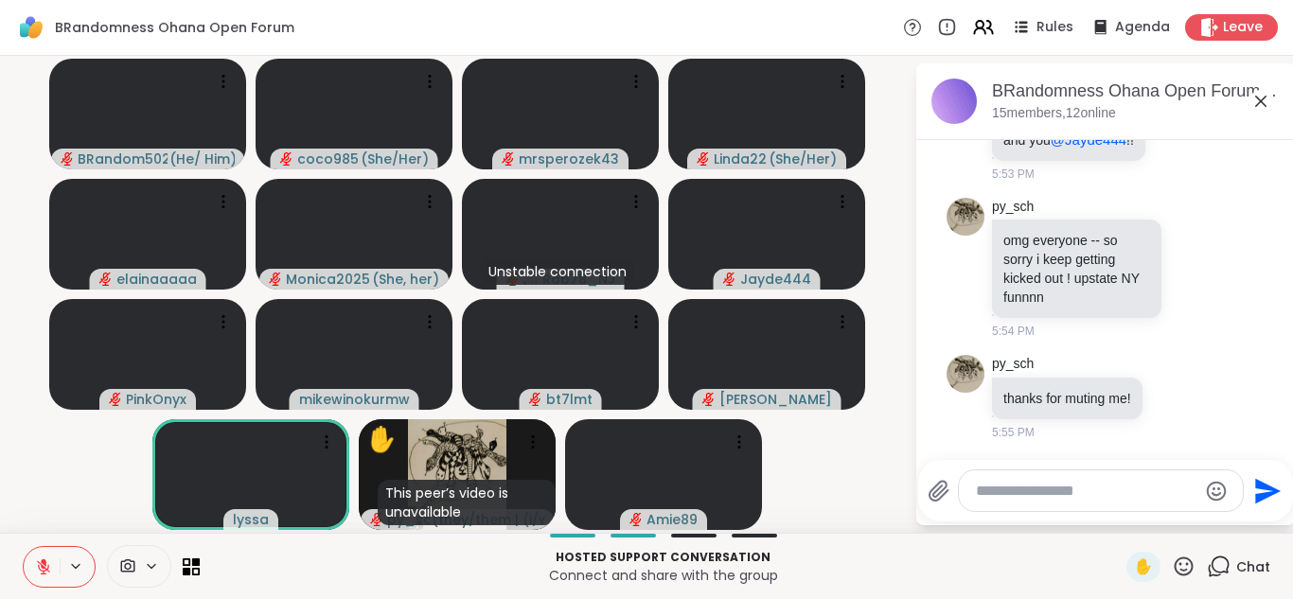
scroll to position [5435, 0]
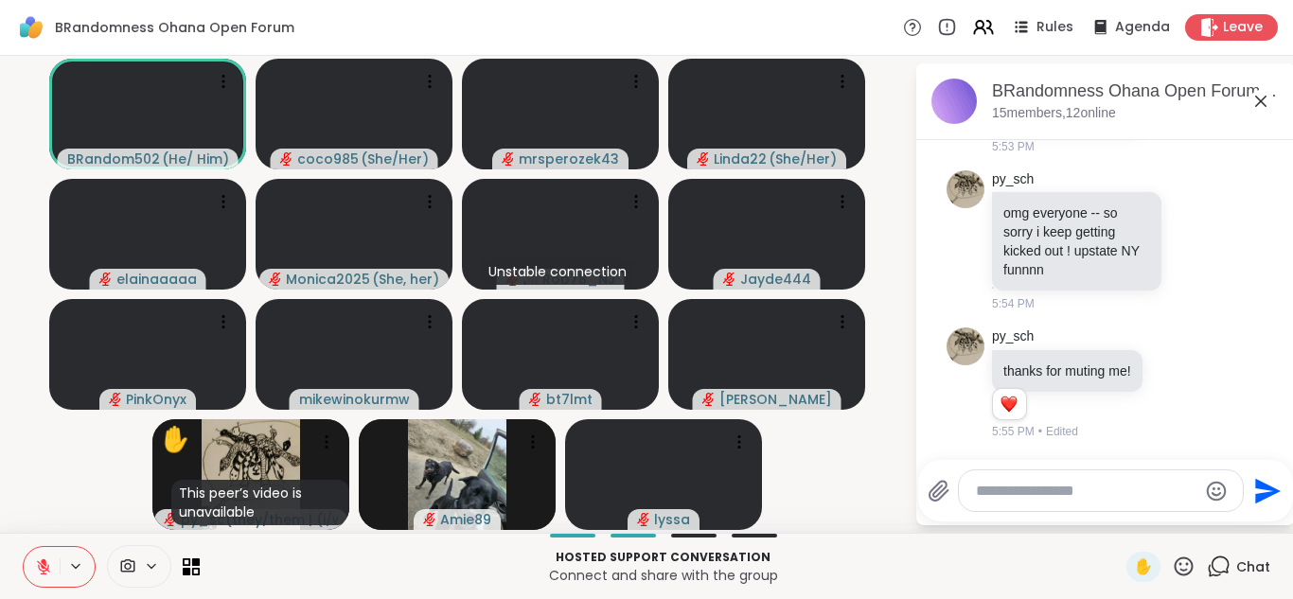
click at [47, 568] on icon at bounding box center [43, 566] width 13 height 13
click at [47, 568] on icon at bounding box center [43, 567] width 9 height 6
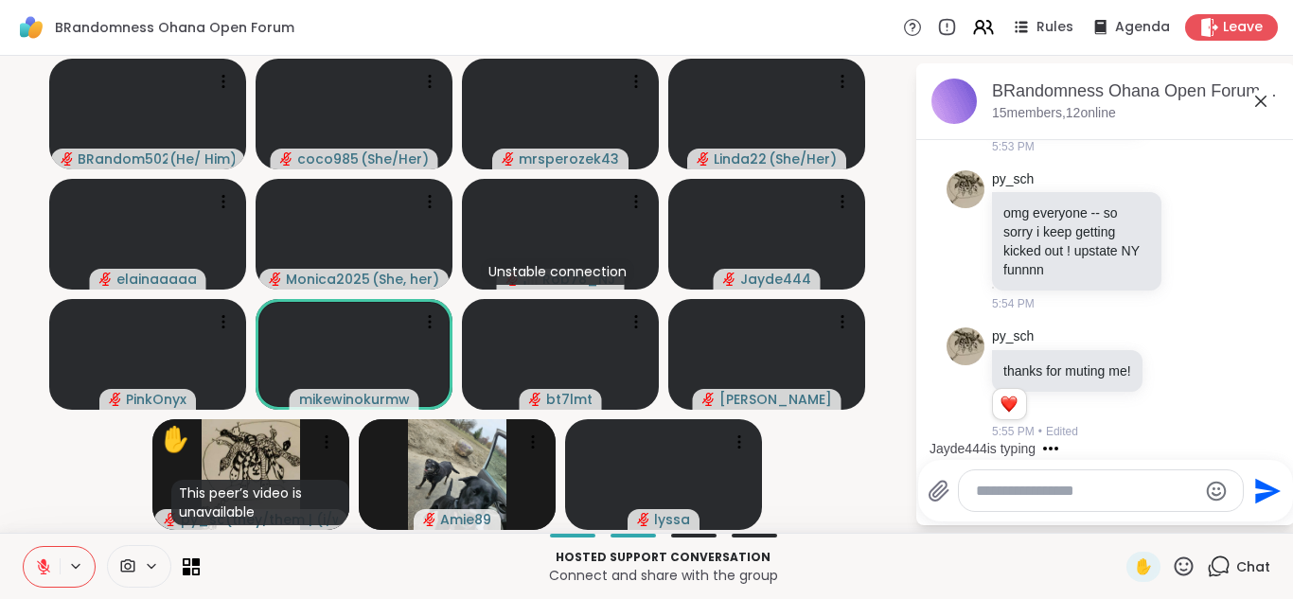
click at [1026, 499] on textarea "Type your message" at bounding box center [1086, 491] width 221 height 19
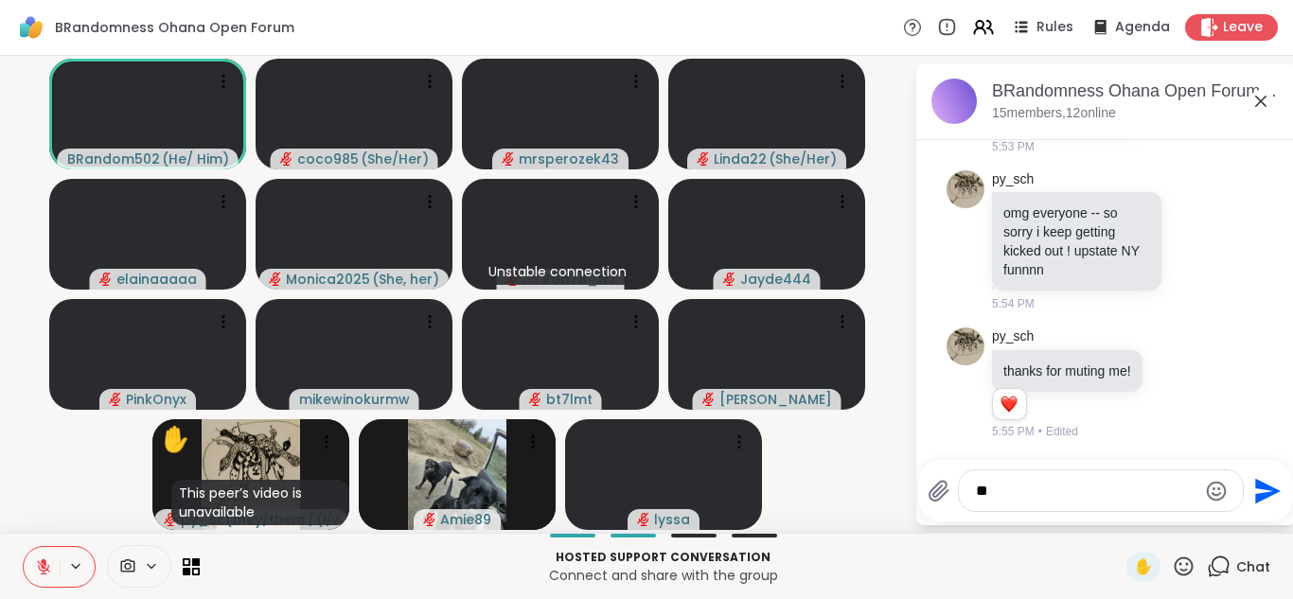
type textarea "*"
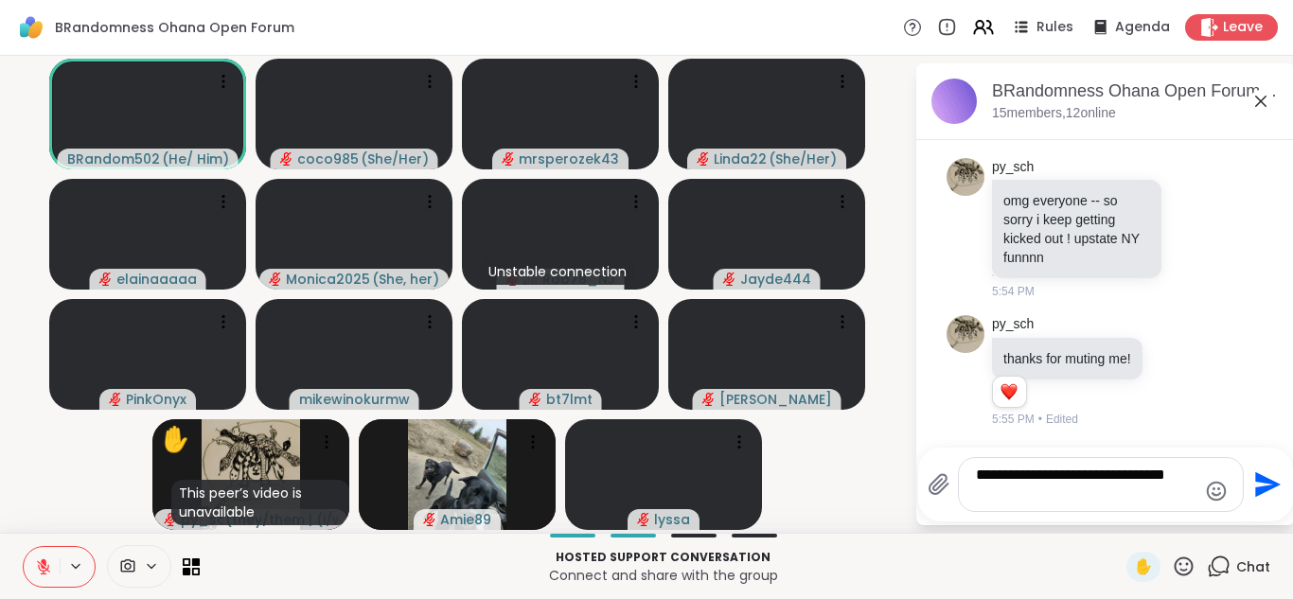
scroll to position [5786, 0]
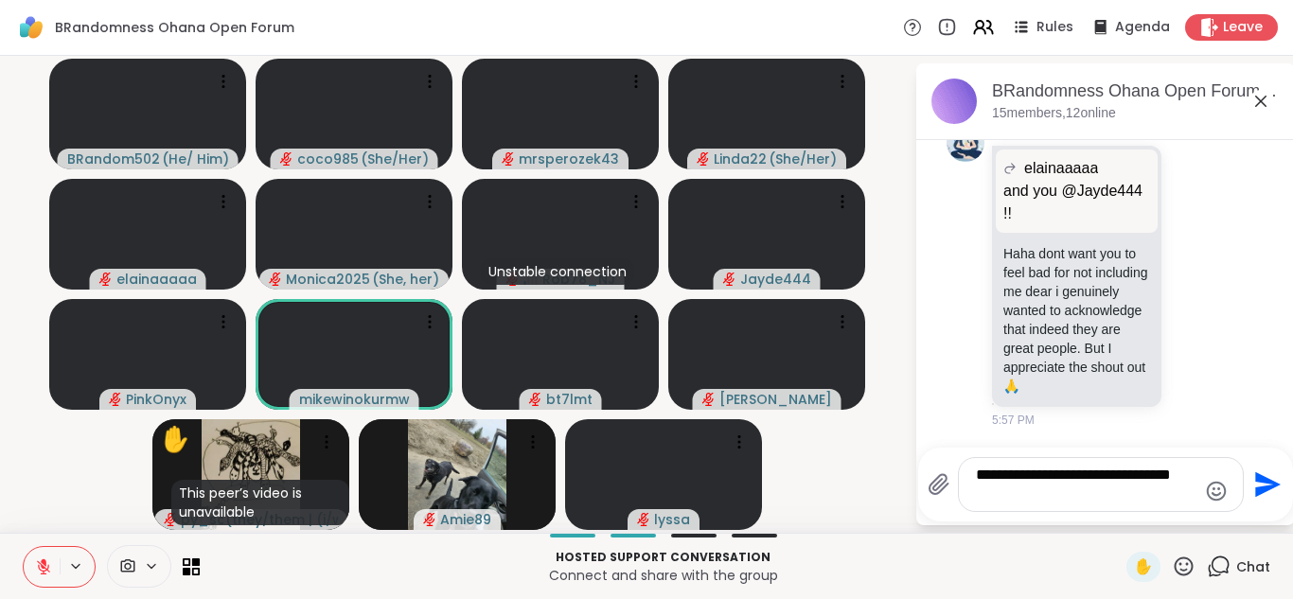
type textarea "**********"
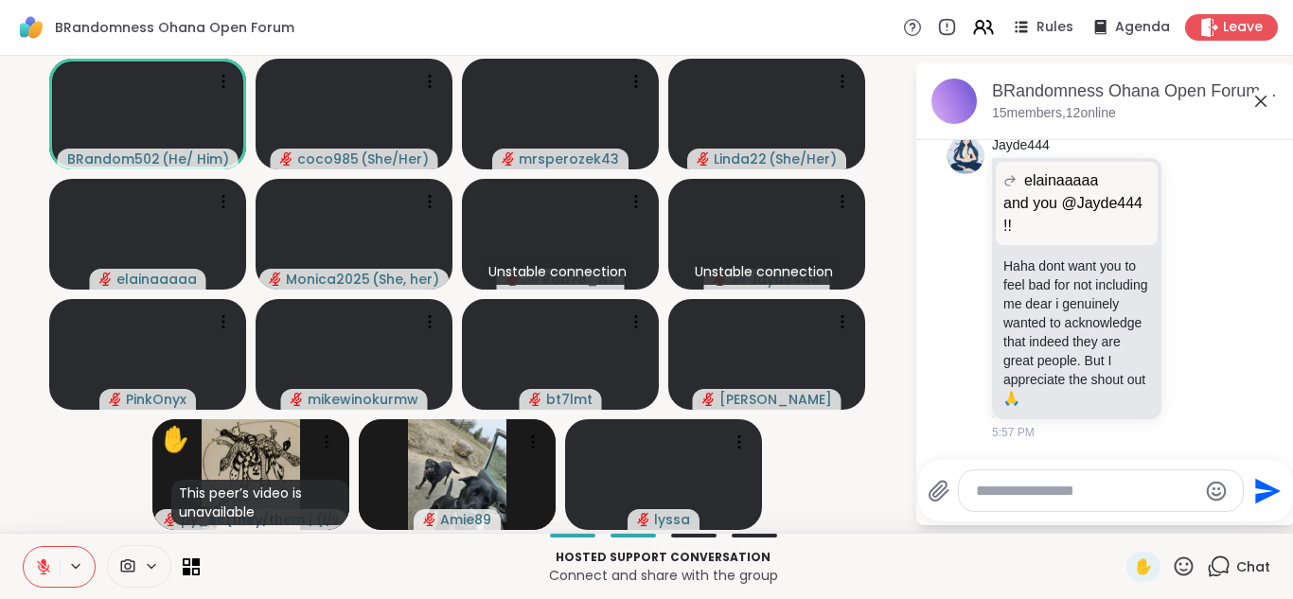
scroll to position [5894, 0]
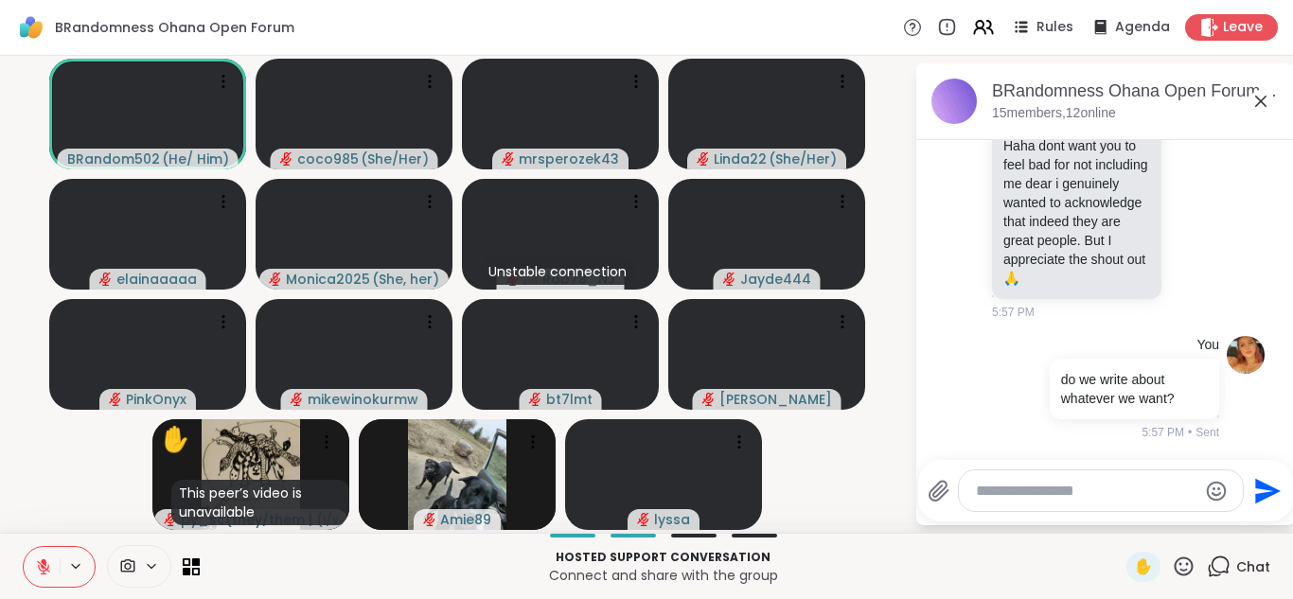
click at [37, 571] on icon at bounding box center [43, 566] width 17 height 17
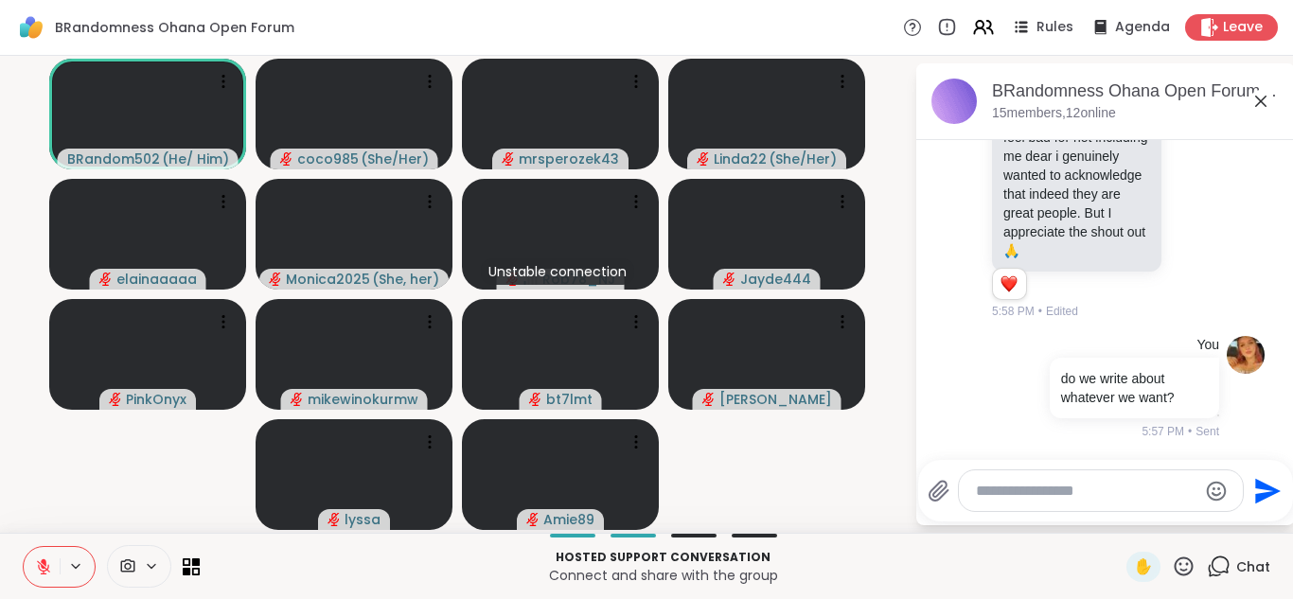
click at [40, 575] on button at bounding box center [42, 567] width 36 height 40
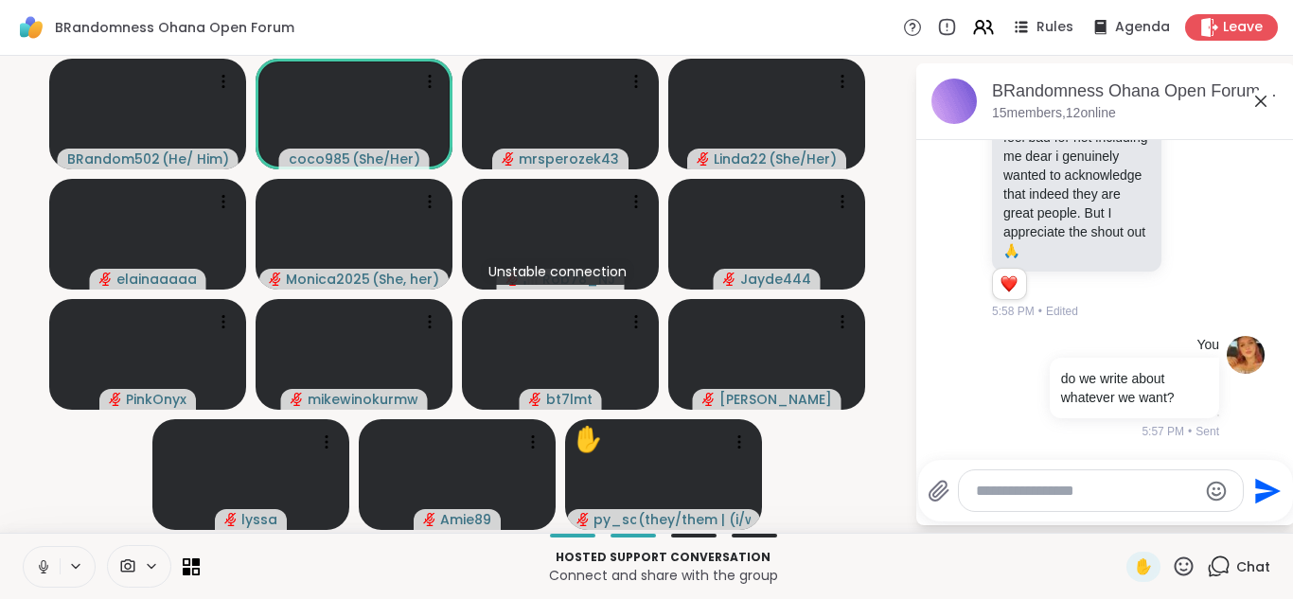
click at [30, 561] on button at bounding box center [42, 567] width 36 height 40
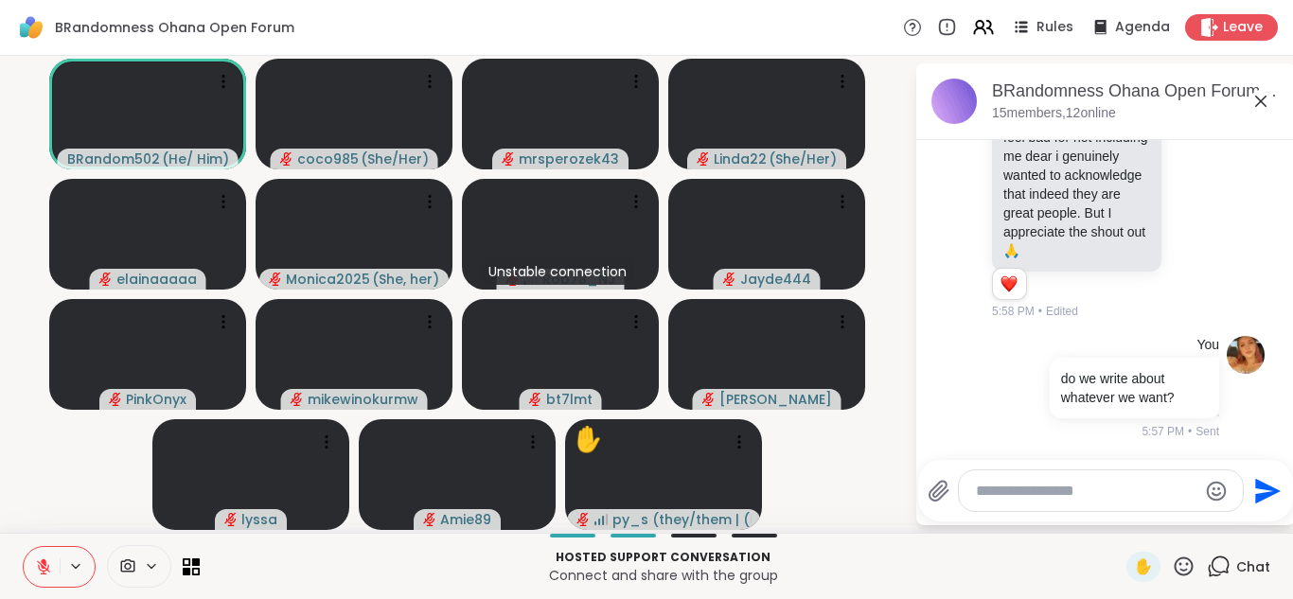
click at [1037, 482] on textarea "Type your message" at bounding box center [1086, 491] width 221 height 19
type textarea "*"
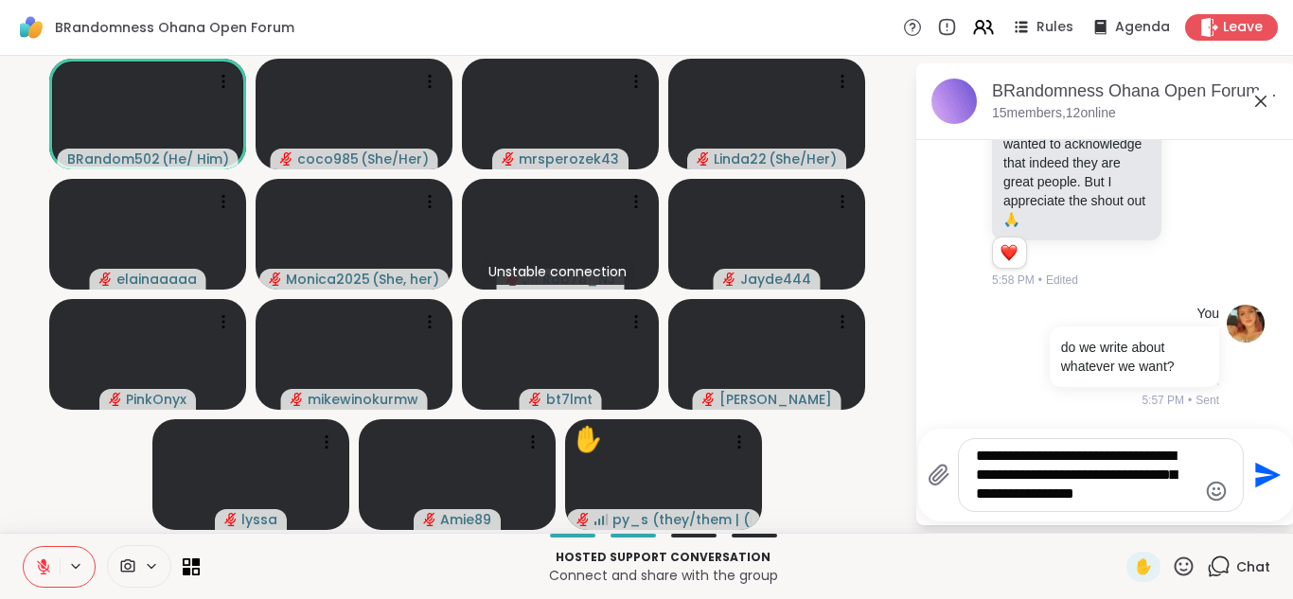
type textarea "**********"
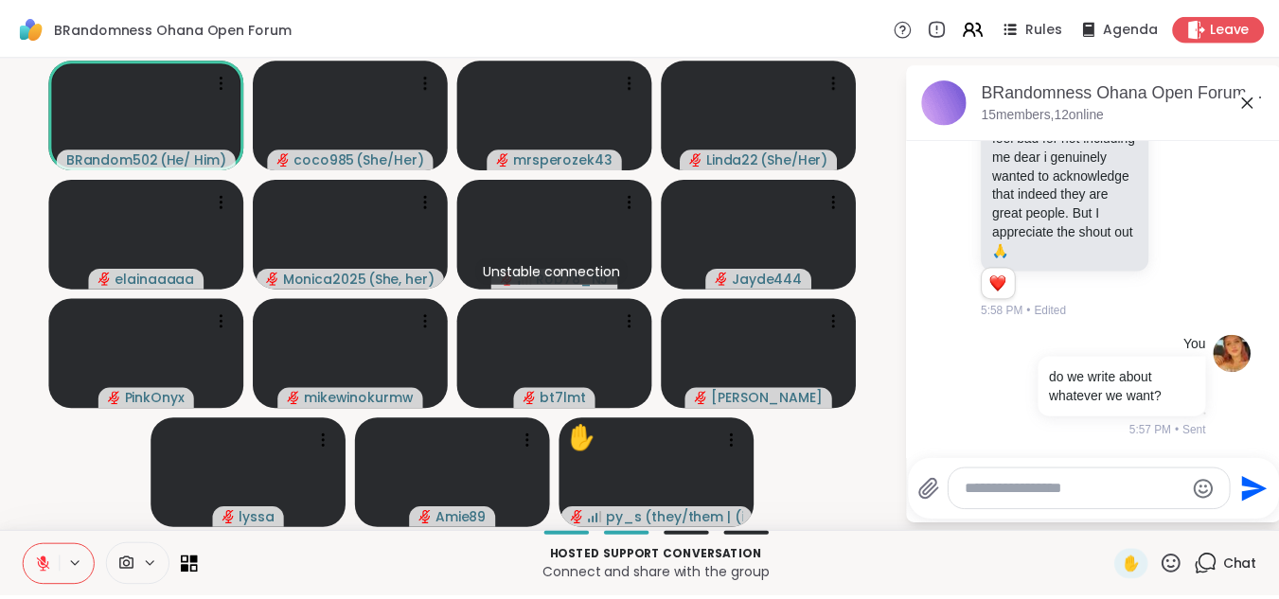
scroll to position [6098, 0]
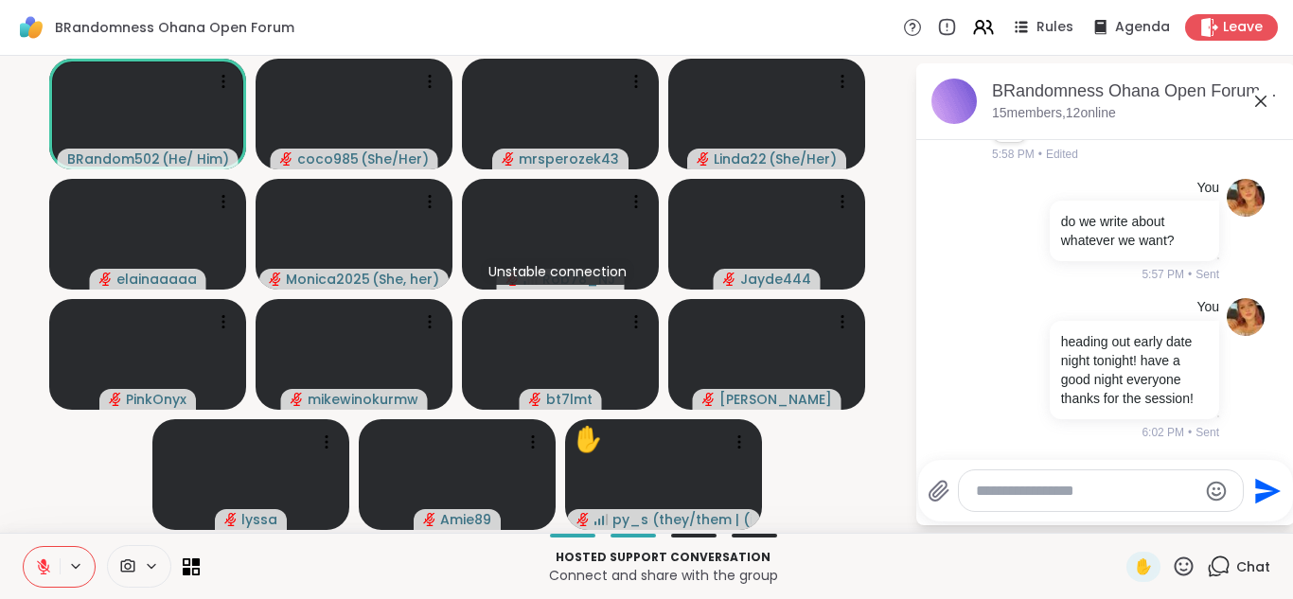
click at [1213, 41] on div "BRandomness Ohana Open Forum Rules Agenda Leave" at bounding box center [646, 28] width 1293 height 56
click at [1223, 34] on span "Leave" at bounding box center [1244, 28] width 42 height 20
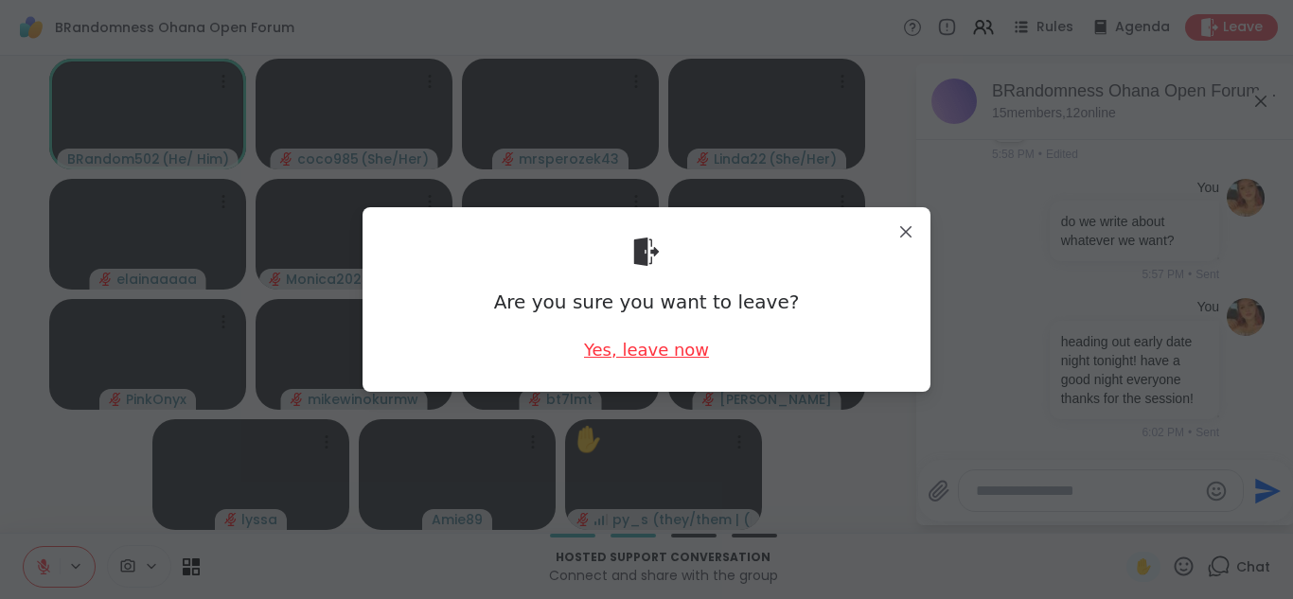
click at [627, 350] on div "Yes, leave now" at bounding box center [646, 350] width 125 height 24
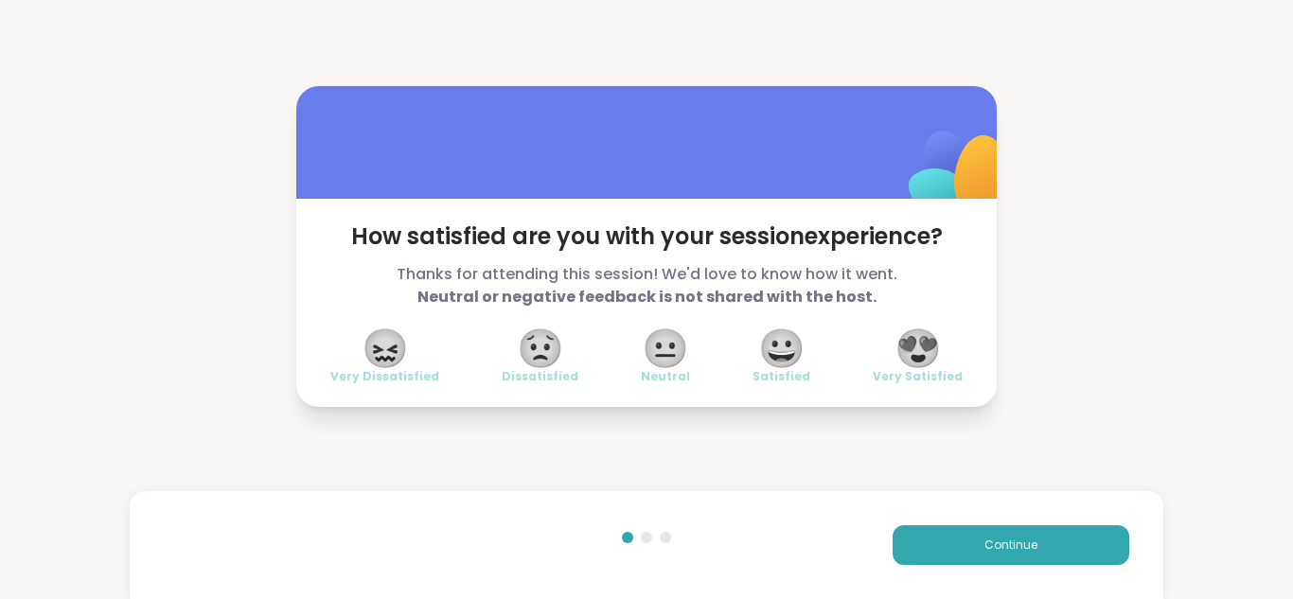
click at [927, 331] on span "😍" at bounding box center [917, 348] width 47 height 34
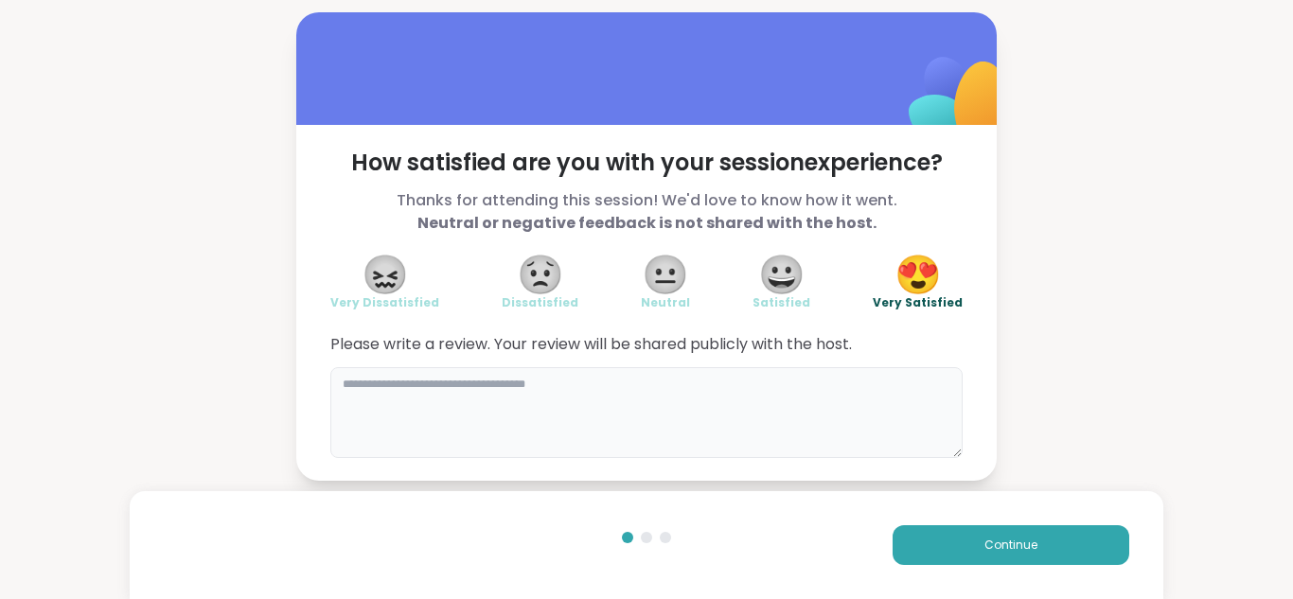
click at [647, 383] on textarea at bounding box center [646, 412] width 632 height 91
type textarea "*"
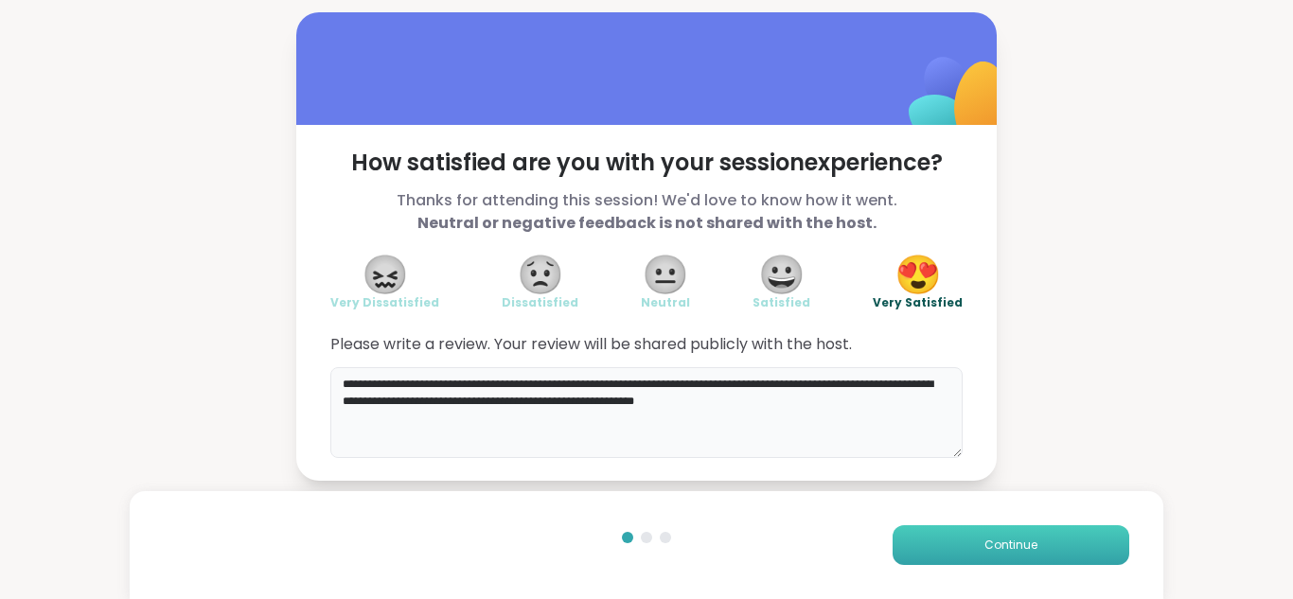
type textarea "**********"
click at [922, 539] on button "Continue" at bounding box center [1010, 545] width 237 height 40
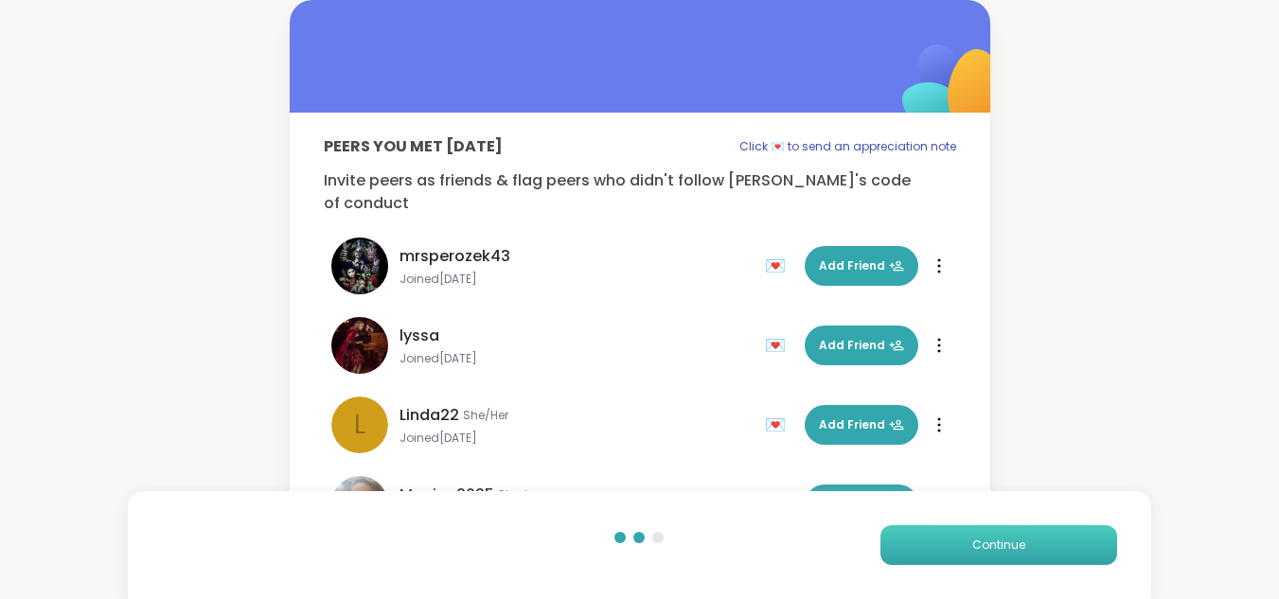
click at [999, 555] on button "Continue" at bounding box center [998, 545] width 237 height 40
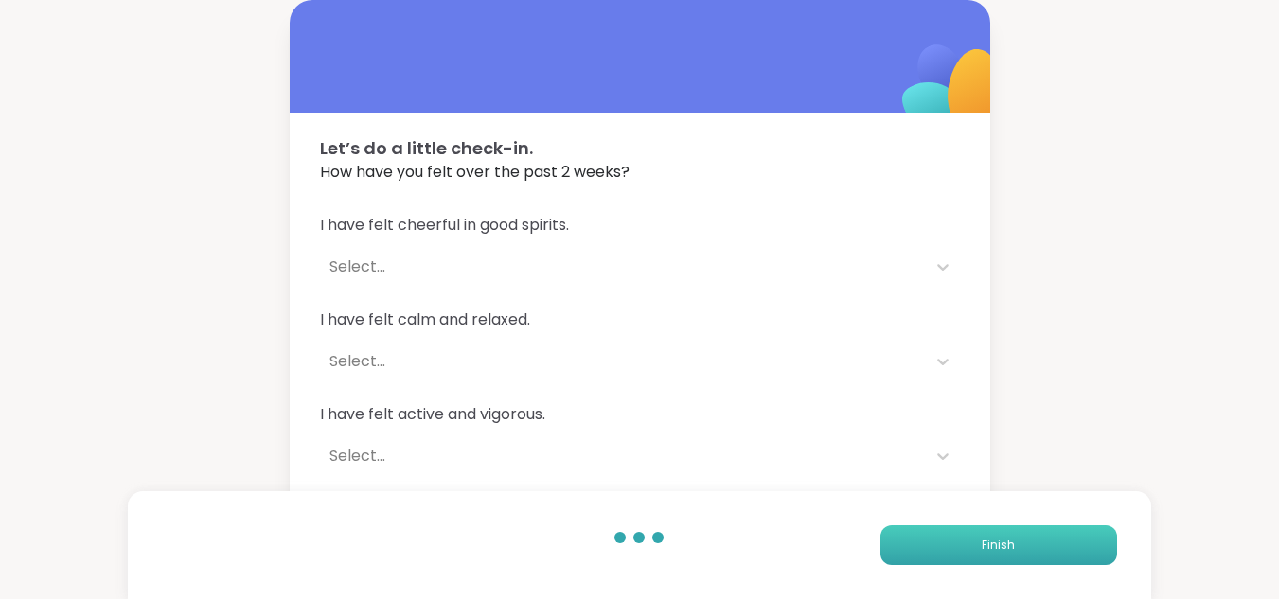
click at [999, 555] on button "Finish" at bounding box center [998, 545] width 237 height 40
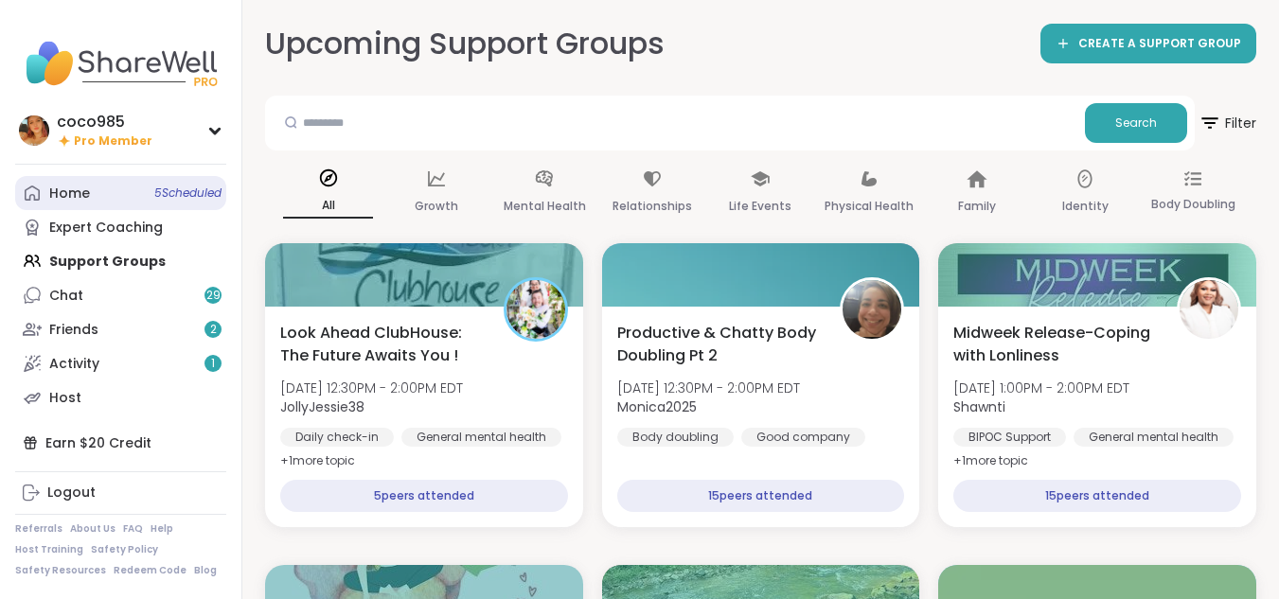
click at [63, 199] on div "Home 5 Scheduled" at bounding box center [69, 194] width 41 height 19
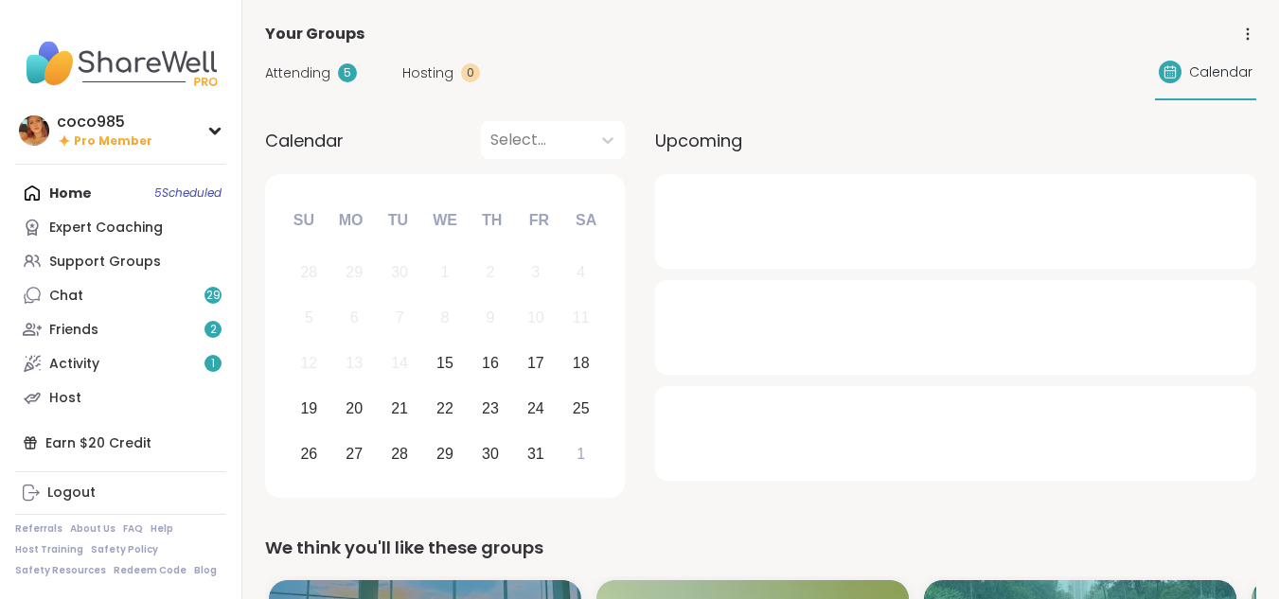
click at [311, 78] on span "Attending" at bounding box center [297, 73] width 65 height 20
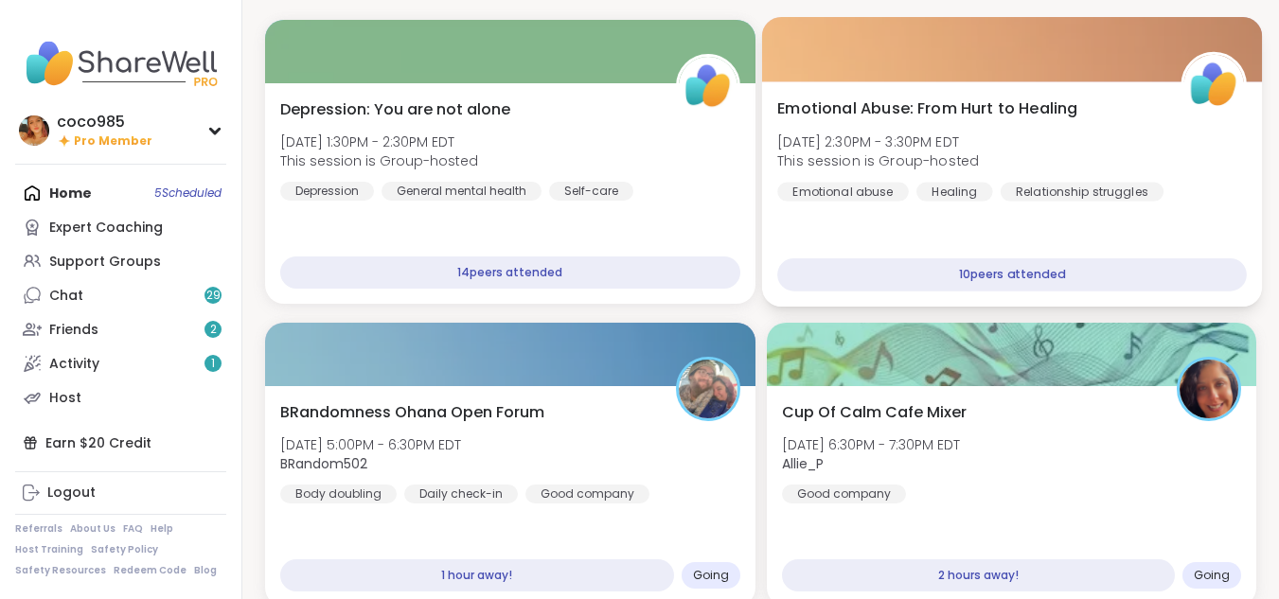
scroll to position [99, 0]
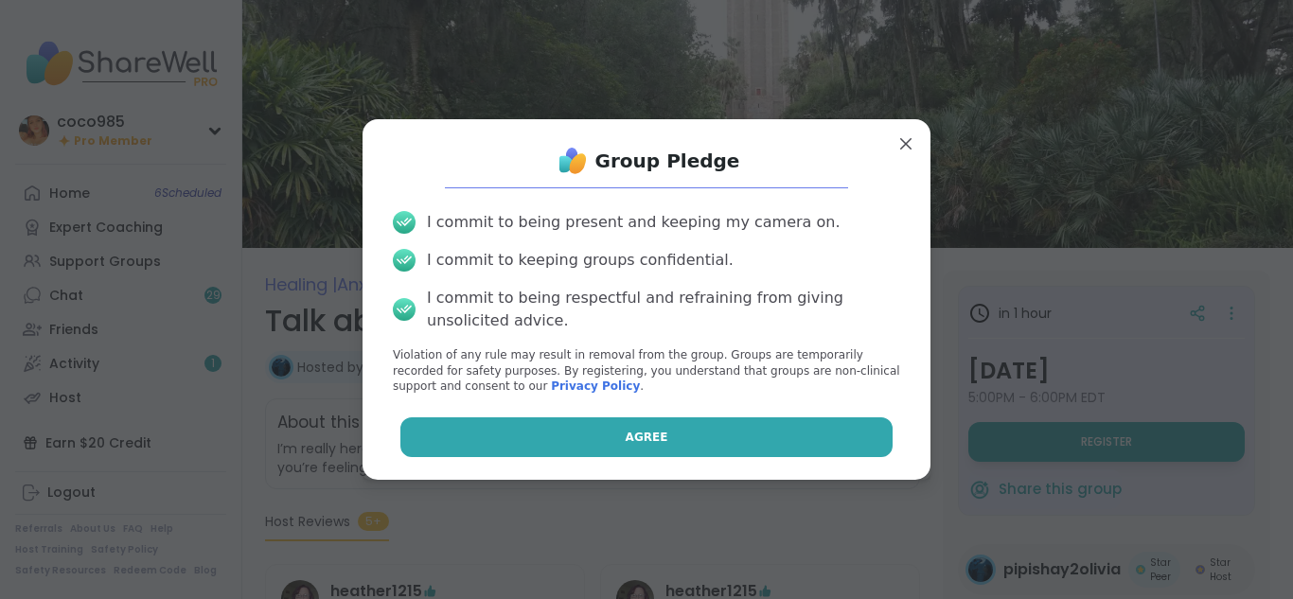
click at [771, 440] on button "Agree" at bounding box center [646, 437] width 493 height 40
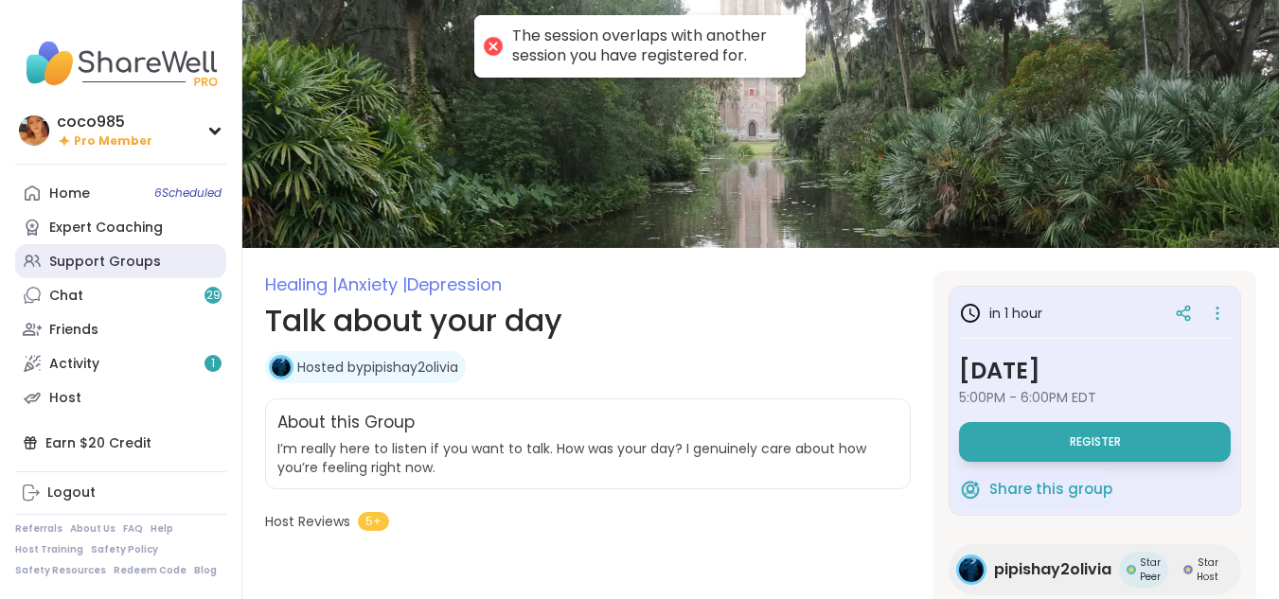
click at [121, 257] on div "Support Groups" at bounding box center [105, 262] width 112 height 19
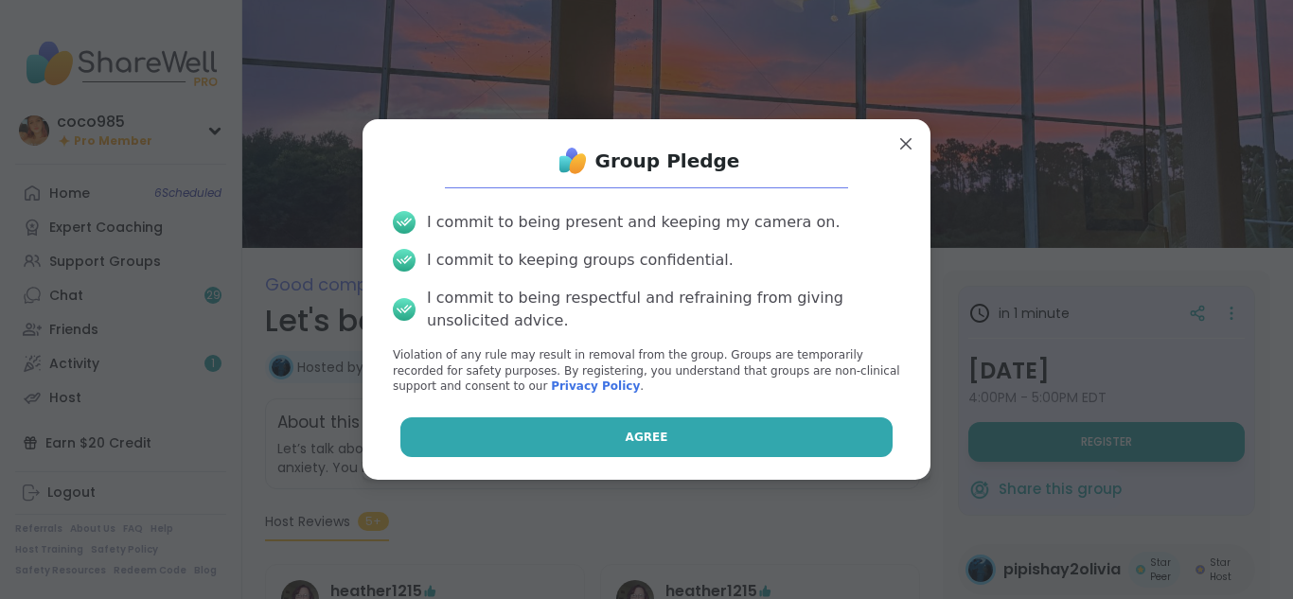
click at [725, 440] on button "Agree" at bounding box center [646, 437] width 493 height 40
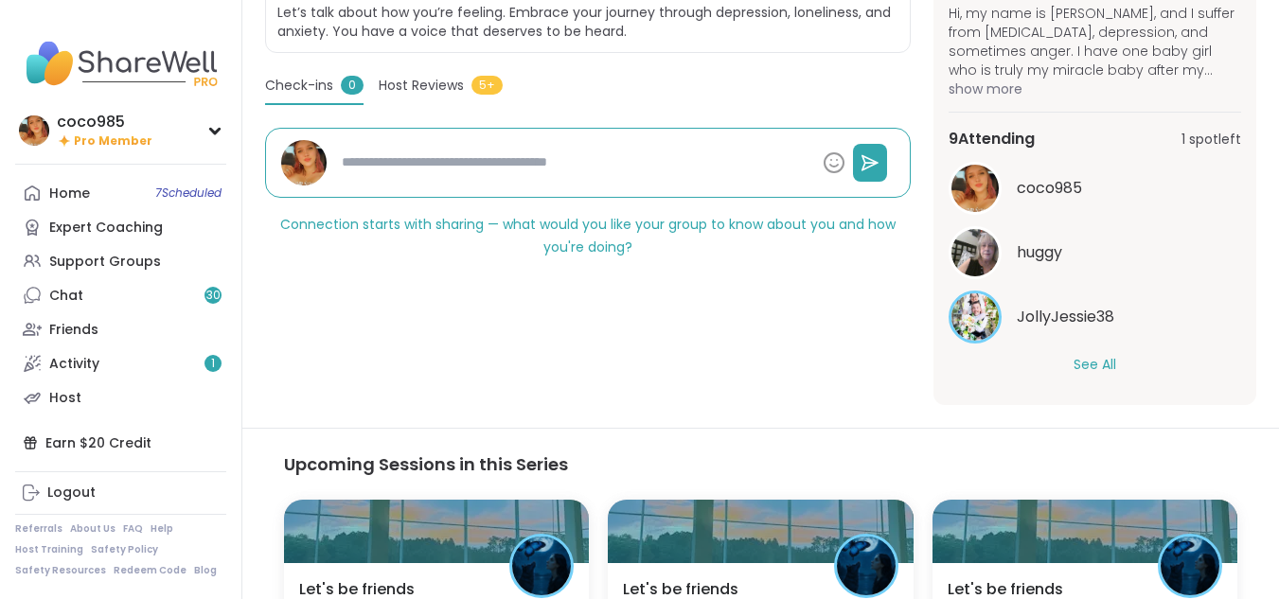
scroll to position [437, 0]
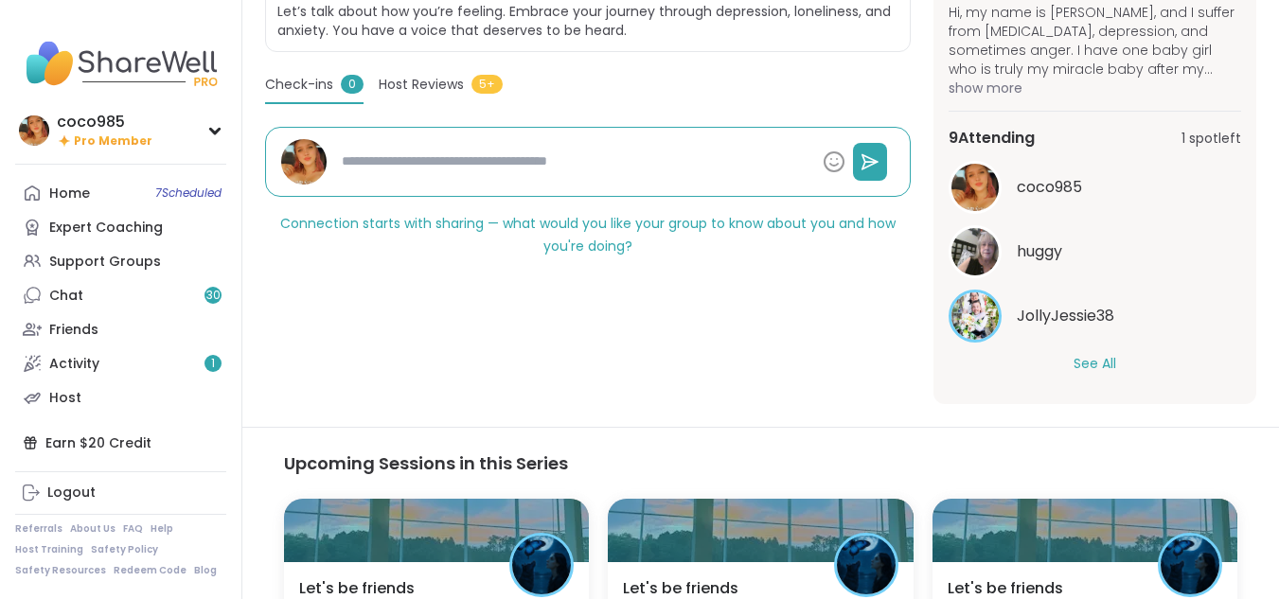
click at [1083, 365] on button "See All" at bounding box center [1094, 364] width 43 height 20
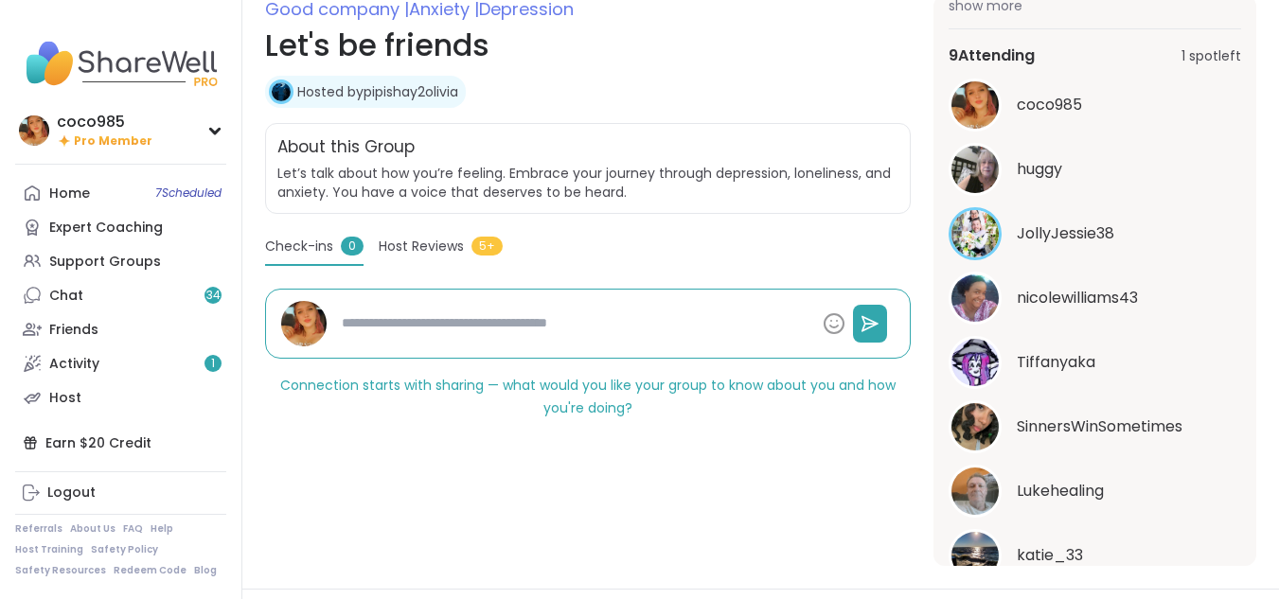
scroll to position [320, 0]
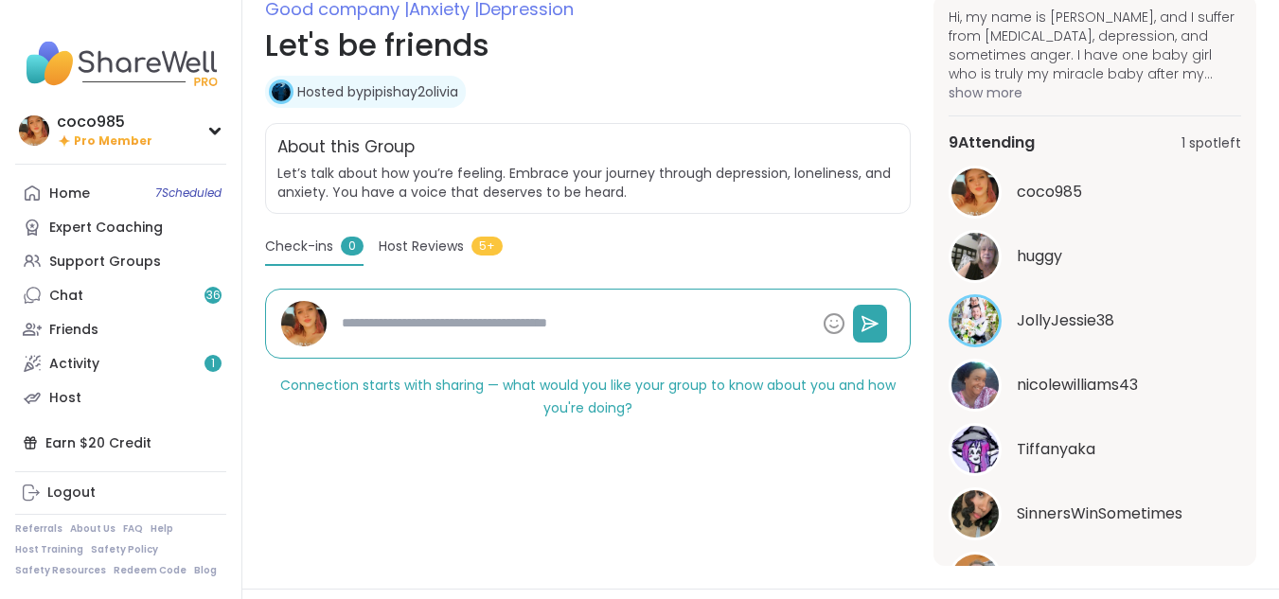
type textarea "*"
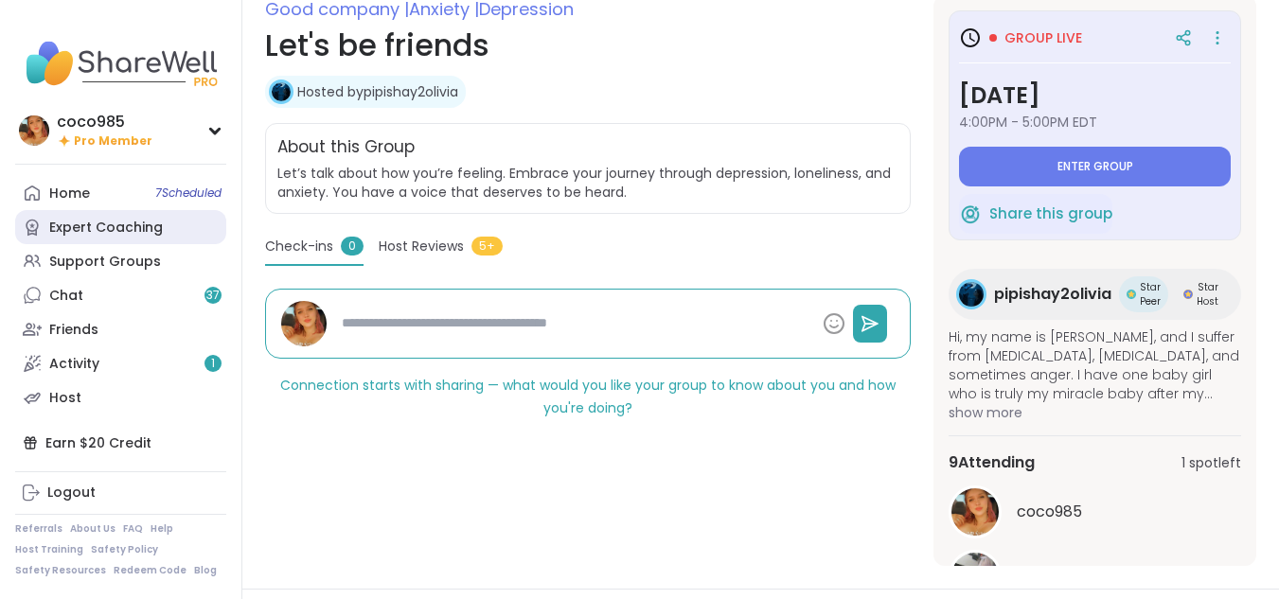
scroll to position [320, 0]
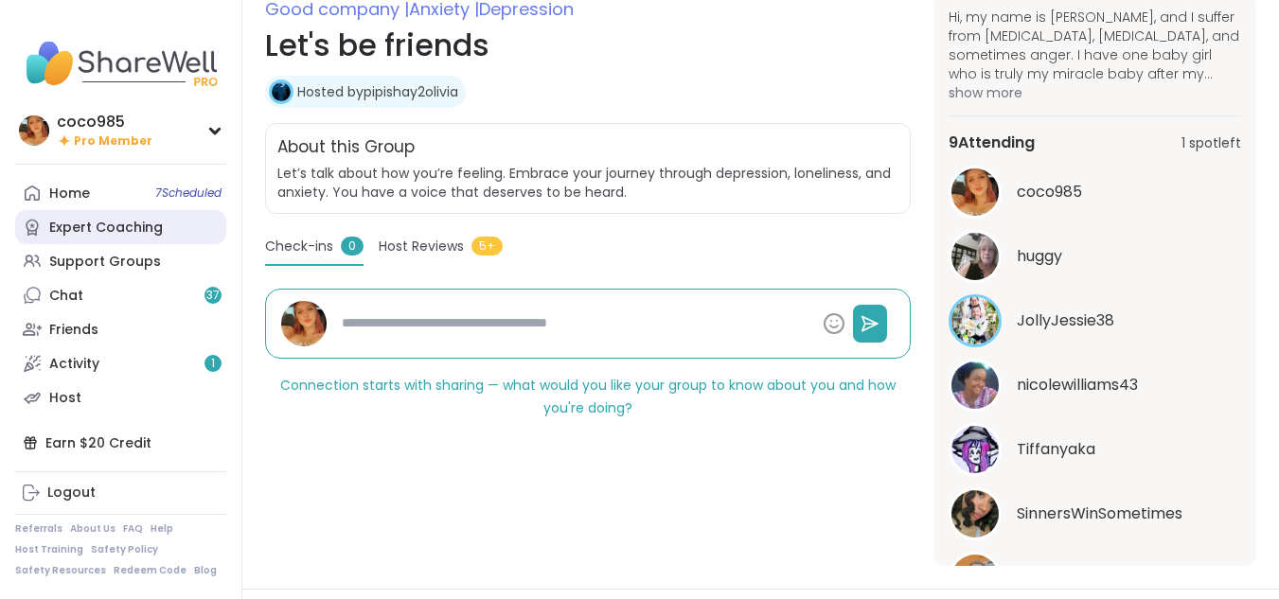
type textarea "*"
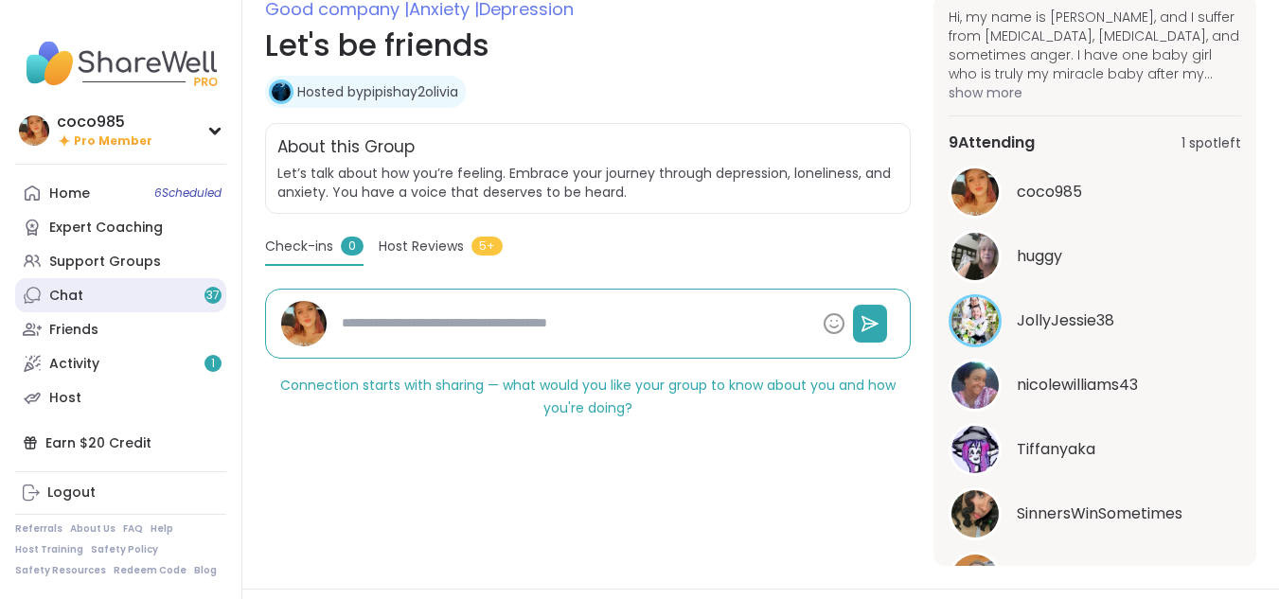
click at [83, 288] on link "Chat 37" at bounding box center [120, 295] width 211 height 34
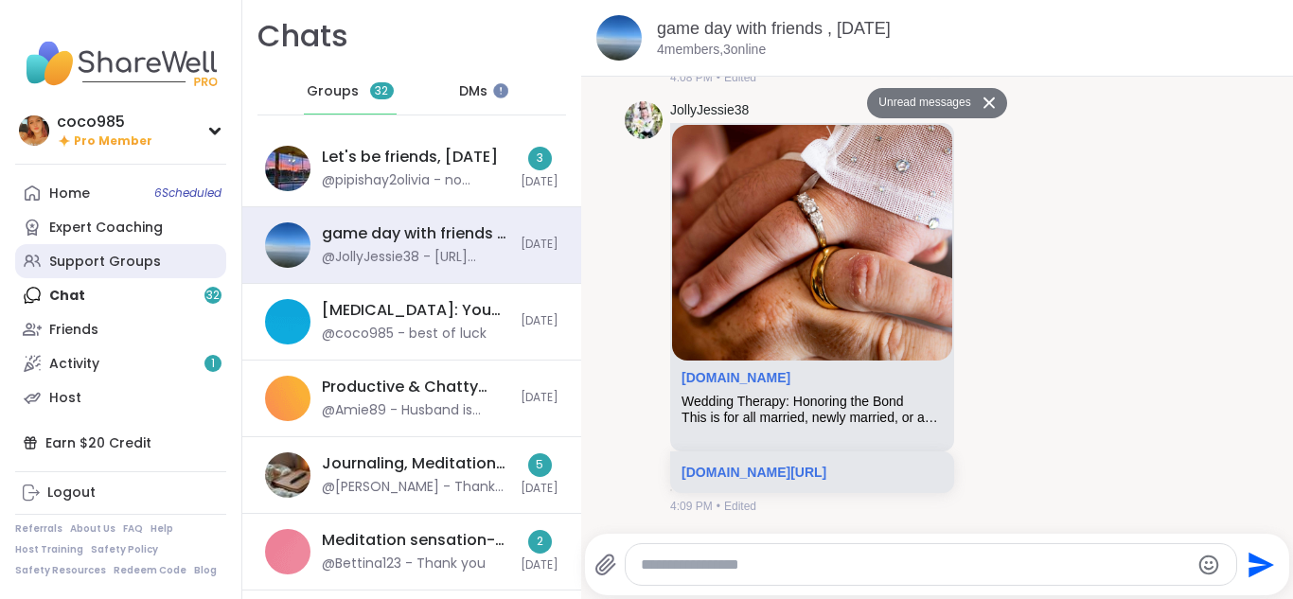
click at [116, 257] on div "Support Groups" at bounding box center [105, 262] width 112 height 19
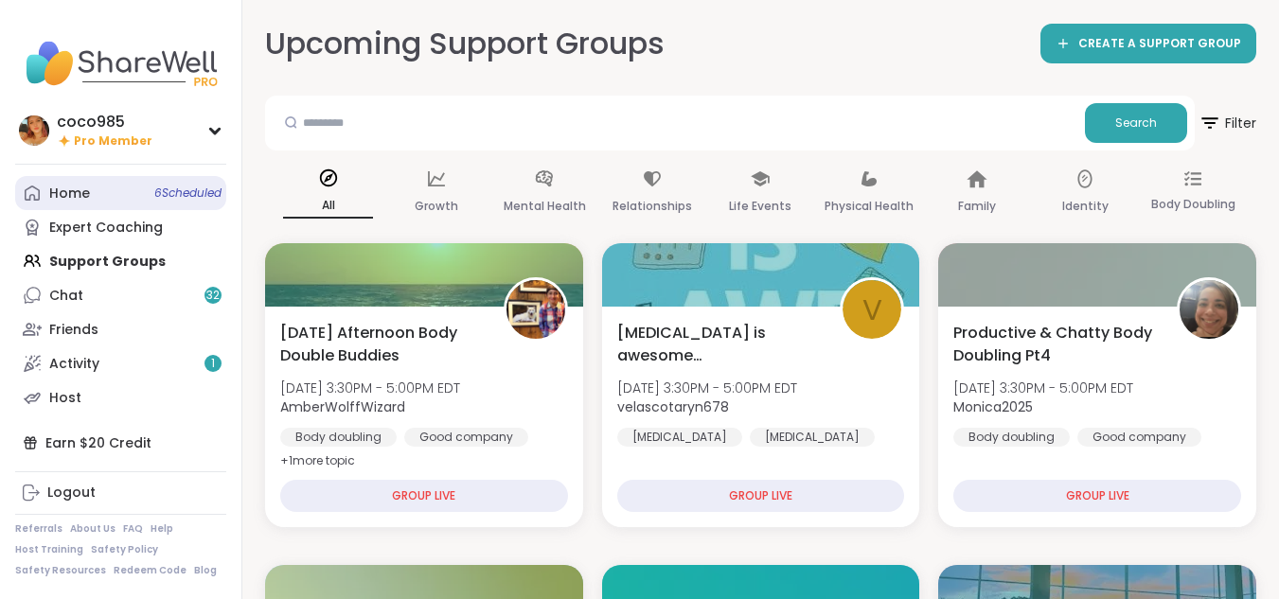
click at [148, 189] on link "Home 6 Scheduled" at bounding box center [120, 193] width 211 height 34
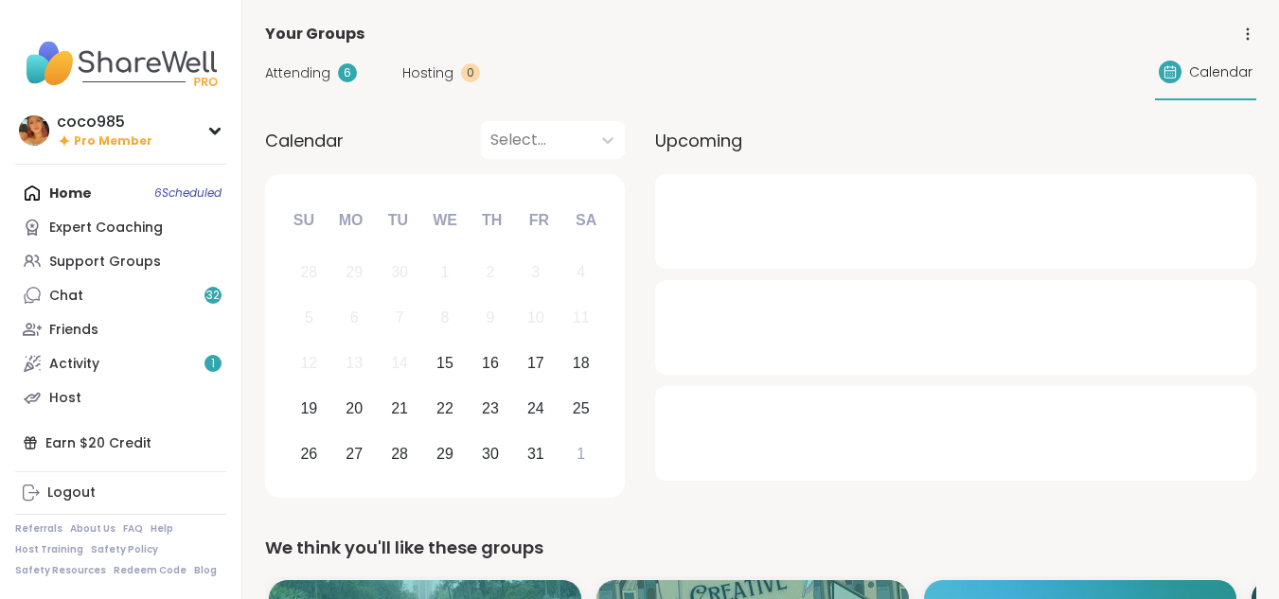
click at [323, 79] on span "Attending" at bounding box center [297, 73] width 65 height 20
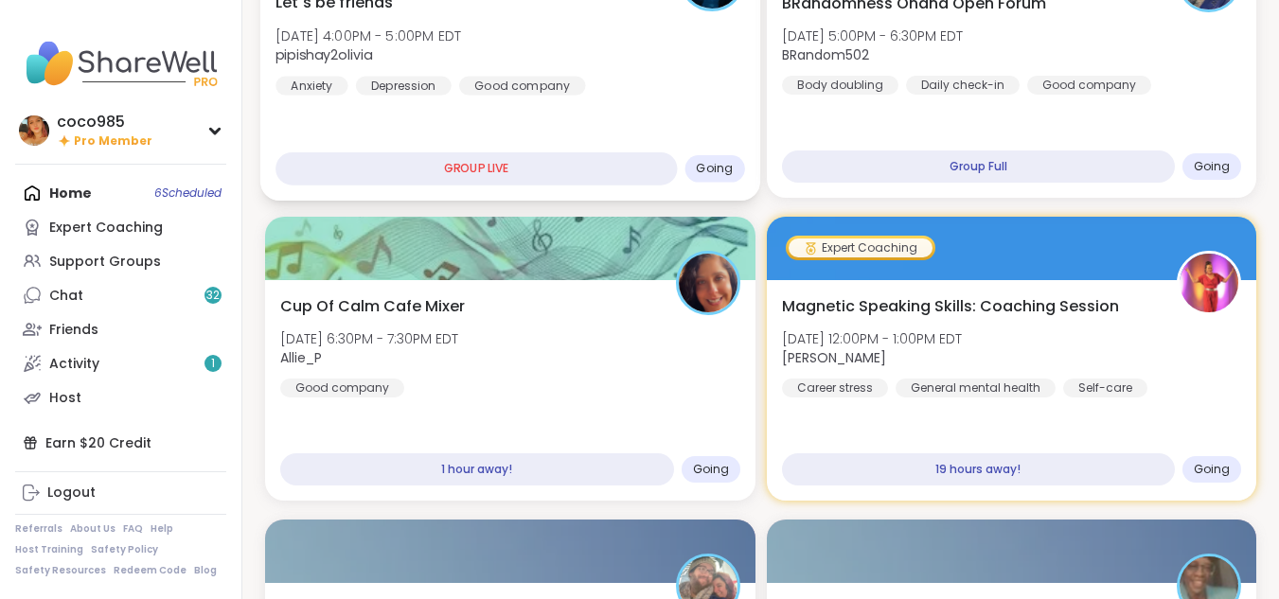
scroll to position [233, 0]
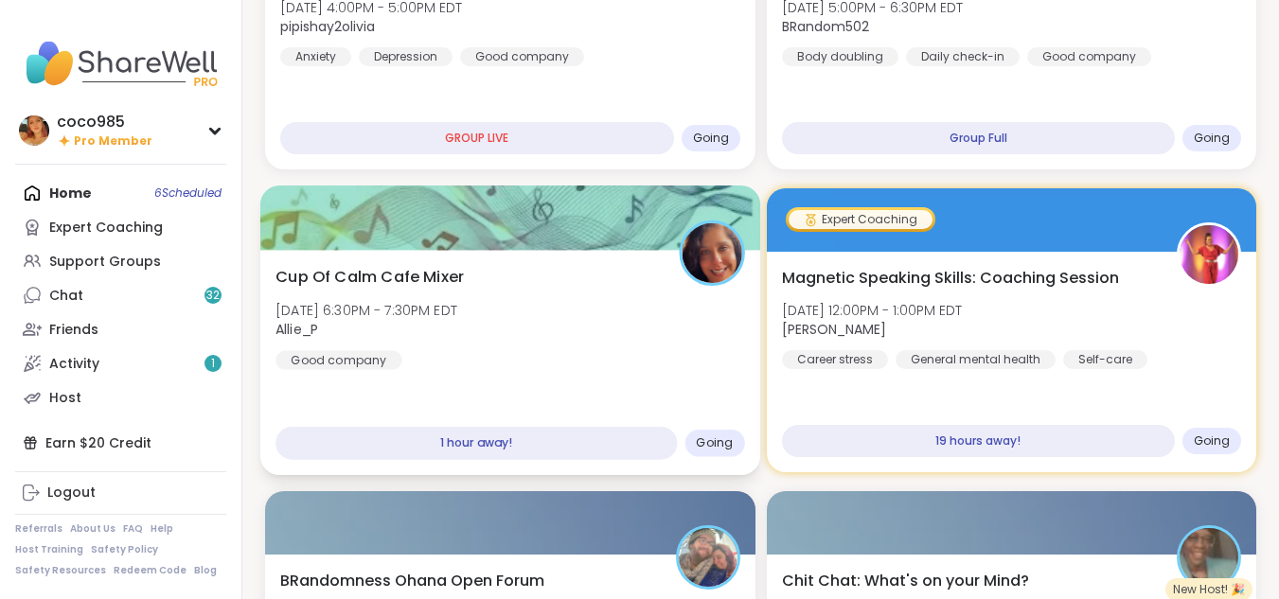
click at [697, 382] on div "Cup Of Calm Cafe Mixer [DATE] 6:30PM - 7:30PM EDT Allie_P Good company 1 hour a…" at bounding box center [510, 362] width 500 height 225
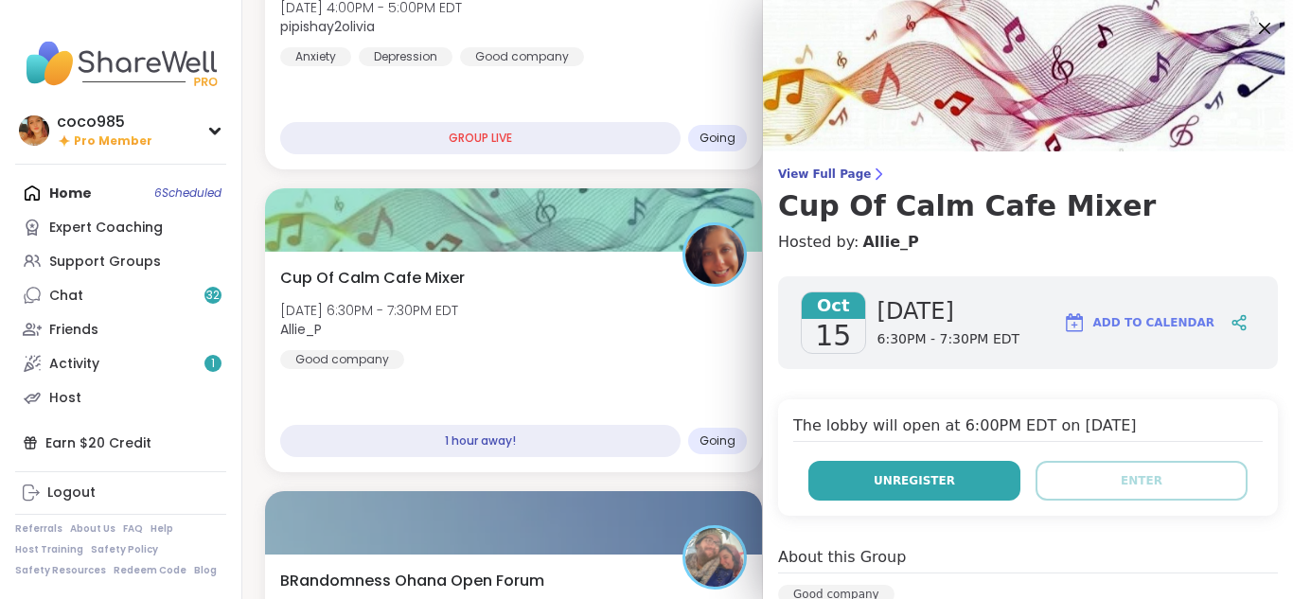
click at [930, 493] on button "Unregister" at bounding box center [914, 481] width 212 height 40
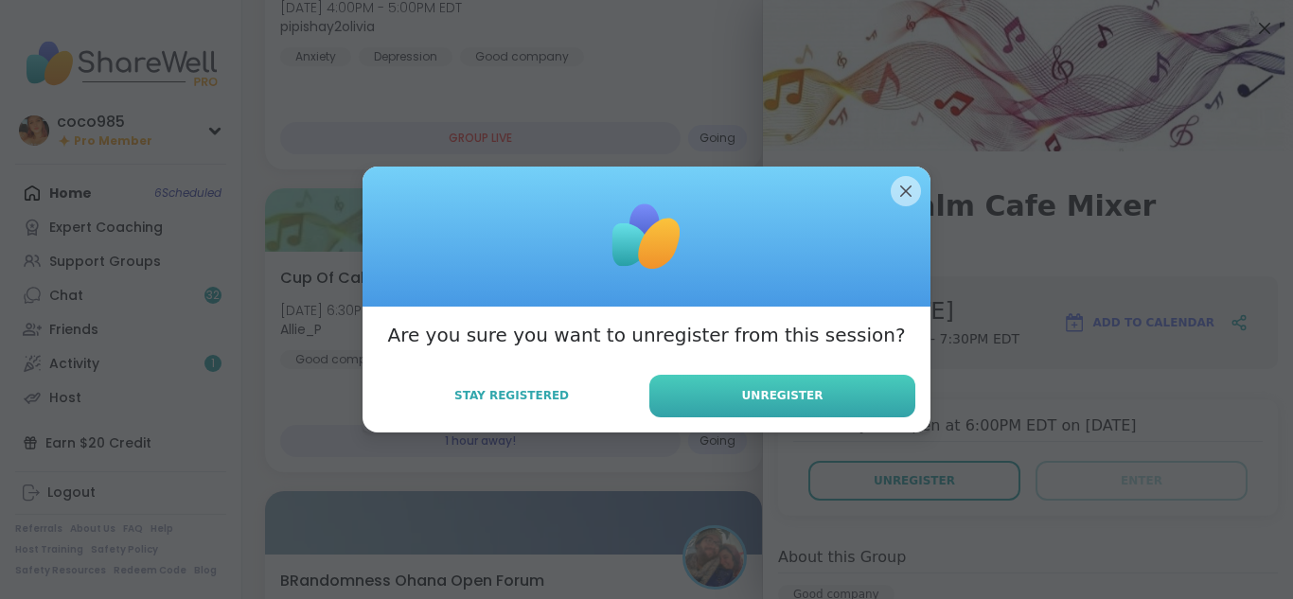
click at [748, 378] on button "Unregister" at bounding box center [782, 396] width 266 height 43
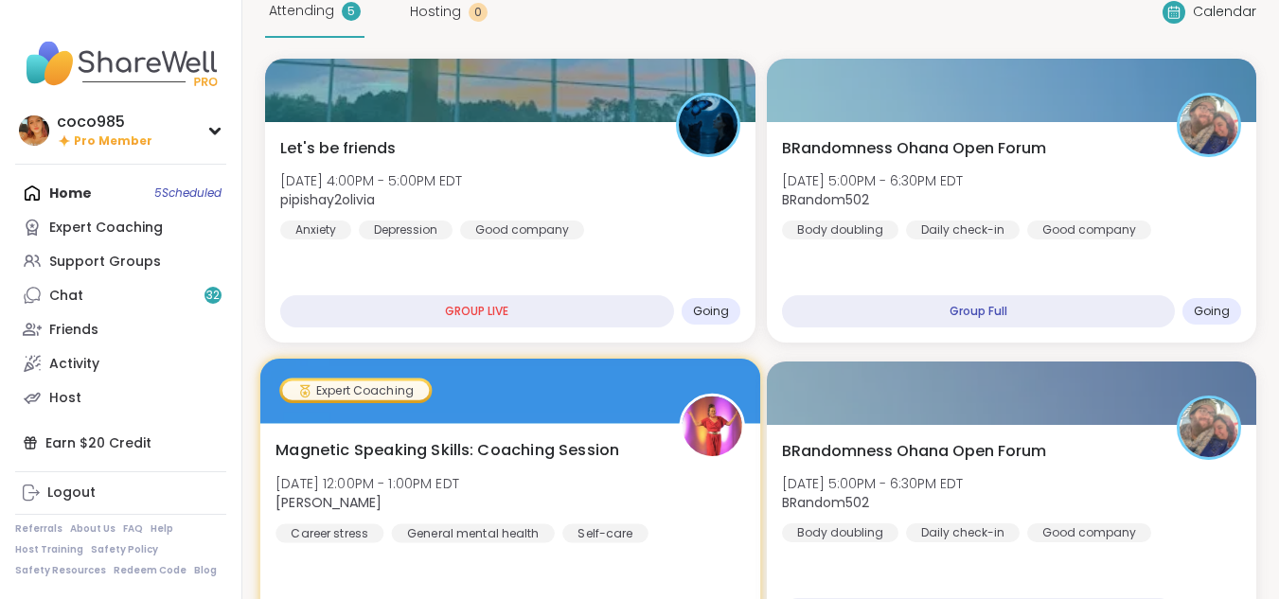
scroll to position [59, 0]
